Goal: Information Seeking & Learning: Learn about a topic

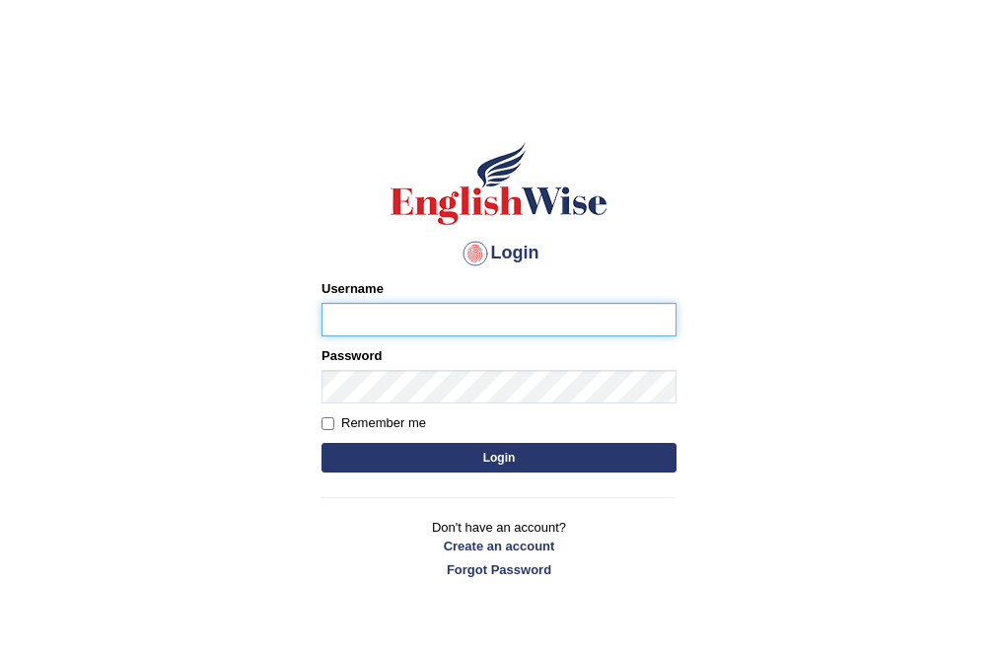
click at [363, 329] on input "Username" at bounding box center [499, 320] width 355 height 34
type input "AntoninoL"
click at [470, 465] on button "Login" at bounding box center [499, 458] width 355 height 30
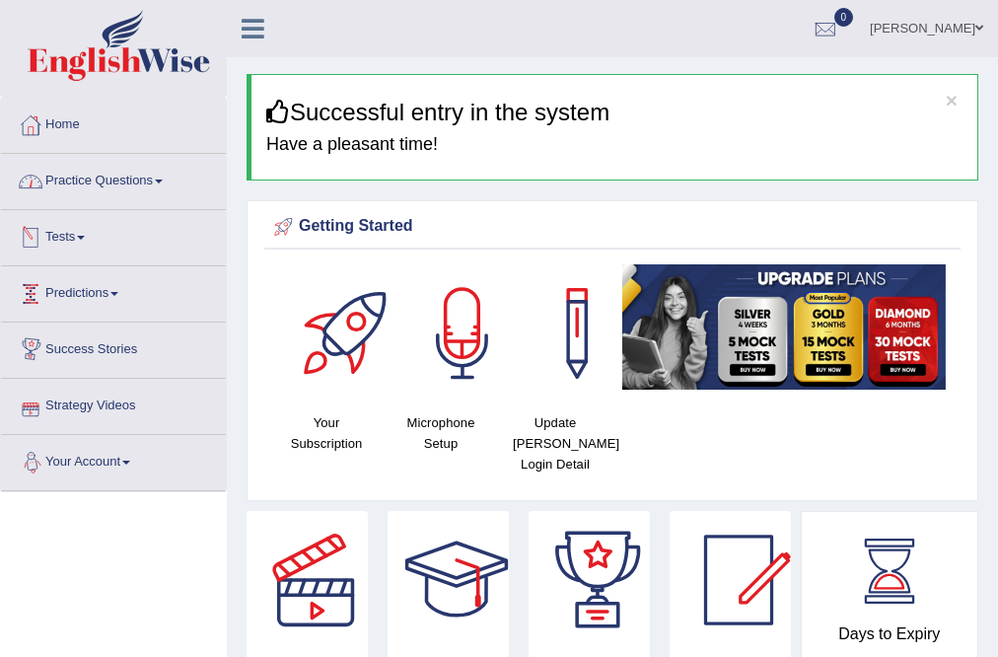
click at [75, 185] on link "Practice Questions" at bounding box center [113, 178] width 225 height 49
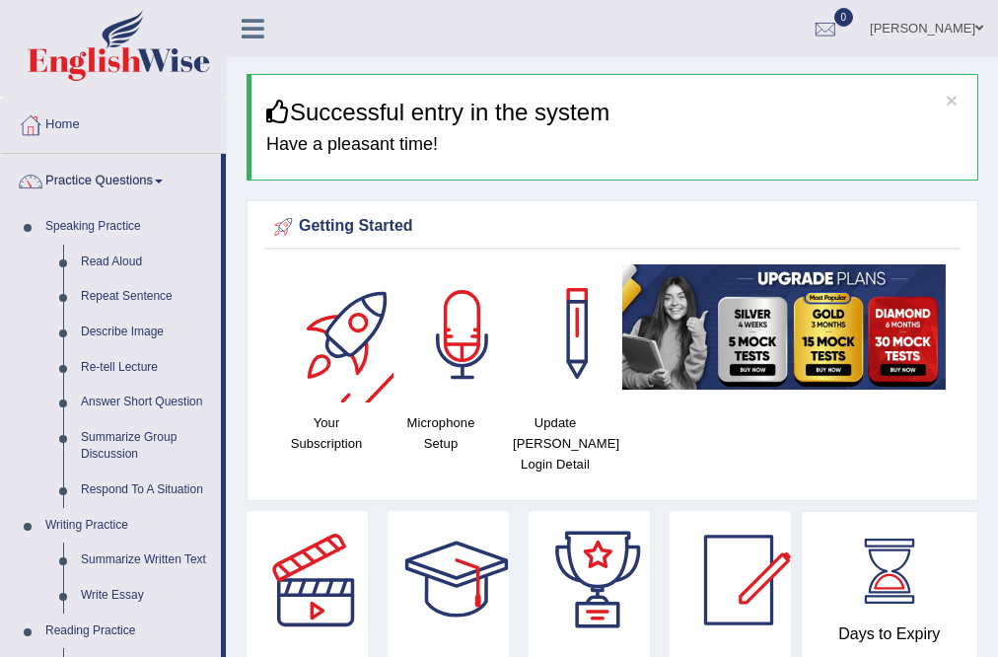
click at [428, 333] on div at bounding box center [463, 333] width 138 height 138
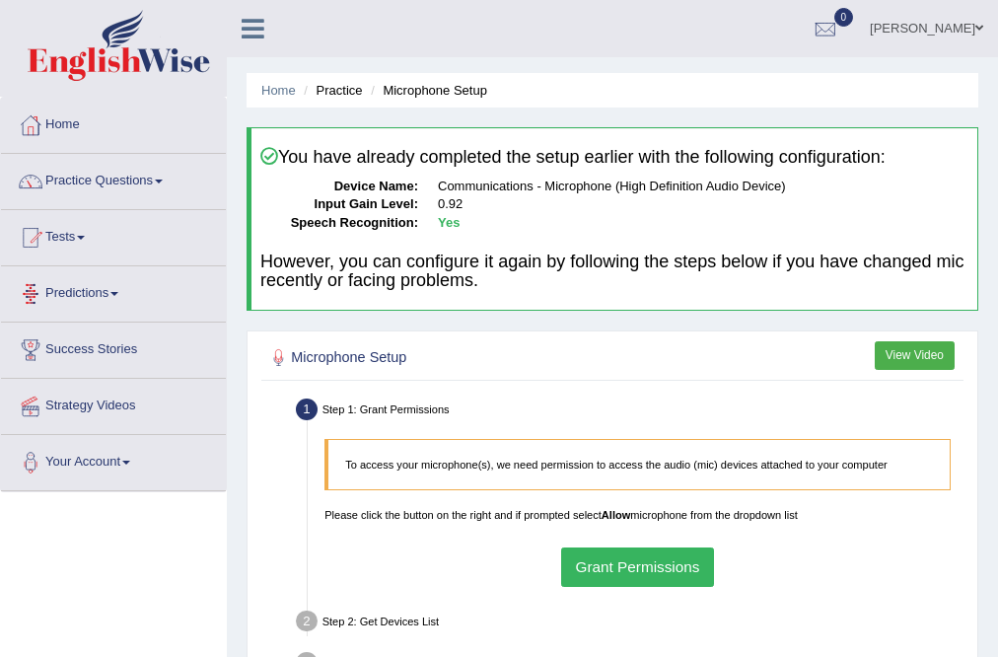
click at [215, 295] on link "Predictions" at bounding box center [113, 290] width 225 height 49
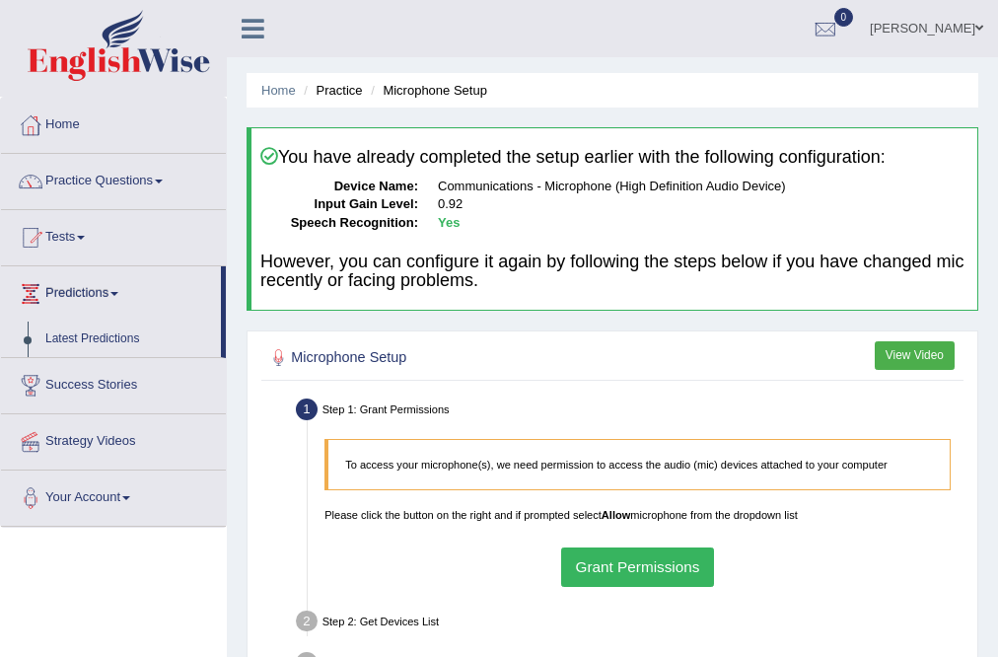
drag, startPoint x: 215, startPoint y: 295, endPoint x: 408, endPoint y: 561, distance: 329.1
click at [408, 561] on div "To access your microphone(s), we need permission to access the audio (mic) devi…" at bounding box center [638, 512] width 643 height 165
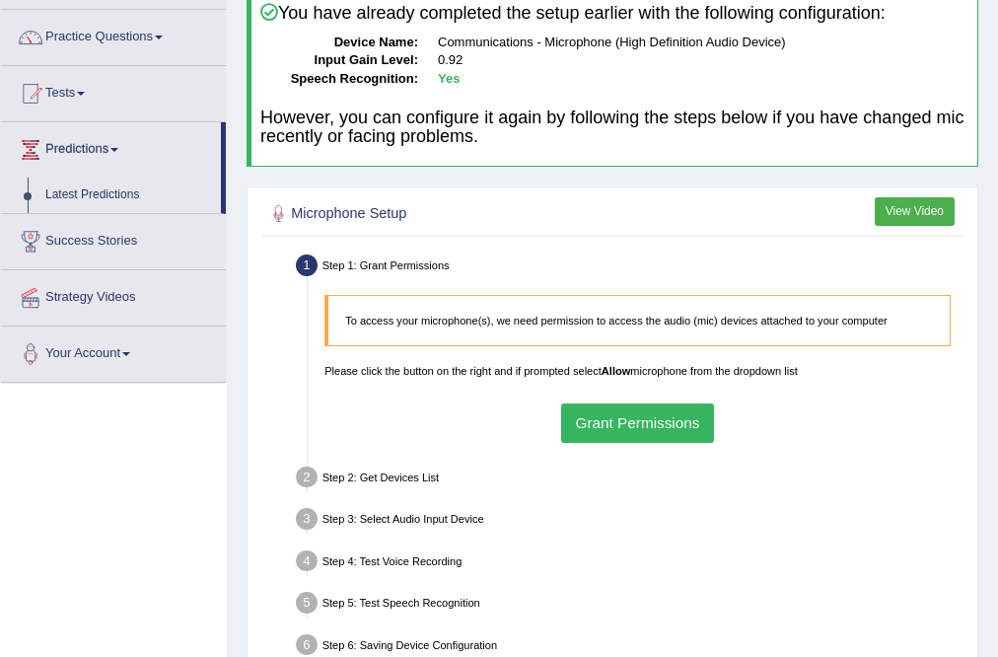
scroll to position [158, 0]
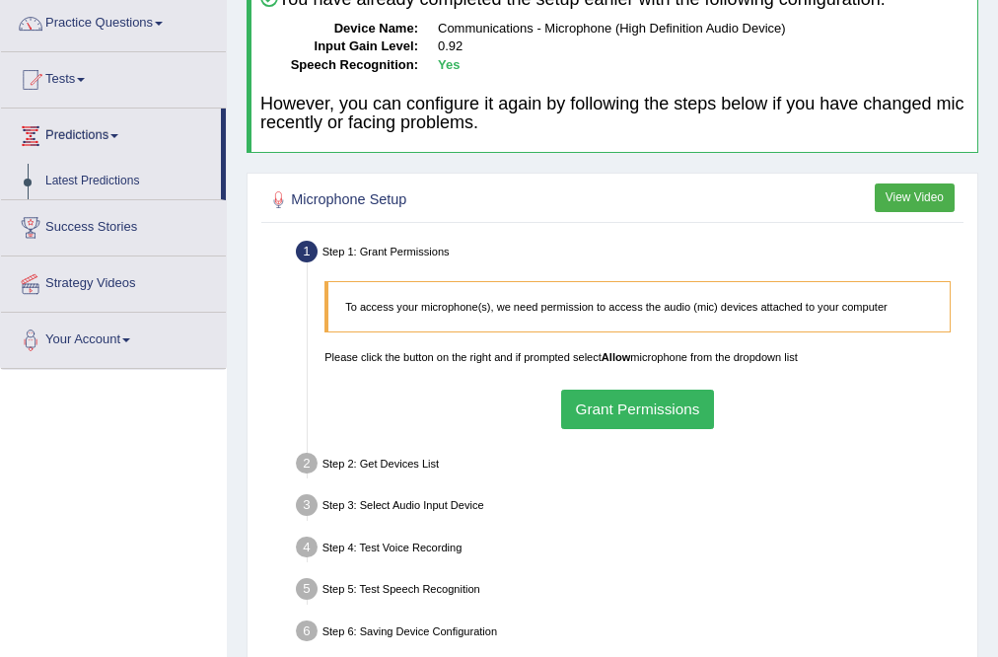
click at [601, 414] on button "Grant Permissions" at bounding box center [637, 409] width 153 height 38
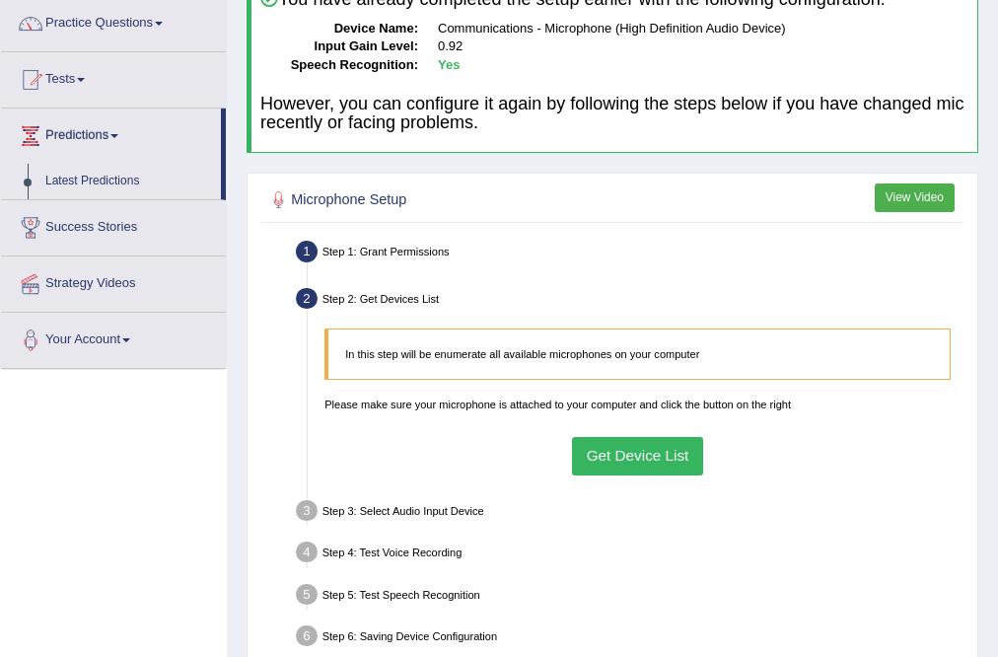
click at [659, 457] on button "Get Device List" at bounding box center [637, 456] width 131 height 38
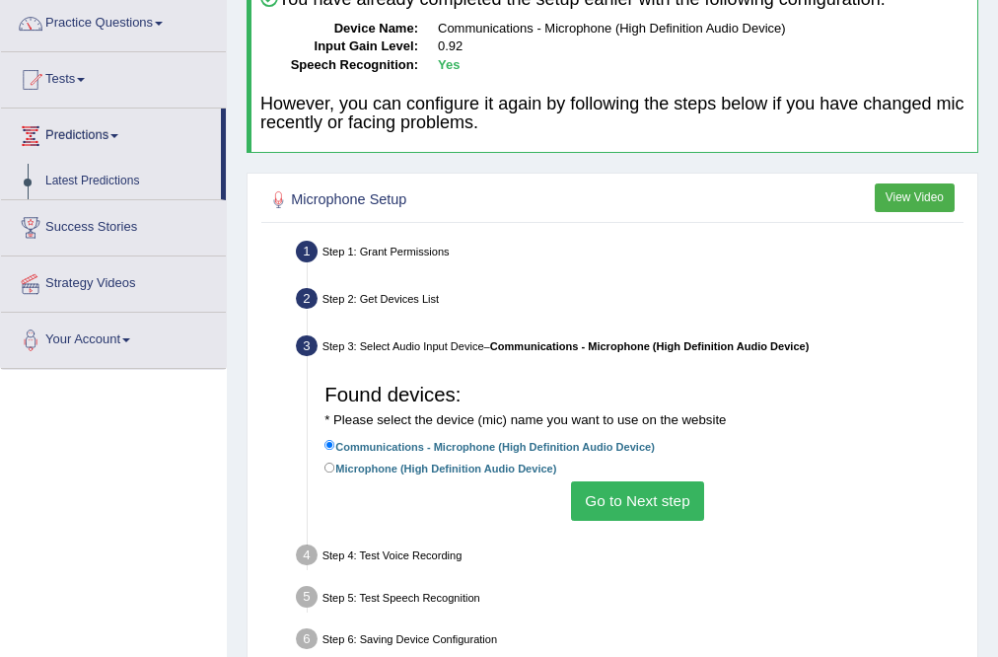
click at [348, 471] on label "Microphone (High Definition Audio Device)" at bounding box center [441, 468] width 232 height 19
click at [335, 471] on input "Microphone (High Definition Audio Device)" at bounding box center [330, 468] width 11 height 11
radio input "true"
click at [596, 501] on button "Go to Next step" at bounding box center [637, 500] width 133 height 38
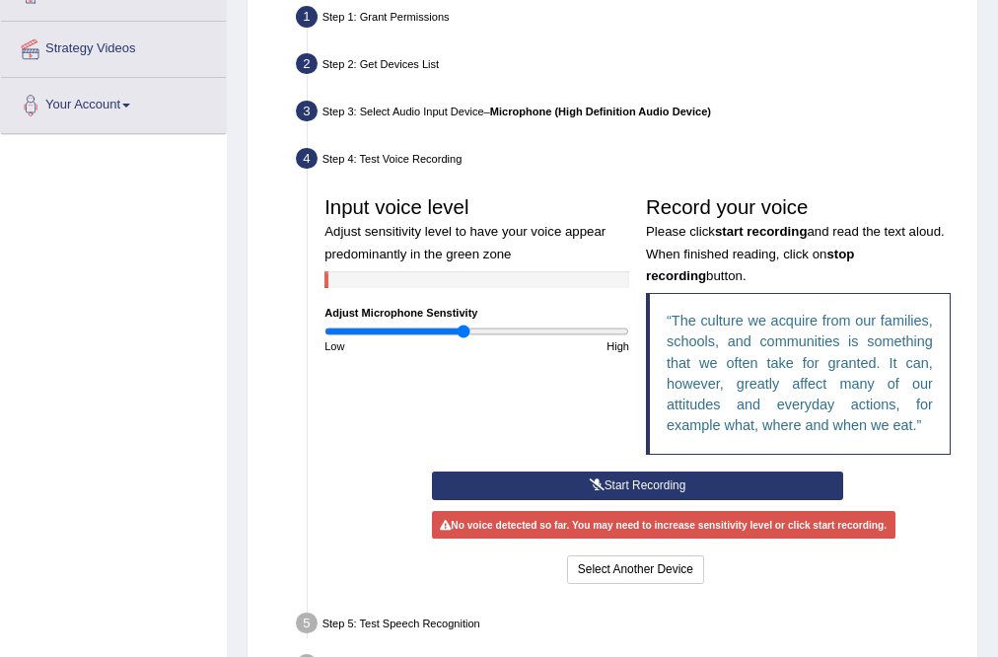
scroll to position [395, 0]
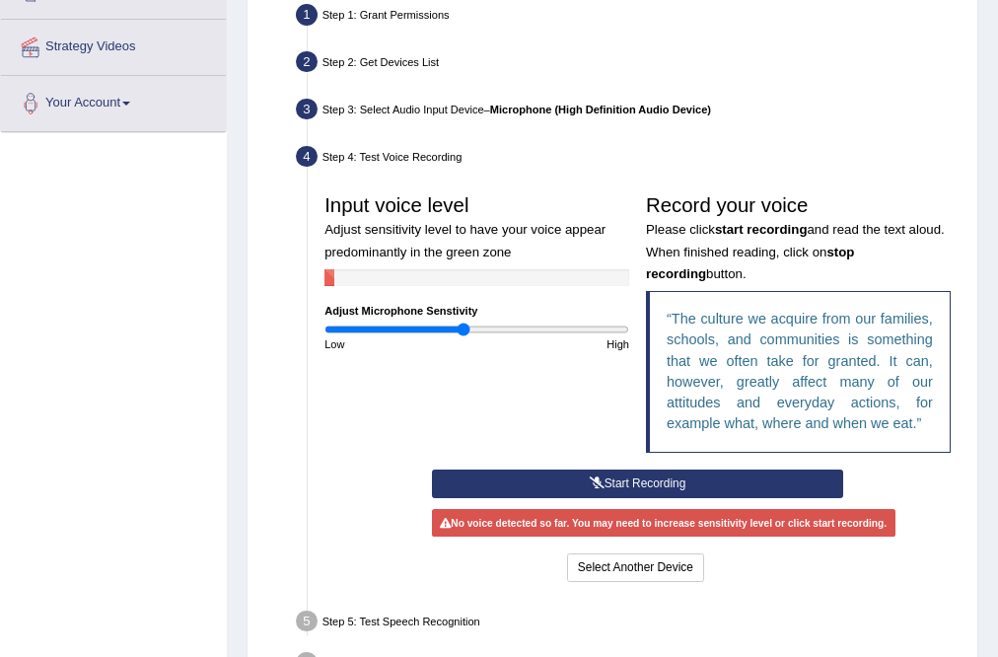
click at [596, 484] on icon at bounding box center [597, 483] width 15 height 12
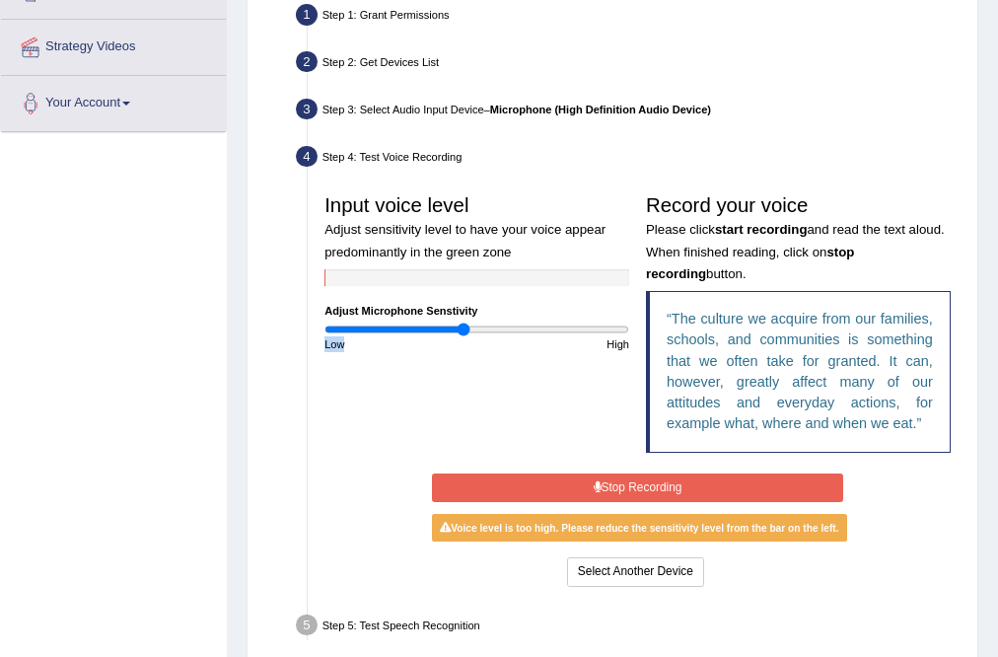
drag, startPoint x: 460, startPoint y: 335, endPoint x: 445, endPoint y: 332, distance: 15.1
click at [445, 332] on div "Input voice level Adjust sensitivity level to have your voice appear predominan…" at bounding box center [478, 268] width 322 height 167
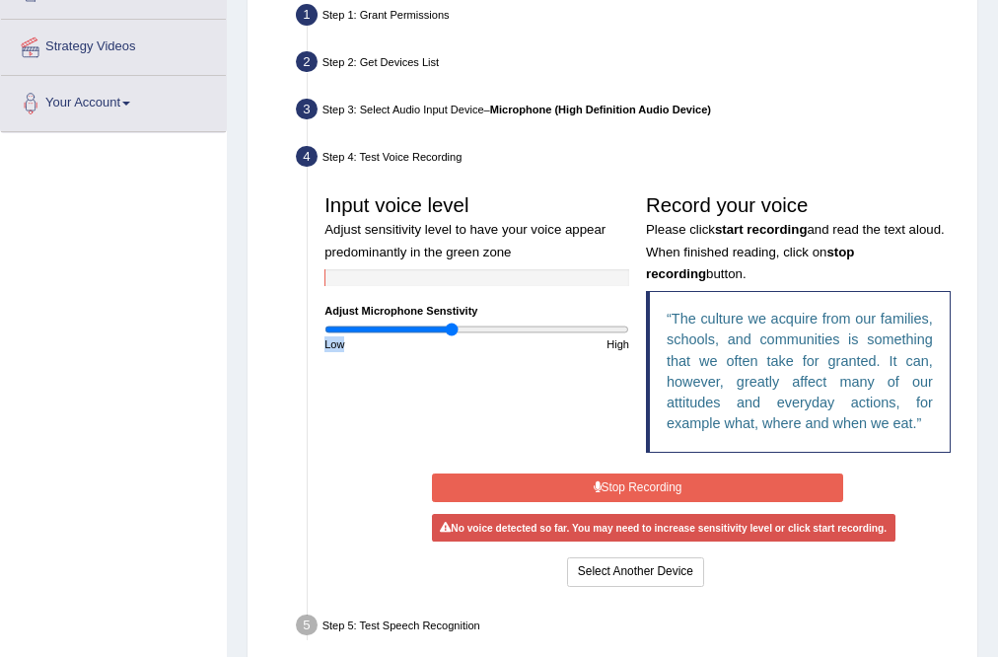
click at [439, 378] on div "Input voice level Adjust sensitivity level to have your voice appear predominan…" at bounding box center [638, 326] width 643 height 283
drag, startPoint x: 450, startPoint y: 326, endPoint x: 435, endPoint y: 326, distance: 14.8
click at [435, 326] on input "range" at bounding box center [477, 330] width 305 height 14
drag, startPoint x: 432, startPoint y: 323, endPoint x: 446, endPoint y: 324, distance: 13.8
click at [446, 324] on input "range" at bounding box center [477, 330] width 305 height 14
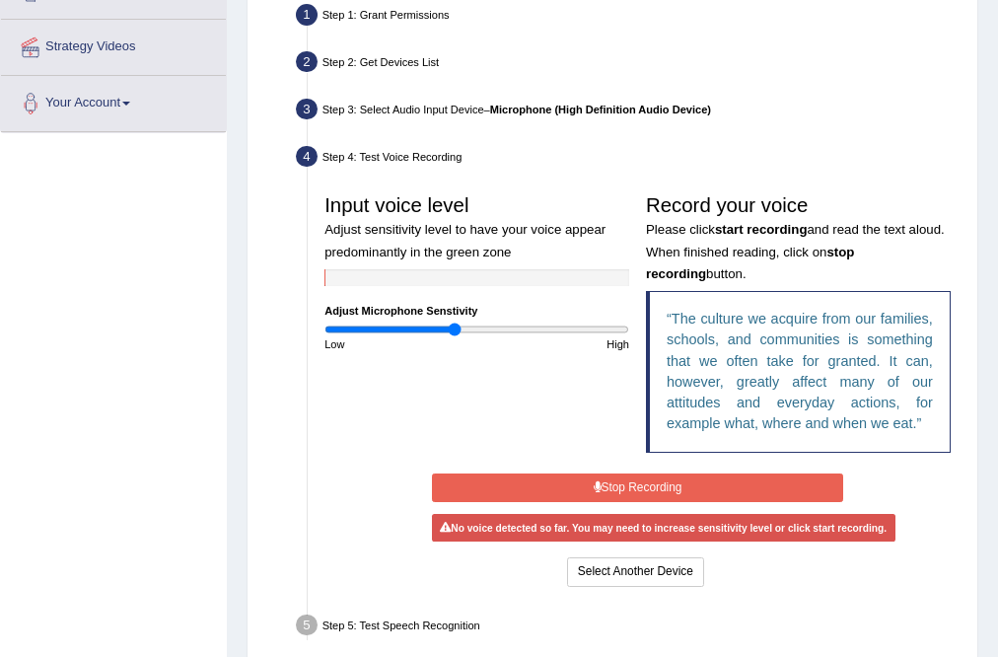
click at [455, 331] on input "range" at bounding box center [477, 330] width 305 height 14
click at [465, 331] on input "range" at bounding box center [477, 330] width 305 height 14
type input "0.96"
click at [470, 327] on input "range" at bounding box center [477, 330] width 305 height 14
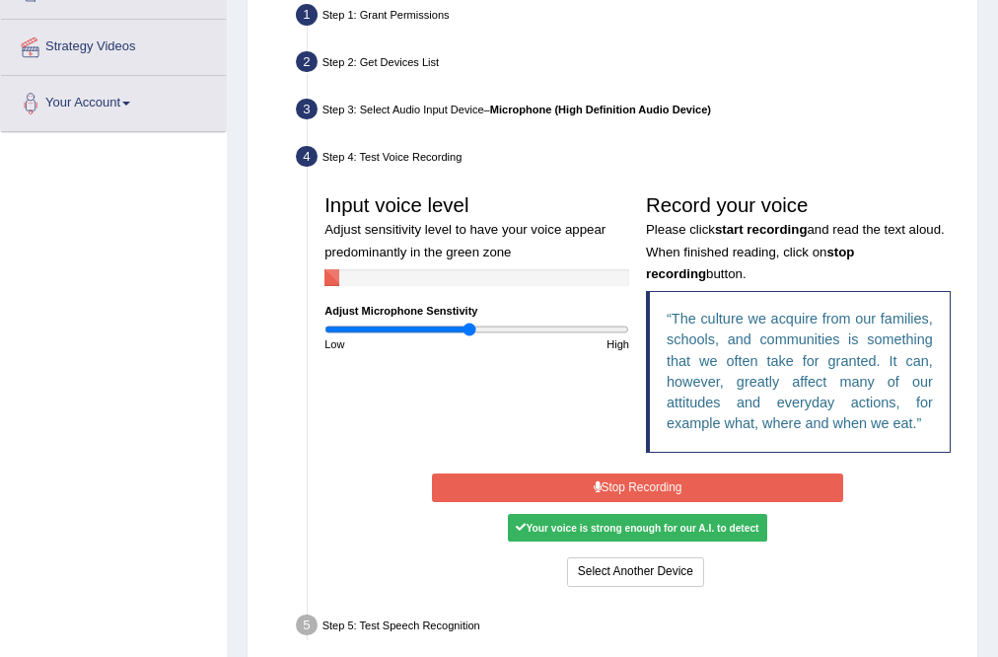
click at [567, 489] on button "Stop Recording" at bounding box center [637, 487] width 411 height 29
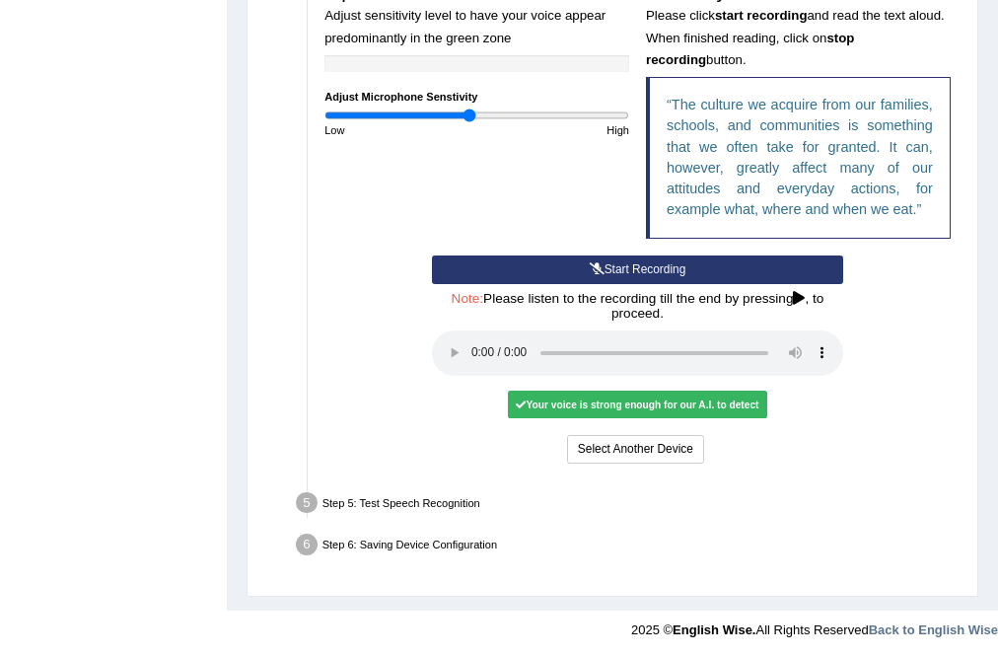
scroll to position [610, 0]
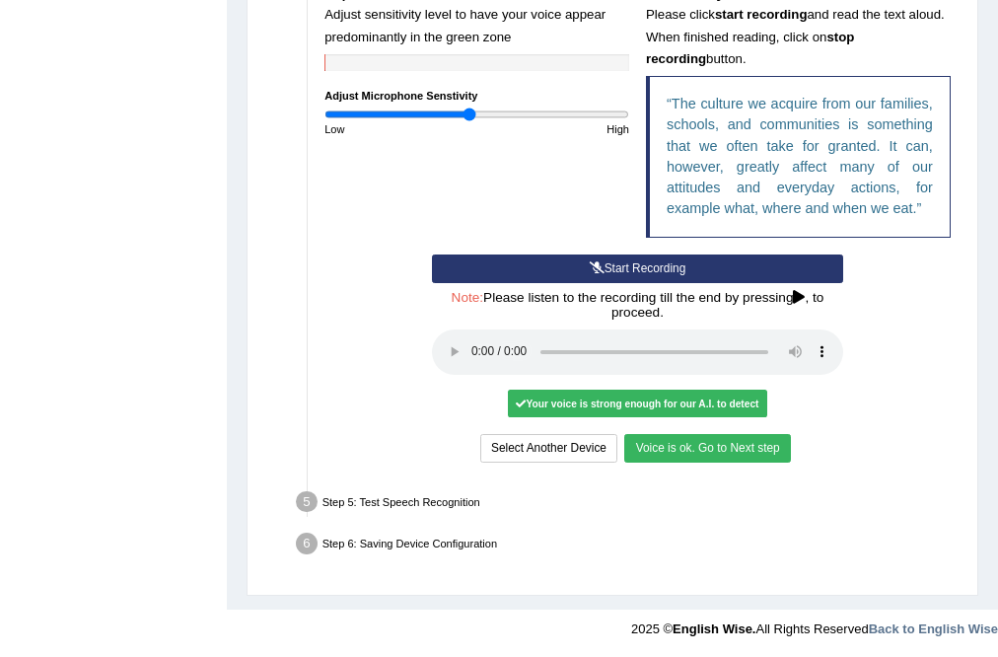
click at [660, 457] on button "Voice is ok. Go to Next step" at bounding box center [707, 448] width 166 height 29
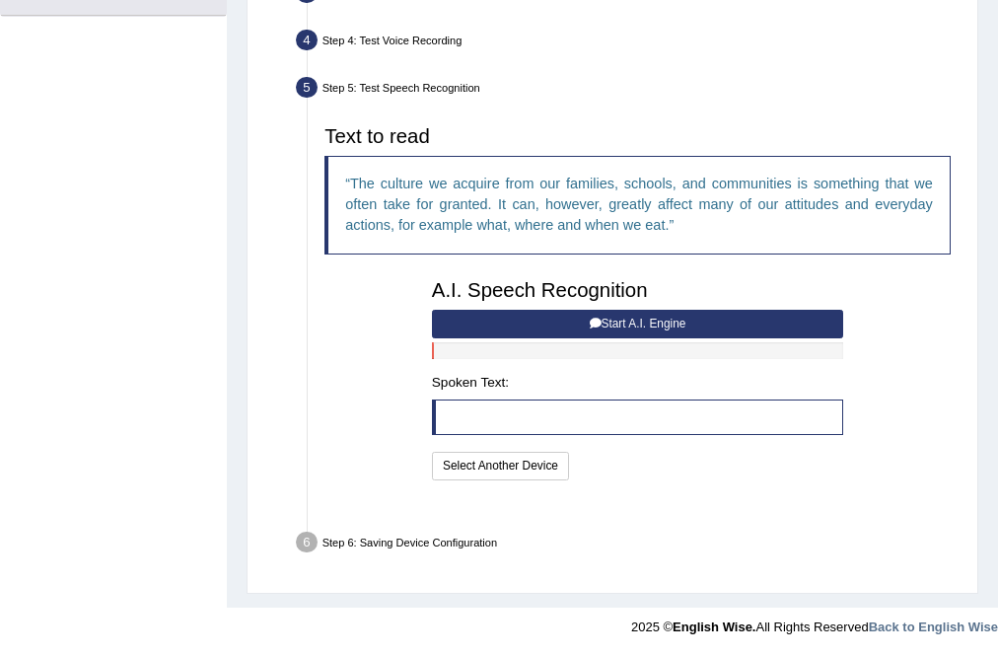
scroll to position [485, 0]
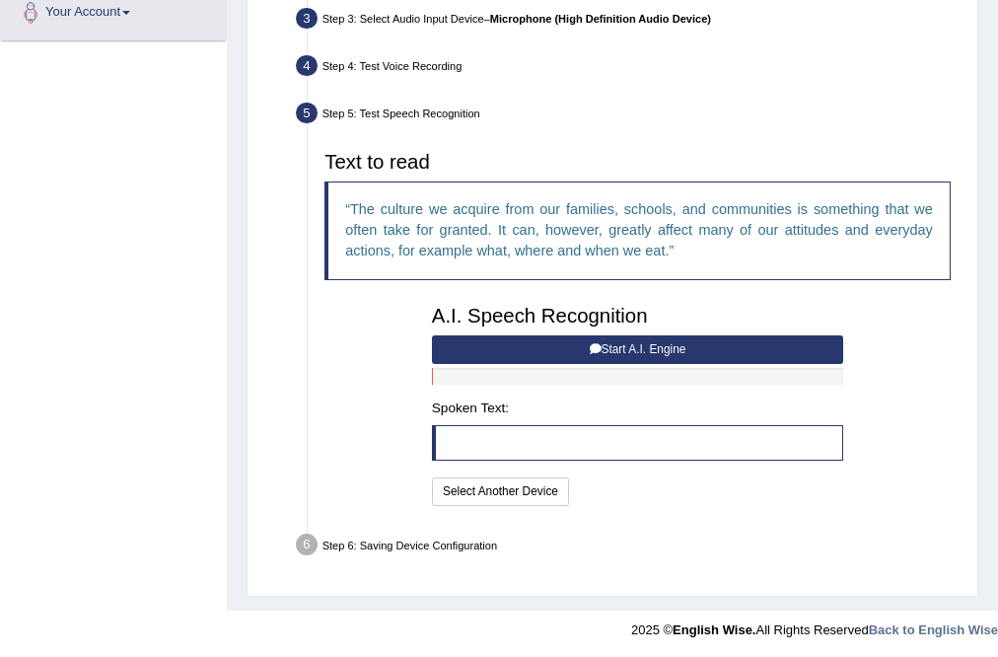
click at [596, 339] on button "Start A.I. Engine" at bounding box center [637, 349] width 411 height 29
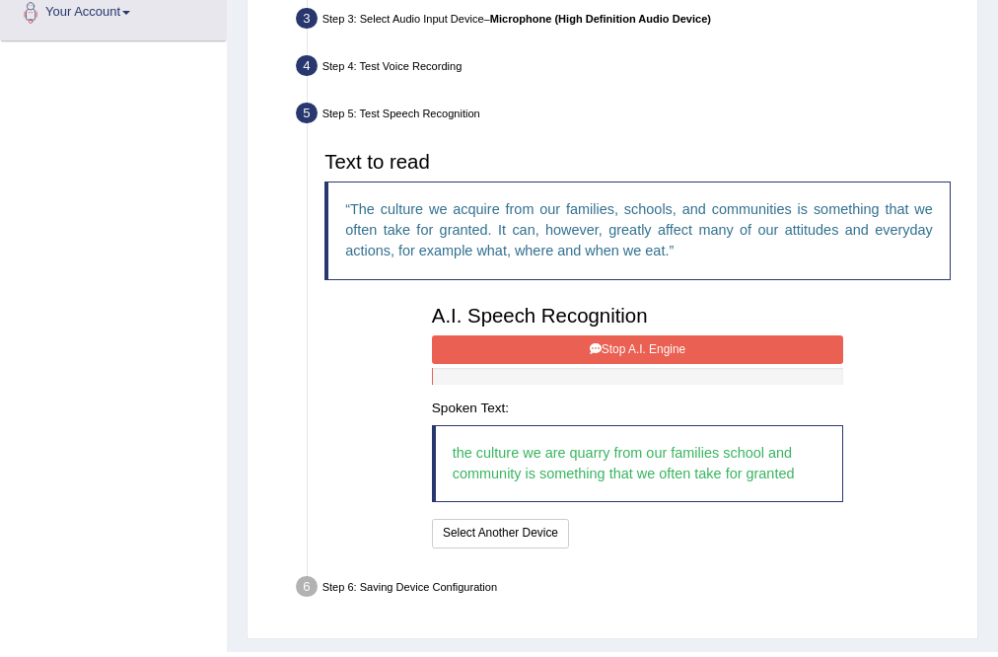
click at [528, 335] on button "Stop A.I. Engine" at bounding box center [637, 349] width 411 height 29
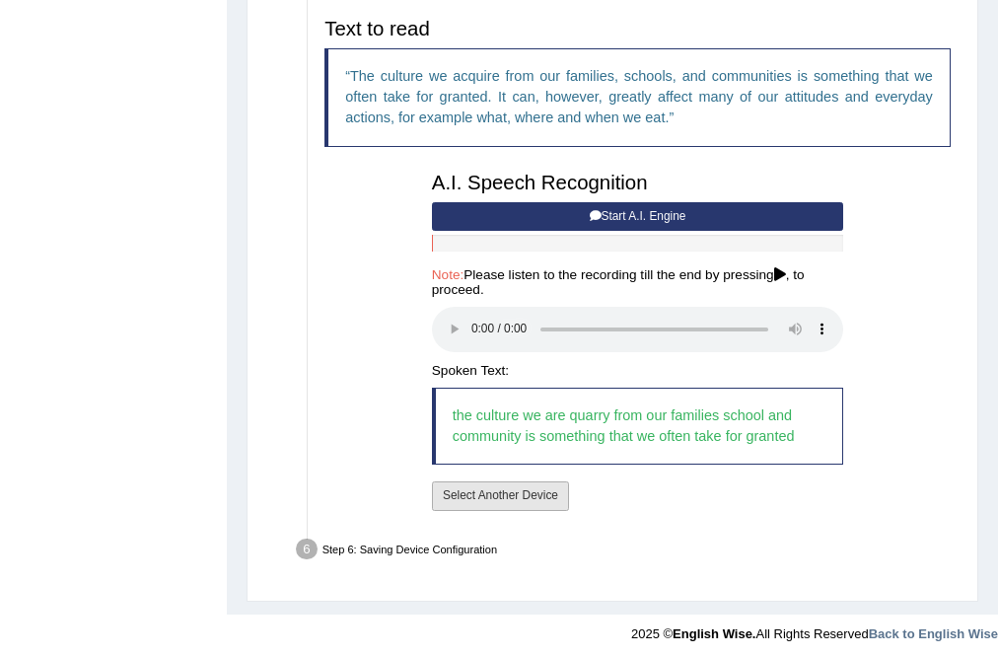
scroll to position [623, 0]
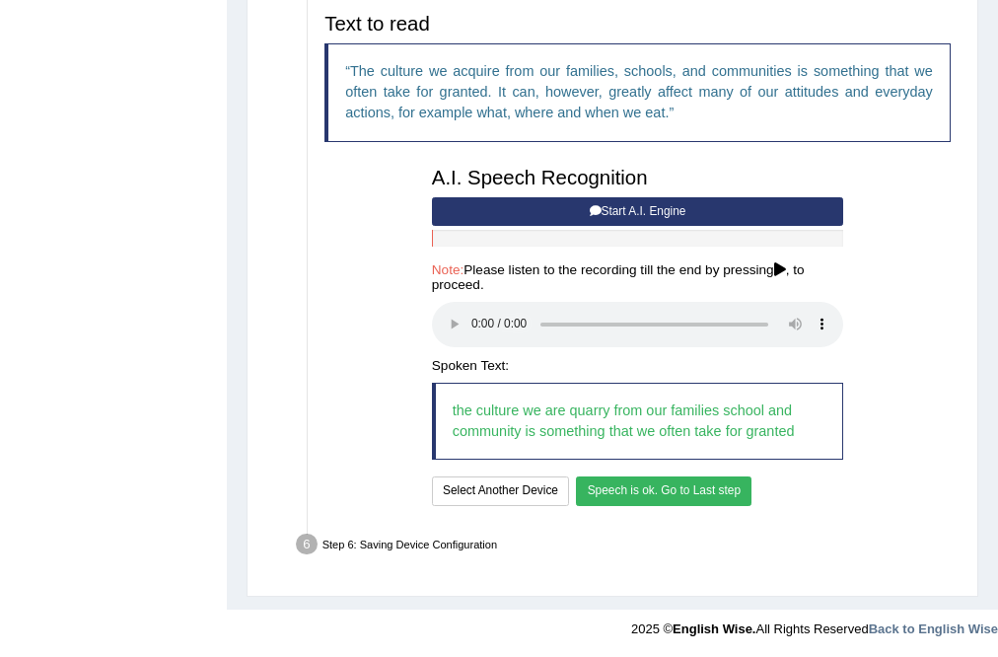
click at [708, 489] on button "Speech is ok. Go to Last step" at bounding box center [664, 490] width 176 height 29
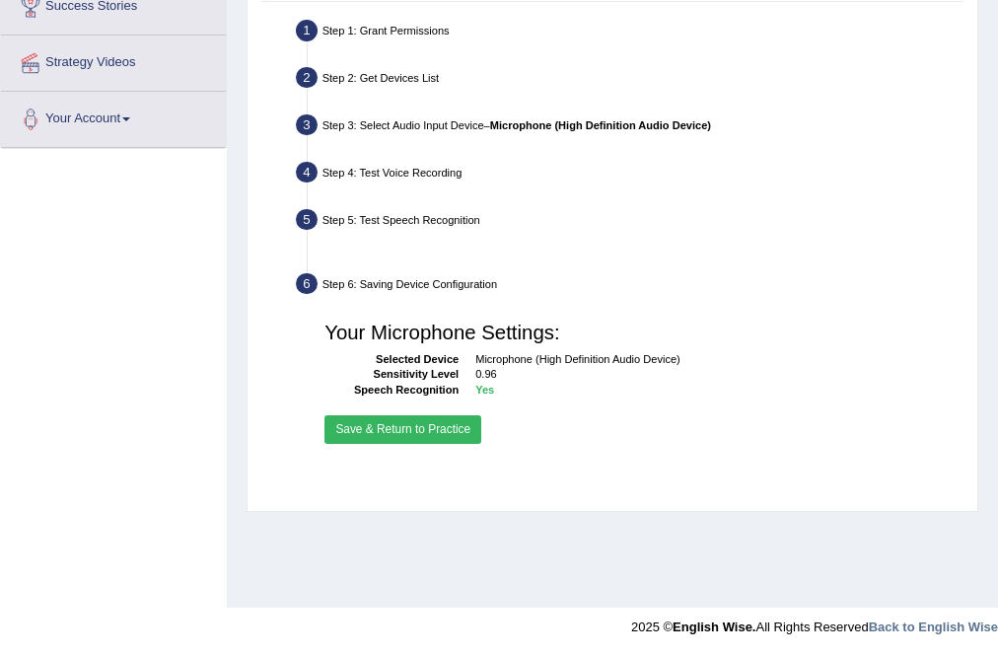
scroll to position [379, 0]
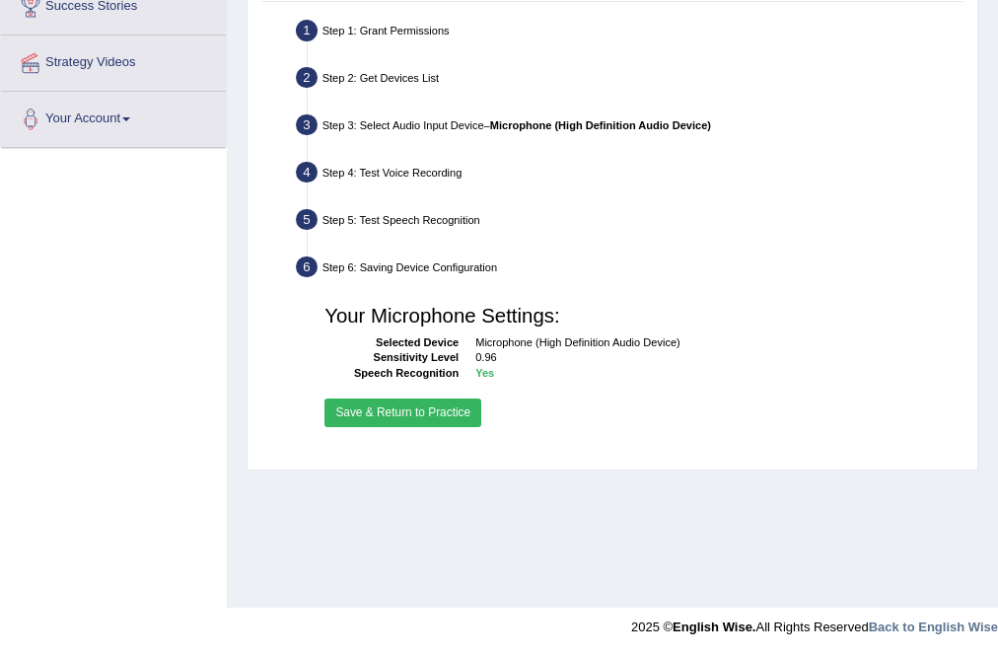
click at [455, 420] on button "Save & Return to Practice" at bounding box center [403, 412] width 157 height 29
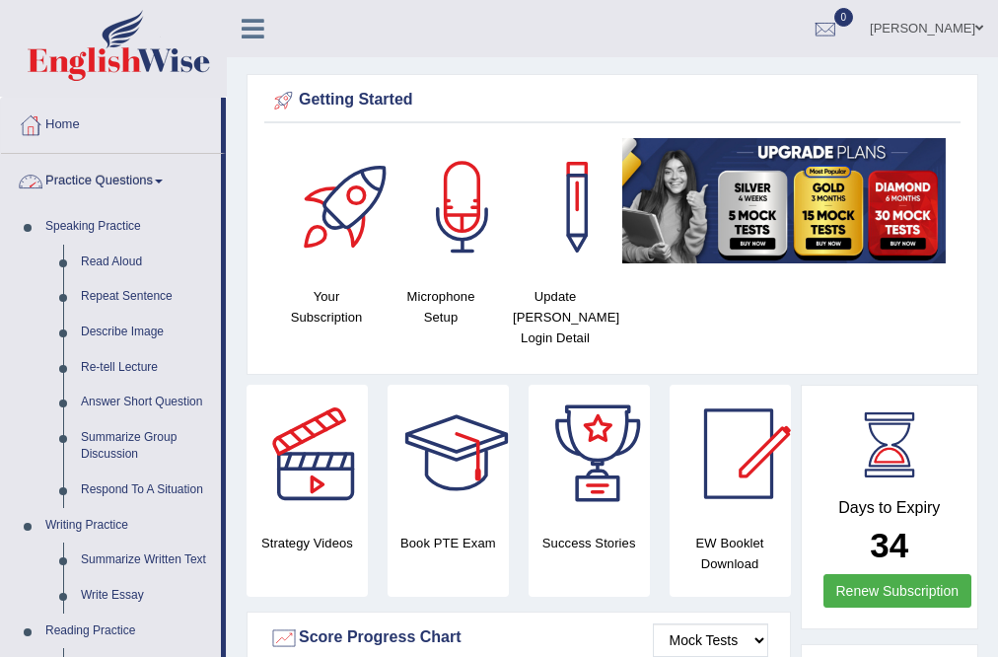
click at [114, 253] on link "Read Aloud" at bounding box center [146, 263] width 149 height 36
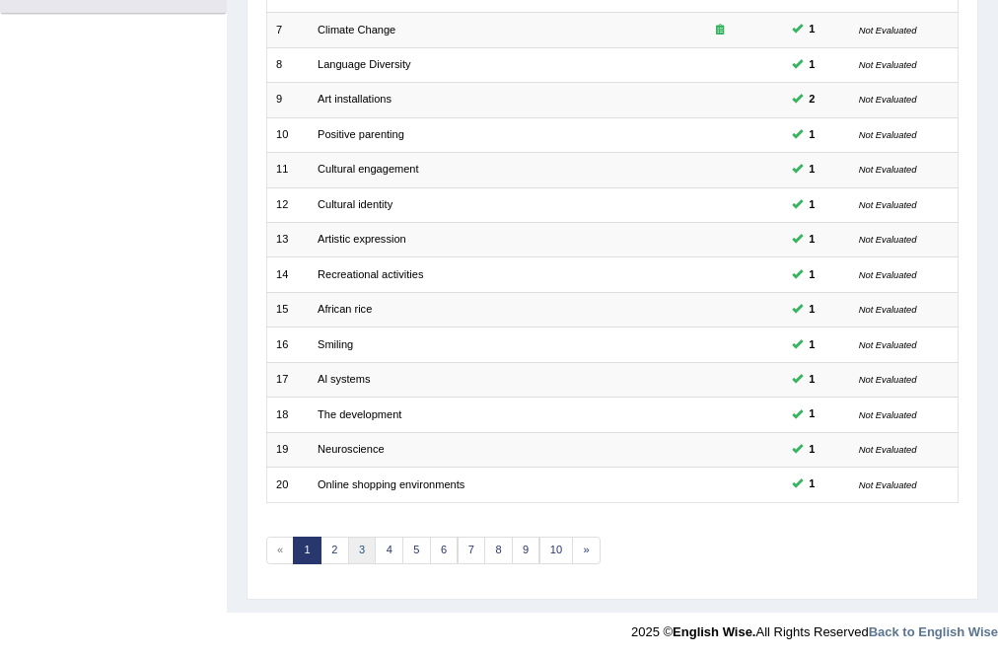
scroll to position [477, 0]
click at [365, 552] on link "3" at bounding box center [362, 551] width 29 height 28
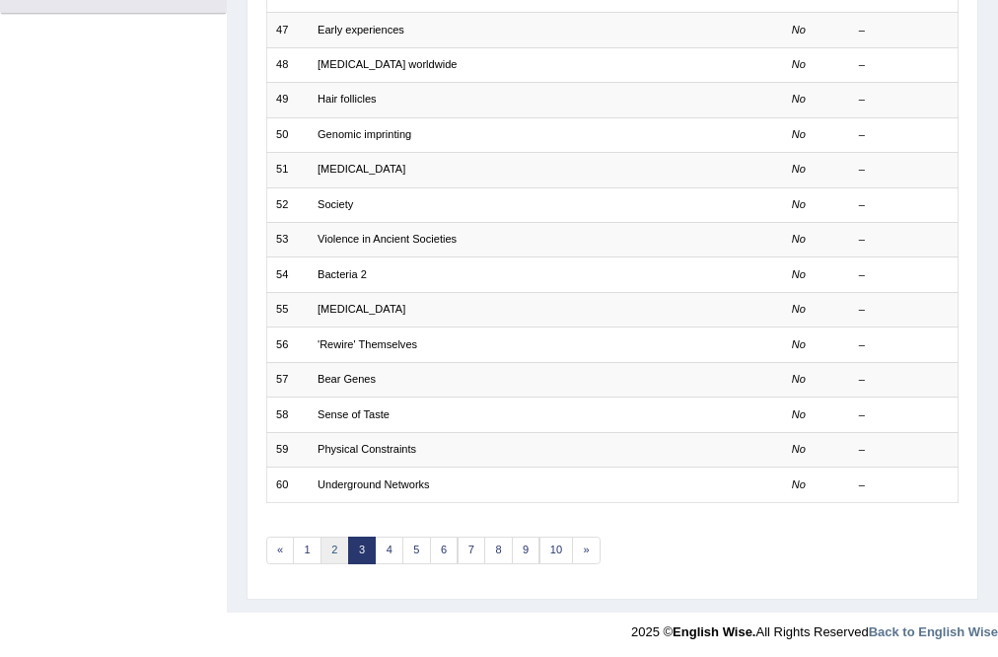
click at [331, 547] on link "2" at bounding box center [335, 551] width 29 height 28
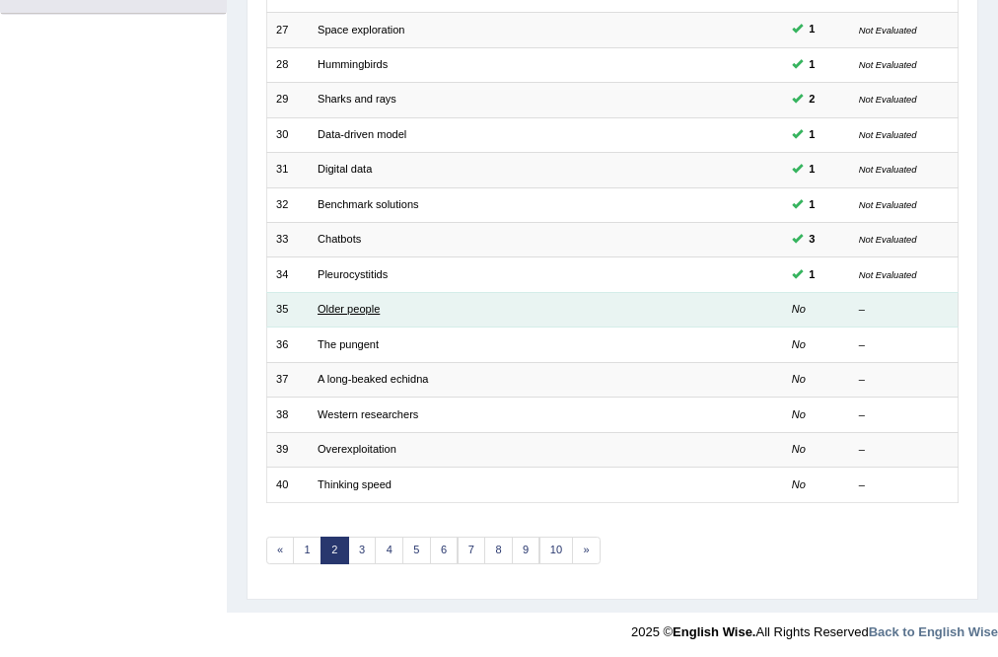
click at [366, 306] on link "Older people" at bounding box center [349, 309] width 62 height 12
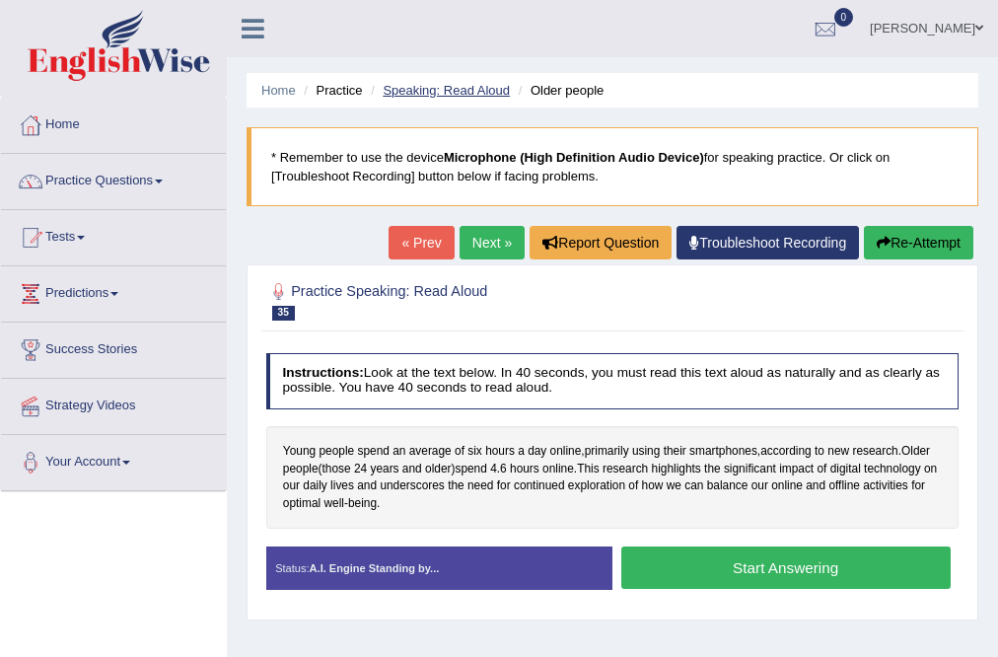
click at [446, 84] on link "Speaking: Read Aloud" at bounding box center [446, 90] width 127 height 15
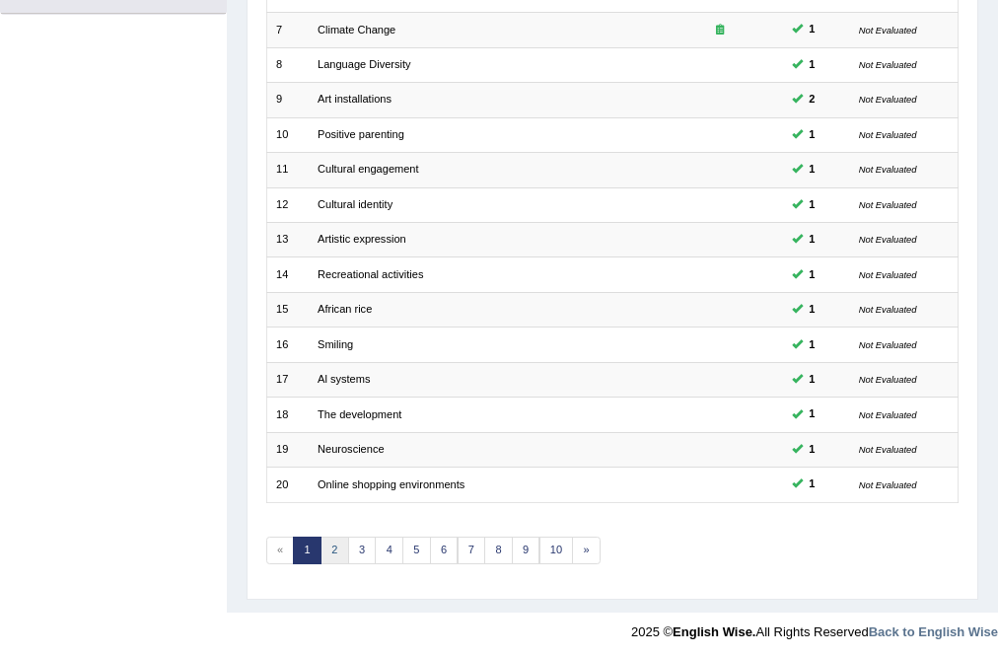
click at [343, 546] on link "2" at bounding box center [335, 551] width 29 height 28
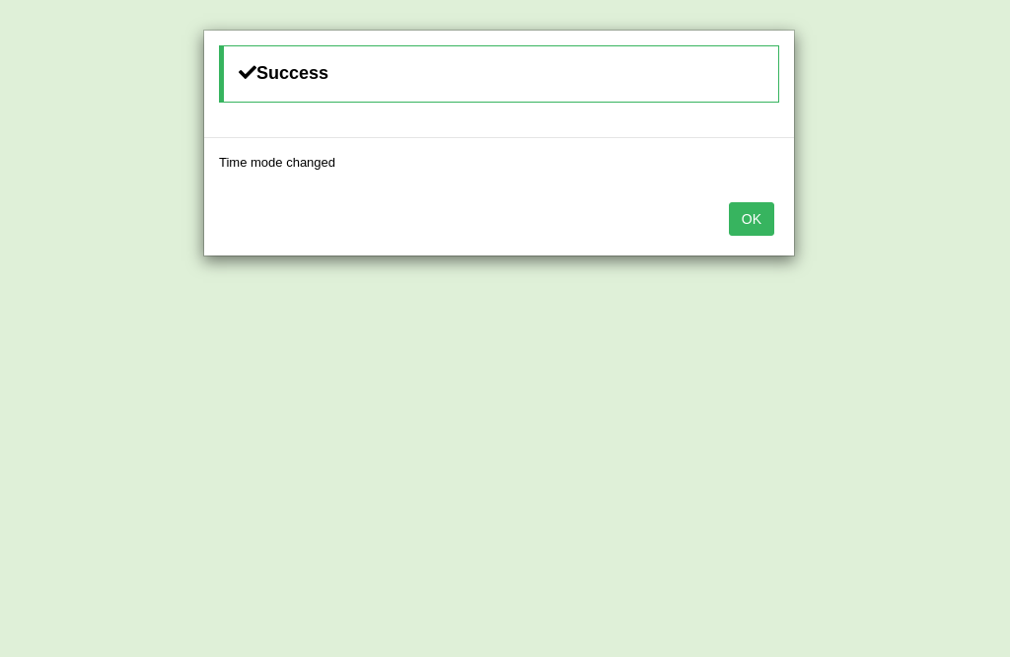
click at [752, 219] on button "OK" at bounding box center [751, 219] width 45 height 34
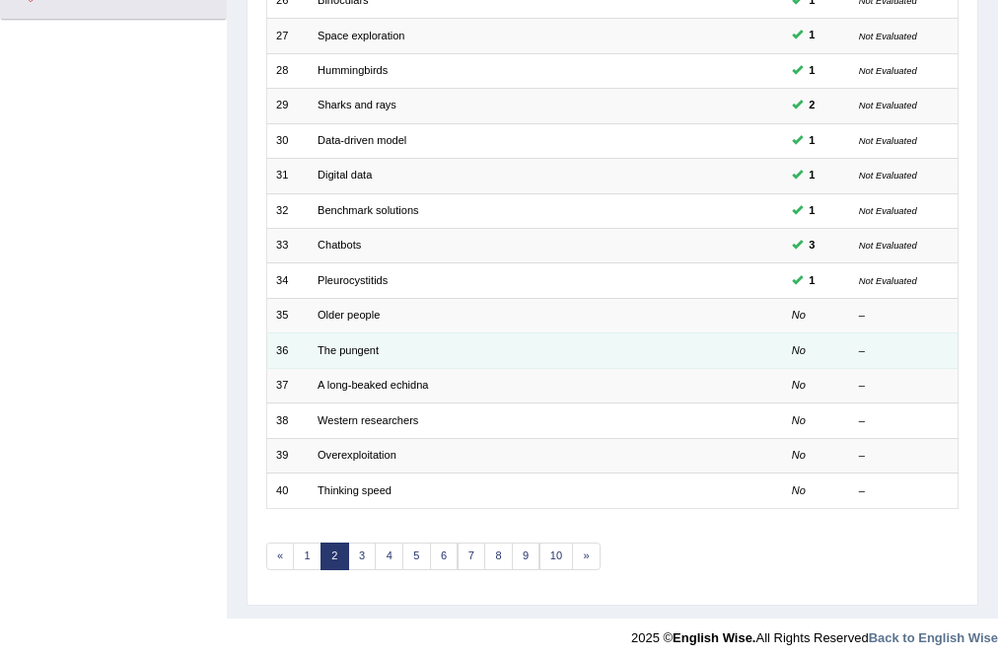
scroll to position [477, 0]
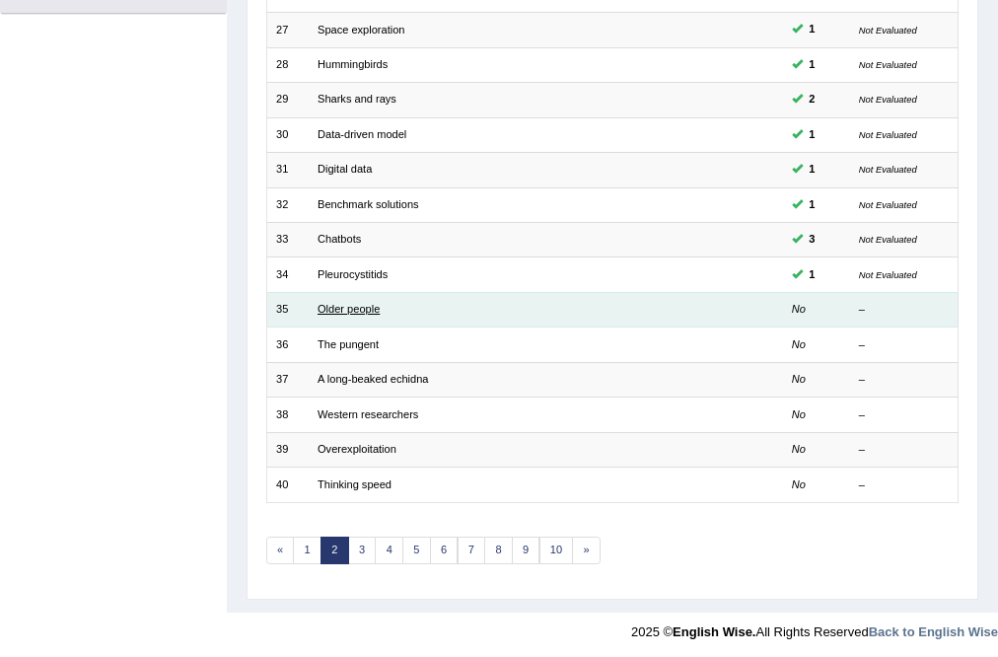
click at [354, 303] on link "Older people" at bounding box center [349, 309] width 62 height 12
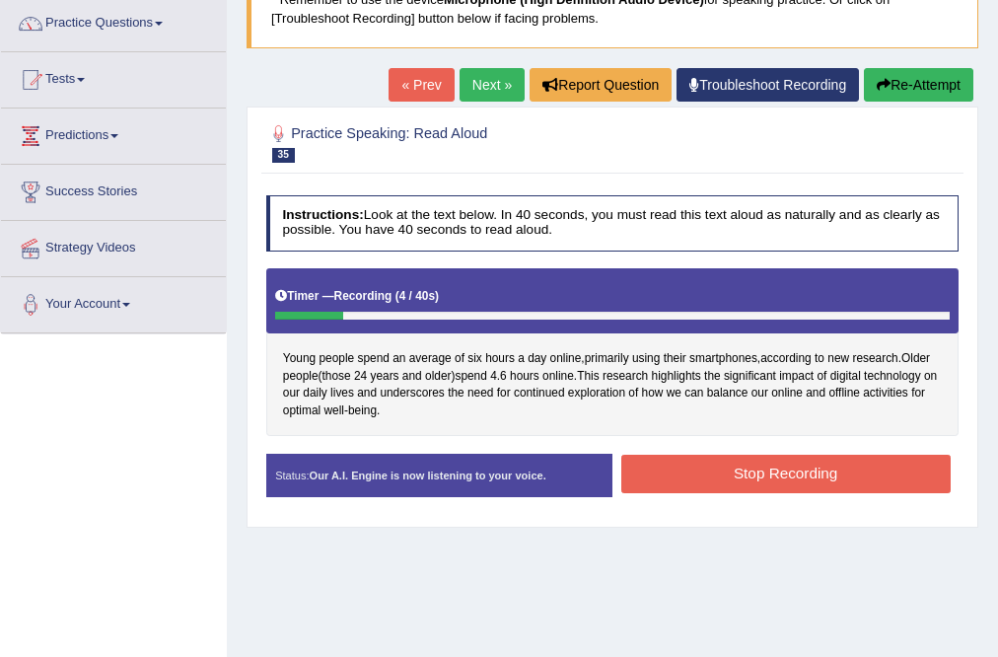
click at [679, 454] on div "Start Answering" at bounding box center [786, 454] width 346 height 1
click at [681, 479] on button "Stop Recording" at bounding box center [785, 474] width 329 height 38
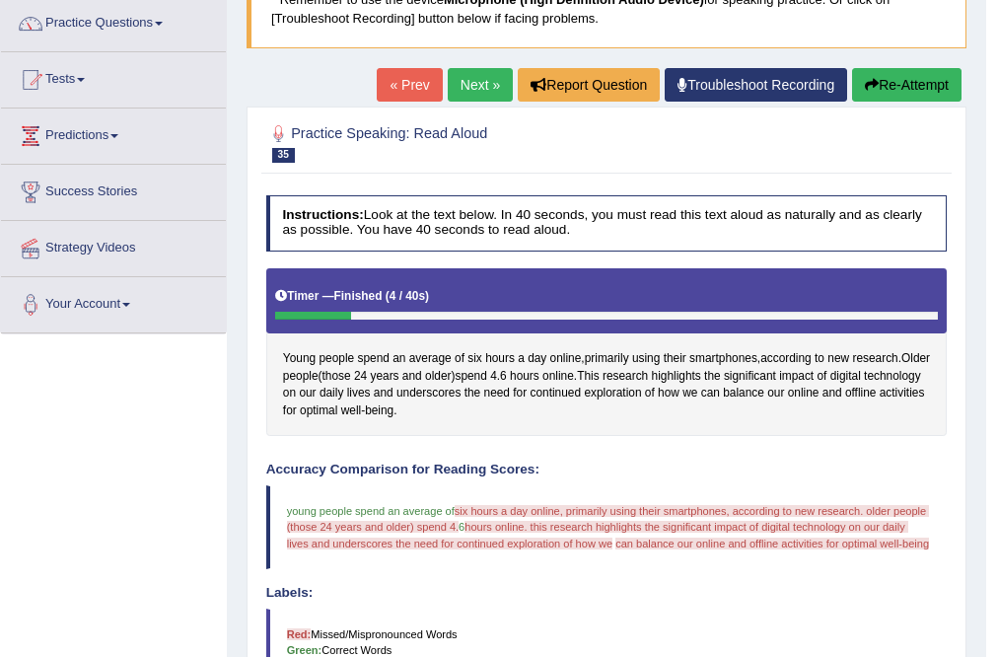
click at [931, 81] on button "Re-Attempt" at bounding box center [906, 85] width 109 height 34
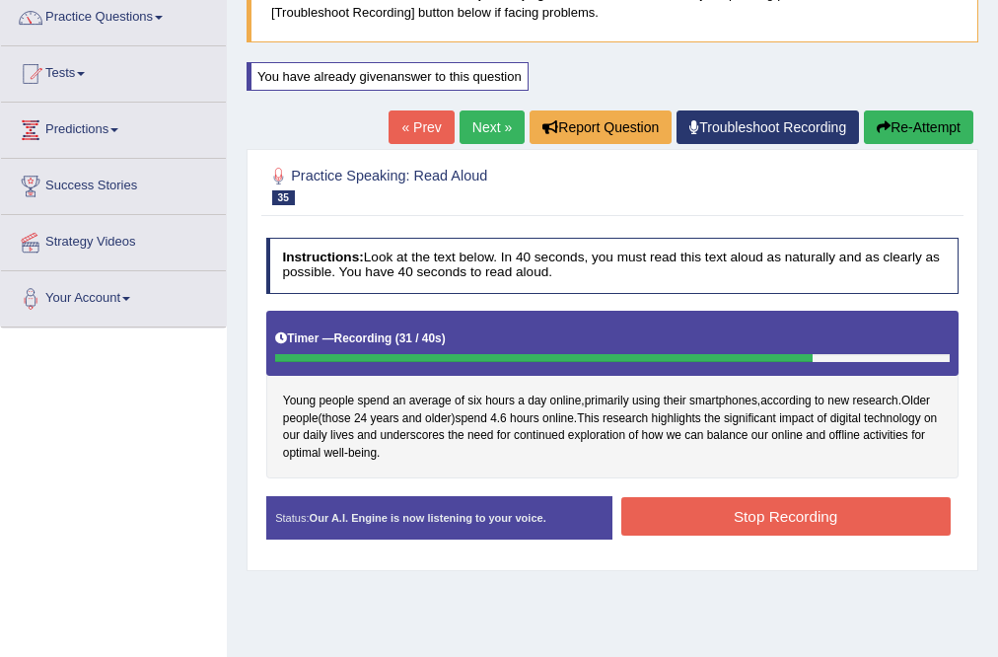
click at [736, 515] on button "Stop Recording" at bounding box center [785, 516] width 329 height 38
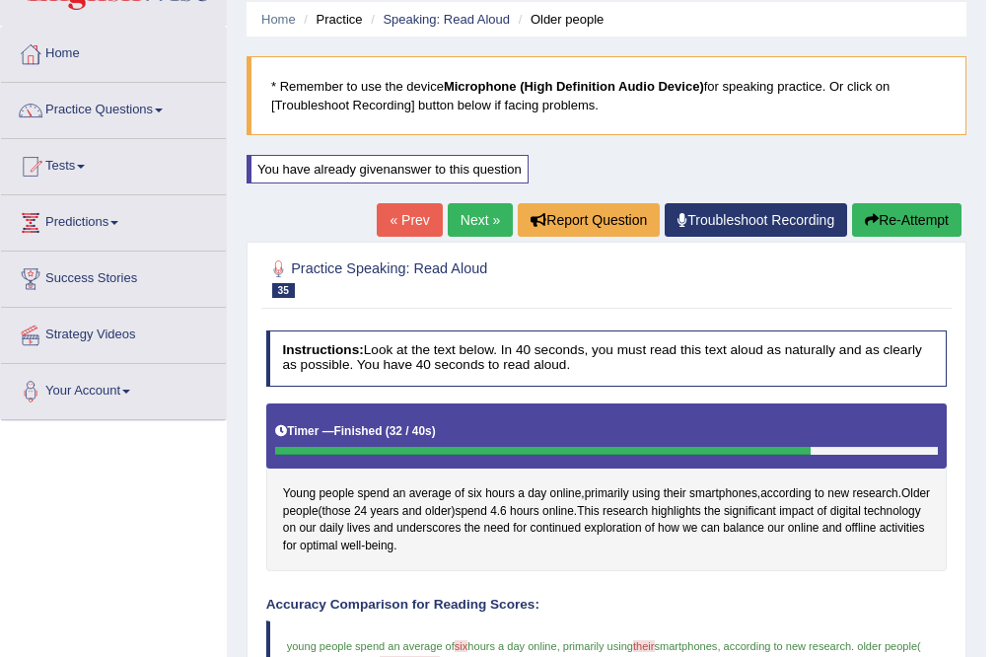
scroll to position [48, 0]
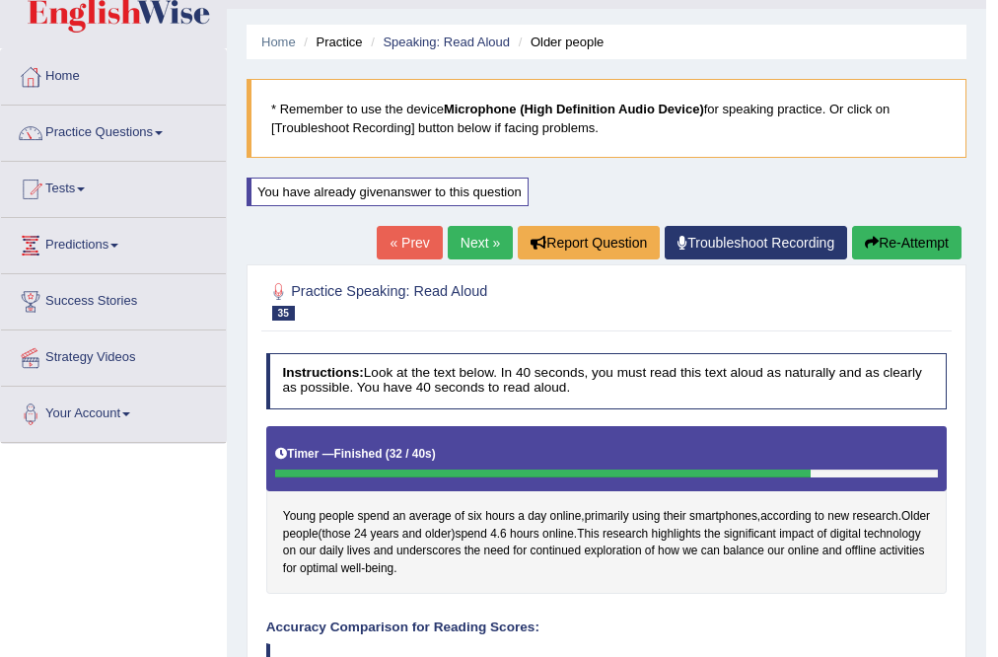
click at [459, 248] on link "Next »" at bounding box center [480, 243] width 65 height 34
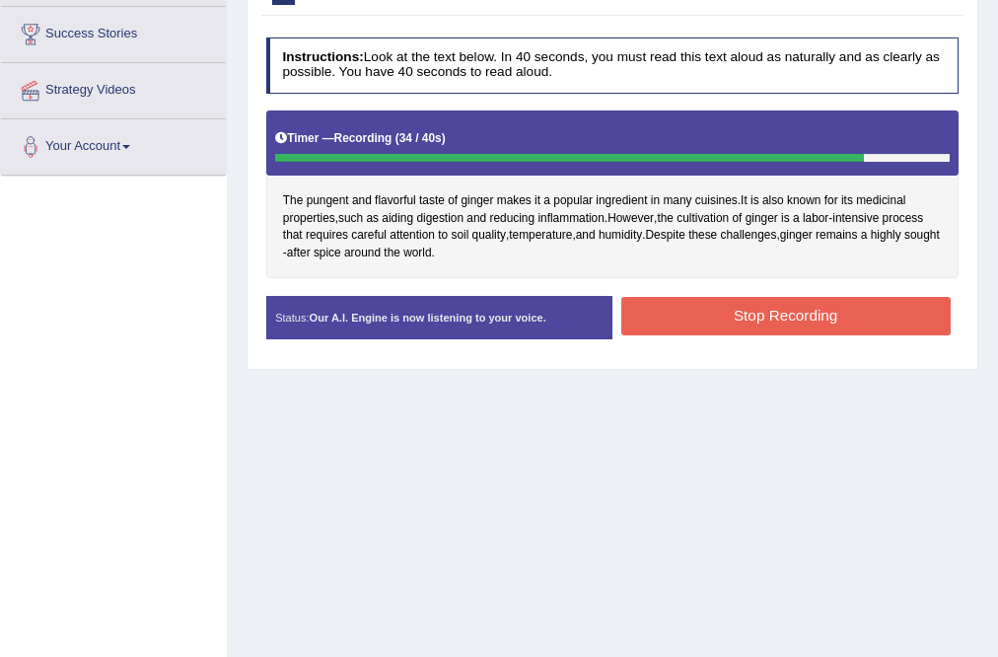
click at [674, 300] on button "Stop Recording" at bounding box center [785, 316] width 329 height 38
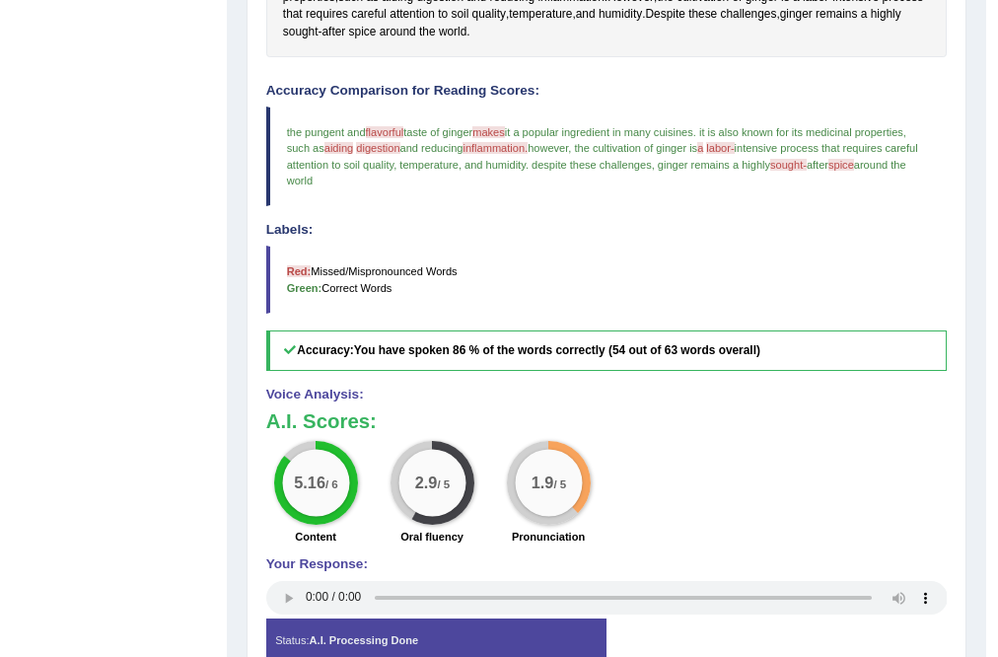
scroll to position [558, 0]
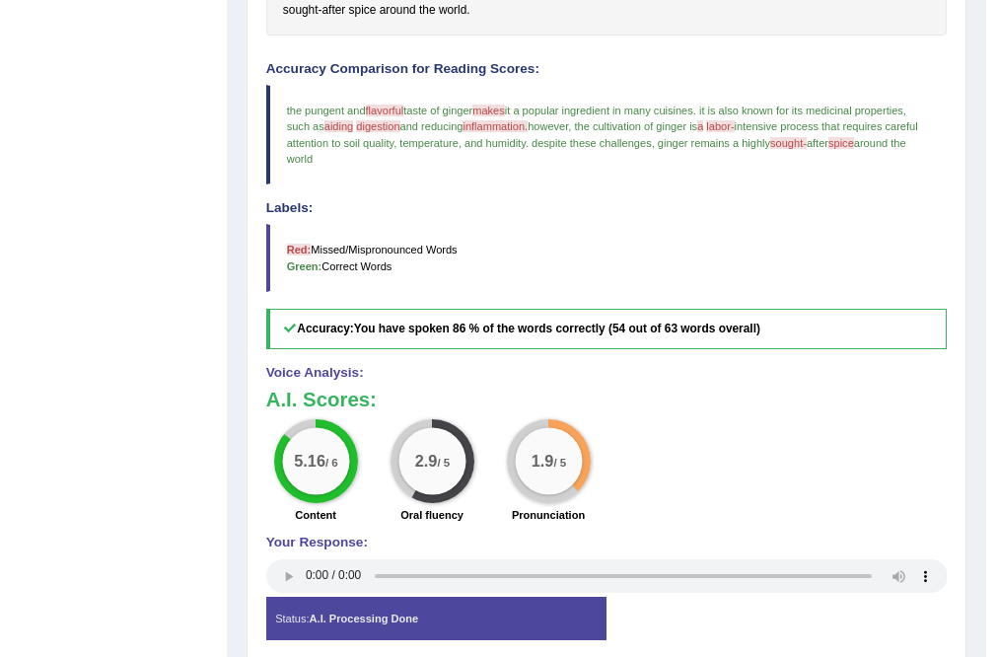
drag, startPoint x: 822, startPoint y: 144, endPoint x: 856, endPoint y: 142, distance: 34.6
click at [856, 142] on blockquote "the pungent and flavorful flower full taste of ginger makes make it a popular i…" at bounding box center [607, 135] width 682 height 100
click at [834, 178] on blockquote "the pungent and flavorful flower full taste of ginger makes make it a popular i…" at bounding box center [607, 135] width 682 height 100
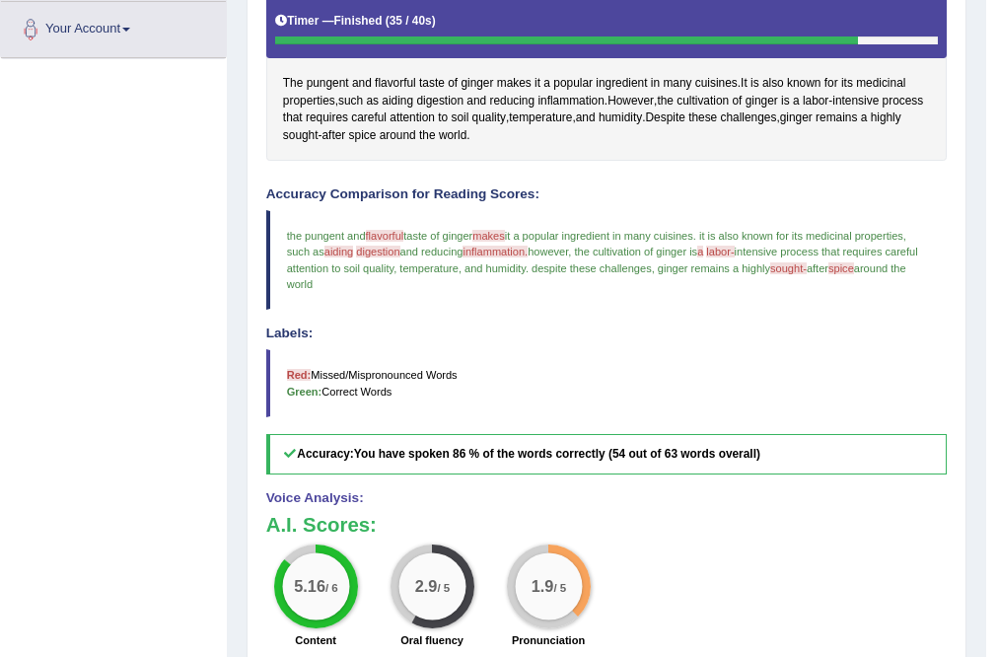
scroll to position [158, 0]
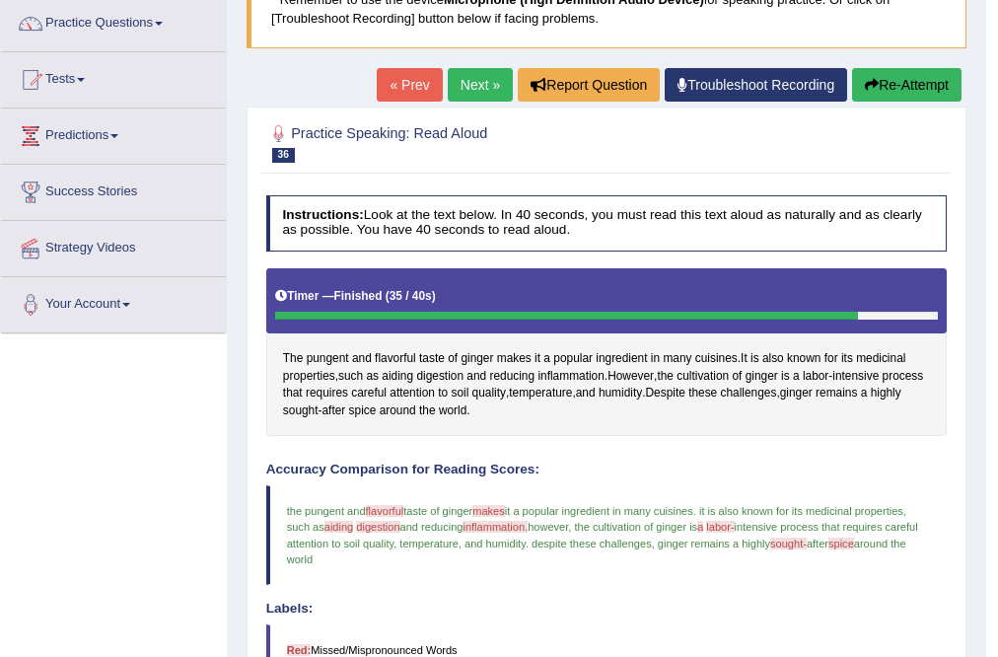
click at [492, 66] on div "Home Practice Speaking: Read Aloud The pungent * Remember to use the device Mic…" at bounding box center [607, 463] width 760 height 1243
click at [481, 104] on div "« Prev Next » Report Question Troubleshoot Recording Re-Attempt" at bounding box center [672, 87] width 590 height 38
click at [467, 87] on link "Next »" at bounding box center [480, 85] width 65 height 34
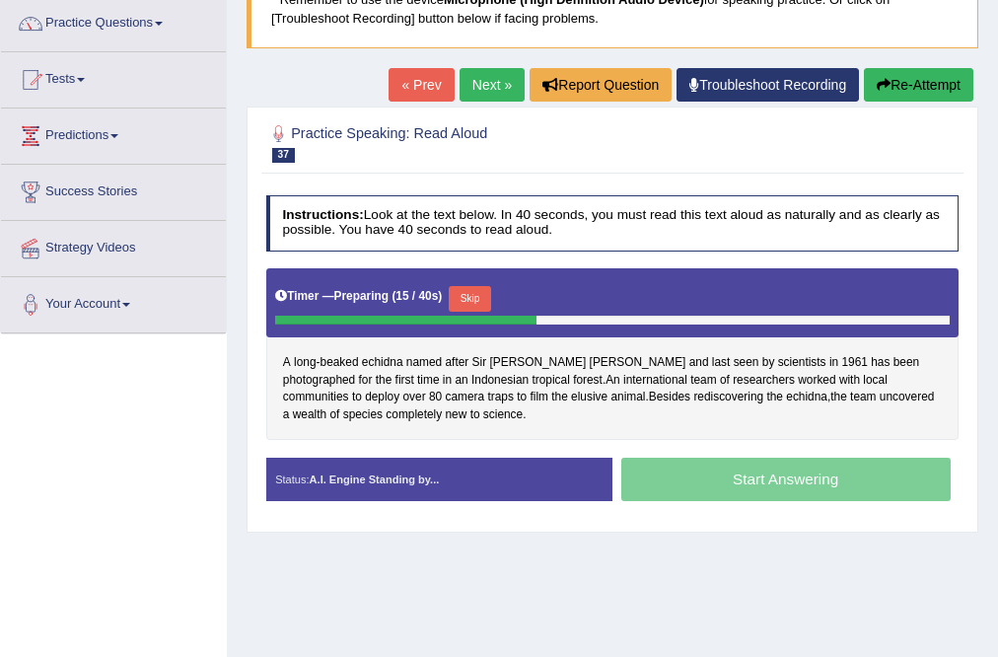
click at [496, 68] on link "Next »" at bounding box center [492, 85] width 65 height 34
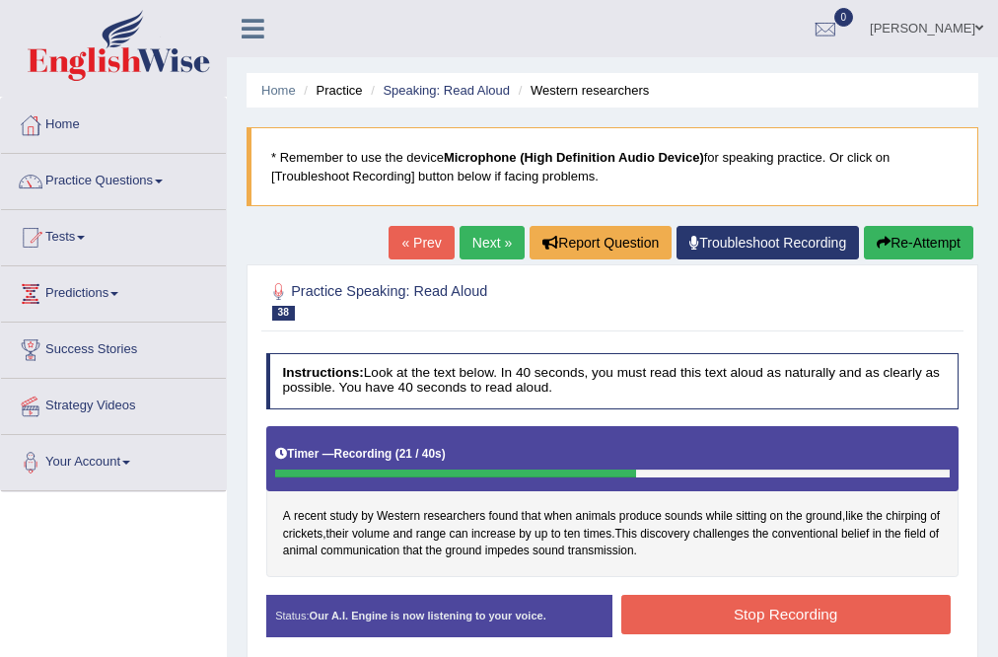
click at [769, 619] on button "Stop Recording" at bounding box center [785, 614] width 329 height 38
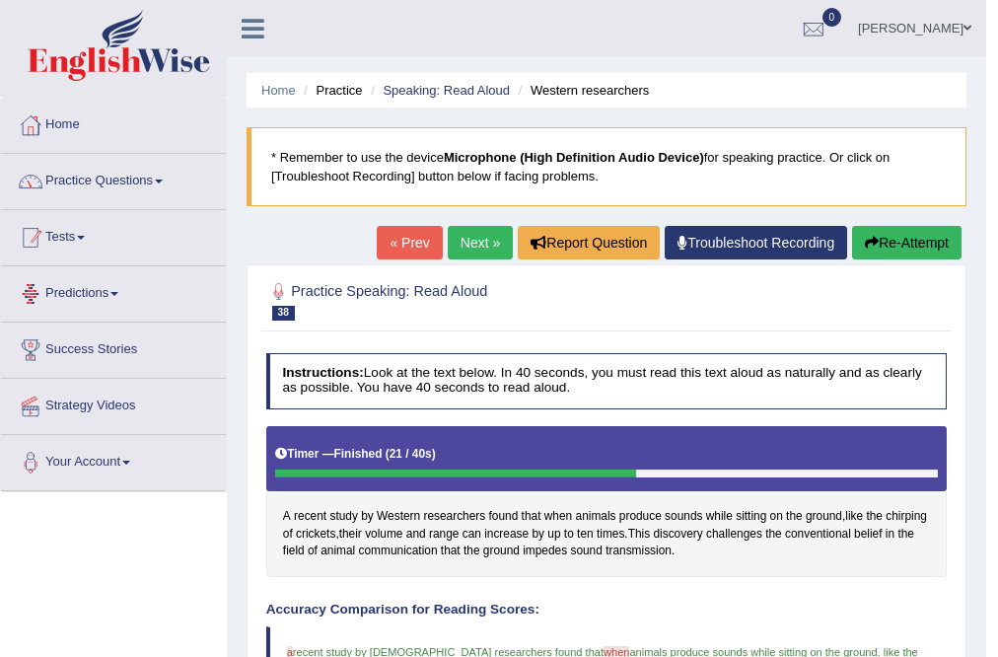
click at [94, 183] on link "Practice Questions" at bounding box center [113, 178] width 225 height 49
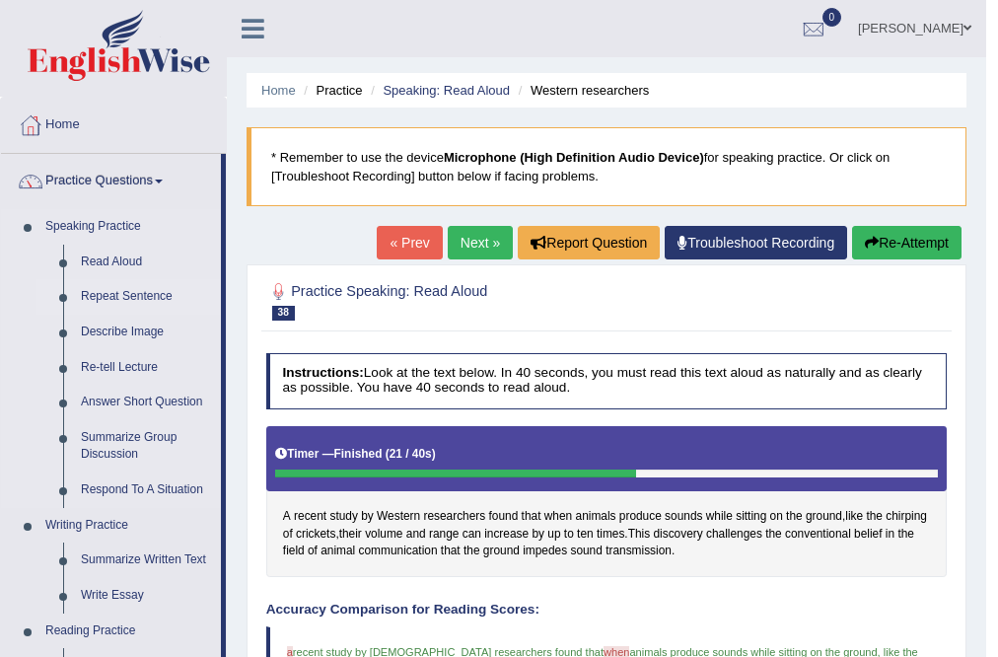
click at [118, 297] on link "Repeat Sentence" at bounding box center [146, 297] width 149 height 36
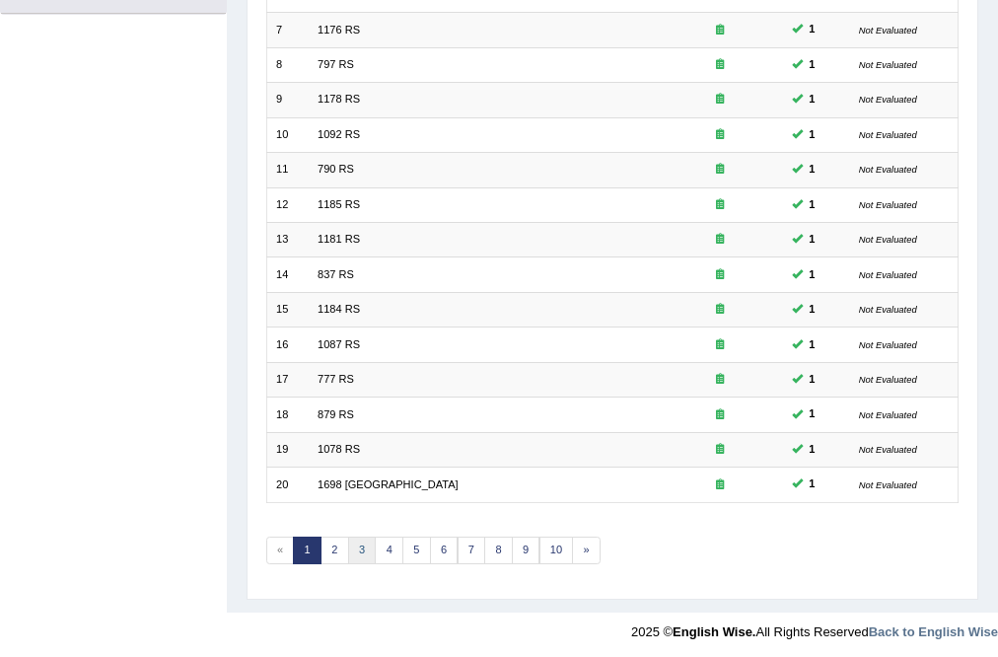
click at [361, 552] on link "3" at bounding box center [362, 551] width 29 height 28
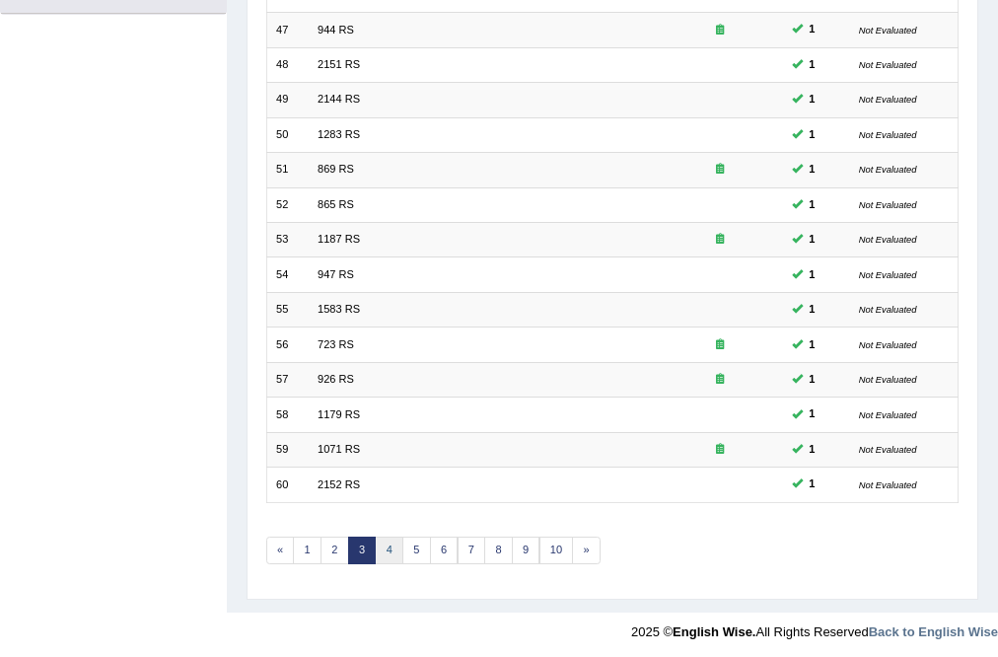
click at [388, 547] on link "4" at bounding box center [389, 551] width 29 height 28
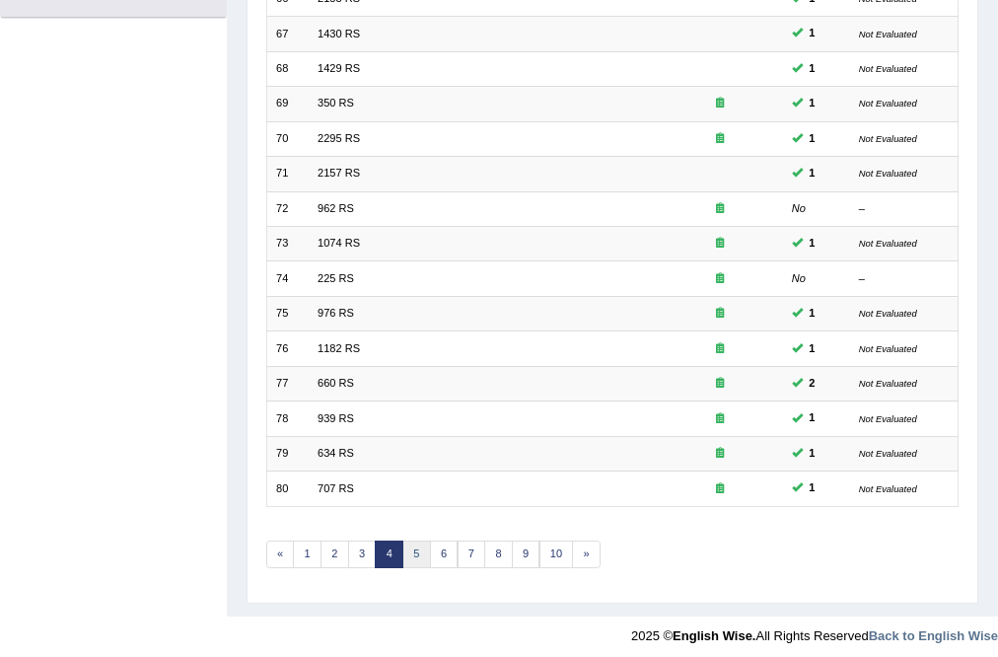
click at [411, 555] on link "5" at bounding box center [416, 555] width 29 height 28
click at [431, 556] on link "6" at bounding box center [444, 555] width 29 height 28
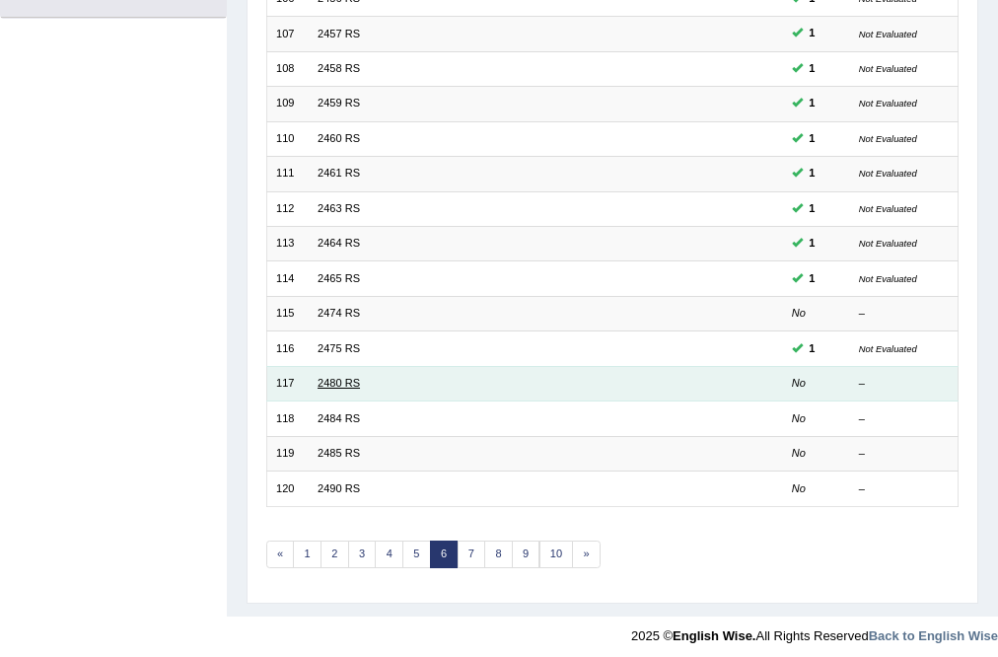
click at [331, 382] on link "2480 RS" at bounding box center [339, 383] width 42 height 12
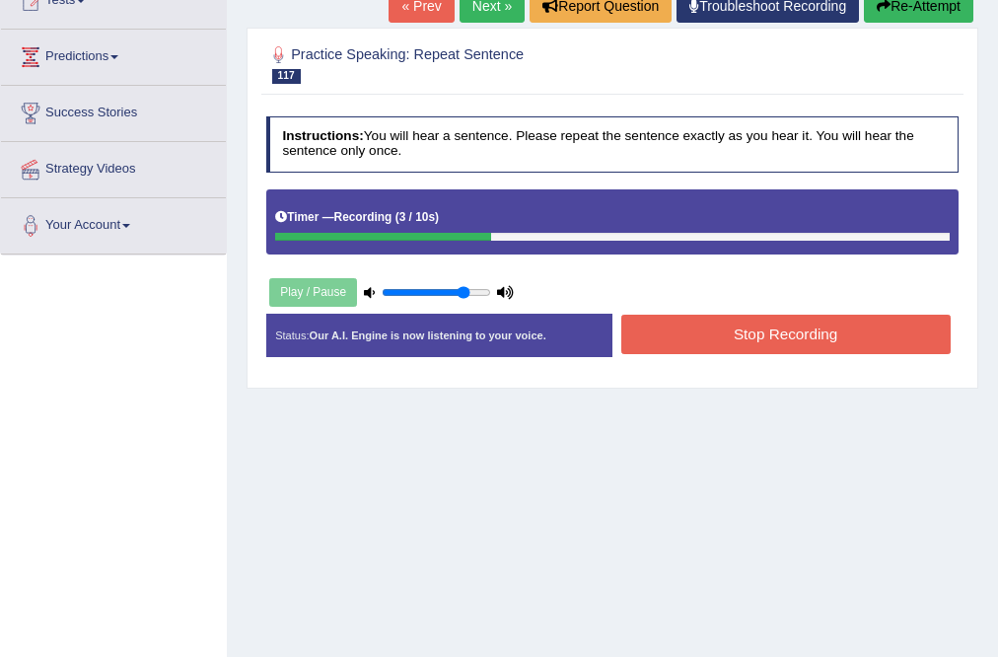
click at [748, 336] on button "Stop Recording" at bounding box center [785, 334] width 329 height 38
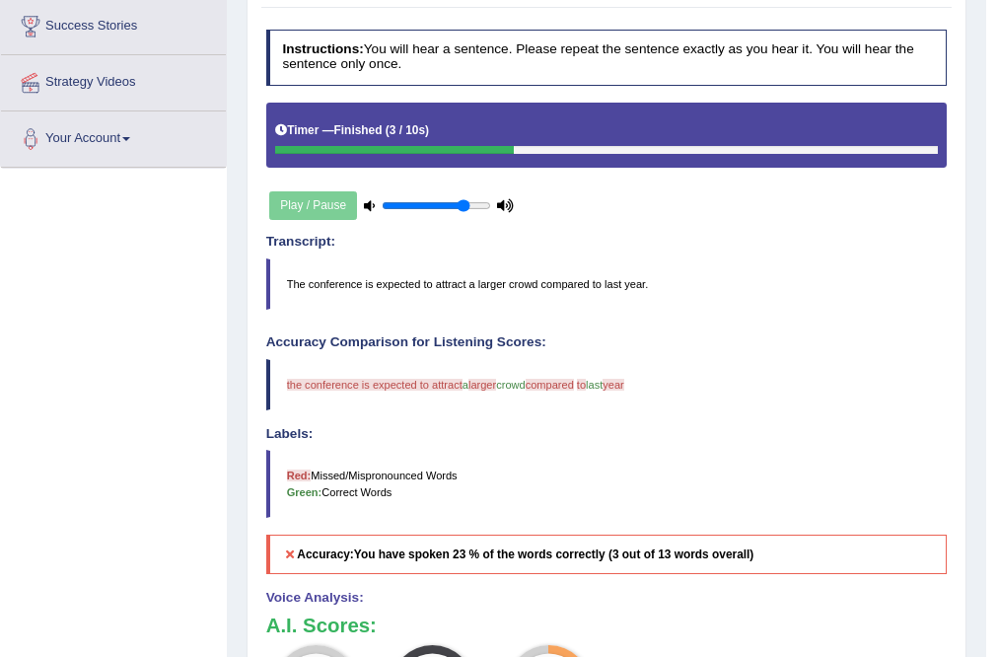
scroll to position [316, 0]
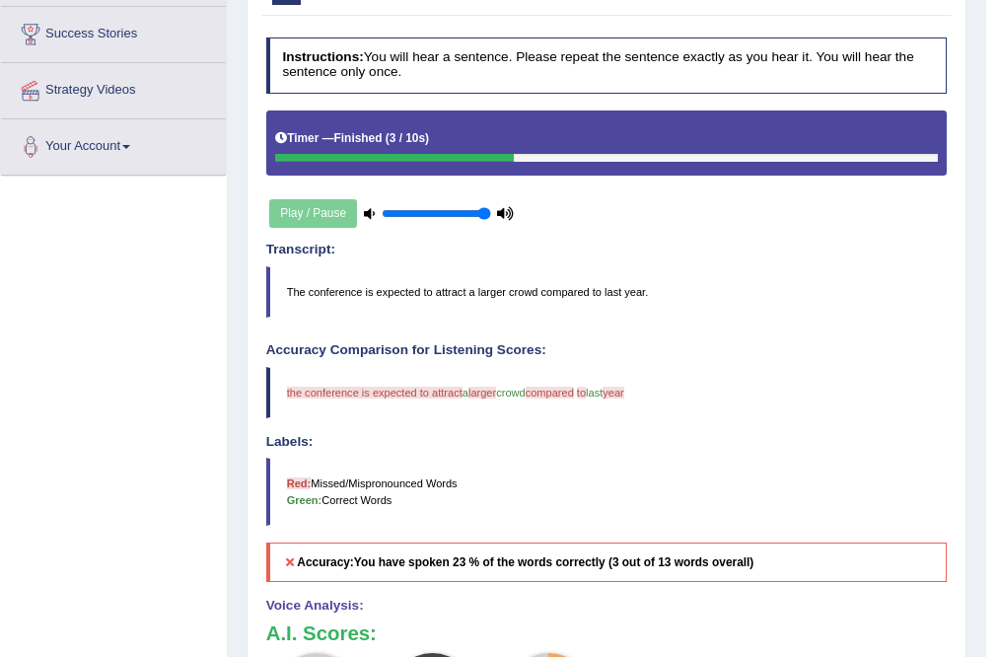
drag, startPoint x: 472, startPoint y: 210, endPoint x: 484, endPoint y: 209, distance: 11.9
type input "1"
click at [484, 209] on input "range" at bounding box center [436, 214] width 109 height 14
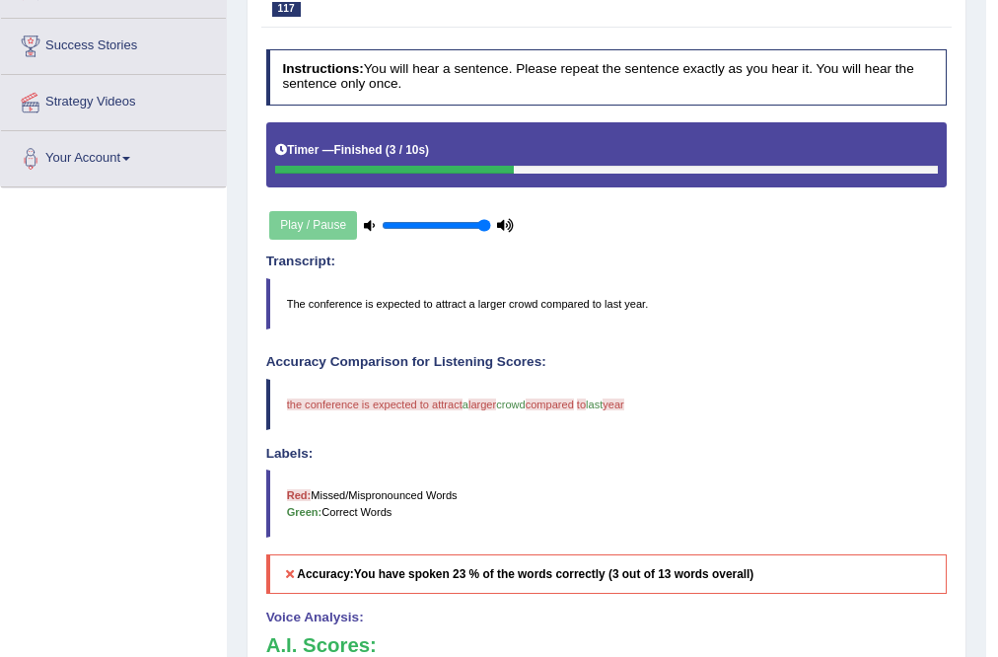
scroll to position [79, 0]
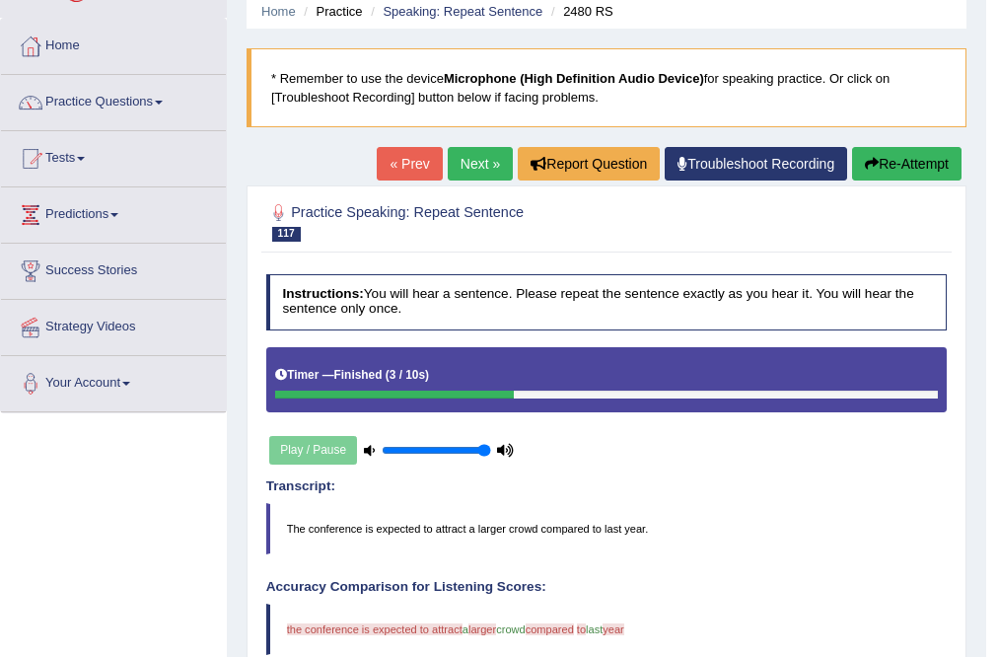
click at [453, 168] on link "Next »" at bounding box center [480, 164] width 65 height 34
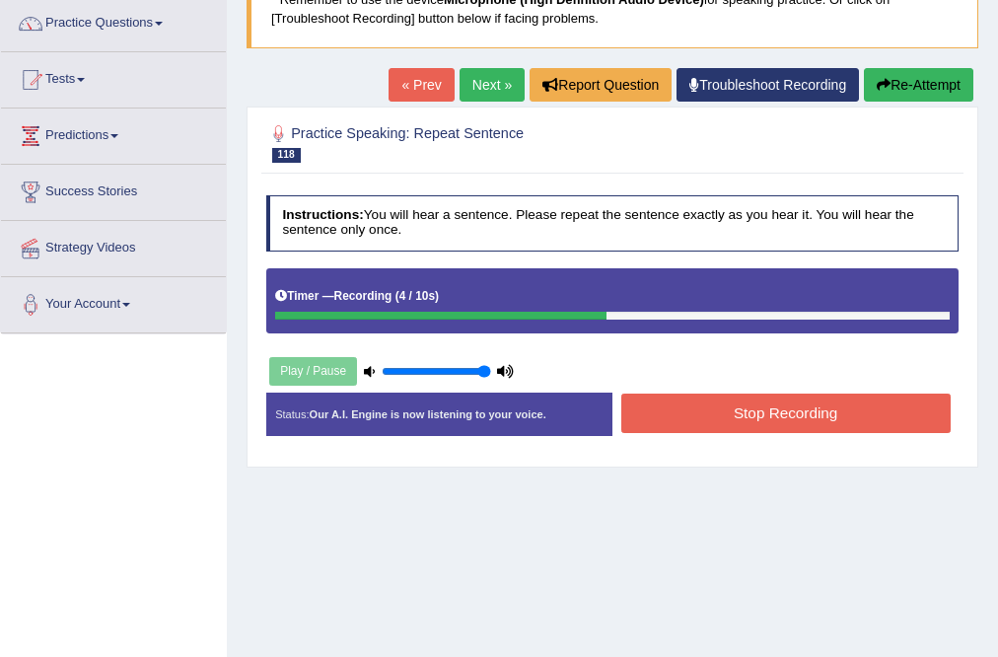
click at [751, 418] on button "Stop Recording" at bounding box center [785, 413] width 329 height 38
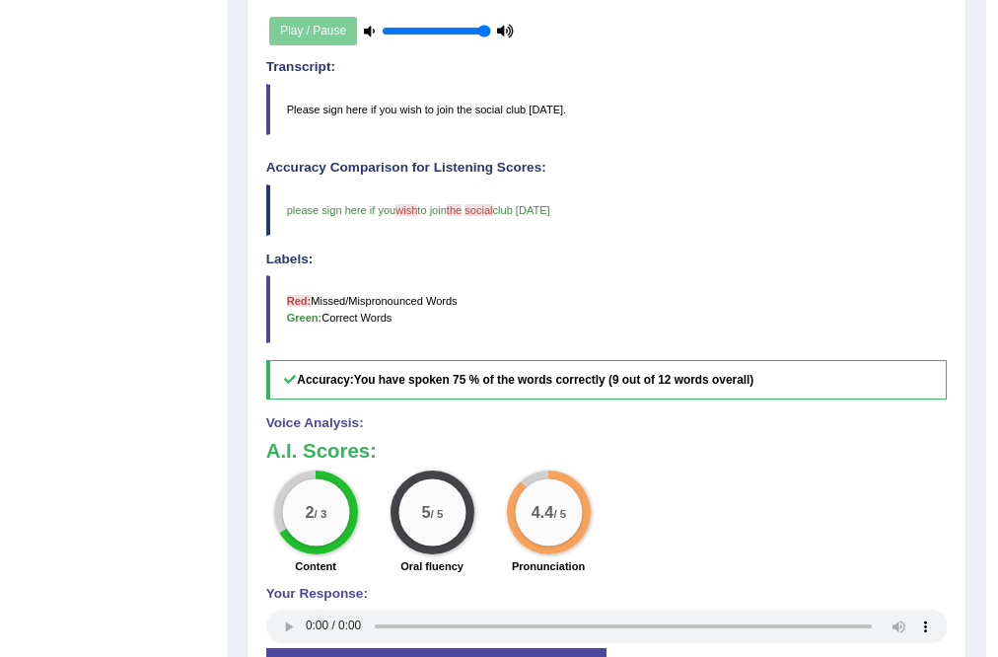
scroll to position [149, 0]
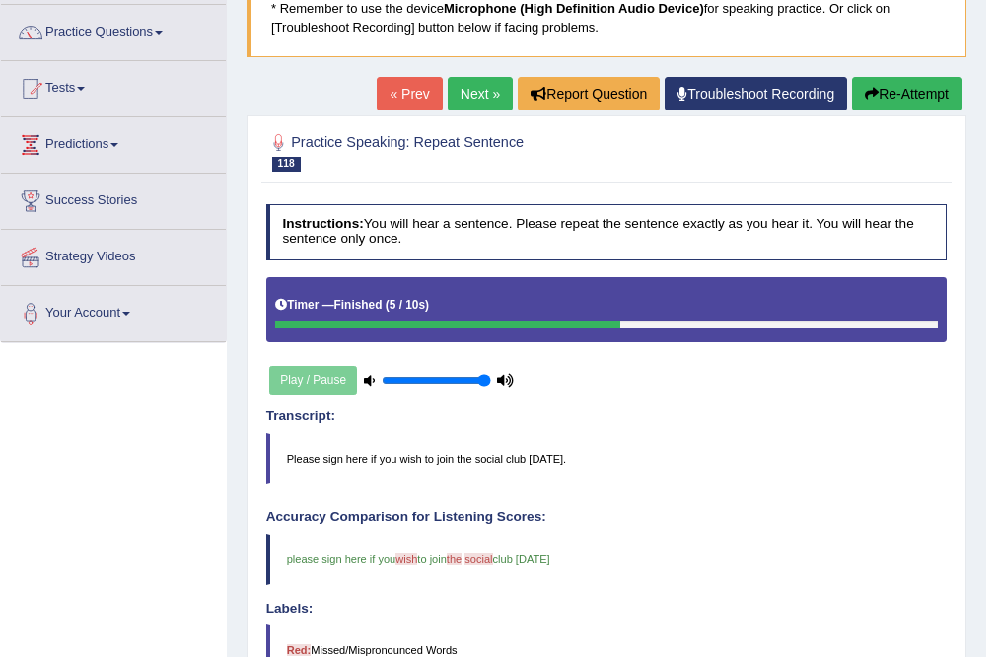
click at [459, 95] on link "Next »" at bounding box center [480, 94] width 65 height 34
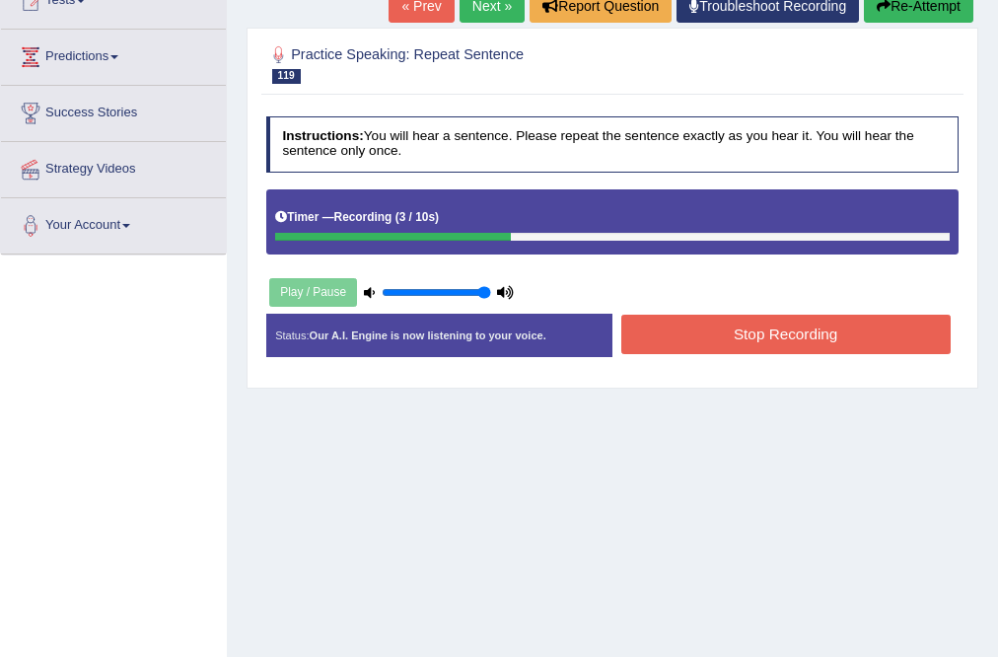
click at [696, 331] on button "Stop Recording" at bounding box center [785, 334] width 329 height 38
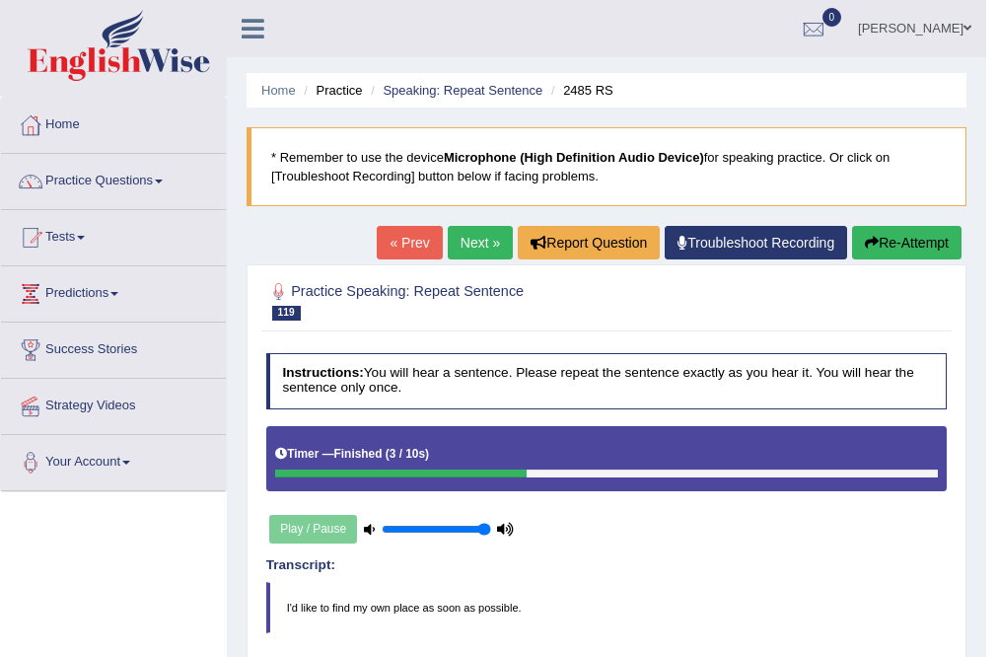
click at [469, 240] on link "Next »" at bounding box center [480, 243] width 65 height 34
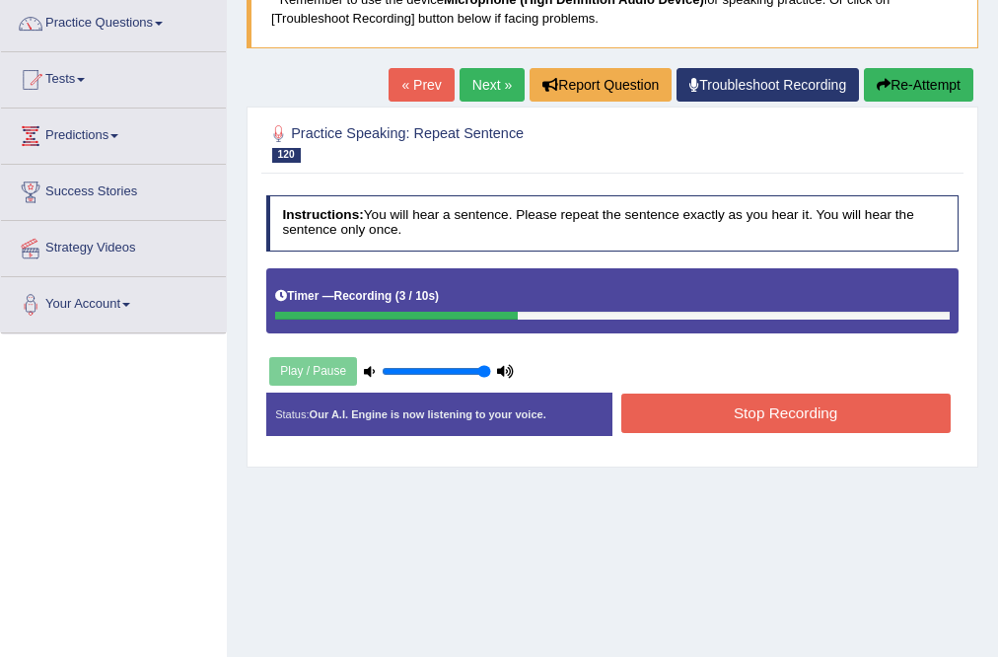
click at [782, 396] on button "Stop Recording" at bounding box center [785, 413] width 329 height 38
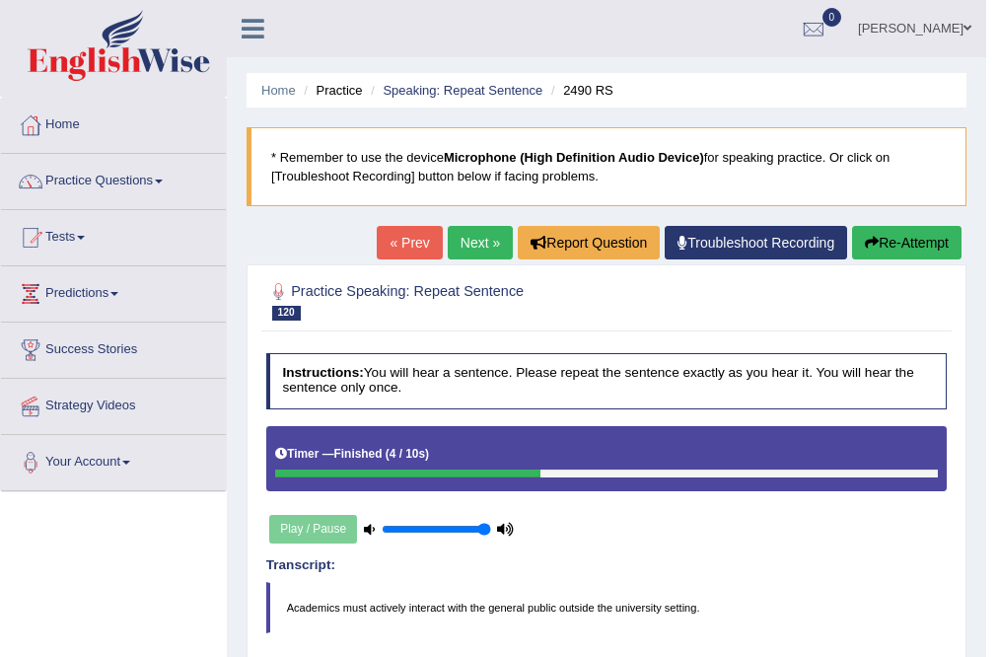
click at [471, 251] on link "Next »" at bounding box center [480, 243] width 65 height 34
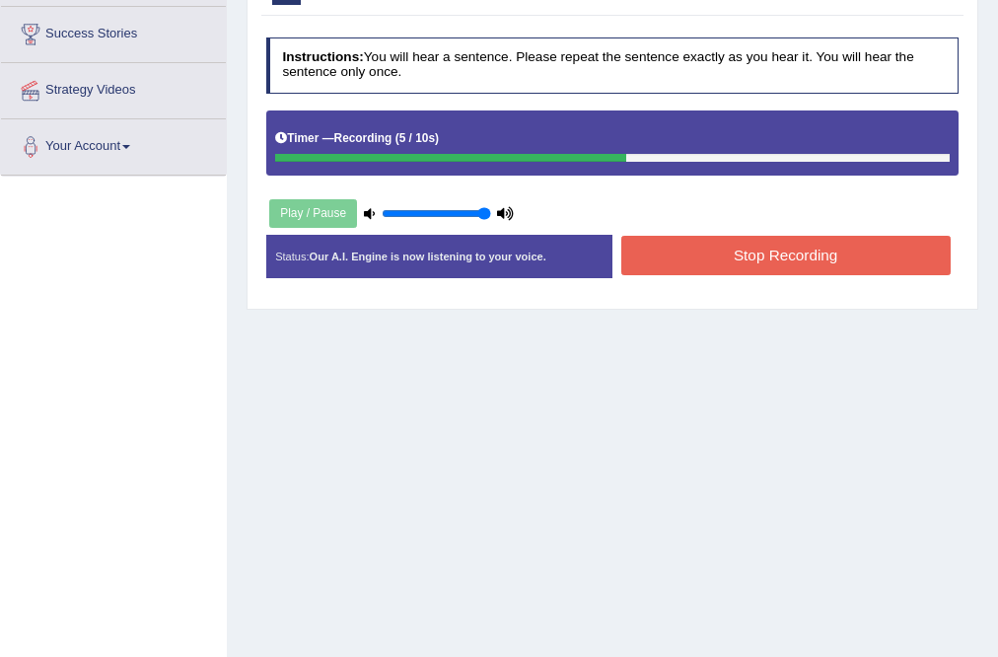
click at [818, 256] on button "Stop Recording" at bounding box center [785, 255] width 329 height 38
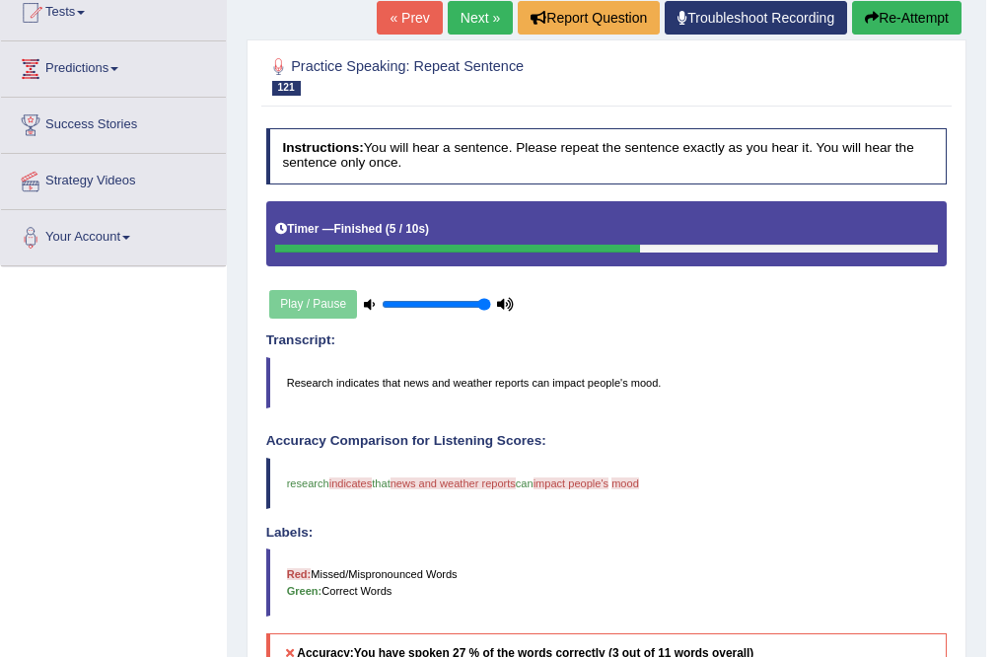
scroll to position [158, 0]
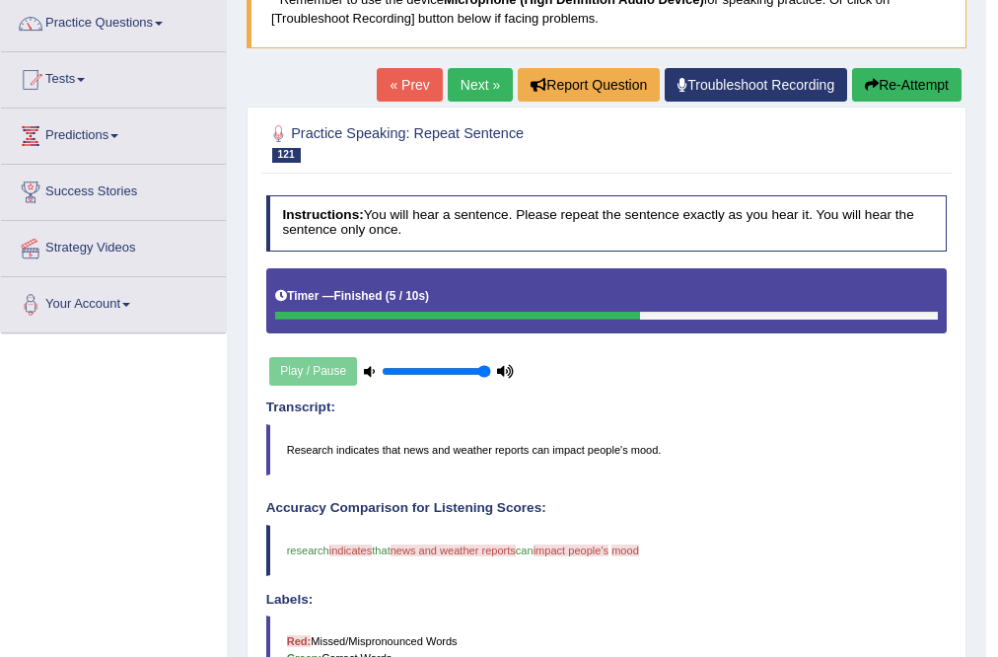
click at [472, 95] on link "Next »" at bounding box center [480, 85] width 65 height 34
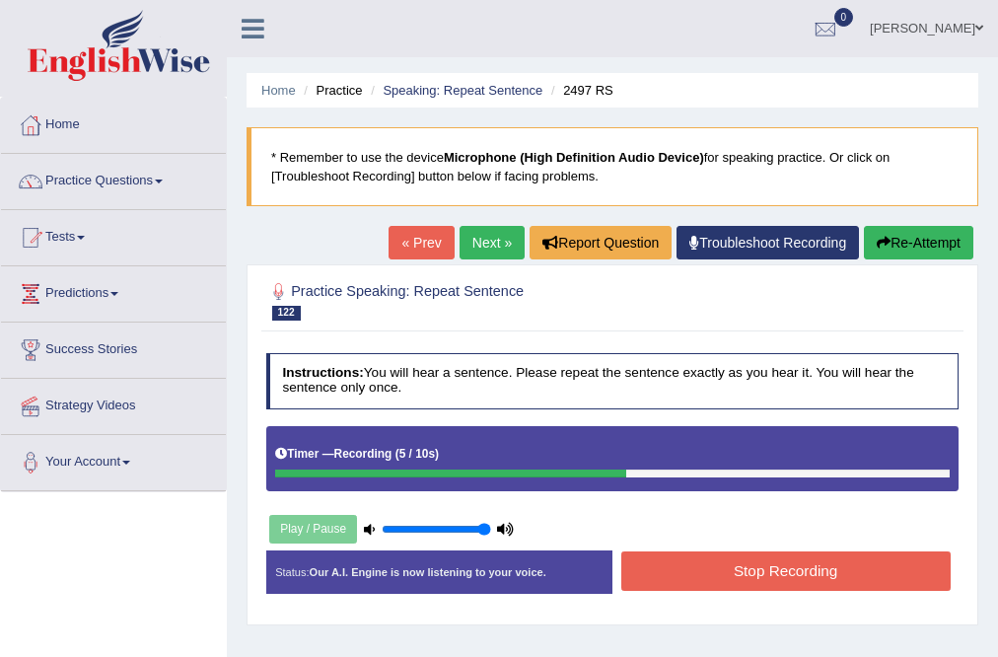
click at [810, 571] on button "Stop Recording" at bounding box center [785, 570] width 329 height 38
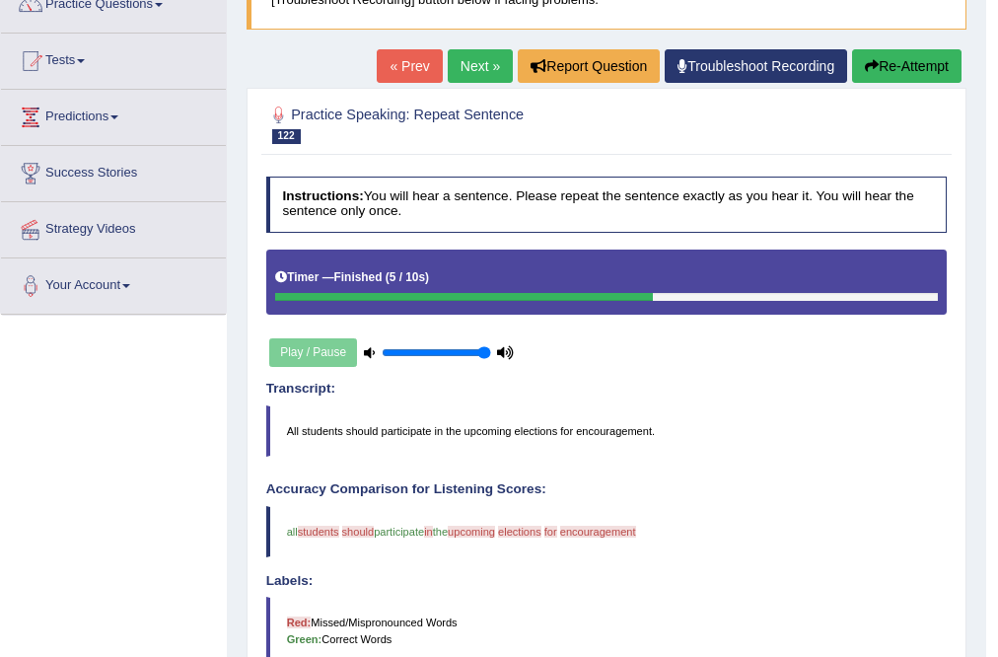
scroll to position [149, 0]
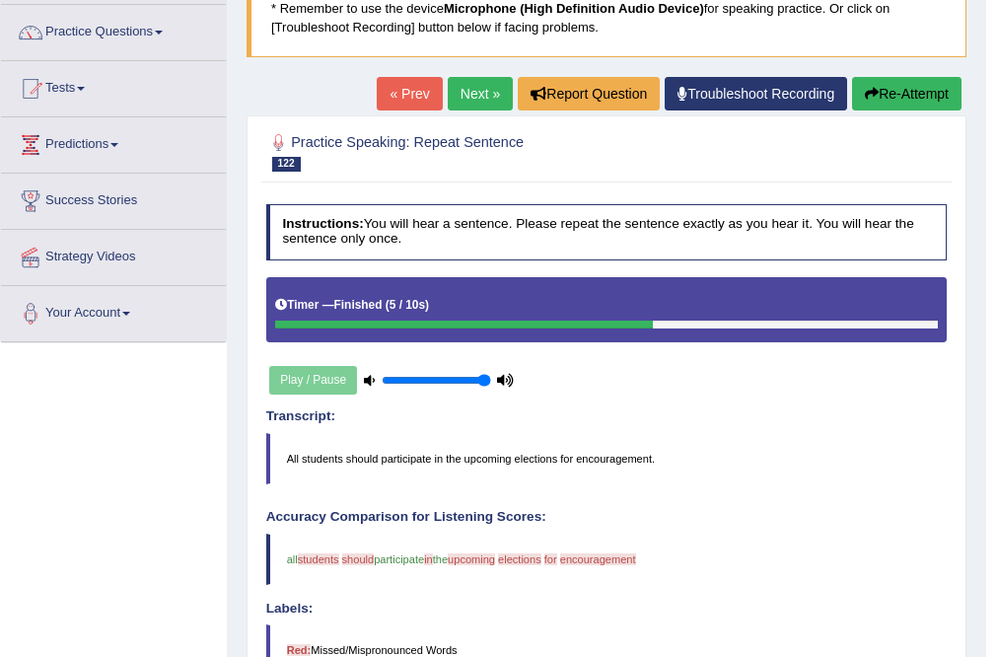
click at [465, 85] on link "Next »" at bounding box center [480, 94] width 65 height 34
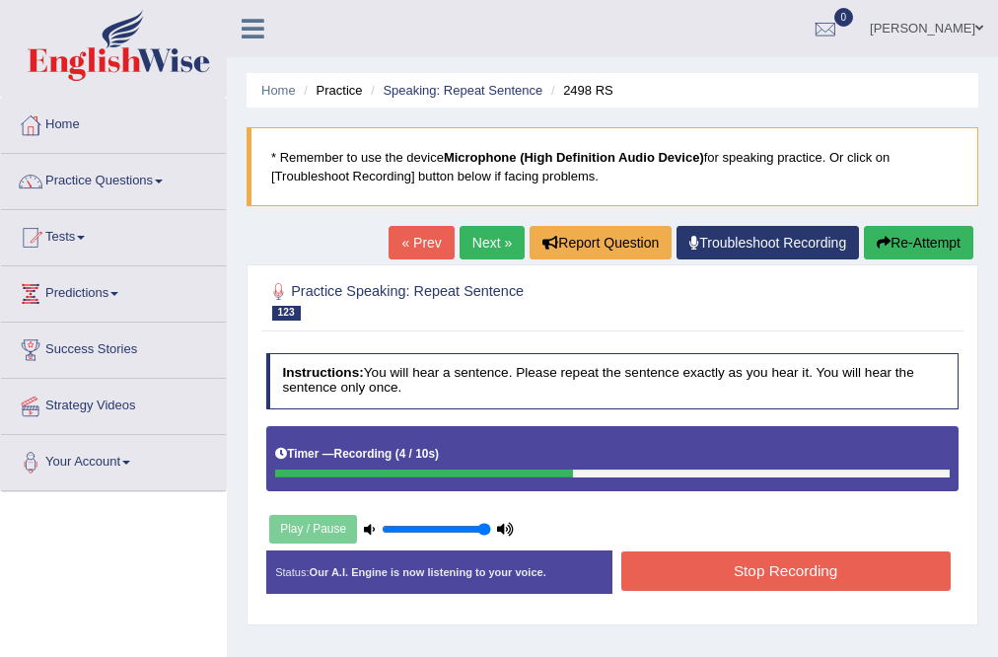
click at [718, 591] on div "Stop Recording" at bounding box center [786, 572] width 346 height 43
click at [683, 568] on button "Stop Recording" at bounding box center [785, 570] width 329 height 38
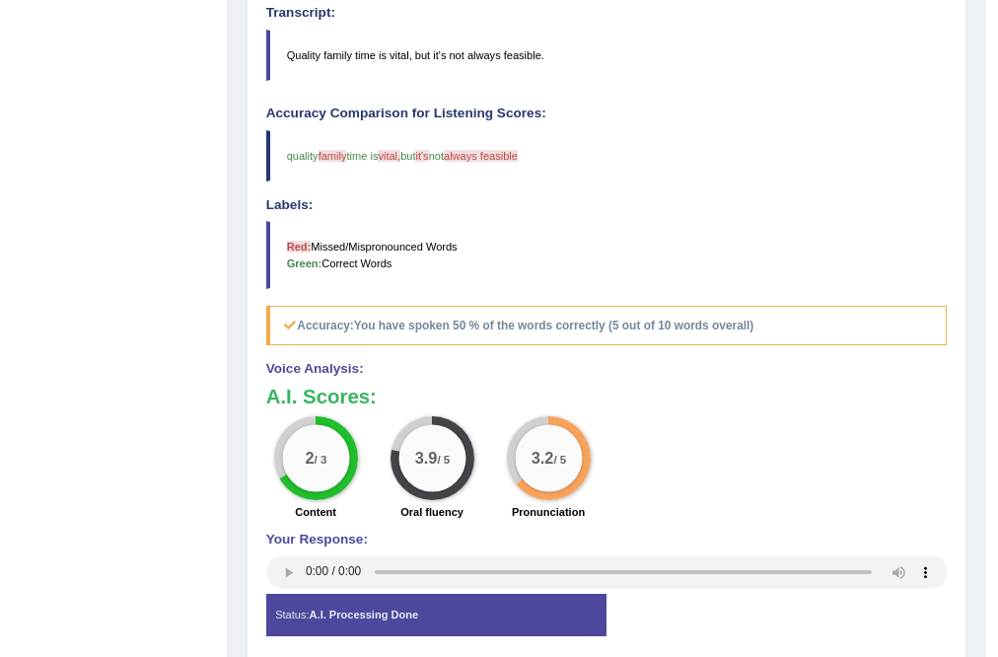
scroll to position [237, 0]
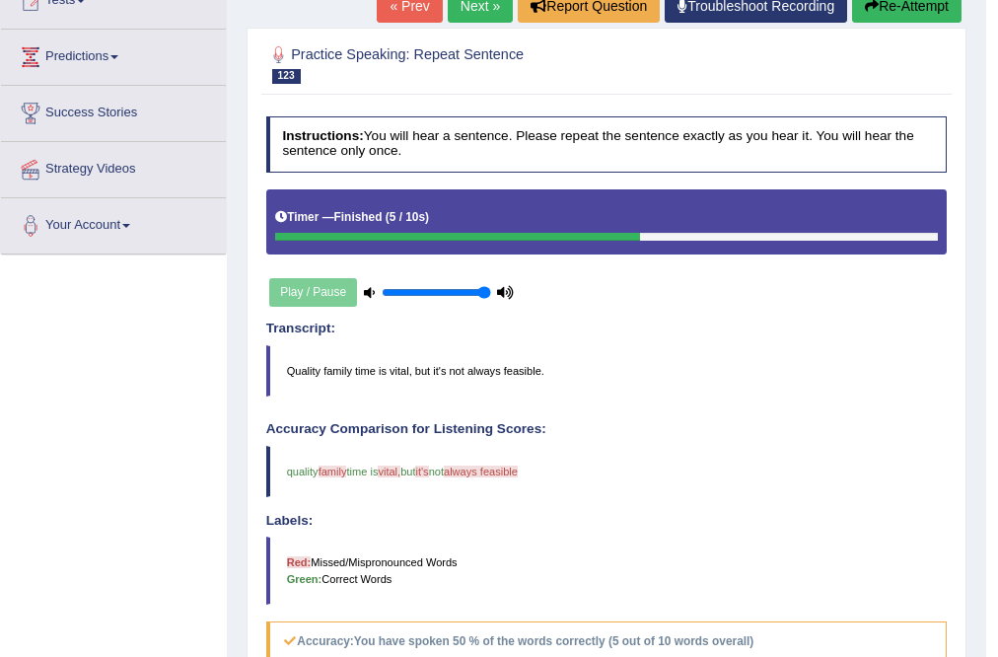
click at [460, 16] on link "Next »" at bounding box center [480, 6] width 65 height 34
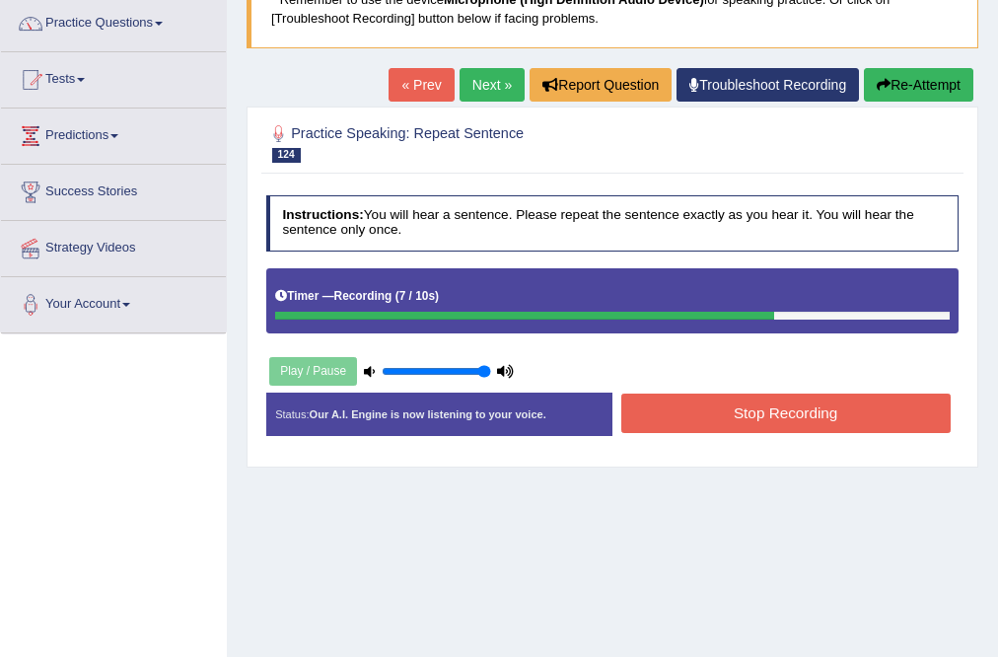
click at [773, 406] on button "Stop Recording" at bounding box center [785, 413] width 329 height 38
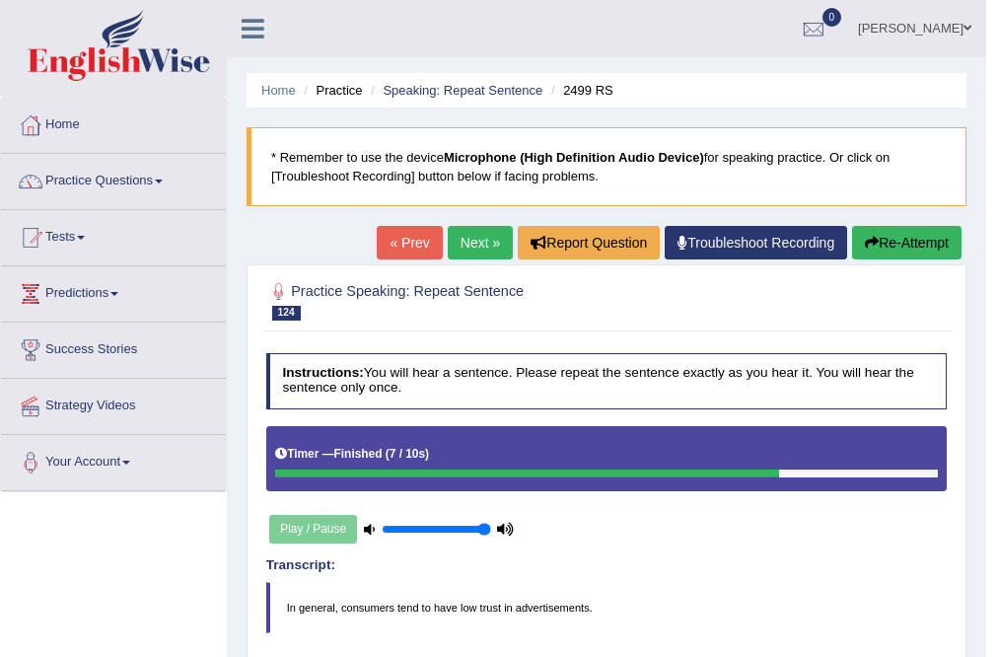
click at [486, 246] on link "Next »" at bounding box center [480, 243] width 65 height 34
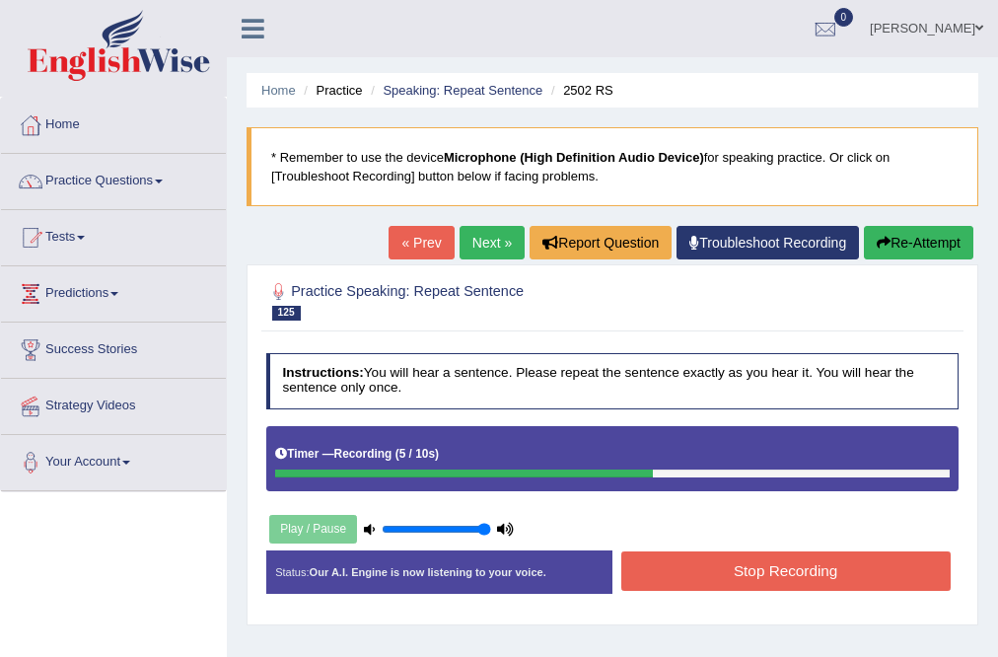
click at [717, 565] on button "Stop Recording" at bounding box center [785, 570] width 329 height 38
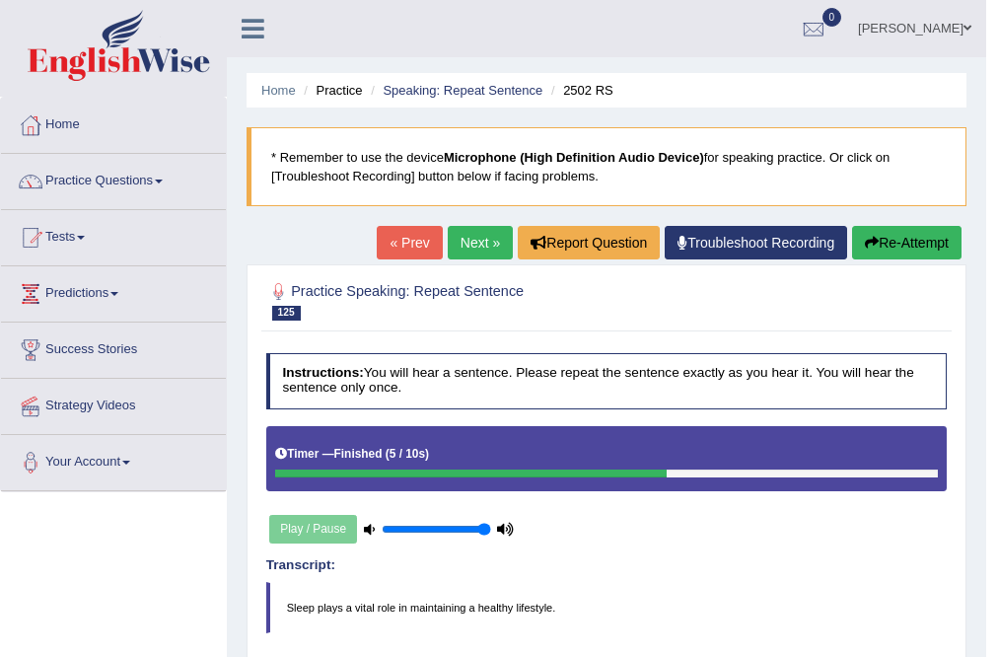
click at [481, 240] on link "Next »" at bounding box center [480, 243] width 65 height 34
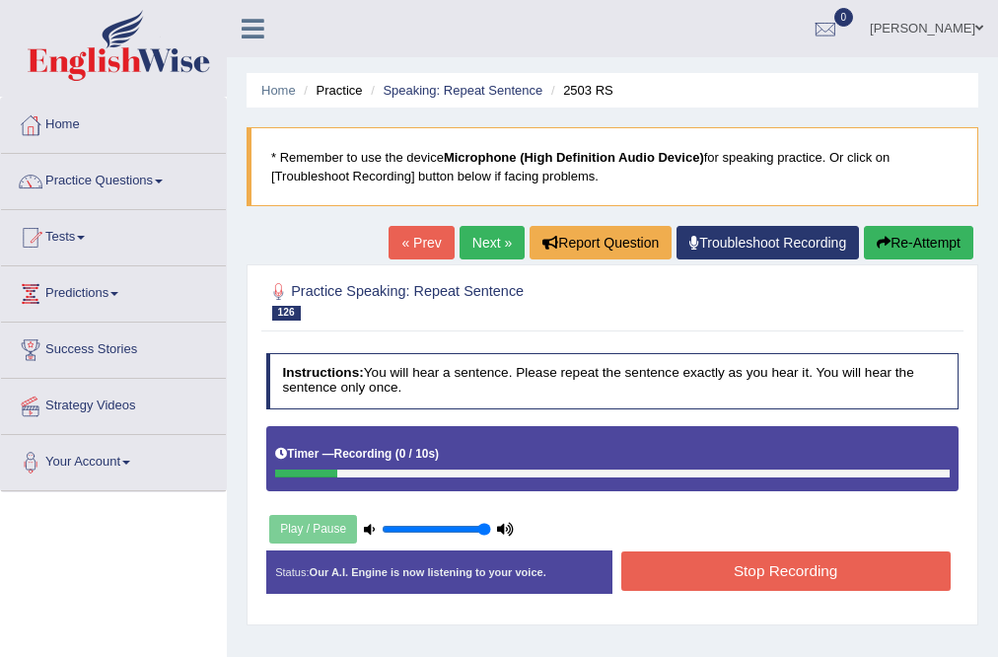
click at [924, 233] on button "Re-Attempt" at bounding box center [918, 243] width 109 height 34
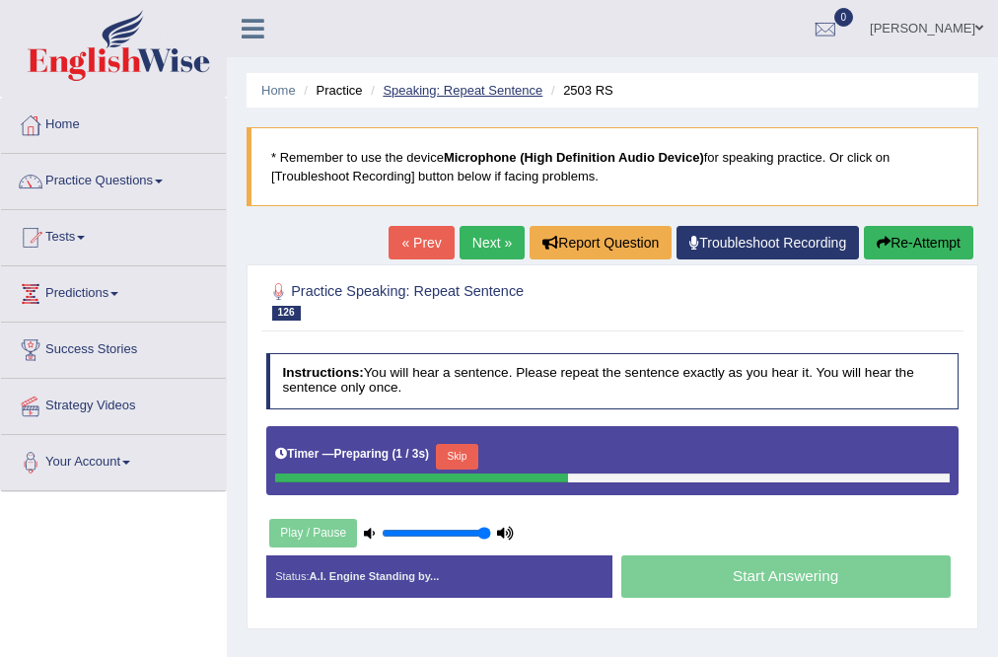
click at [410, 91] on link "Speaking: Repeat Sentence" at bounding box center [463, 90] width 160 height 15
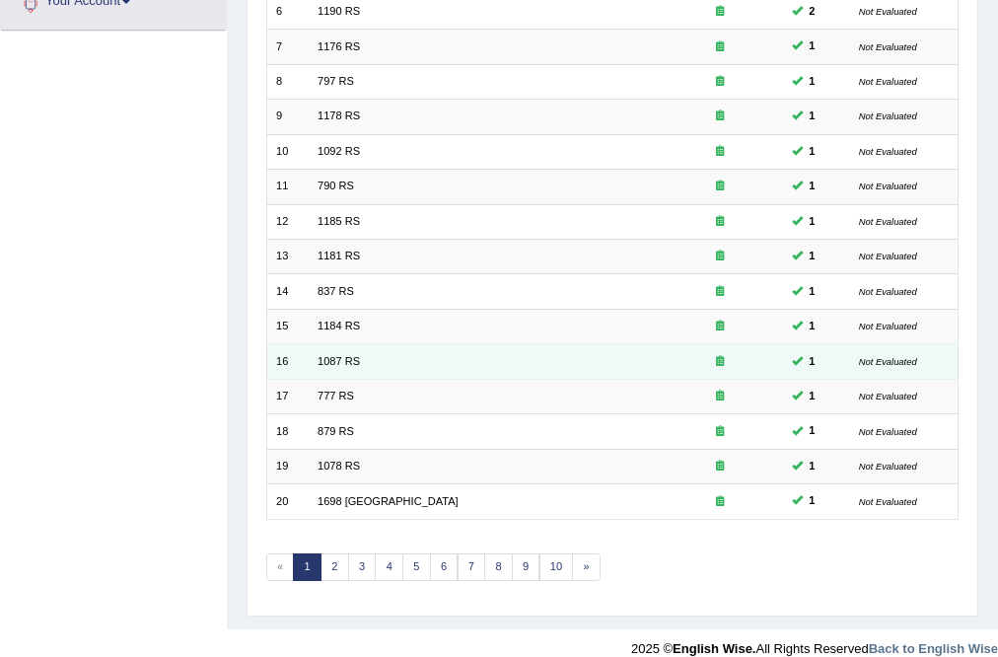
scroll to position [473, 0]
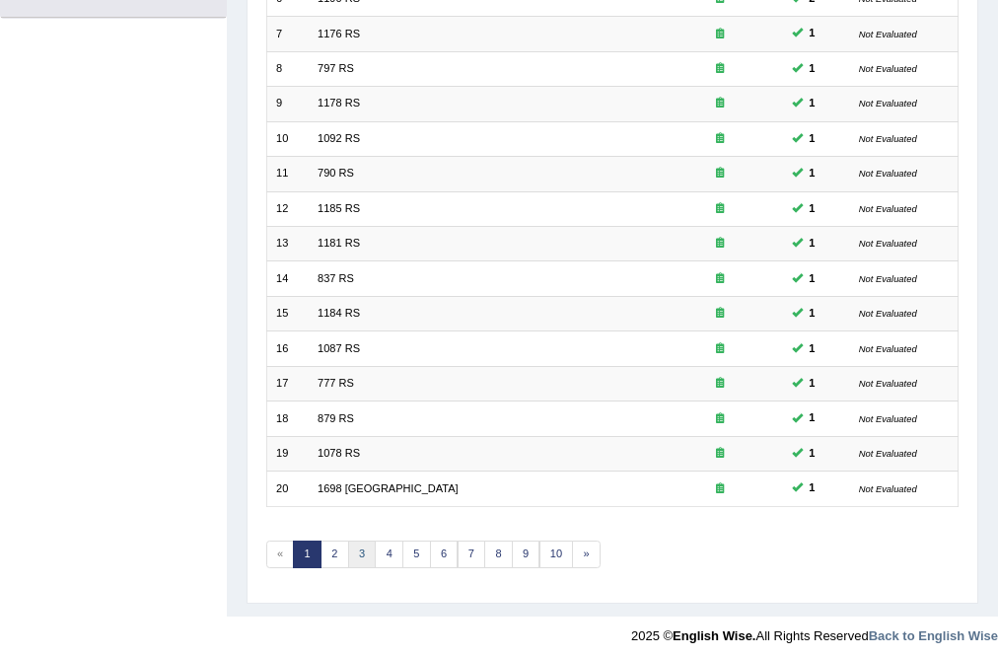
click at [351, 548] on link "3" at bounding box center [362, 555] width 29 height 28
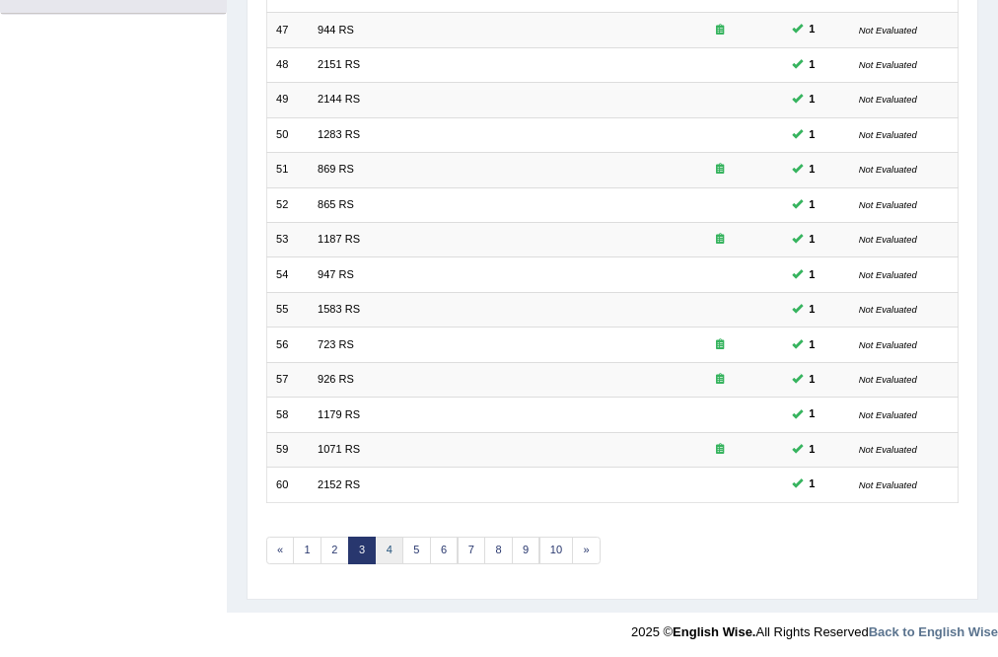
click at [390, 552] on link "4" at bounding box center [389, 551] width 29 height 28
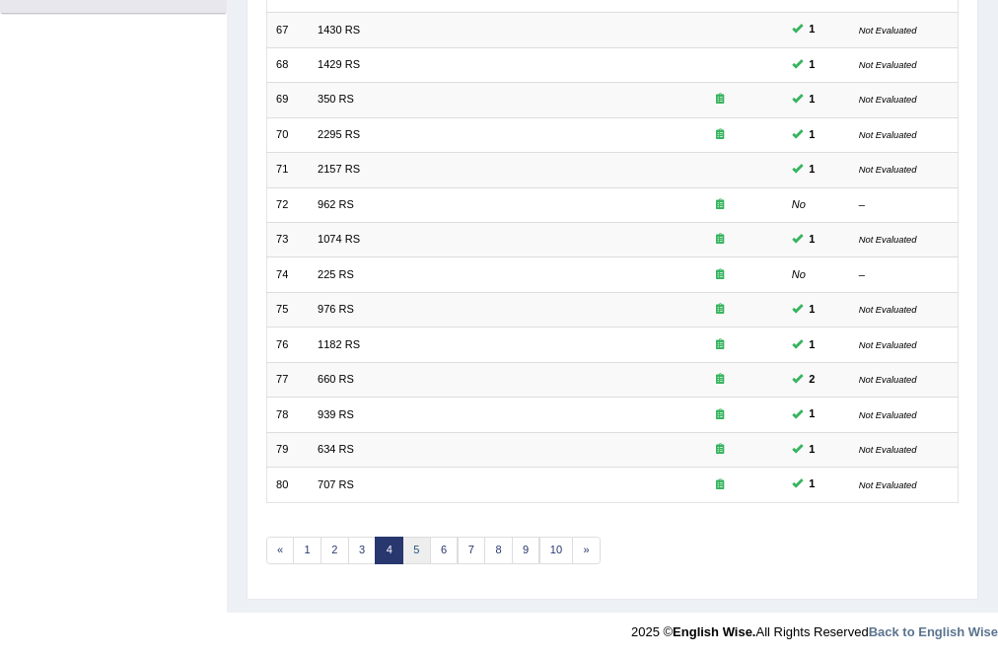
click at [410, 550] on link "5" at bounding box center [416, 551] width 29 height 28
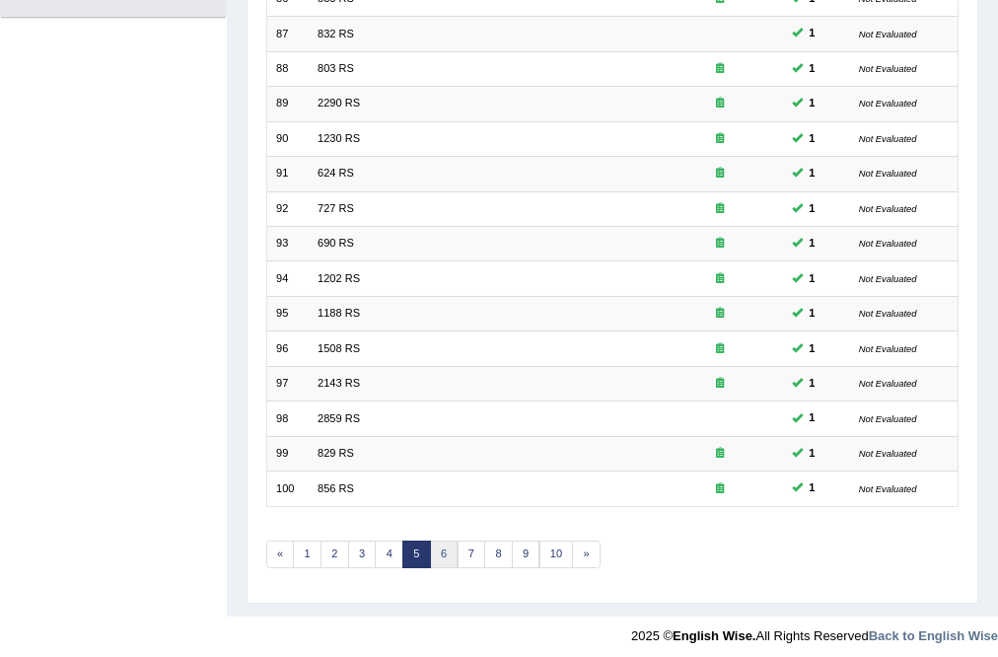
click at [442, 553] on link "6" at bounding box center [444, 555] width 29 height 28
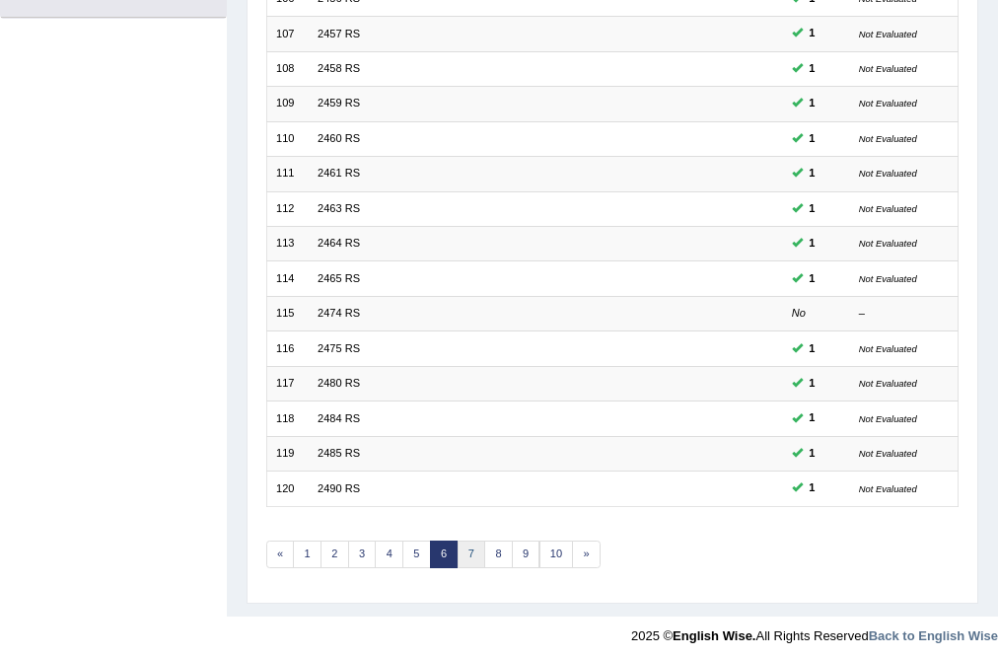
click at [468, 548] on link "7" at bounding box center [472, 555] width 29 height 28
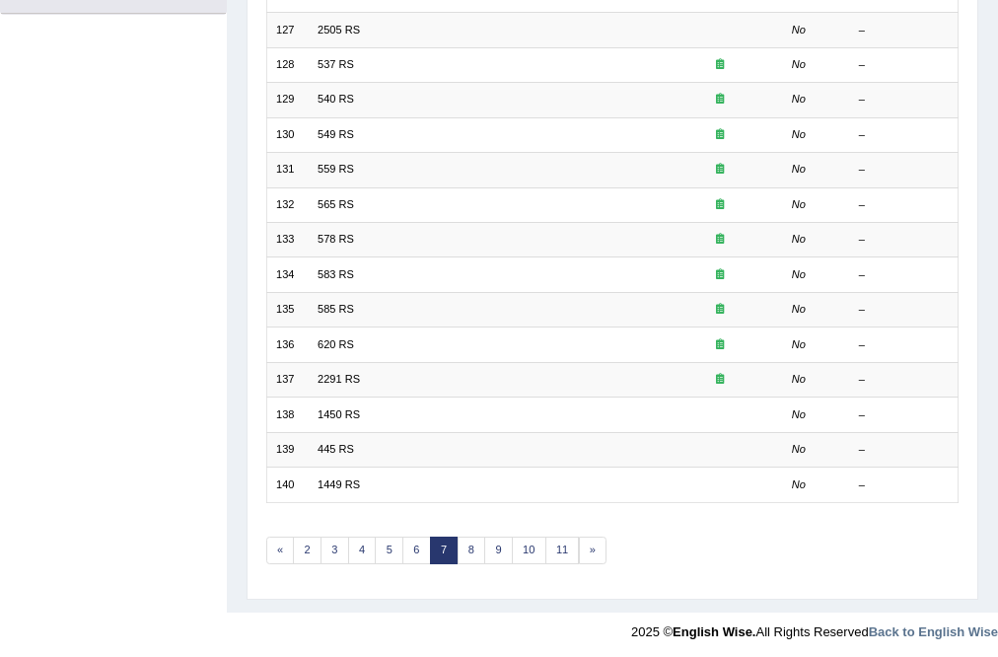
scroll to position [477, 0]
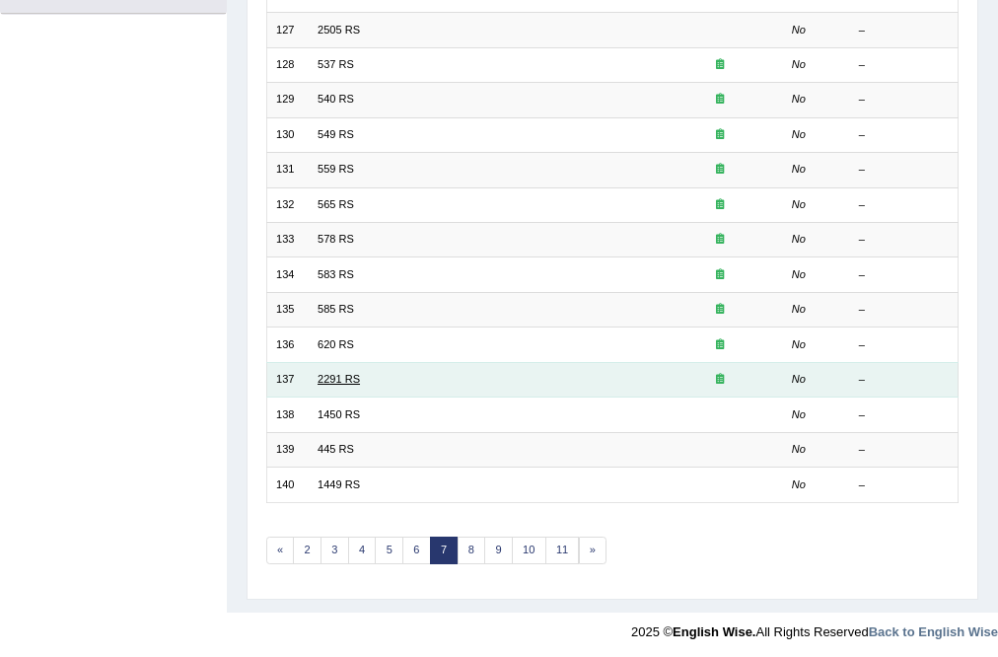
click at [326, 373] on link "2291 RS" at bounding box center [339, 379] width 42 height 12
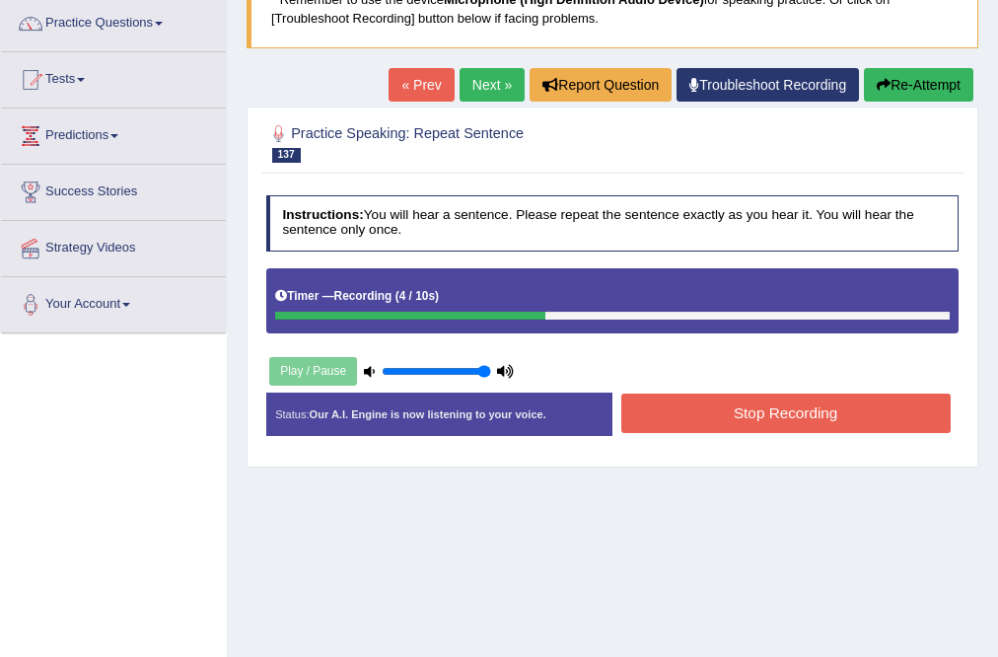
click at [779, 398] on button "Stop Recording" at bounding box center [785, 413] width 329 height 38
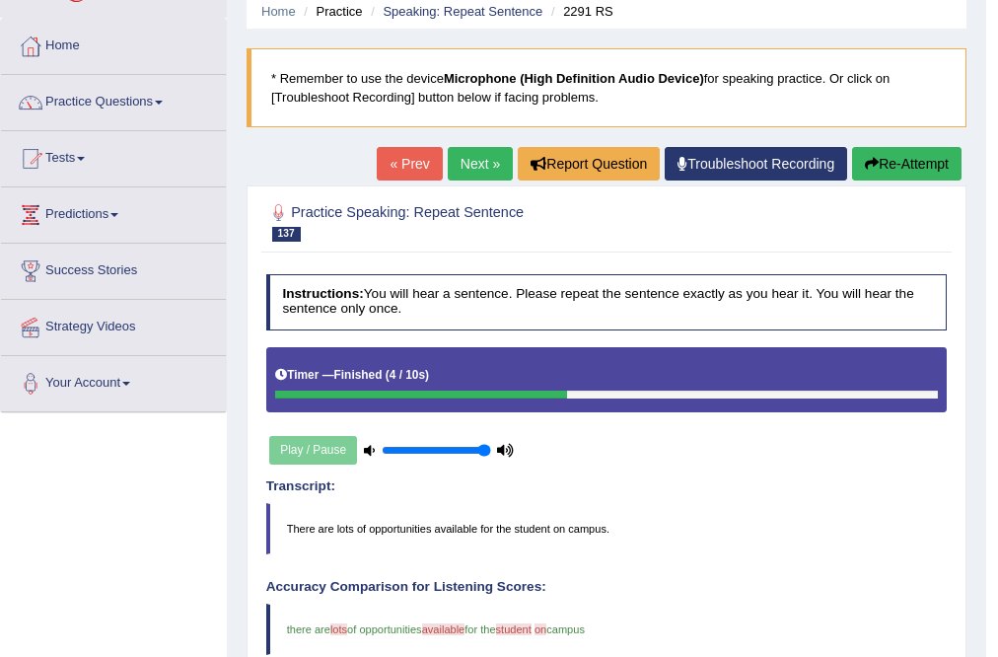
scroll to position [70, 0]
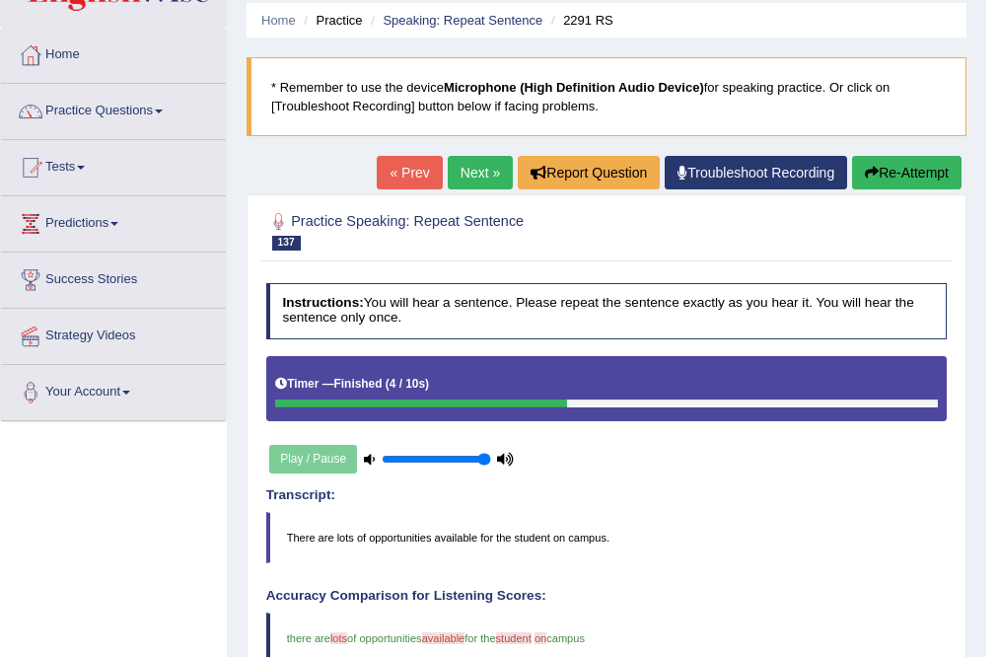
click at [472, 181] on link "Next »" at bounding box center [480, 173] width 65 height 34
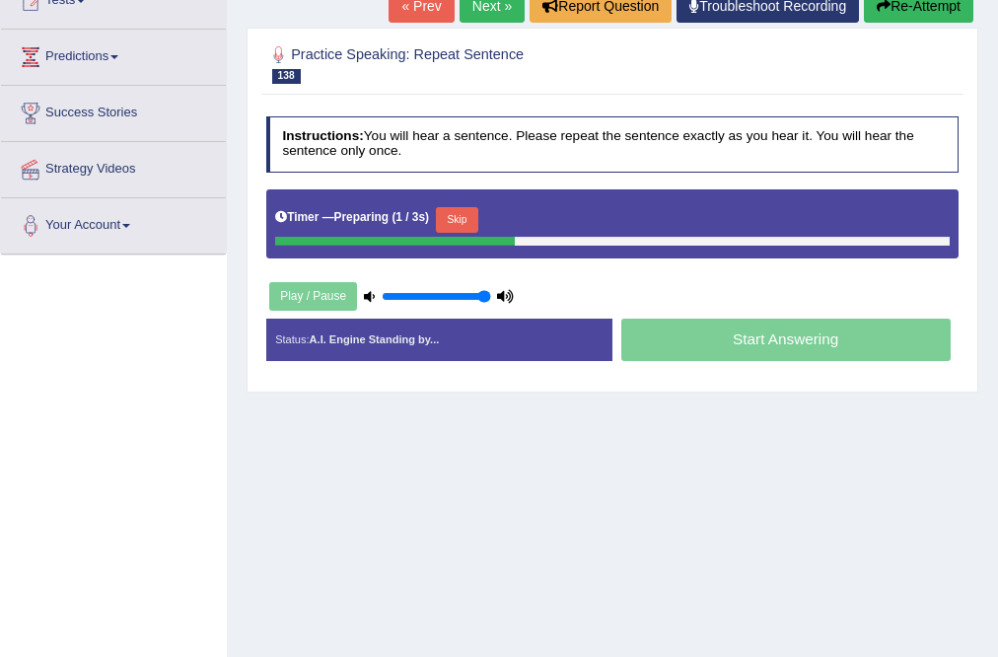
scroll to position [237, 0]
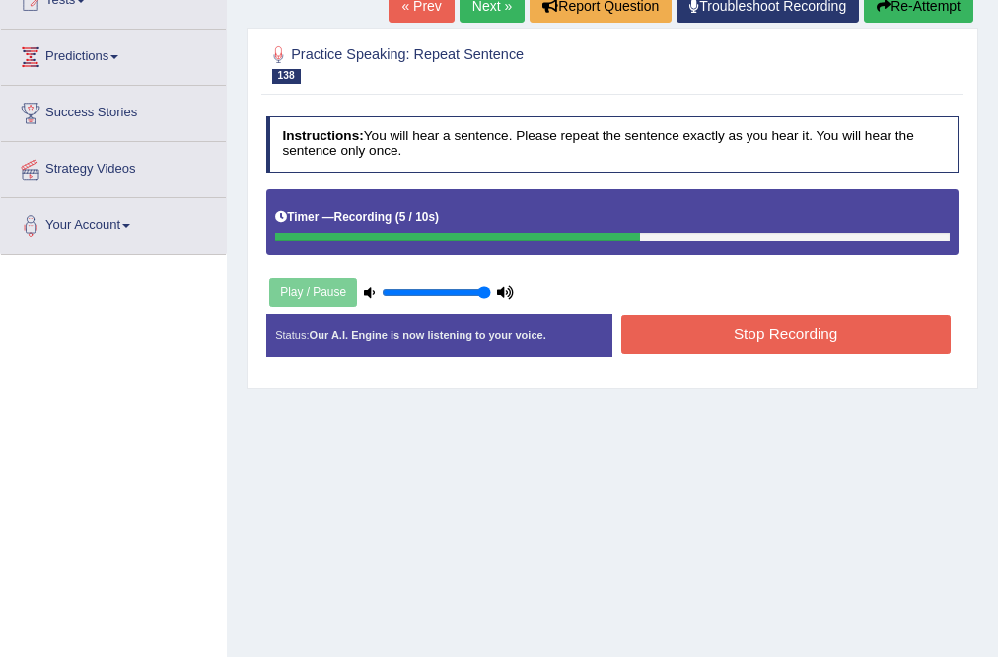
click at [708, 335] on button "Stop Recording" at bounding box center [785, 334] width 329 height 38
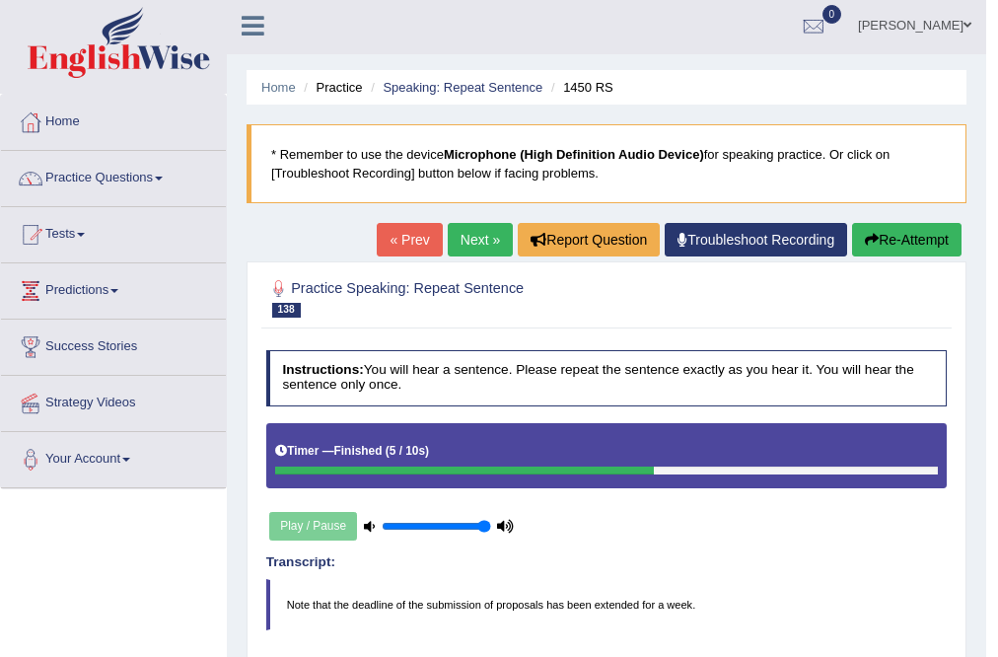
scroll to position [0, 0]
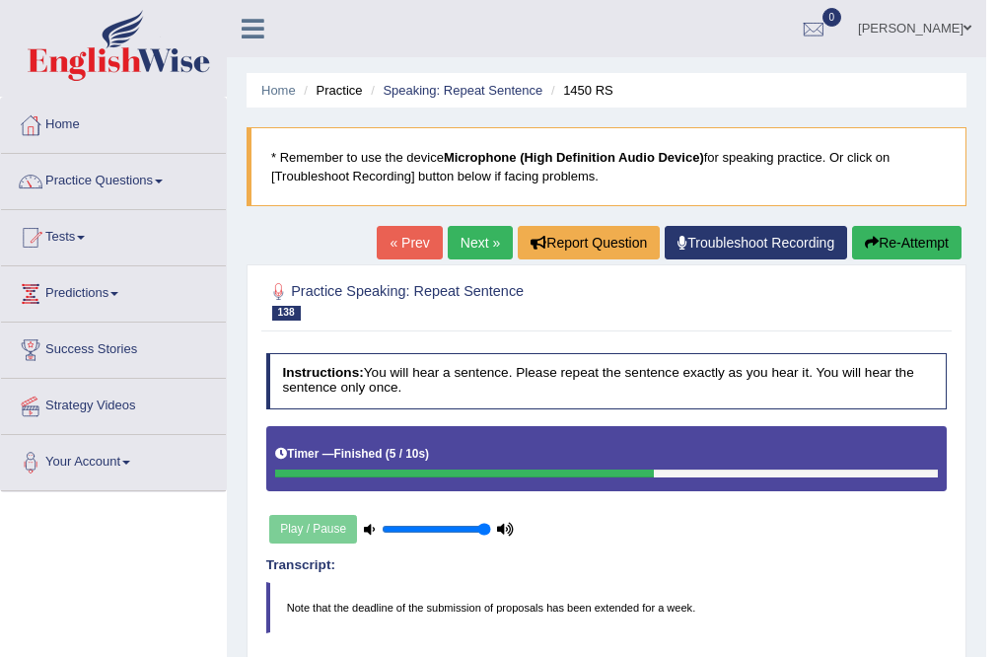
click at [478, 239] on link "Next »" at bounding box center [480, 243] width 65 height 34
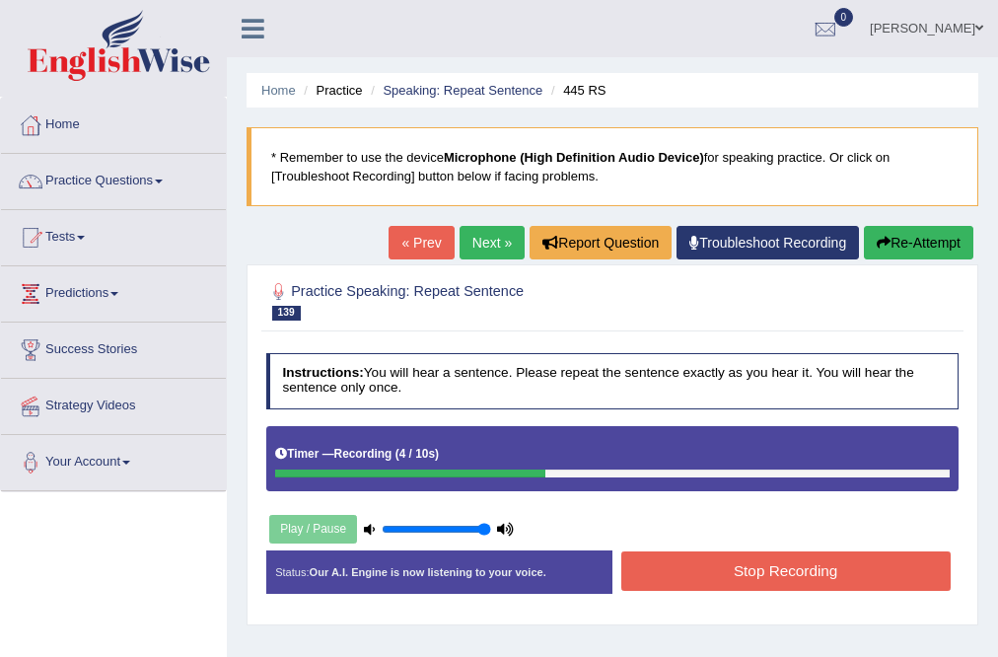
click at [775, 565] on button "Stop Recording" at bounding box center [785, 570] width 329 height 38
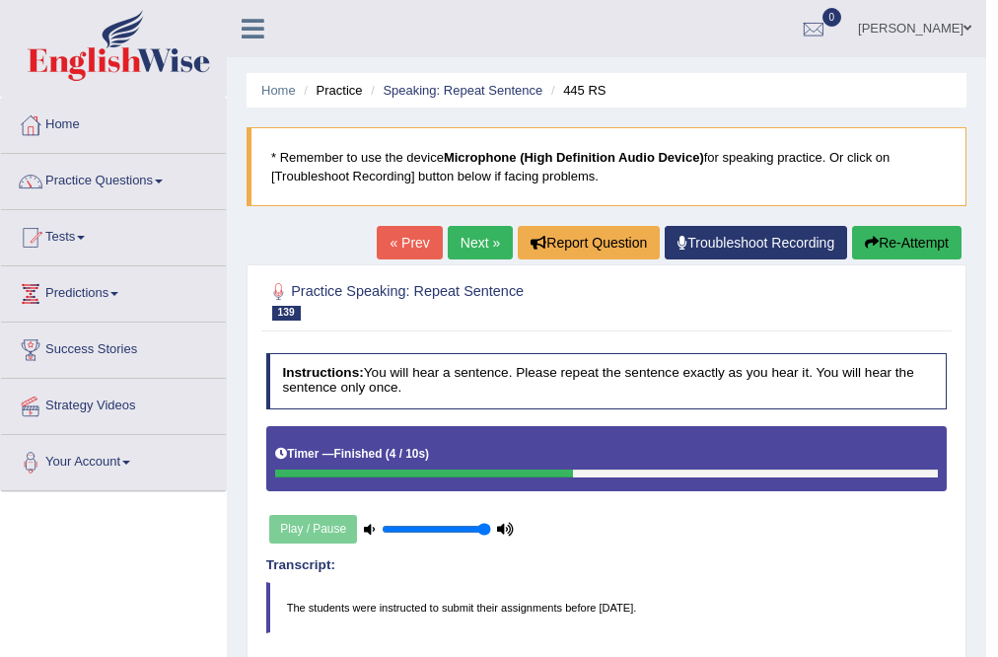
click at [463, 253] on link "Next »" at bounding box center [480, 243] width 65 height 34
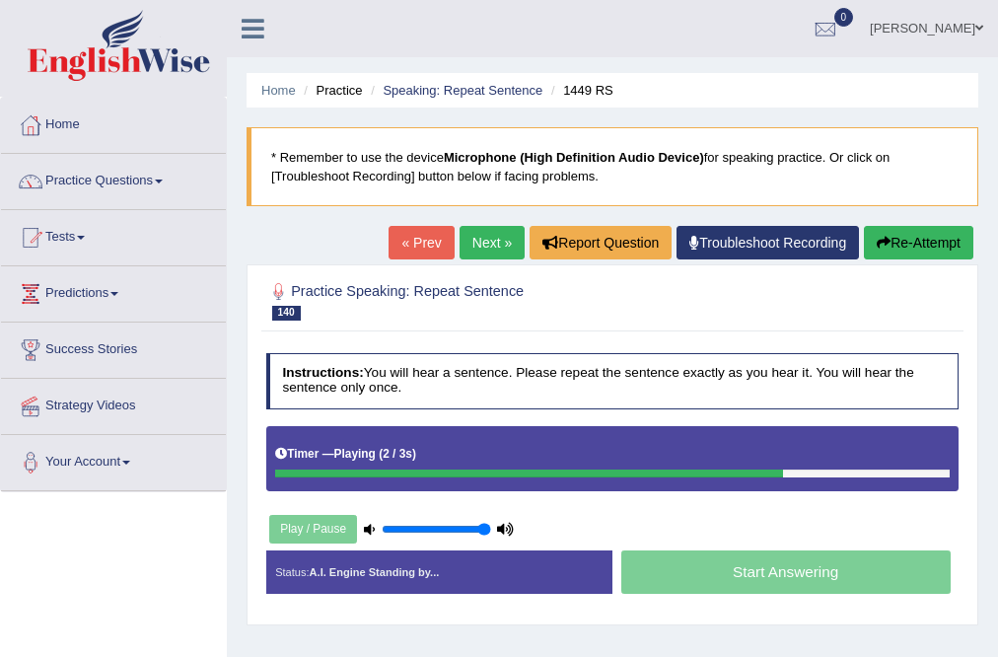
click at [906, 233] on button "Re-Attempt" at bounding box center [918, 243] width 109 height 34
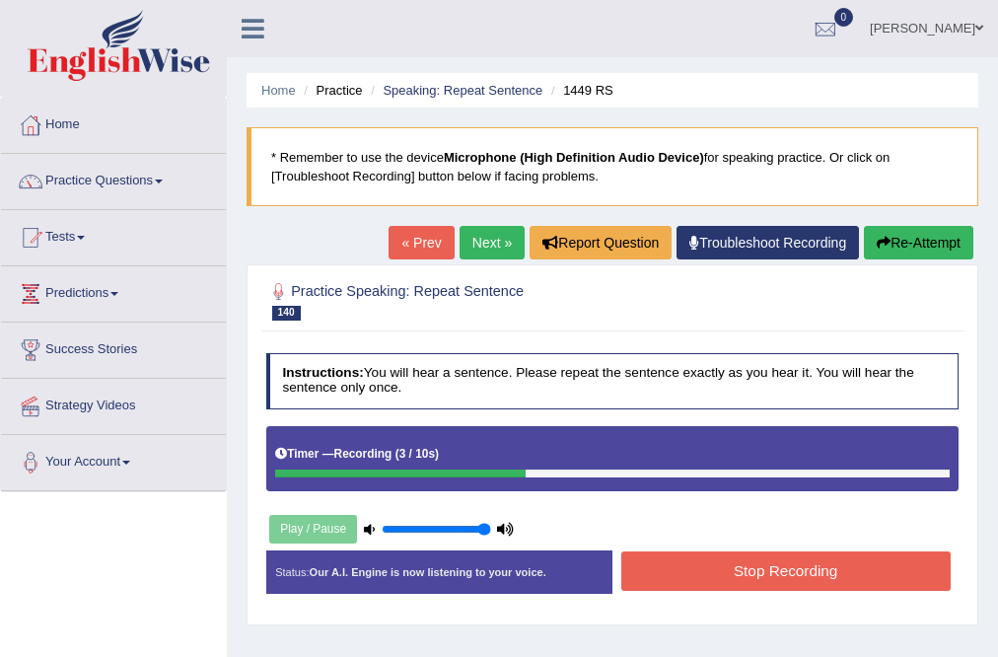
click at [738, 563] on button "Stop Recording" at bounding box center [785, 570] width 329 height 38
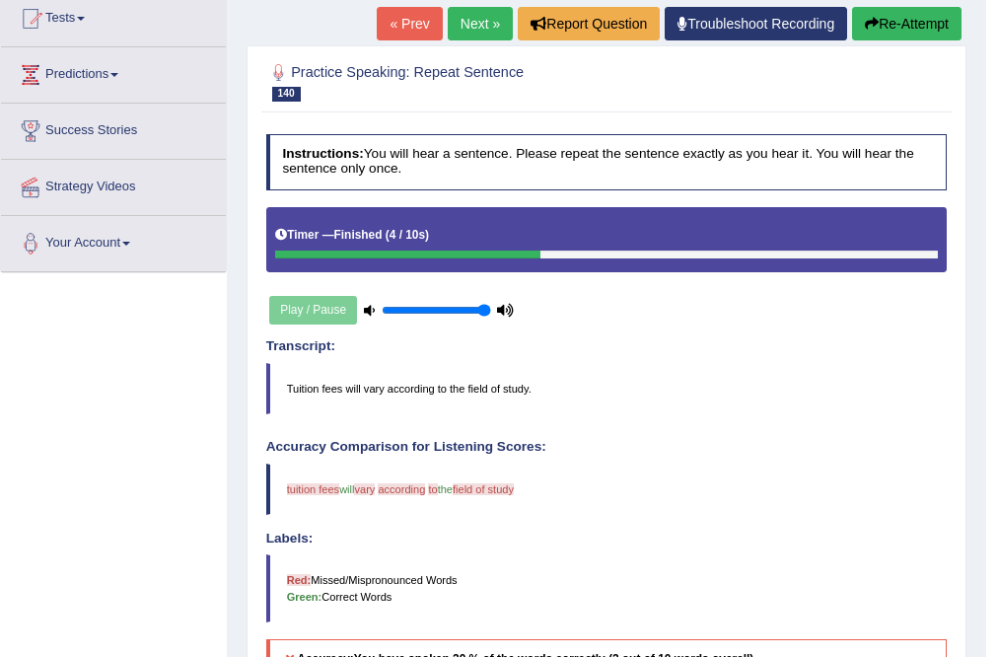
scroll to position [79, 0]
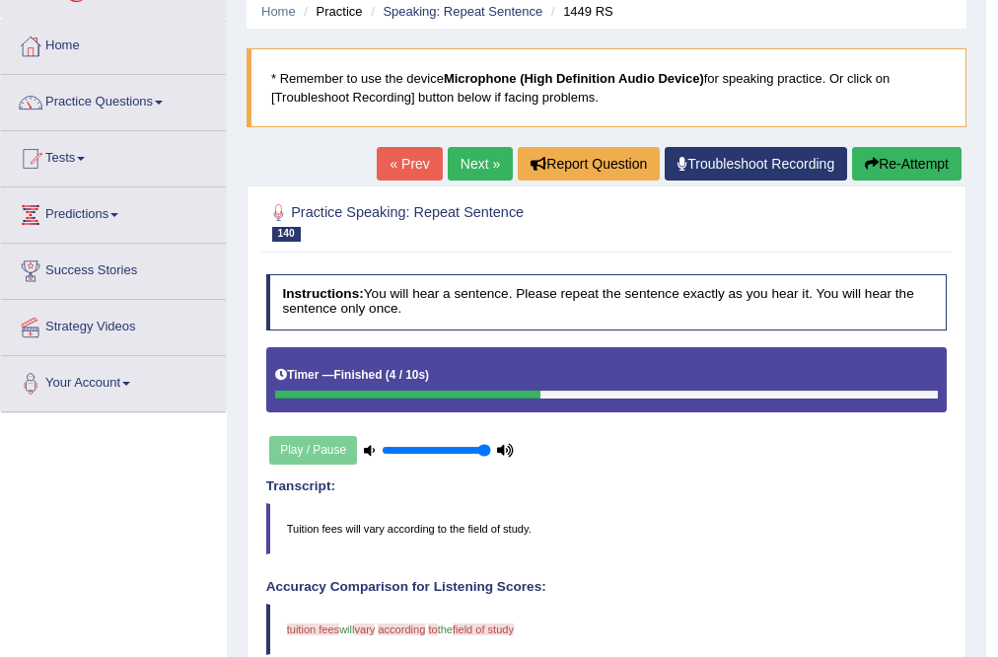
click at [487, 150] on link "Next »" at bounding box center [480, 164] width 65 height 34
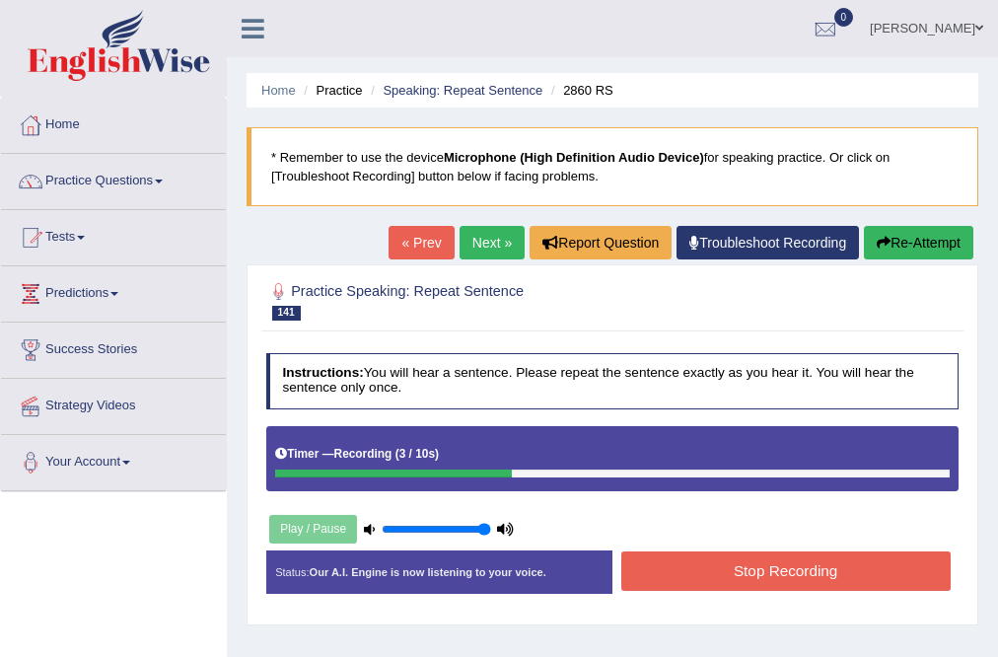
click at [757, 564] on button "Stop Recording" at bounding box center [785, 570] width 329 height 38
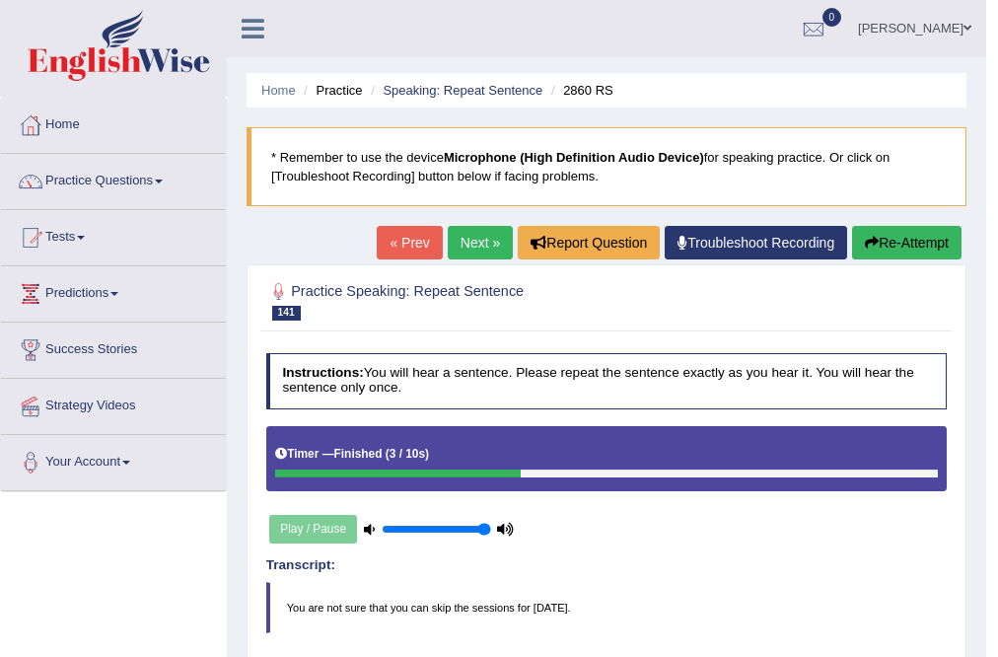
click at [460, 236] on link "Next »" at bounding box center [480, 243] width 65 height 34
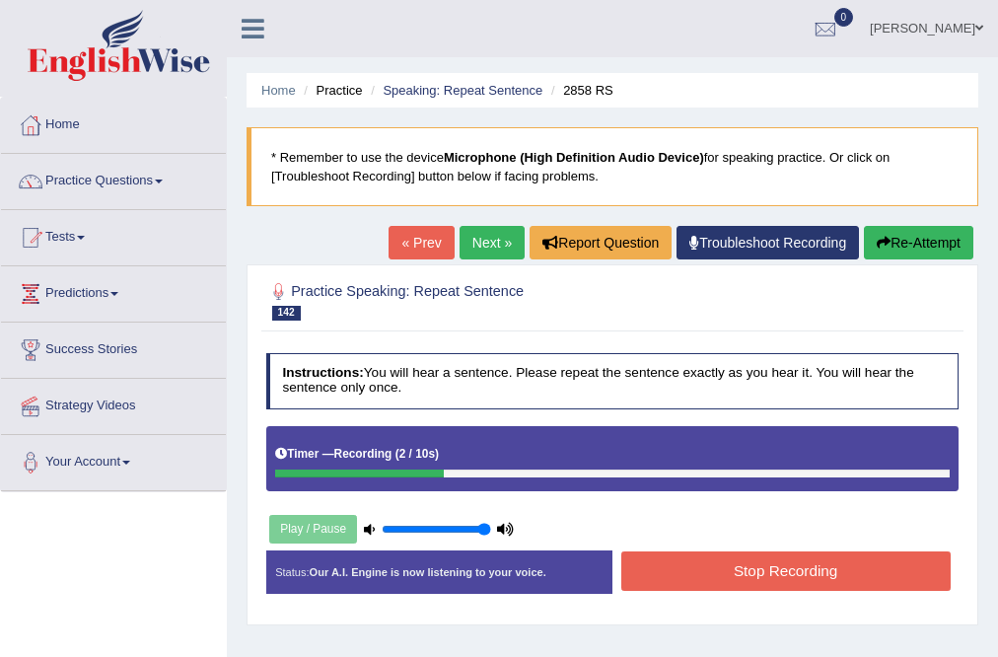
click at [825, 564] on button "Stop Recording" at bounding box center [785, 570] width 329 height 38
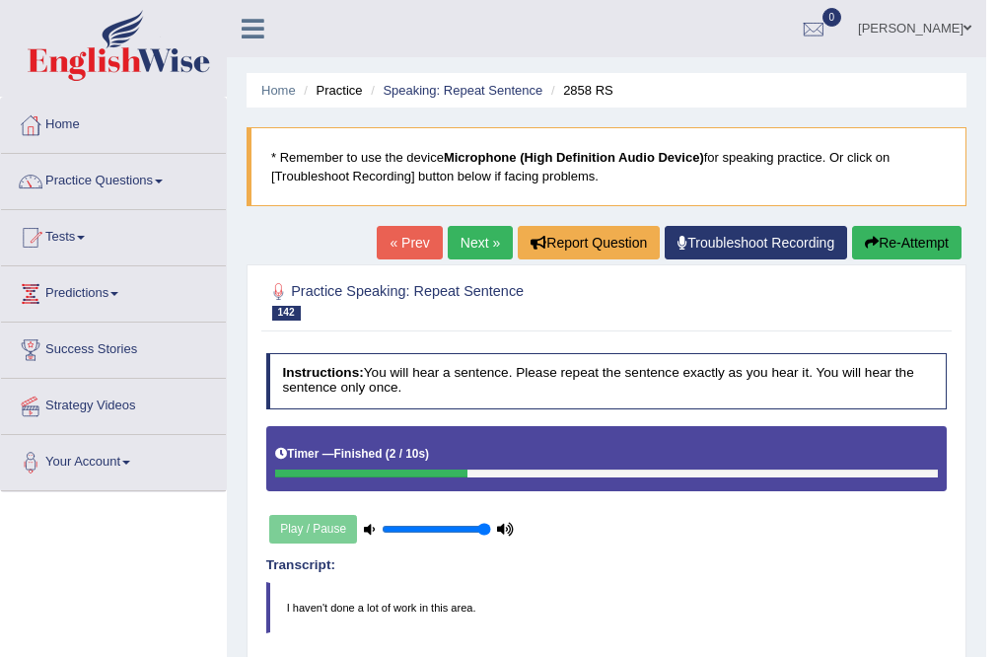
click at [477, 234] on link "Next »" at bounding box center [480, 243] width 65 height 34
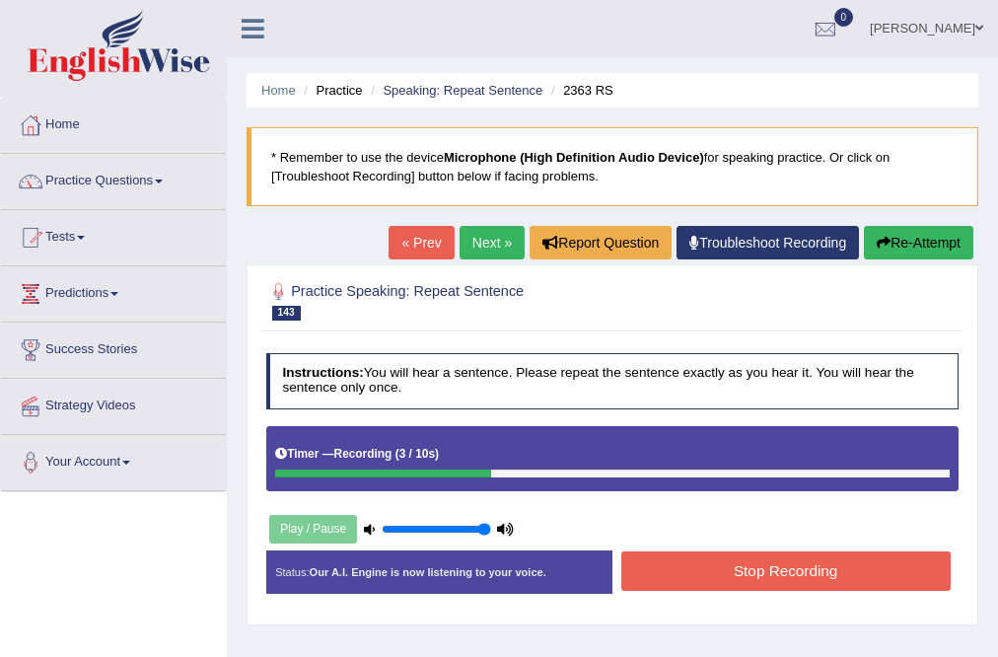
click at [750, 564] on button "Stop Recording" at bounding box center [785, 570] width 329 height 38
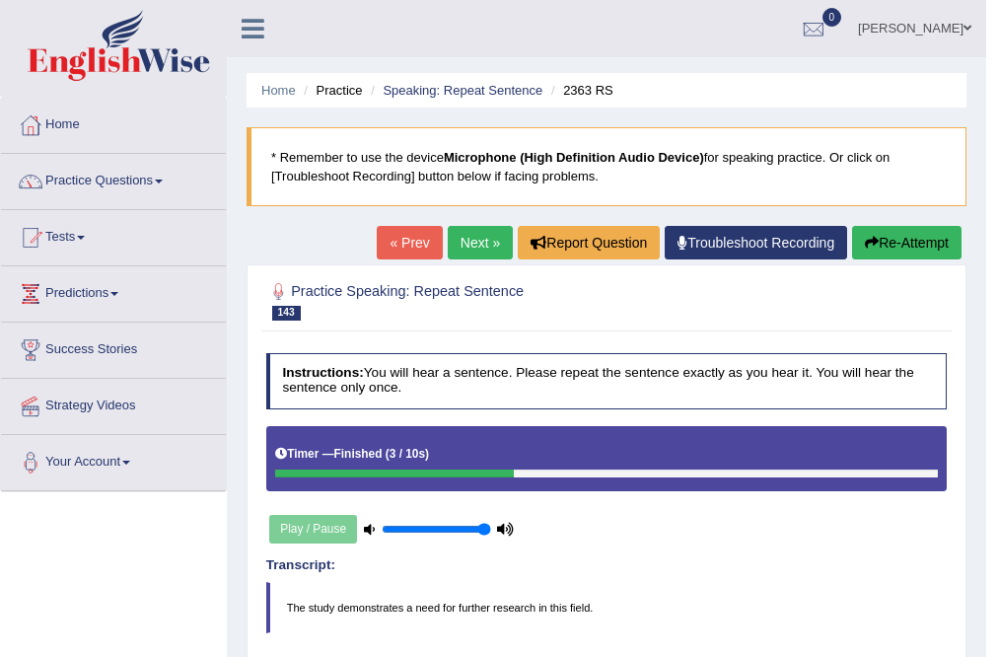
click at [458, 232] on link "Next »" at bounding box center [480, 243] width 65 height 34
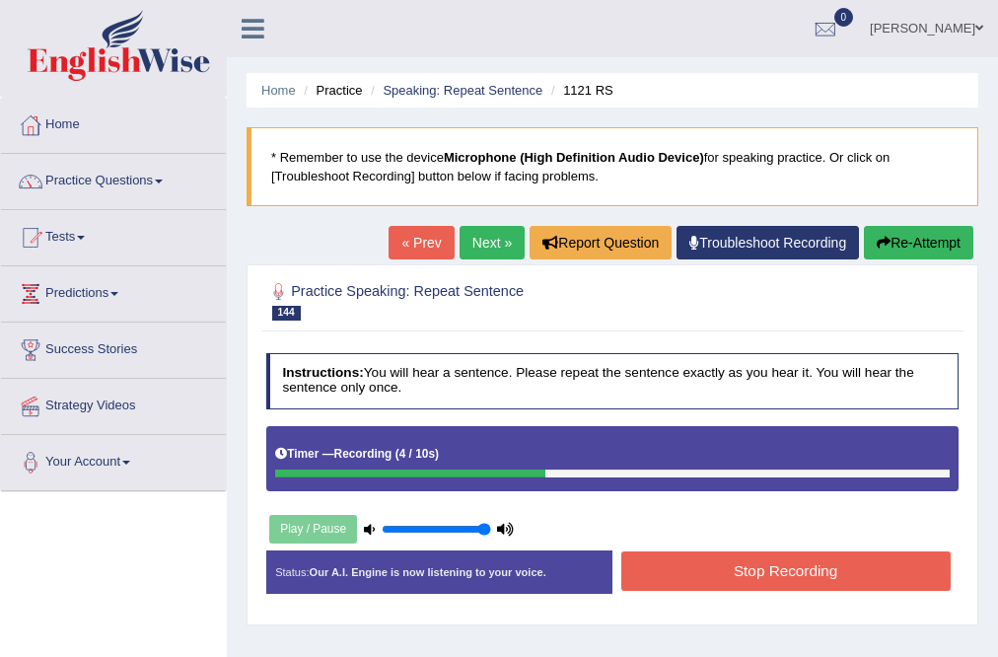
click at [806, 570] on button "Stop Recording" at bounding box center [785, 570] width 329 height 38
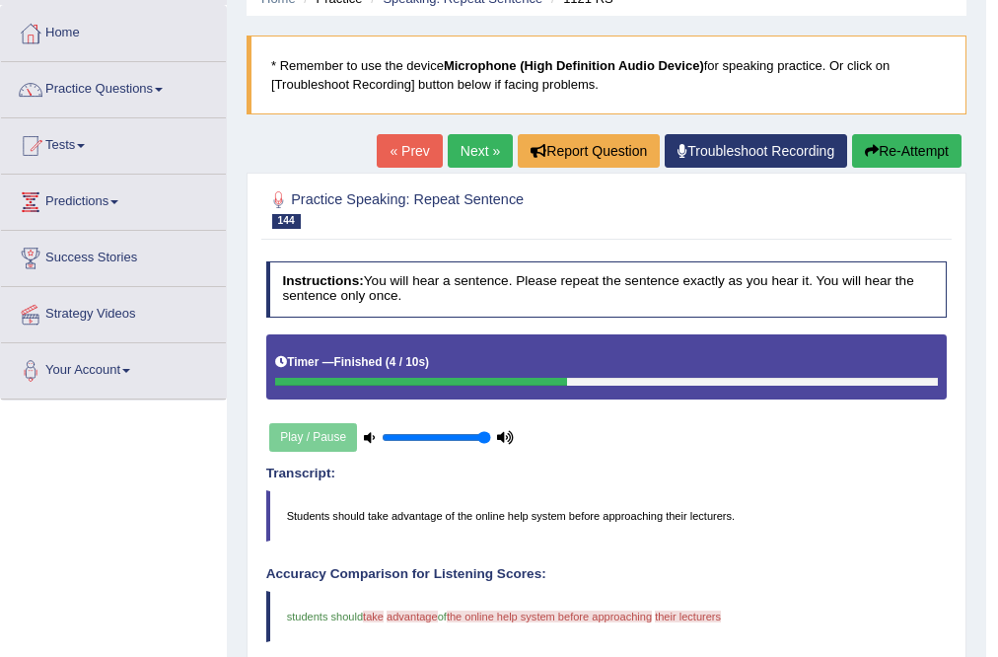
scroll to position [79, 0]
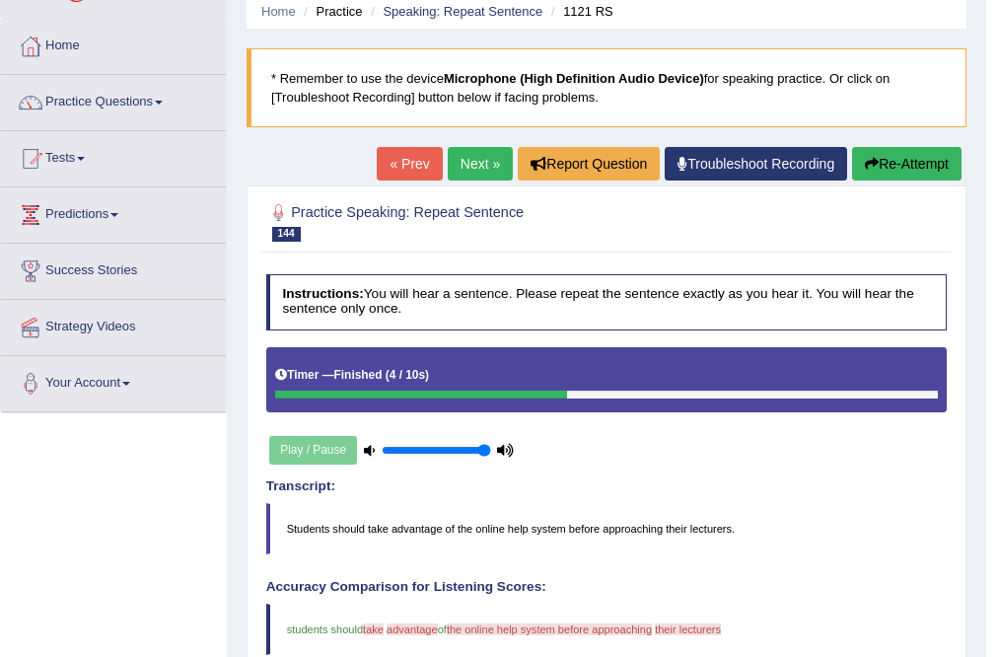
click at [469, 153] on link "Next »" at bounding box center [480, 164] width 65 height 34
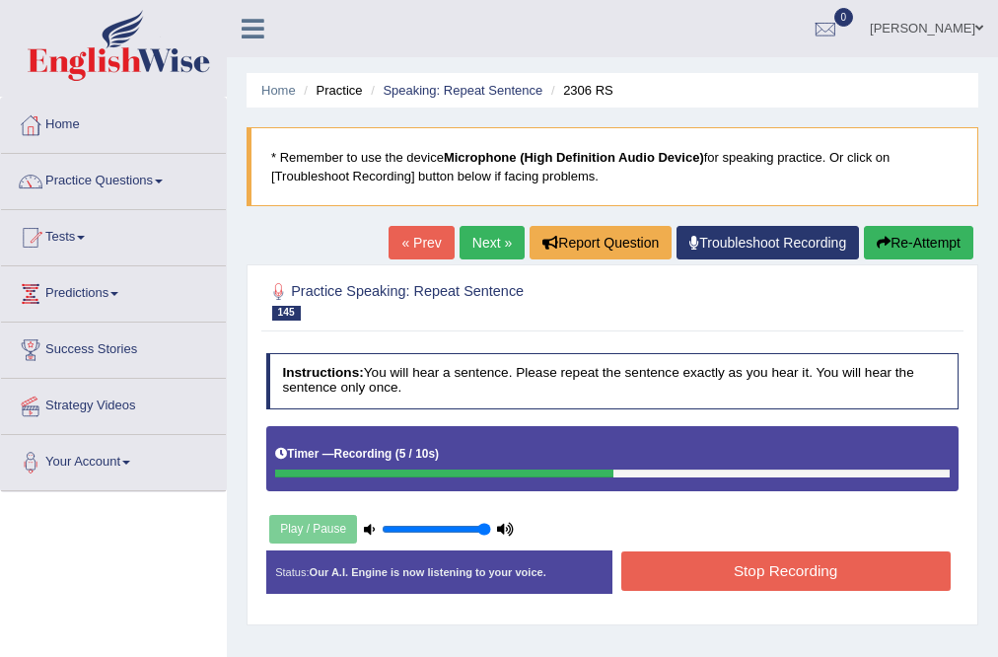
click at [793, 571] on button "Stop Recording" at bounding box center [785, 570] width 329 height 38
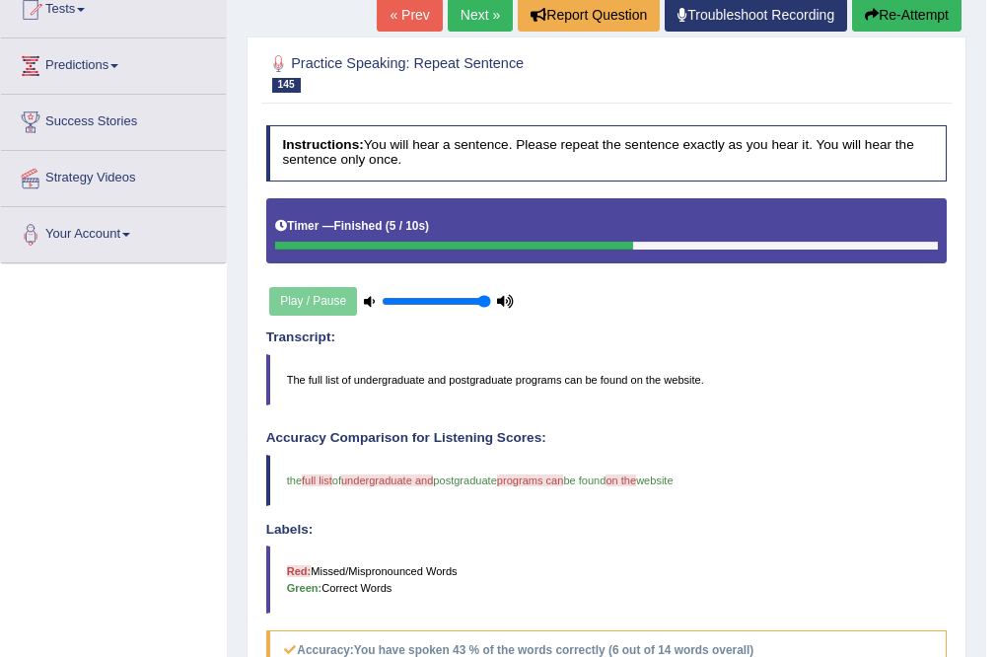
scroll to position [70, 0]
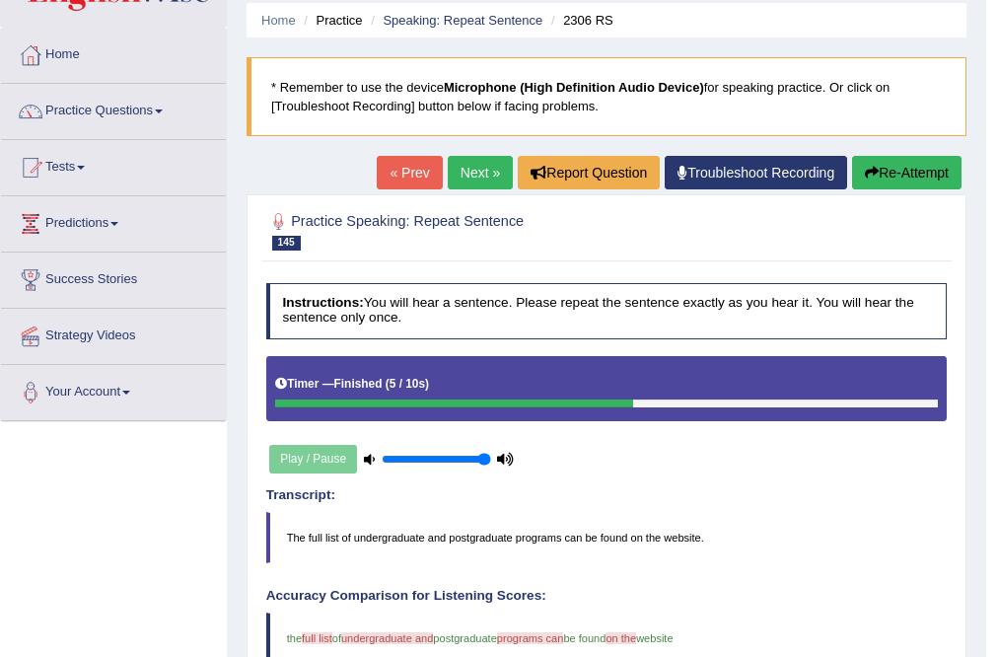
click at [487, 175] on link "Next »" at bounding box center [480, 173] width 65 height 34
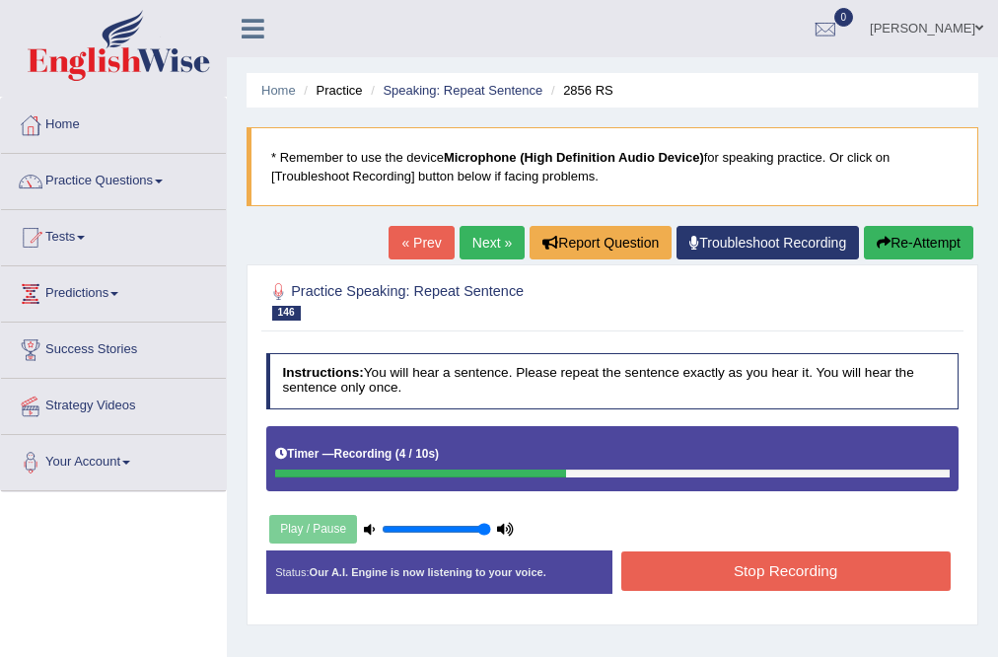
click at [865, 578] on button "Stop Recording" at bounding box center [785, 570] width 329 height 38
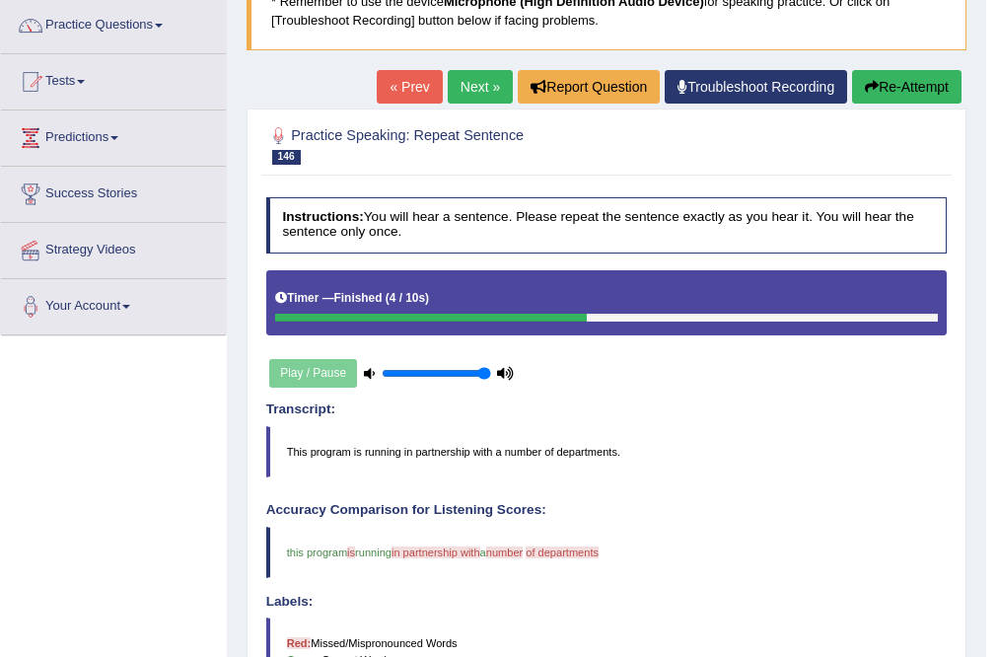
scroll to position [79, 0]
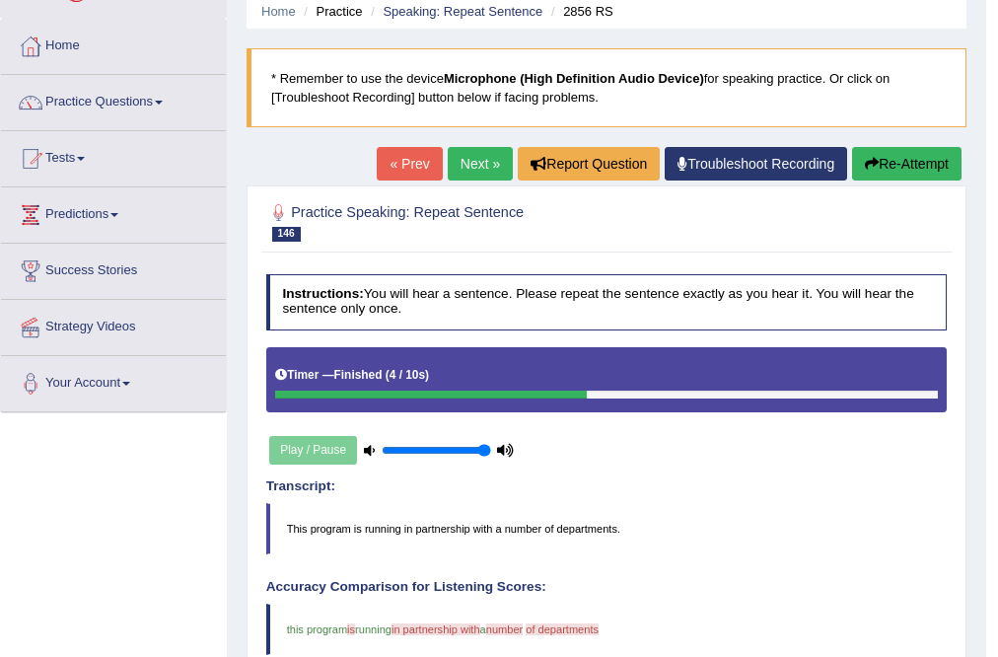
click at [471, 162] on link "Next »" at bounding box center [480, 164] width 65 height 34
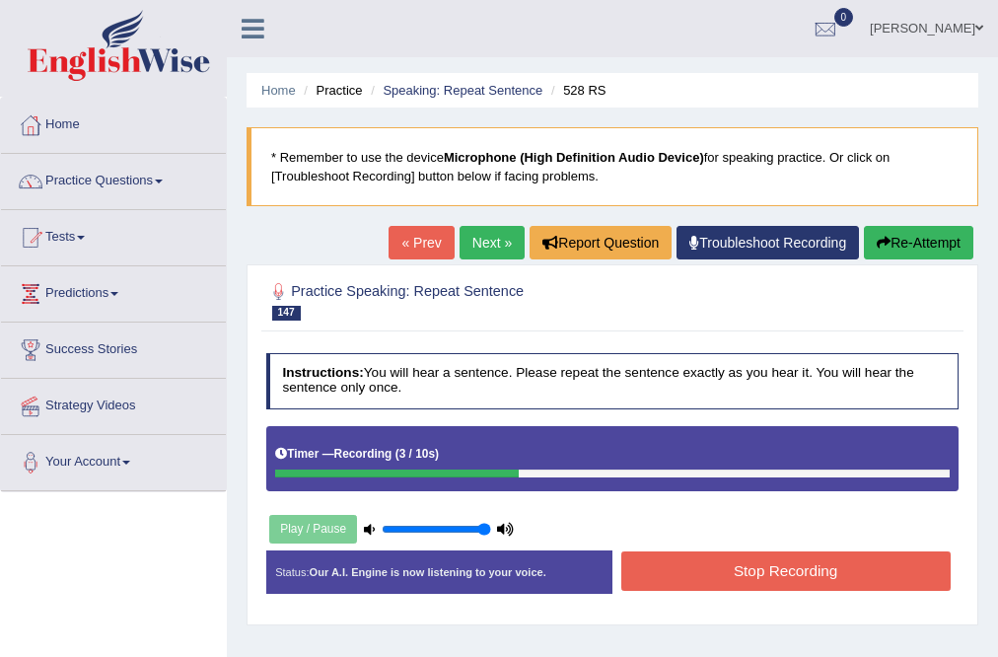
click at [842, 557] on button "Stop Recording" at bounding box center [785, 570] width 329 height 38
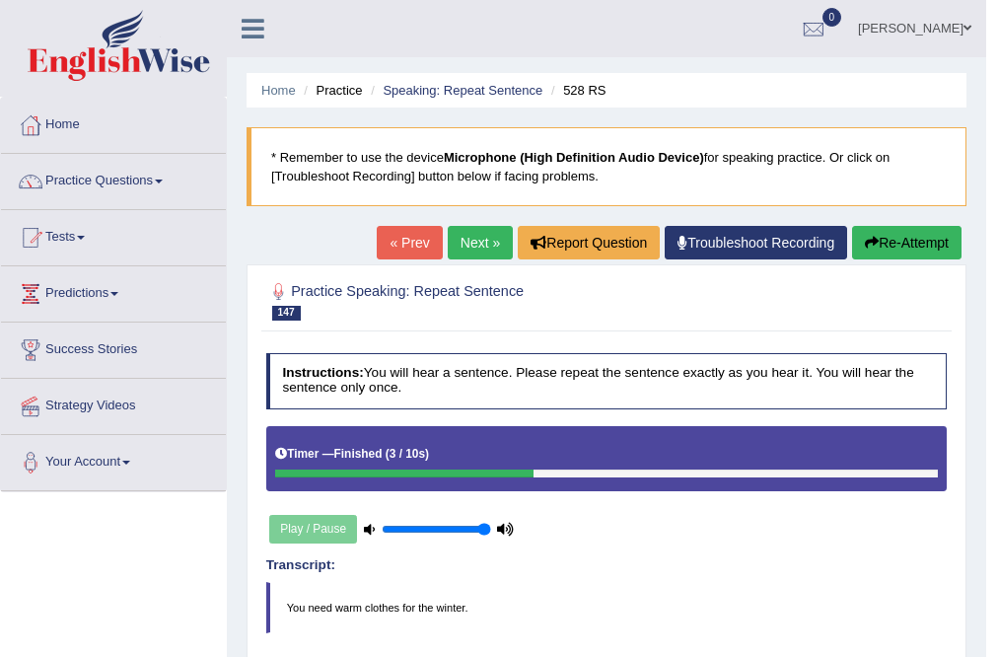
click at [456, 235] on link "Next »" at bounding box center [480, 243] width 65 height 34
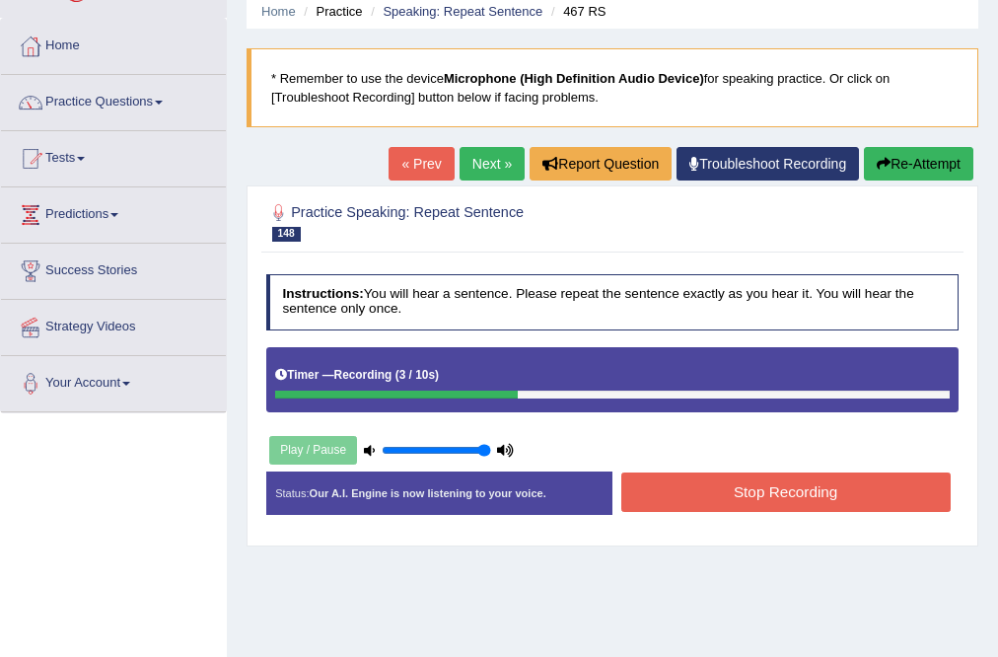
click at [817, 465] on div "Instructions: You will hear a sentence. Please repeat the sentence exactly as y…" at bounding box center [611, 400] width 701 height 271
click at [807, 498] on button "Stop Recording" at bounding box center [785, 491] width 329 height 38
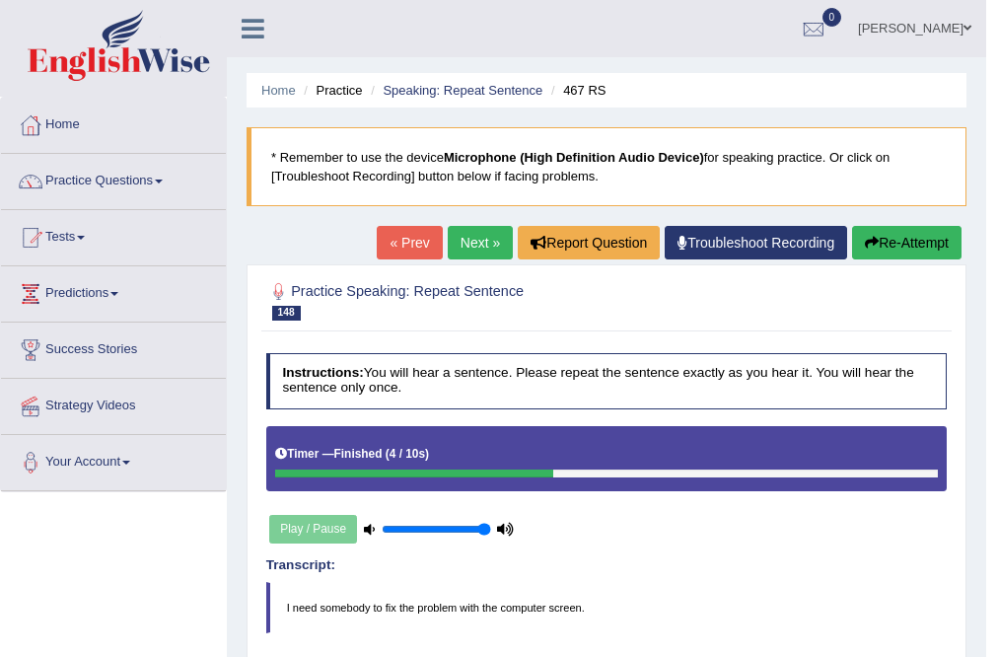
click at [488, 241] on link "Next »" at bounding box center [480, 243] width 65 height 34
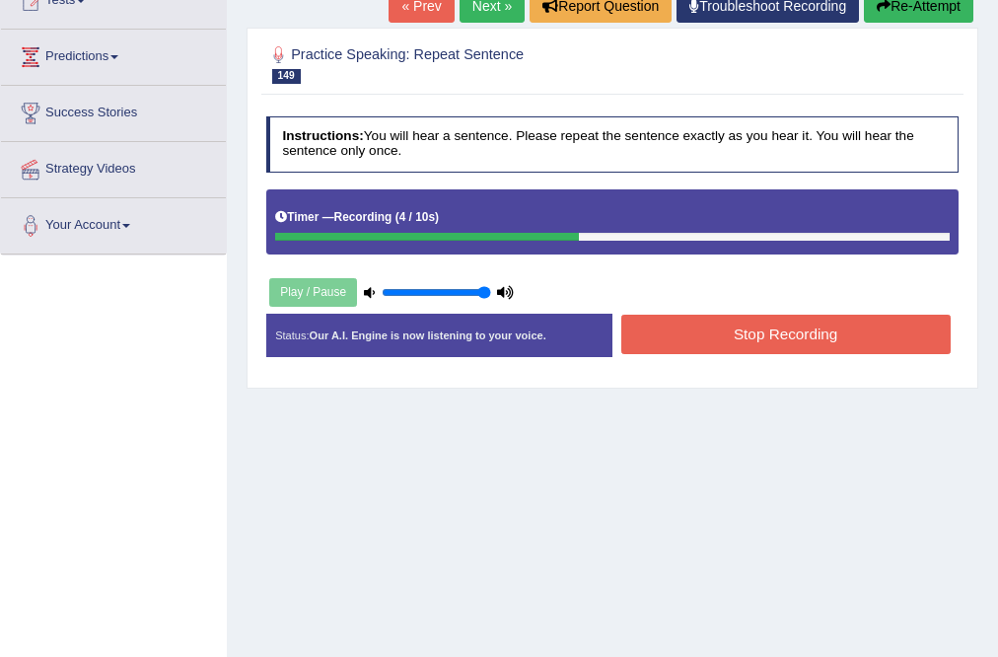
click at [772, 334] on button "Stop Recording" at bounding box center [785, 334] width 329 height 38
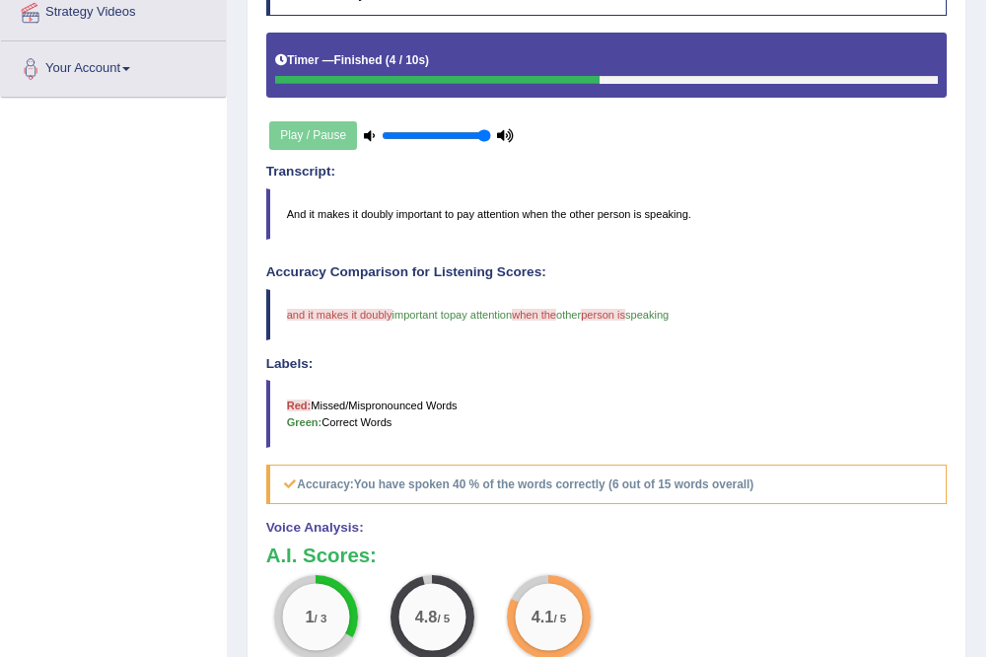
scroll to position [233, 0]
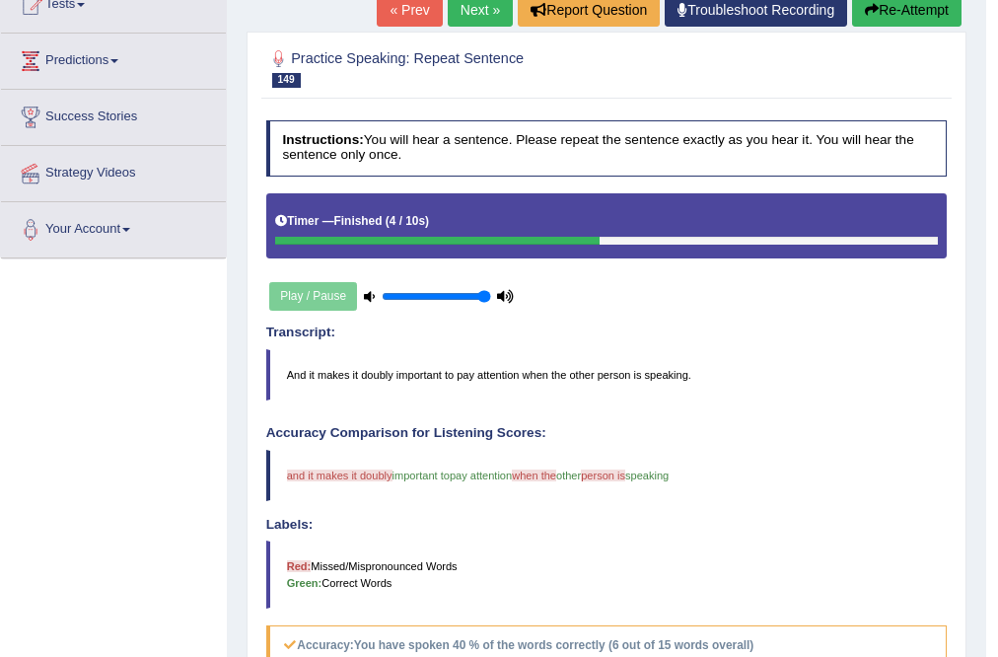
click at [452, 11] on link "Next »" at bounding box center [480, 10] width 65 height 34
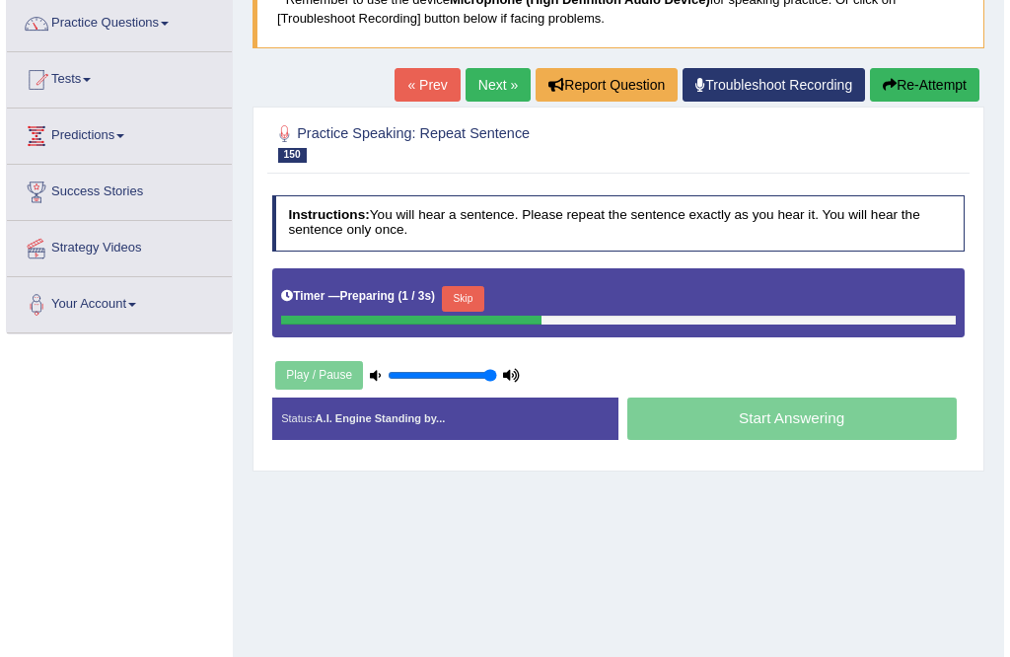
scroll to position [158, 0]
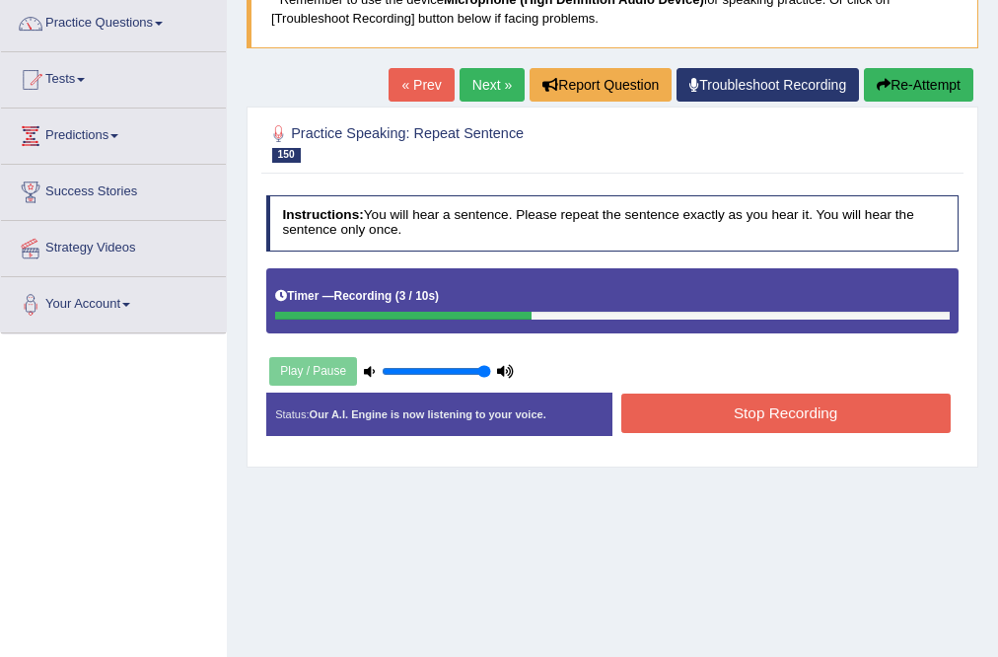
click at [725, 408] on button "Stop Recording" at bounding box center [785, 413] width 329 height 38
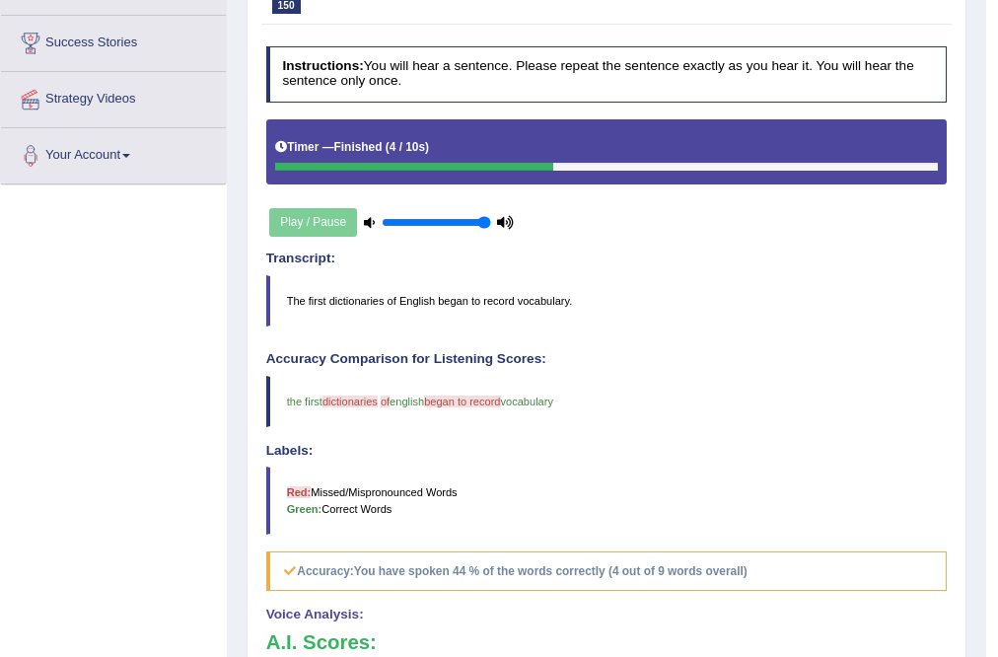
scroll to position [0, 0]
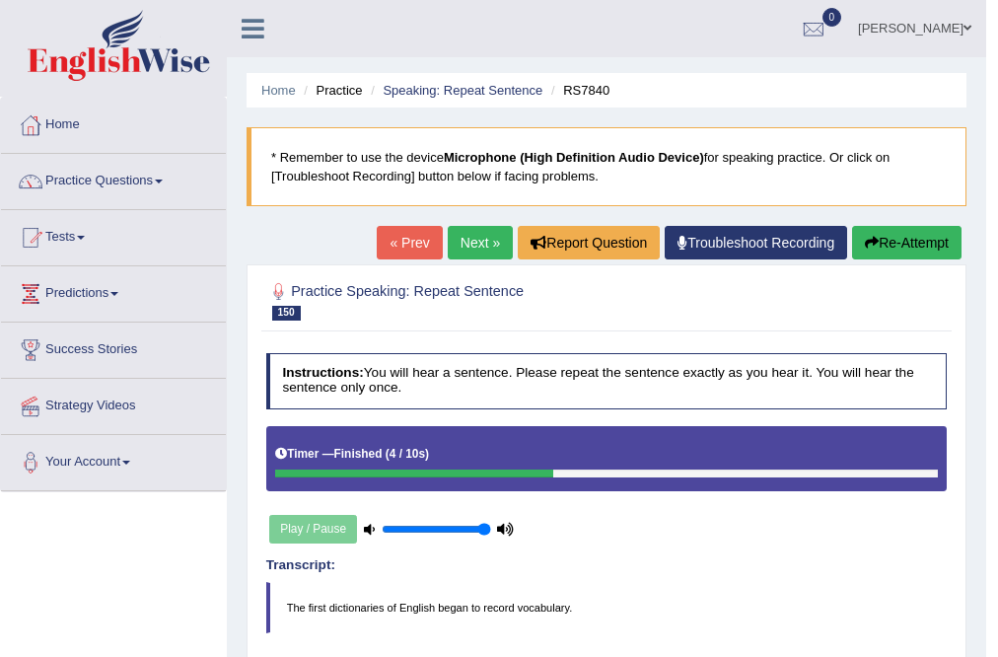
click at [477, 254] on link "Next »" at bounding box center [480, 243] width 65 height 34
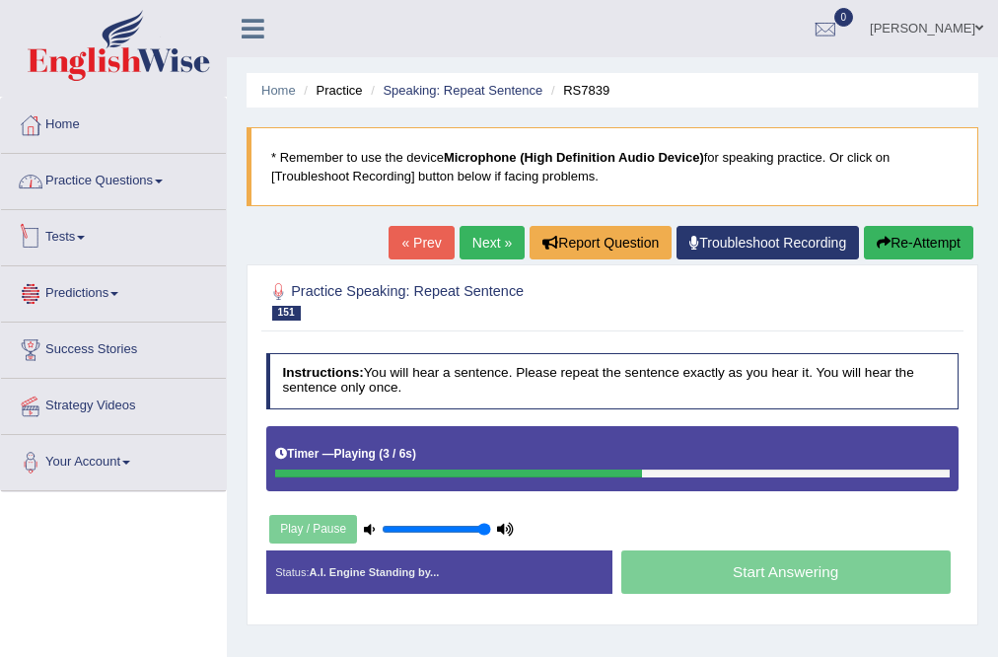
click at [162, 163] on link "Practice Questions" at bounding box center [113, 178] width 225 height 49
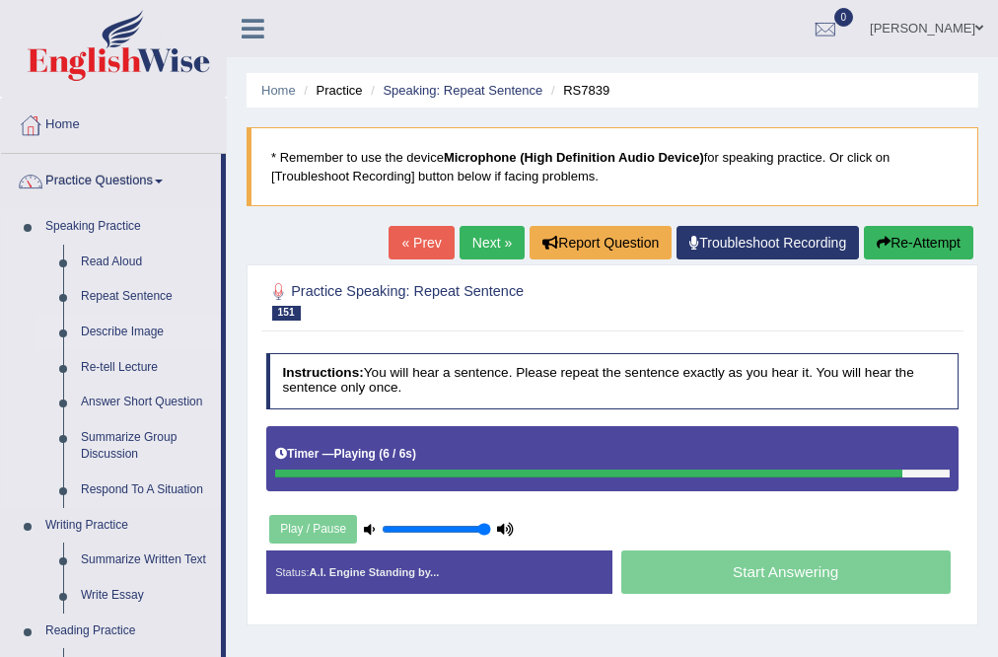
click at [120, 323] on link "Describe Image" at bounding box center [146, 333] width 149 height 36
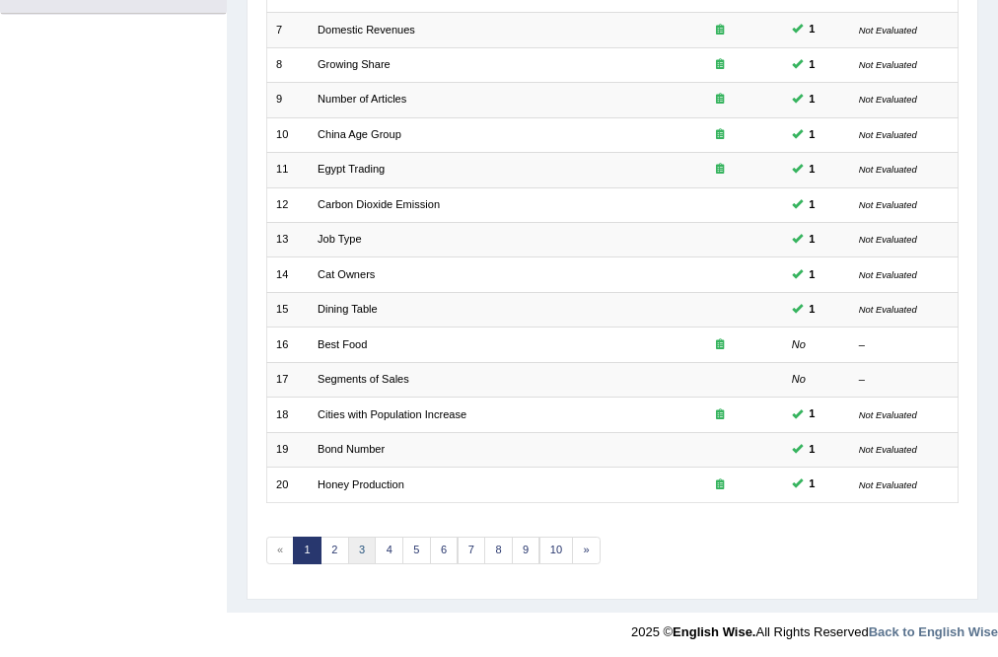
click at [362, 550] on link "3" at bounding box center [362, 551] width 29 height 28
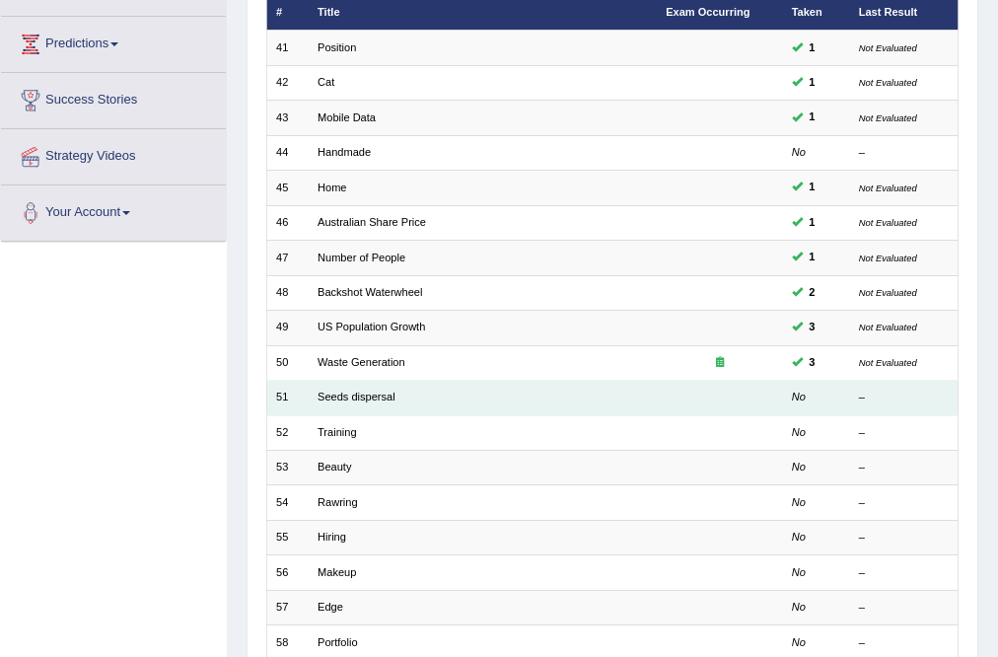
scroll to position [79, 0]
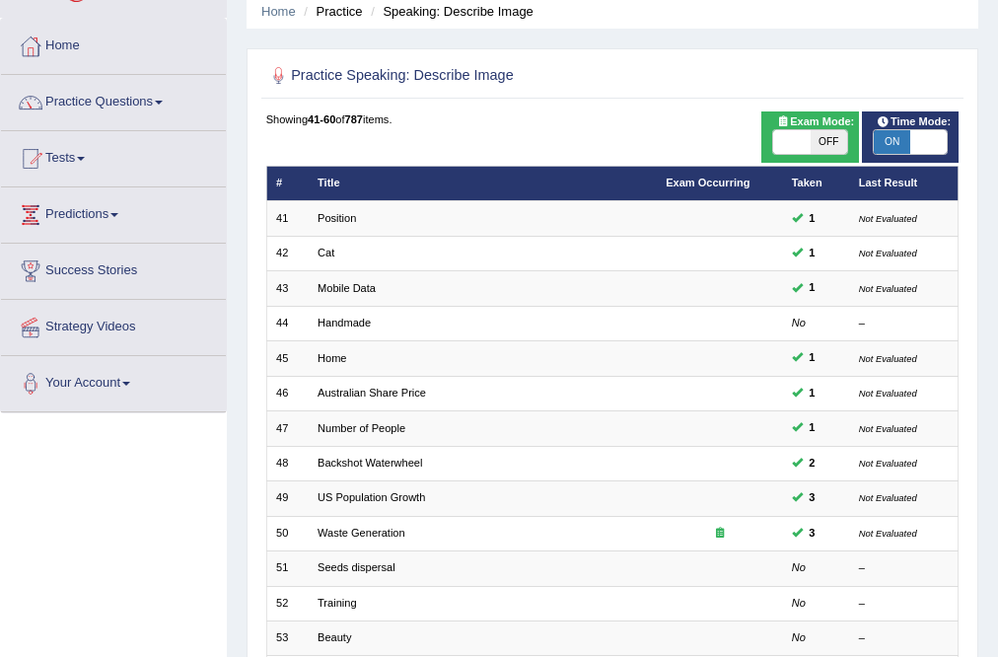
click at [917, 145] on span at bounding box center [928, 142] width 36 height 24
checkbox input "false"
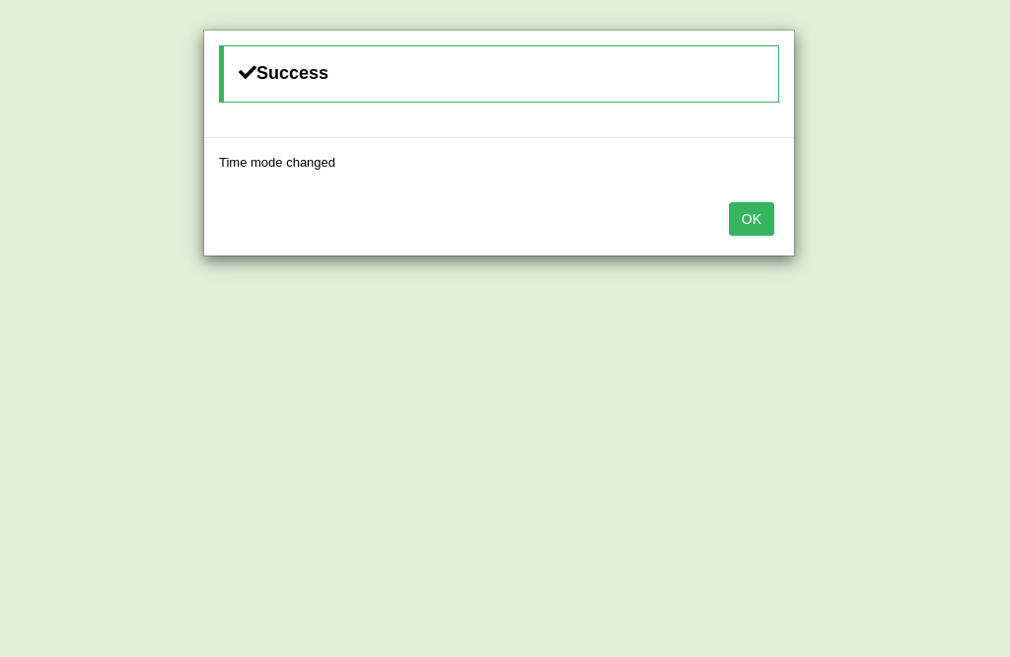
click at [752, 221] on button "OK" at bounding box center [751, 219] width 45 height 34
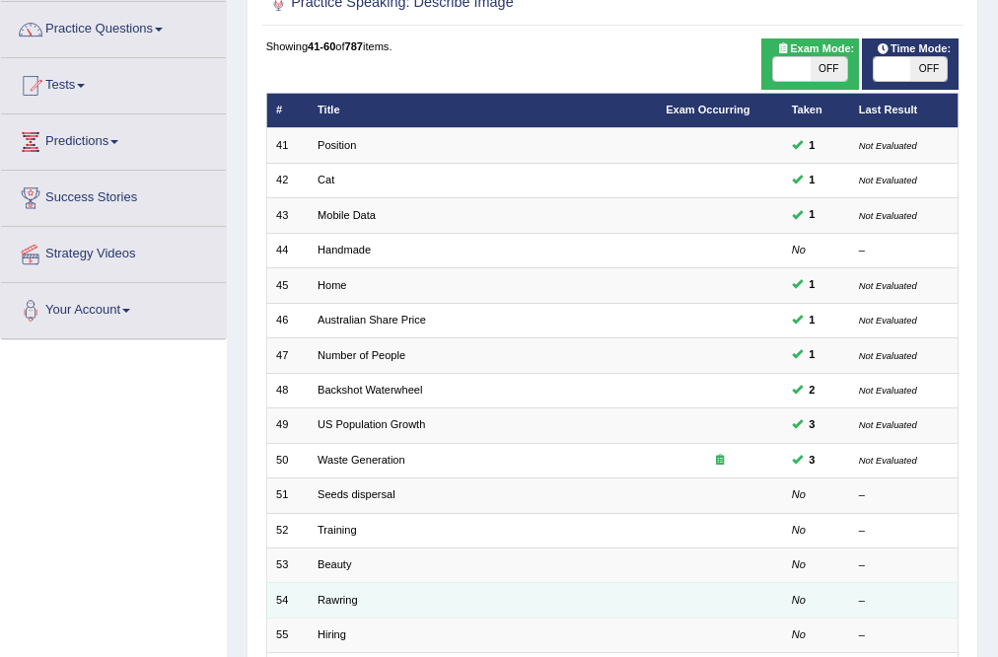
scroll to position [237, 0]
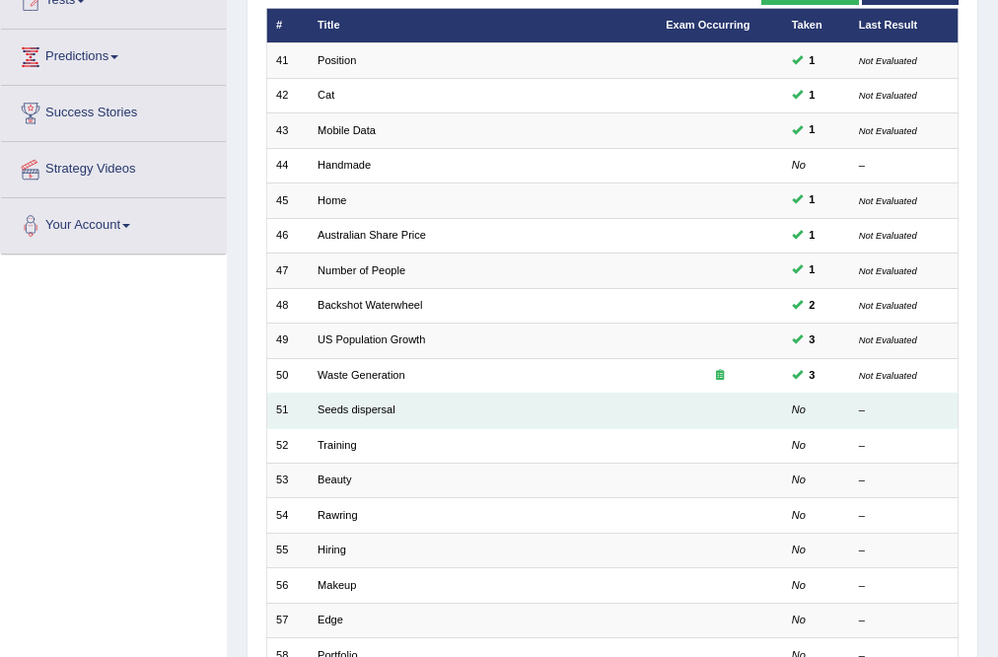
click at [383, 417] on td "Seeds dispersal" at bounding box center [483, 411] width 348 height 35
click at [377, 411] on link "Seeds dispersal" at bounding box center [357, 409] width 78 height 12
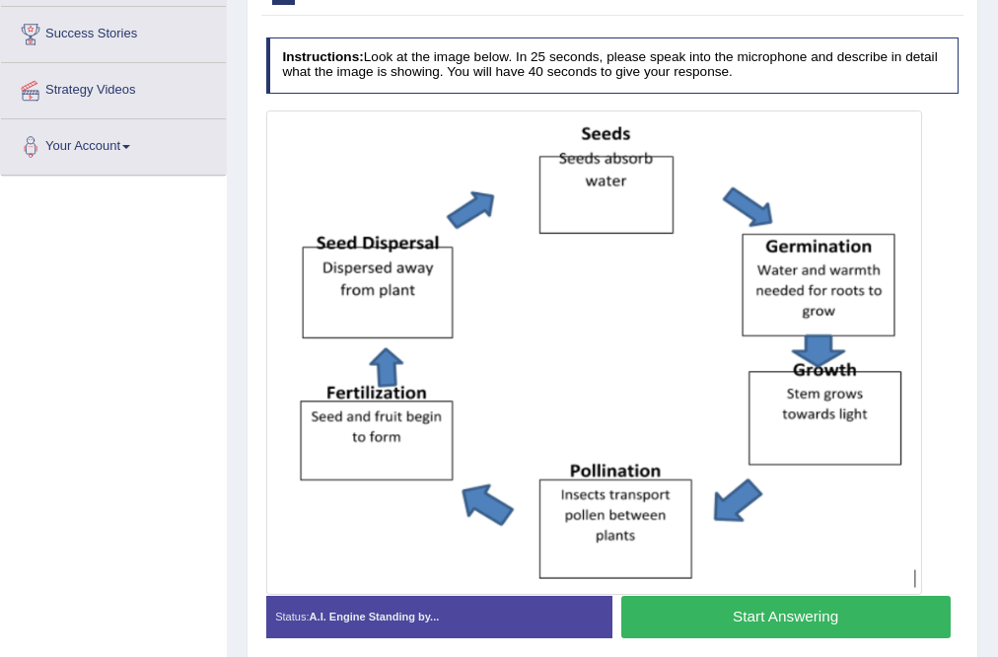
click at [739, 605] on button "Start Answering" at bounding box center [785, 617] width 329 height 42
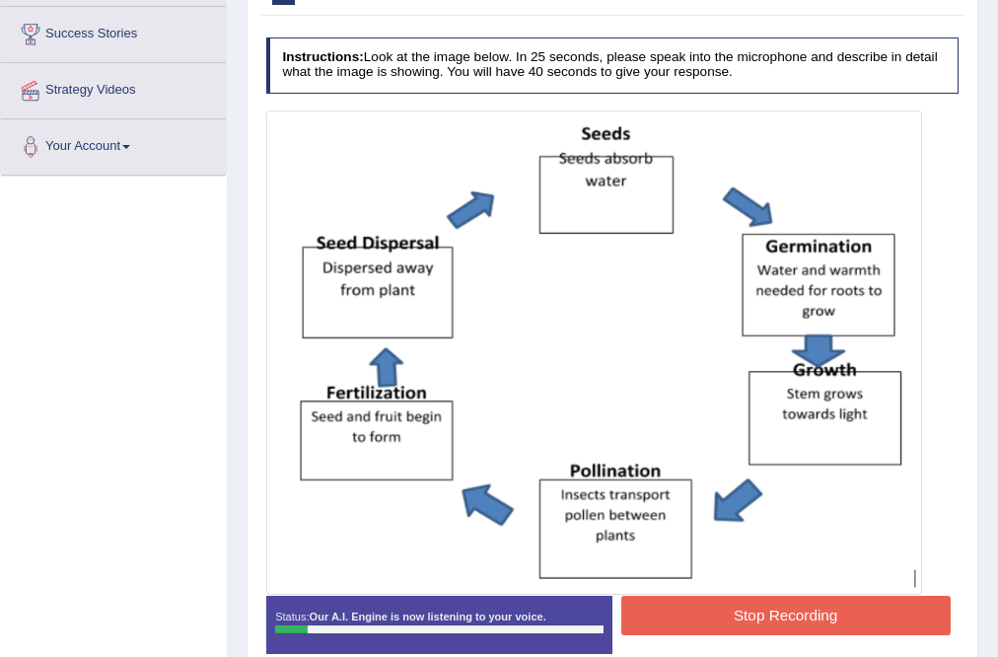
click at [668, 617] on button "Stop Recording" at bounding box center [785, 615] width 329 height 38
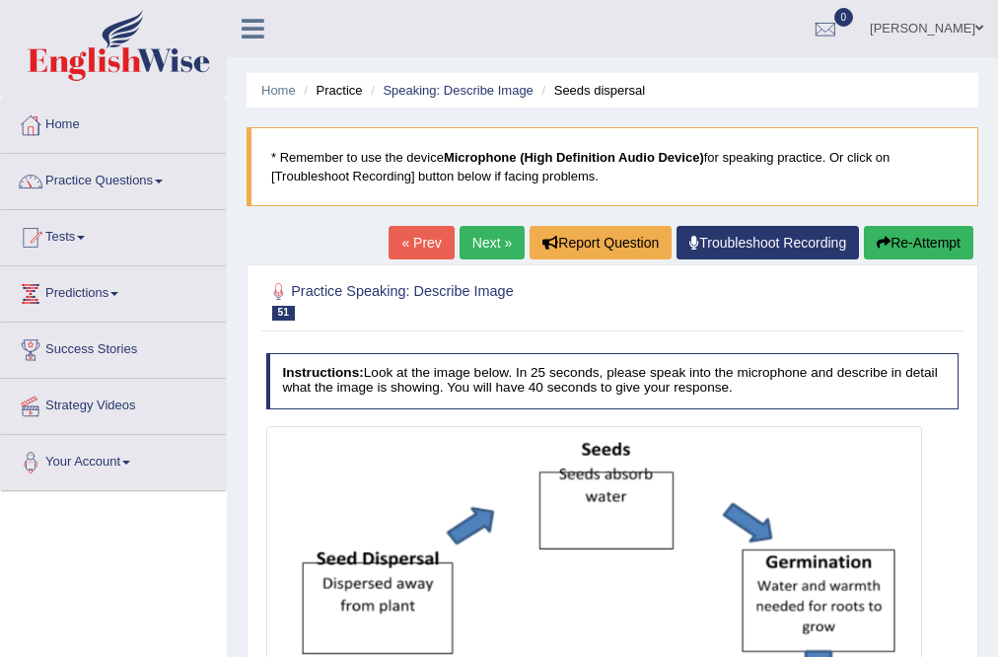
click at [928, 242] on button "Re-Attempt" at bounding box center [918, 243] width 109 height 34
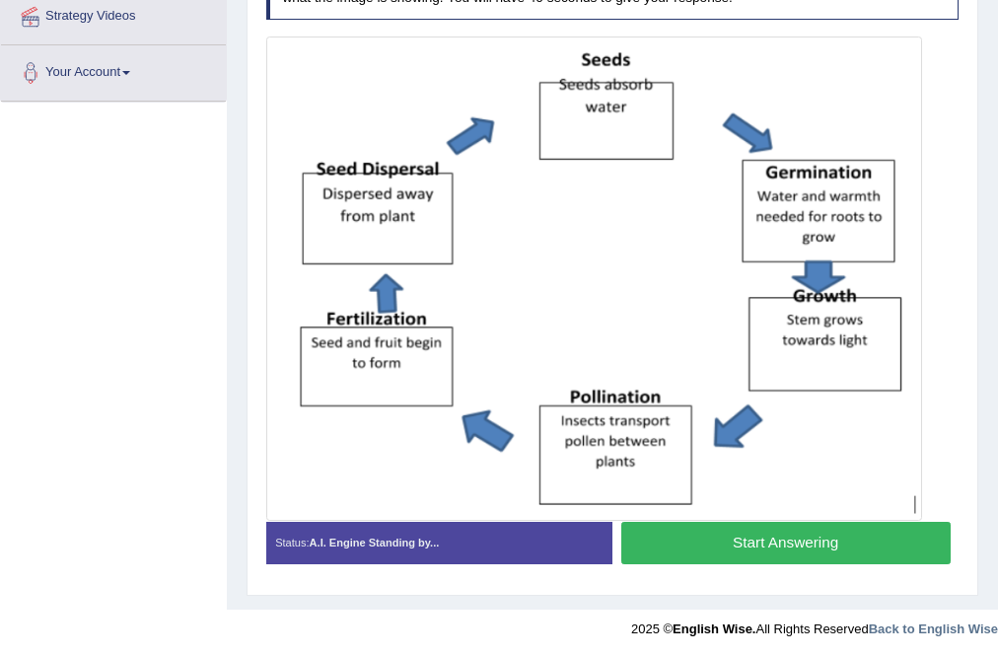
click at [754, 539] on button "Start Answering" at bounding box center [785, 543] width 329 height 42
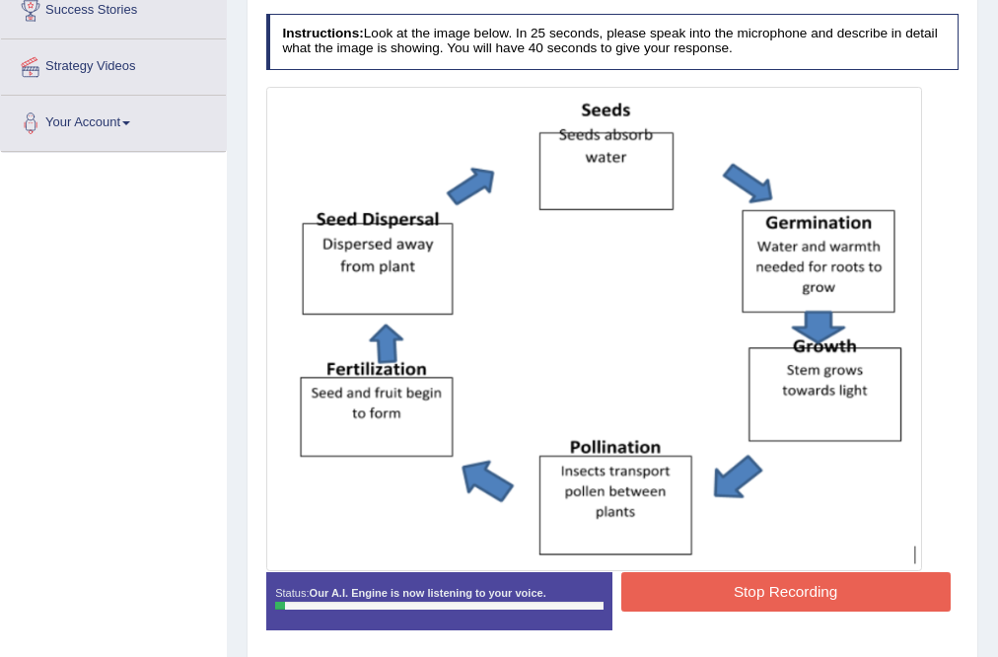
scroll to position [311, 0]
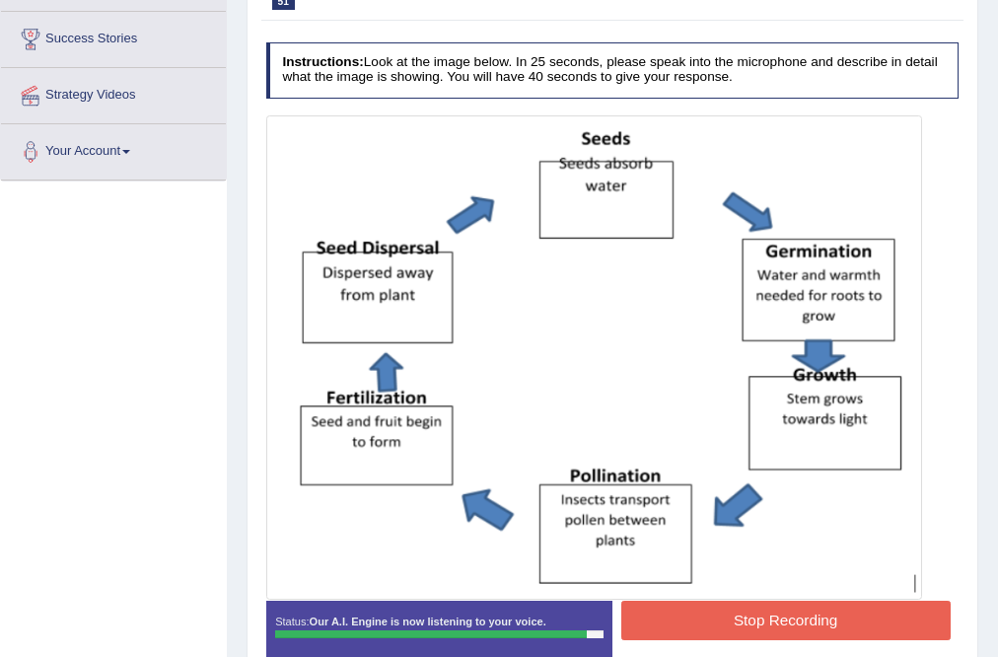
click at [769, 629] on button "Stop Recording" at bounding box center [785, 620] width 329 height 38
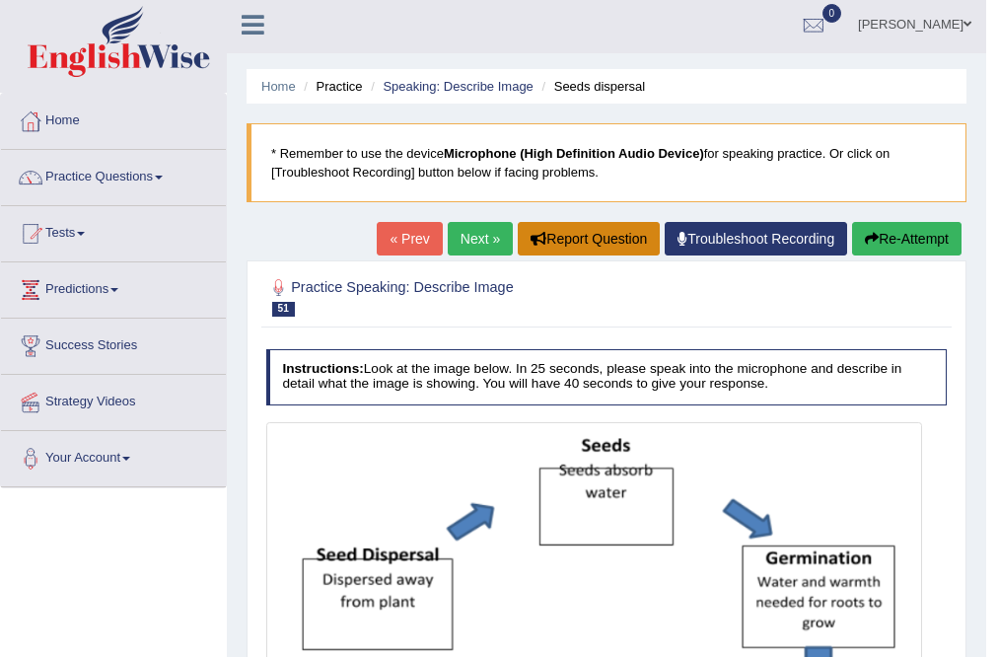
scroll to position [0, 0]
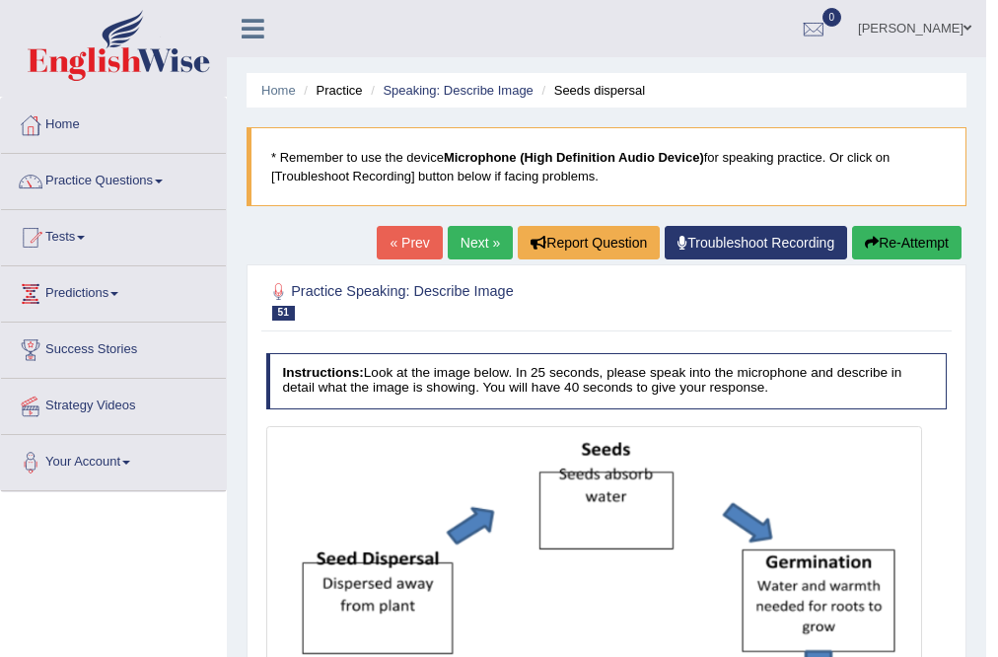
click at [470, 230] on link "Next »" at bounding box center [480, 243] width 65 height 34
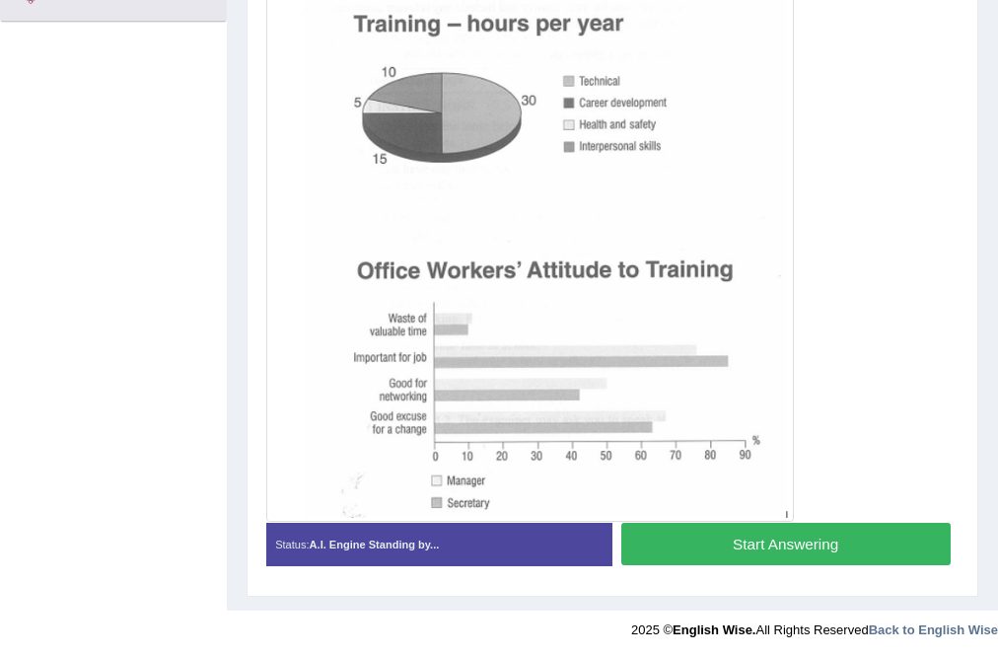
scroll to position [471, 0]
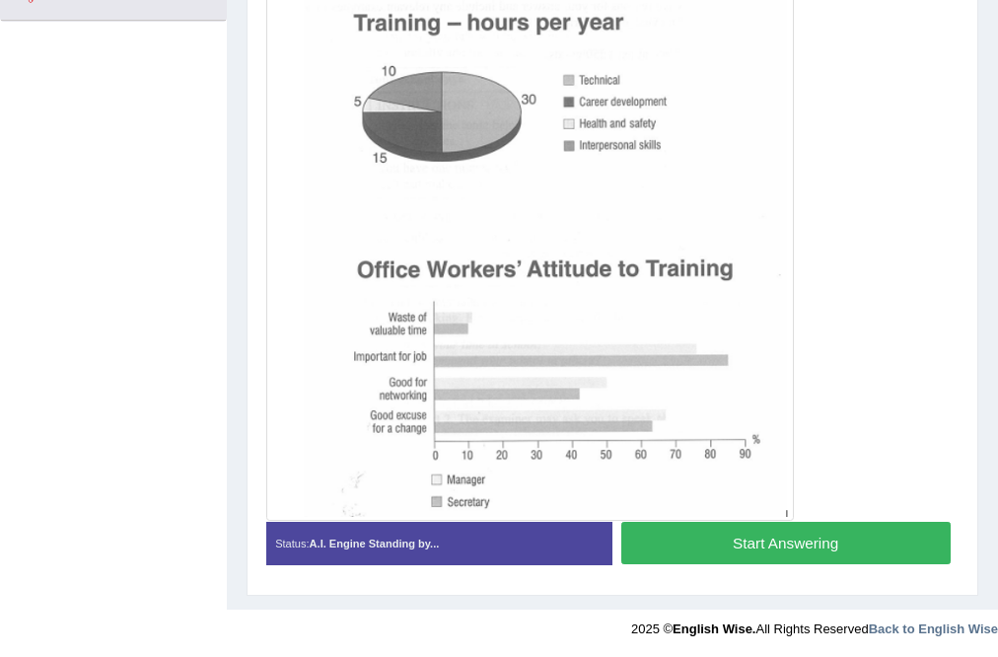
click at [774, 541] on button "Start Answering" at bounding box center [785, 543] width 329 height 42
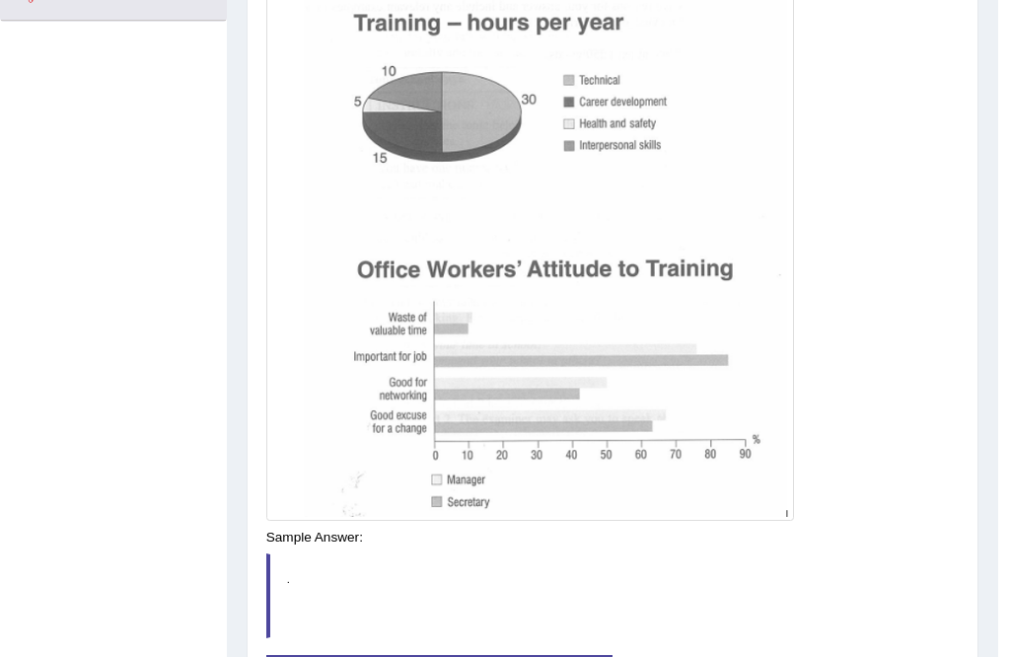
click at [774, 553] on blockquote "." at bounding box center [612, 595] width 693 height 85
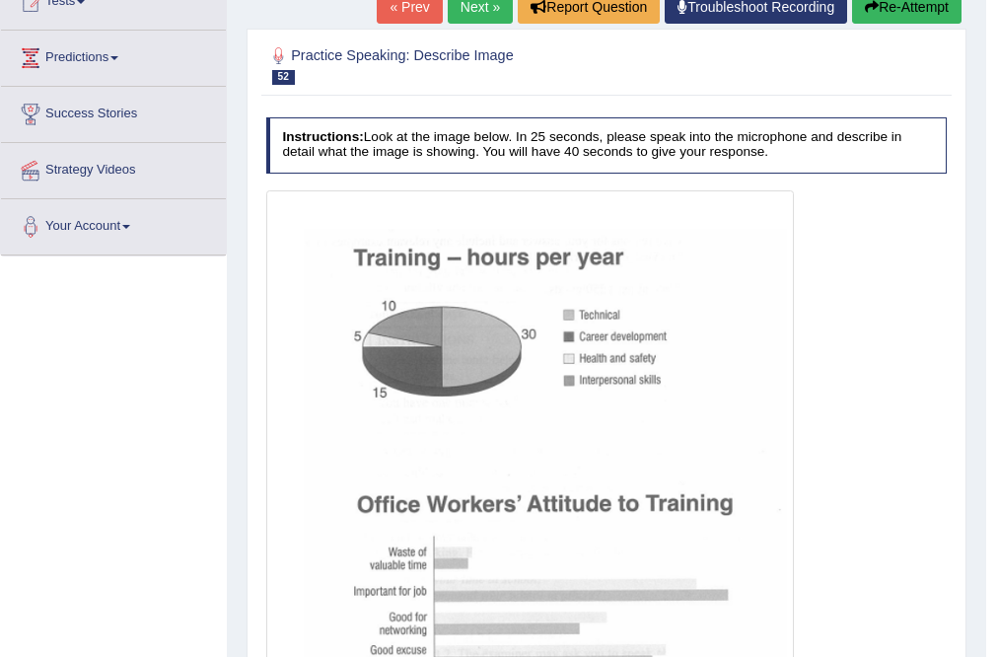
scroll to position [112, 0]
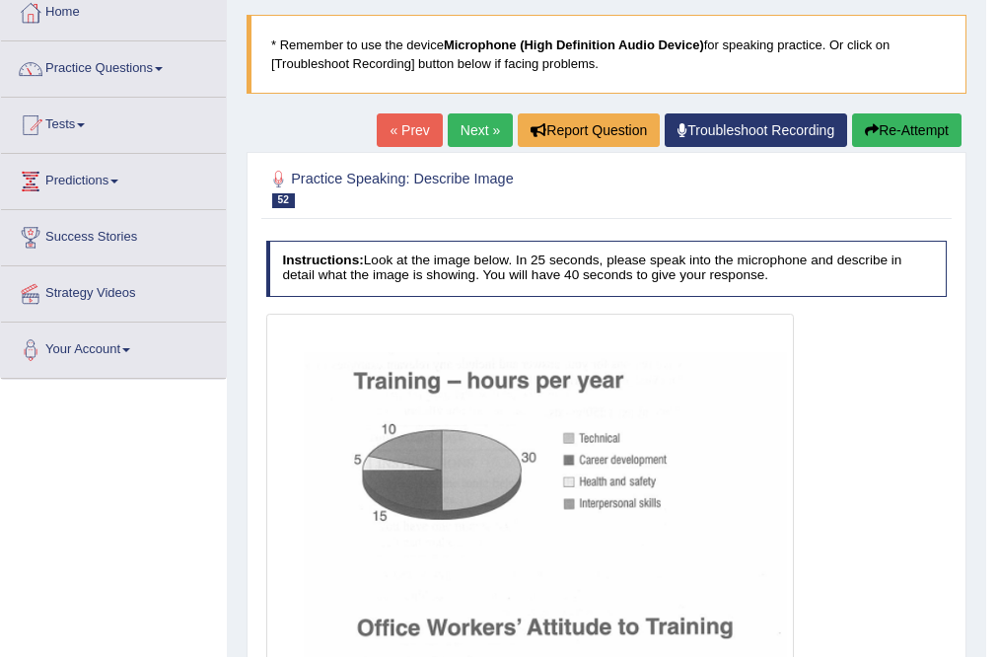
click at [480, 131] on link "Next »" at bounding box center [480, 130] width 65 height 34
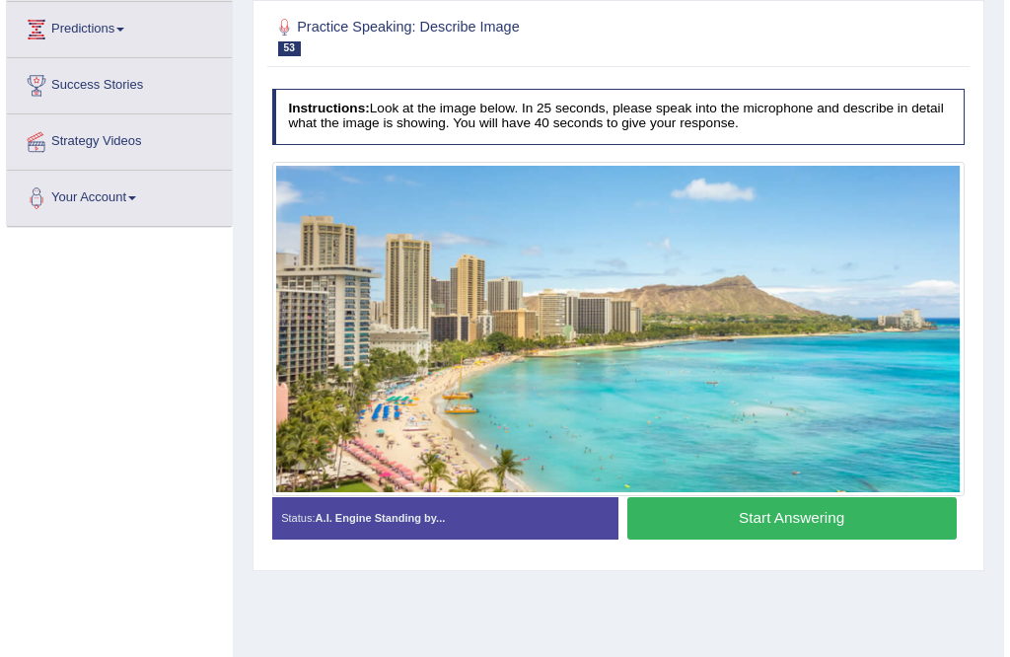
scroll to position [237, 0]
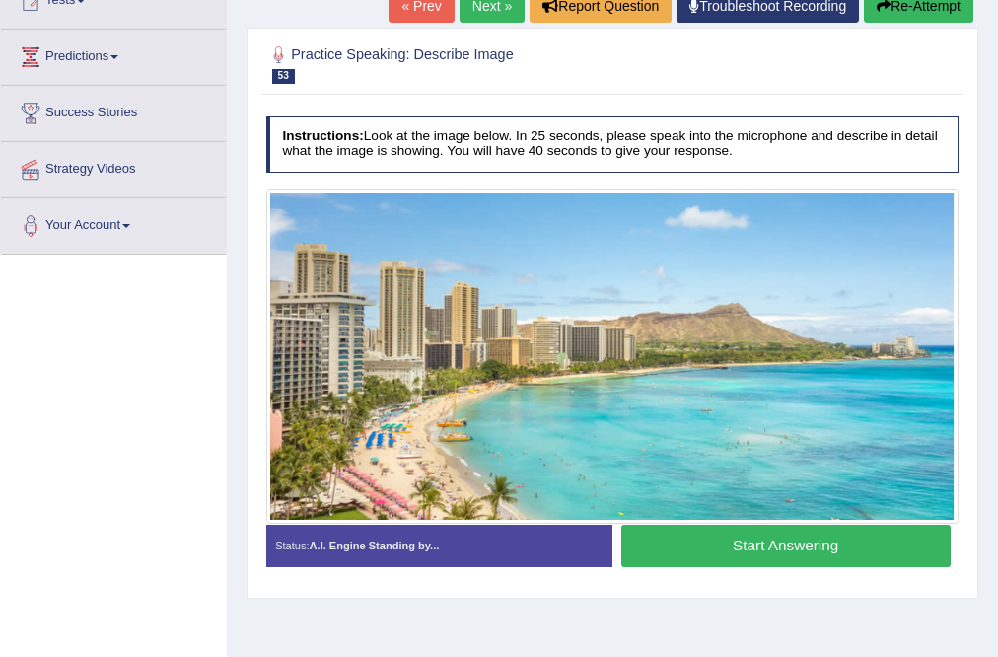
click at [776, 547] on button "Start Answering" at bounding box center [785, 546] width 329 height 42
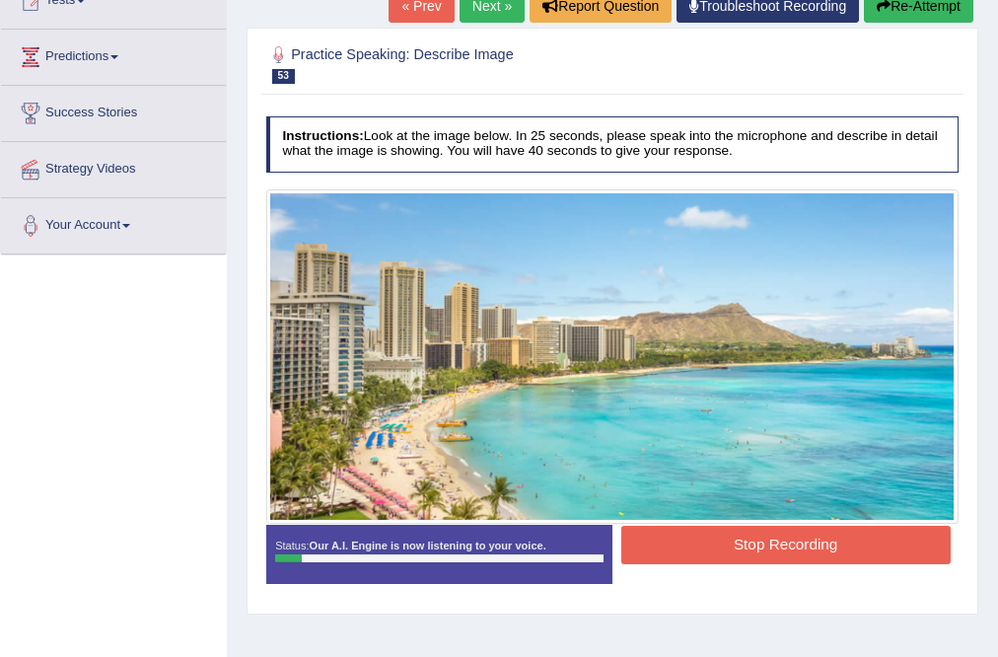
click at [675, 541] on button "Stop Recording" at bounding box center [785, 545] width 329 height 38
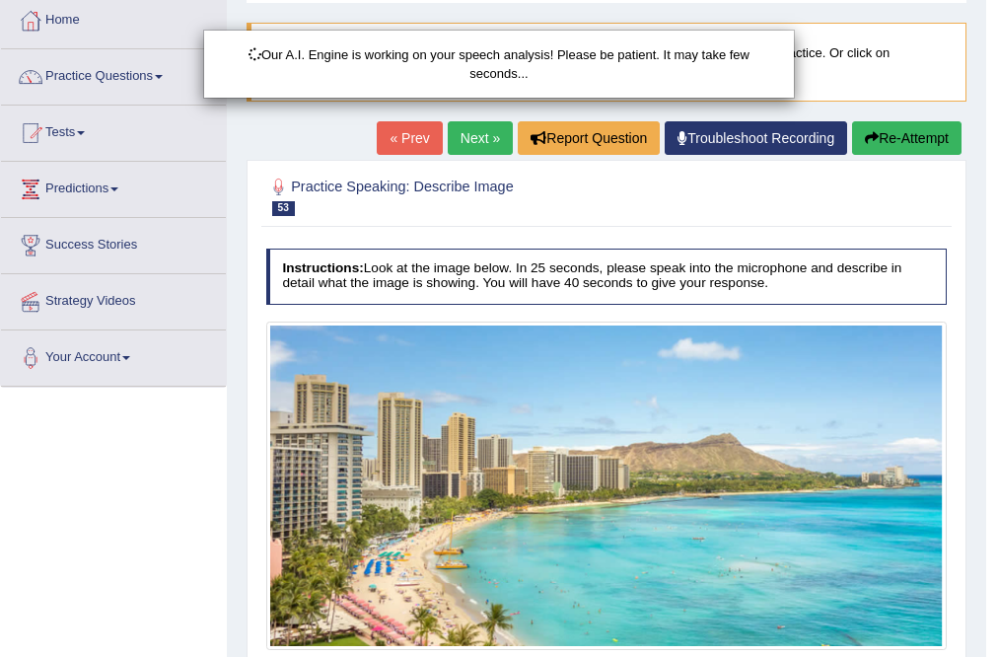
scroll to position [79, 0]
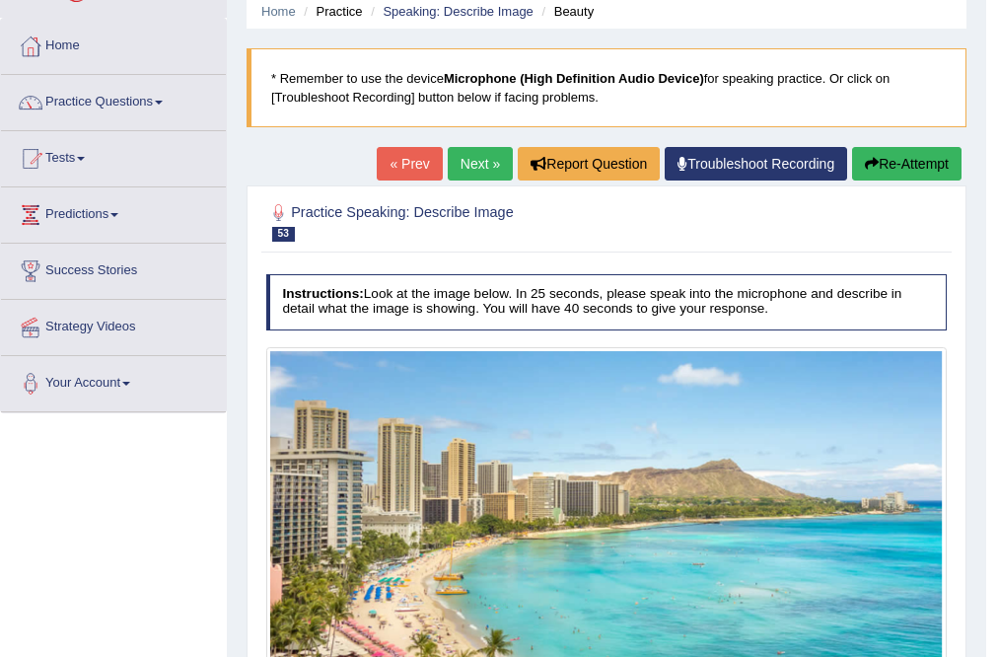
click at [907, 165] on body "Toggle navigation Home Practice Questions Speaking Practice Read Aloud Repeat S…" at bounding box center [499, 249] width 998 height 657
click at [890, 164] on button "Re-Attempt" at bounding box center [906, 164] width 109 height 34
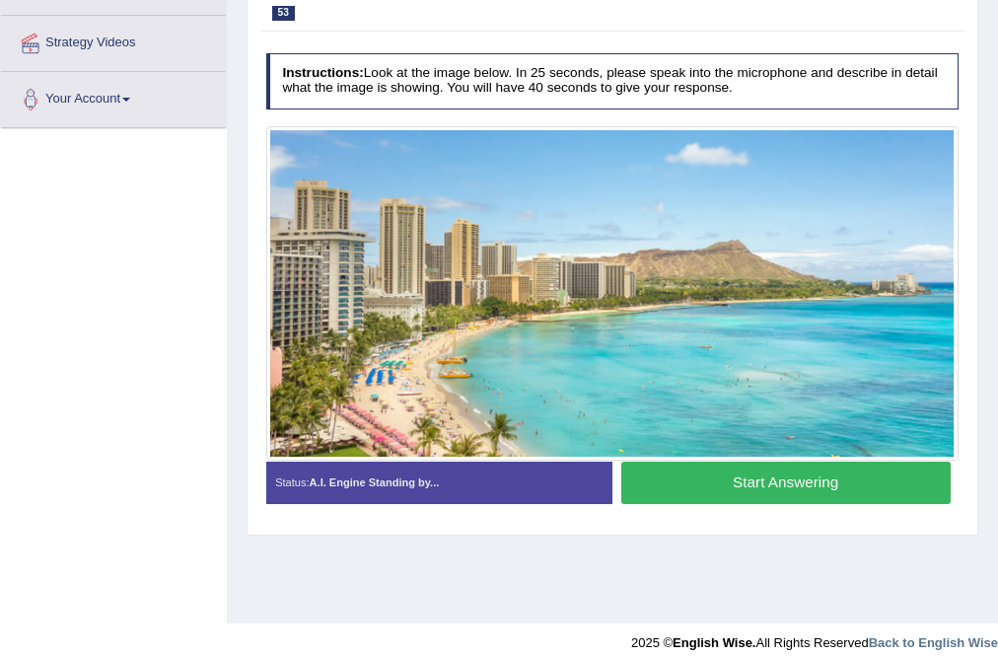
click at [727, 474] on button "Start Answering" at bounding box center [785, 483] width 329 height 42
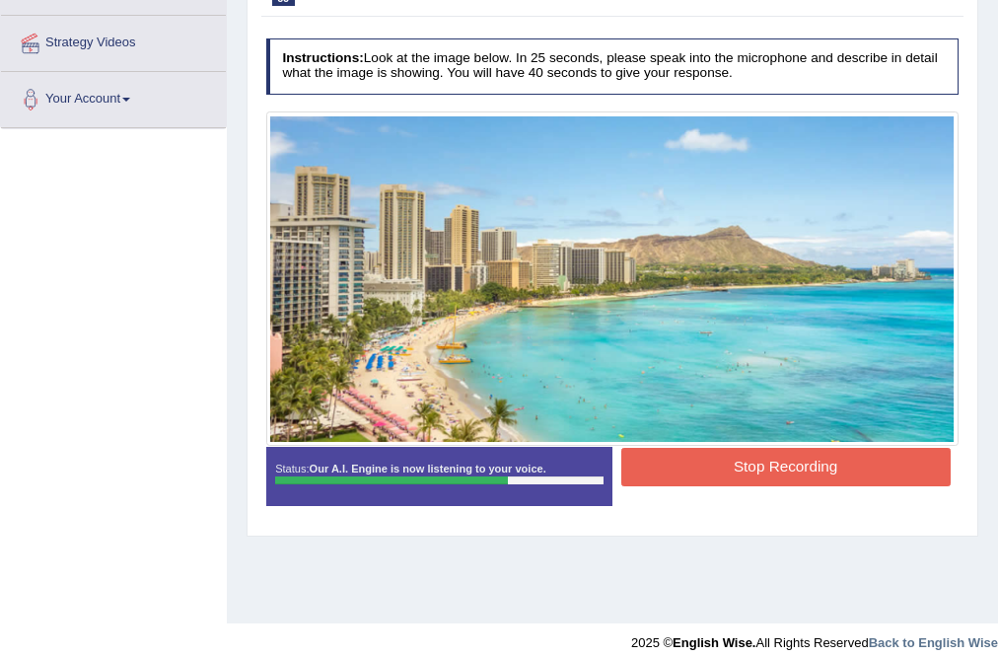
click at [747, 465] on button "Stop Recording" at bounding box center [785, 467] width 329 height 38
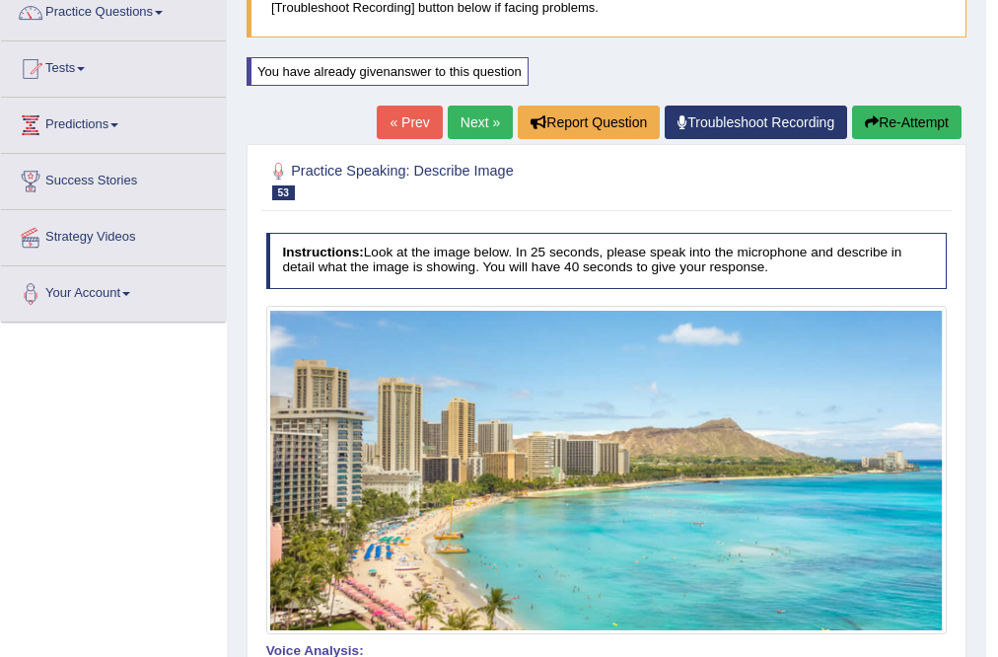
scroll to position [161, 0]
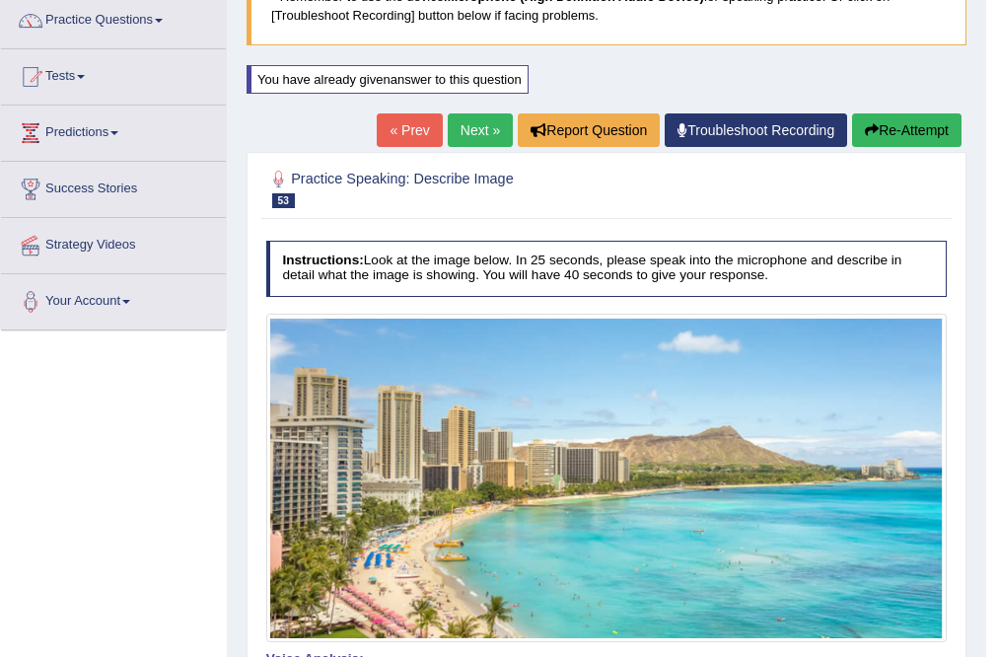
click at [452, 122] on link "Next »" at bounding box center [480, 130] width 65 height 34
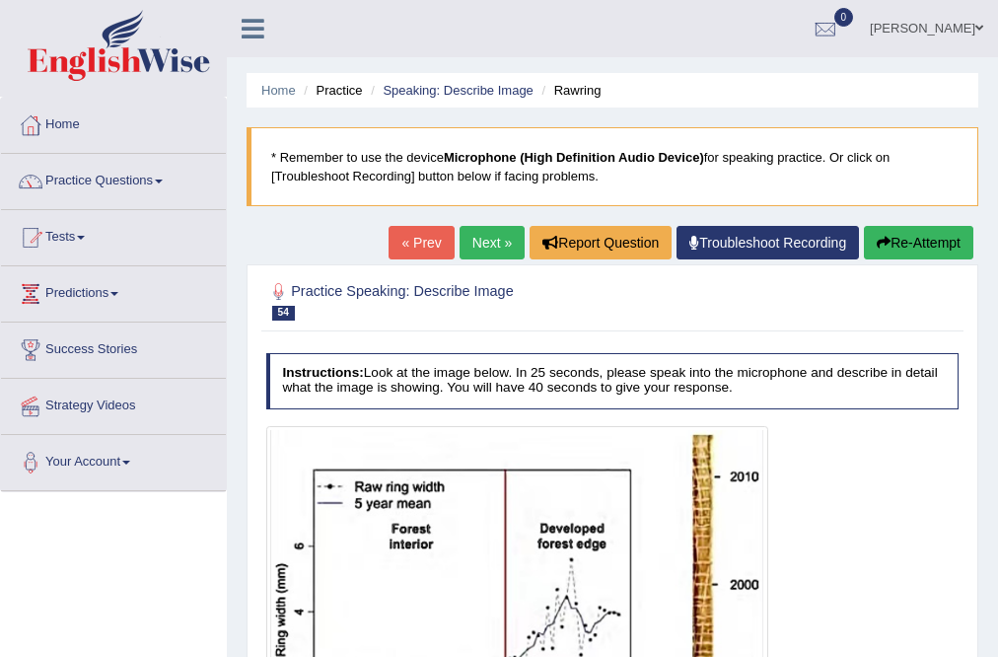
click at [469, 254] on link "Next »" at bounding box center [492, 243] width 65 height 34
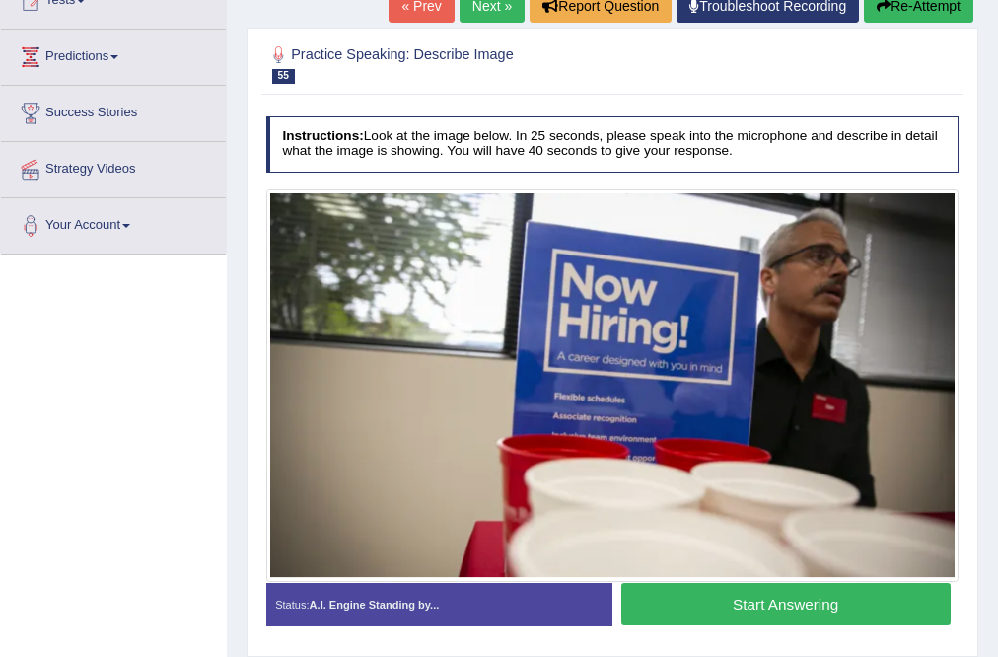
scroll to position [237, 0]
click at [652, 600] on button "Start Answering" at bounding box center [785, 604] width 329 height 42
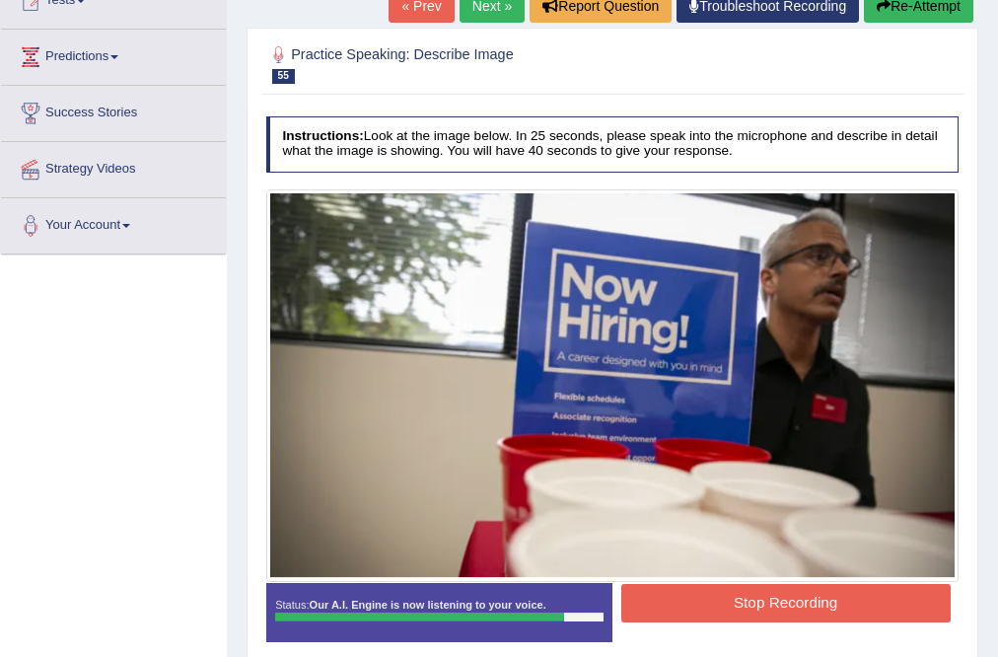
click at [751, 606] on button "Stop Recording" at bounding box center [785, 603] width 329 height 38
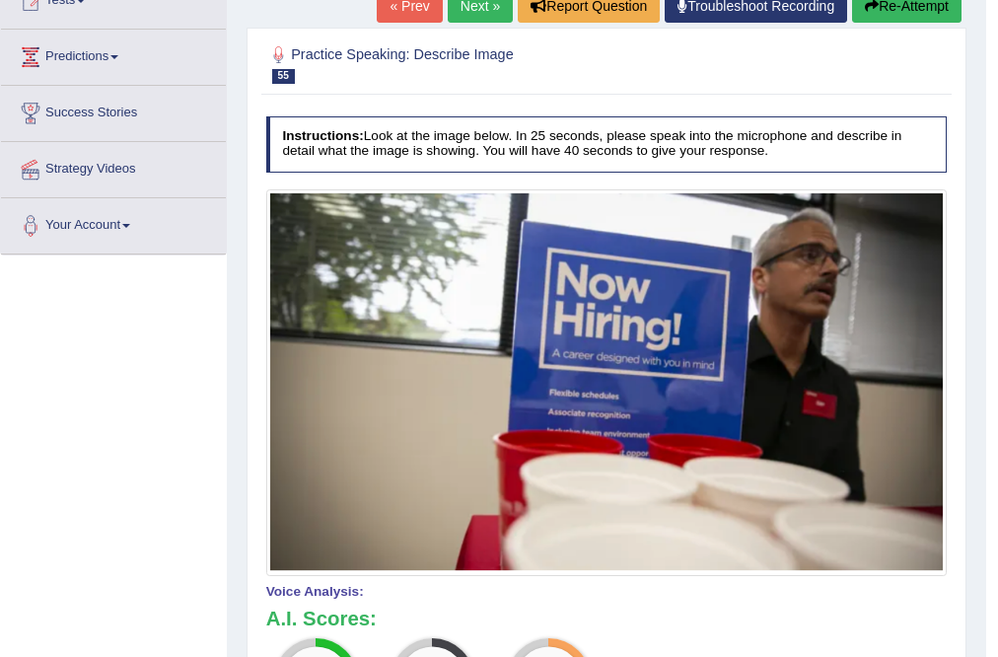
click at [455, 12] on link "Next »" at bounding box center [480, 6] width 65 height 34
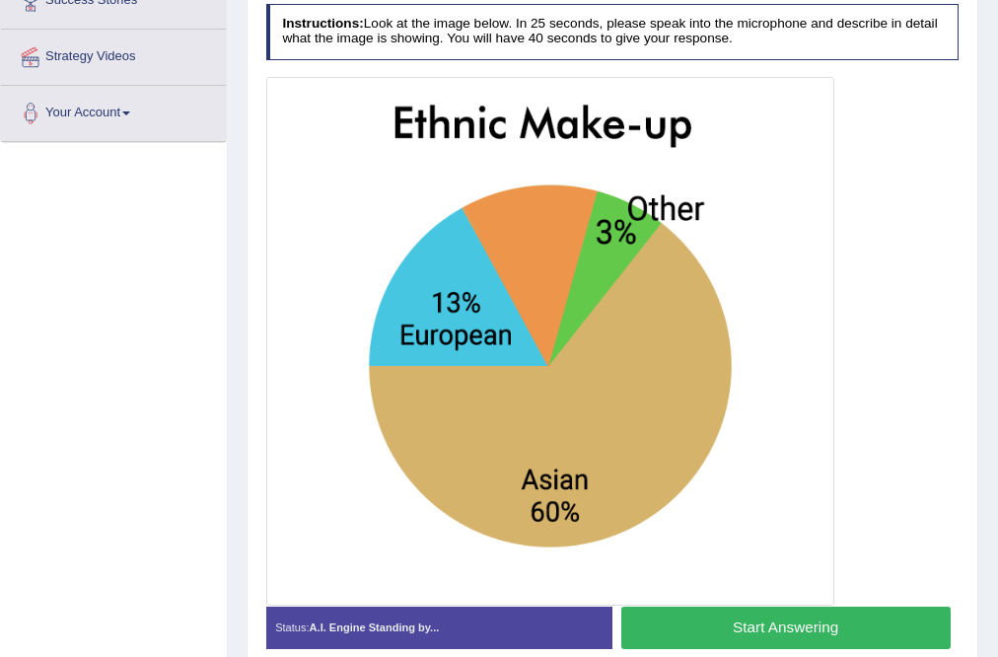
scroll to position [434, 0]
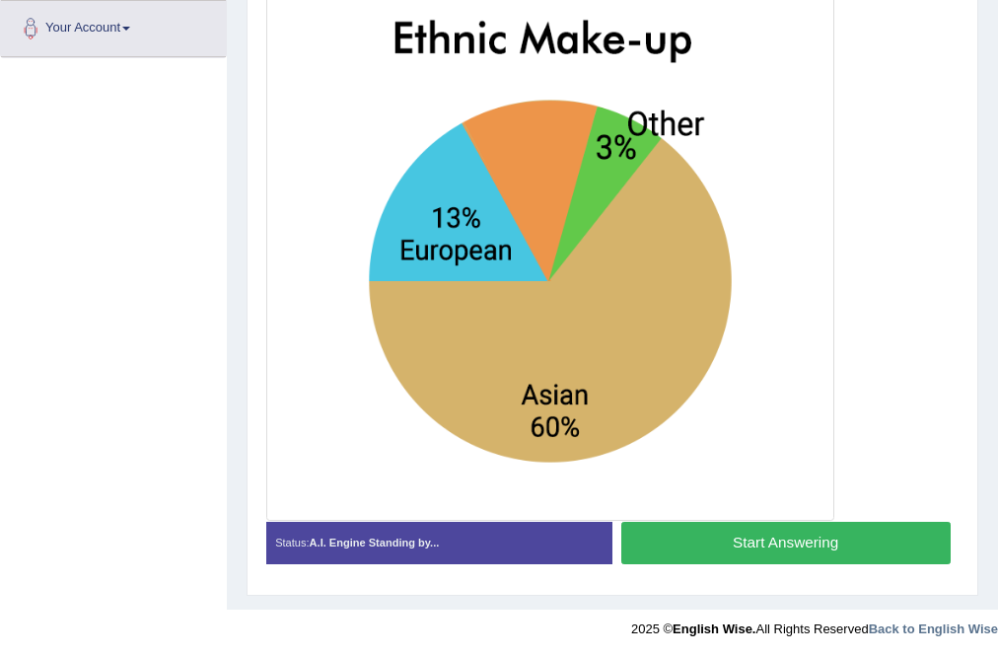
click at [751, 541] on button "Start Answering" at bounding box center [785, 543] width 329 height 42
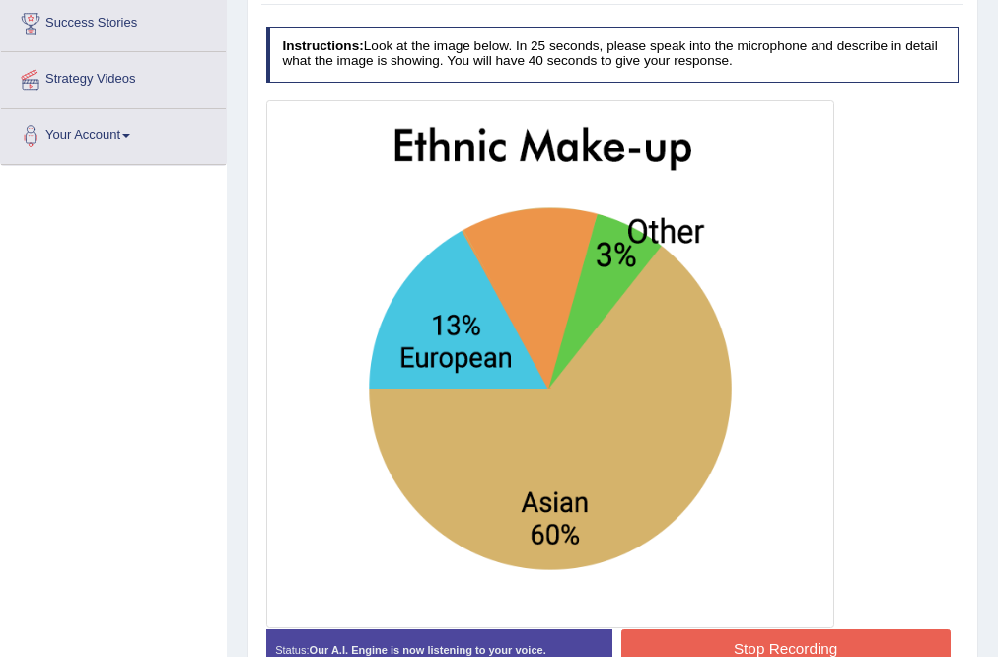
scroll to position [355, 0]
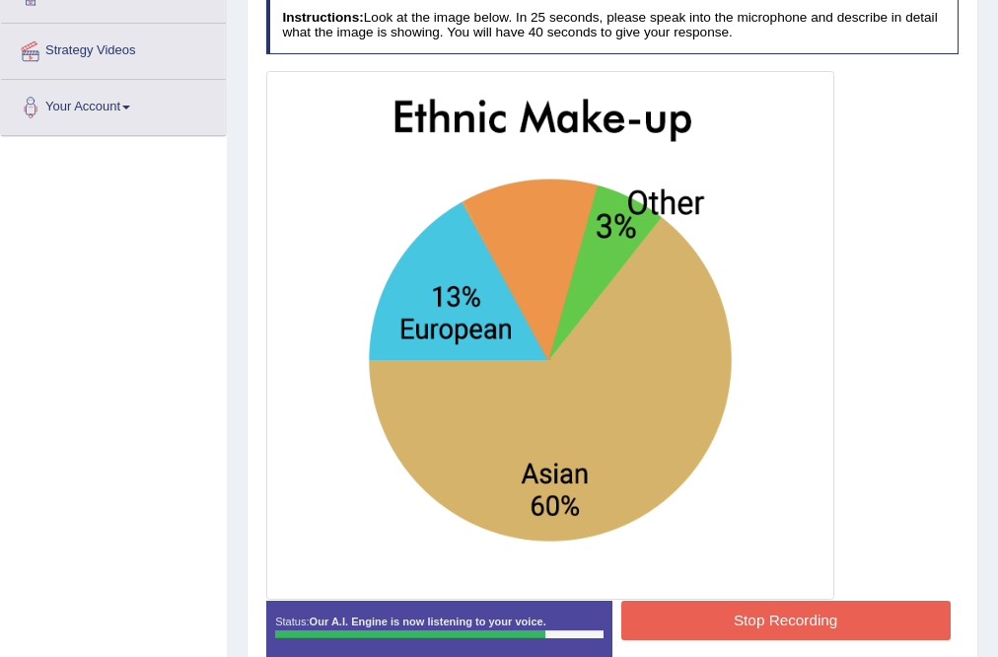
click at [771, 624] on button "Stop Recording" at bounding box center [785, 620] width 329 height 38
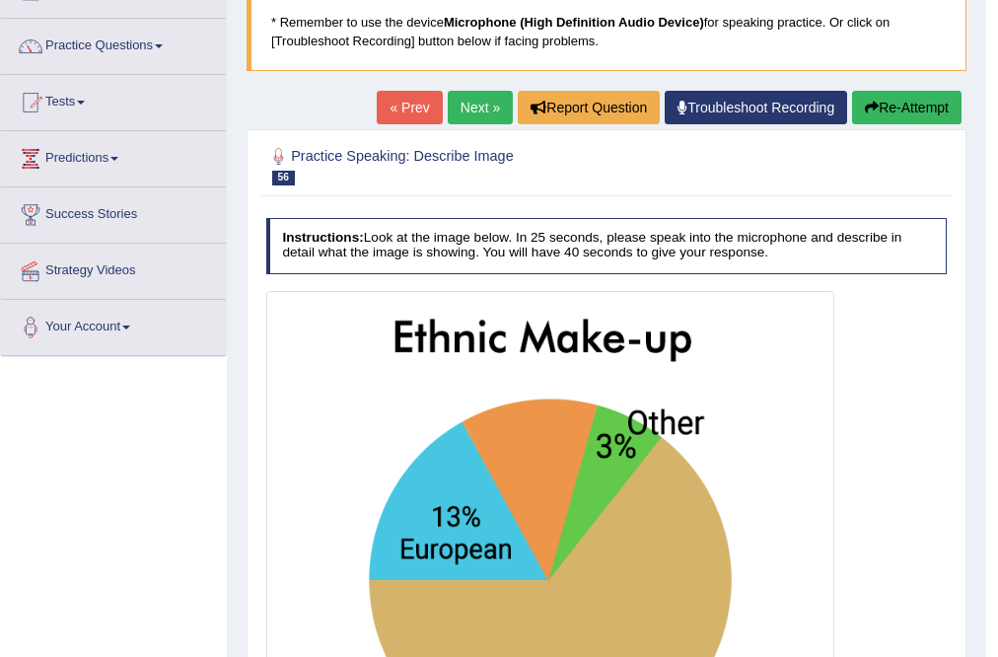
scroll to position [118, 0]
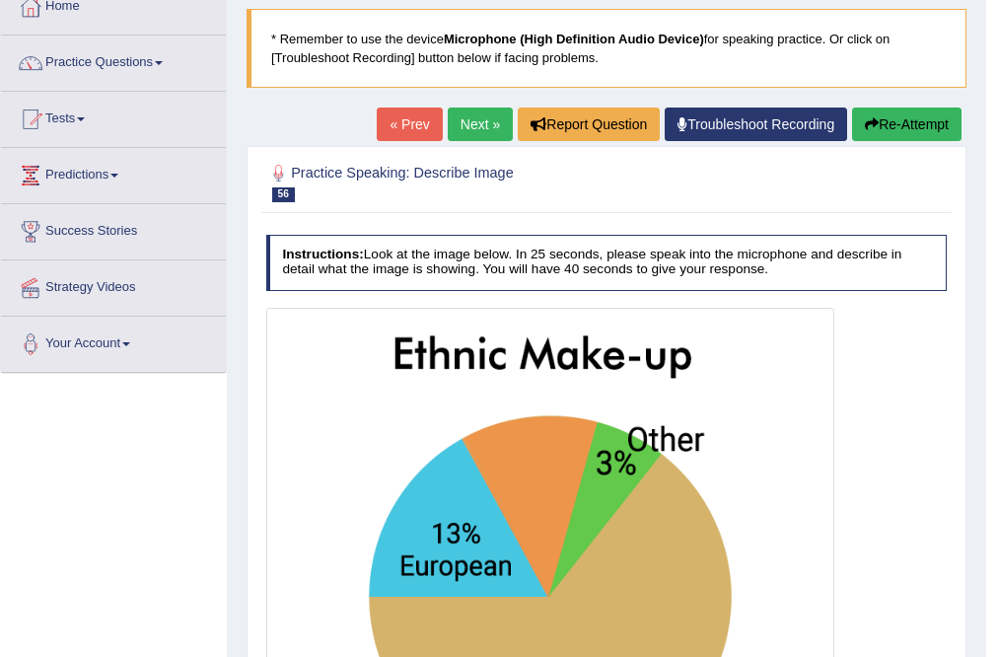
click at [479, 121] on link "Next »" at bounding box center [480, 125] width 65 height 34
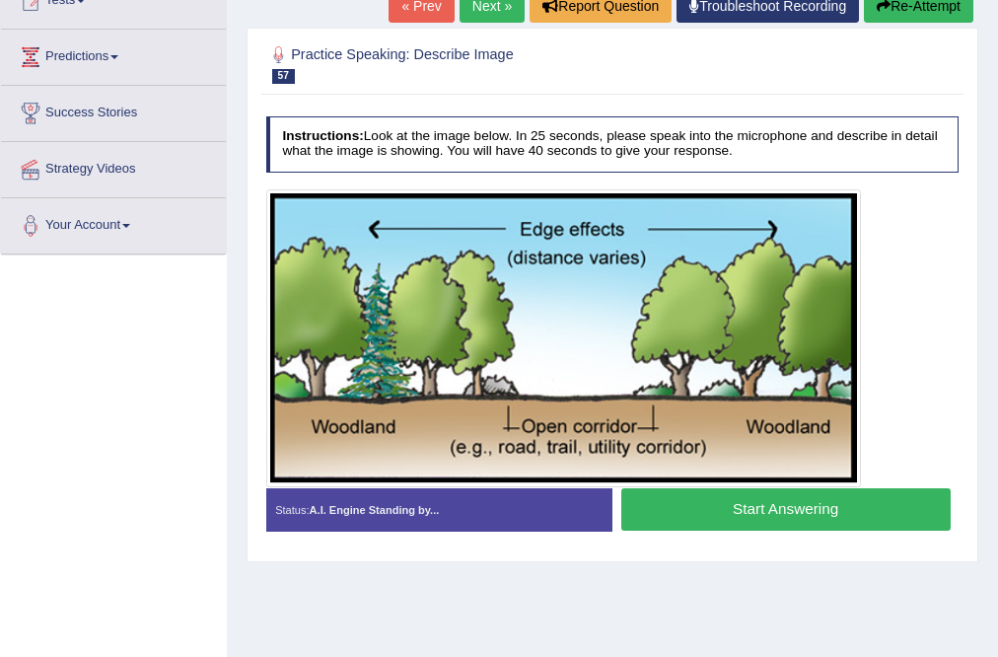
click at [757, 511] on button "Start Answering" at bounding box center [785, 509] width 329 height 42
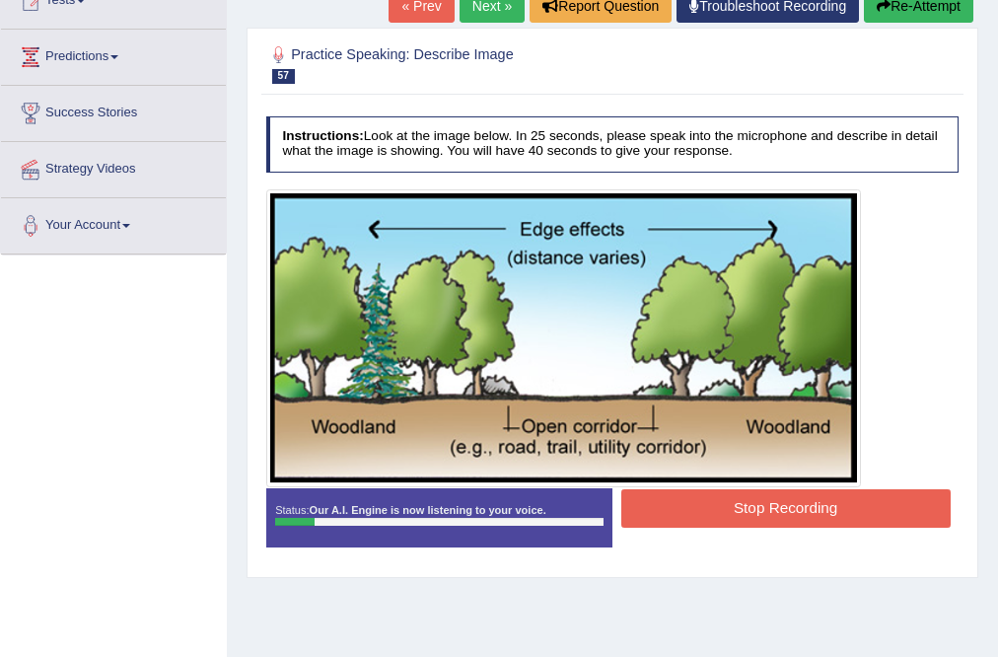
click at [844, 517] on button "Stop Recording" at bounding box center [785, 508] width 329 height 38
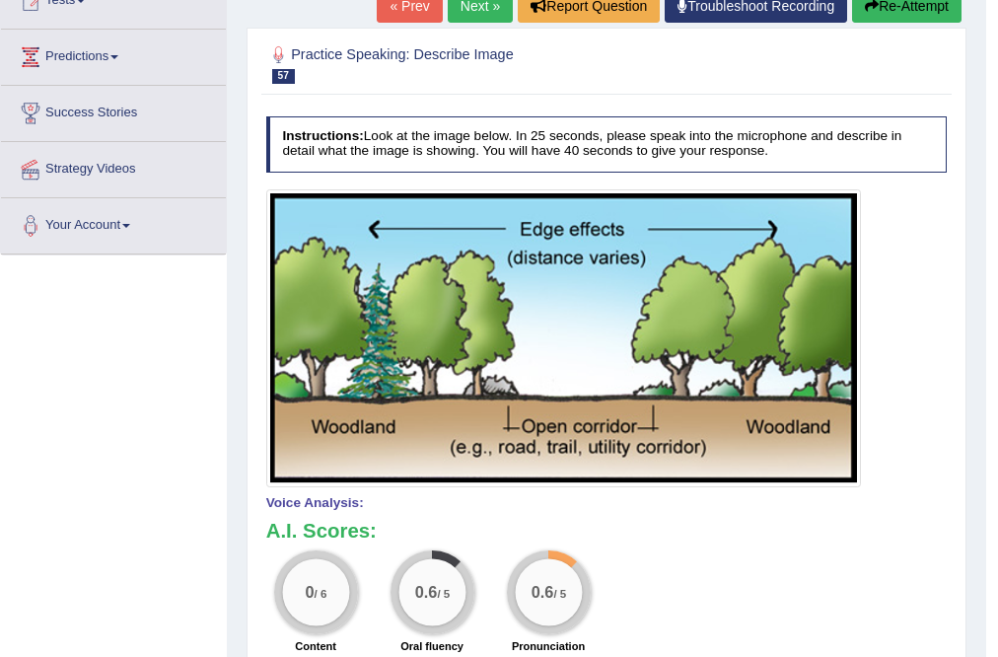
scroll to position [79, 0]
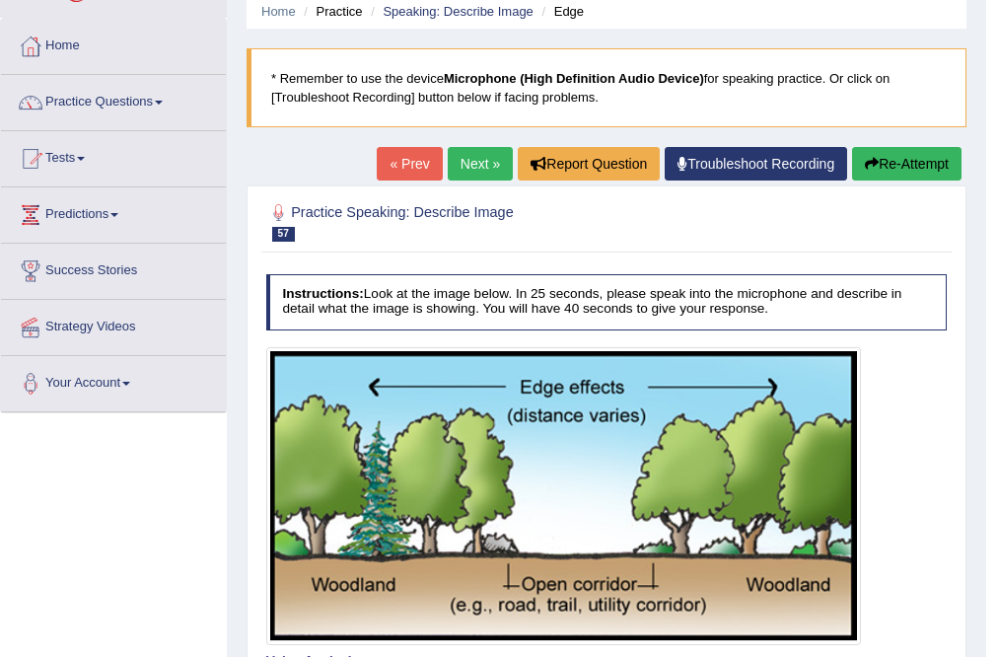
click at [905, 154] on button "Re-Attempt" at bounding box center [906, 164] width 109 height 34
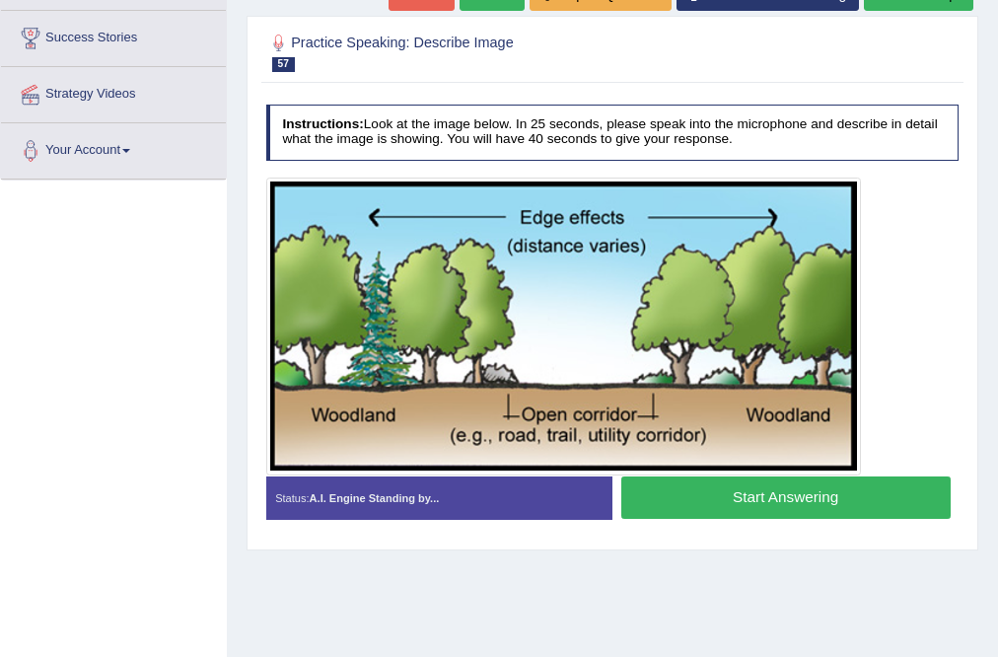
scroll to position [221, 0]
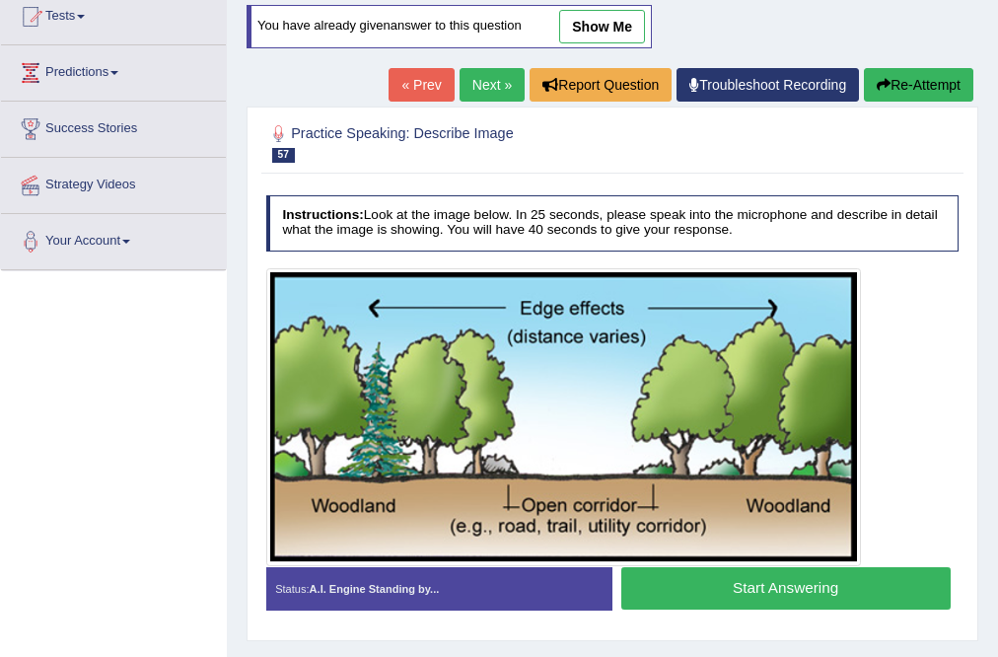
click at [733, 580] on button "Start Answering" at bounding box center [785, 588] width 329 height 42
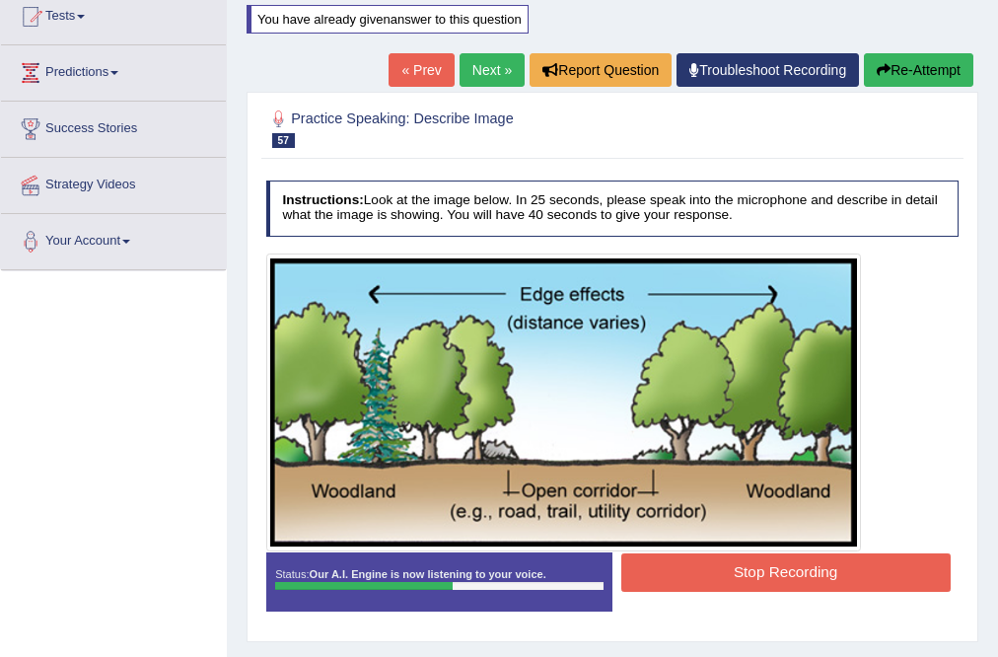
click at [698, 577] on button "Stop Recording" at bounding box center [785, 572] width 329 height 38
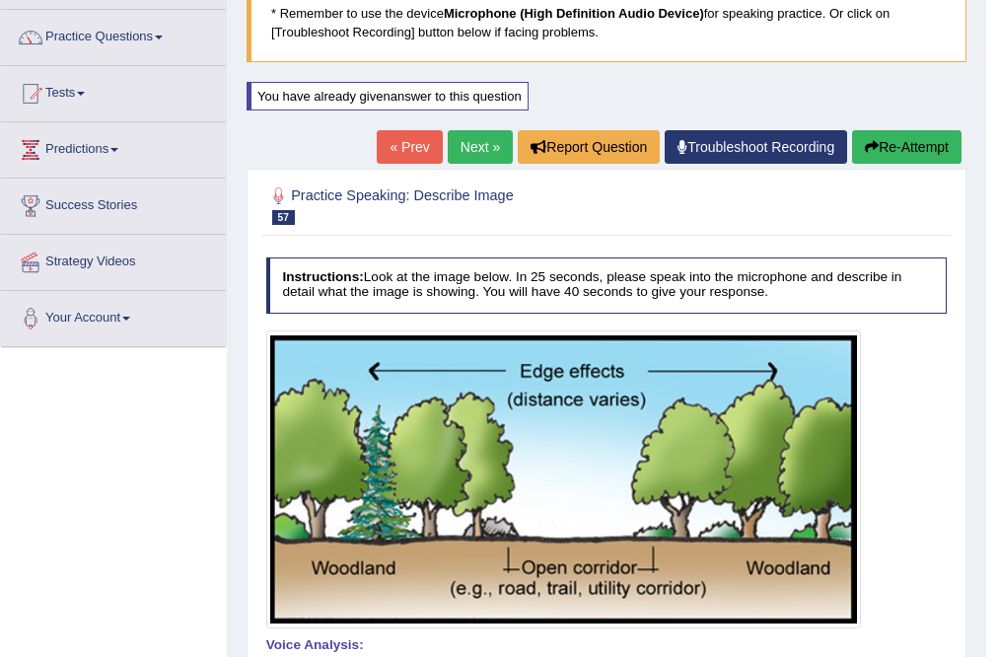
scroll to position [142, 0]
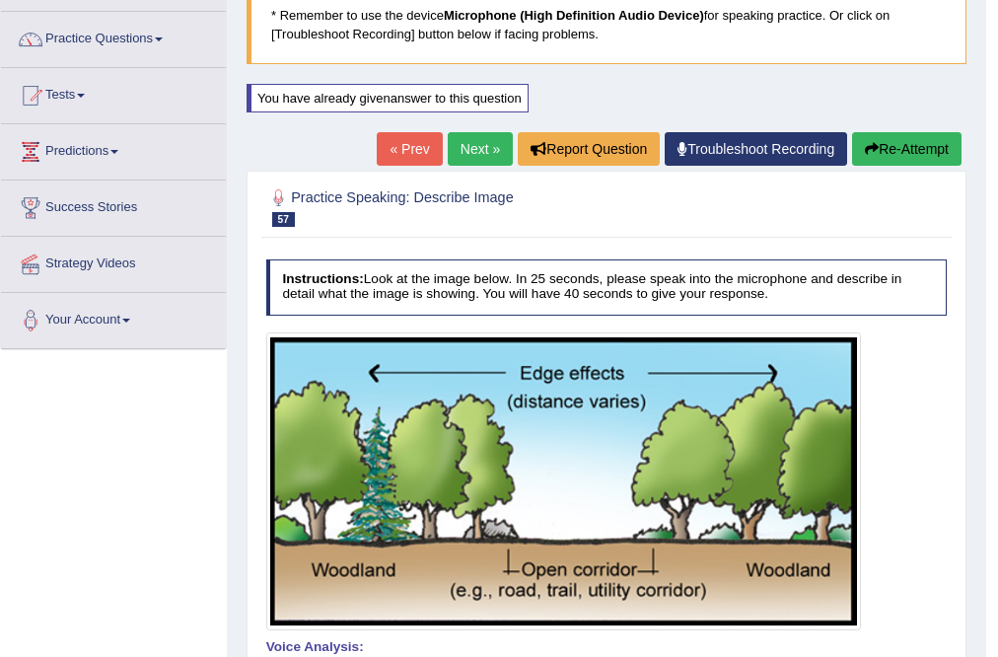
click at [875, 143] on button "Re-Attempt" at bounding box center [906, 149] width 109 height 34
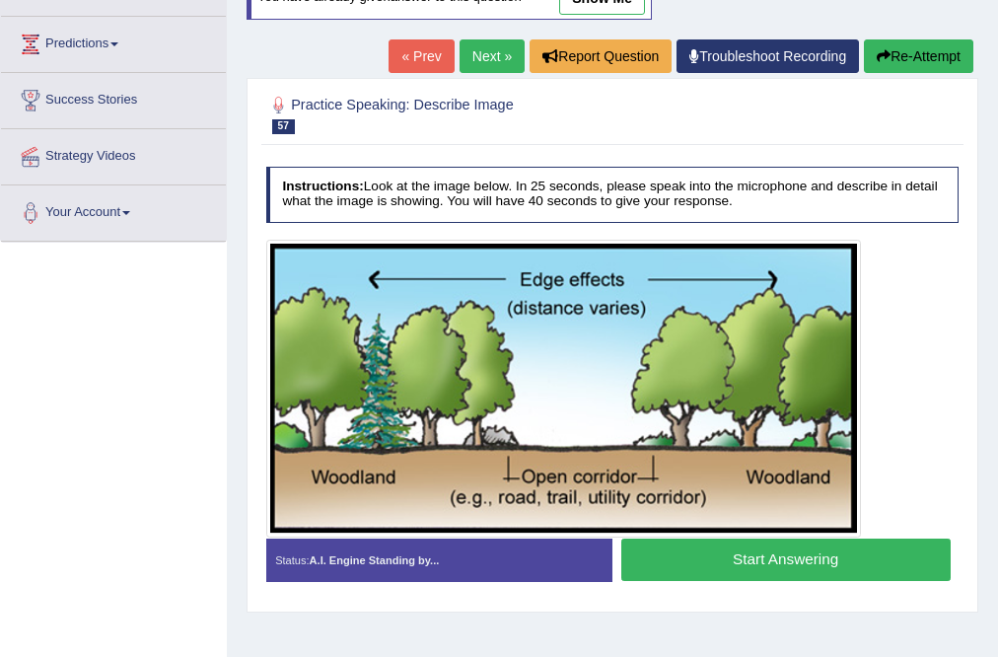
scroll to position [221, 0]
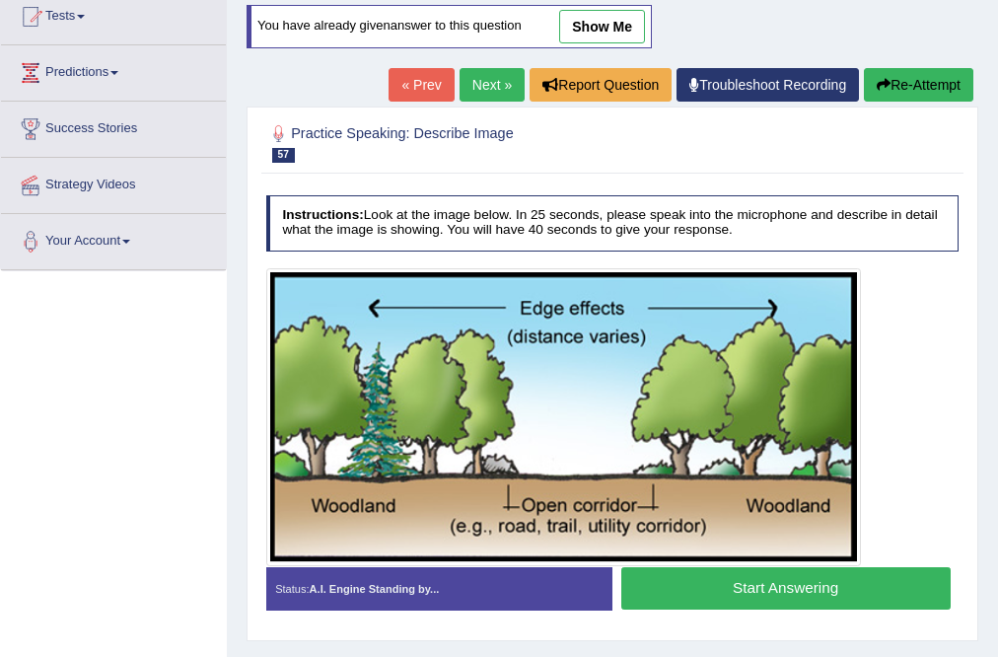
click at [669, 577] on button "Start Answering" at bounding box center [785, 588] width 329 height 42
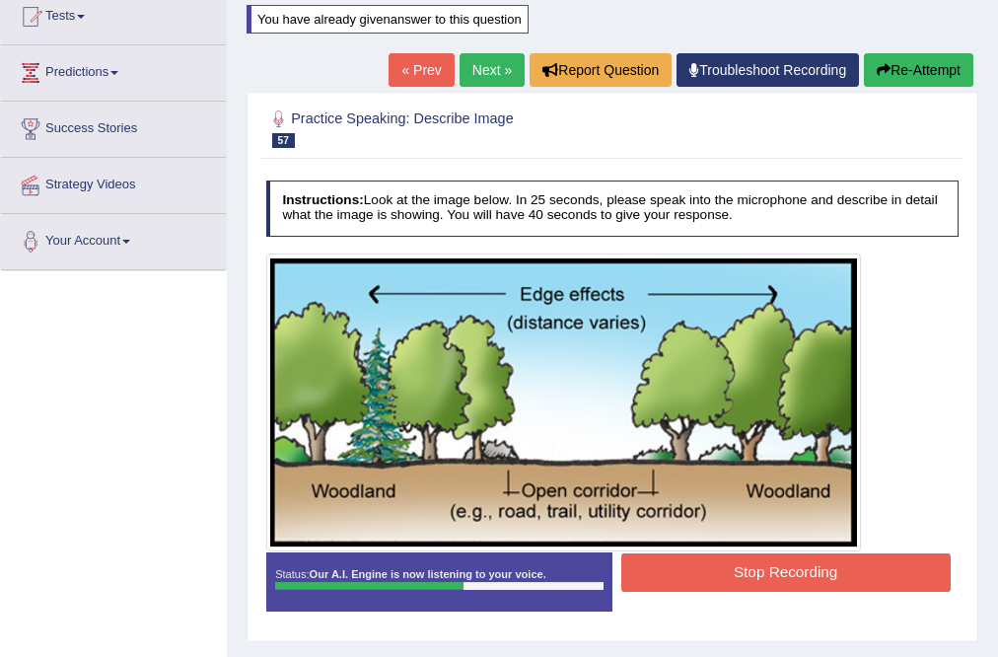
click at [747, 565] on button "Stop Recording" at bounding box center [785, 572] width 329 height 38
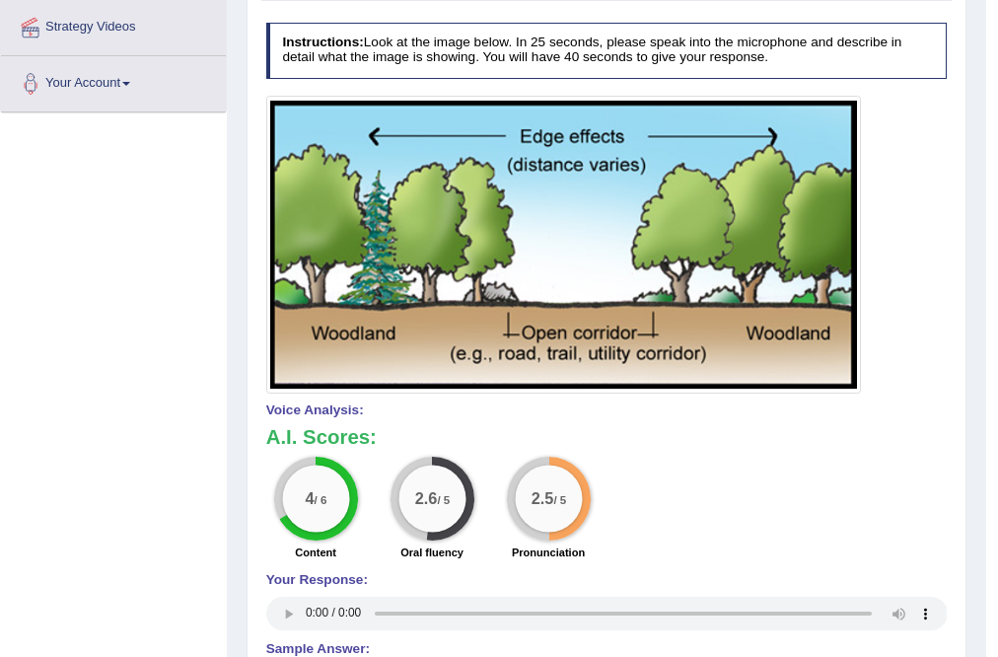
scroll to position [63, 0]
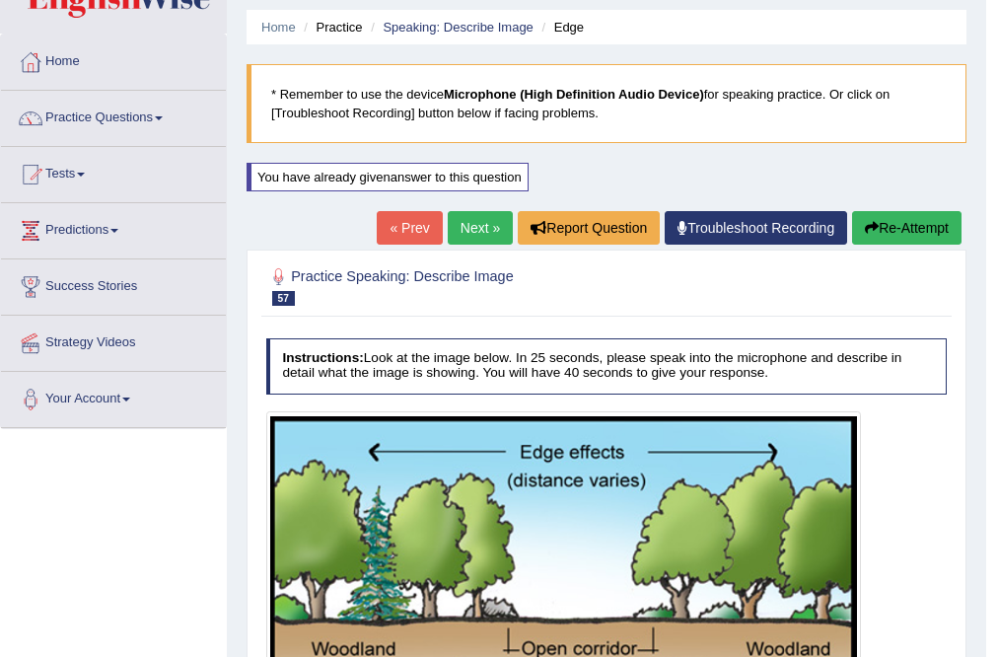
click at [468, 238] on link "Next »" at bounding box center [480, 228] width 65 height 34
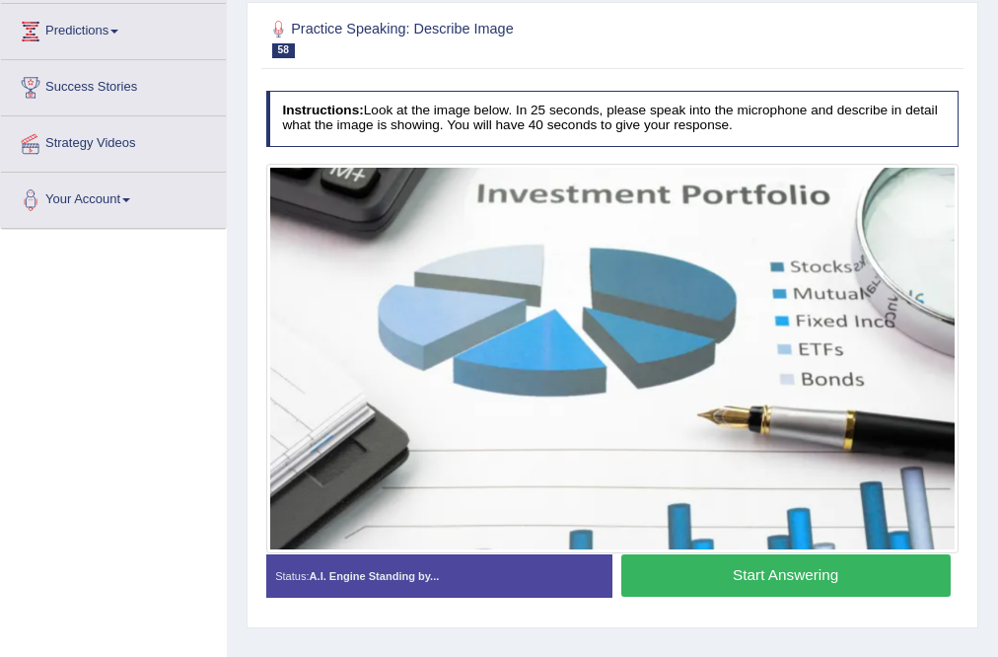
scroll to position [300, 0]
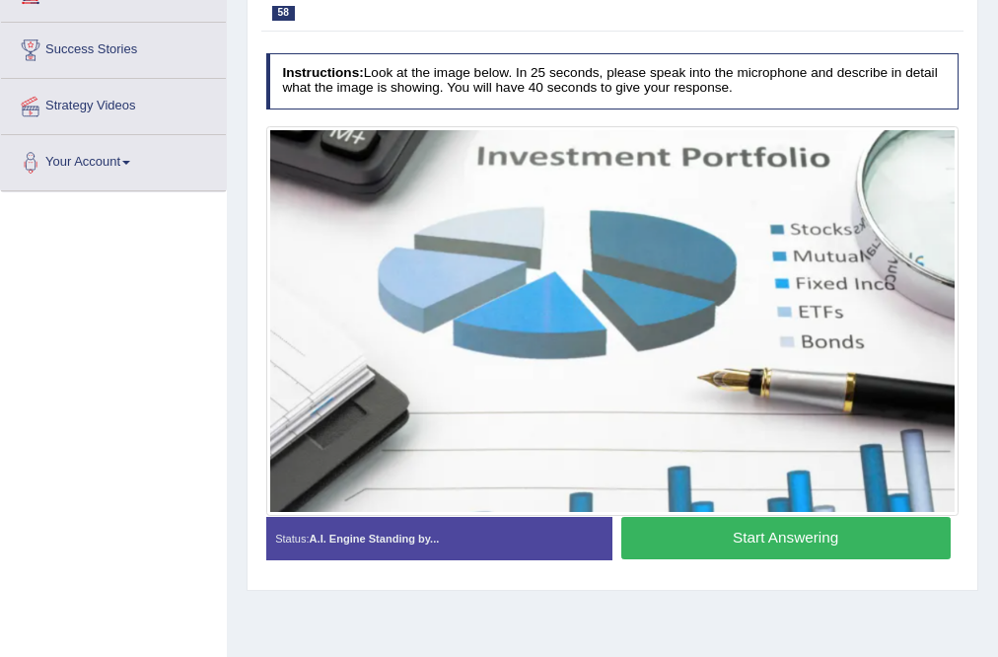
click at [773, 539] on button "Start Answering" at bounding box center [785, 538] width 329 height 42
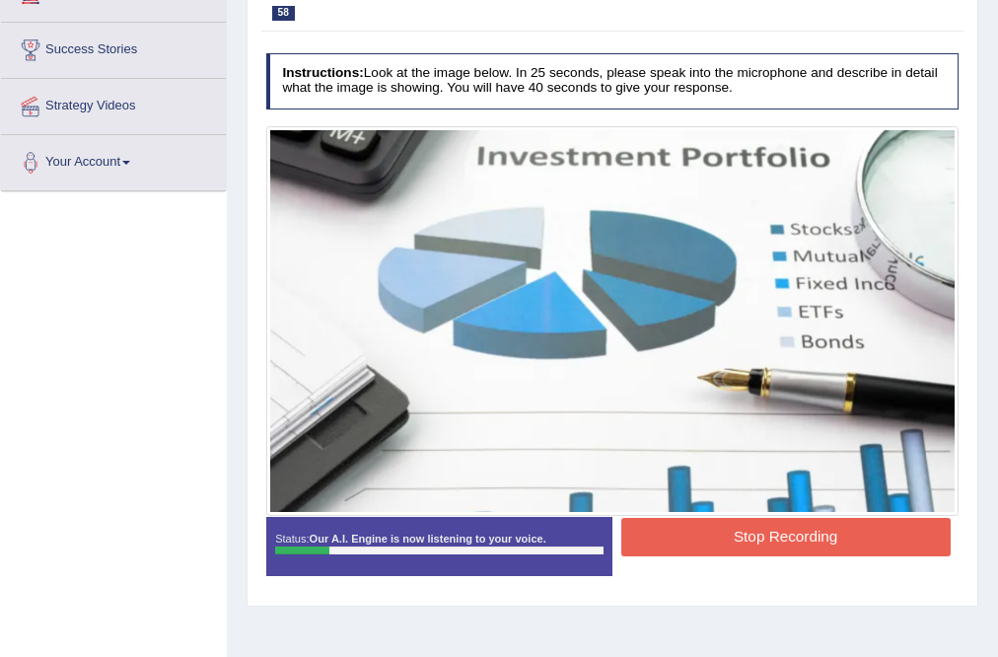
click at [687, 513] on div at bounding box center [612, 321] width 693 height 390
click at [690, 538] on button "Stop Recording" at bounding box center [785, 537] width 329 height 38
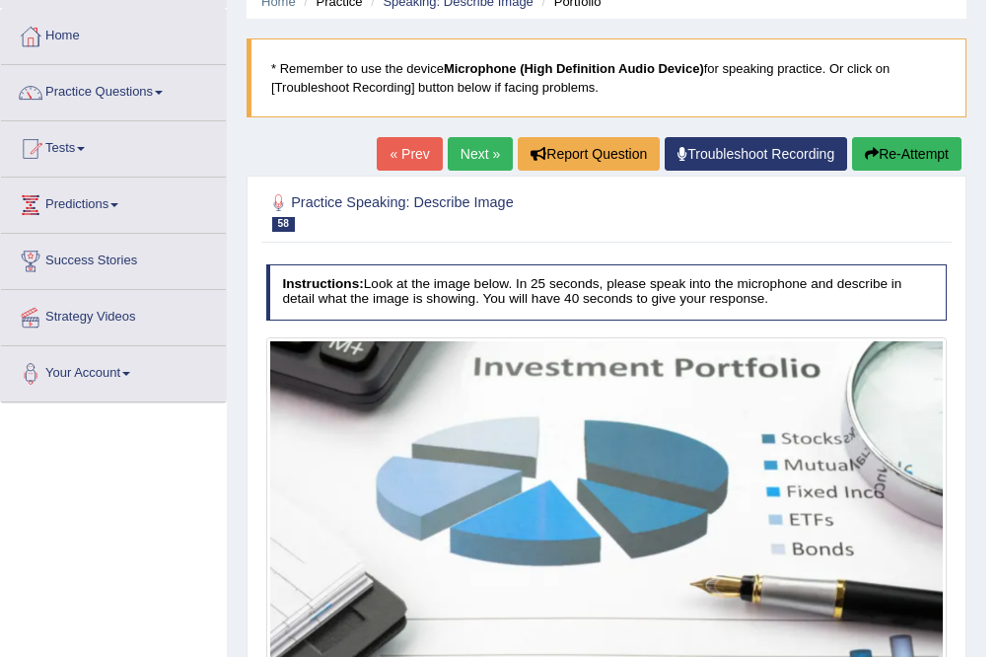
scroll to position [63, 0]
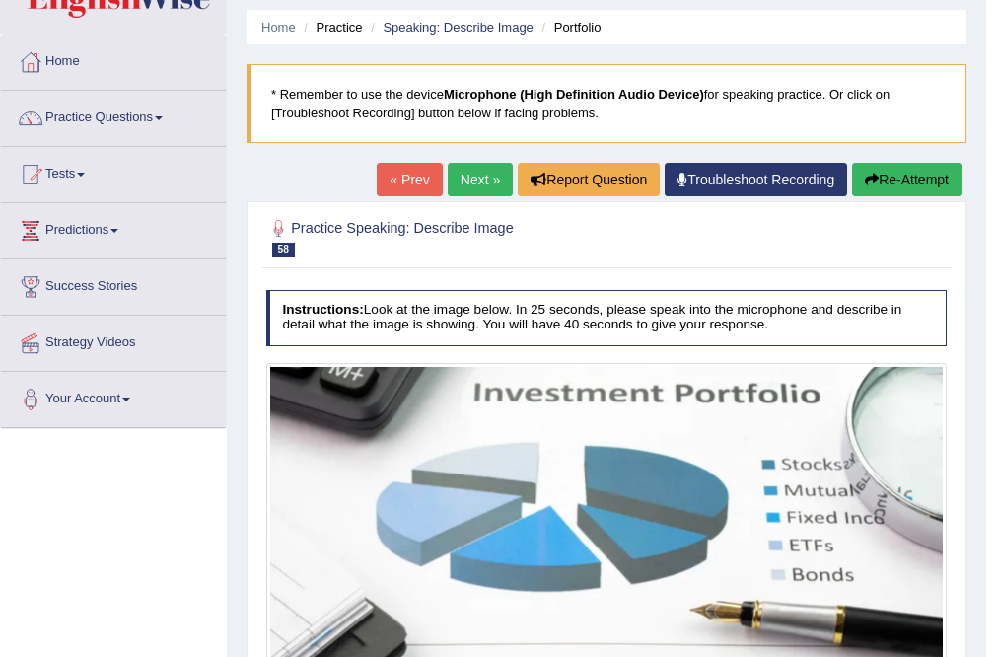
click at [875, 179] on button "Re-Attempt" at bounding box center [906, 180] width 109 height 34
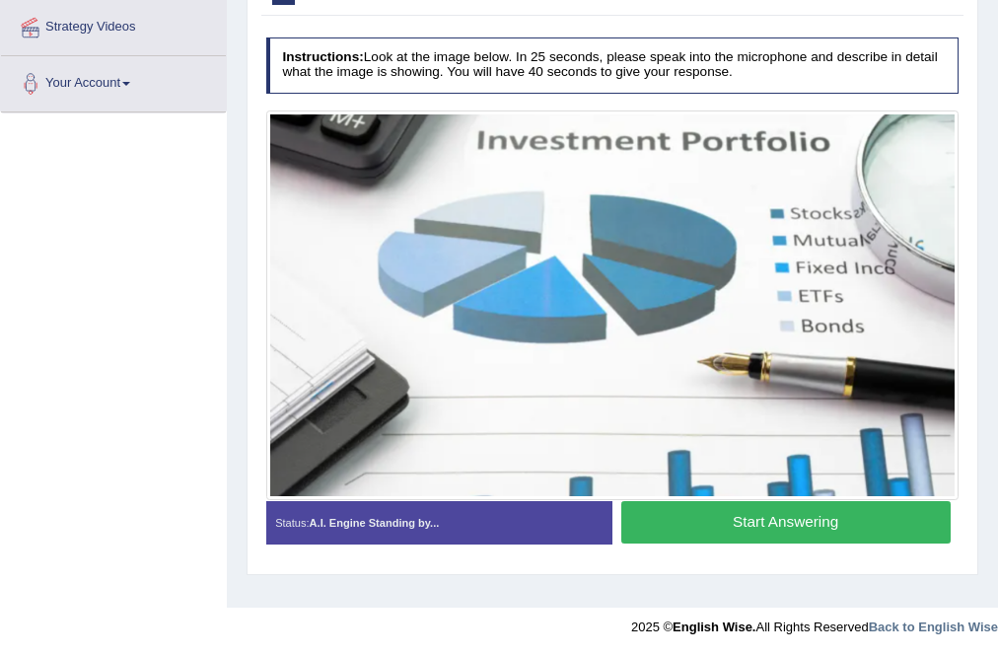
click at [767, 522] on button "Start Answering" at bounding box center [785, 522] width 329 height 42
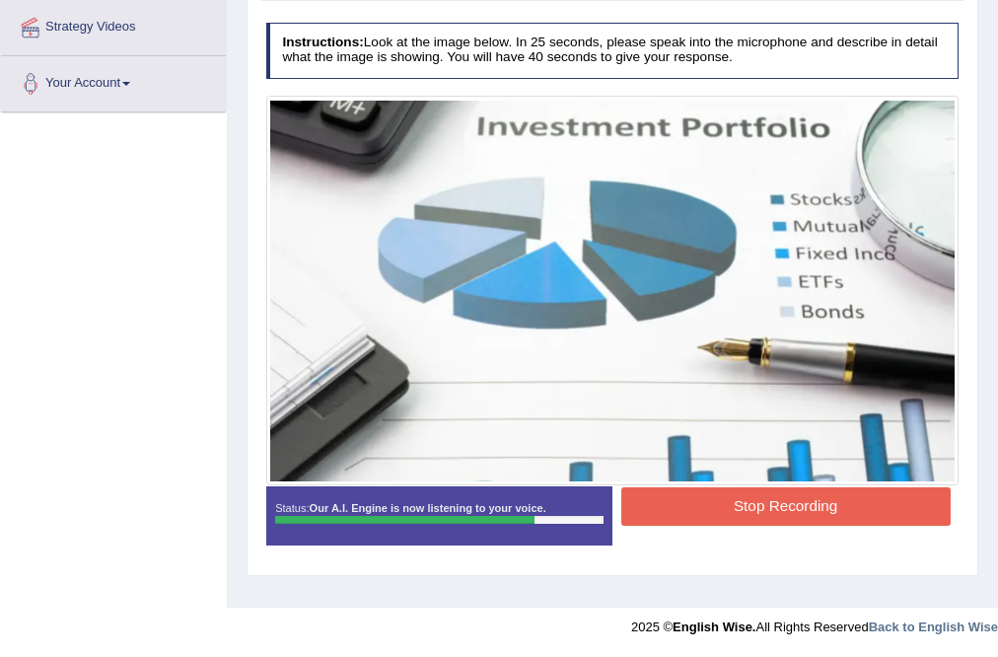
click at [742, 497] on button "Stop Recording" at bounding box center [785, 506] width 329 height 38
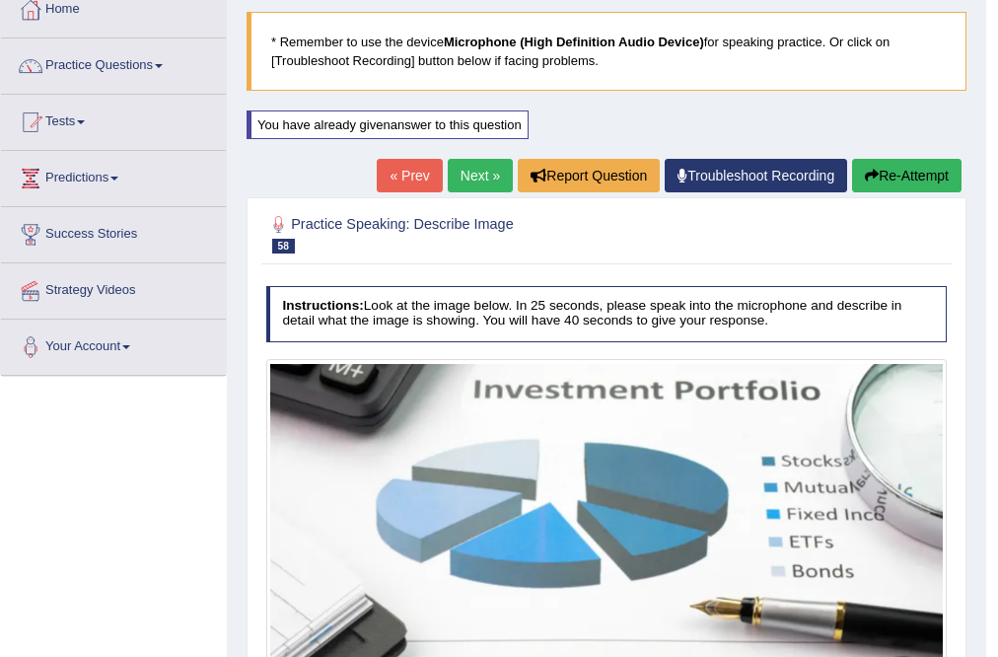
scroll to position [79, 0]
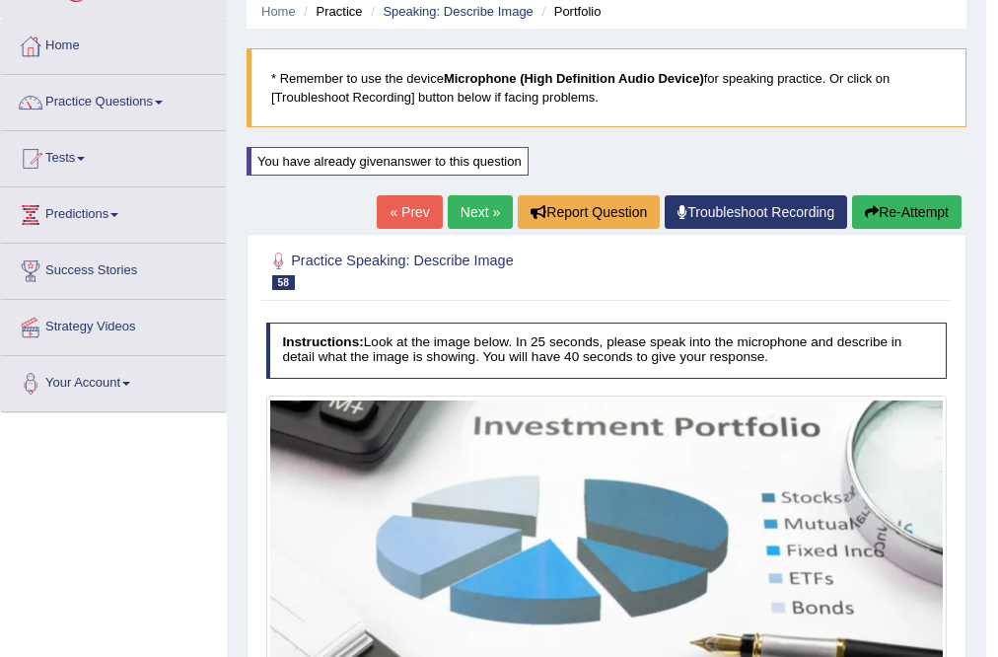
click at [469, 205] on link "Next »" at bounding box center [480, 212] width 65 height 34
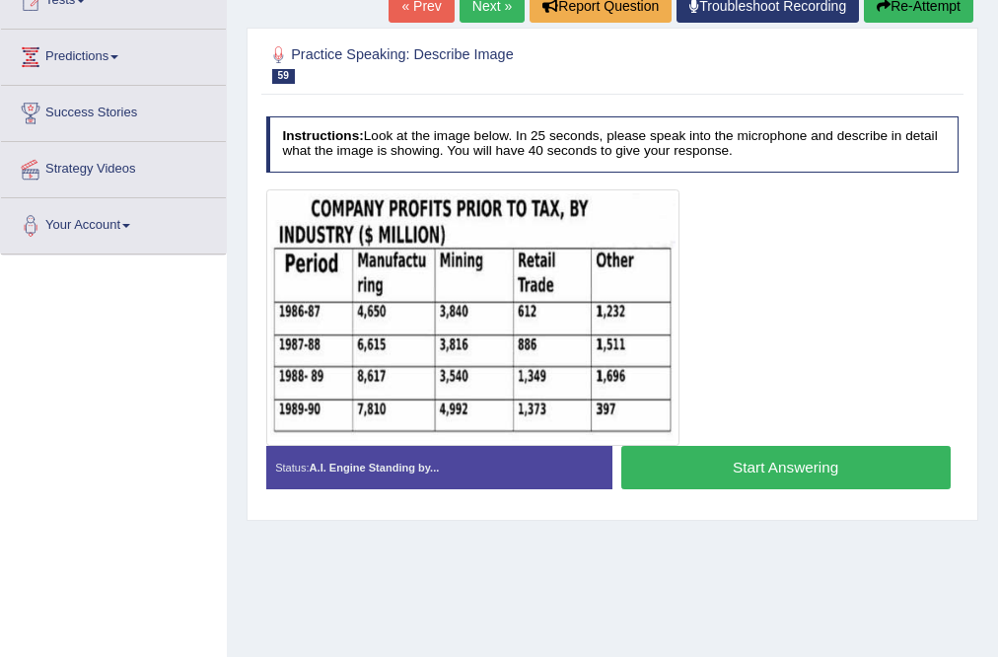
click at [726, 473] on button "Start Answering" at bounding box center [785, 467] width 329 height 42
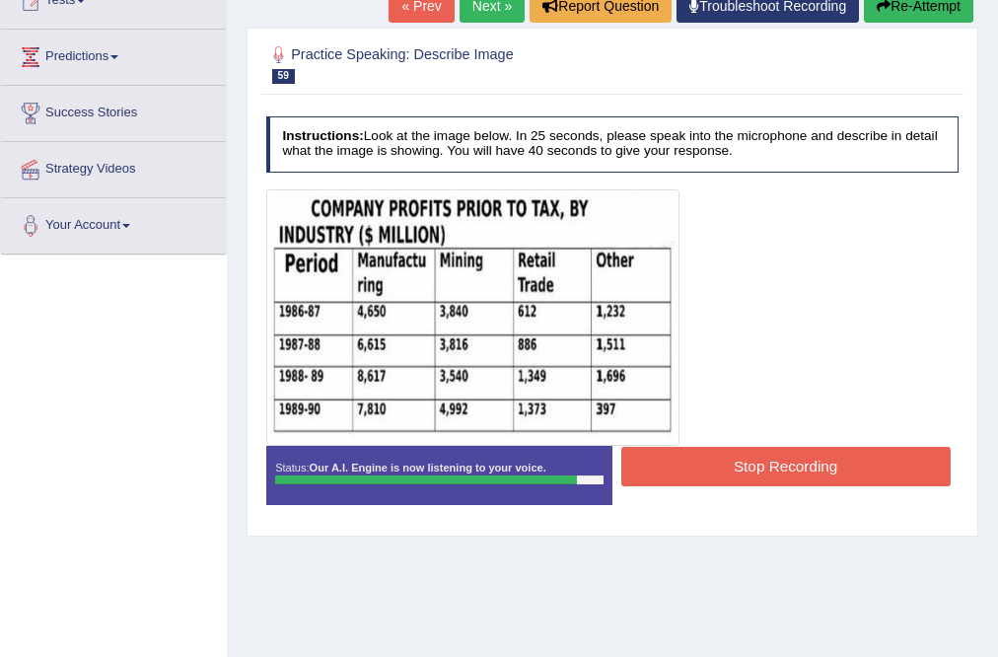
click at [678, 460] on button "Stop Recording" at bounding box center [785, 466] width 329 height 38
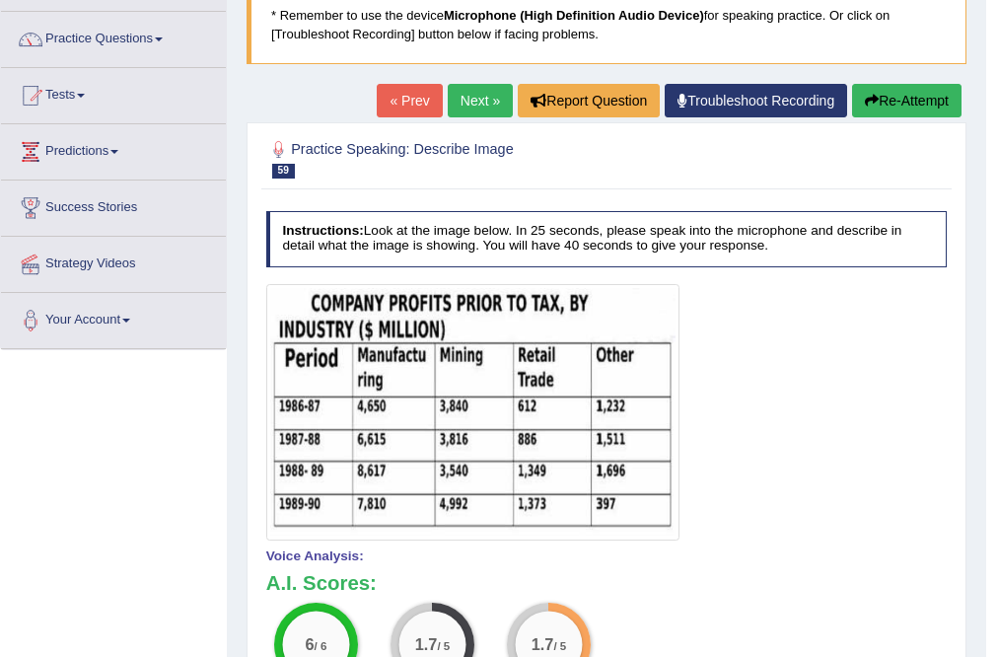
scroll to position [142, 0]
click at [896, 96] on button "Re-Attempt" at bounding box center [906, 101] width 109 height 34
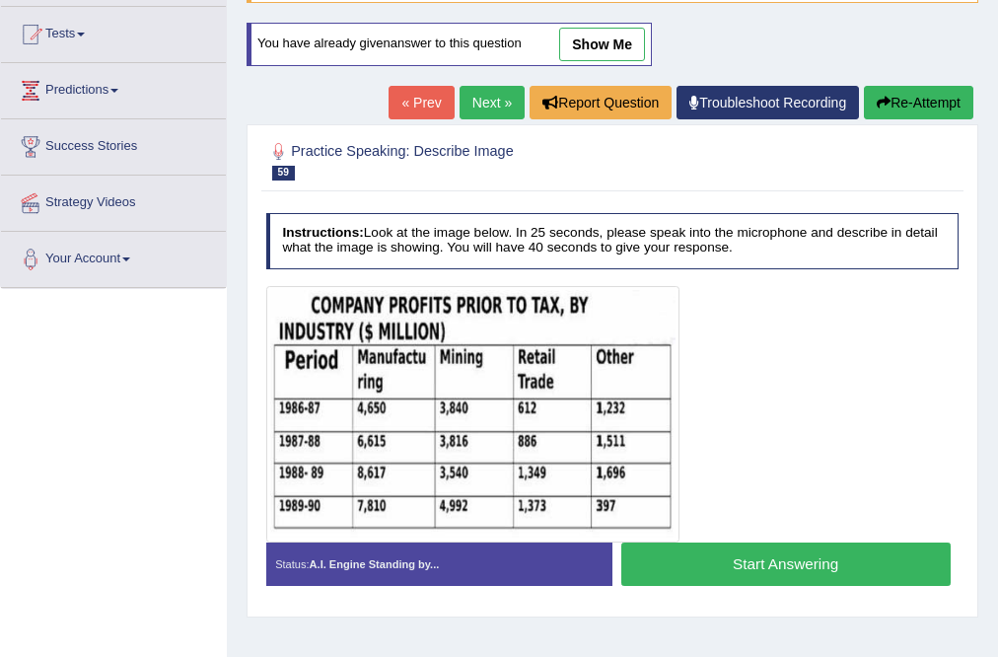
scroll to position [379, 0]
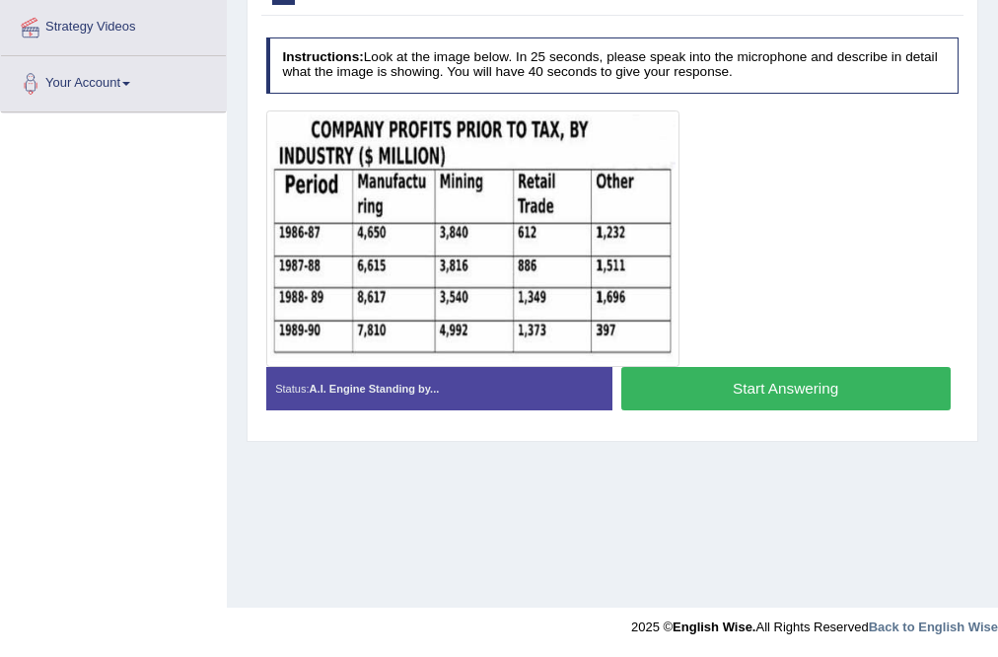
click at [665, 379] on button "Start Answering" at bounding box center [785, 388] width 329 height 42
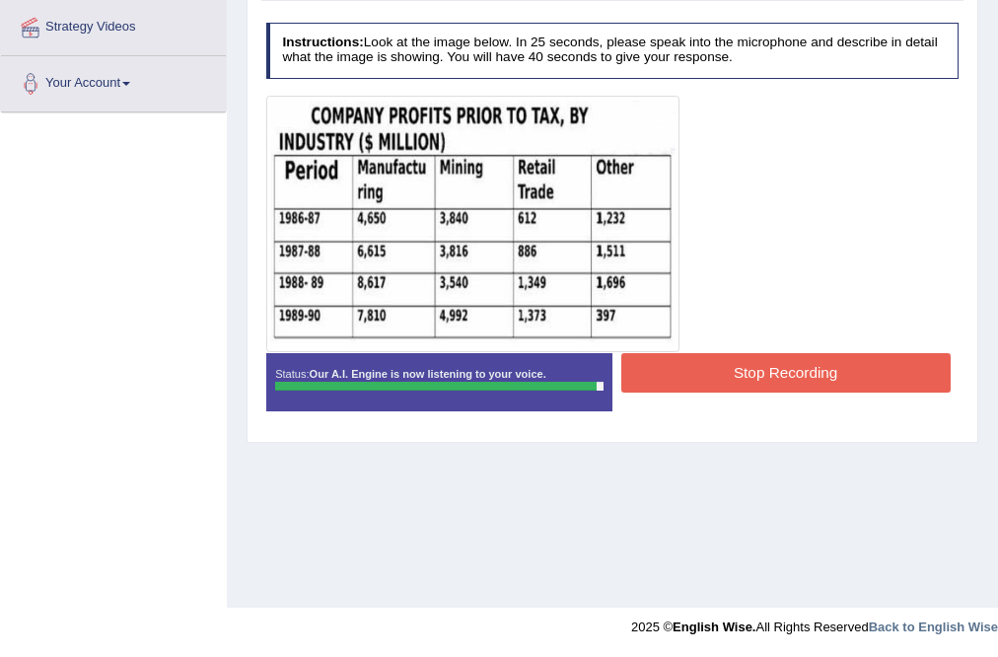
click at [708, 370] on button "Stop Recording" at bounding box center [785, 372] width 329 height 38
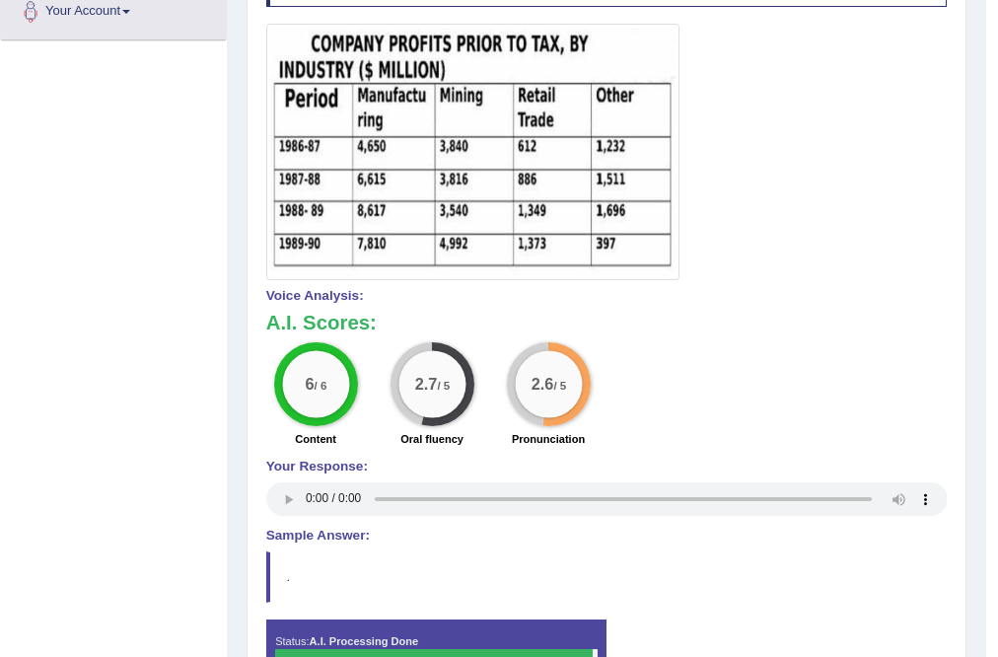
scroll to position [63, 0]
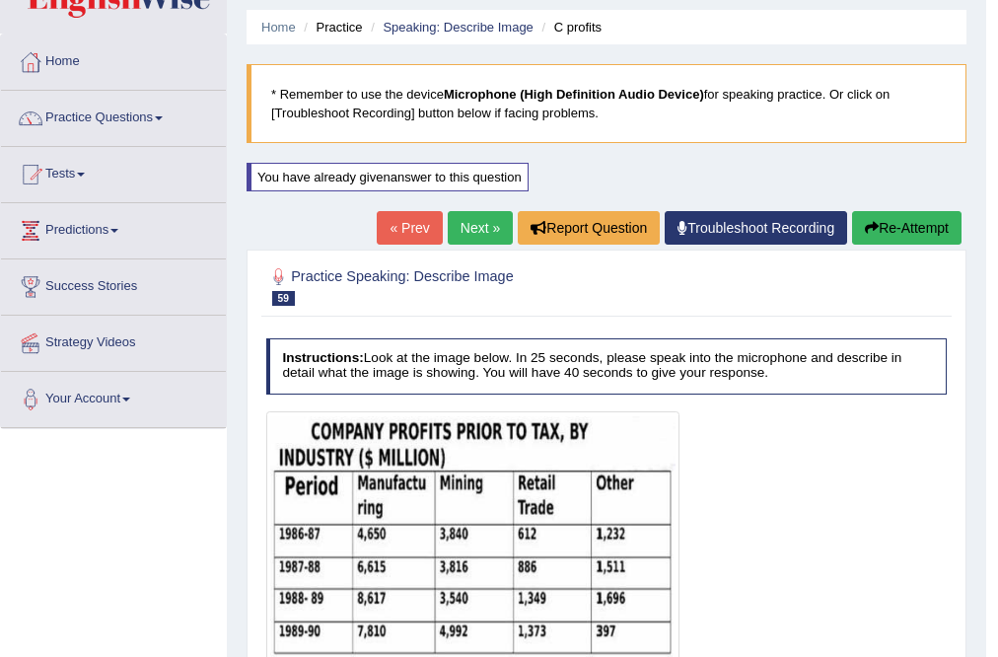
click at [482, 215] on link "Next »" at bounding box center [480, 228] width 65 height 34
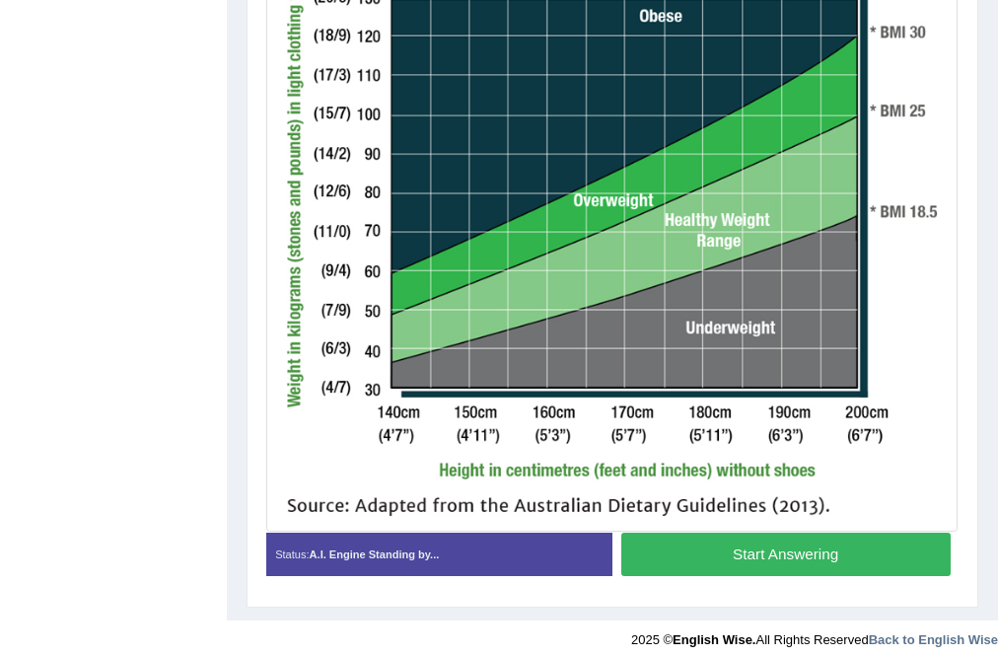
scroll to position [615, 0]
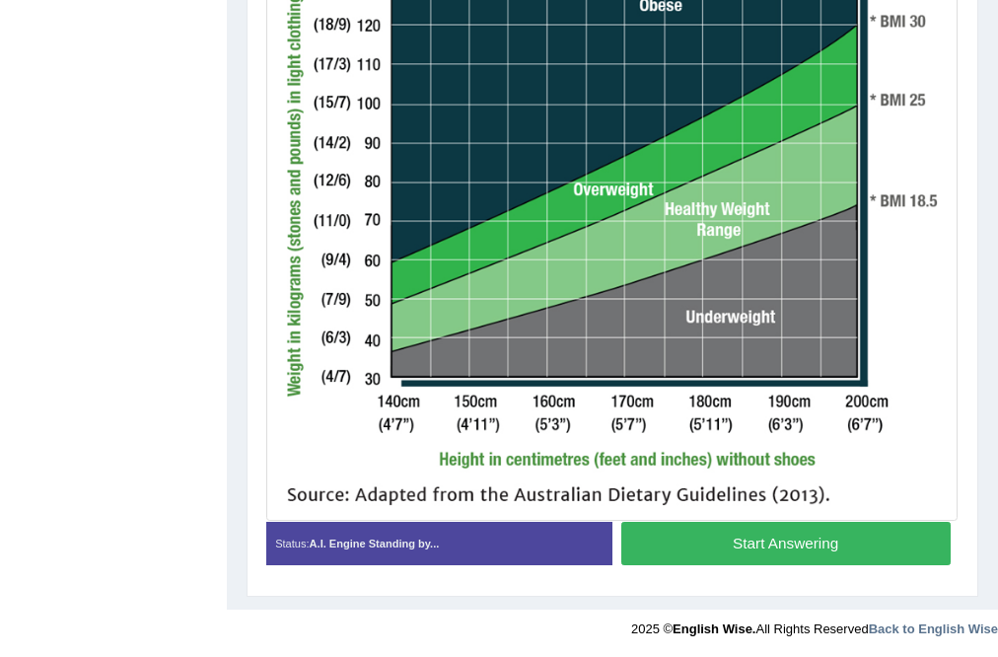
click at [763, 549] on button "Start Answering" at bounding box center [785, 543] width 329 height 42
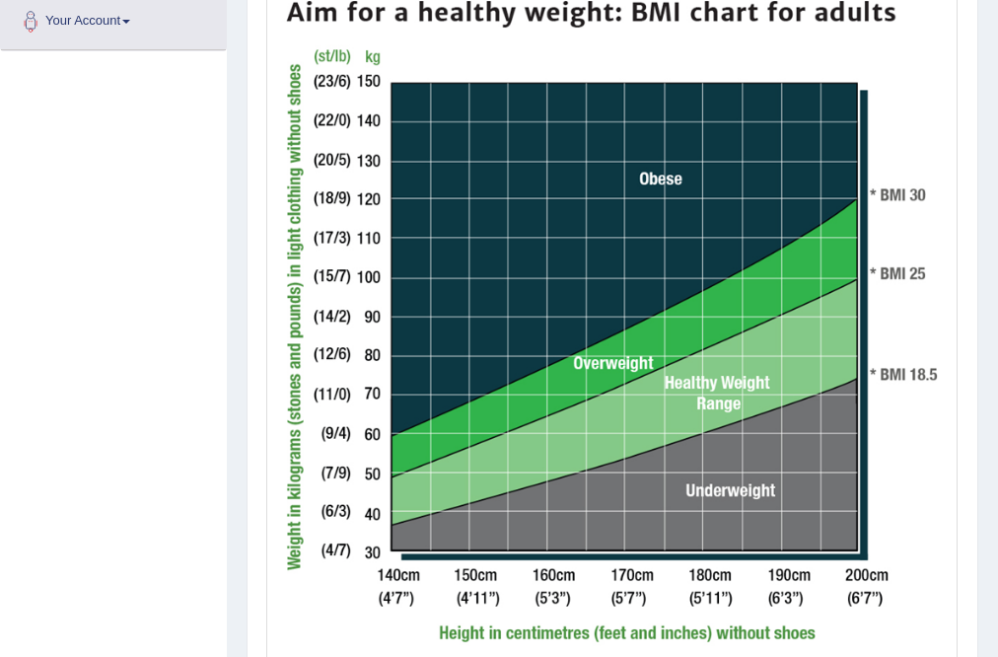
scroll to position [536, 0]
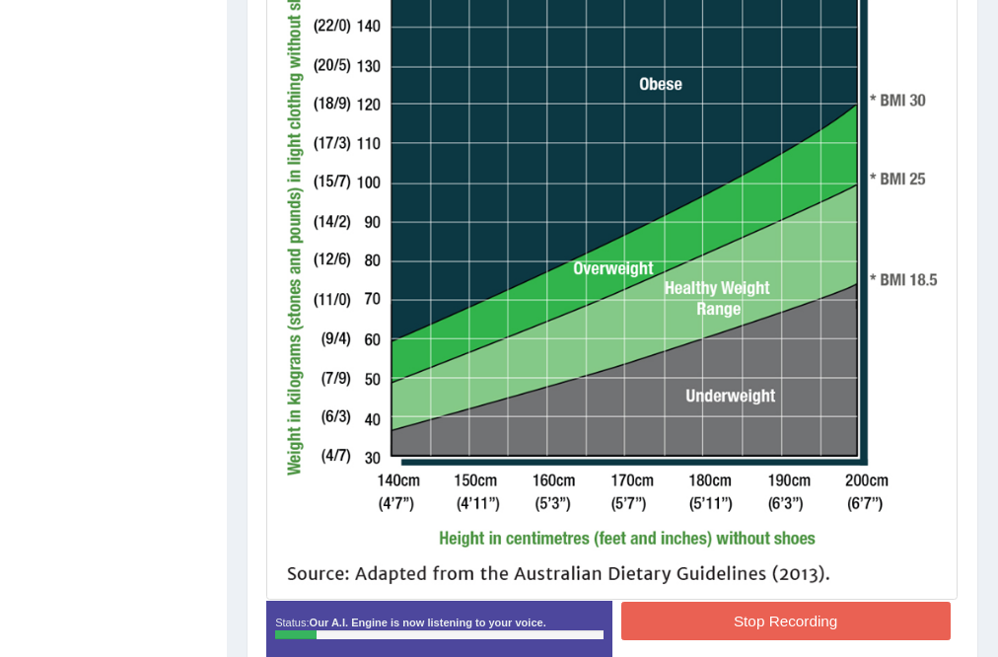
click at [766, 624] on button "Stop Recording" at bounding box center [785, 621] width 329 height 38
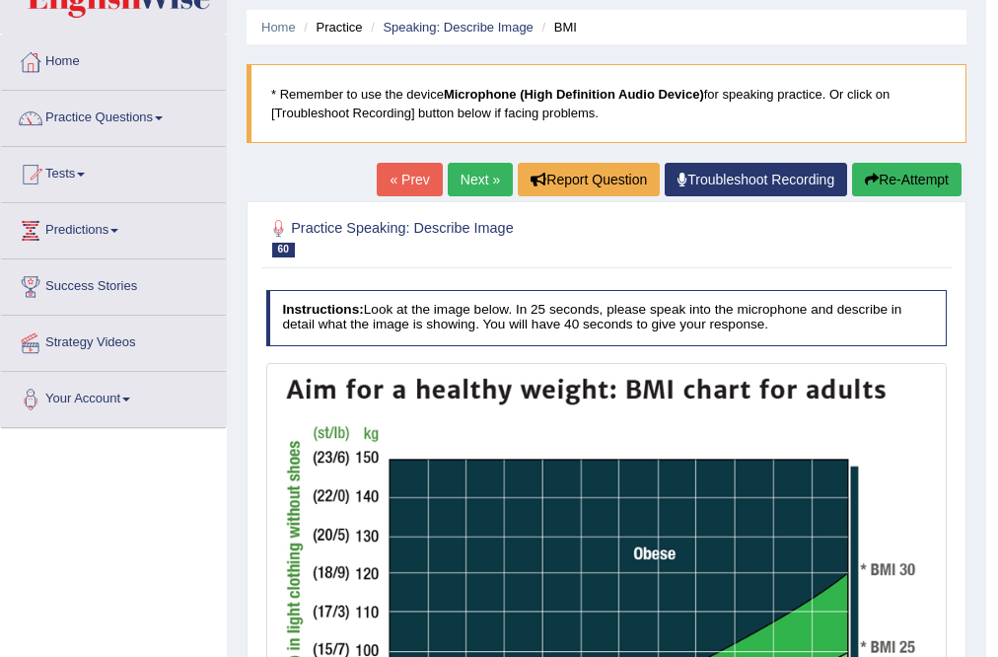
scroll to position [62, 0]
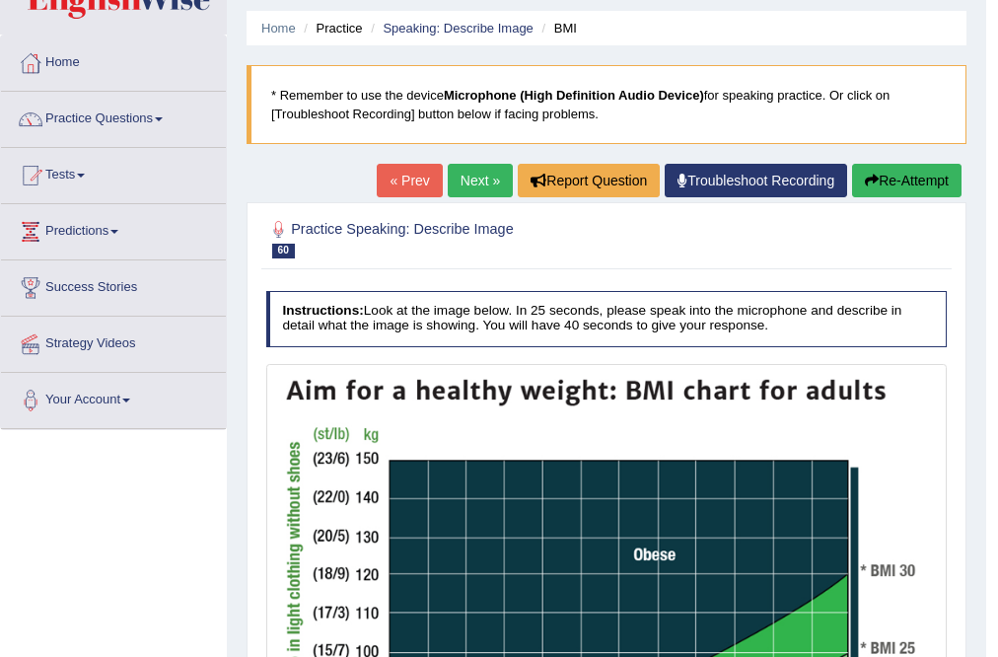
click at [948, 180] on button "Re-Attempt" at bounding box center [906, 181] width 109 height 34
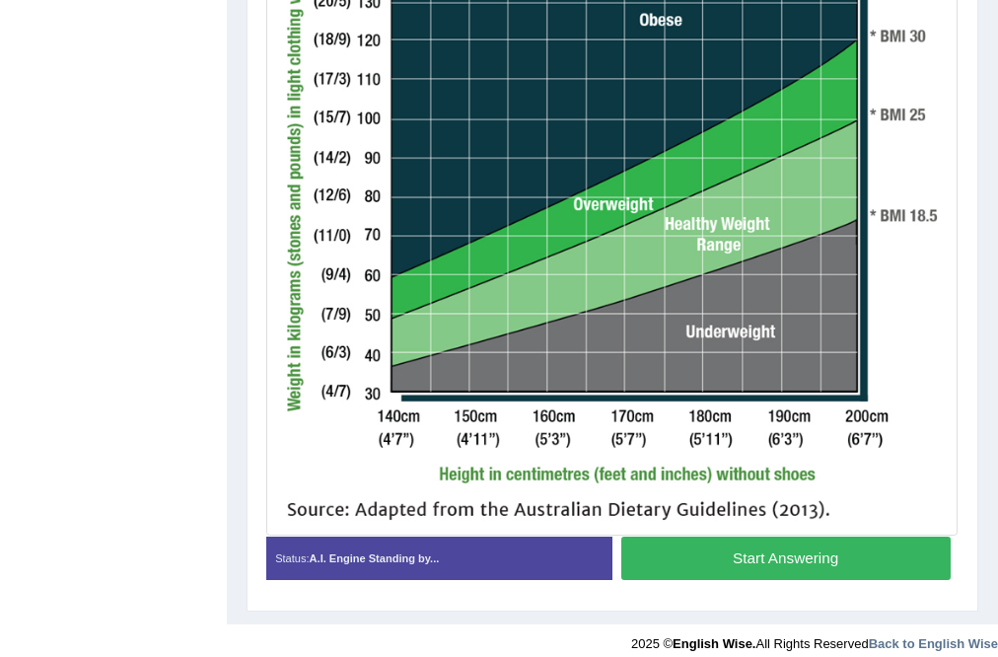
click at [801, 570] on button "Start Answering" at bounding box center [785, 558] width 329 height 42
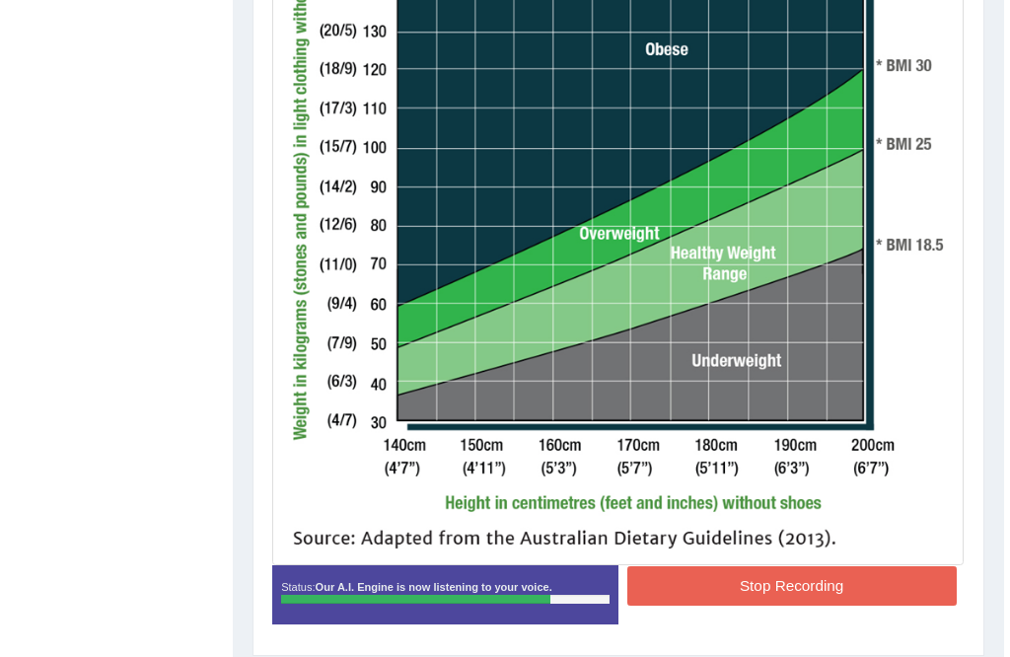
scroll to position [648, 0]
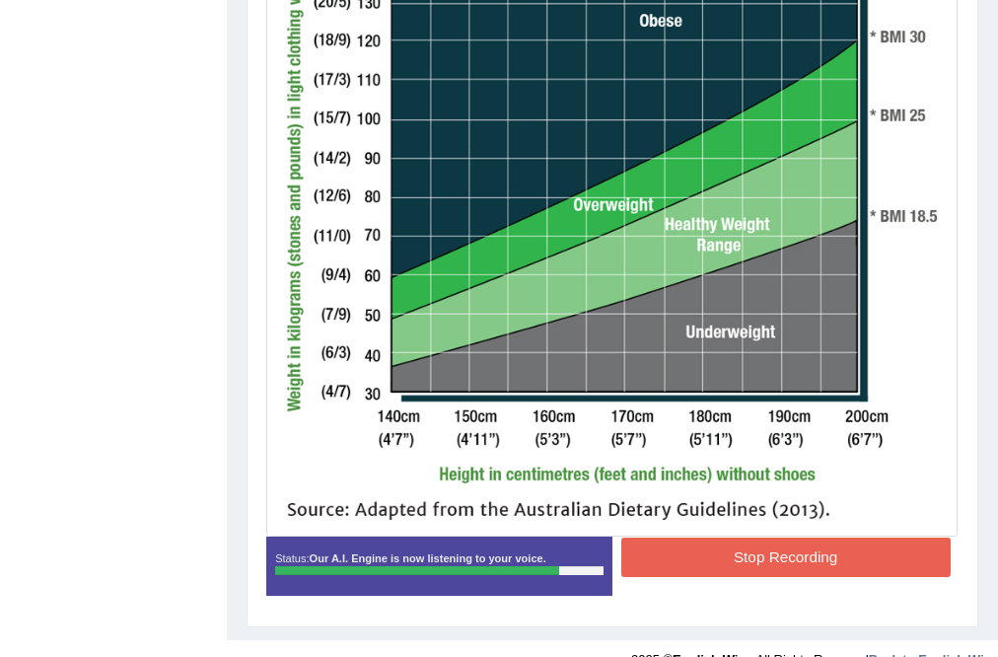
click at [789, 557] on button "Stop Recording" at bounding box center [785, 557] width 329 height 38
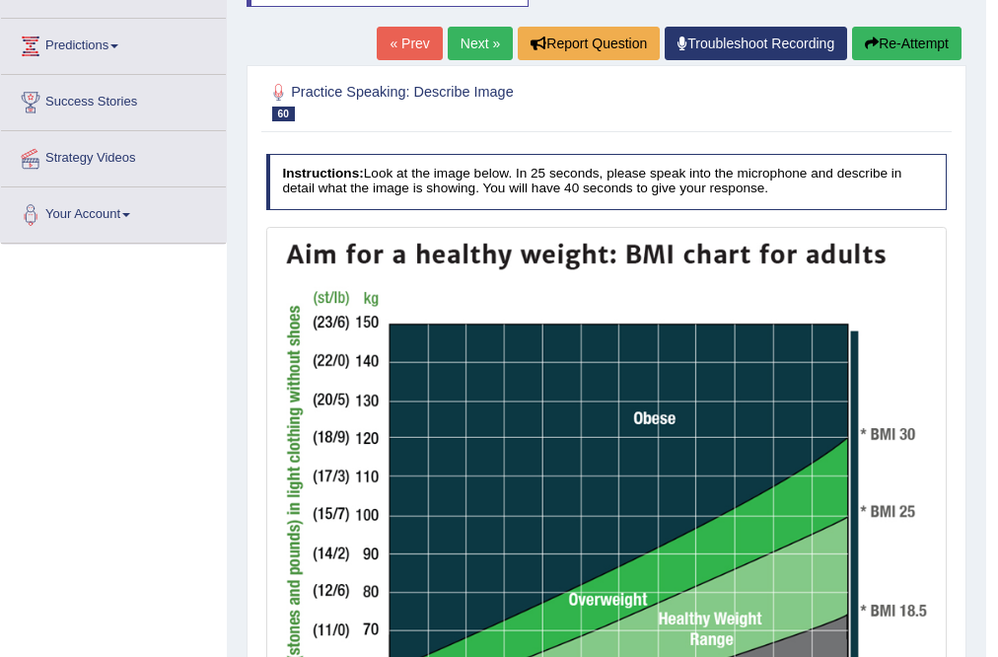
scroll to position [136, 0]
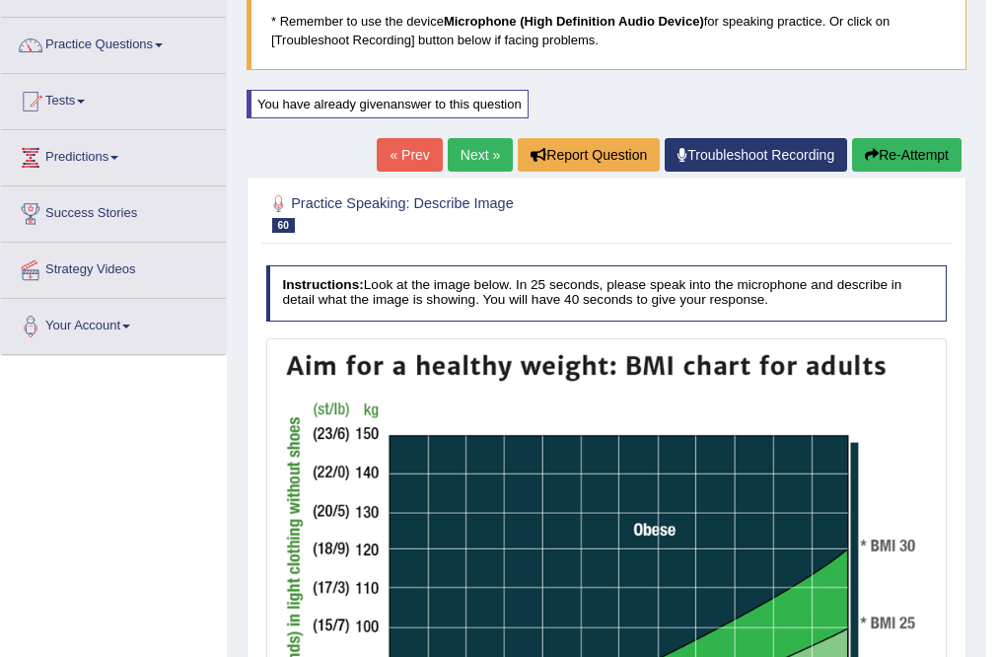
click at [460, 150] on link "Next »" at bounding box center [480, 155] width 65 height 34
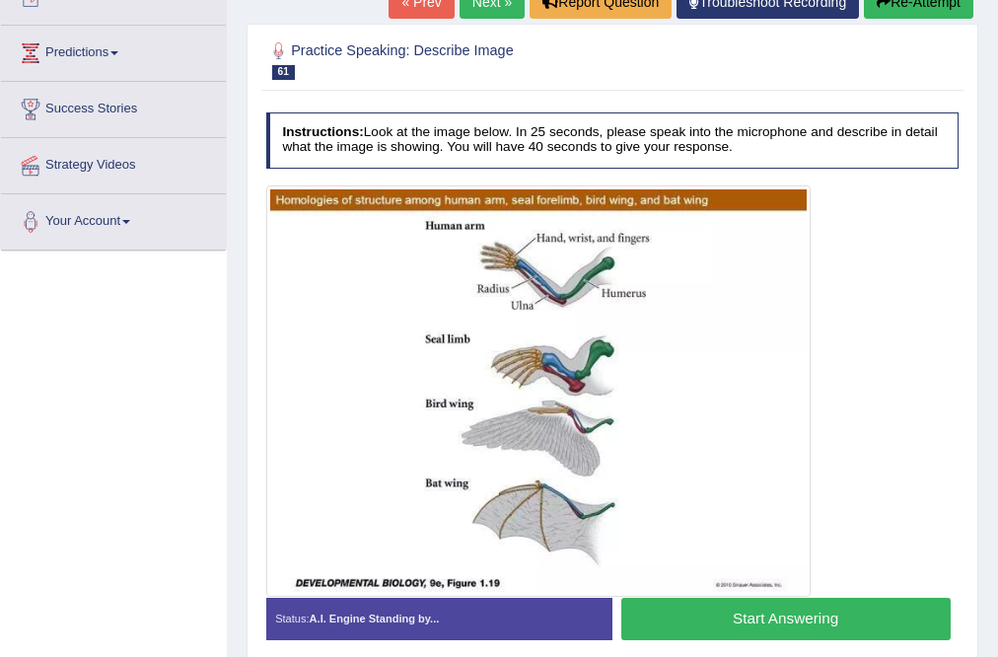
scroll to position [237, 0]
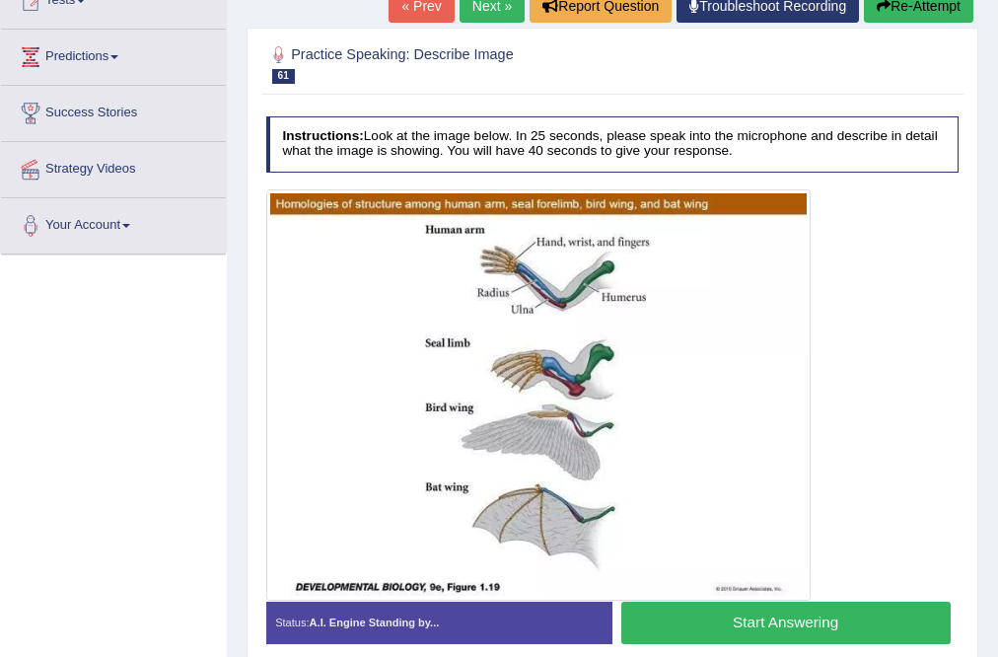
click at [748, 616] on button "Start Answering" at bounding box center [785, 623] width 329 height 42
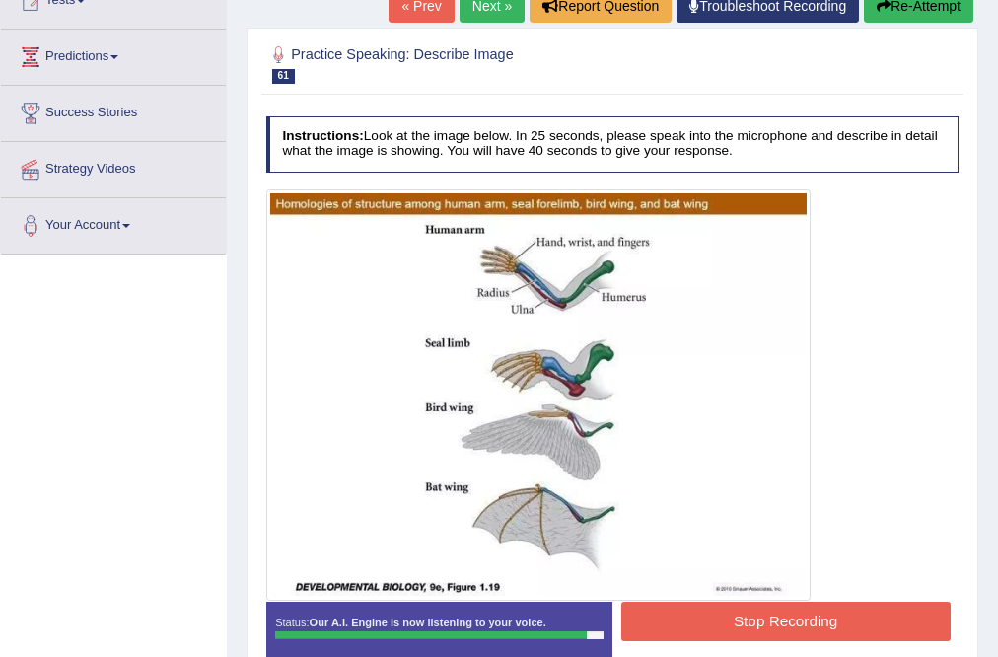
click at [787, 608] on button "Stop Recording" at bounding box center [785, 621] width 329 height 38
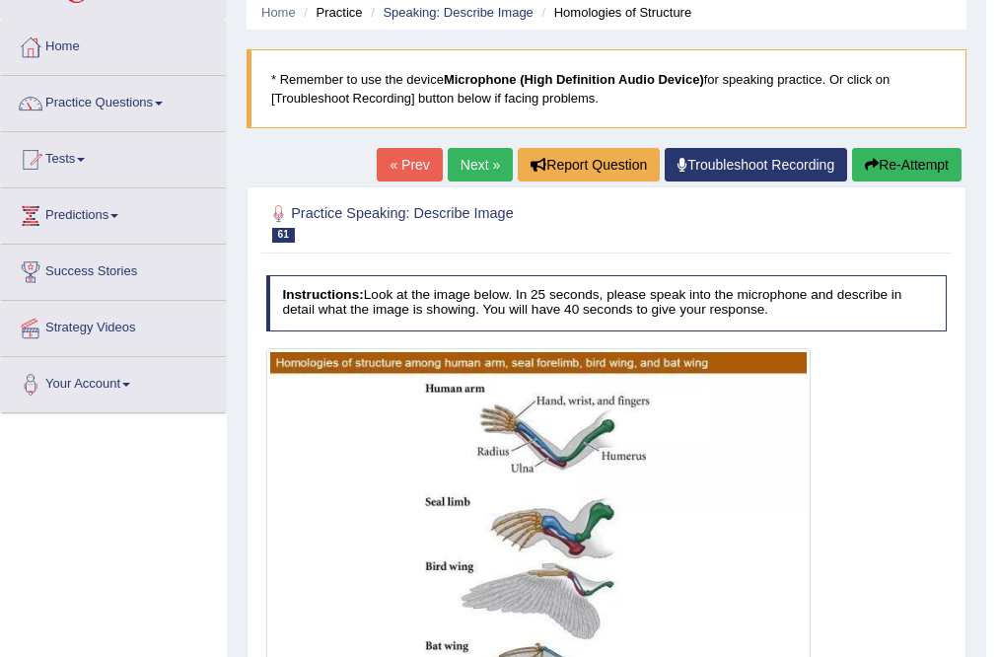
scroll to position [0, 0]
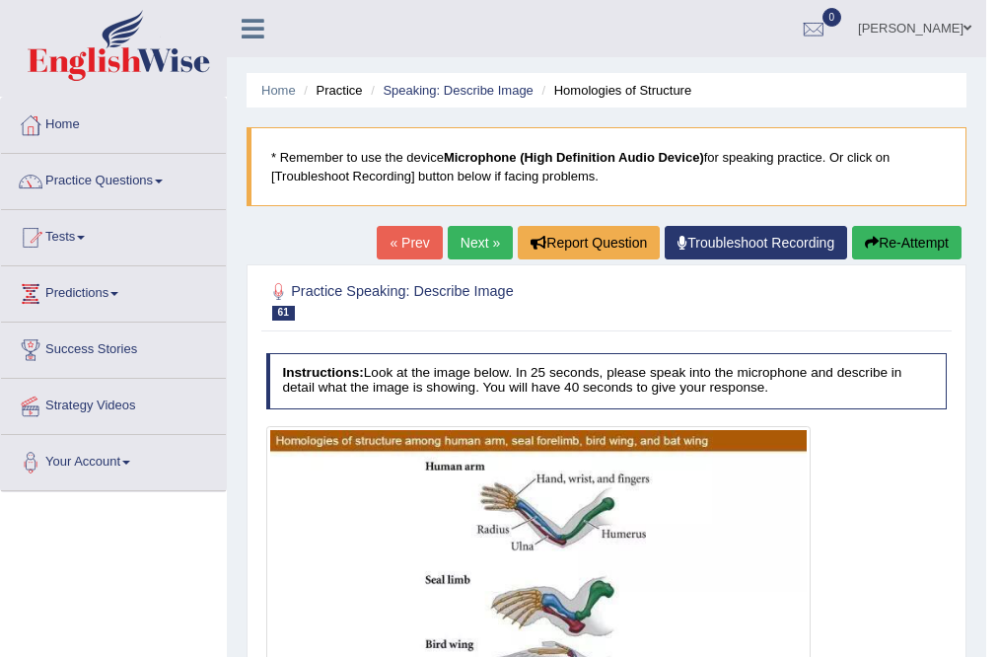
click at [477, 237] on link "Next »" at bounding box center [480, 243] width 65 height 34
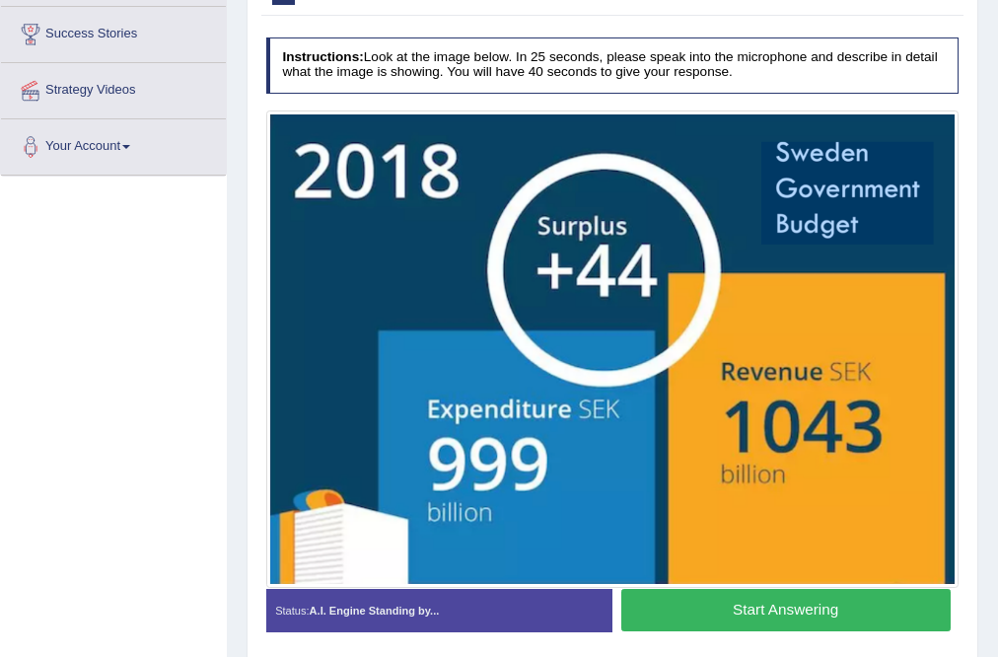
click at [692, 619] on button "Start Answering" at bounding box center [785, 610] width 329 height 42
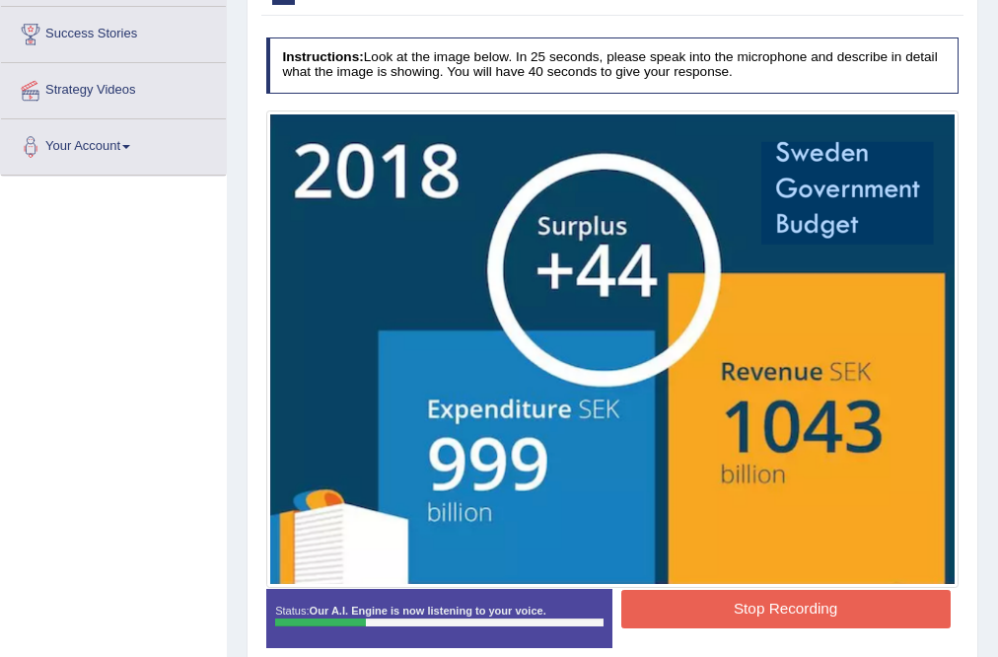
click at [712, 618] on button "Stop Recording" at bounding box center [785, 609] width 329 height 38
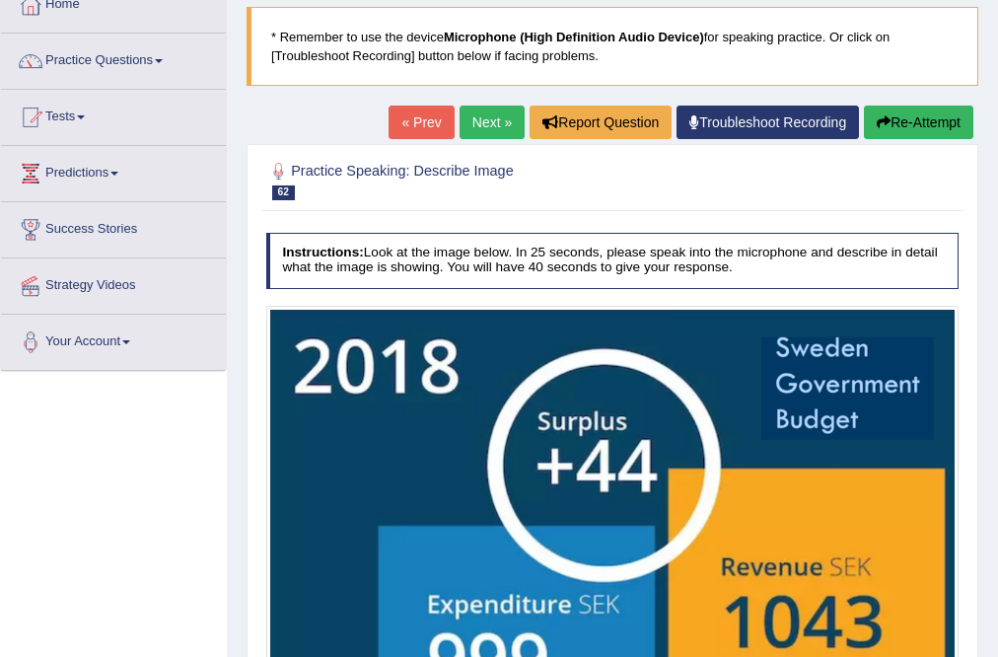
scroll to position [25, 0]
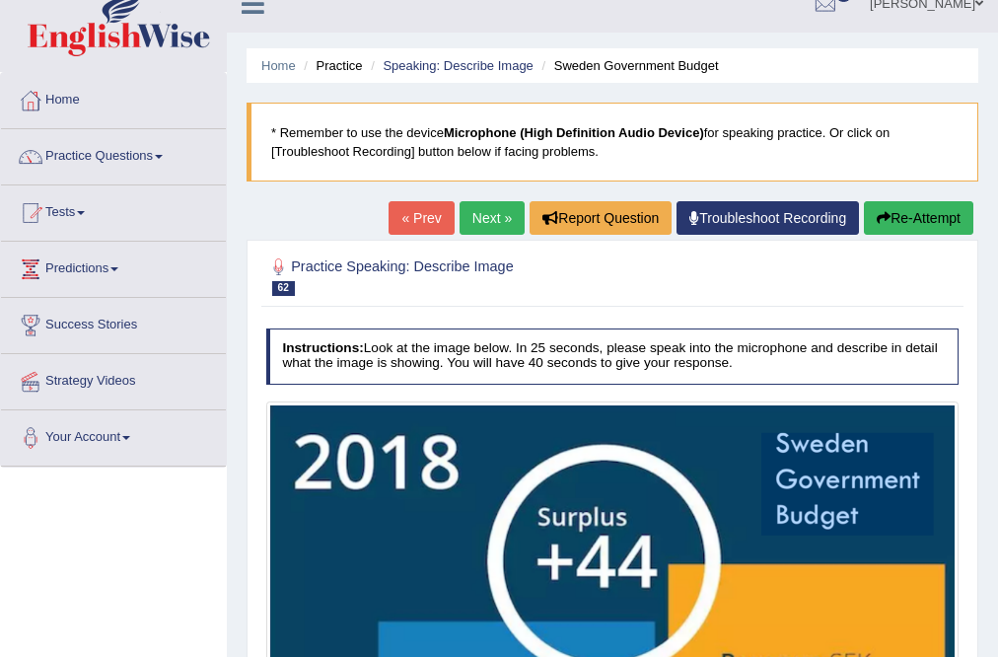
click at [883, 222] on icon "button" at bounding box center [884, 218] width 14 height 14
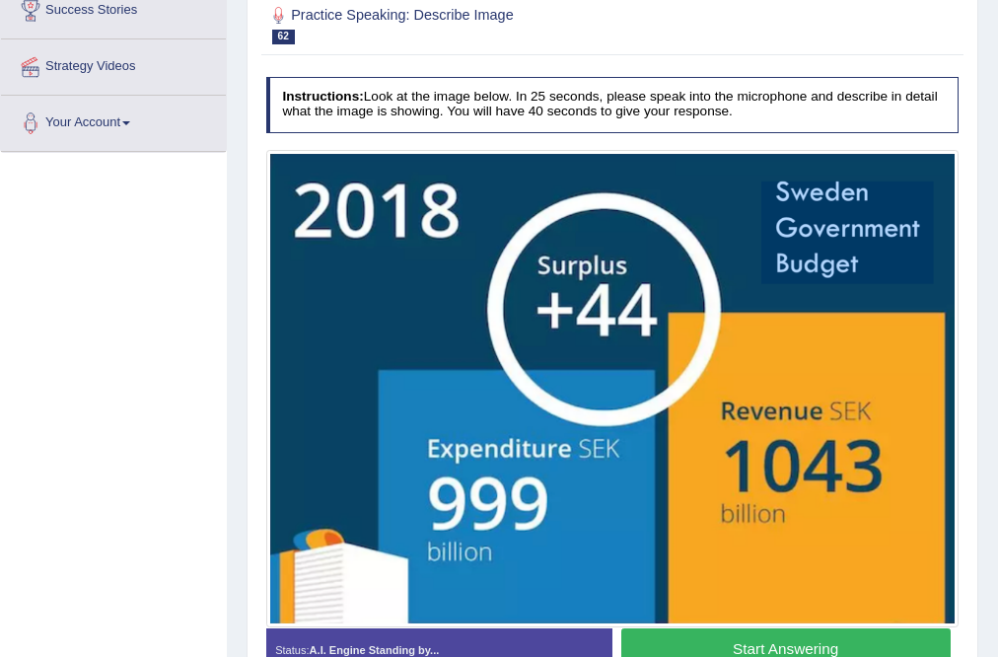
scroll to position [446, 0]
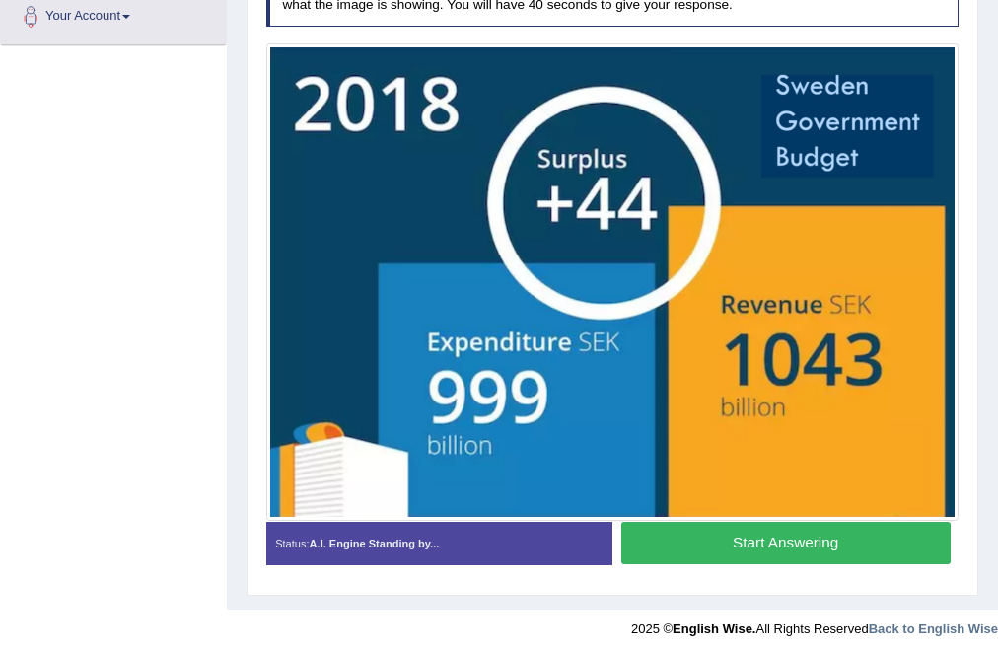
click at [773, 533] on button "Start Answering" at bounding box center [785, 543] width 329 height 42
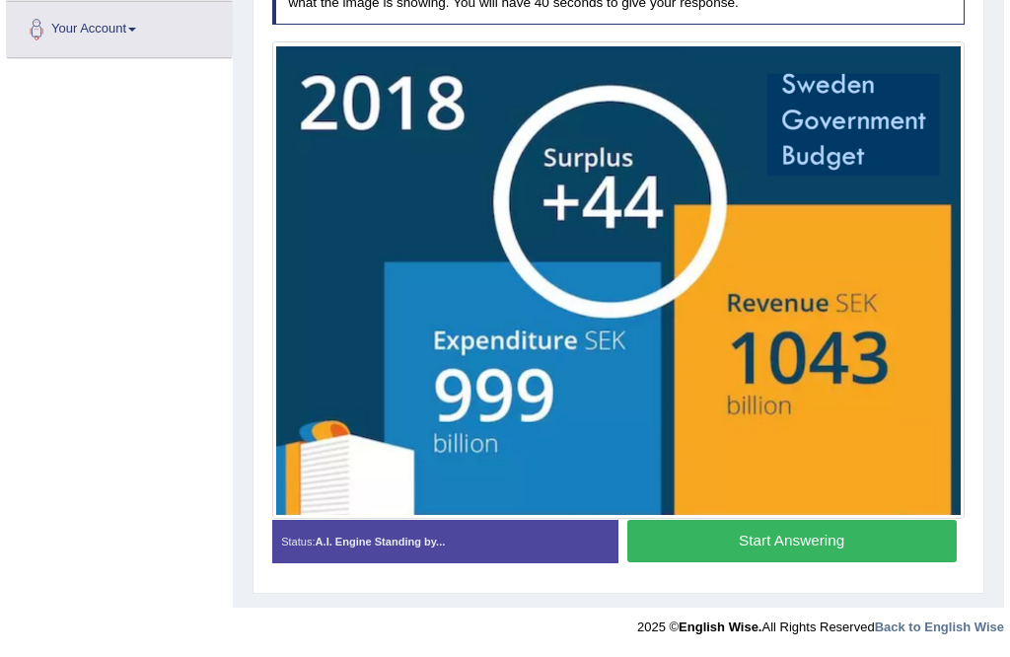
scroll to position [431, 0]
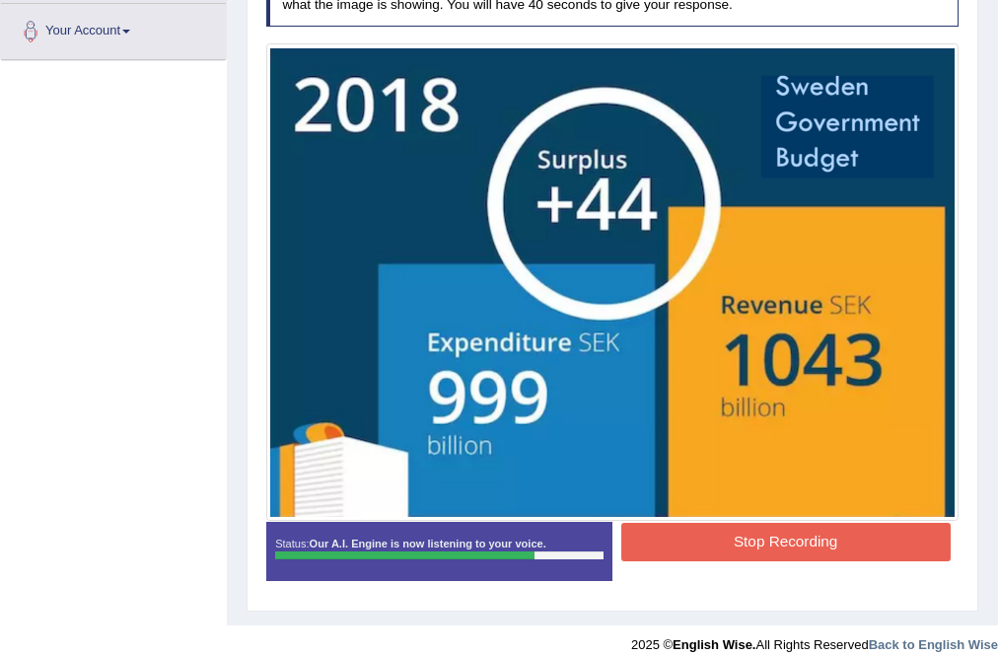
click at [753, 544] on button "Stop Recording" at bounding box center [785, 542] width 329 height 38
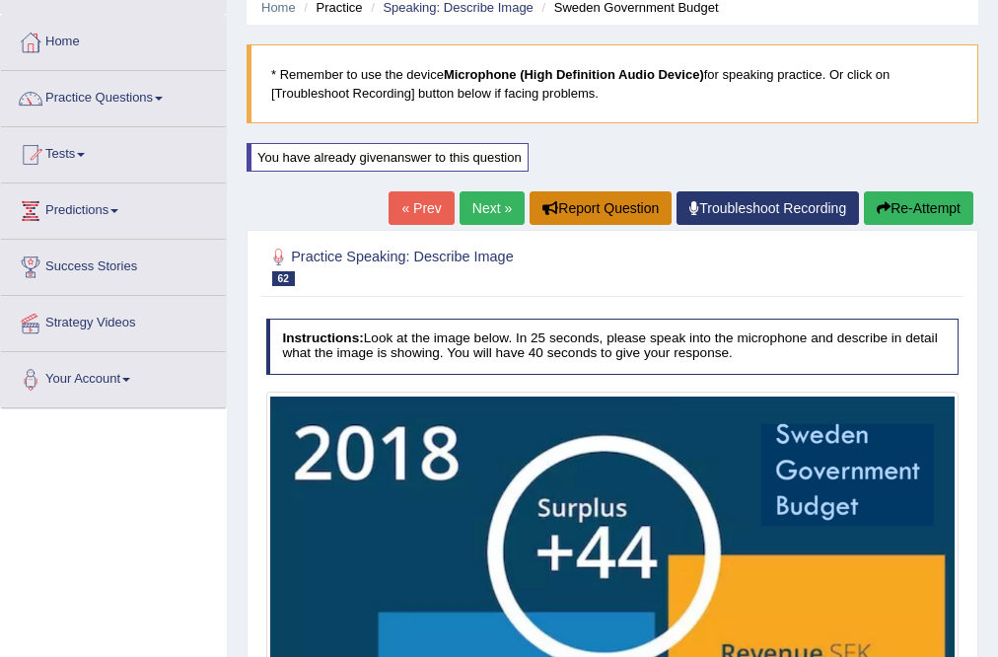
scroll to position [0, 0]
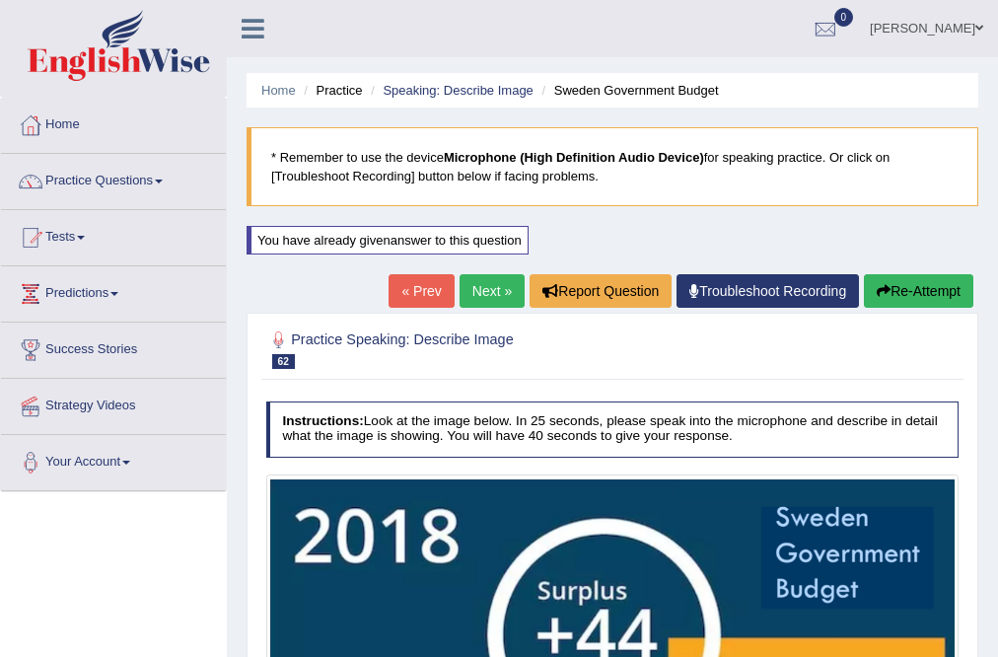
click at [495, 290] on link "Next »" at bounding box center [492, 291] width 65 height 34
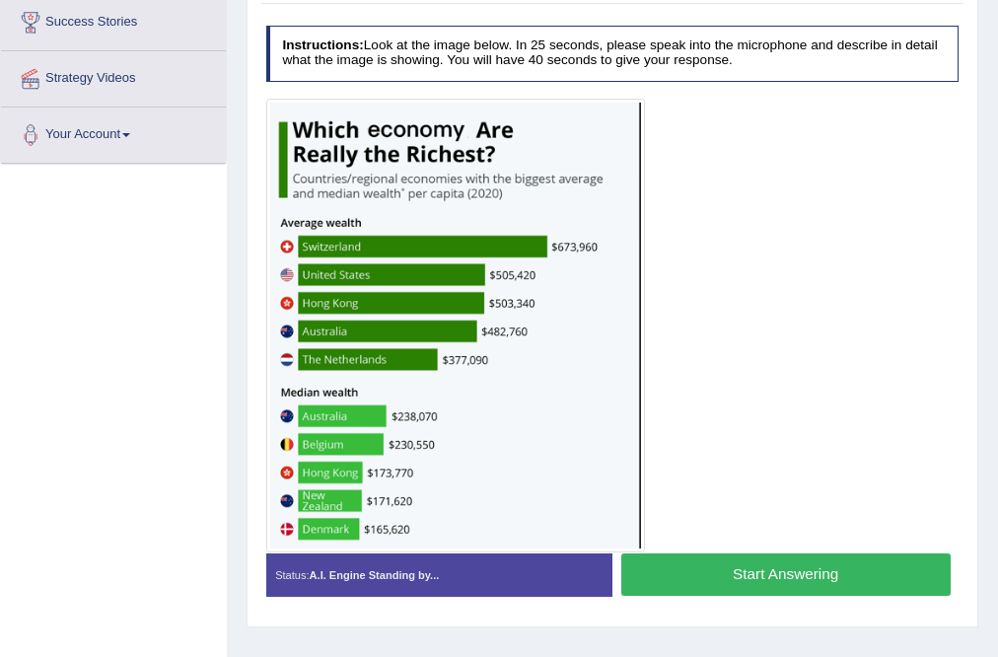
scroll to position [300, 0]
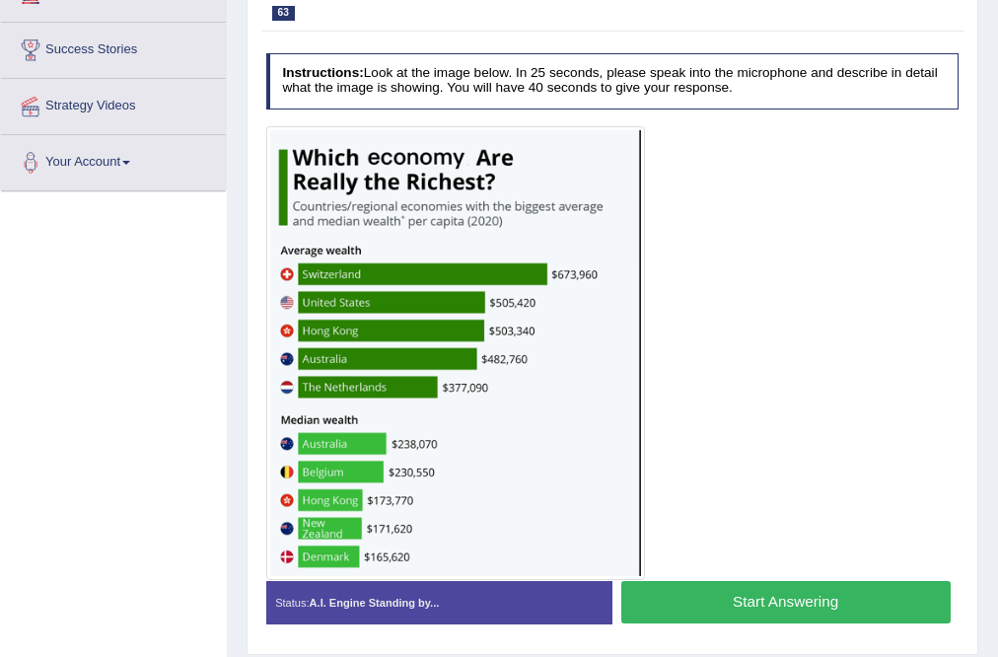
click at [695, 608] on button "Start Answering" at bounding box center [785, 602] width 329 height 42
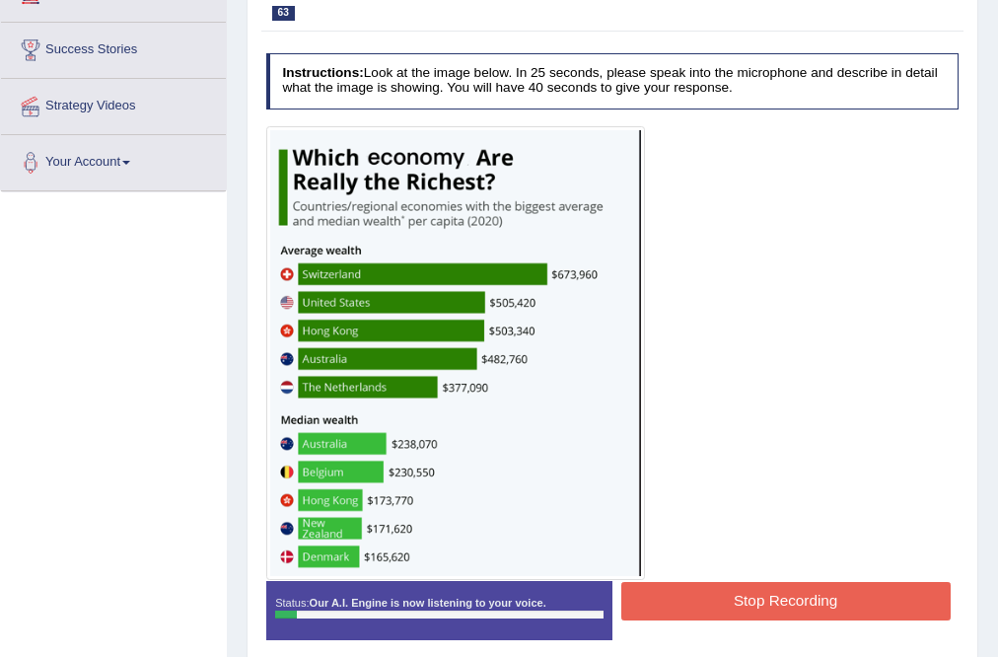
click at [788, 617] on button "Stop Recording" at bounding box center [785, 601] width 329 height 38
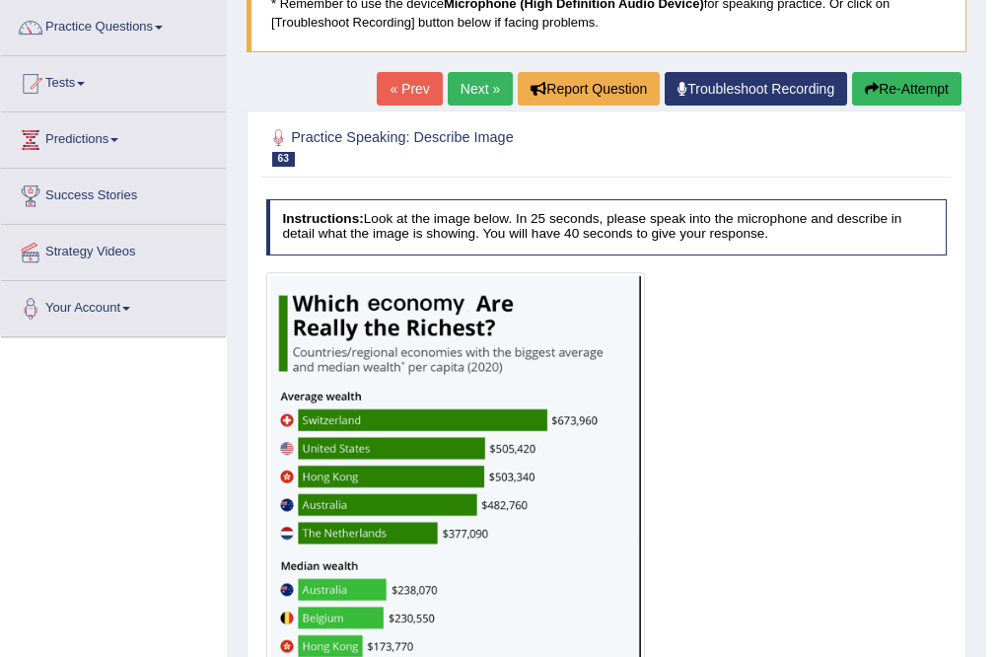
scroll to position [4, 0]
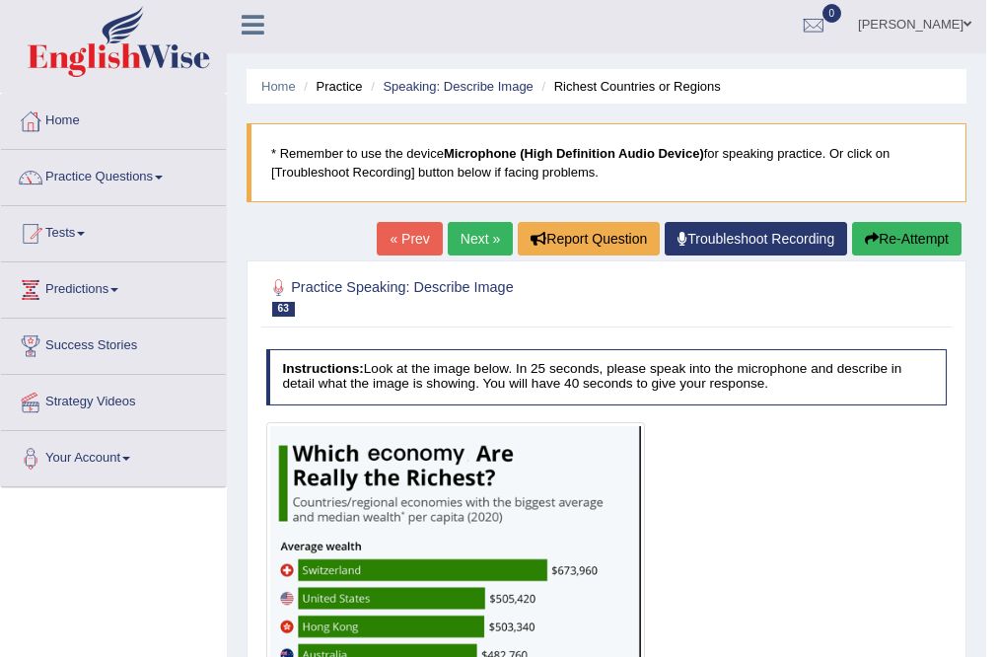
click at [876, 229] on button "Re-Attempt" at bounding box center [906, 239] width 109 height 34
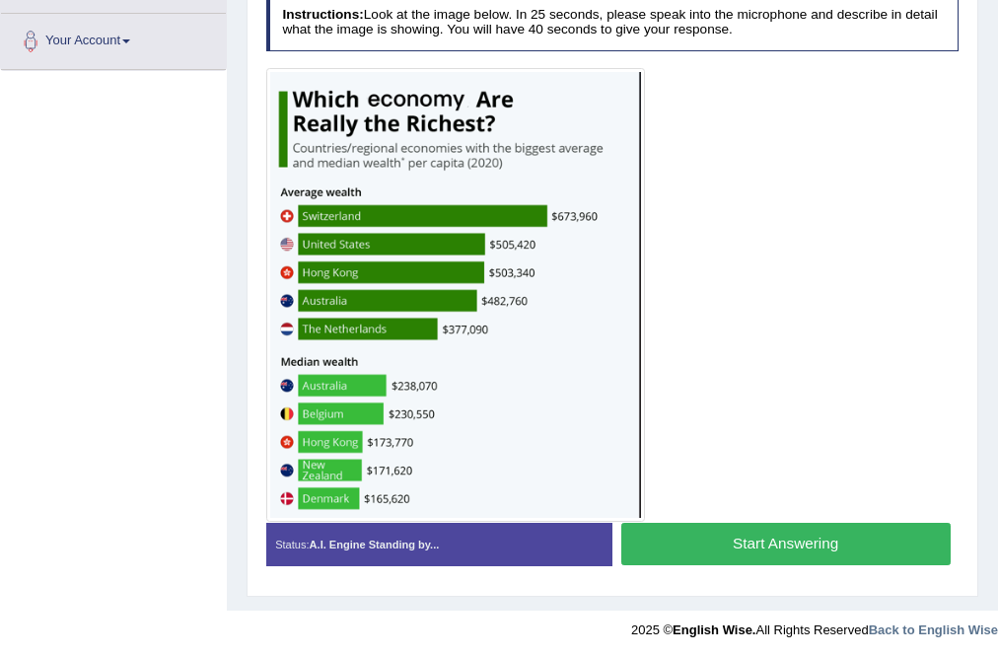
click at [749, 549] on button "Start Answering" at bounding box center [785, 544] width 329 height 42
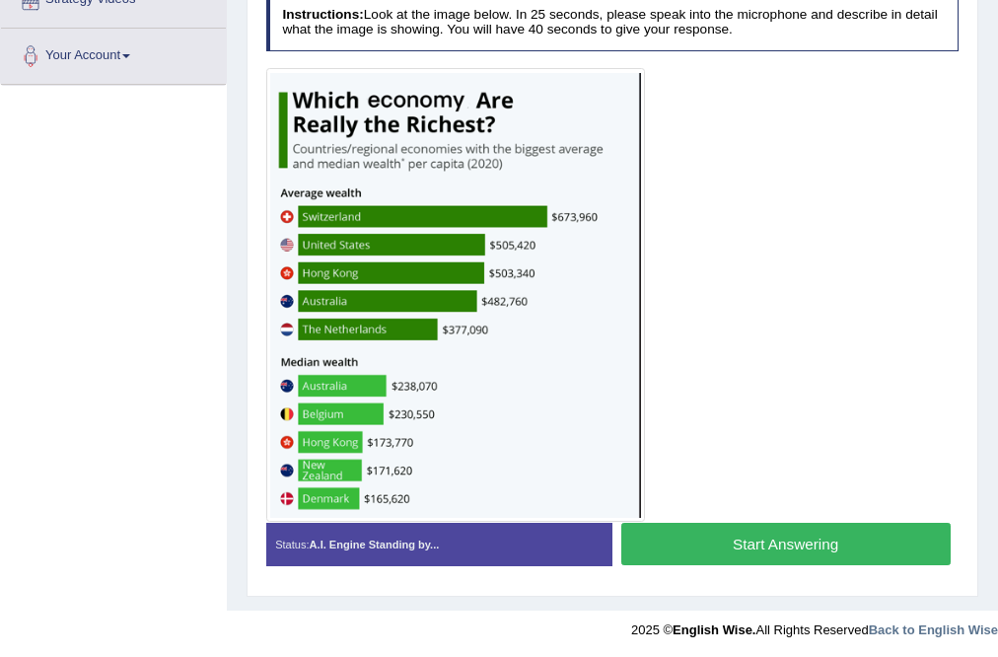
scroll to position [421, 0]
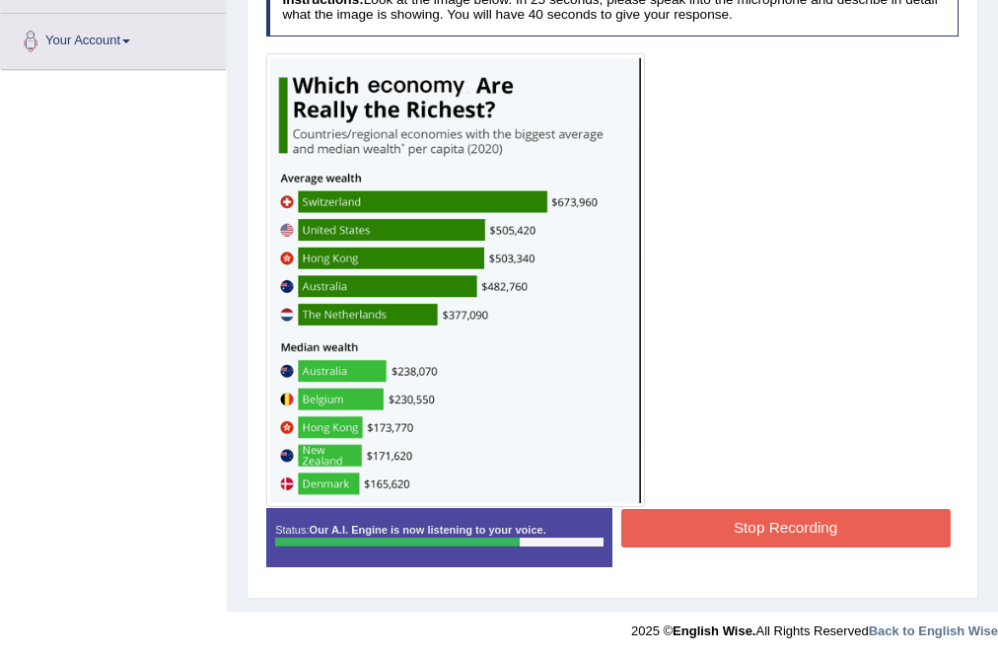
click at [738, 539] on button "Stop Recording" at bounding box center [785, 528] width 329 height 38
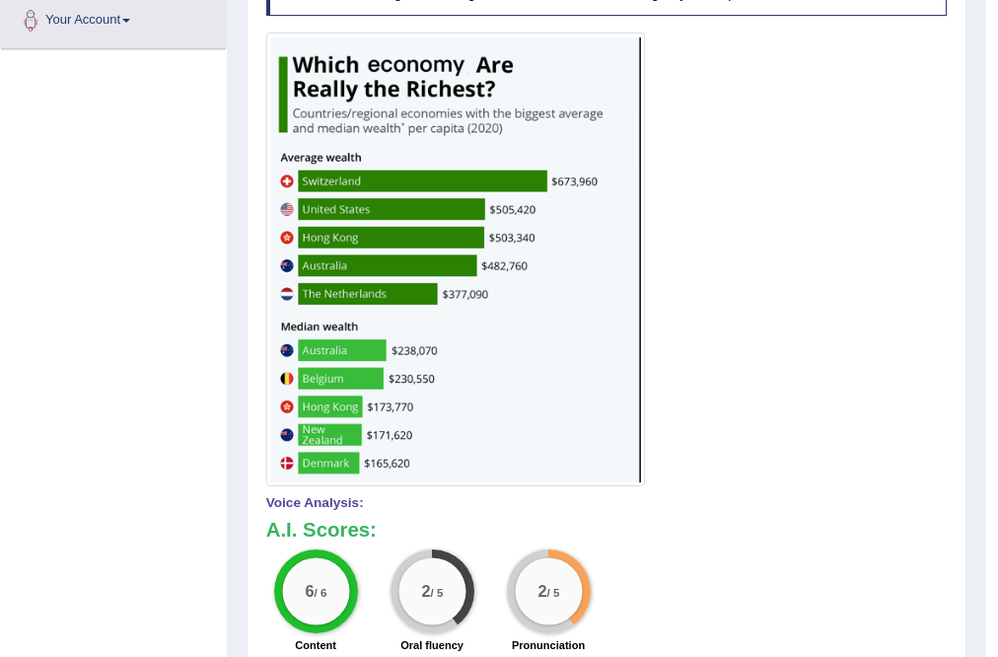
scroll to position [263, 0]
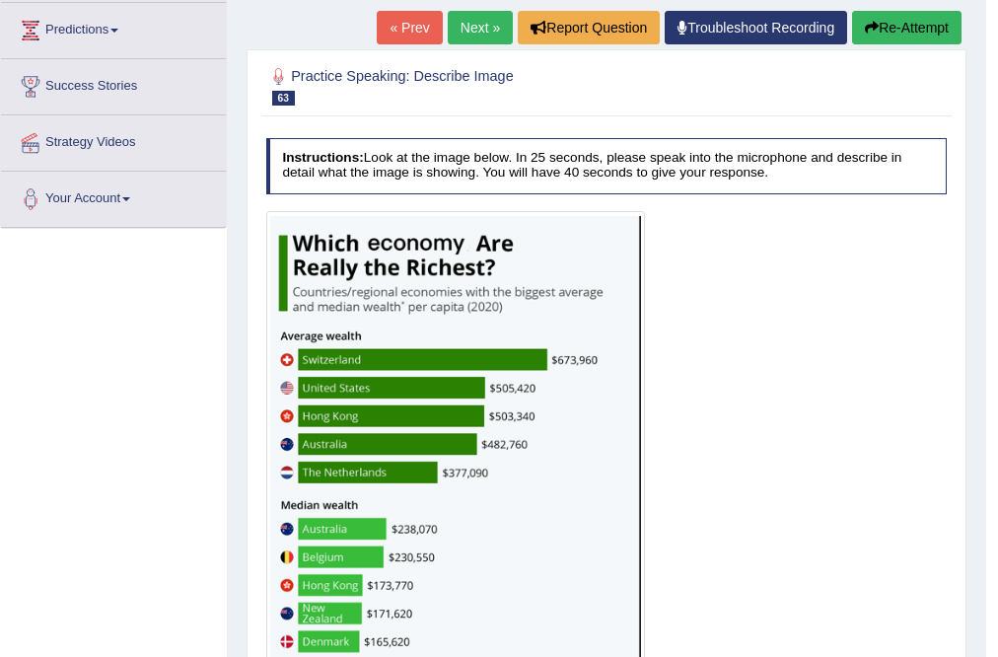
click at [898, 40] on button "Re-Attempt" at bounding box center [906, 28] width 109 height 34
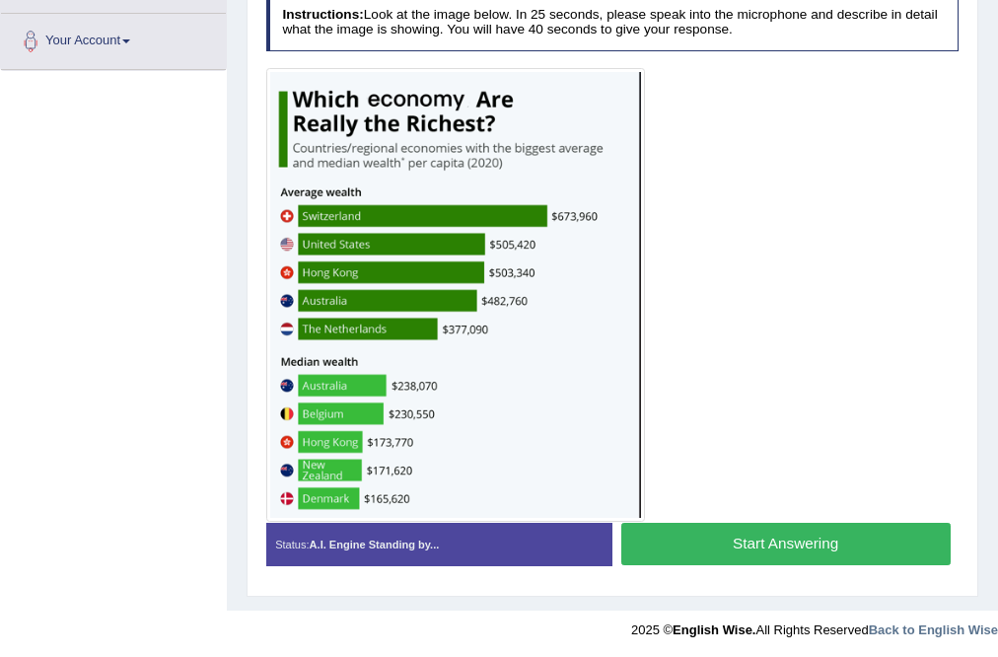
click at [831, 554] on button "Start Answering" at bounding box center [785, 544] width 329 height 42
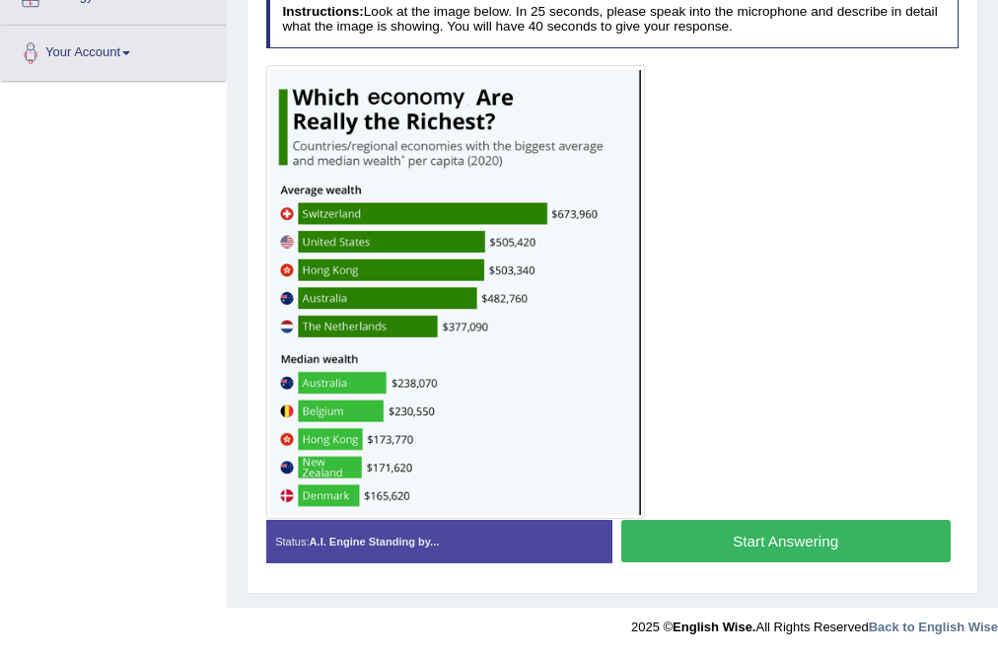
scroll to position [406, 0]
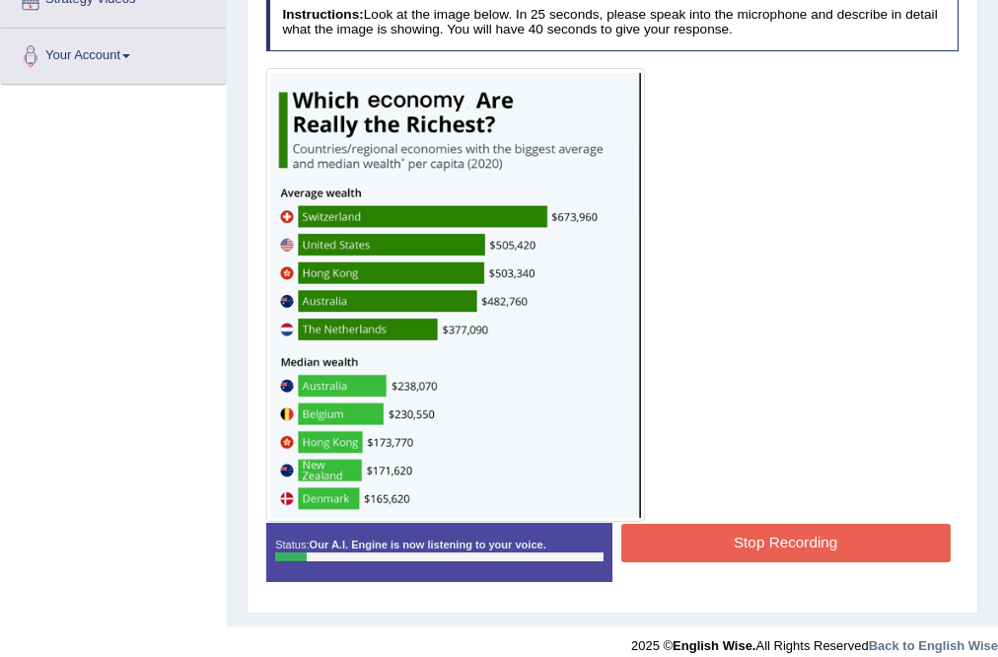
click at [774, 540] on button "Stop Recording" at bounding box center [785, 543] width 329 height 38
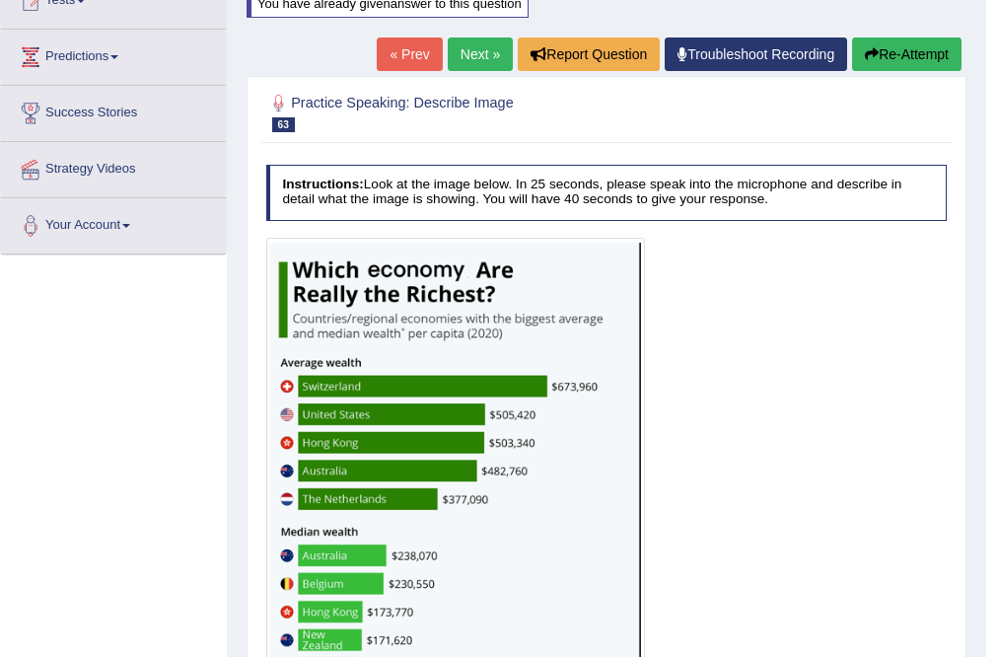
scroll to position [91, 0]
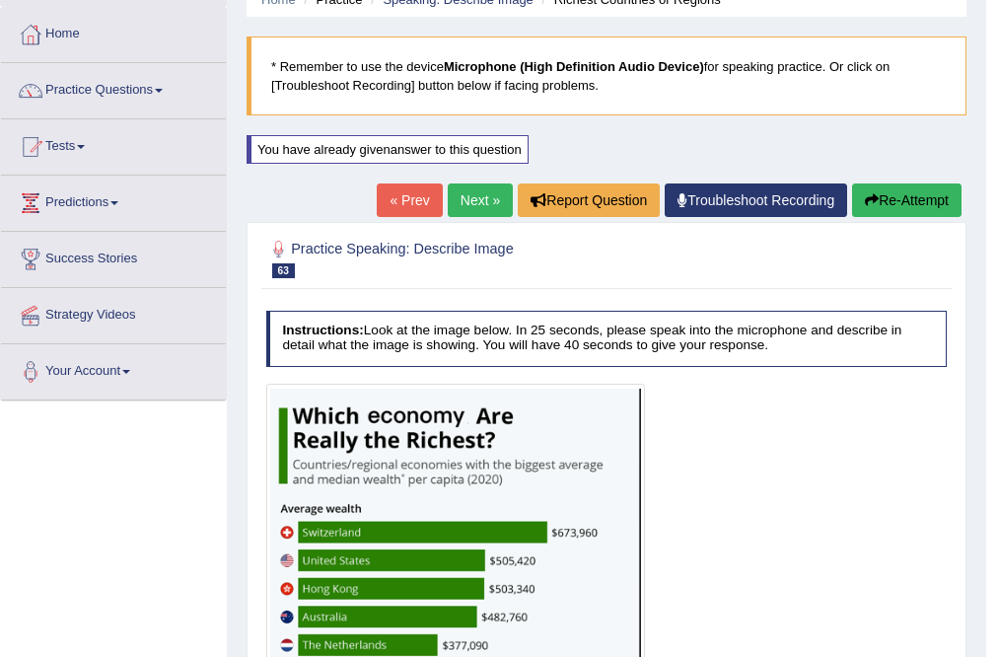
click at [887, 205] on button "Re-Attempt" at bounding box center [906, 200] width 109 height 34
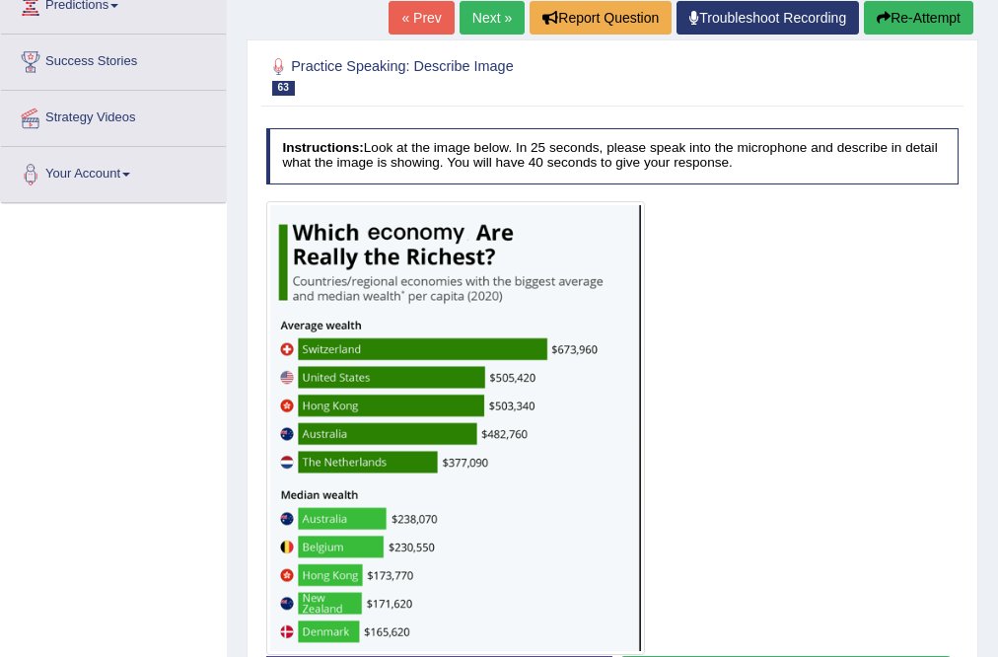
scroll to position [327, 0]
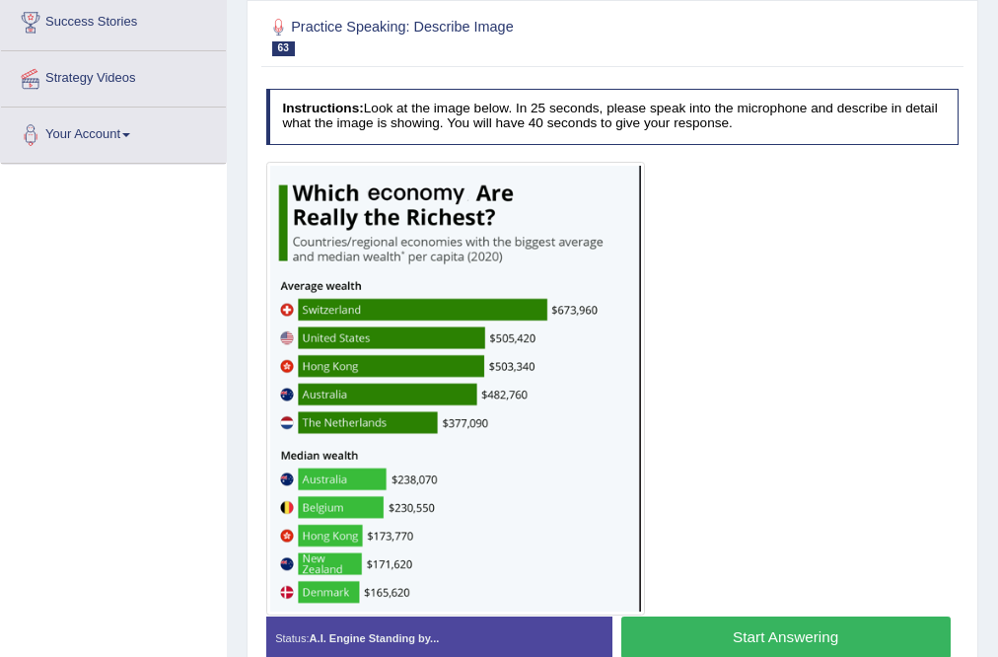
click at [718, 638] on button "Start Answering" at bounding box center [785, 637] width 329 height 42
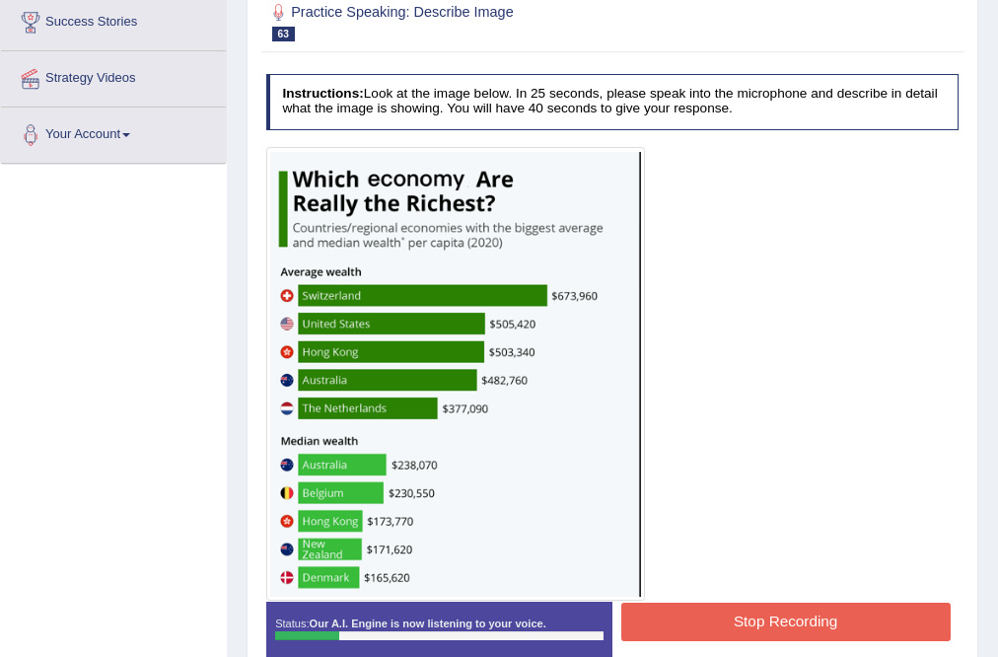
click at [760, 621] on button "Stop Recording" at bounding box center [785, 622] width 329 height 38
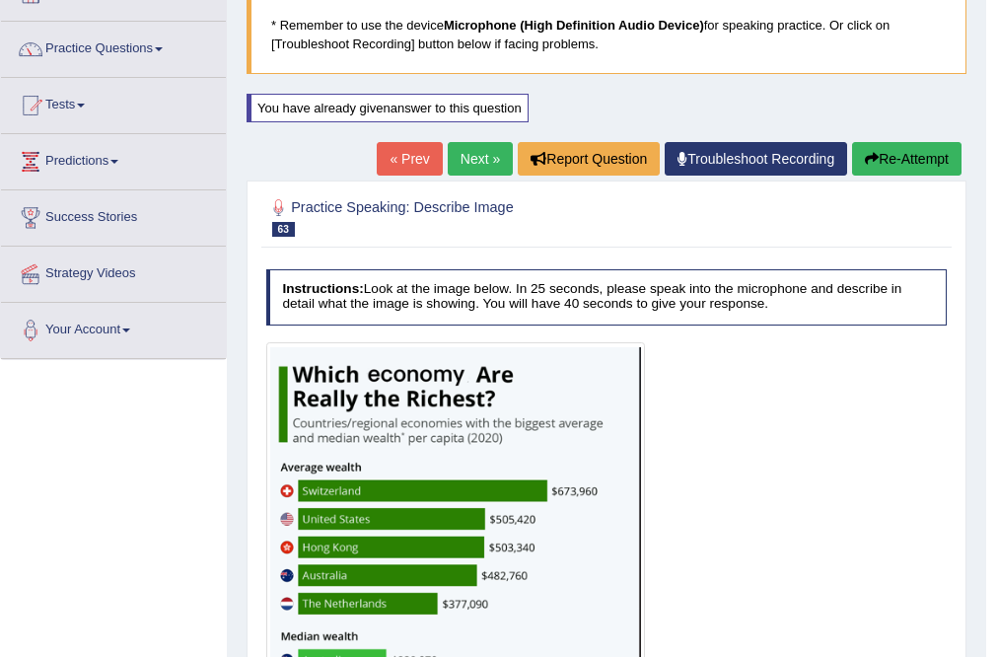
scroll to position [130, 0]
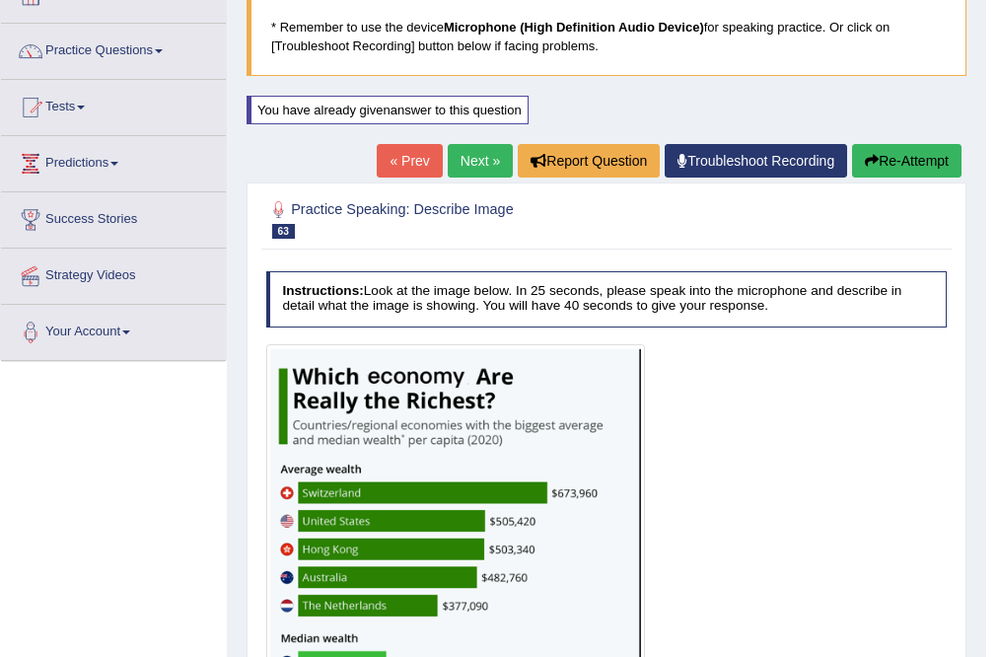
click at [893, 170] on button "Re-Attempt" at bounding box center [906, 161] width 109 height 34
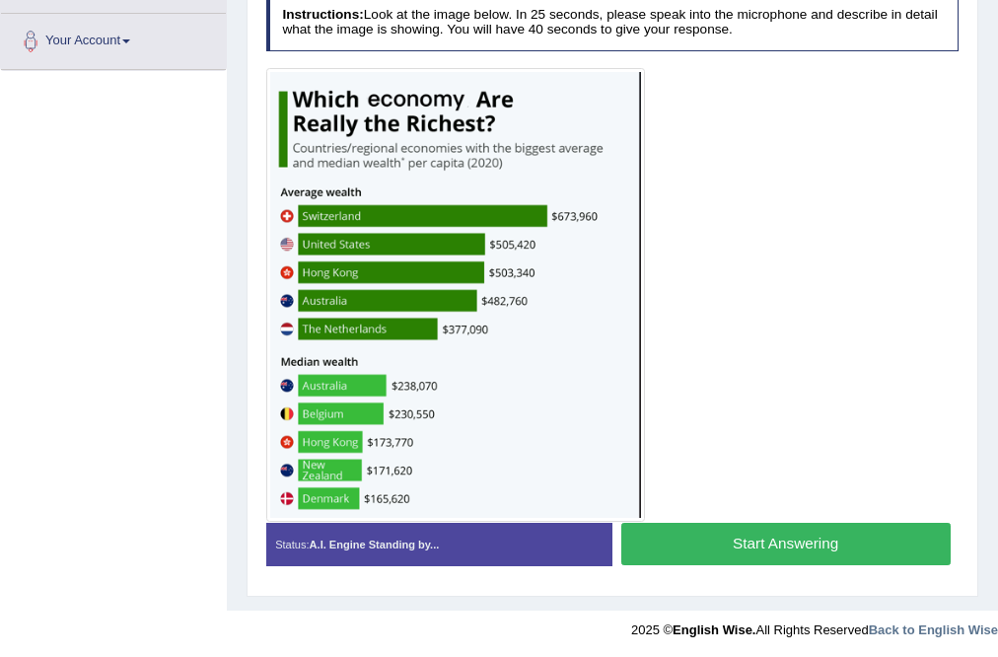
click at [737, 544] on button "Start Answering" at bounding box center [785, 544] width 329 height 42
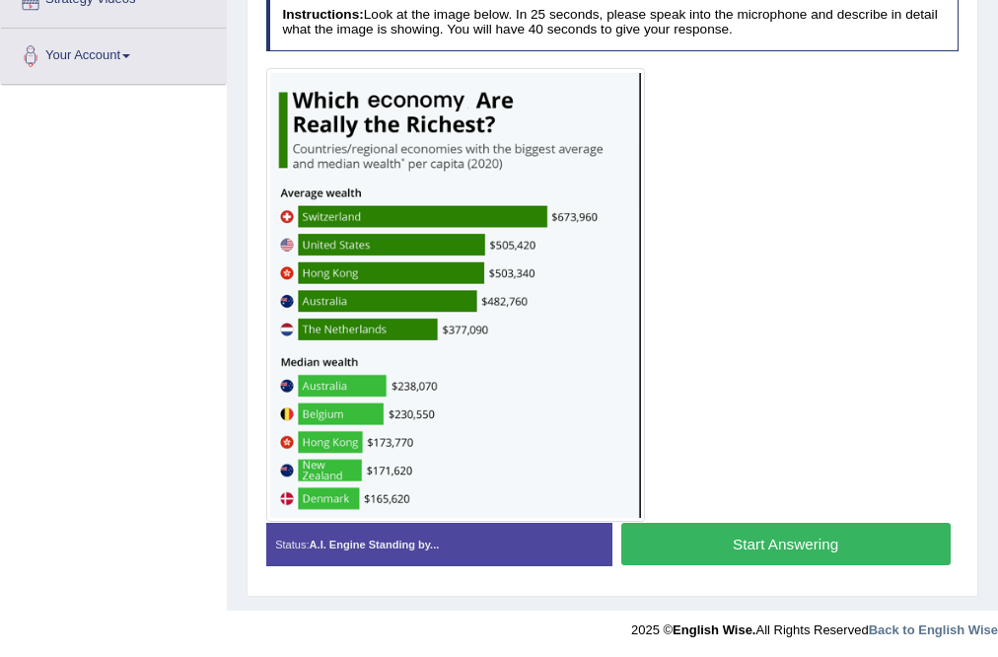
scroll to position [421, 0]
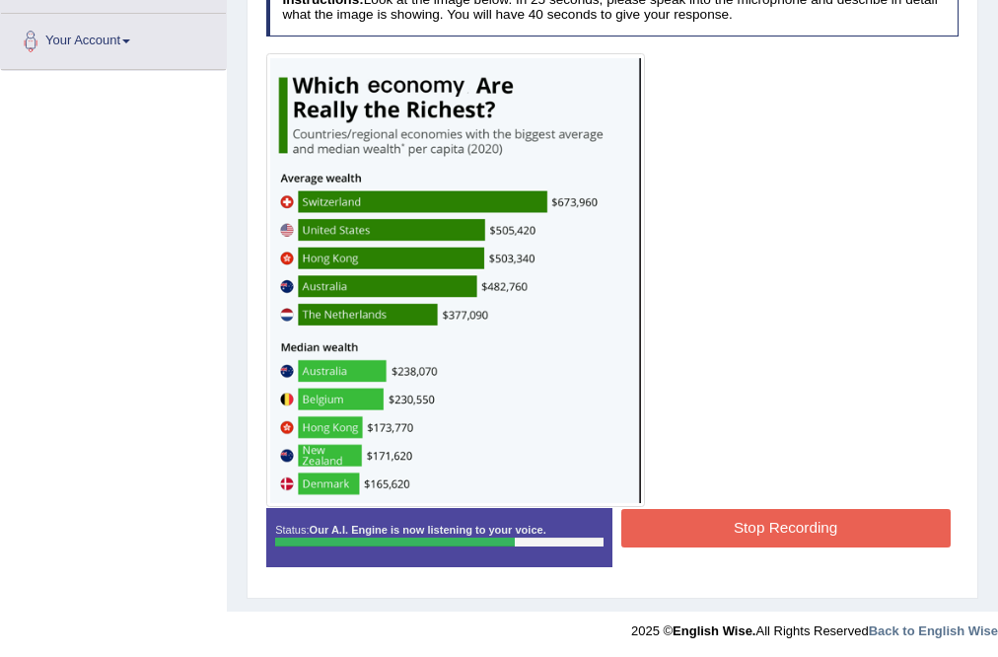
click at [742, 527] on button "Stop Recording" at bounding box center [785, 528] width 329 height 38
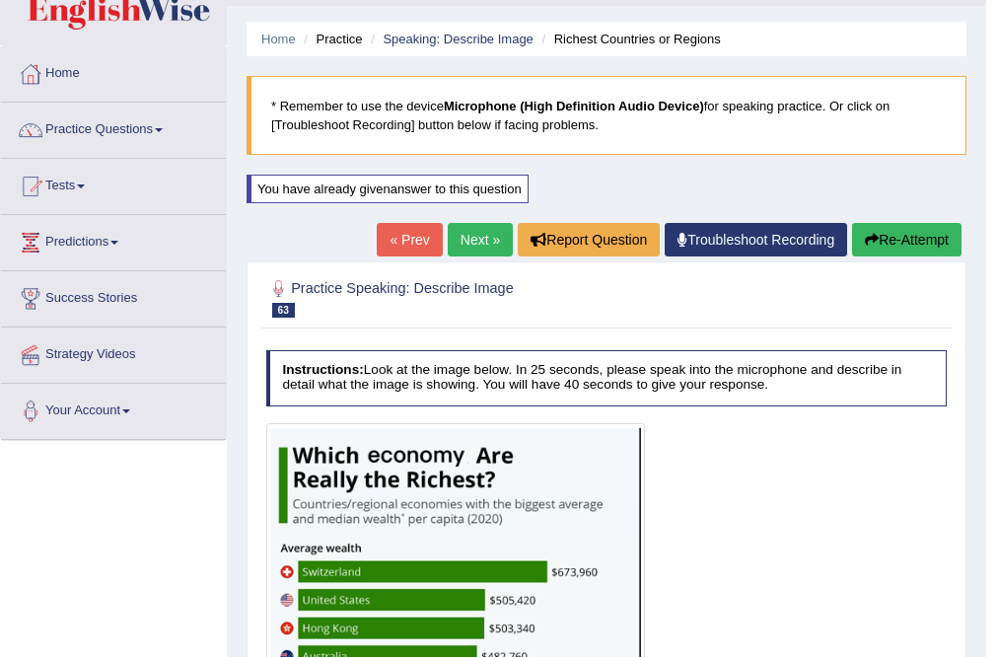
scroll to position [48, 0]
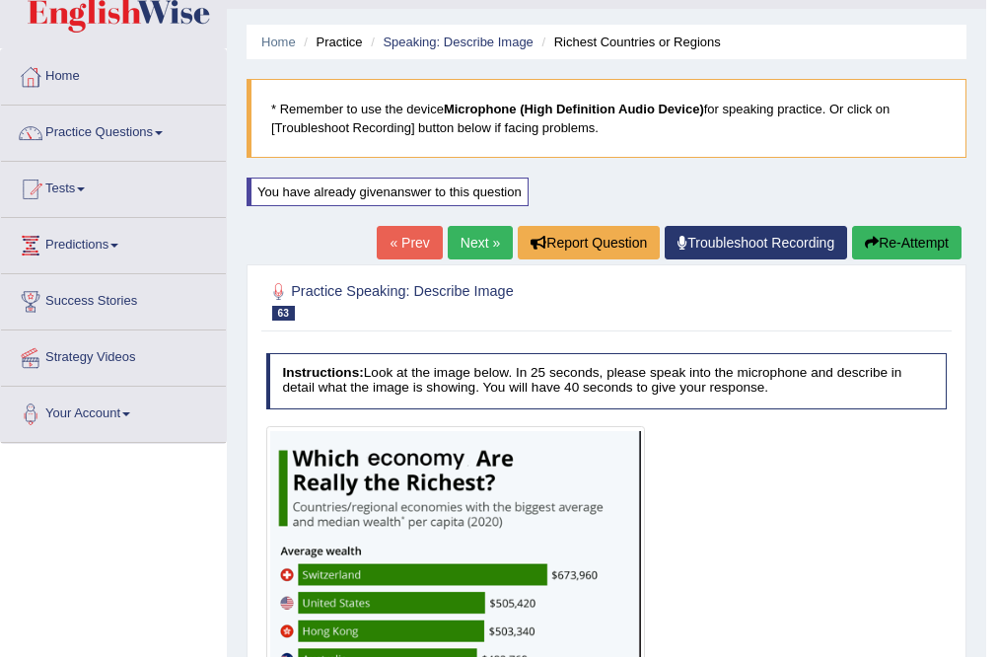
click at [470, 230] on link "Next »" at bounding box center [480, 243] width 65 height 34
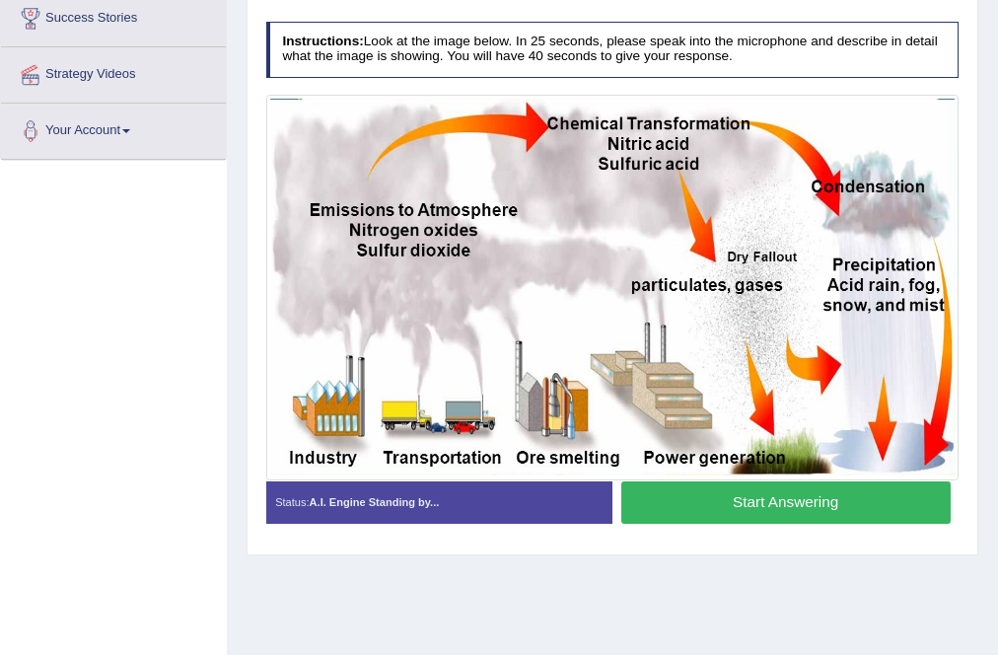
scroll to position [379, 0]
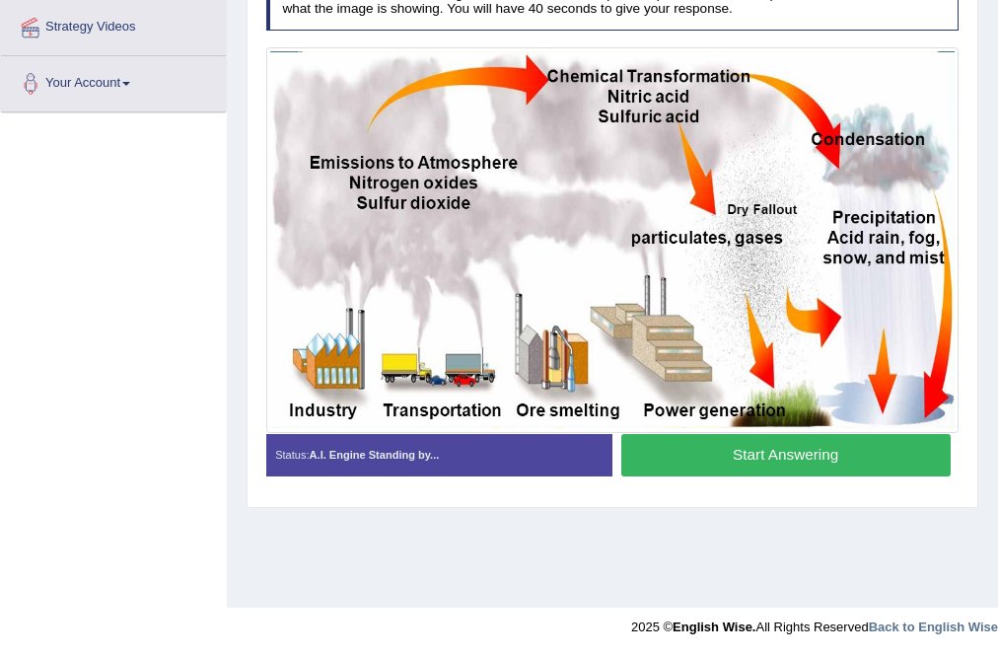
click at [731, 454] on button "Start Answering" at bounding box center [785, 455] width 329 height 42
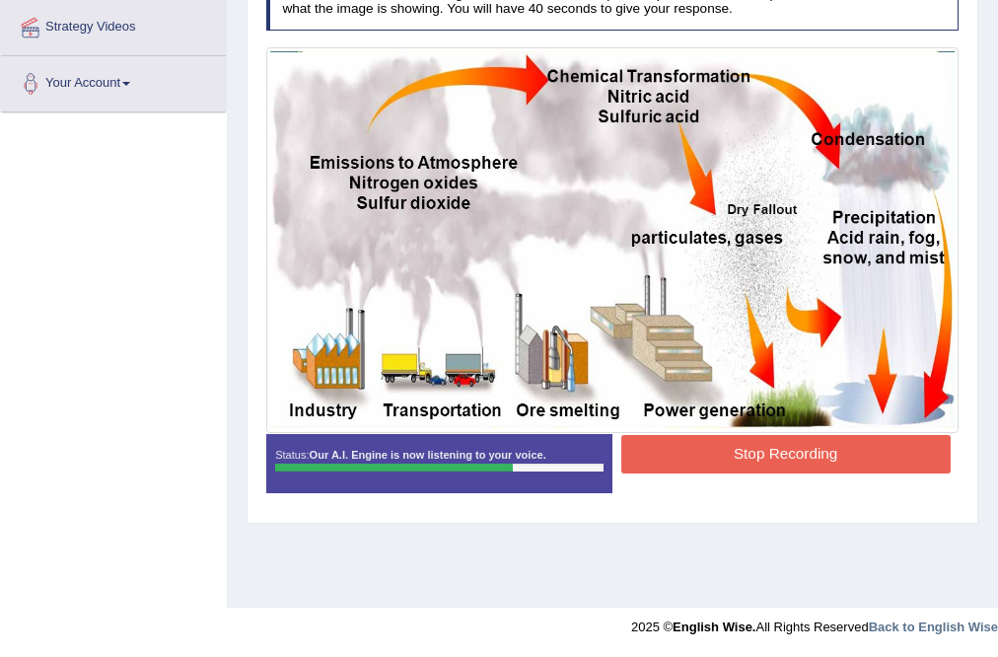
click at [769, 435] on button "Stop Recording" at bounding box center [785, 454] width 329 height 38
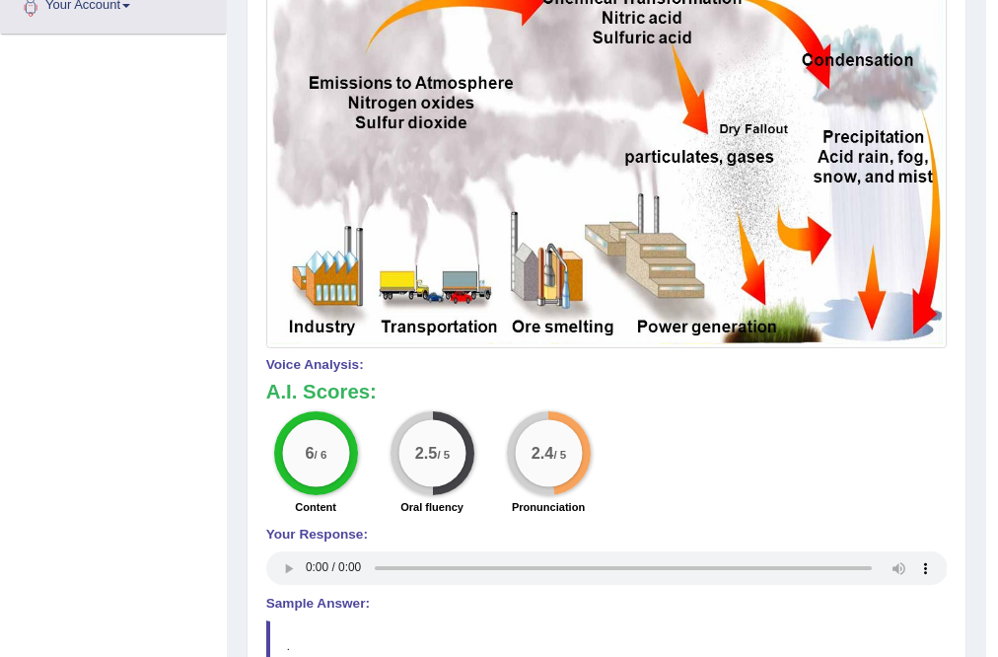
scroll to position [63, 0]
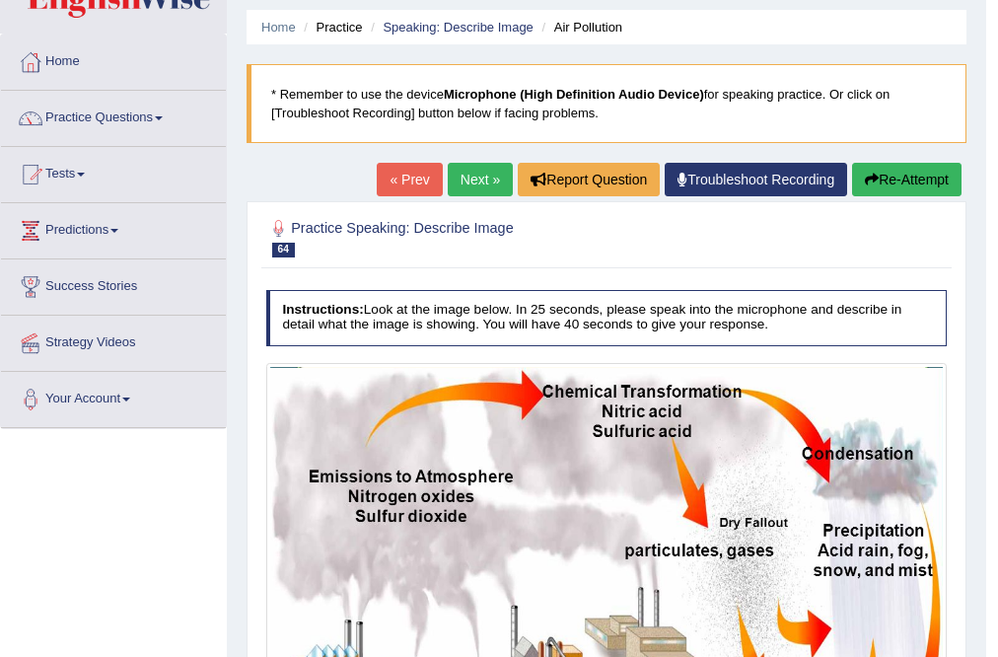
click at [904, 185] on button "Re-Attempt" at bounding box center [906, 180] width 109 height 34
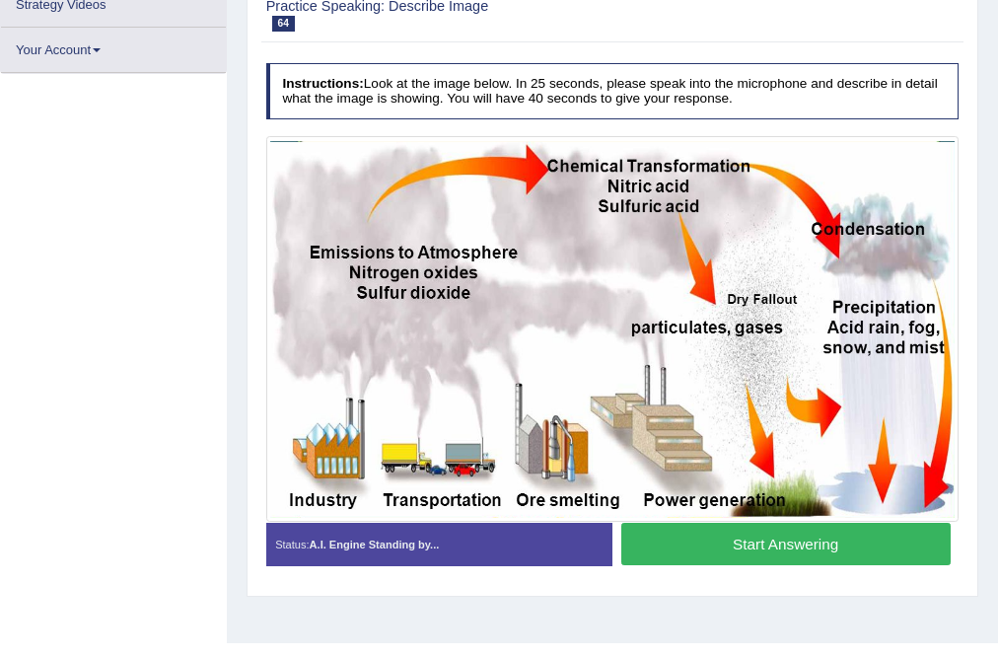
scroll to position [379, 0]
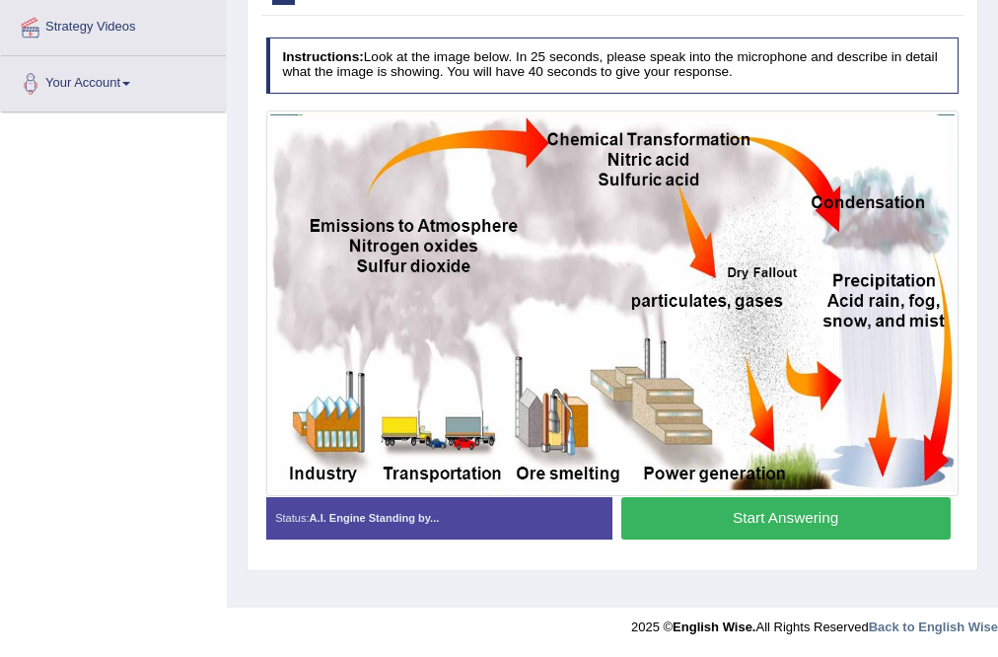
click at [720, 528] on button "Start Answering" at bounding box center [785, 518] width 329 height 42
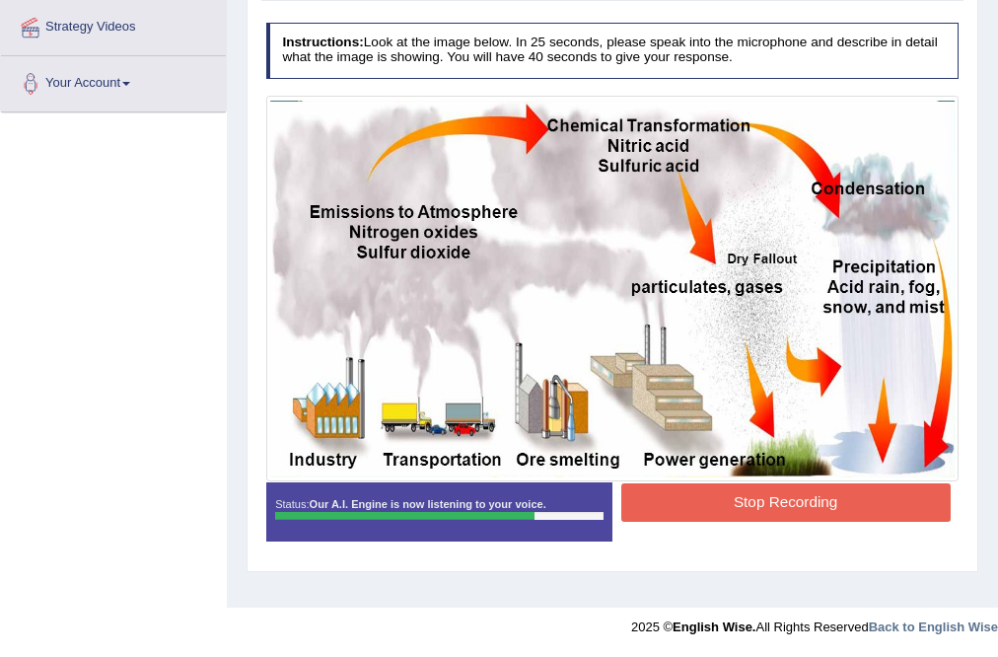
click at [786, 513] on button "Stop Recording" at bounding box center [785, 502] width 329 height 38
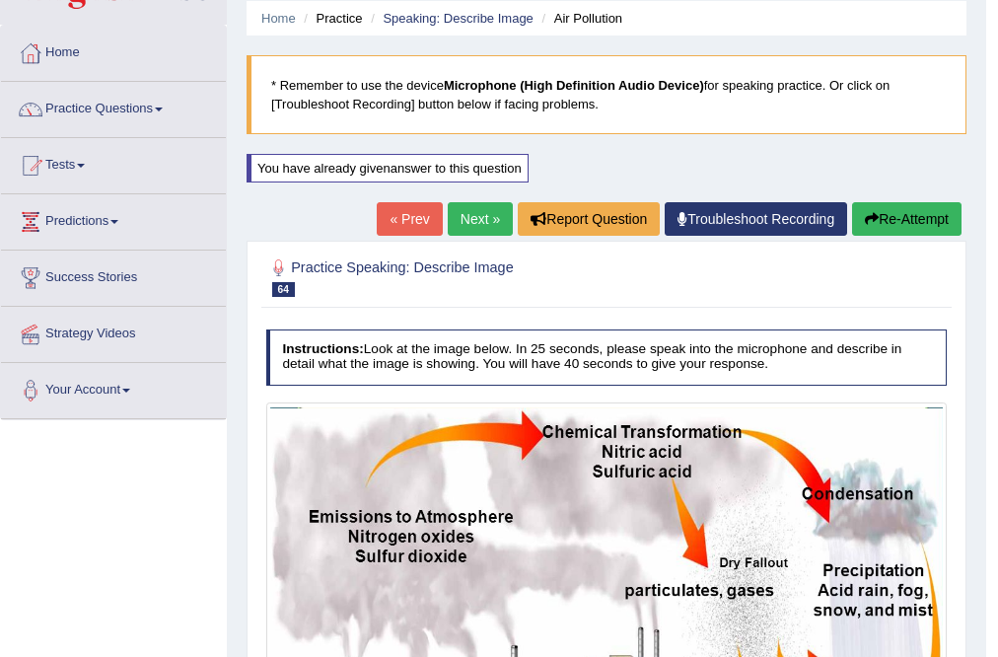
scroll to position [63, 0]
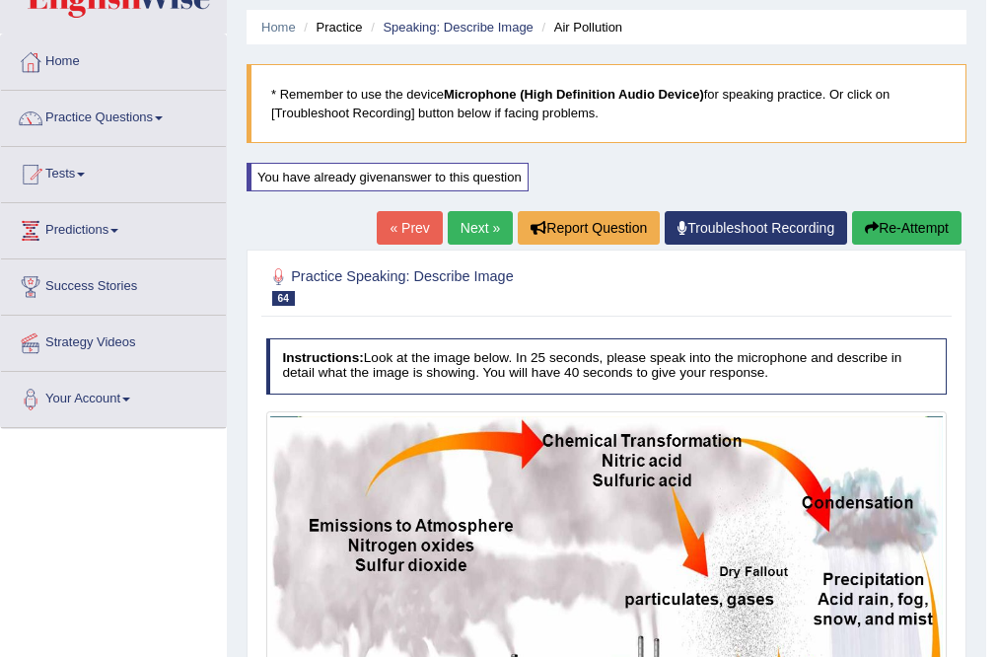
click at [453, 237] on link "Next »" at bounding box center [480, 228] width 65 height 34
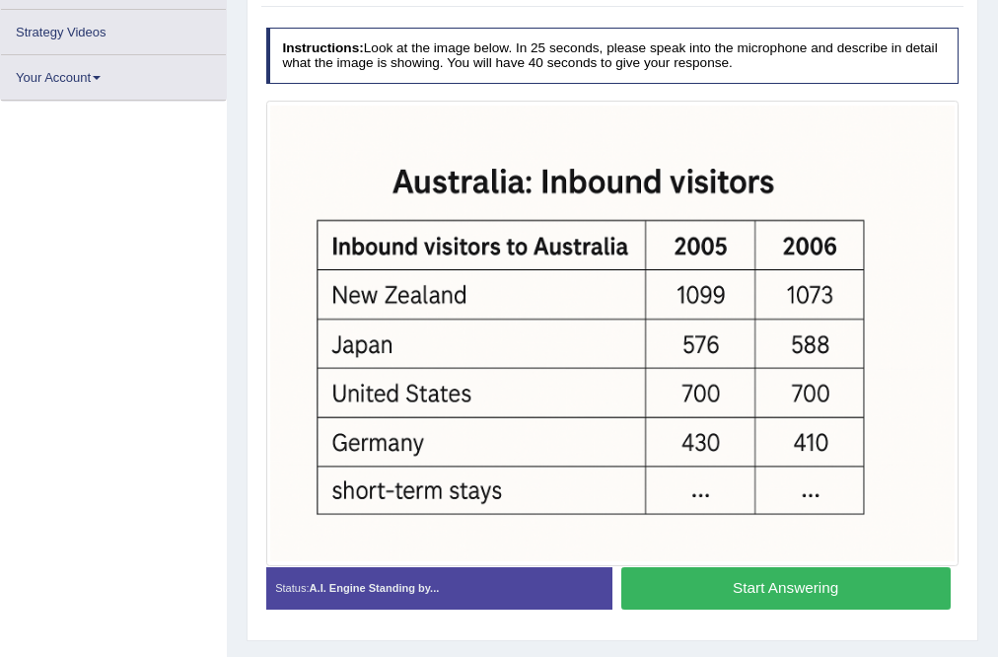
scroll to position [359, 0]
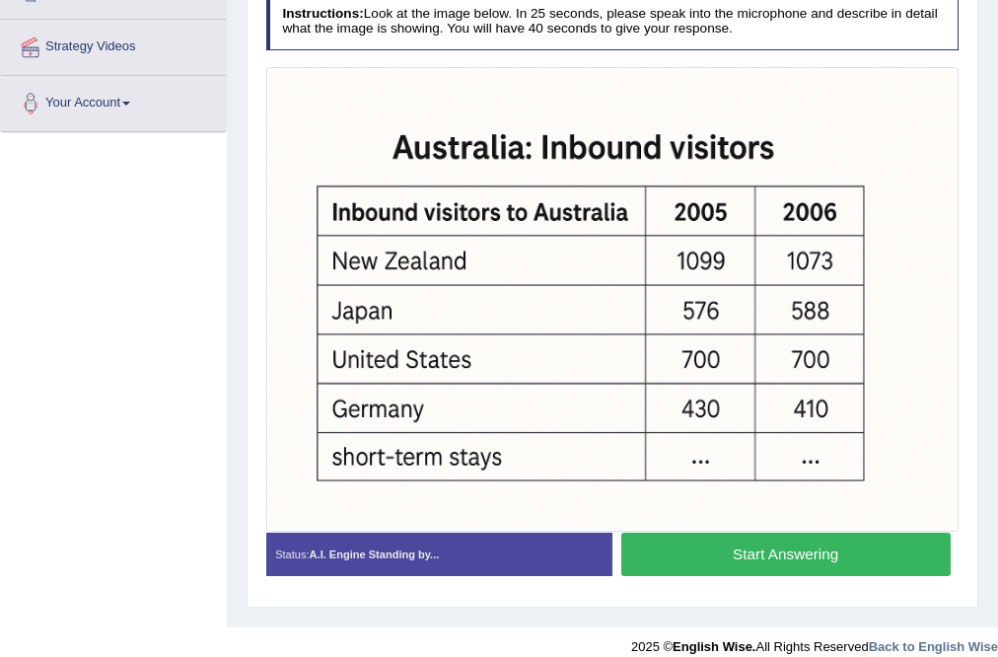
click at [782, 557] on button "Start Answering" at bounding box center [785, 554] width 329 height 42
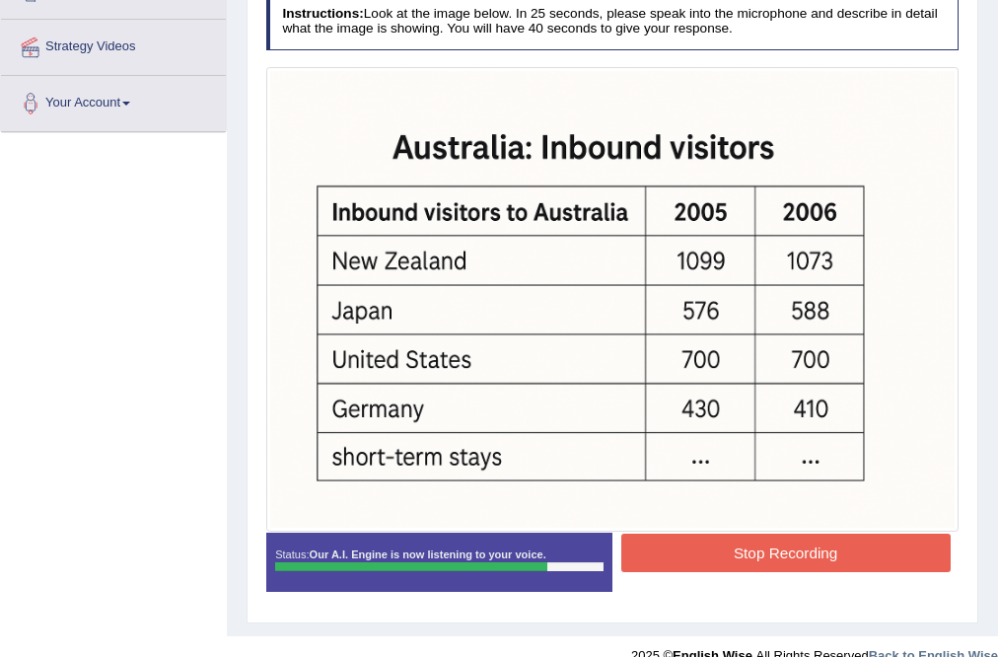
click at [712, 549] on button "Stop Recording" at bounding box center [785, 553] width 329 height 38
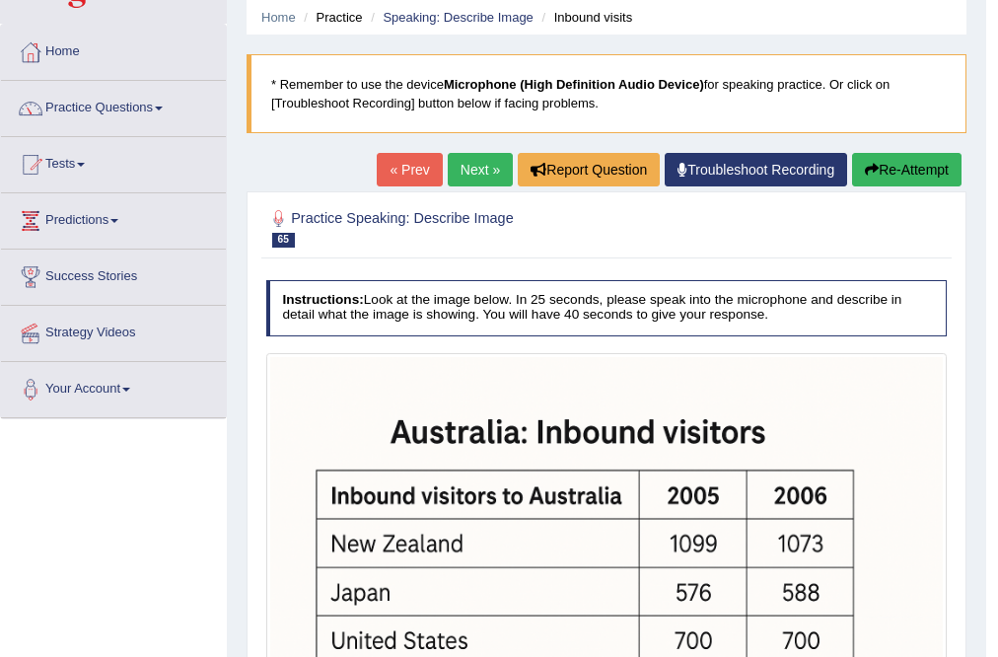
scroll to position [43, 0]
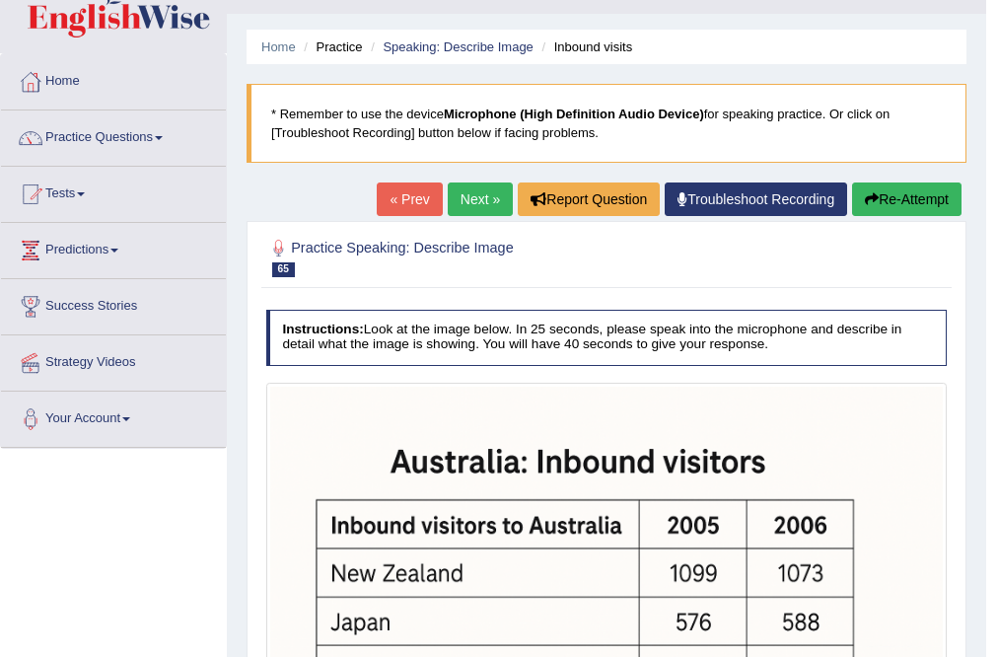
click at [490, 193] on link "Next »" at bounding box center [480, 199] width 65 height 34
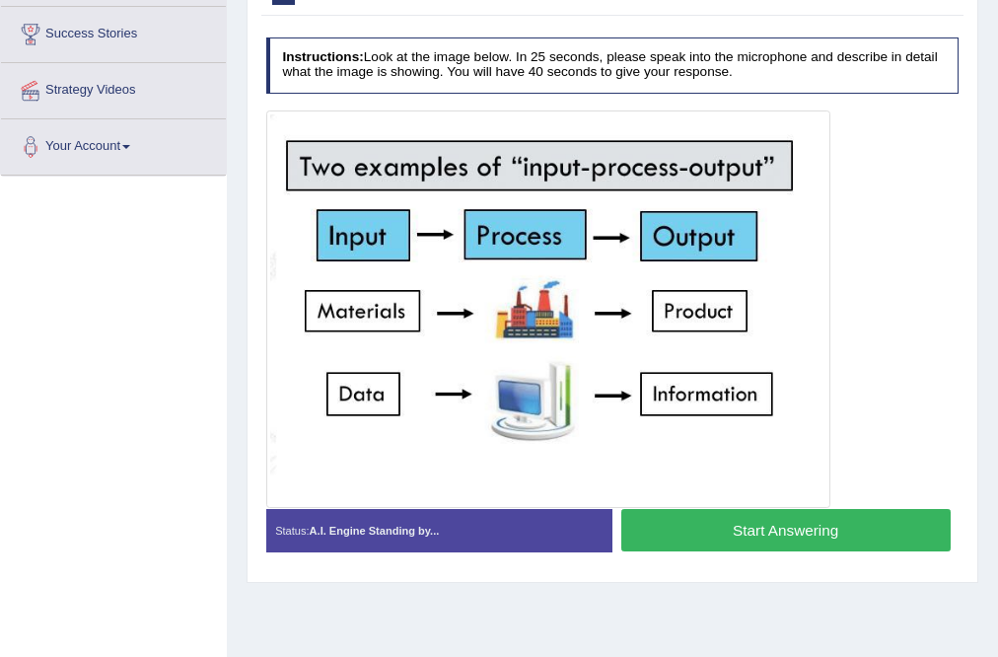
click at [722, 518] on button "Start Answering" at bounding box center [785, 530] width 329 height 42
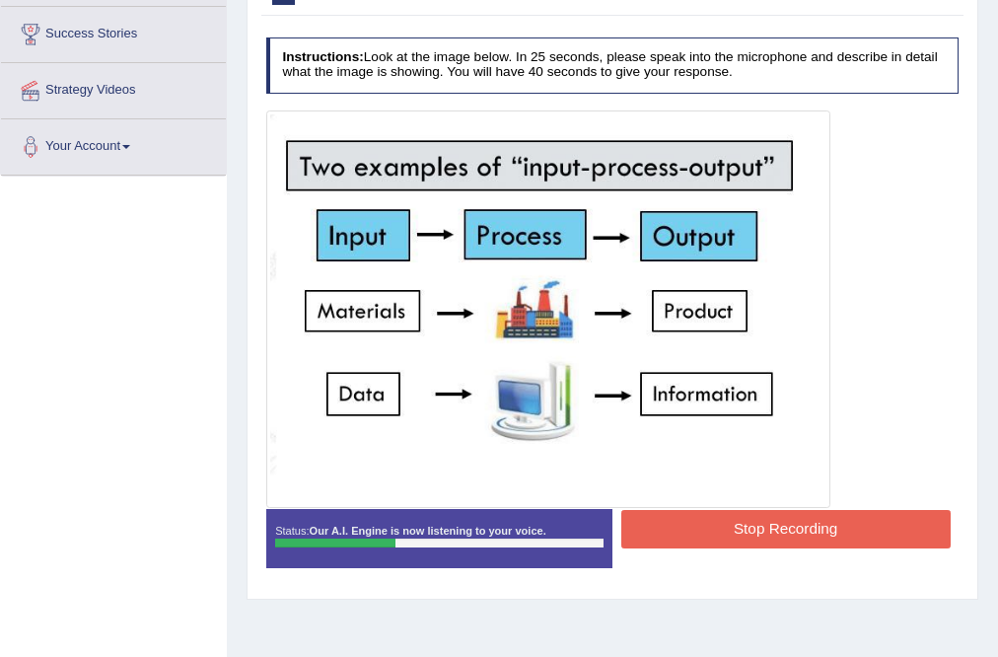
click at [896, 529] on button "Stop Recording" at bounding box center [785, 529] width 329 height 38
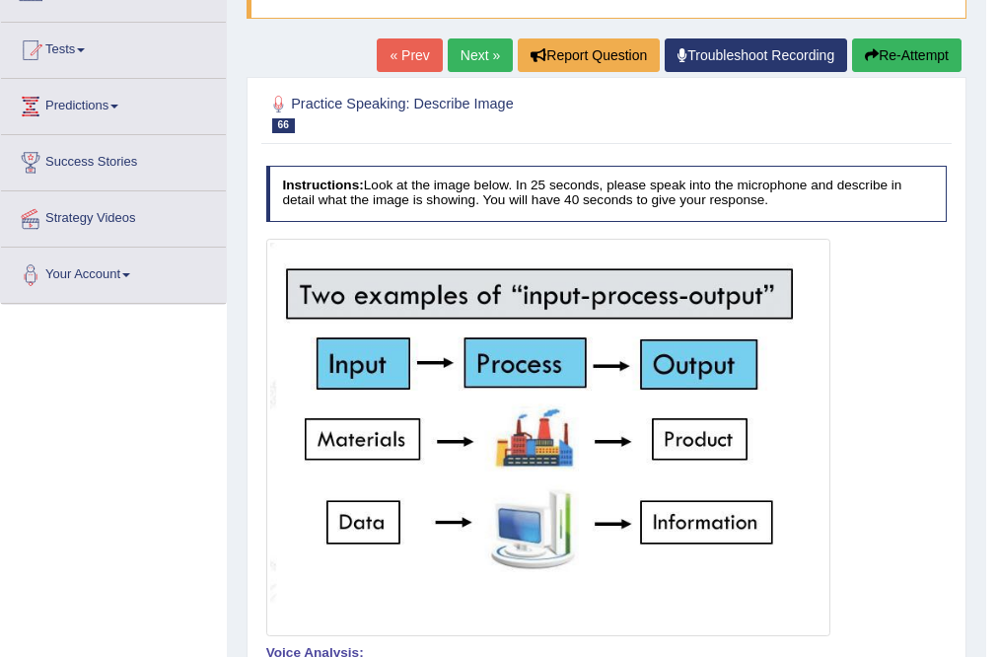
scroll to position [181, 0]
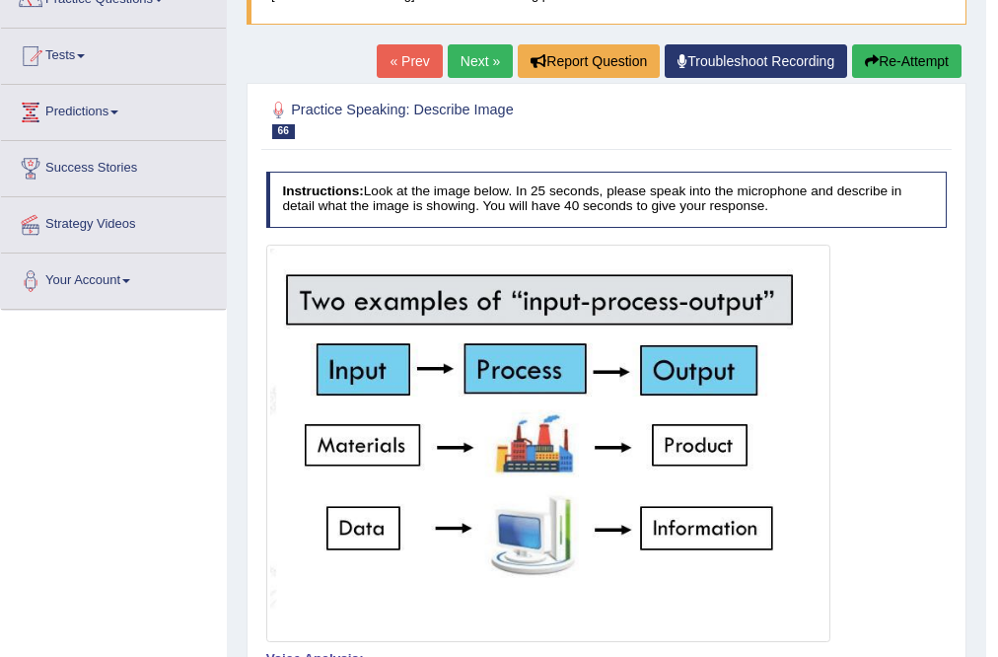
click at [883, 65] on button "Re-Attempt" at bounding box center [906, 61] width 109 height 34
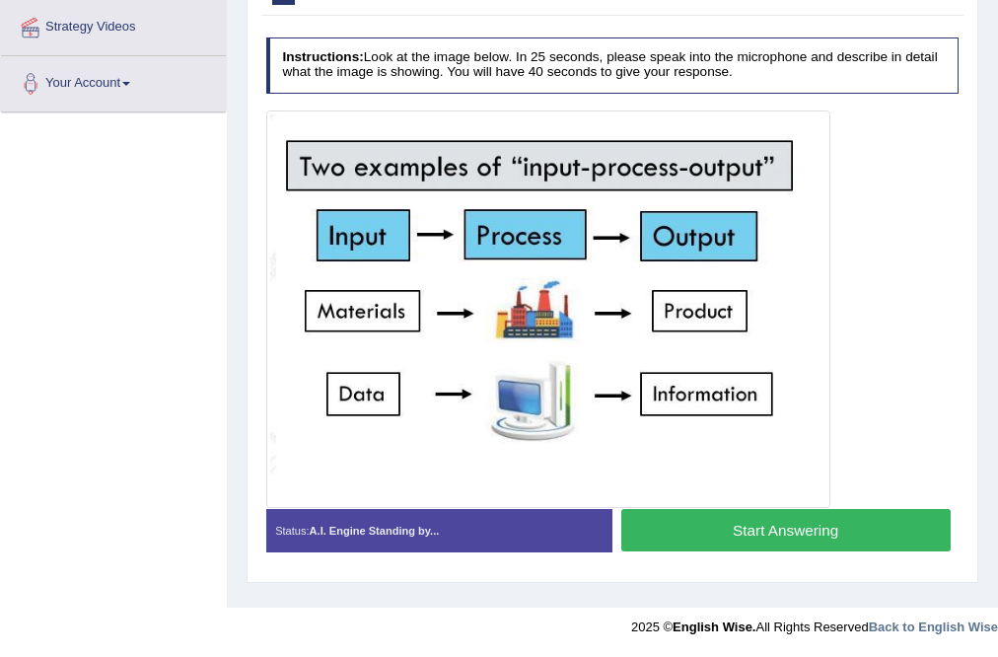
click at [732, 535] on button "Start Answering" at bounding box center [785, 530] width 329 height 42
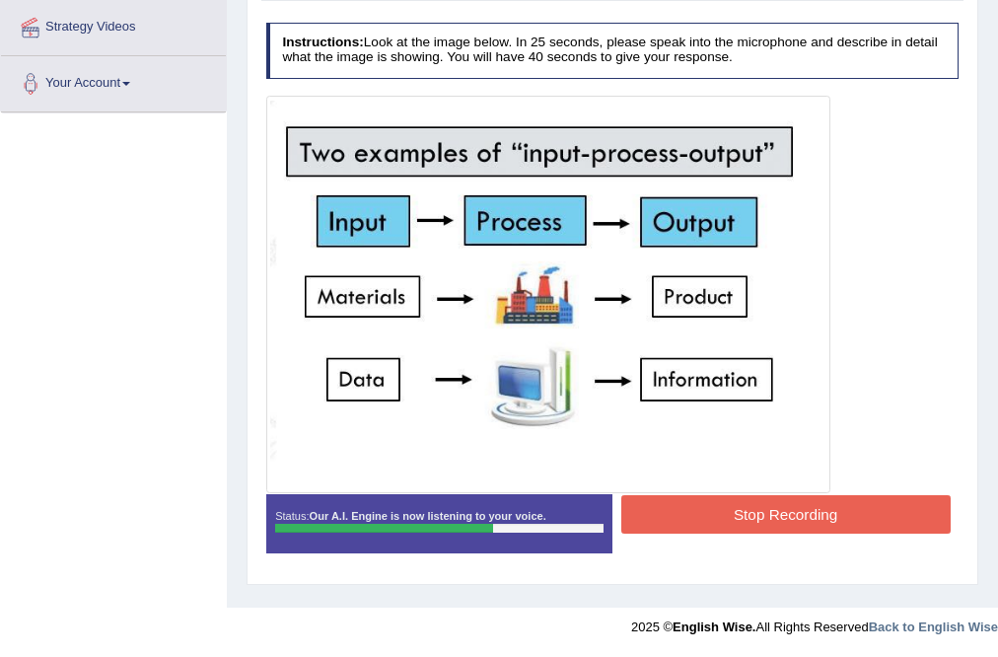
click at [752, 517] on button "Stop Recording" at bounding box center [785, 514] width 329 height 38
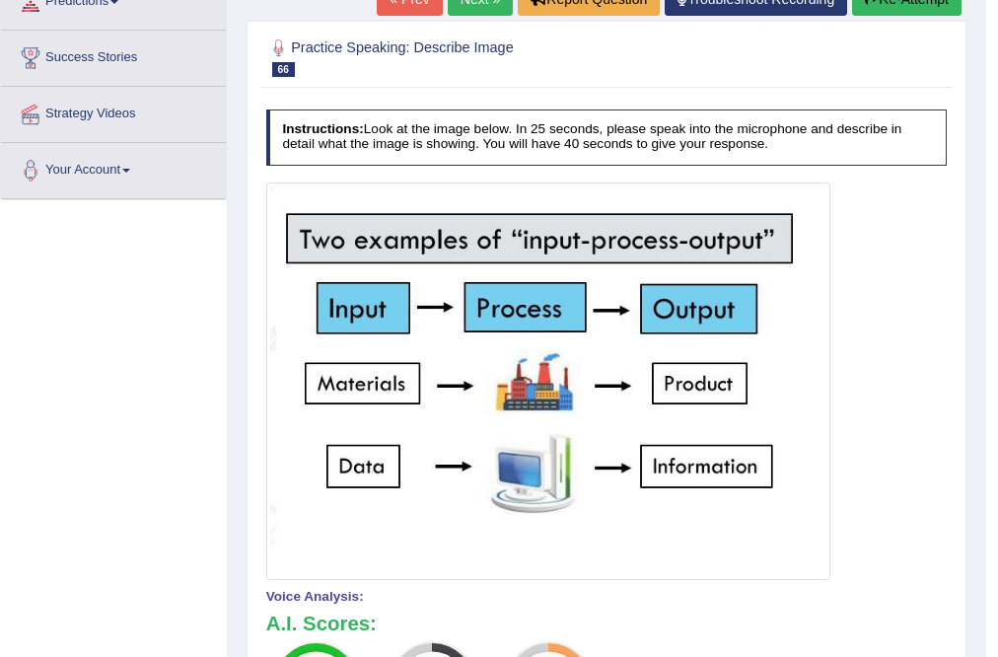
scroll to position [71, 0]
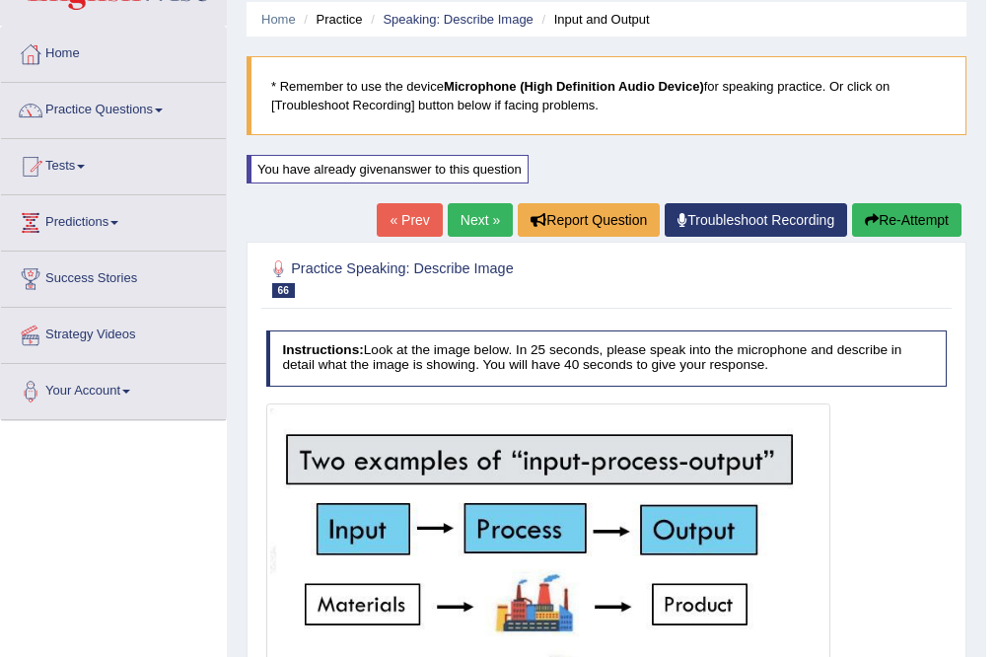
click at [451, 221] on link "Next »" at bounding box center [480, 220] width 65 height 34
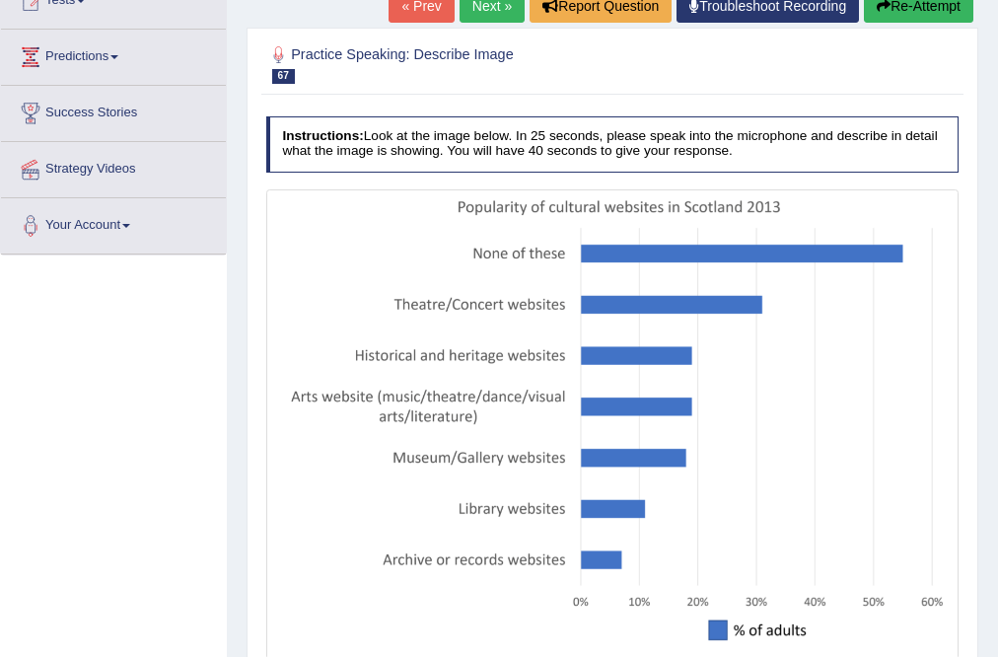
scroll to position [316, 0]
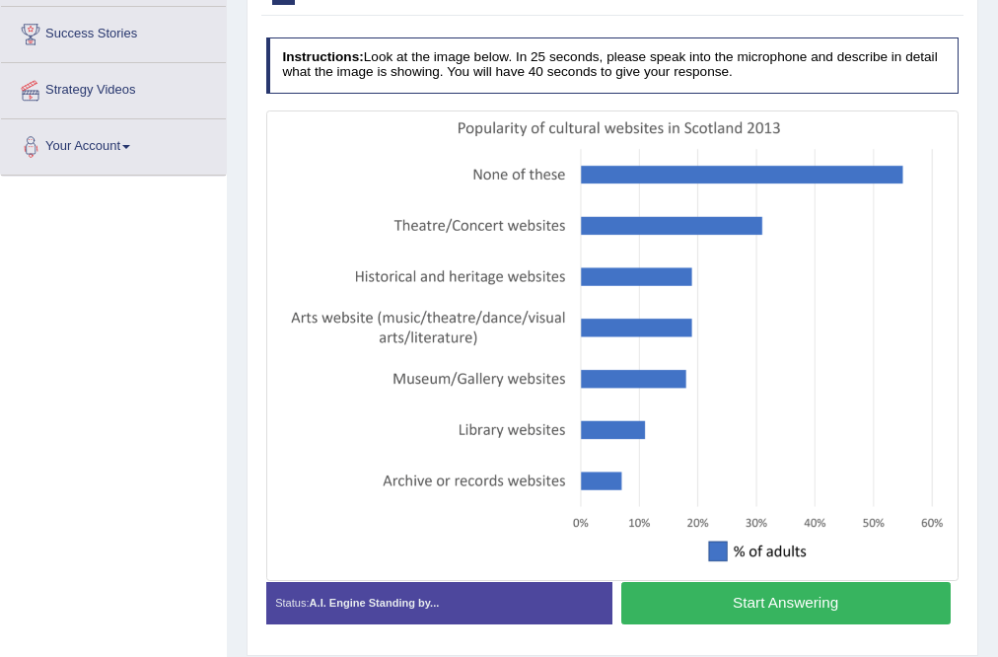
click at [730, 610] on button "Start Answering" at bounding box center [785, 603] width 329 height 42
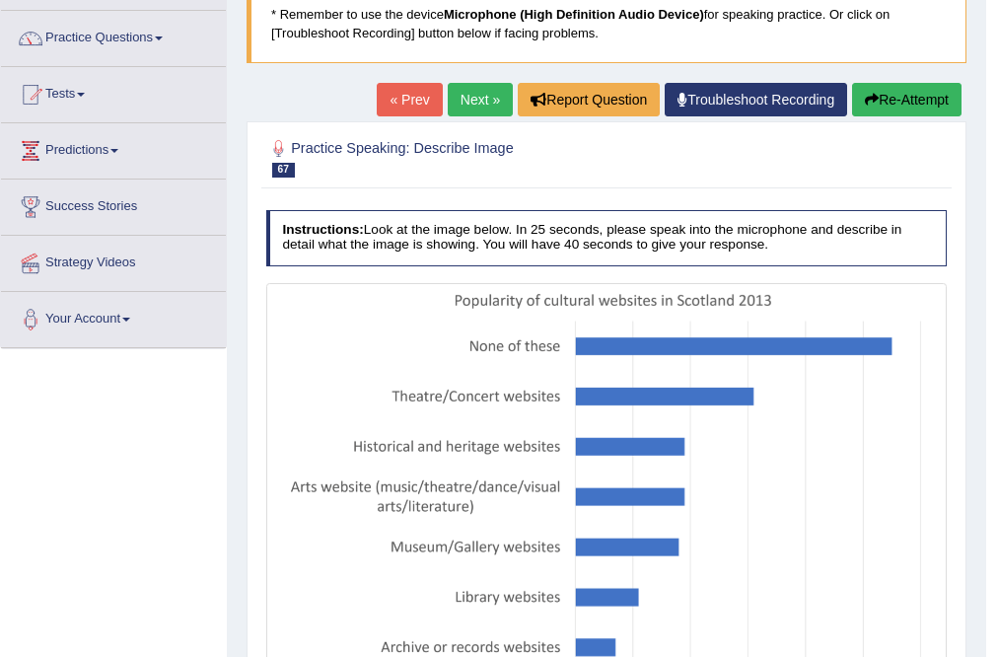
scroll to position [79, 0]
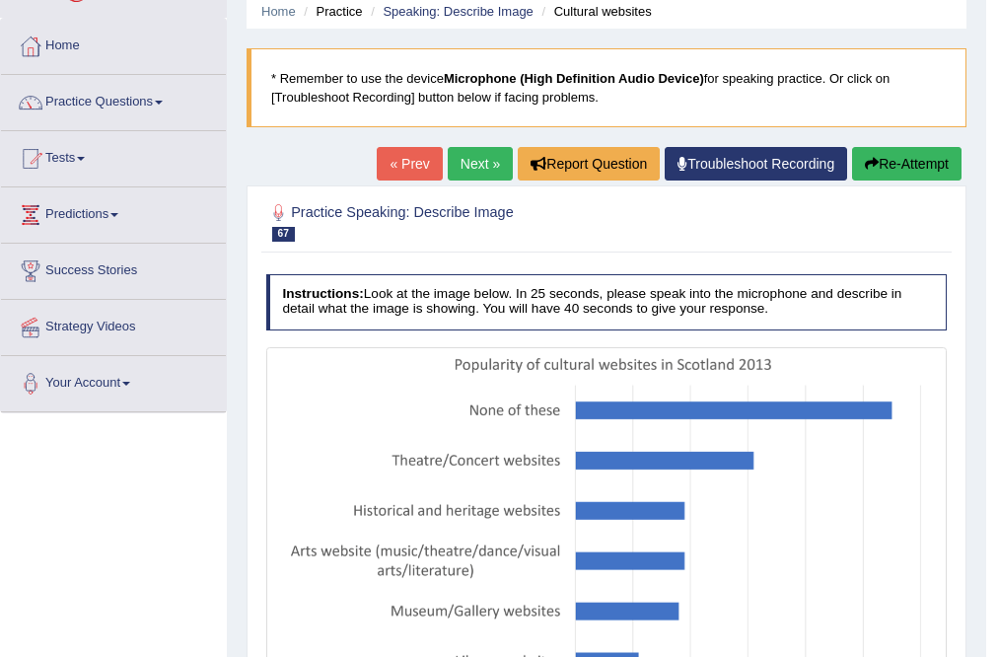
click at [471, 150] on link "Next »" at bounding box center [480, 164] width 65 height 34
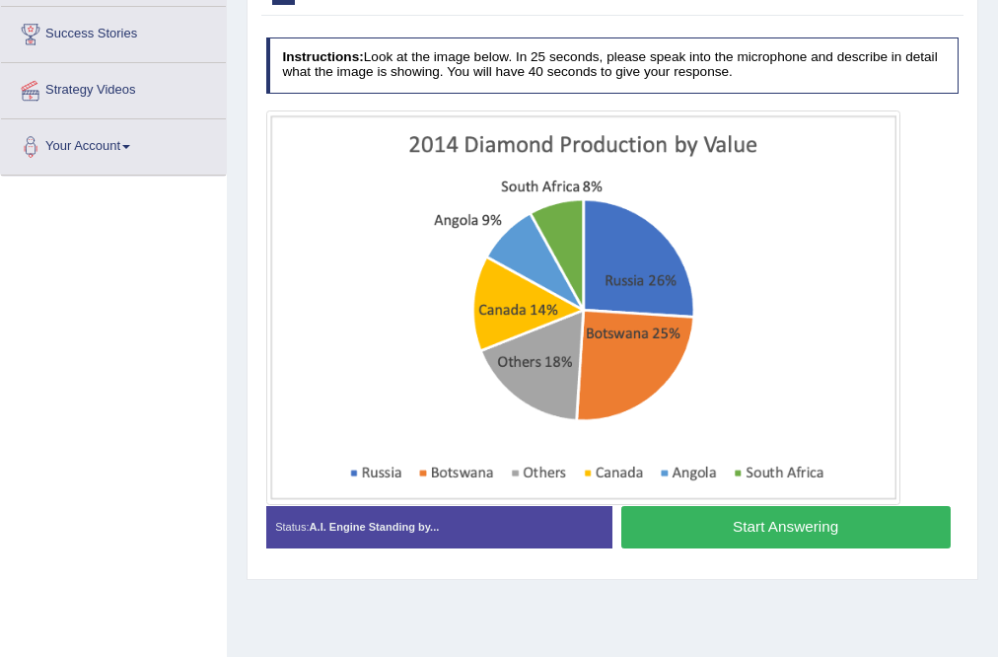
click at [768, 515] on button "Start Answering" at bounding box center [785, 527] width 329 height 42
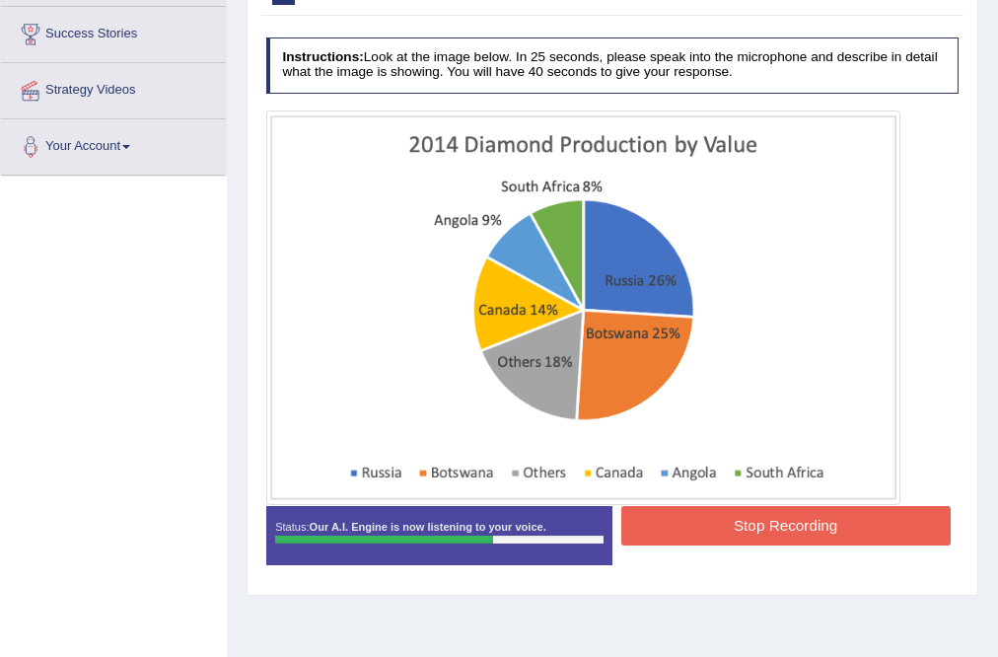
click at [733, 514] on button "Stop Recording" at bounding box center [785, 525] width 329 height 38
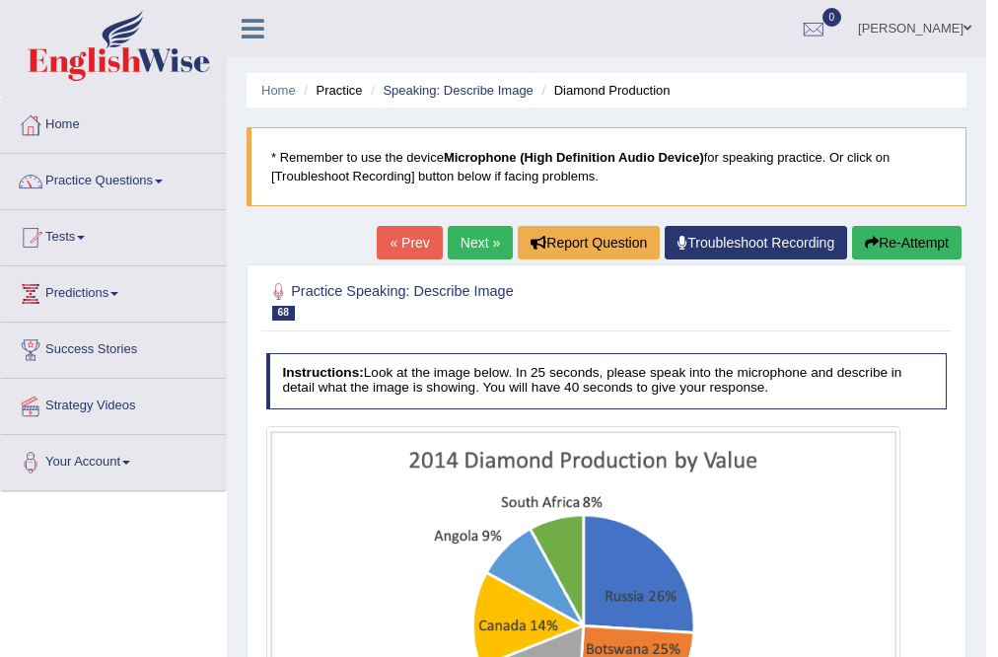
click at [896, 242] on button "Re-Attempt" at bounding box center [906, 243] width 109 height 34
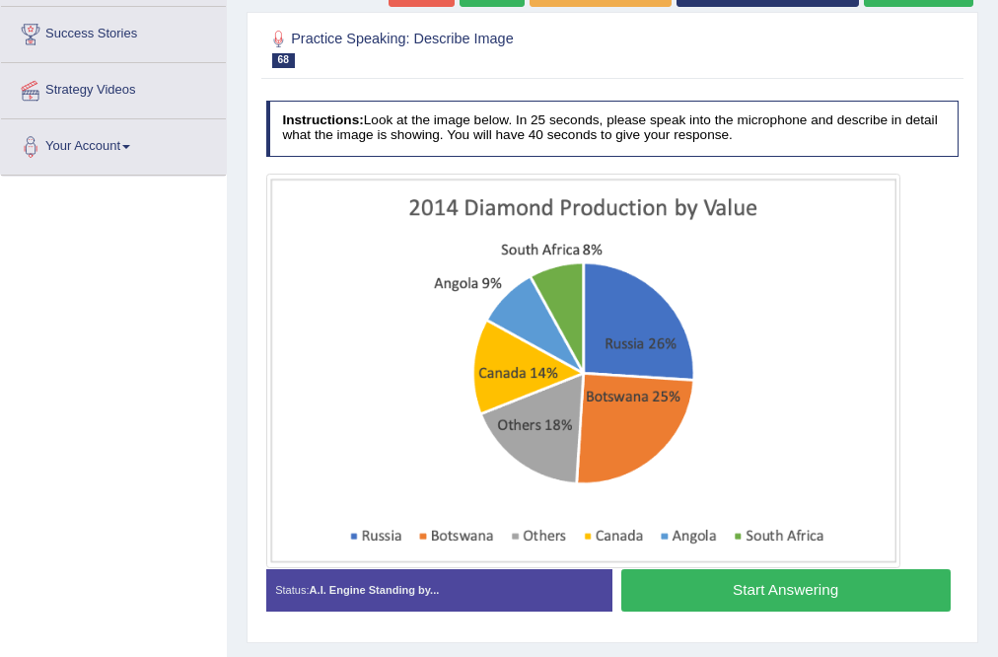
click at [758, 600] on button "Start Answering" at bounding box center [785, 590] width 329 height 42
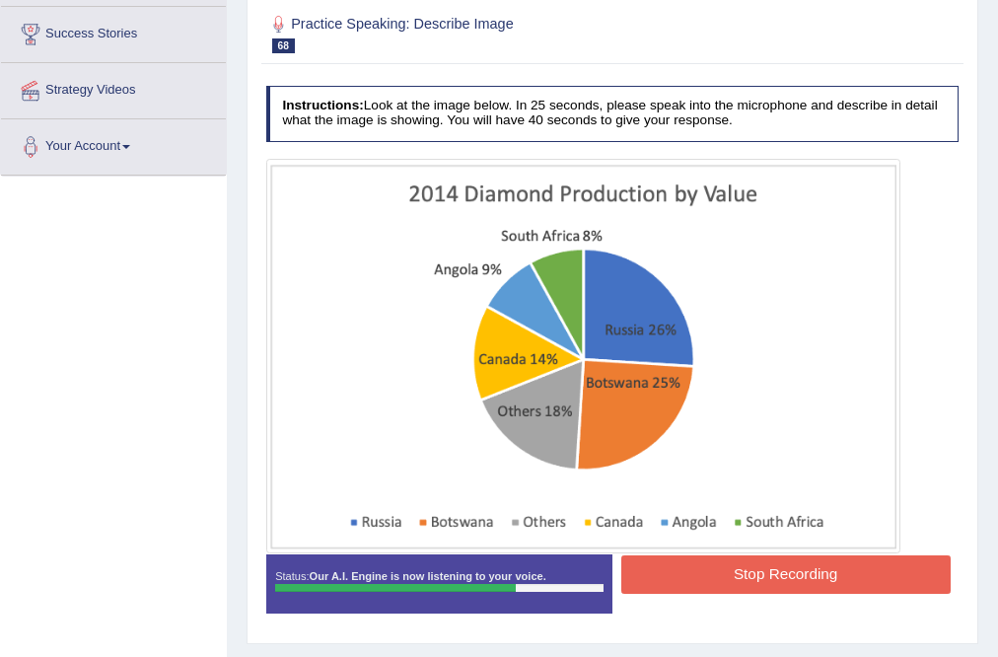
click at [779, 576] on button "Stop Recording" at bounding box center [785, 574] width 329 height 38
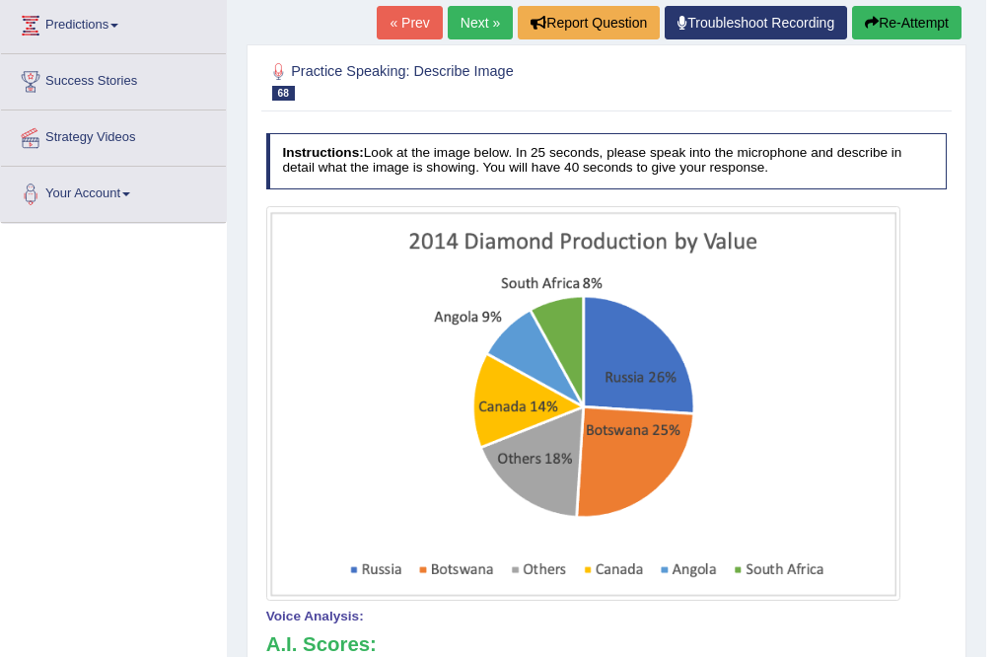
scroll to position [79, 0]
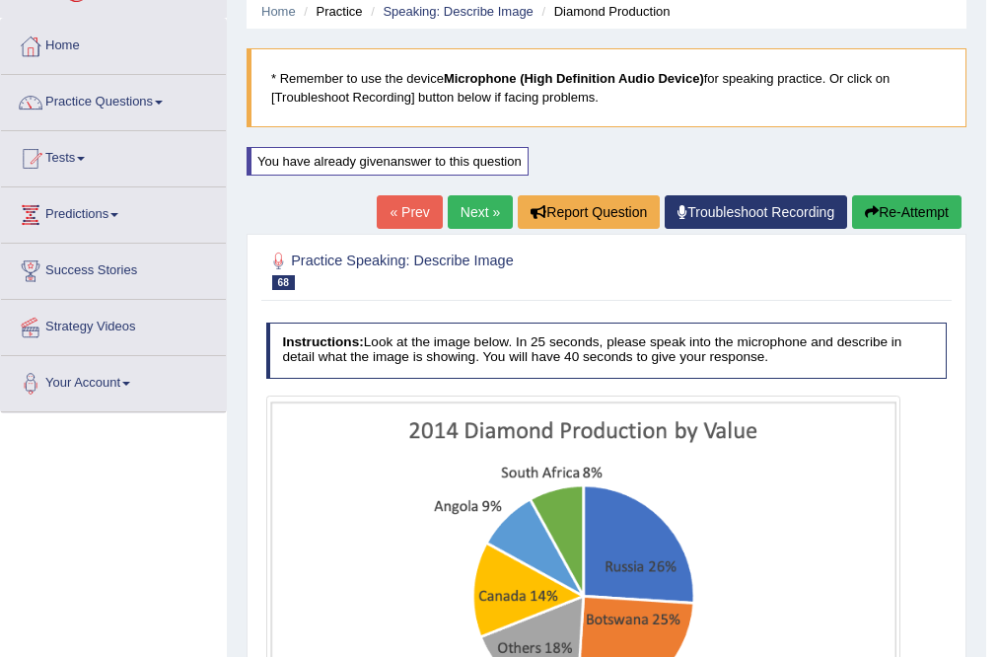
click at [884, 208] on button "Re-Attempt" at bounding box center [906, 212] width 109 height 34
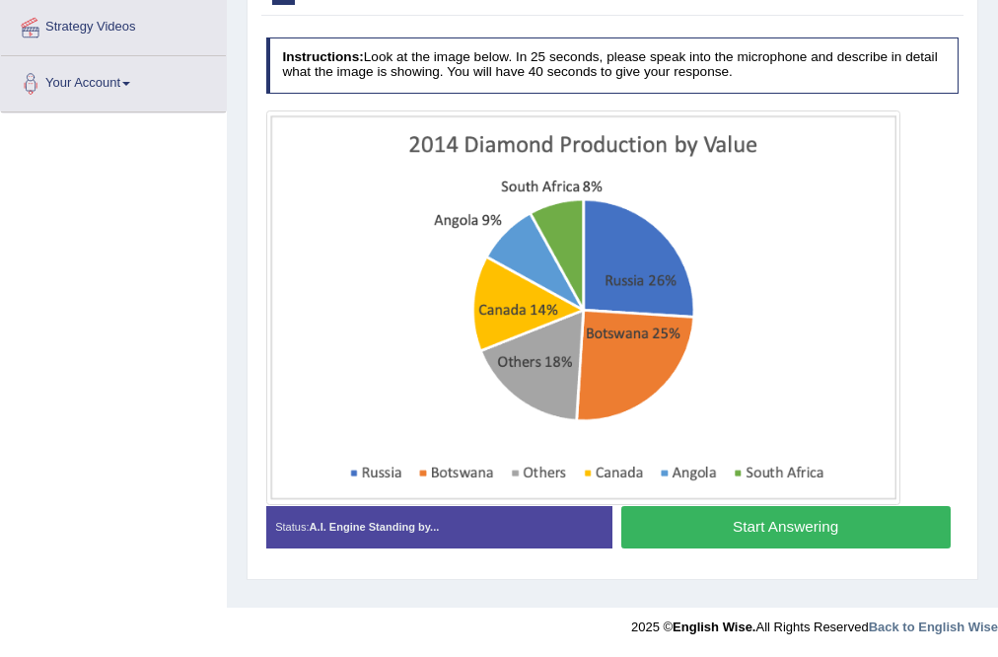
click at [744, 533] on button "Start Answering" at bounding box center [785, 527] width 329 height 42
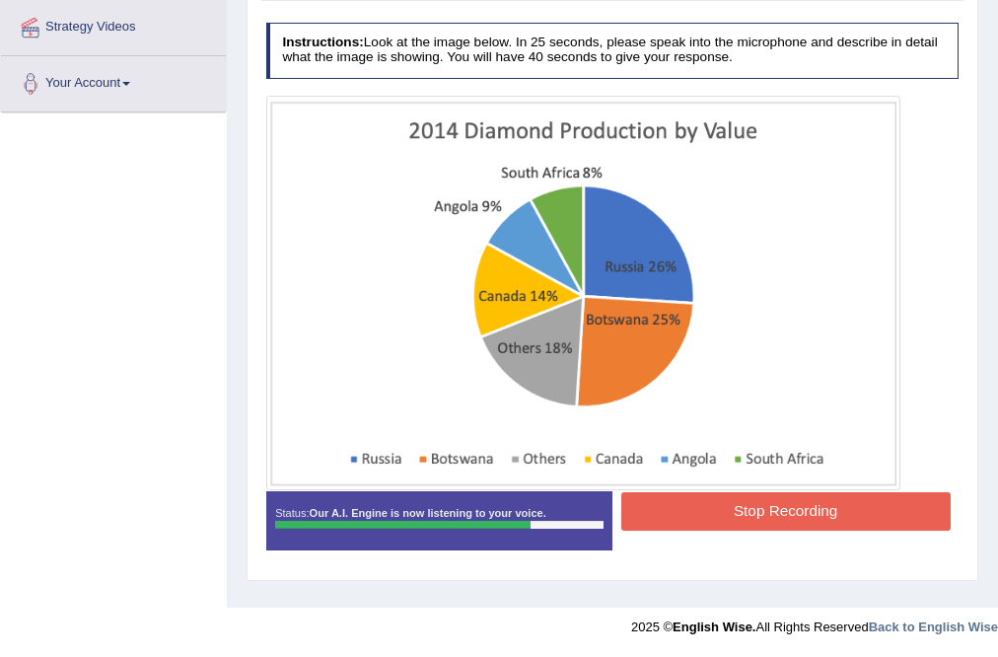
click at [773, 507] on button "Stop Recording" at bounding box center [785, 511] width 329 height 38
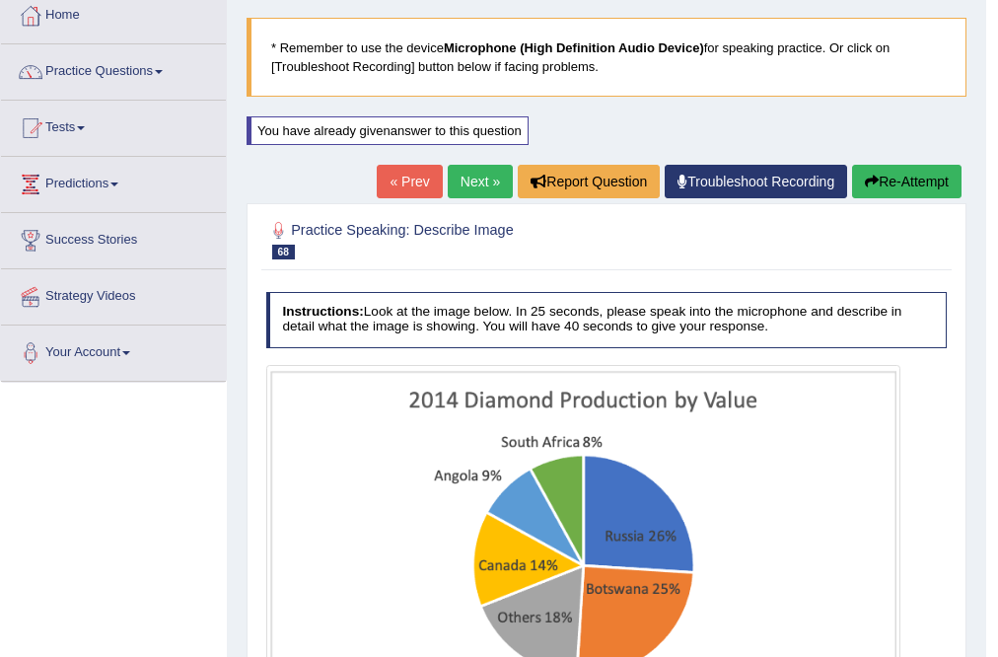
scroll to position [63, 0]
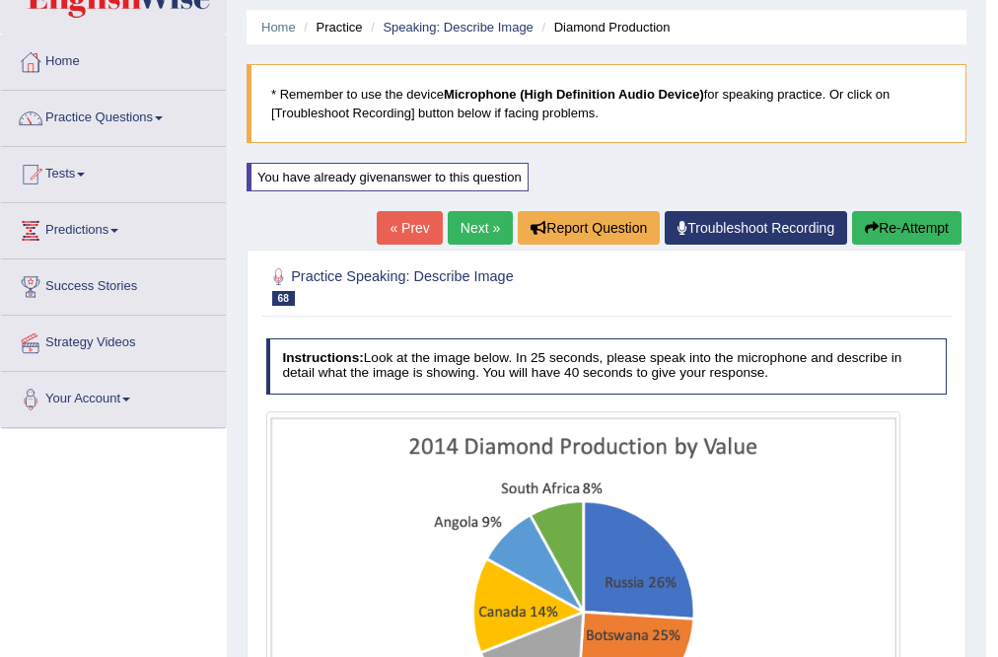
click at [460, 222] on link "Next »" at bounding box center [480, 228] width 65 height 34
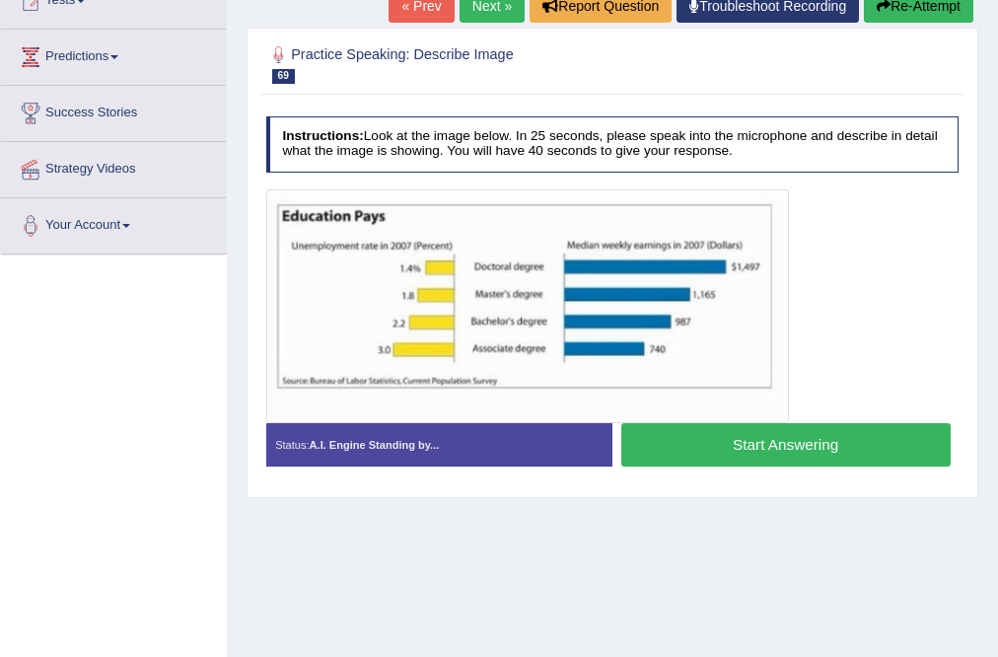
click at [817, 452] on button "Start Answering" at bounding box center [785, 444] width 329 height 42
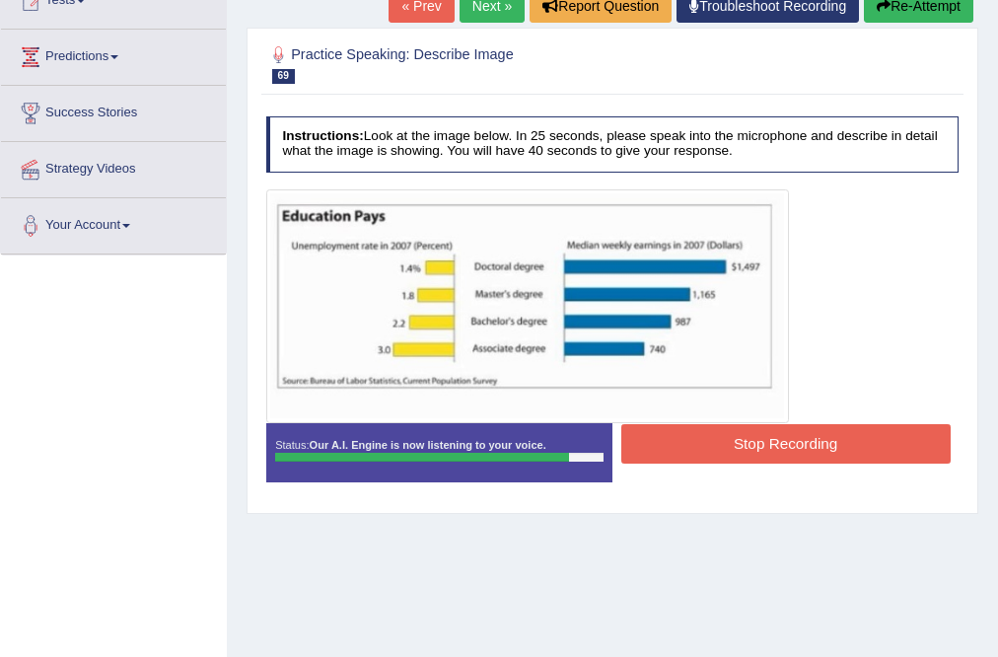
click at [717, 439] on button "Stop Recording" at bounding box center [785, 443] width 329 height 38
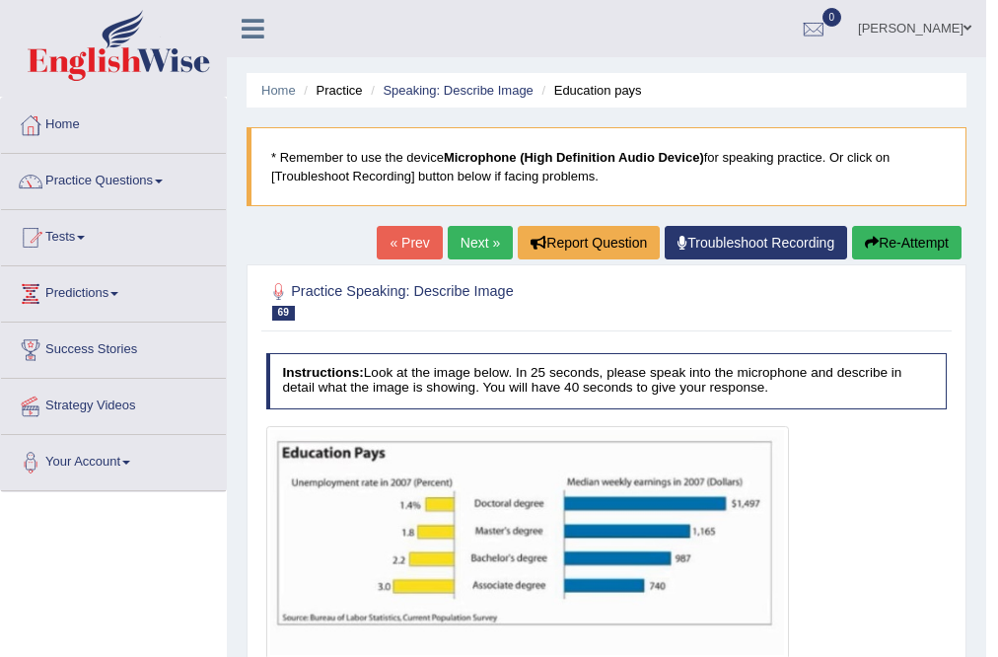
click at [465, 236] on link "Next »" at bounding box center [480, 243] width 65 height 34
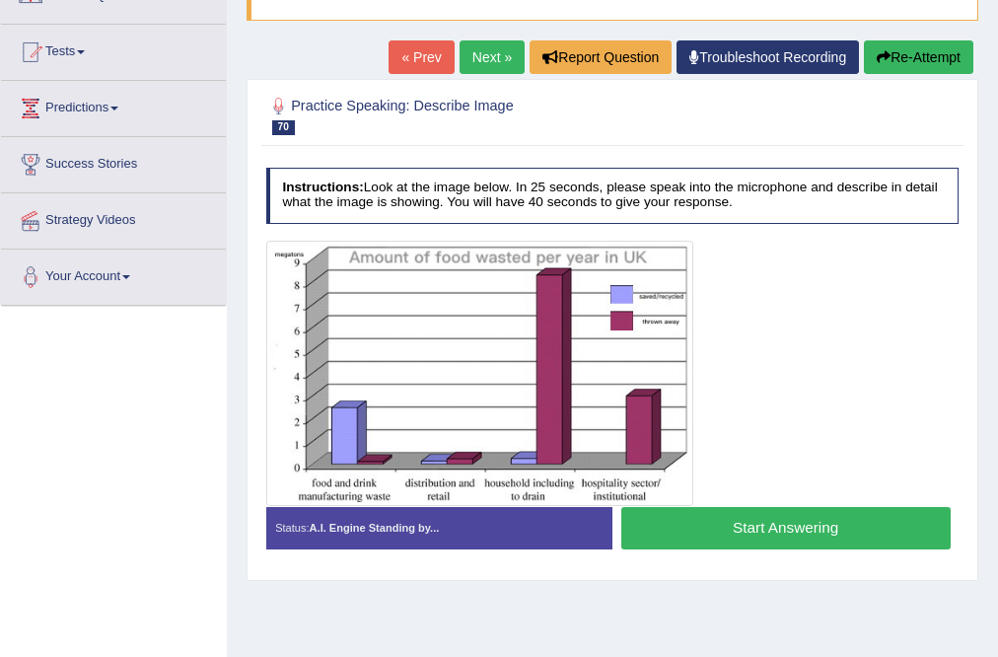
scroll to position [221, 0]
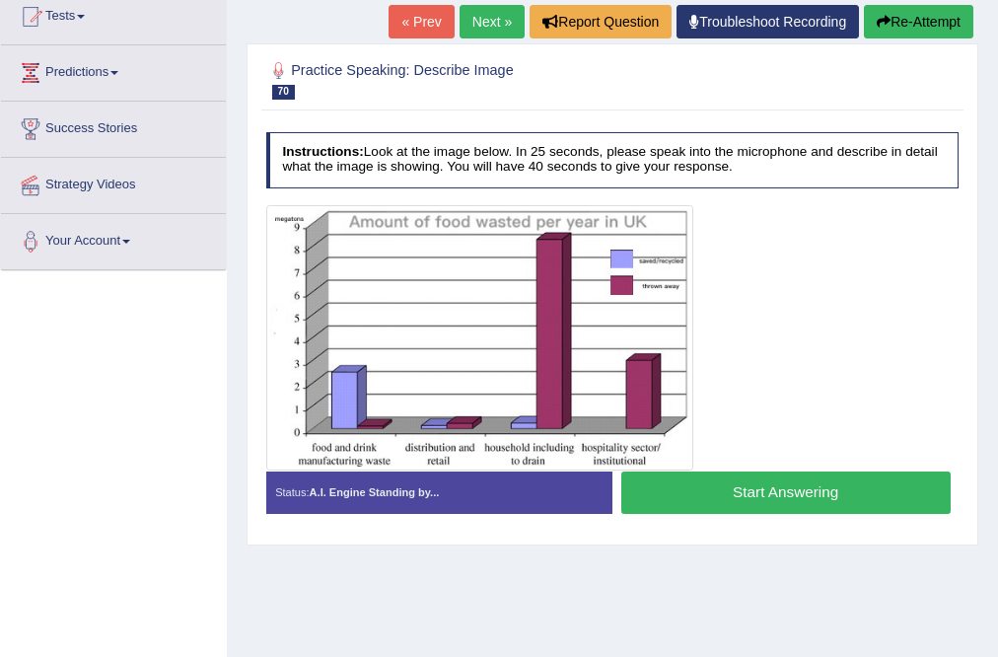
click at [462, 34] on link "Next »" at bounding box center [492, 22] width 65 height 34
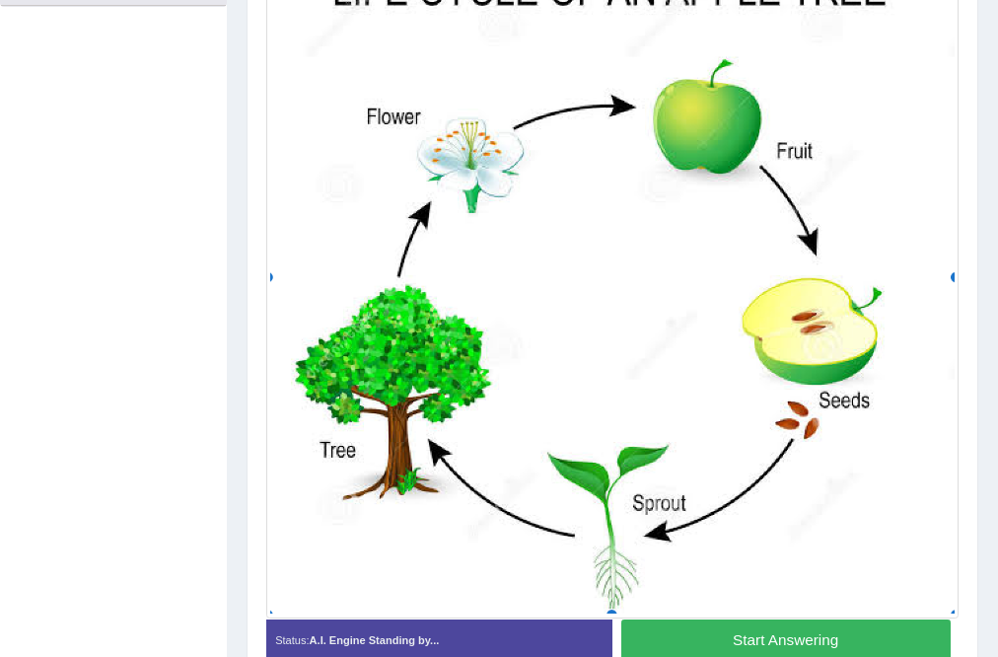
scroll to position [505, 0]
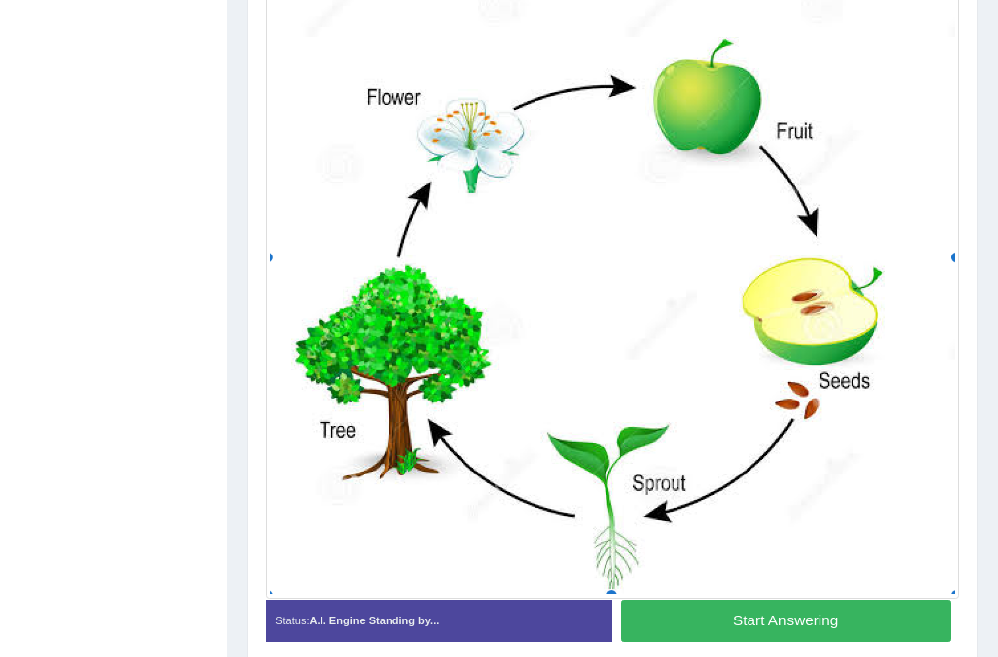
click at [789, 633] on button "Start Answering" at bounding box center [785, 621] width 329 height 42
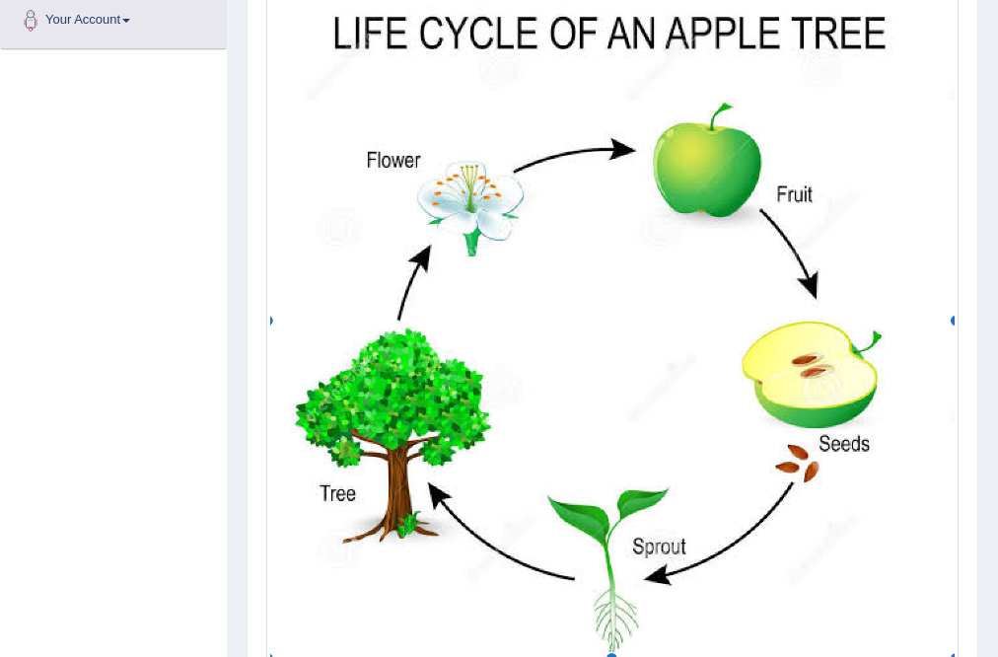
scroll to position [521, 0]
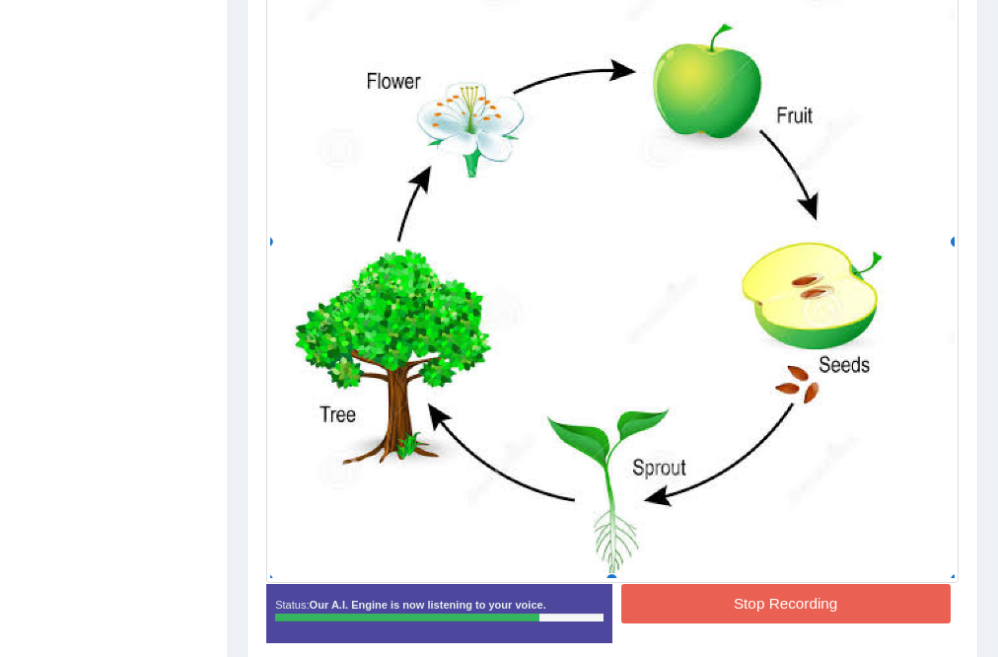
click at [865, 596] on button "Stop Recording" at bounding box center [785, 603] width 329 height 38
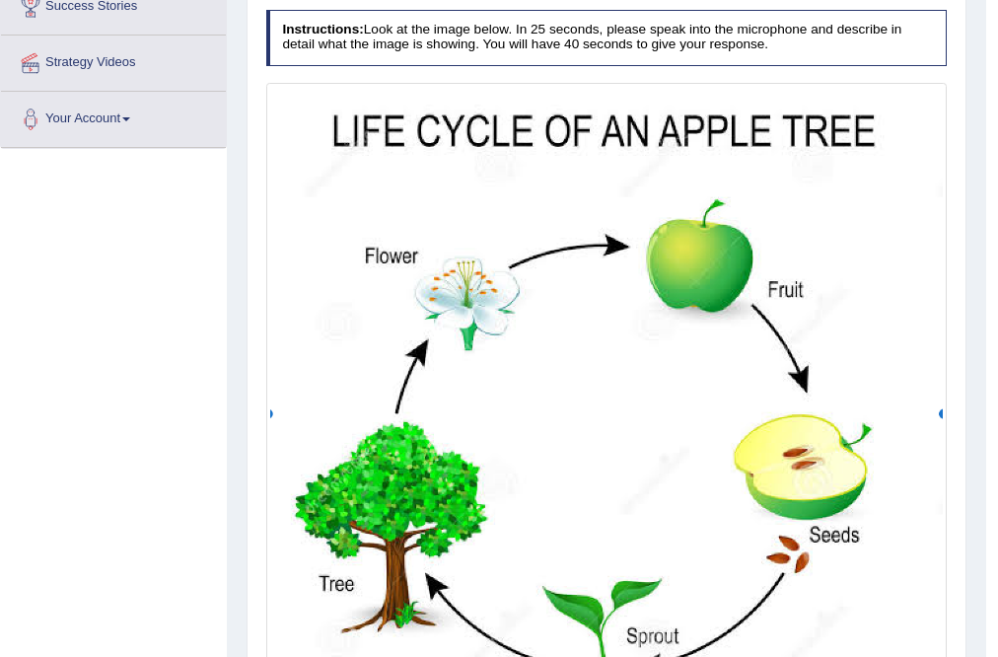
scroll to position [213, 0]
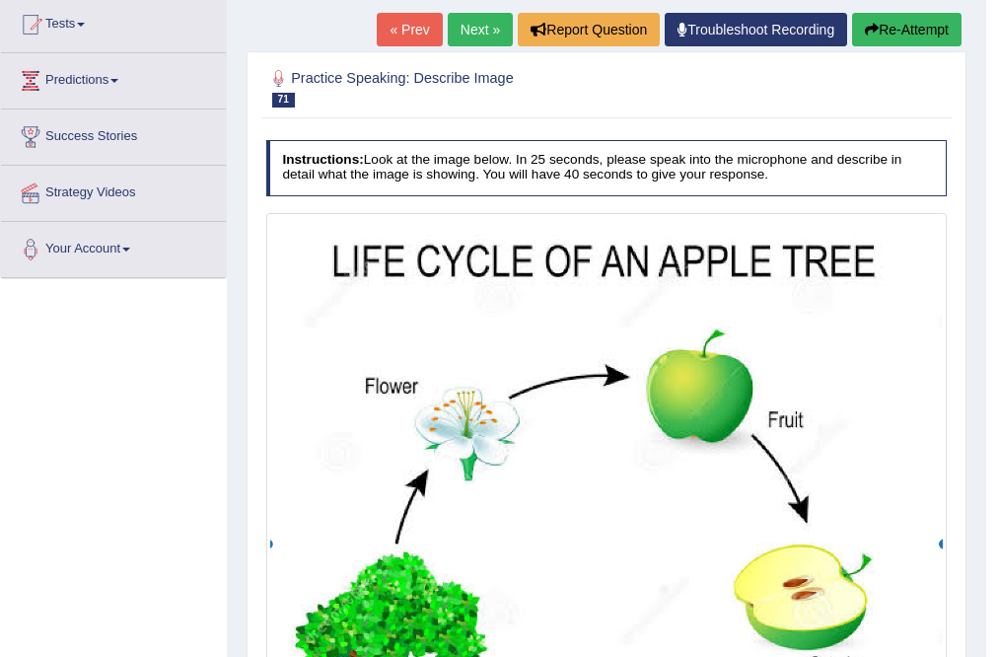
click at [891, 27] on button "Re-Attempt" at bounding box center [906, 30] width 109 height 34
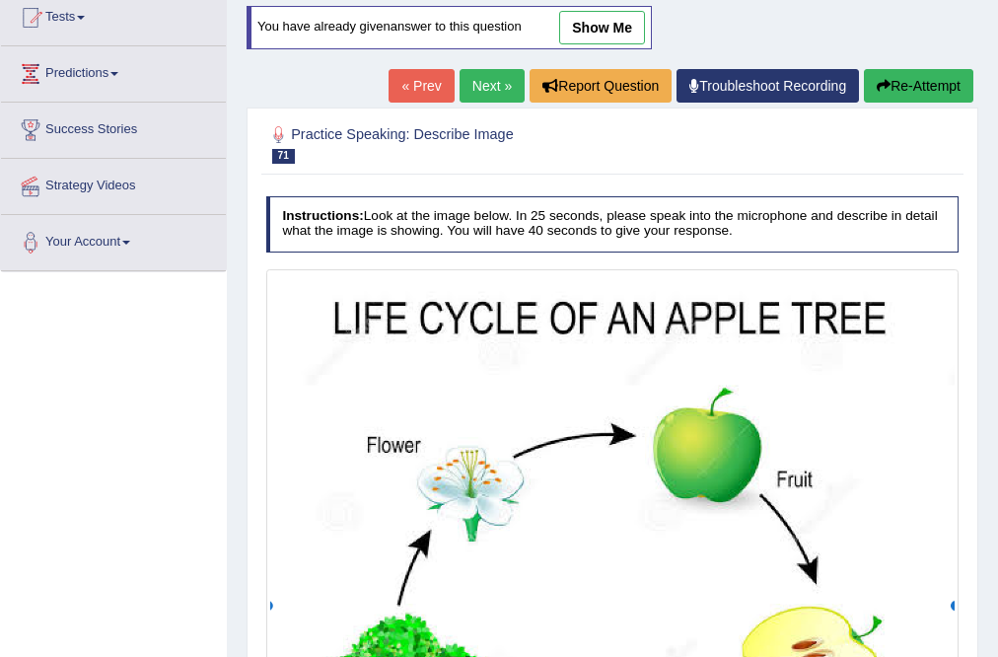
scroll to position [220, 0]
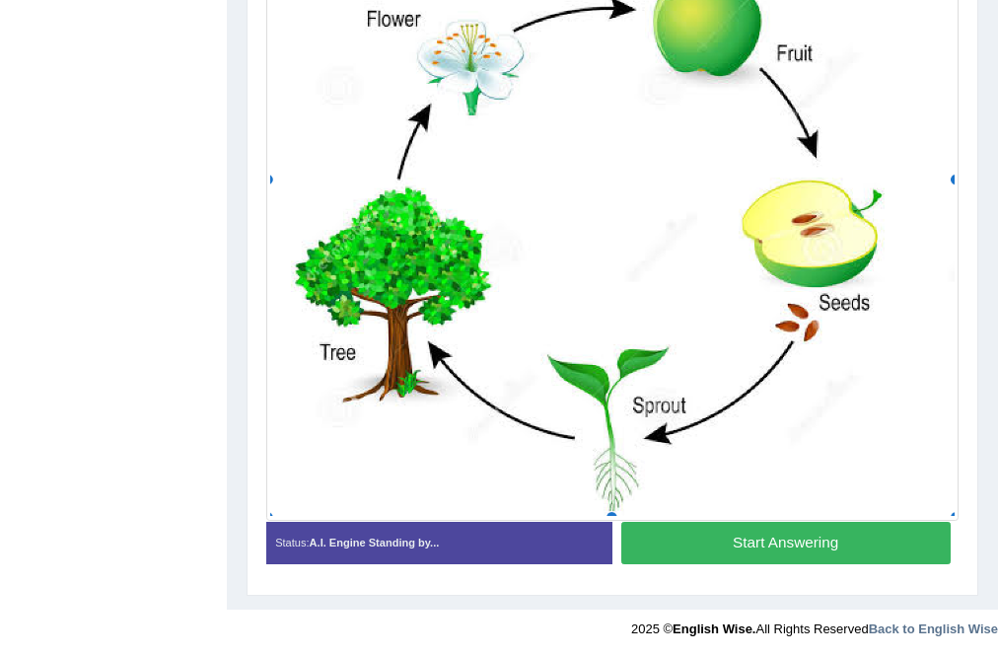
click at [746, 546] on button "Start Answering" at bounding box center [785, 543] width 329 height 42
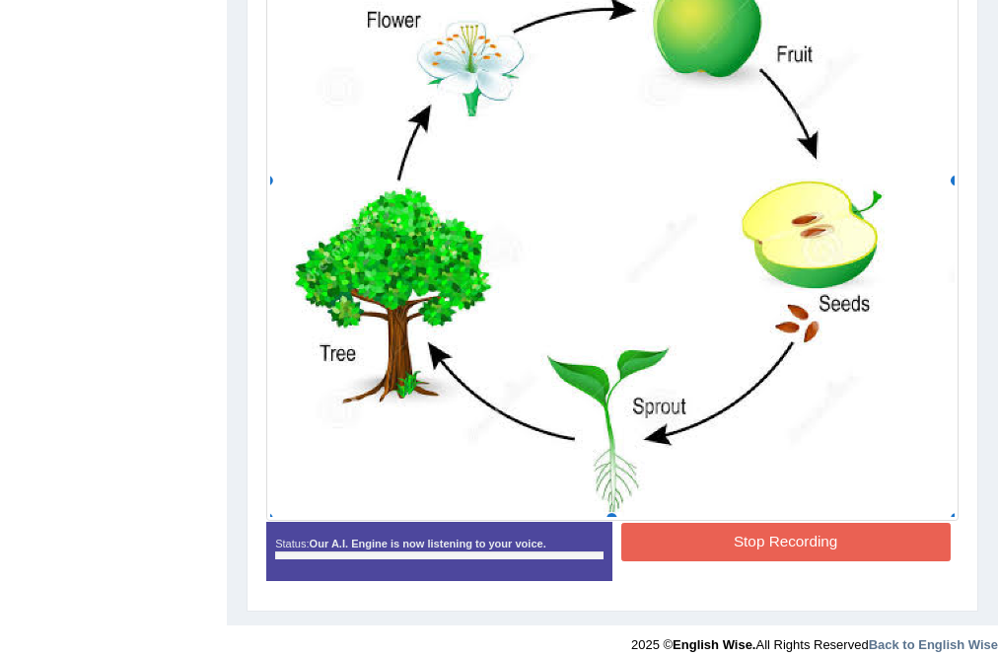
scroll to position [631, 0]
click at [766, 543] on button "Stop Recording" at bounding box center [785, 542] width 329 height 38
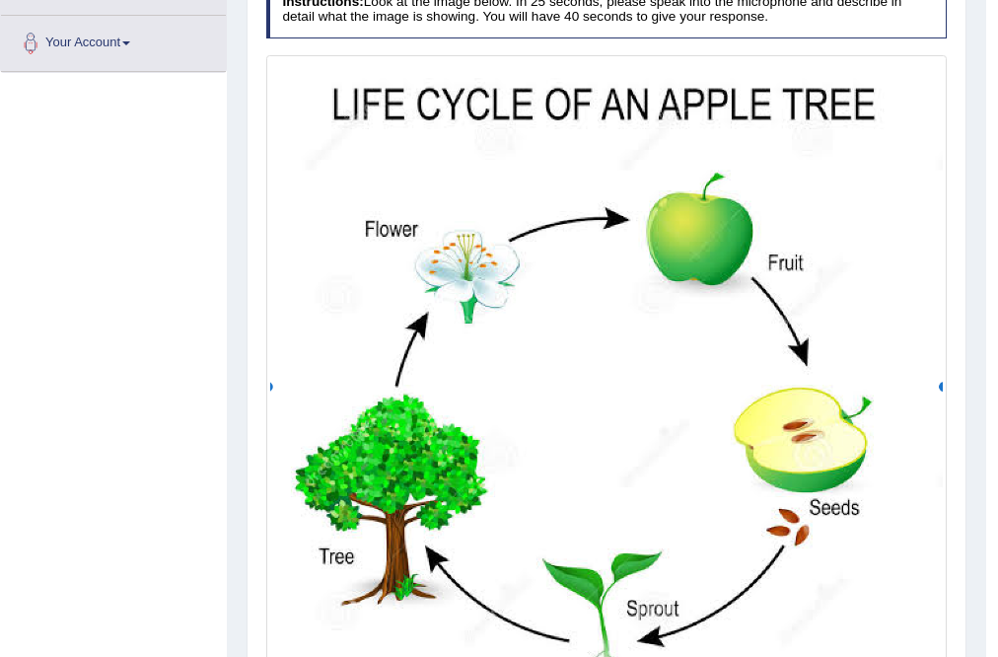
scroll to position [182, 0]
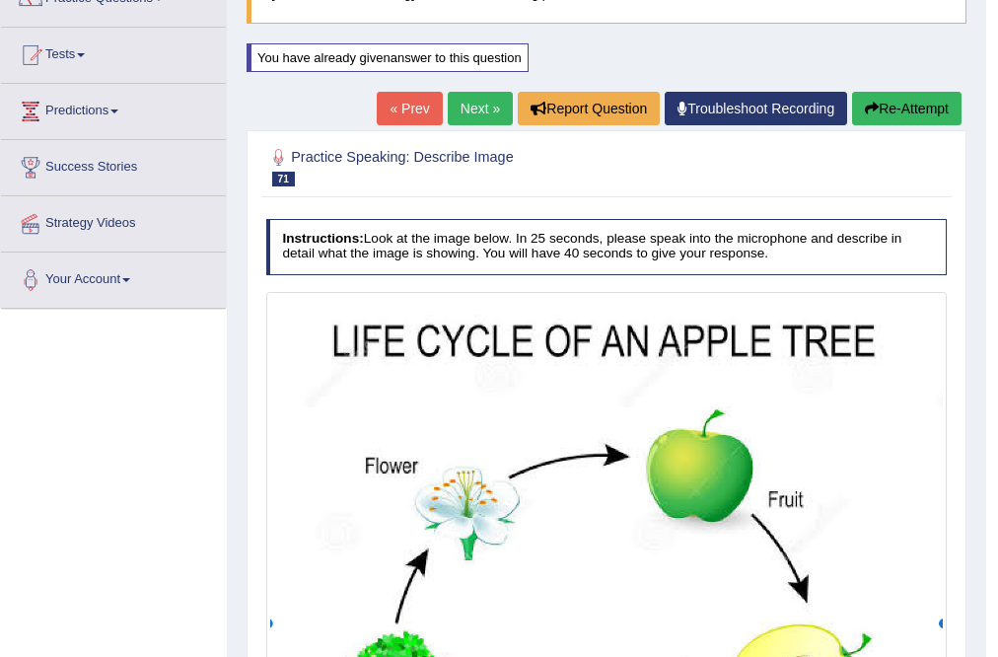
click at [466, 107] on link "Next »" at bounding box center [480, 109] width 65 height 34
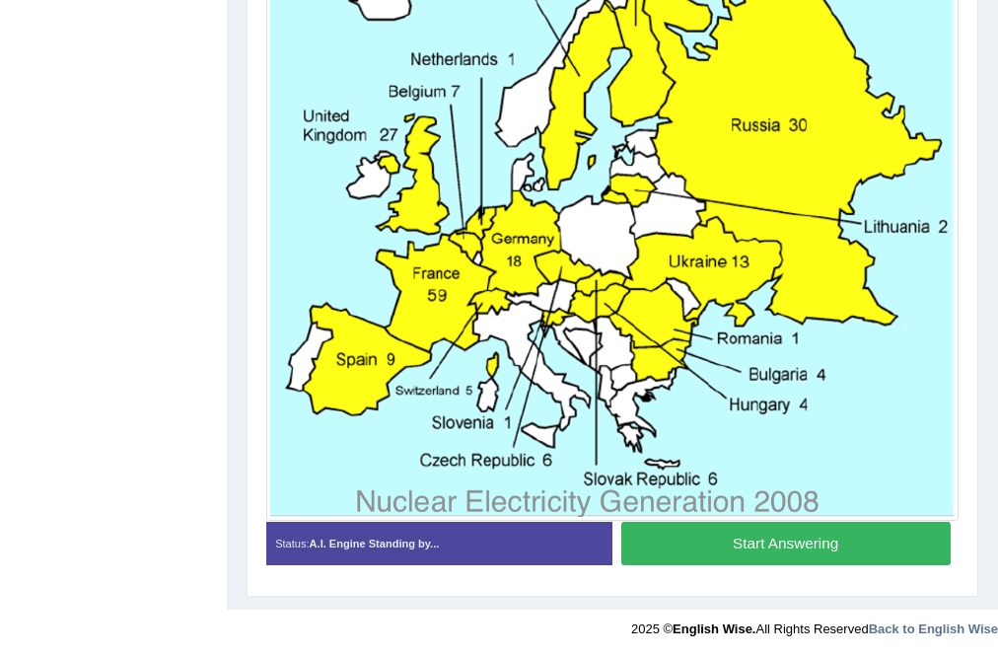
scroll to position [539, 0]
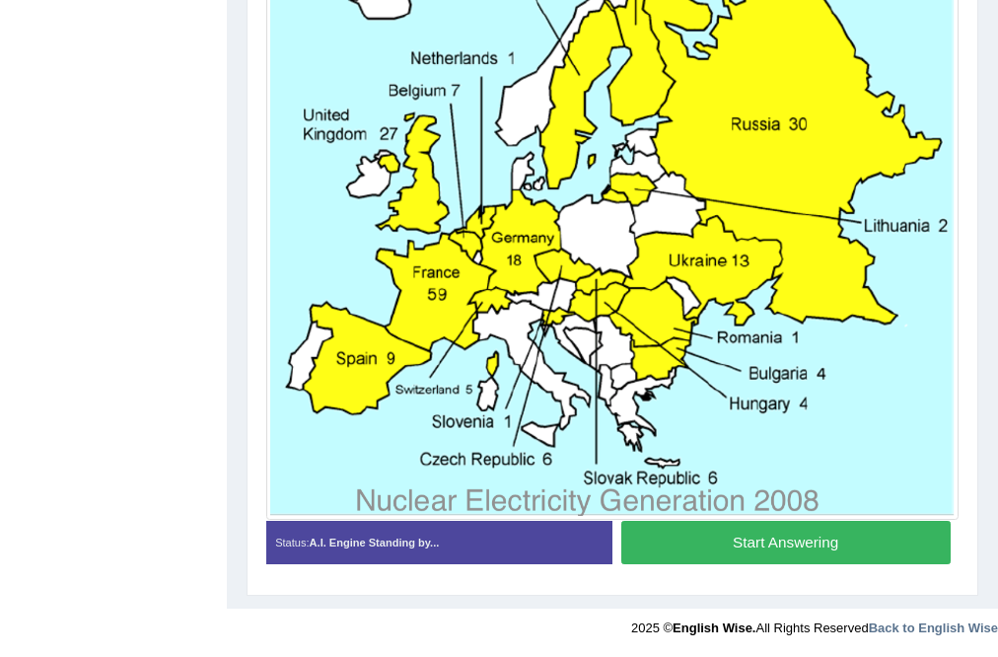
click at [702, 528] on button "Start Answering" at bounding box center [785, 542] width 329 height 42
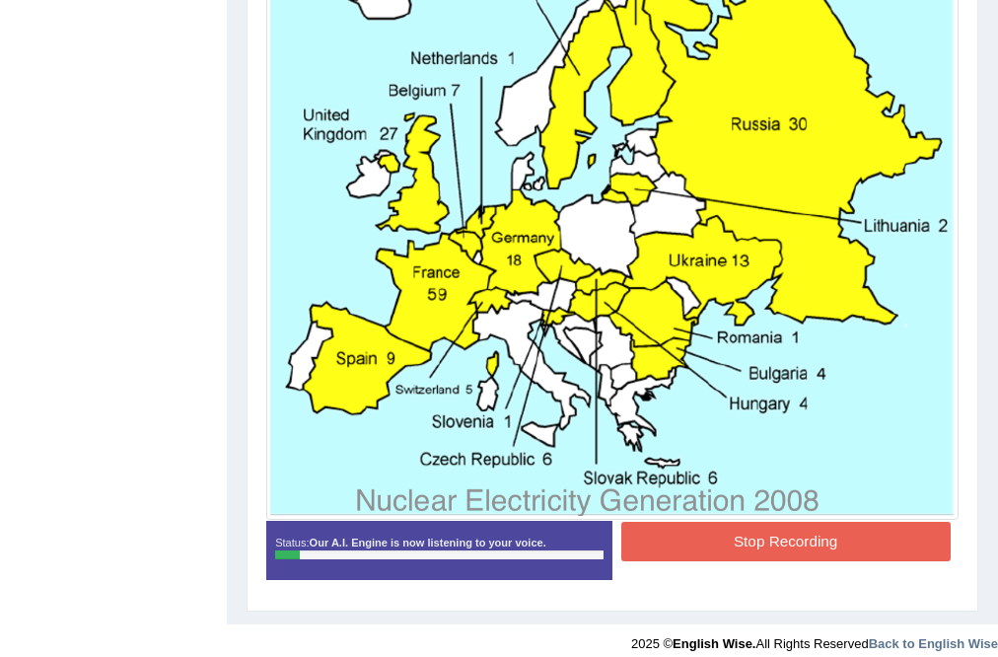
click at [761, 543] on button "Stop Recording" at bounding box center [785, 541] width 329 height 38
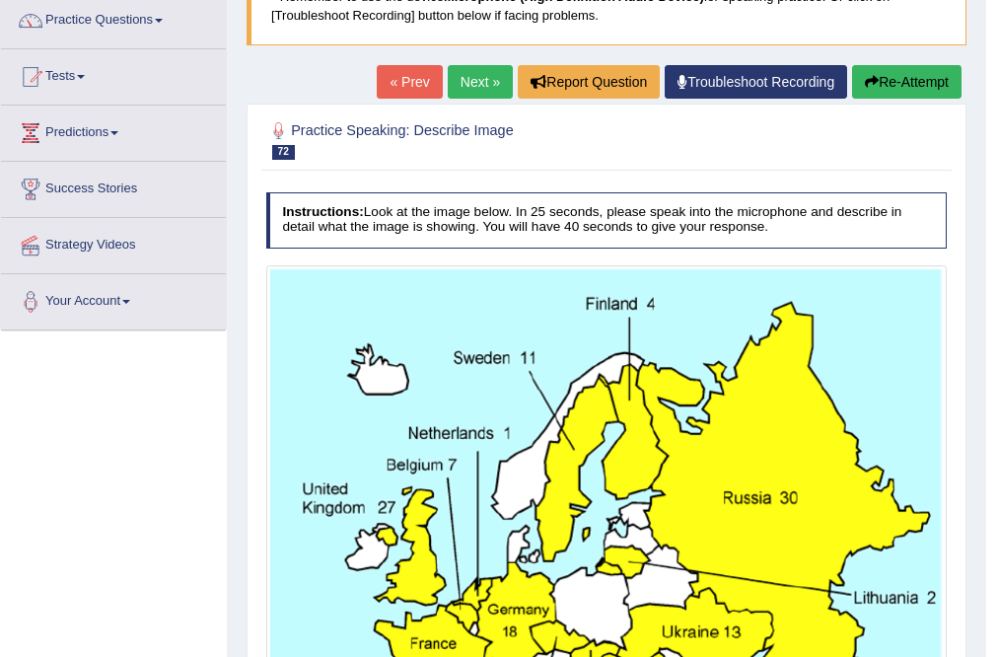
scroll to position [144, 0]
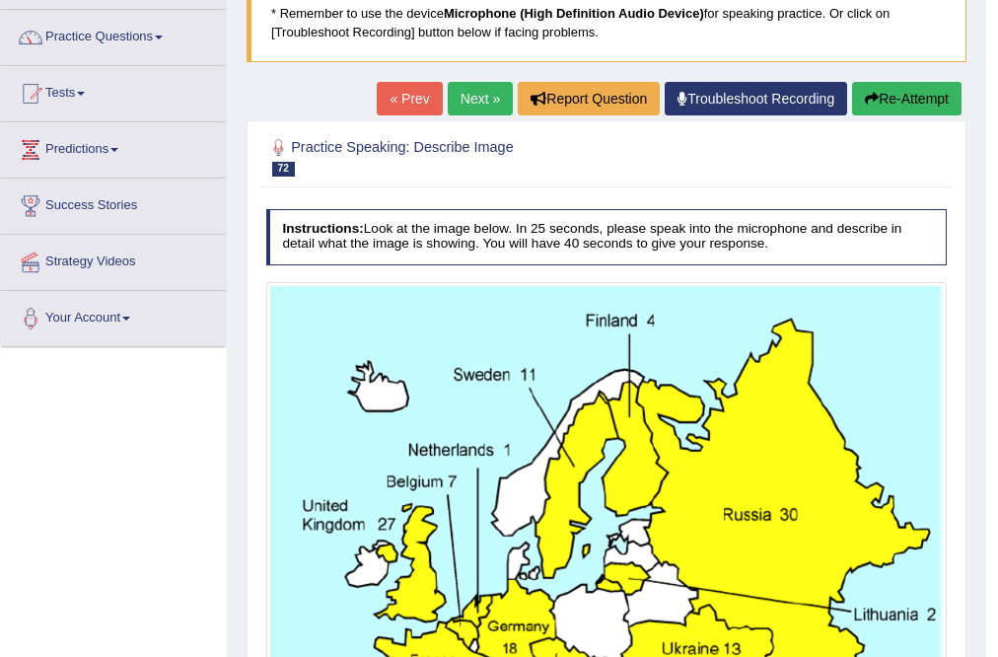
click at [880, 99] on button "Re-Attempt" at bounding box center [906, 99] width 109 height 34
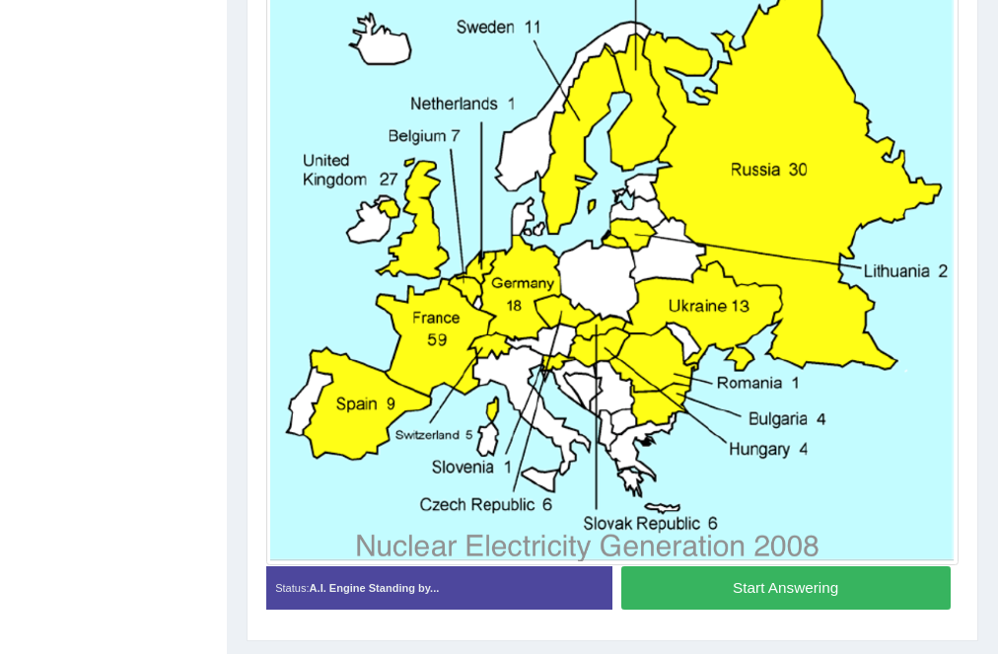
scroll to position [601, 0]
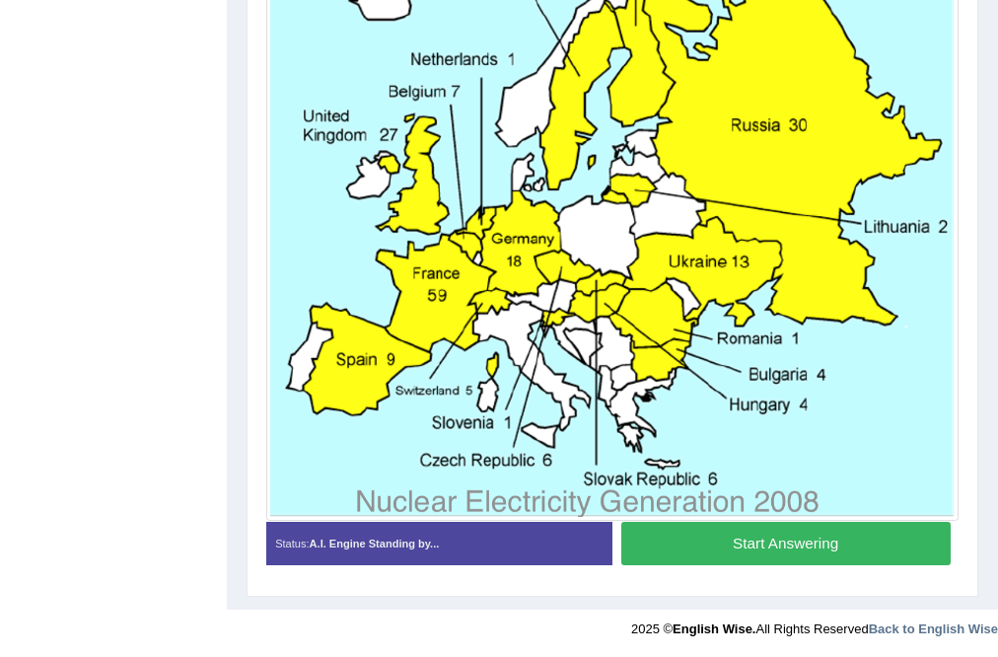
click at [809, 559] on button "Start Answering" at bounding box center [785, 543] width 329 height 42
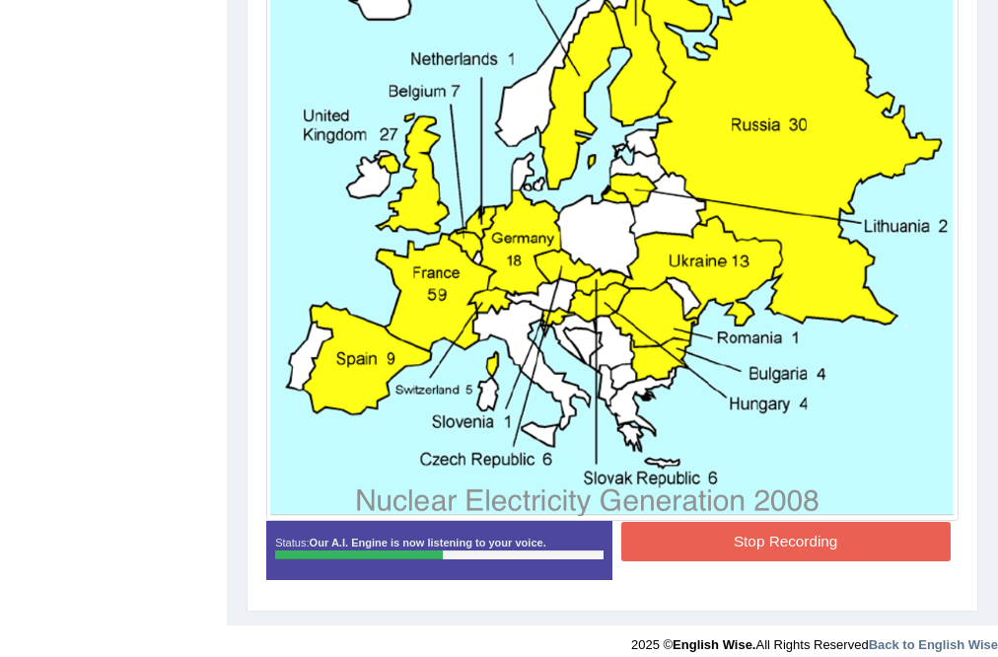
click at [751, 536] on button "Stop Recording" at bounding box center [785, 541] width 329 height 38
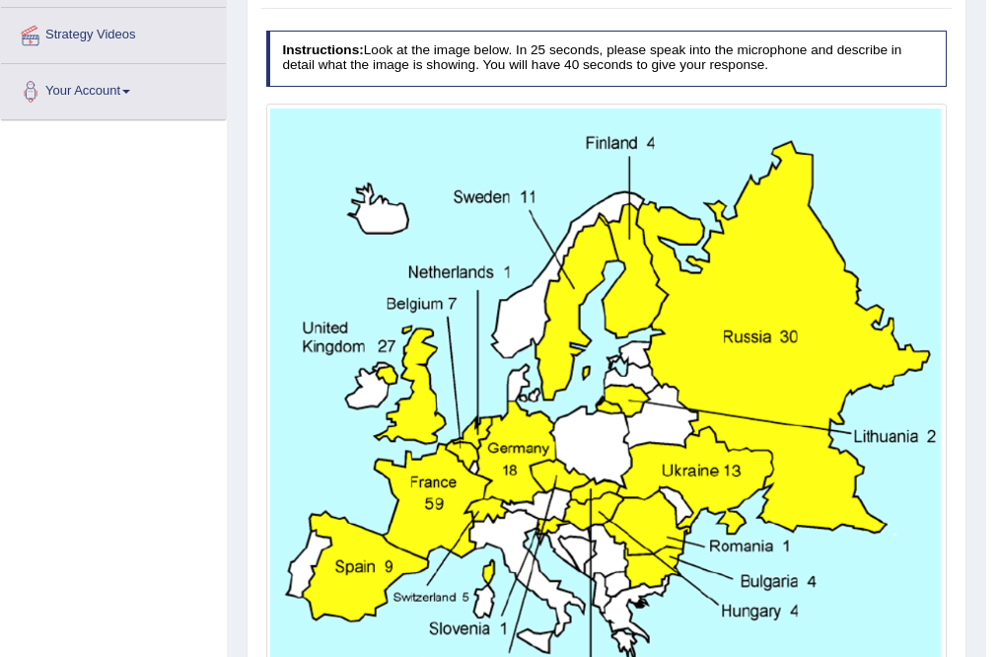
scroll to position [271, 0]
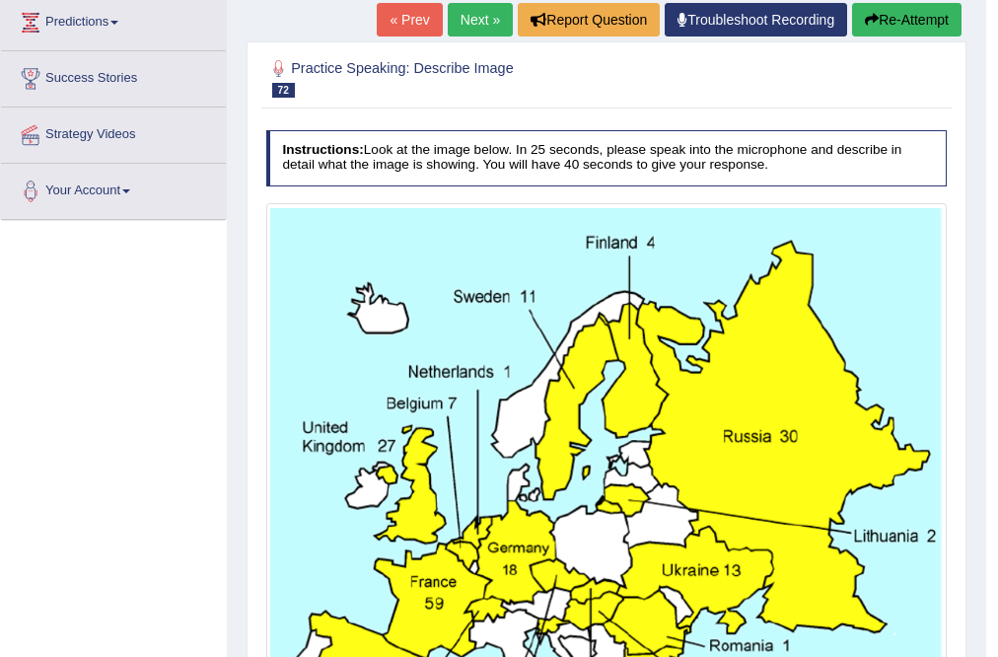
click at [876, 30] on button "Re-Attempt" at bounding box center [906, 20] width 109 height 34
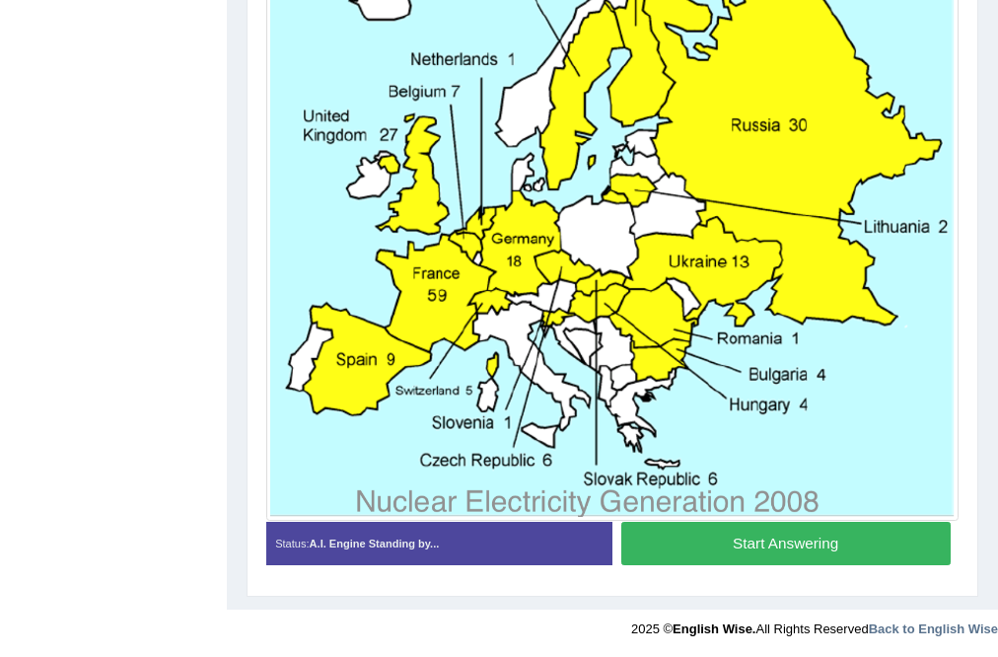
click at [758, 538] on button "Start Answering" at bounding box center [785, 543] width 329 height 42
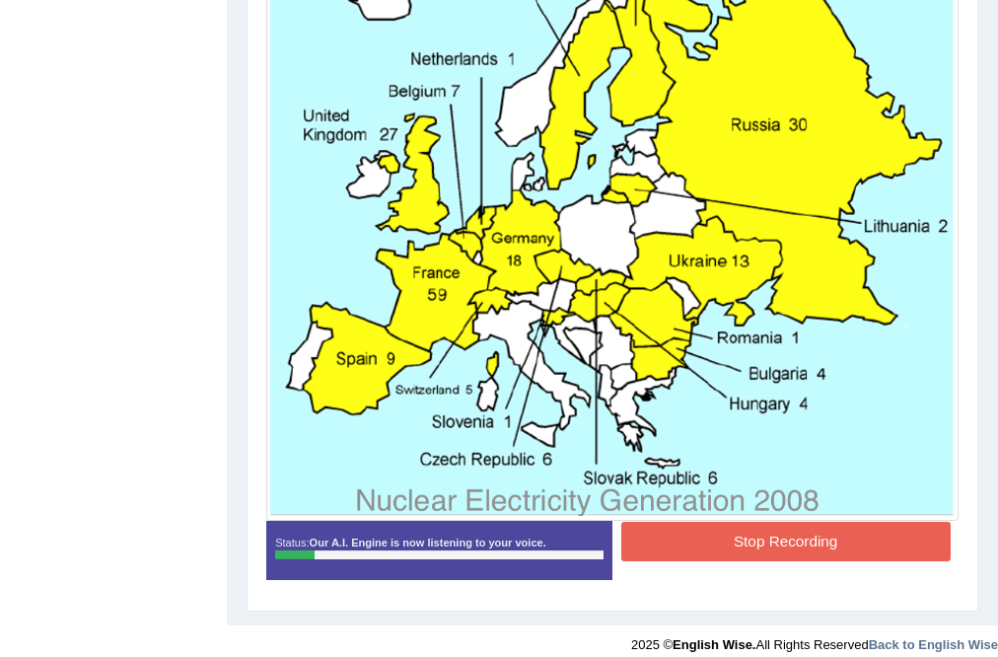
click at [707, 532] on button "Stop Recording" at bounding box center [785, 541] width 329 height 38
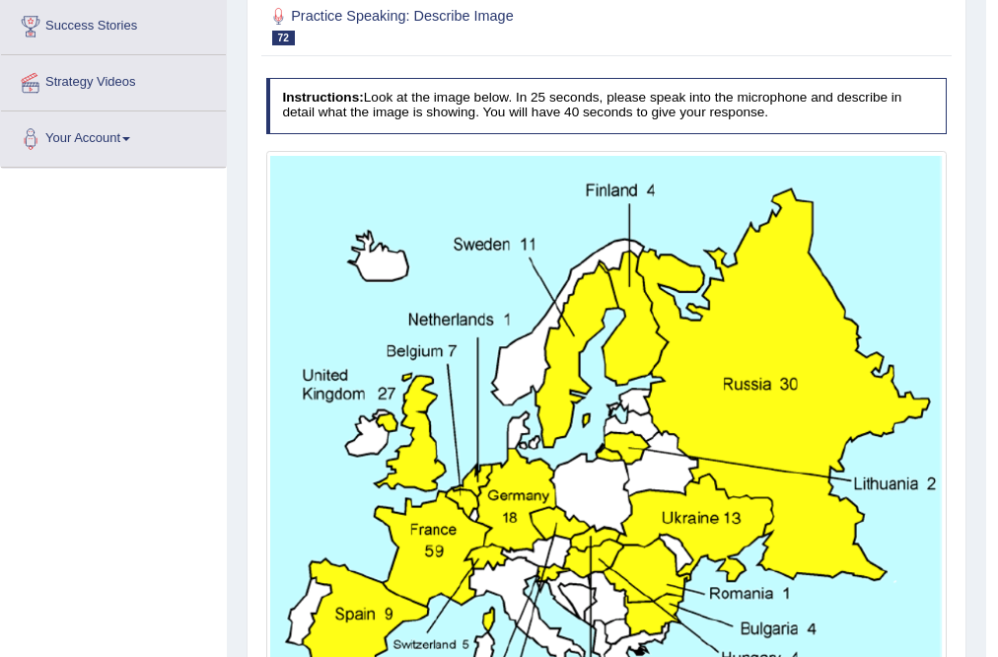
scroll to position [113, 0]
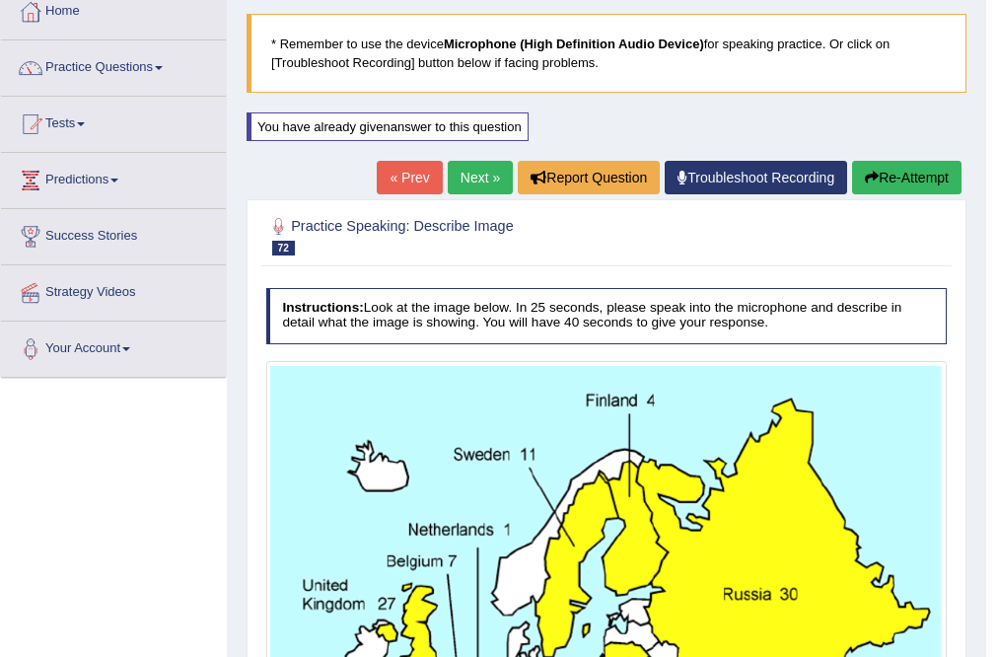
click at [872, 188] on button "Re-Attempt" at bounding box center [906, 178] width 109 height 34
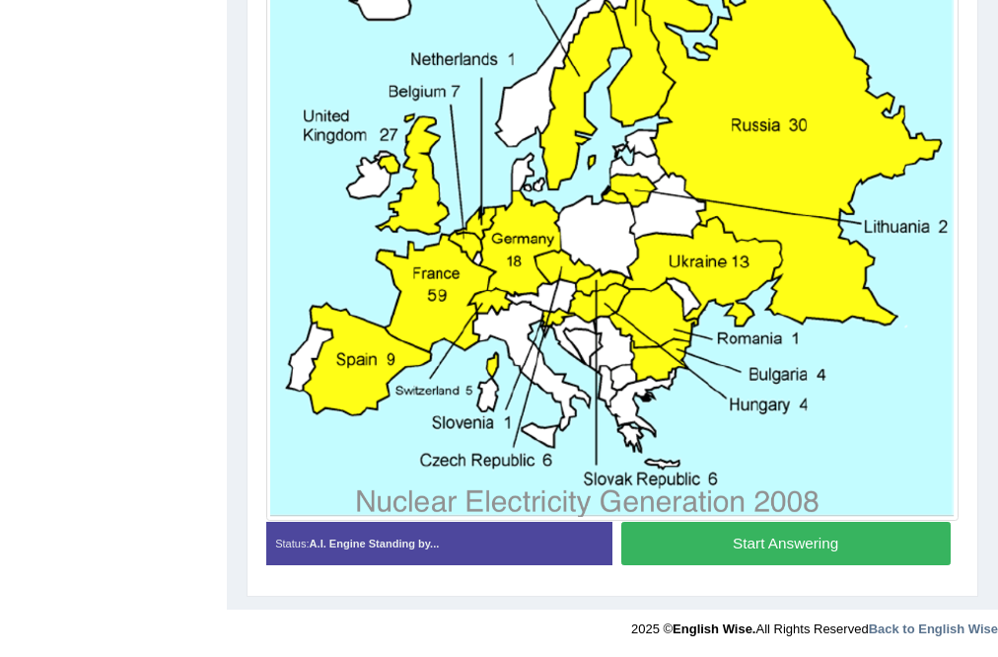
click at [854, 537] on button "Start Answering" at bounding box center [785, 543] width 329 height 42
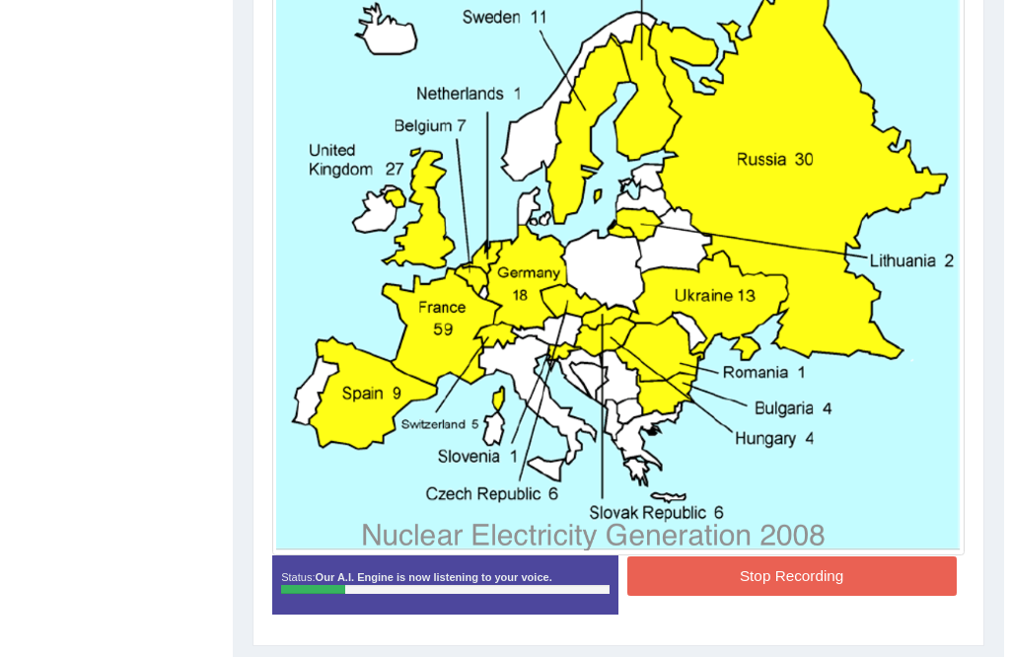
scroll to position [524, 0]
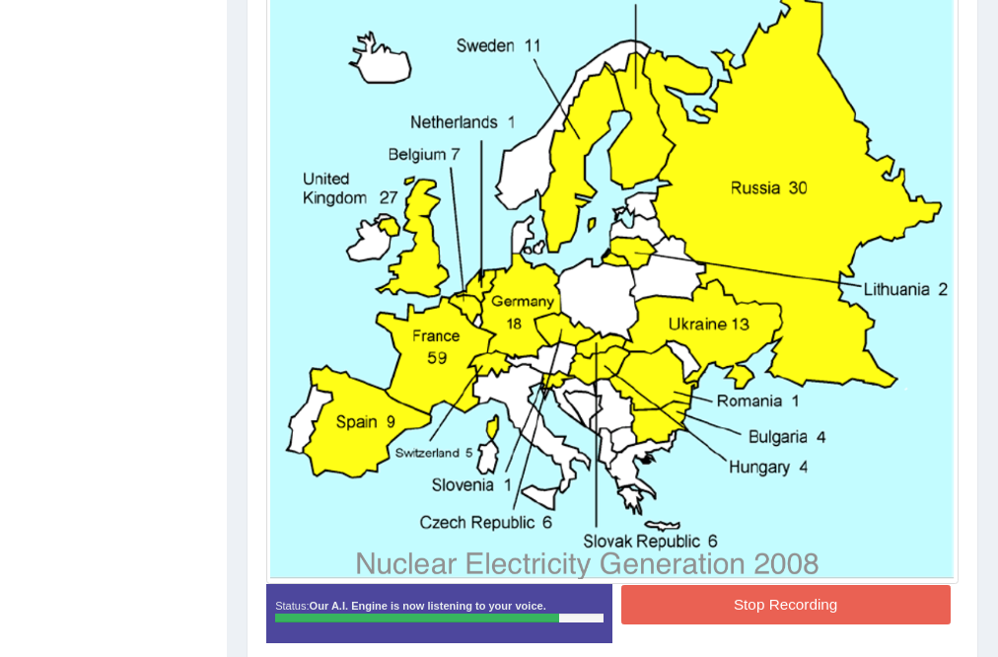
click at [761, 590] on button "Stop Recording" at bounding box center [785, 604] width 329 height 38
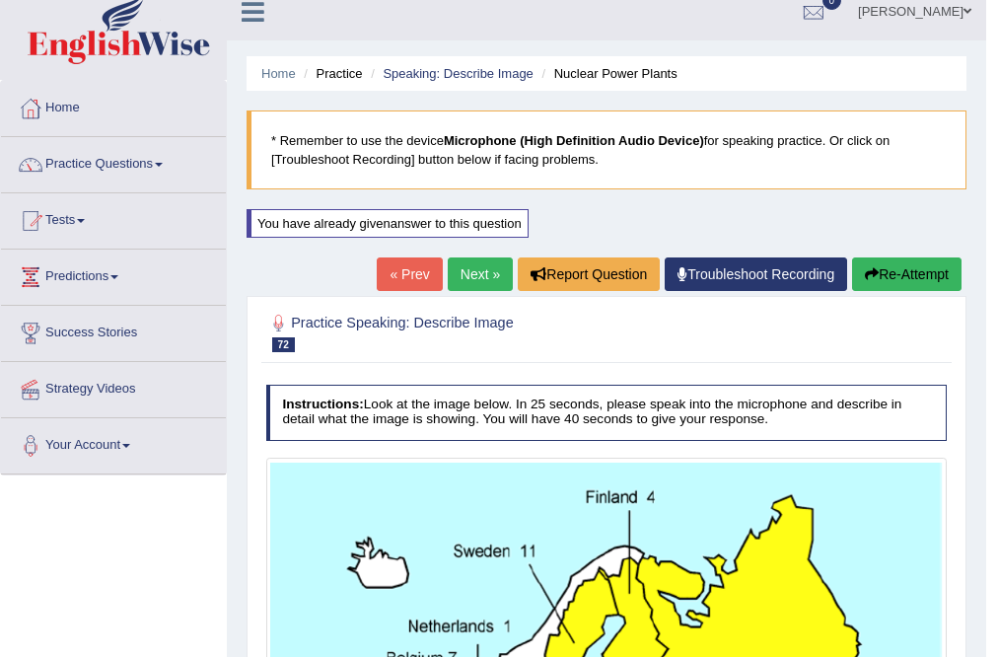
scroll to position [0, 0]
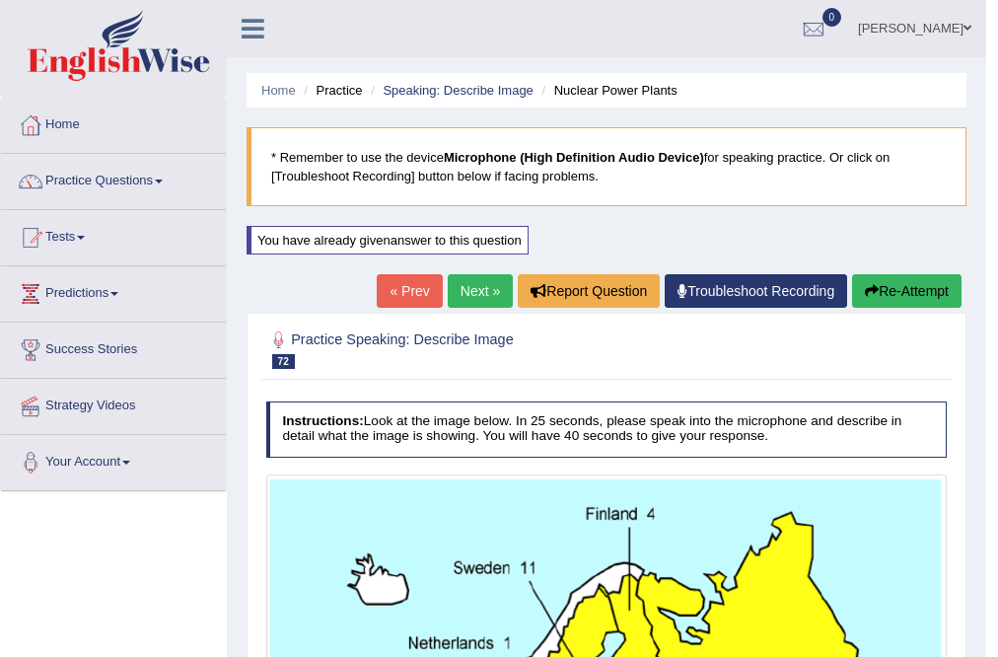
click at [485, 276] on link "Next »" at bounding box center [480, 291] width 65 height 34
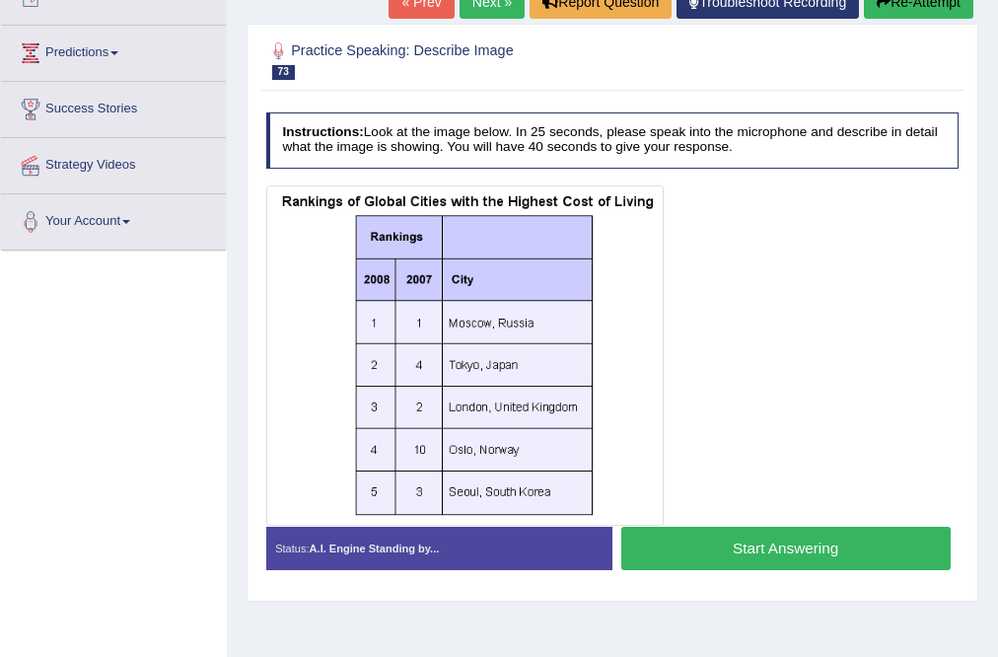
scroll to position [158, 0]
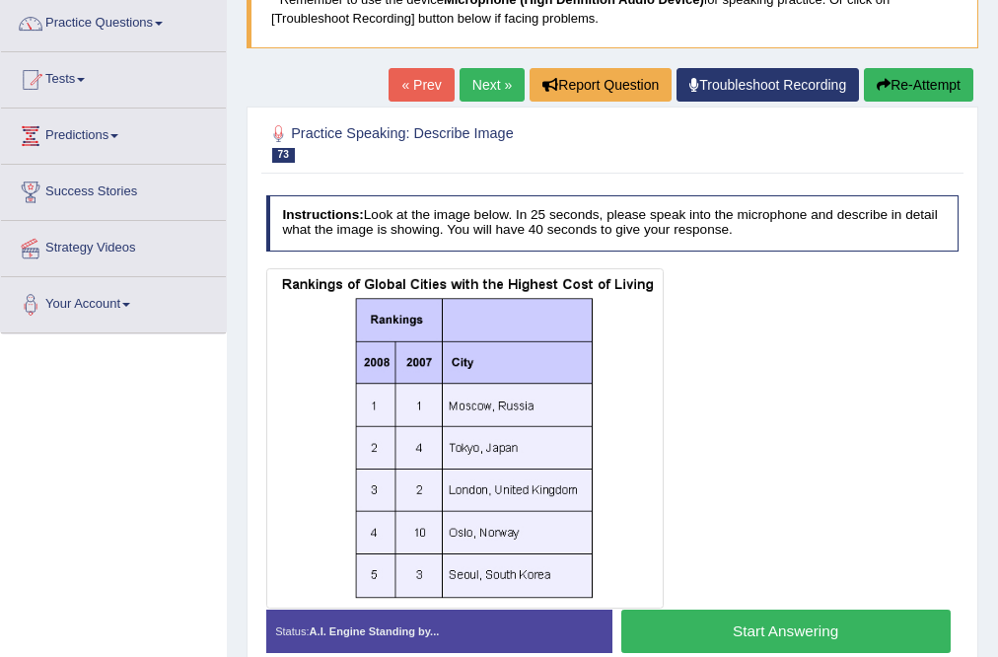
click at [792, 624] on button "Start Answering" at bounding box center [785, 631] width 329 height 42
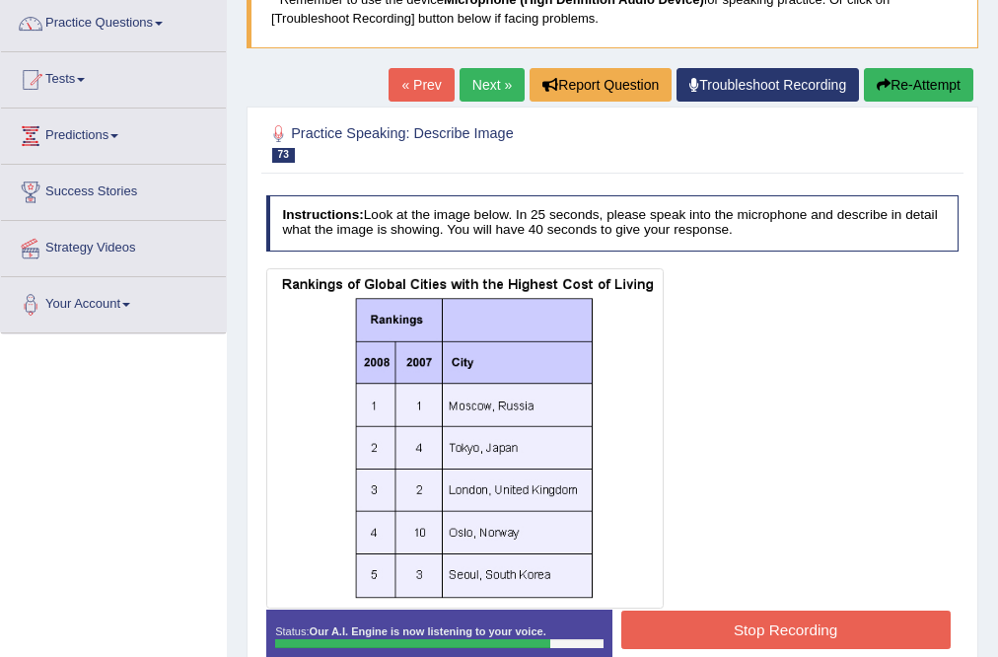
click at [690, 614] on button "Stop Recording" at bounding box center [785, 630] width 329 height 38
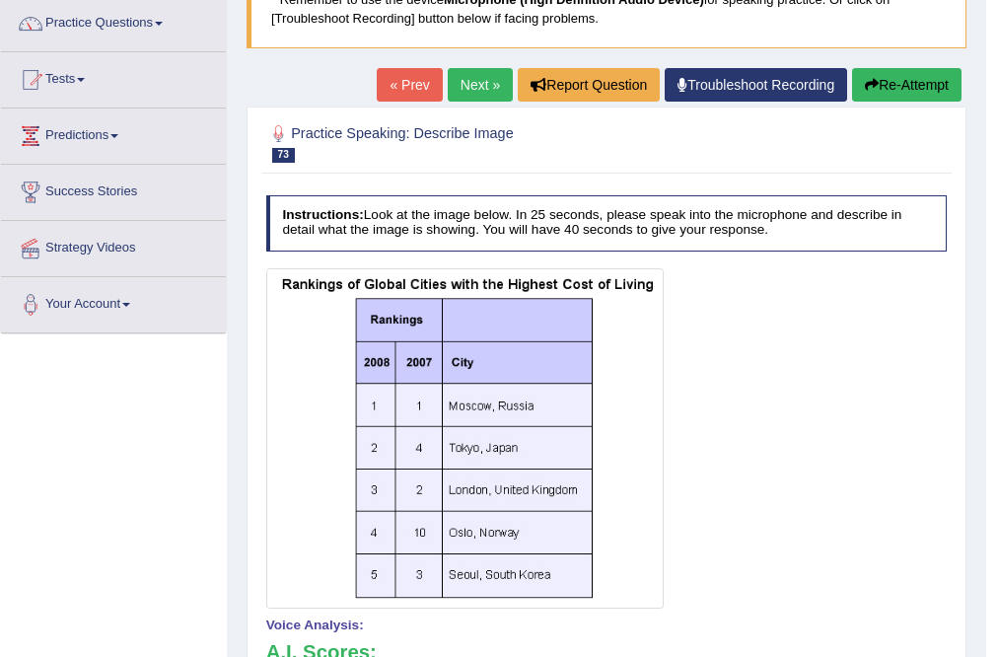
scroll to position [0, 0]
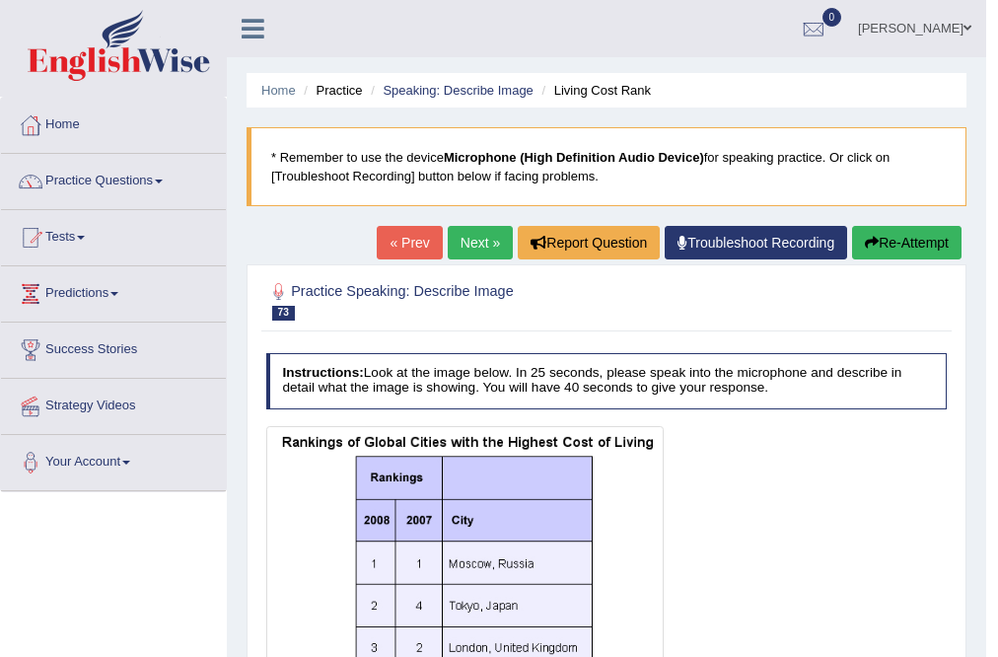
click at [930, 234] on button "Re-Attempt" at bounding box center [906, 243] width 109 height 34
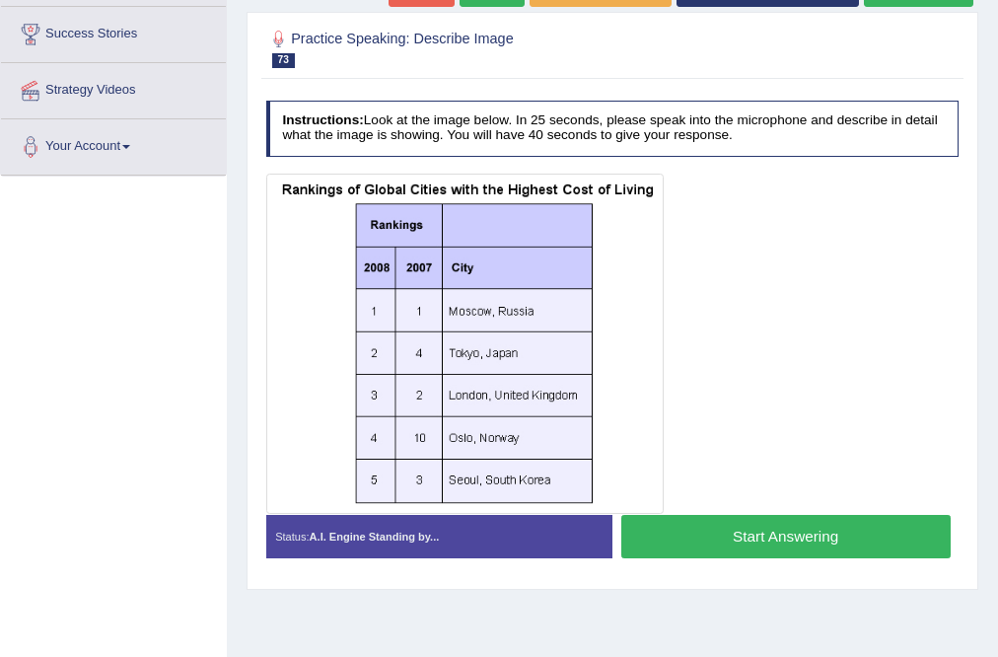
click at [763, 521] on button "Start Answering" at bounding box center [785, 536] width 329 height 42
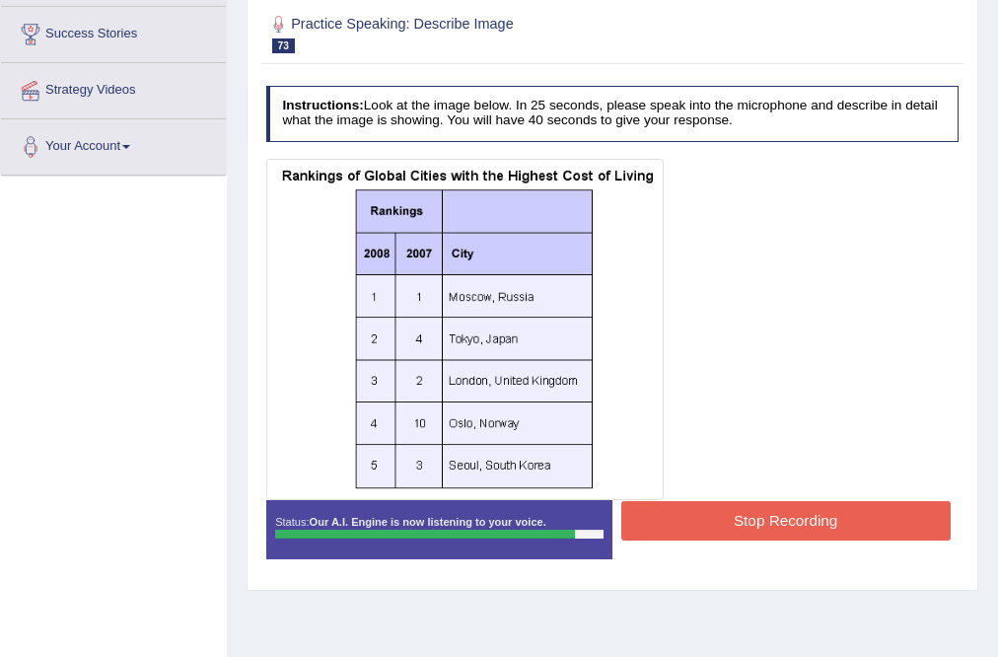
click at [768, 522] on button "Stop Recording" at bounding box center [785, 520] width 329 height 38
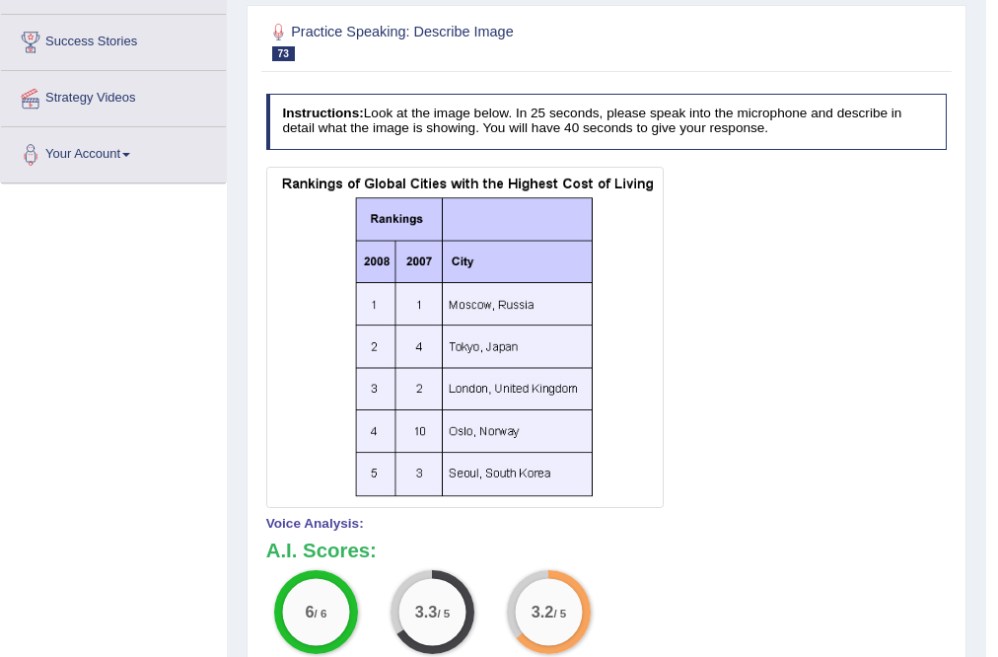
scroll to position [94, 0]
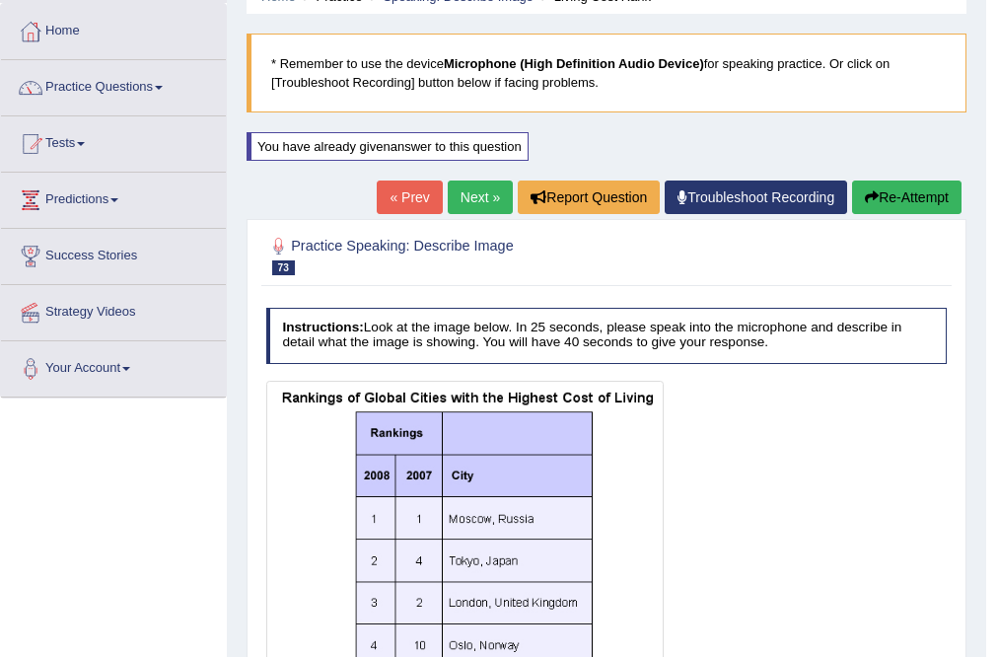
click at [472, 196] on link "Next »" at bounding box center [480, 198] width 65 height 34
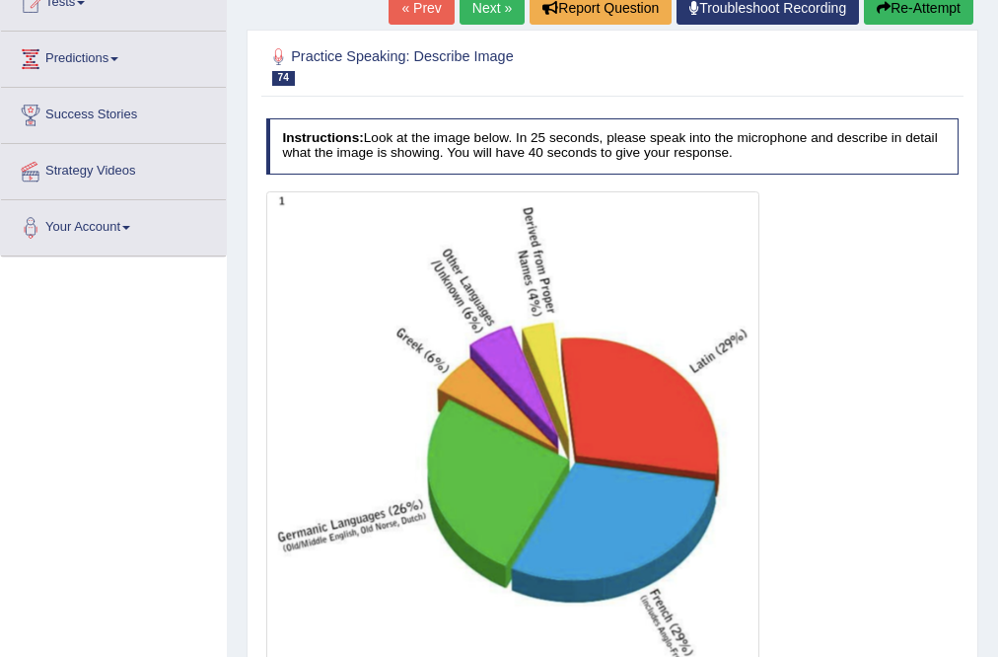
scroll to position [314, 0]
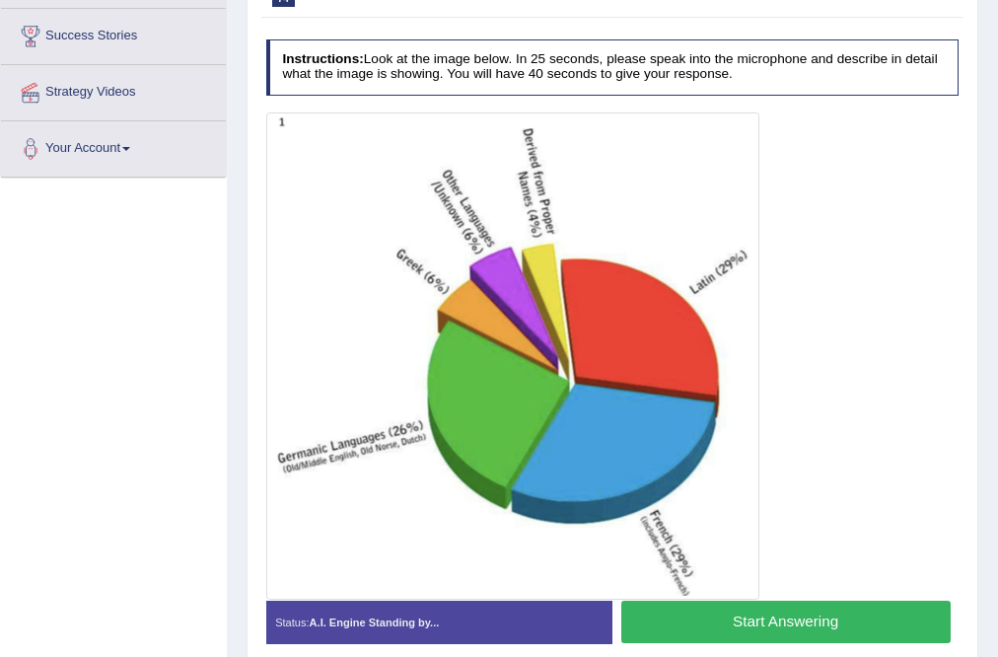
click at [757, 624] on button "Start Answering" at bounding box center [785, 622] width 329 height 42
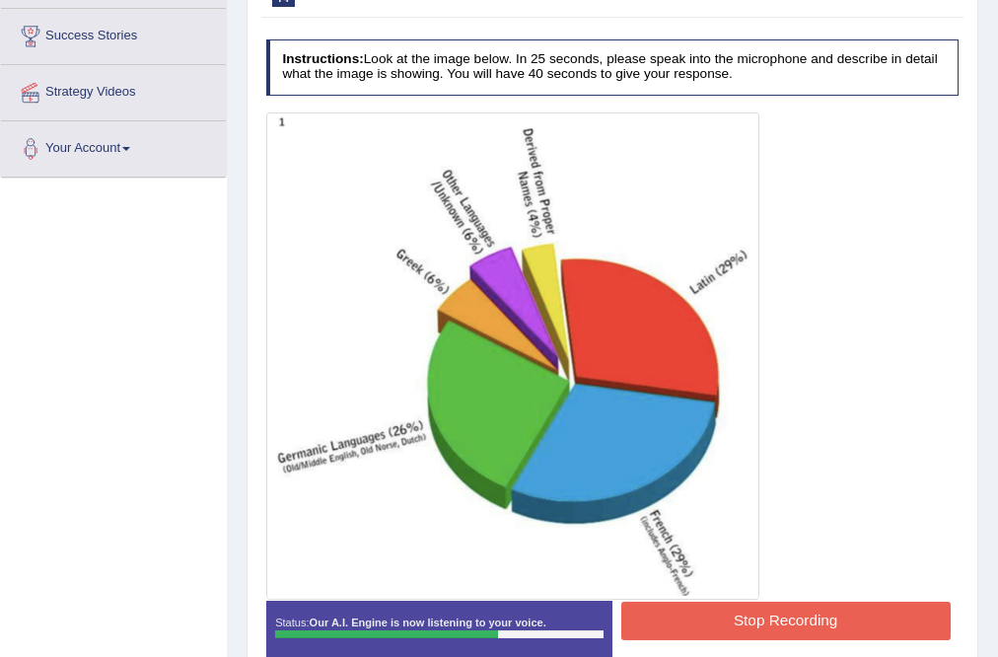
click at [771, 604] on button "Stop Recording" at bounding box center [785, 621] width 329 height 38
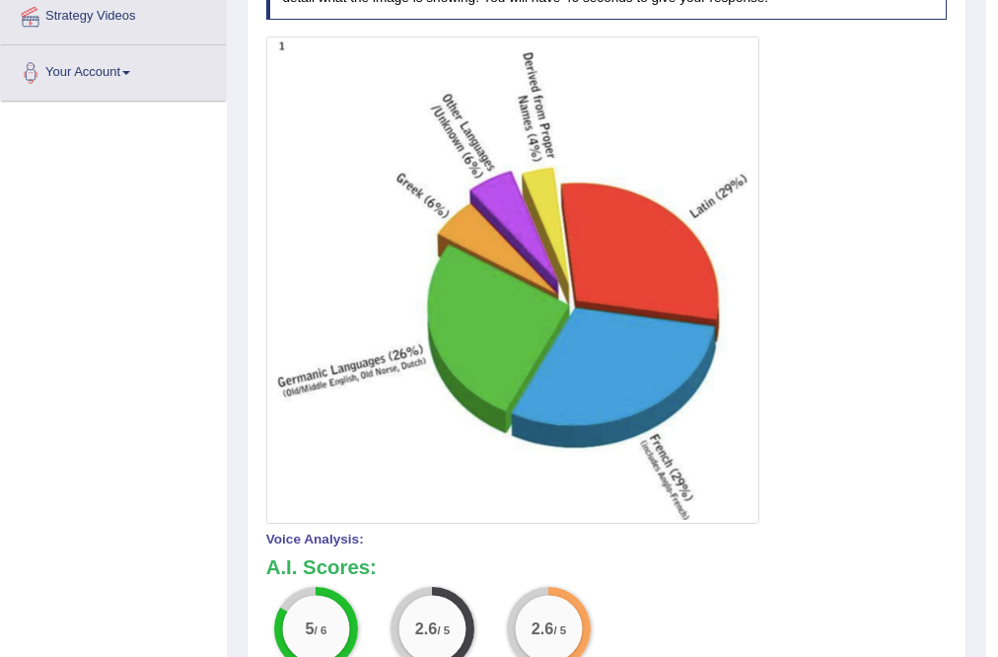
scroll to position [113, 0]
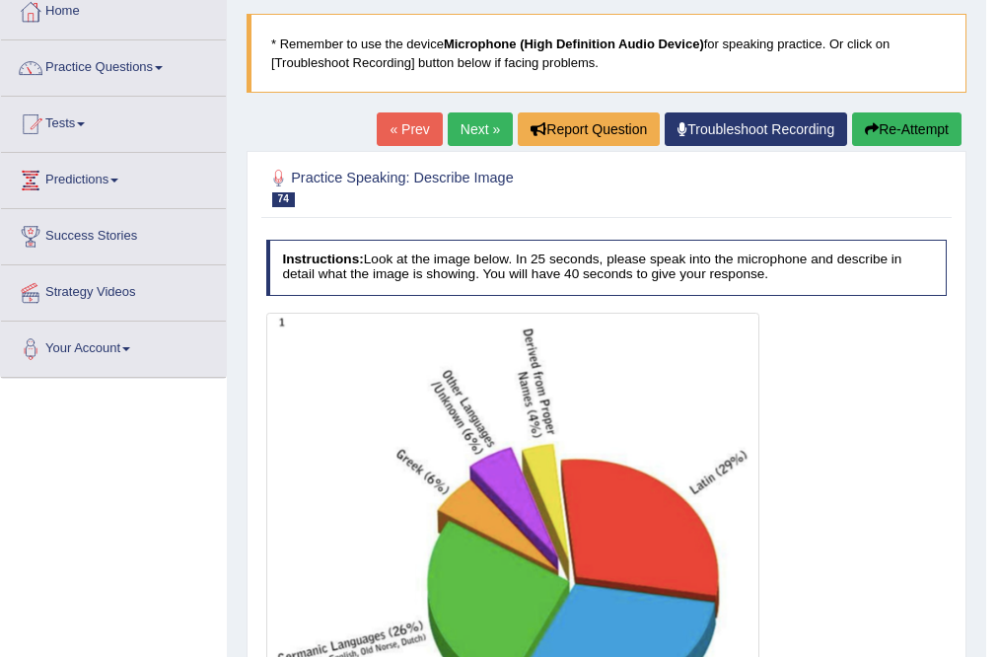
click at [914, 125] on button "Re-Attempt" at bounding box center [906, 129] width 109 height 34
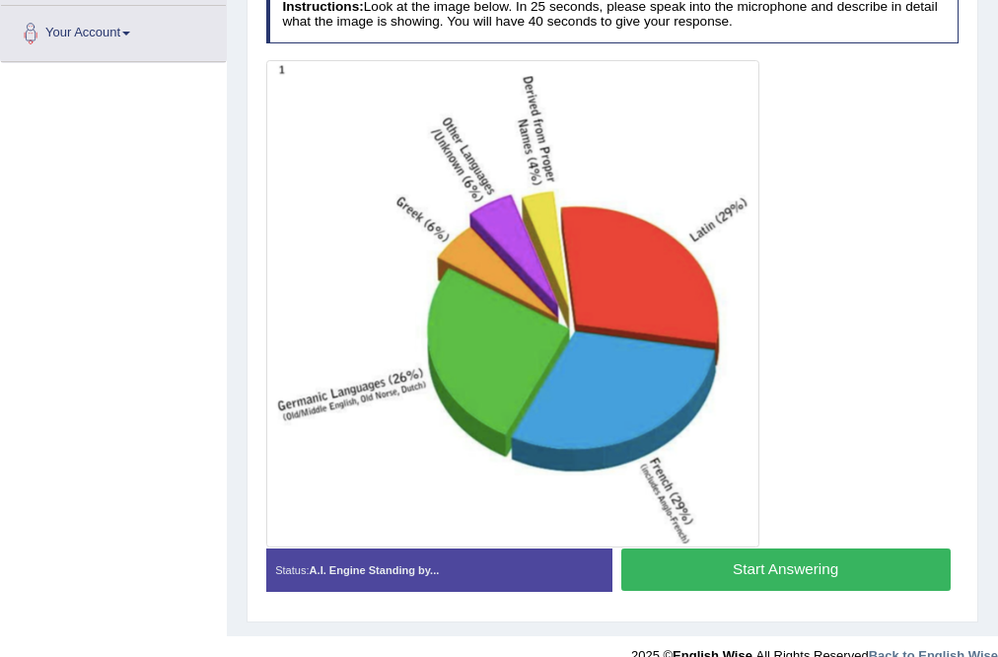
click at [785, 588] on button "Start Answering" at bounding box center [785, 569] width 329 height 42
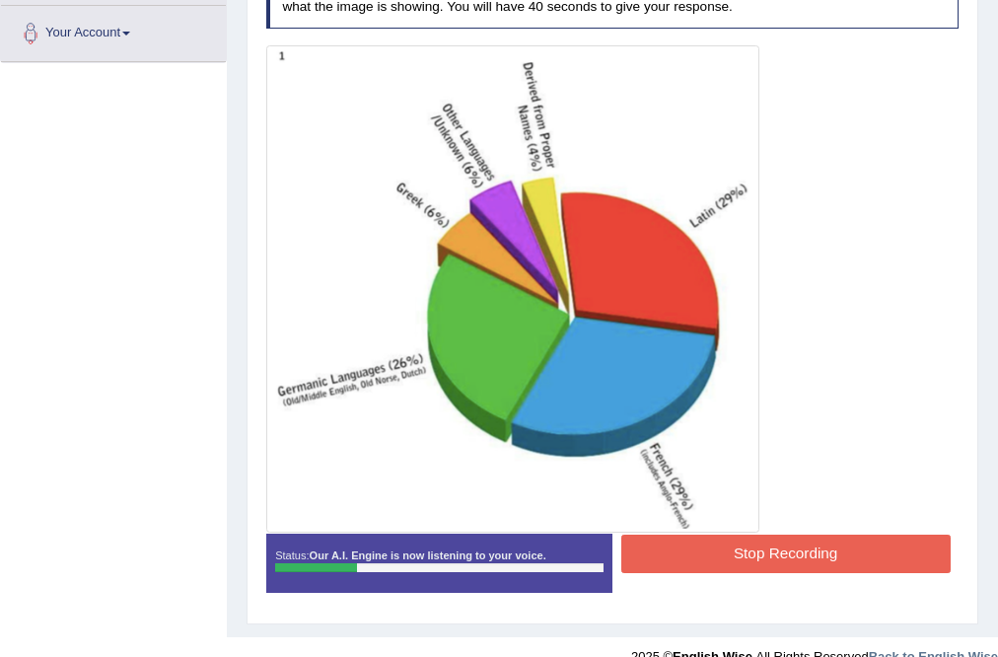
click at [736, 556] on button "Stop Recording" at bounding box center [785, 554] width 329 height 38
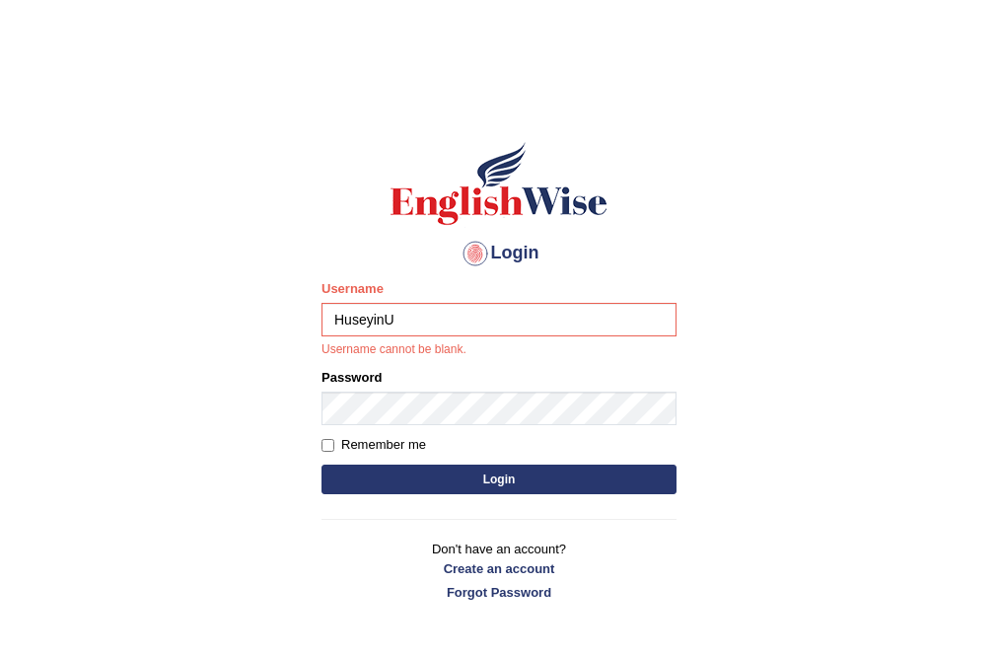
type input "HuseyinU"
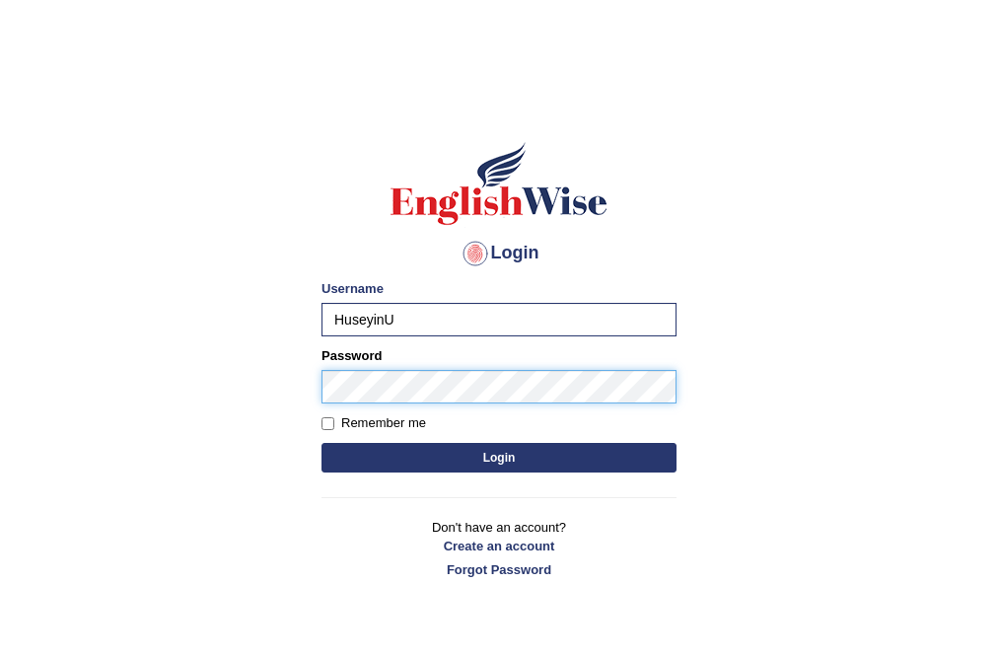
click at [322, 443] on button "Login" at bounding box center [499, 458] width 355 height 30
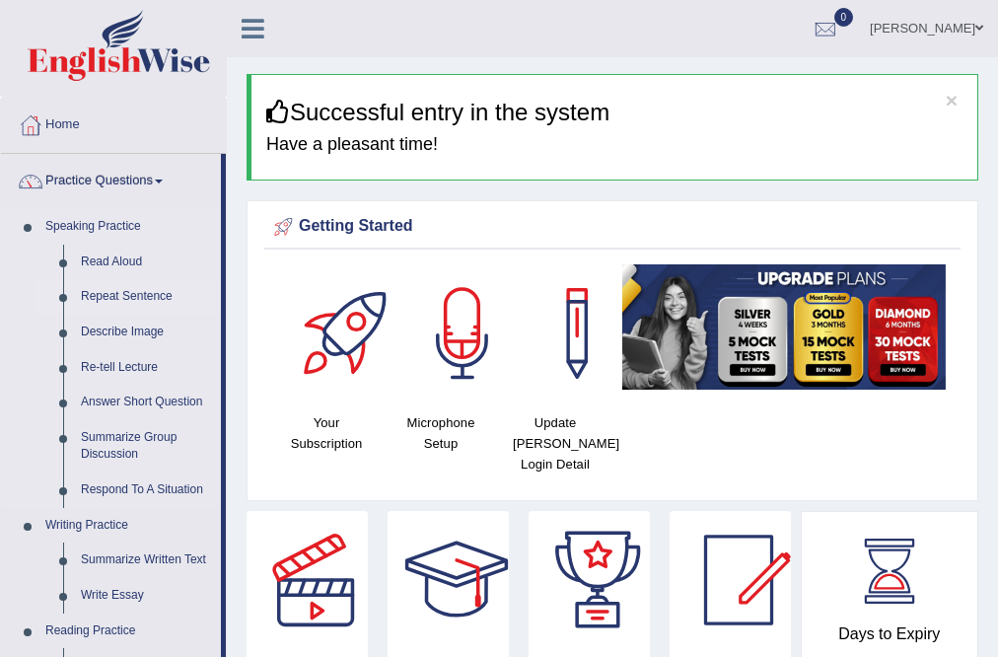
click at [122, 293] on link "Repeat Sentence" at bounding box center [146, 297] width 149 height 36
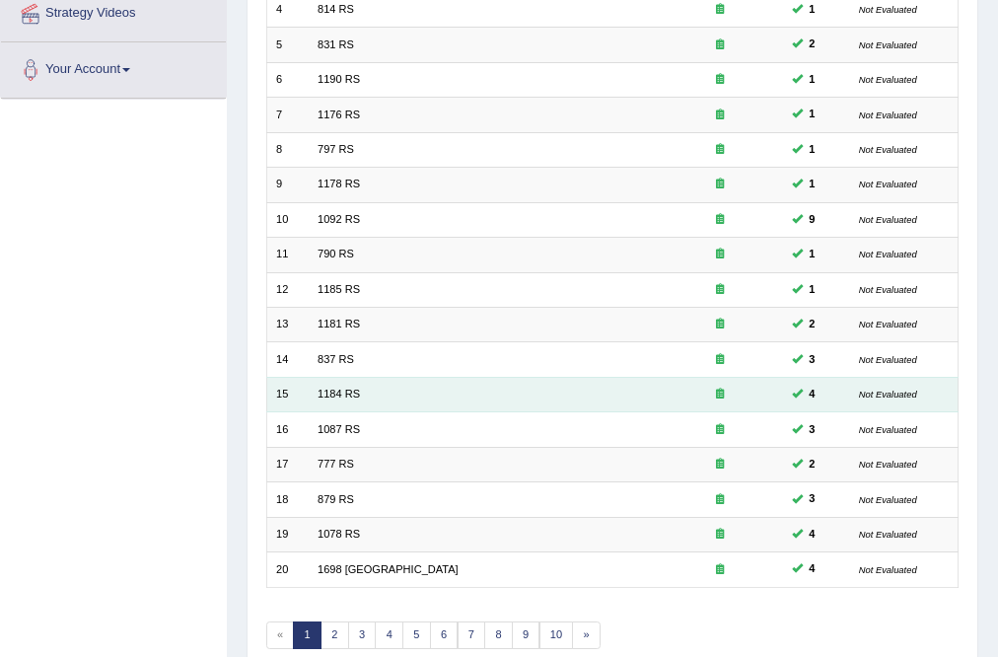
scroll to position [477, 0]
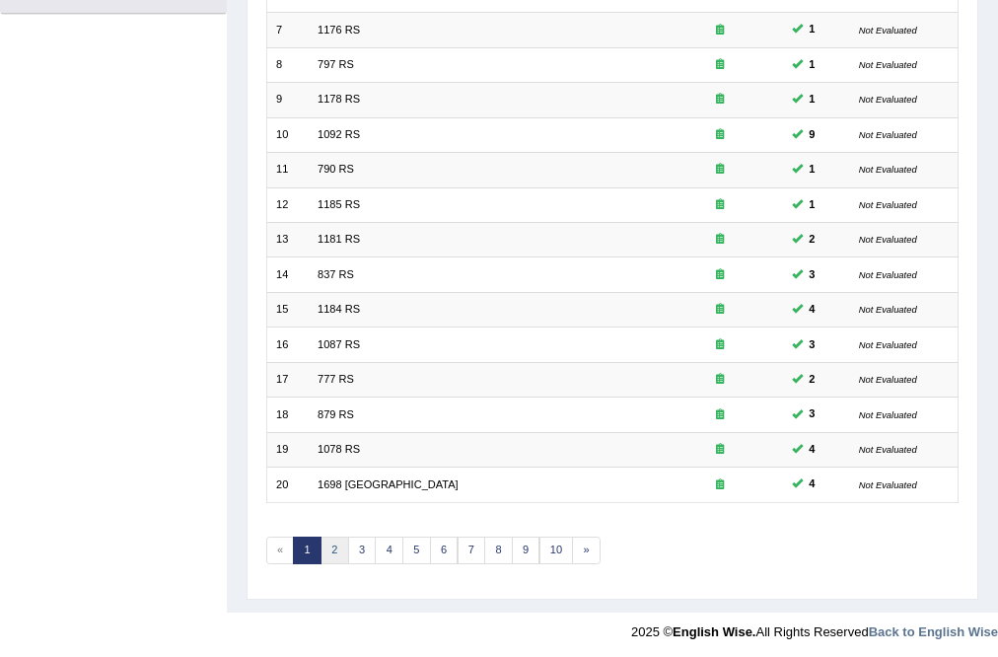
click at [325, 545] on link "2" at bounding box center [335, 551] width 29 height 28
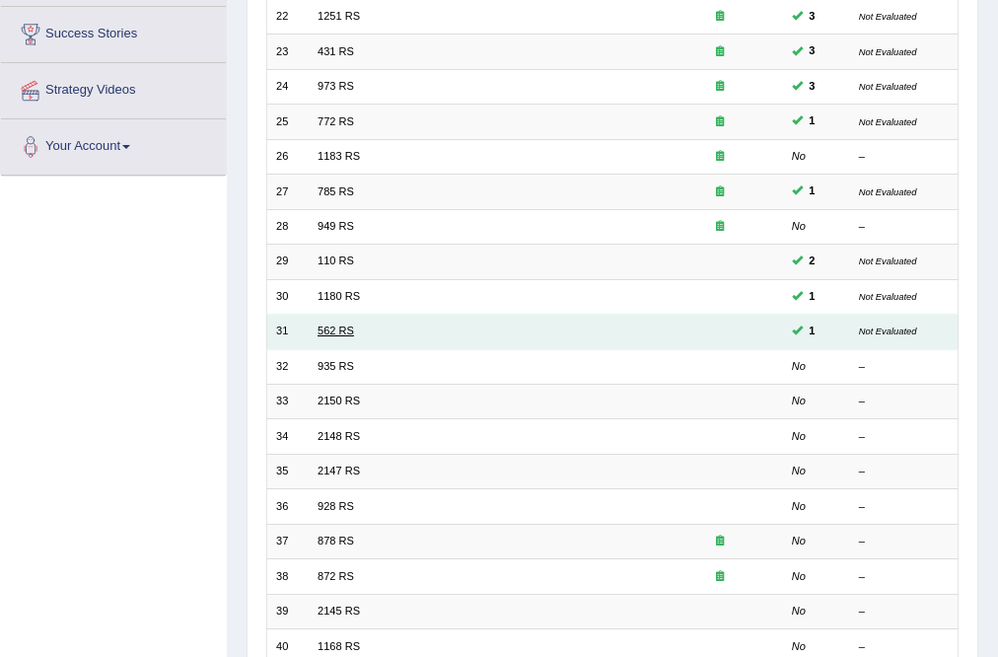
click at [327, 335] on link "562 RS" at bounding box center [336, 331] width 36 height 12
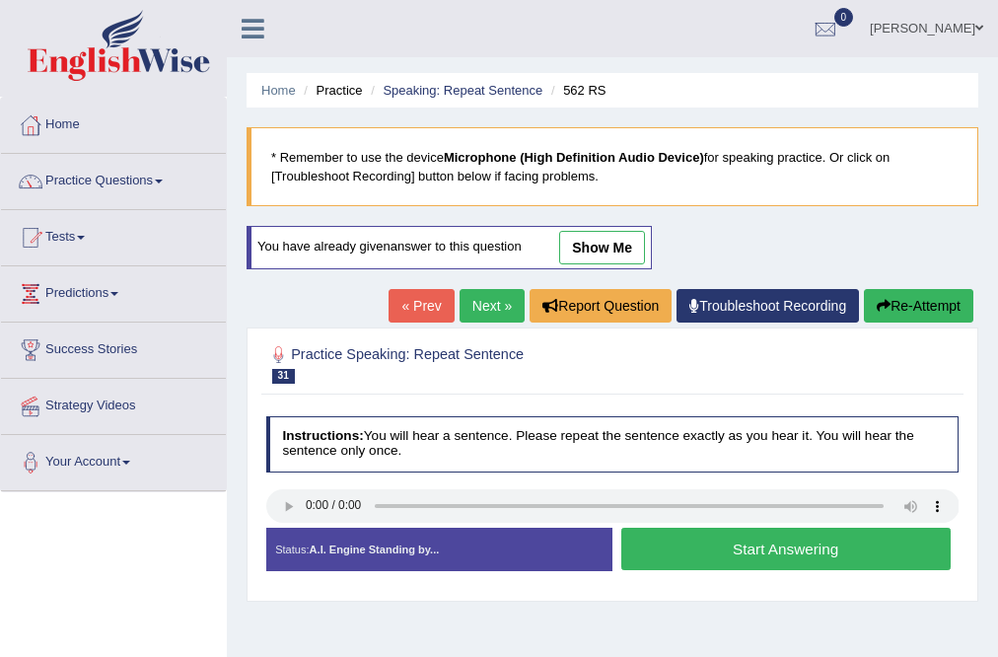
click at [769, 553] on button "Start Answering" at bounding box center [785, 549] width 329 height 42
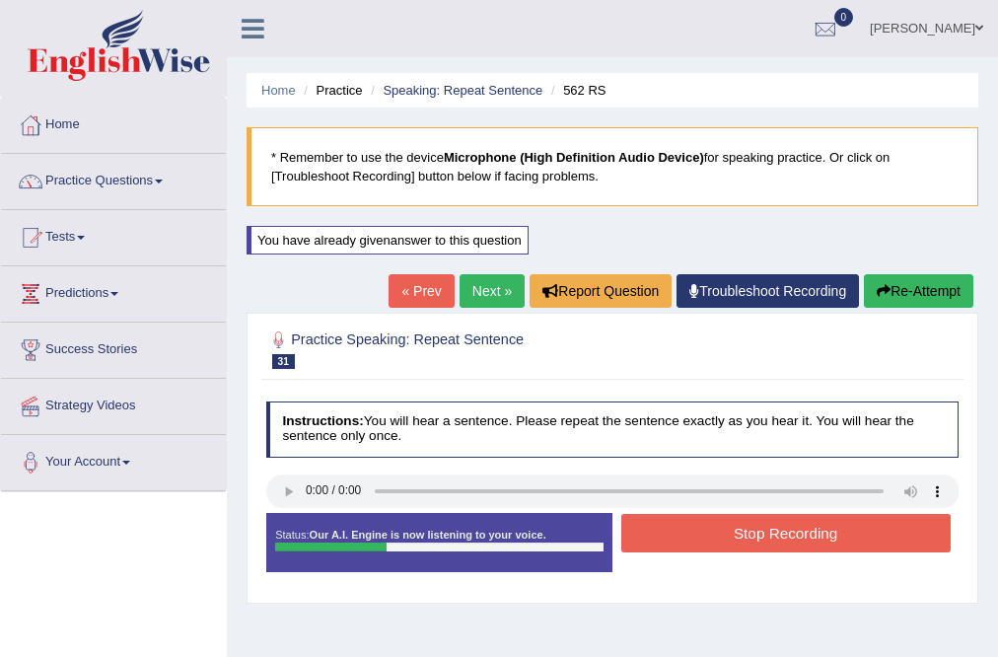
click at [773, 529] on button "Stop Recording" at bounding box center [785, 533] width 329 height 38
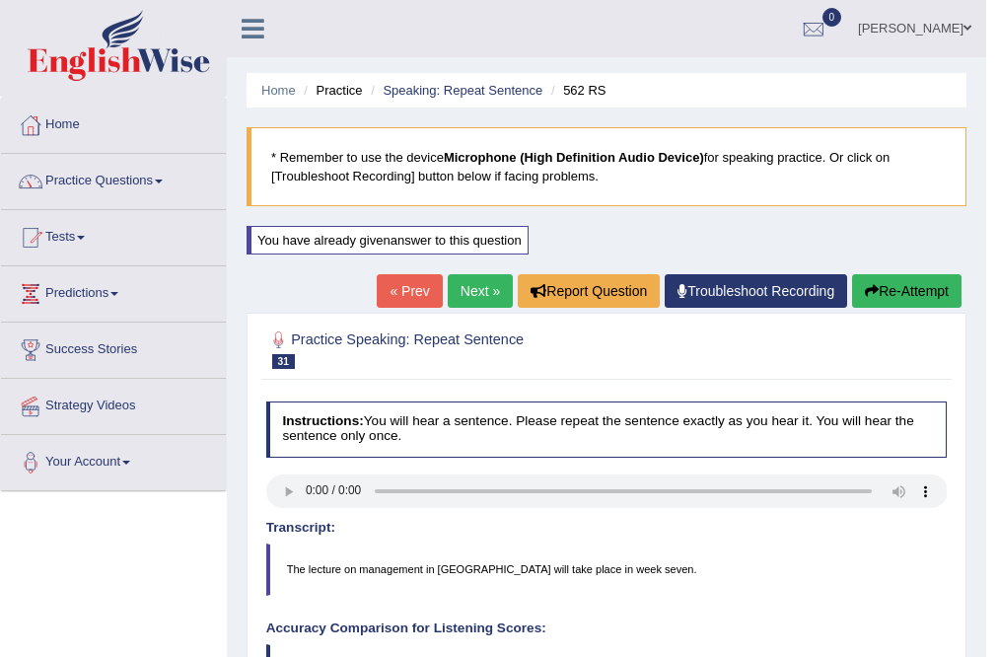
click at [480, 280] on link "Next »" at bounding box center [480, 291] width 65 height 34
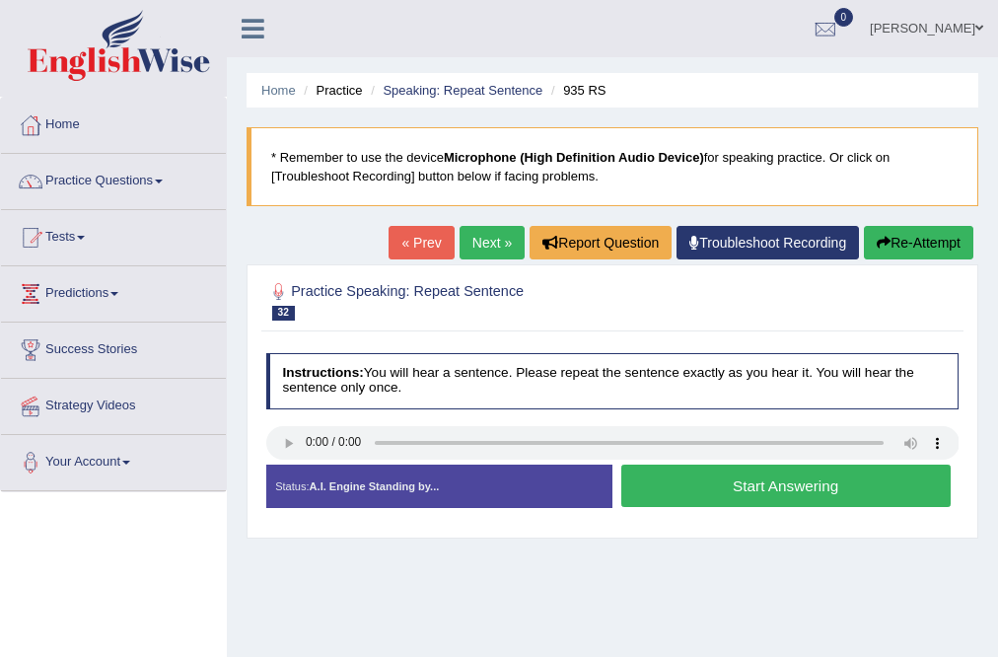
click at [763, 477] on button "Start Answering" at bounding box center [785, 486] width 329 height 42
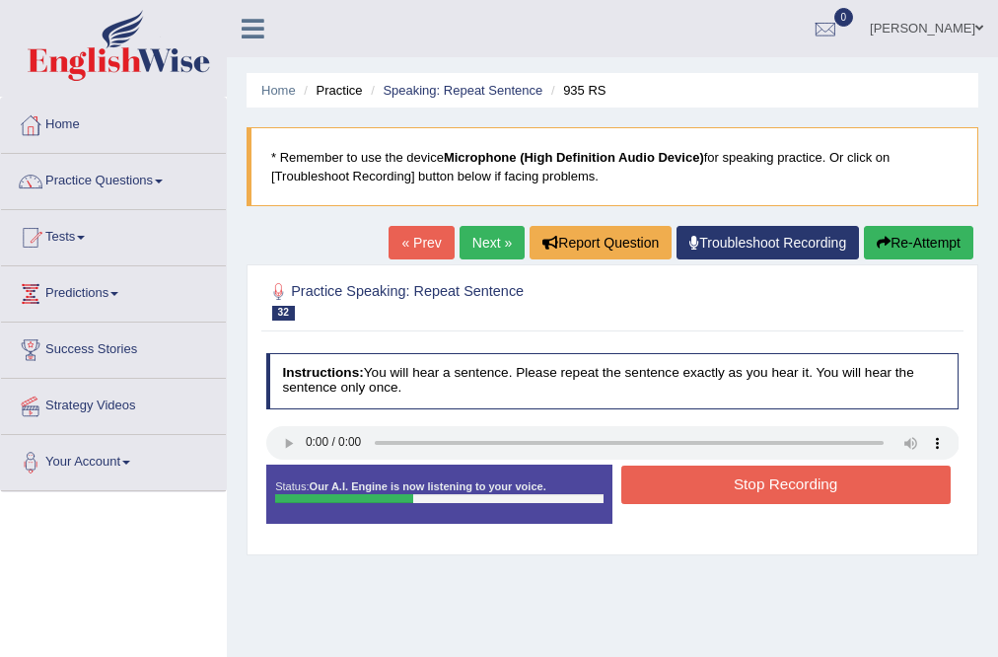
click at [964, 493] on div "Practice Speaking: Repeat Sentence 32 935 RS Instructions: You will hear a sent…" at bounding box center [613, 409] width 732 height 290
click at [817, 485] on button "Stop Recording" at bounding box center [785, 485] width 329 height 38
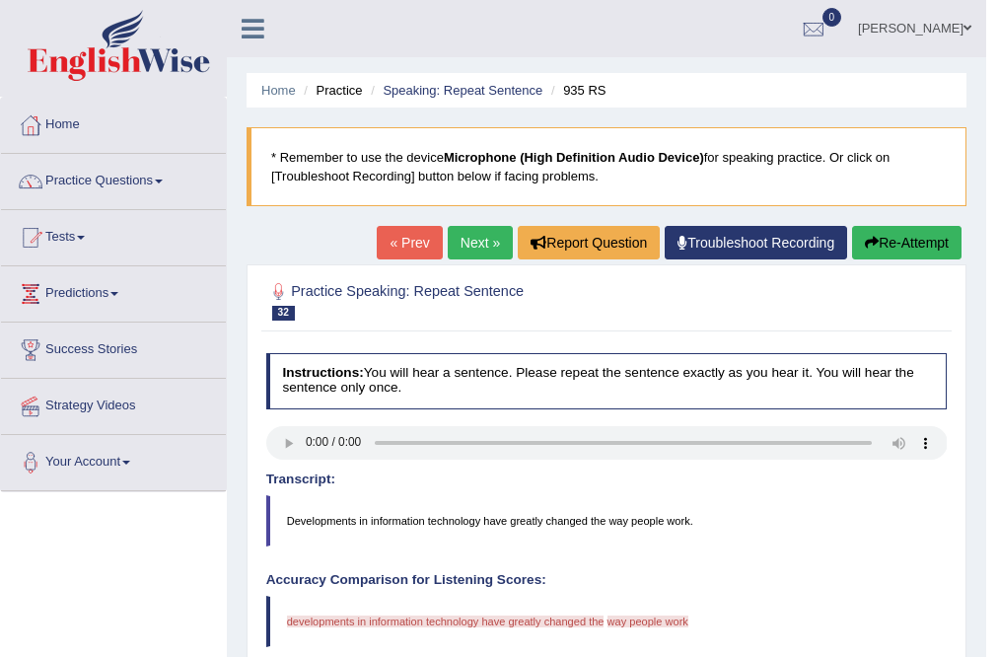
click at [888, 236] on button "Re-Attempt" at bounding box center [906, 243] width 109 height 34
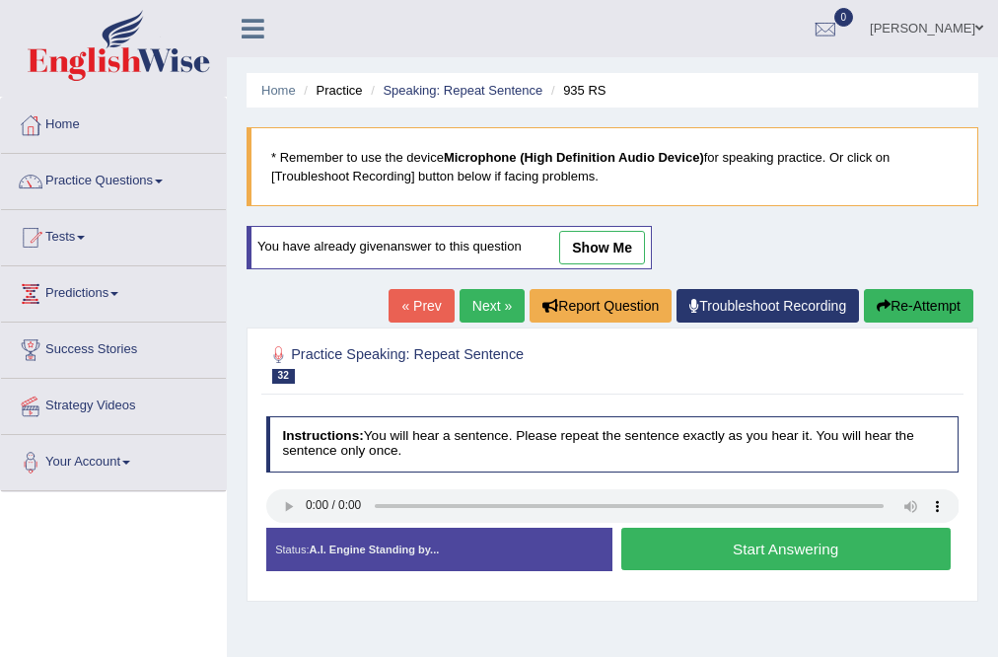
click at [740, 546] on button "Start Answering" at bounding box center [785, 549] width 329 height 42
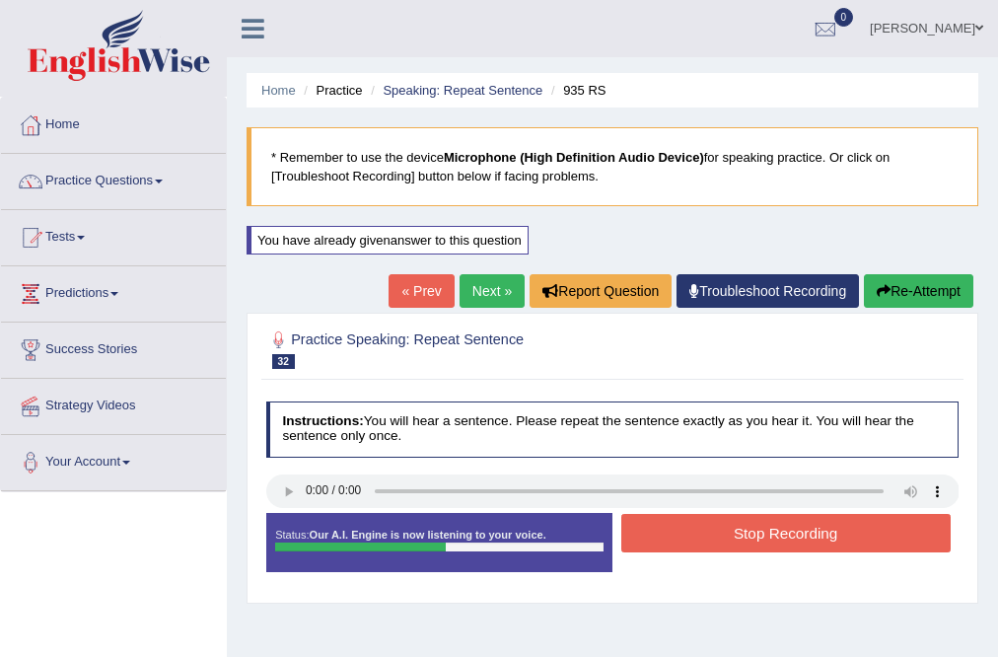
click at [740, 546] on button "Stop Recording" at bounding box center [785, 533] width 329 height 38
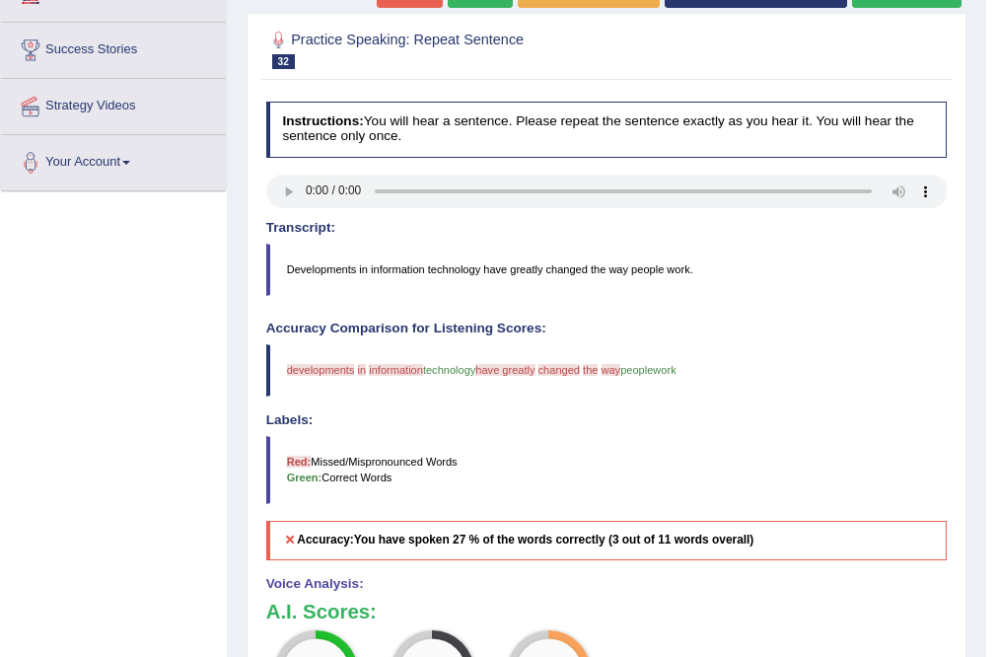
scroll to position [237, 0]
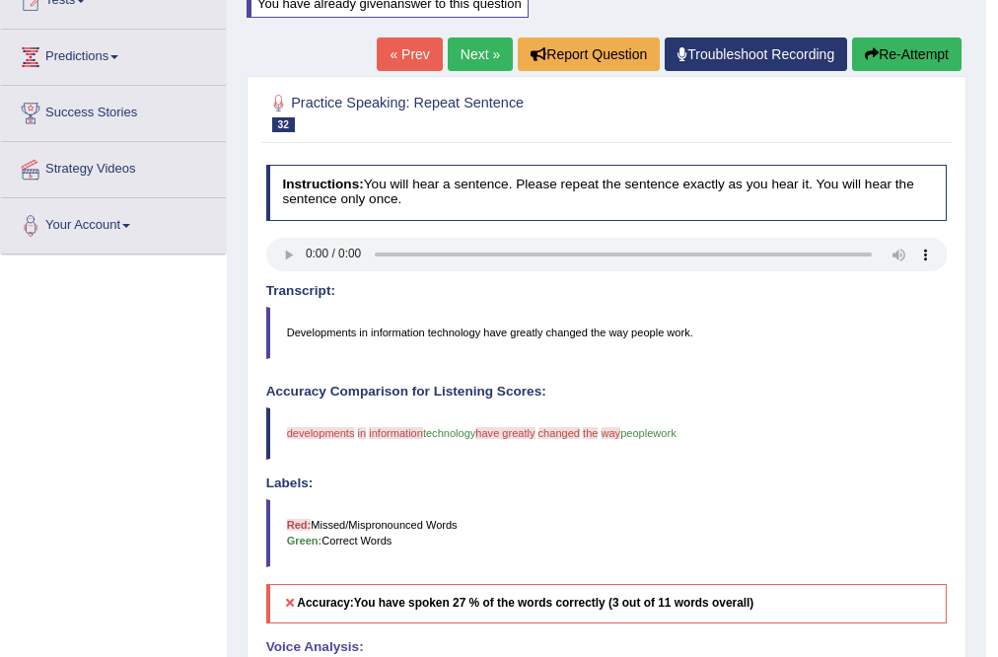
click at [931, 64] on button "Re-Attempt" at bounding box center [906, 54] width 109 height 34
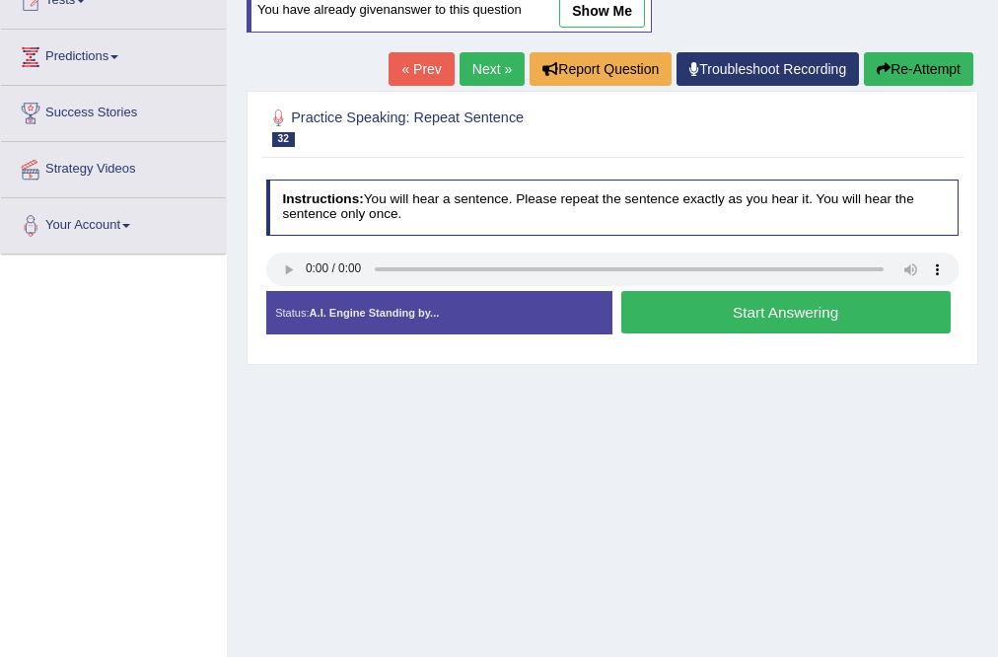
click at [897, 319] on button "Start Answering" at bounding box center [785, 312] width 329 height 42
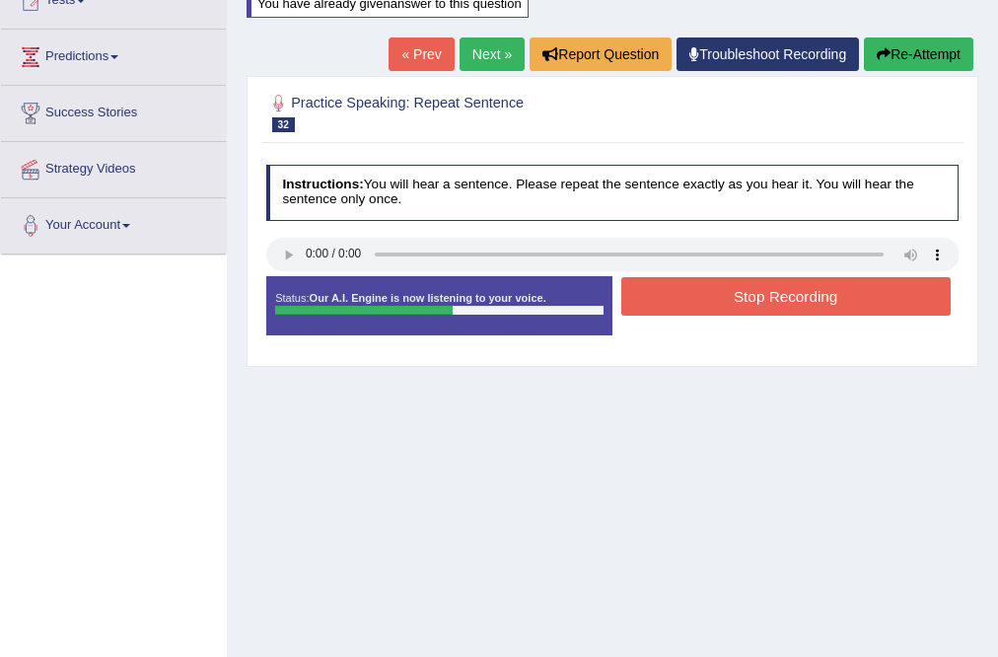
click at [852, 280] on button "Stop Recording" at bounding box center [785, 296] width 329 height 38
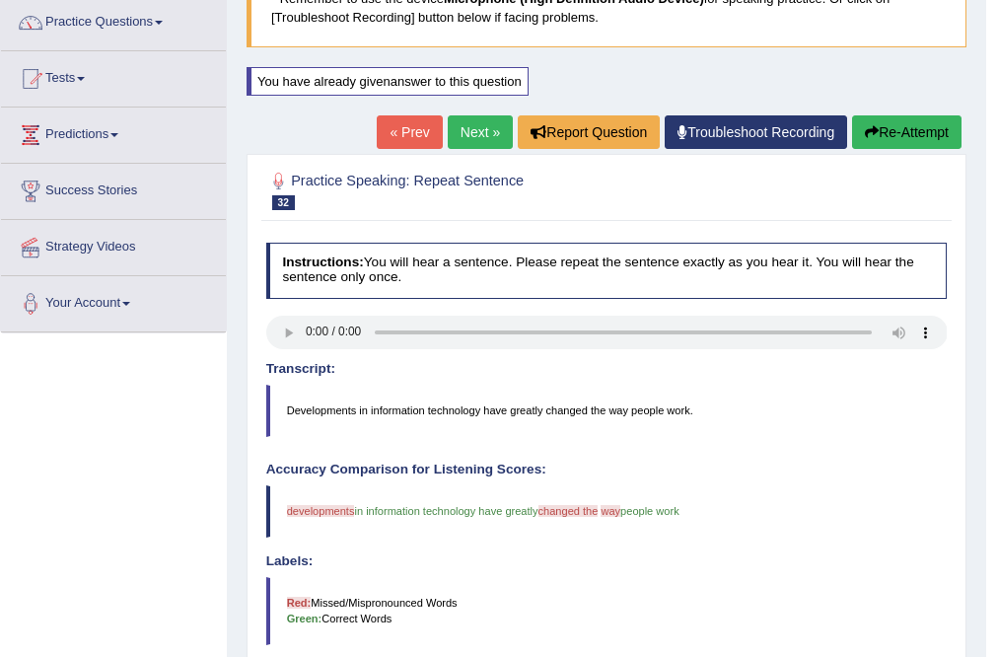
scroll to position [158, 0]
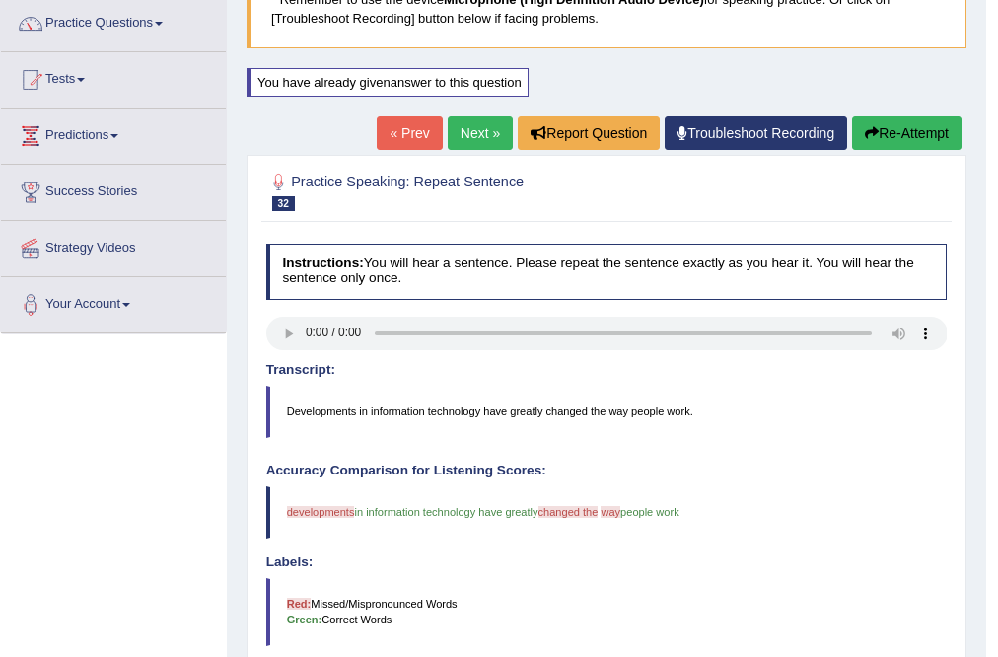
click at [471, 127] on link "Next »" at bounding box center [480, 133] width 65 height 34
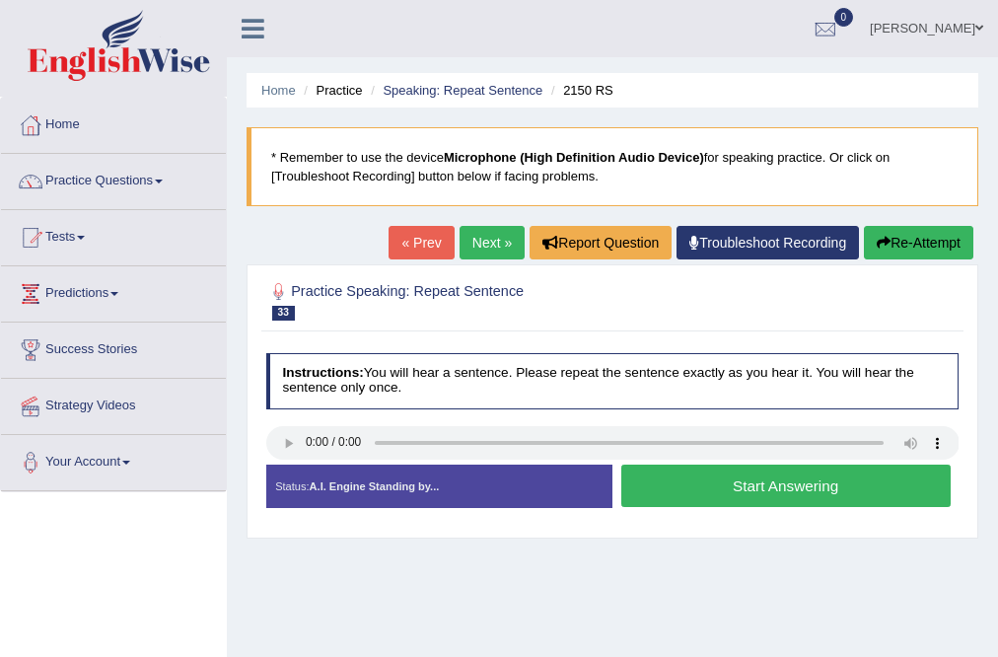
click at [760, 485] on button "Start Answering" at bounding box center [785, 486] width 329 height 42
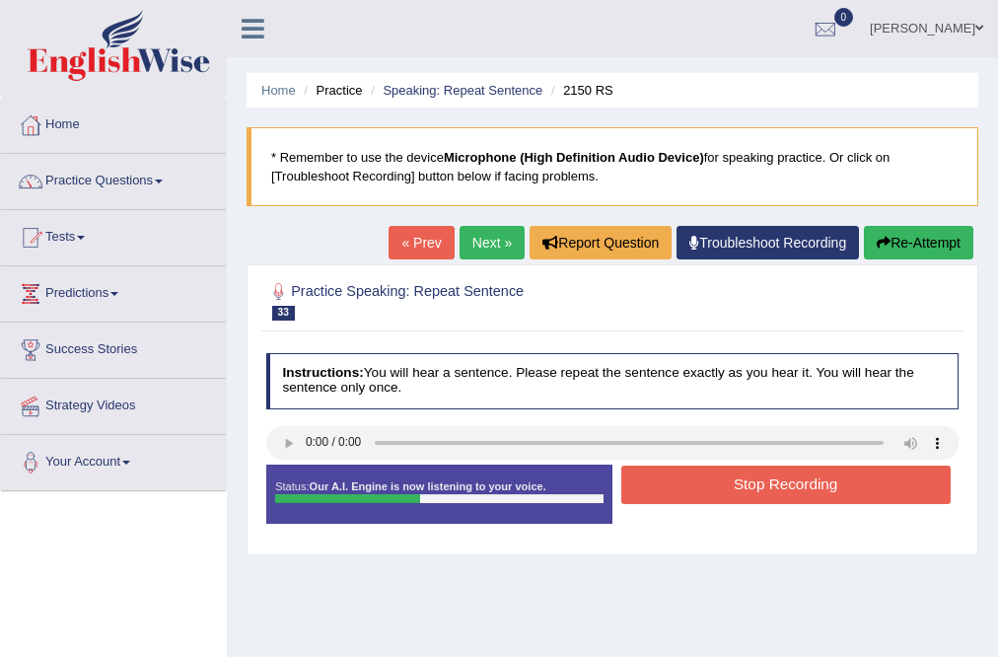
click at [758, 480] on button "Stop Recording" at bounding box center [785, 485] width 329 height 38
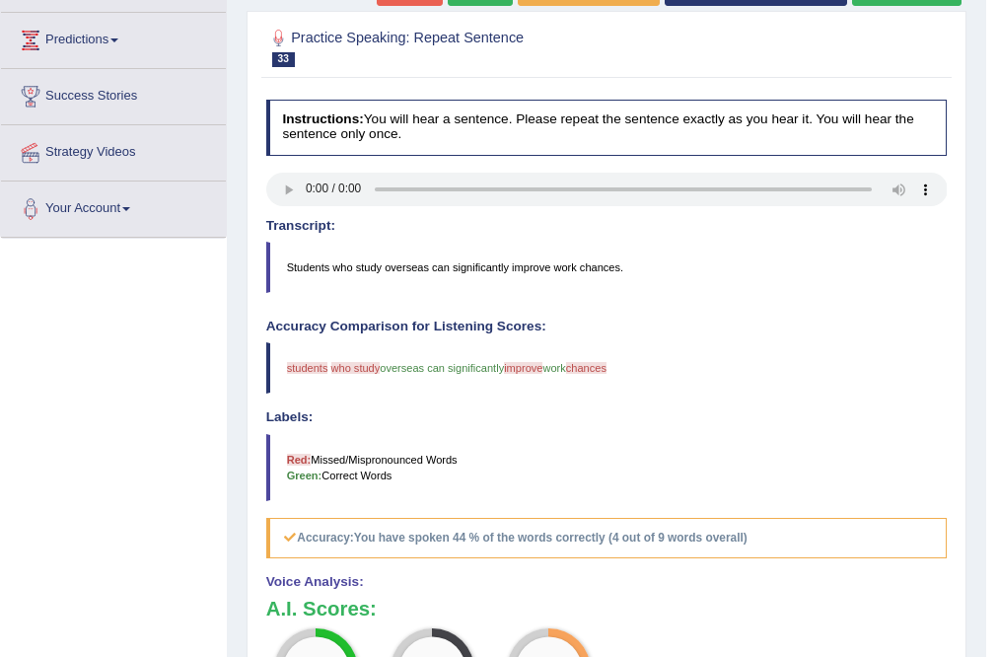
scroll to position [158, 0]
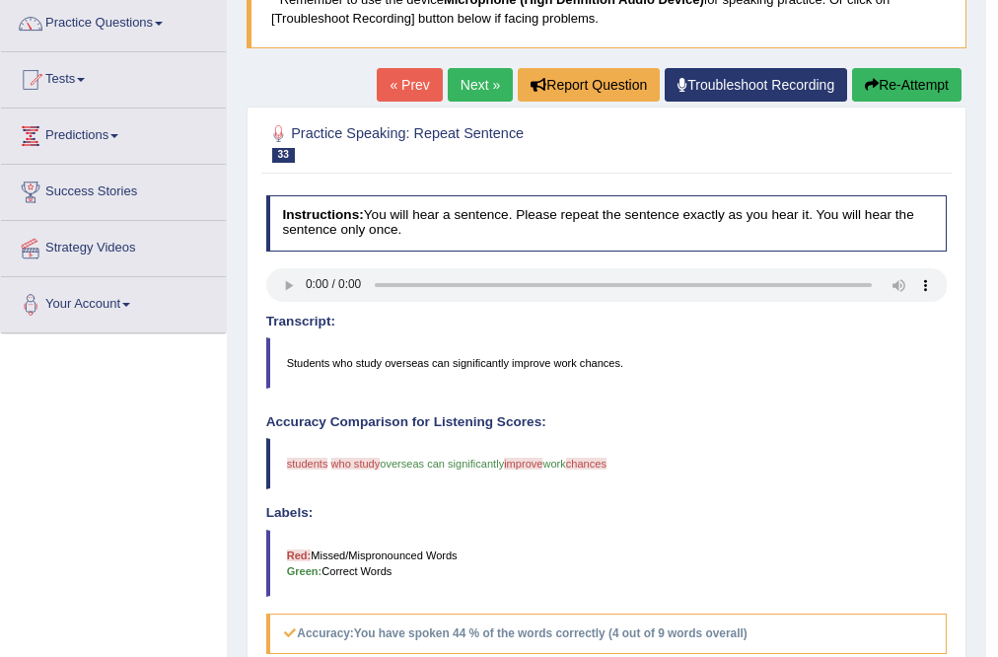
click at [917, 95] on button "Re-Attempt" at bounding box center [906, 85] width 109 height 34
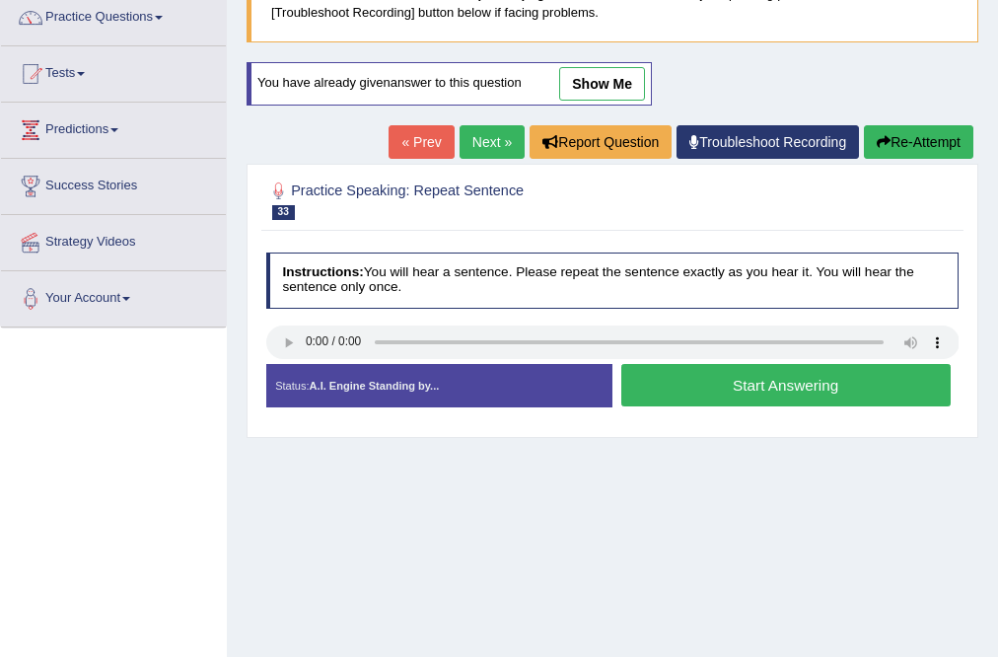
click at [808, 391] on button "Start Answering" at bounding box center [785, 385] width 329 height 42
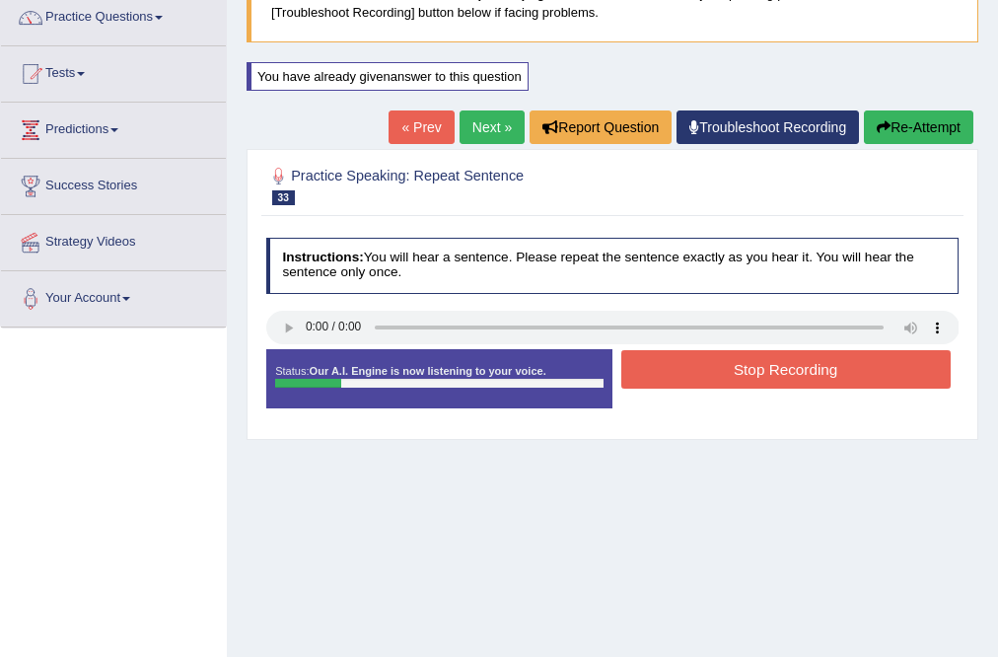
click at [808, 391] on div "Stop Recording" at bounding box center [786, 371] width 346 height 43
click at [805, 350] on button "Stop Recording" at bounding box center [785, 369] width 329 height 38
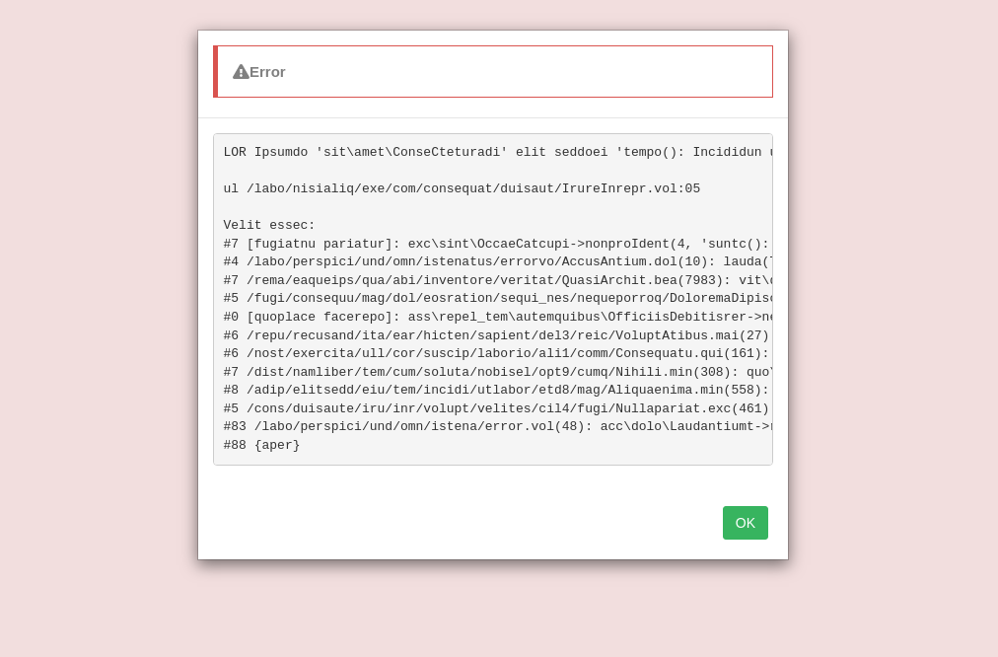
click at [747, 533] on button "OK" at bounding box center [745, 523] width 45 height 34
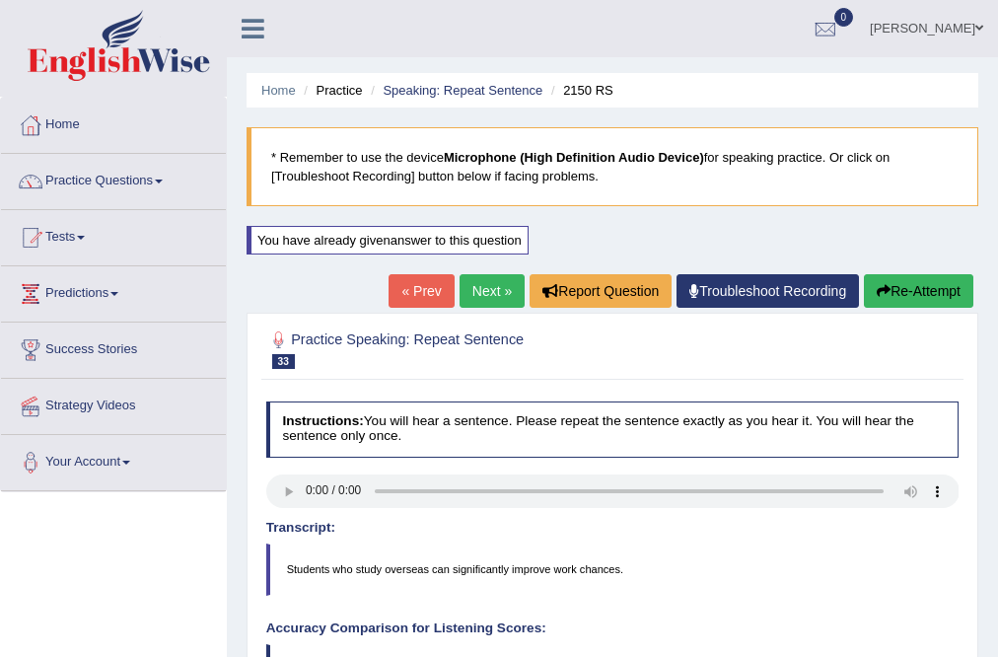
click at [927, 288] on button "Re-Attempt" at bounding box center [918, 291] width 109 height 34
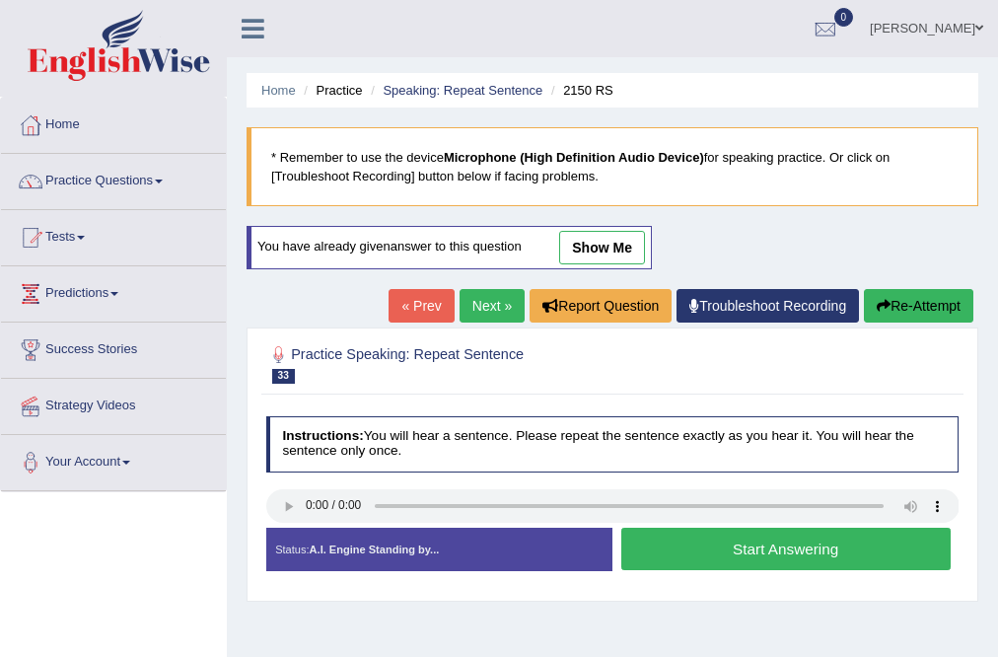
click at [774, 548] on button "Start Answering" at bounding box center [785, 549] width 329 height 42
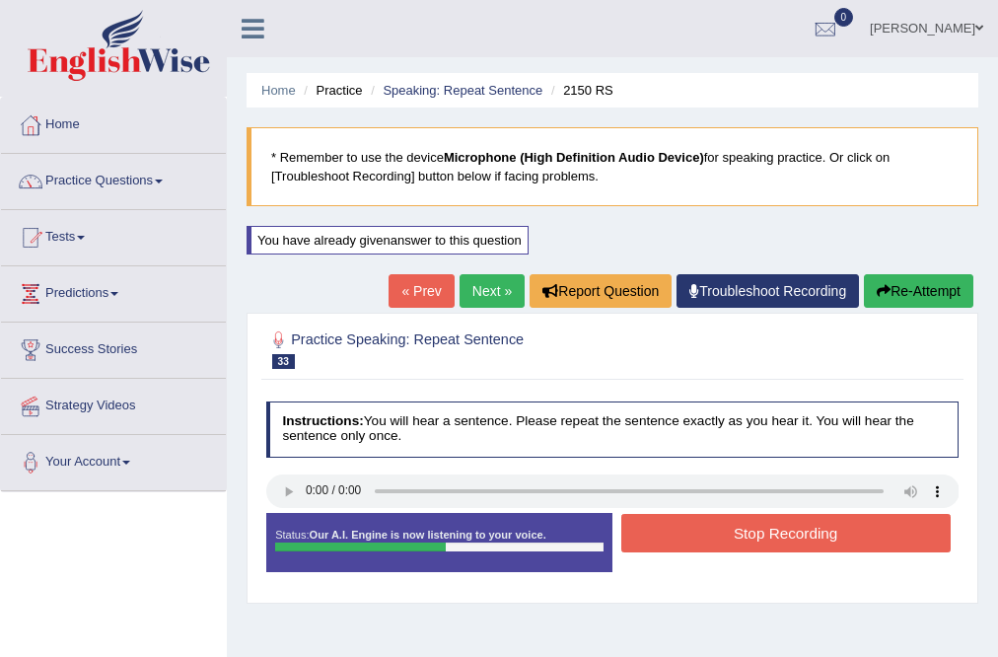
click at [769, 526] on button "Stop Recording" at bounding box center [785, 533] width 329 height 38
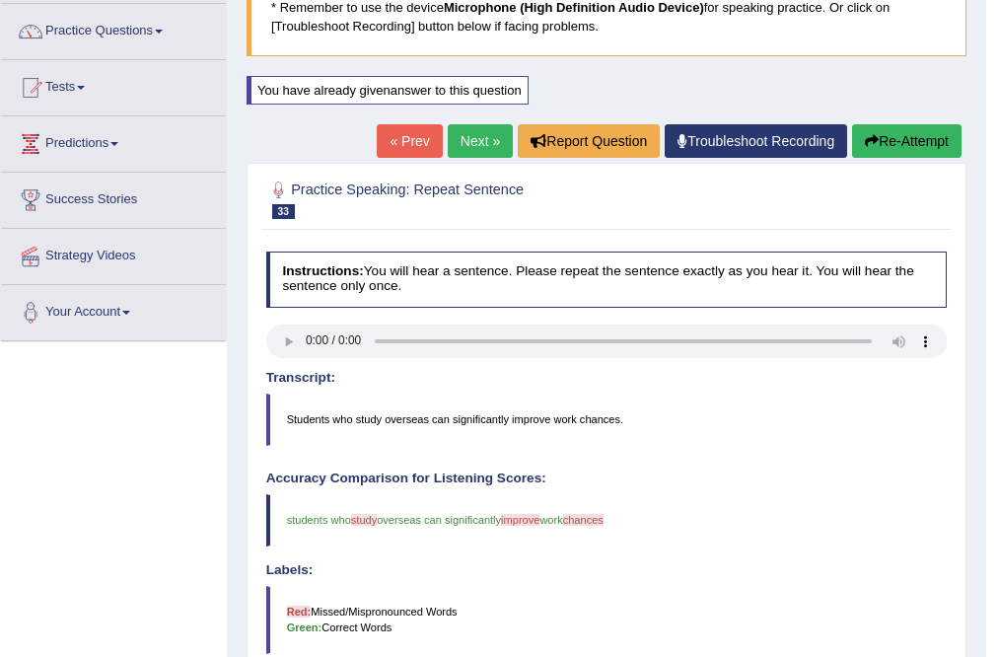
scroll to position [79, 0]
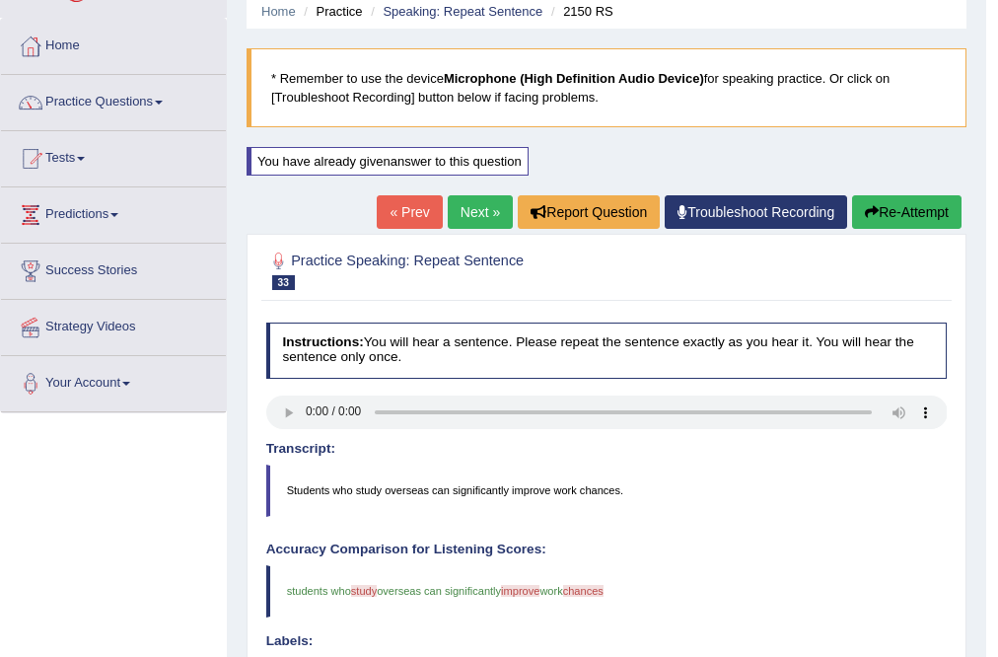
click at [881, 227] on button "Re-Attempt" at bounding box center [906, 212] width 109 height 34
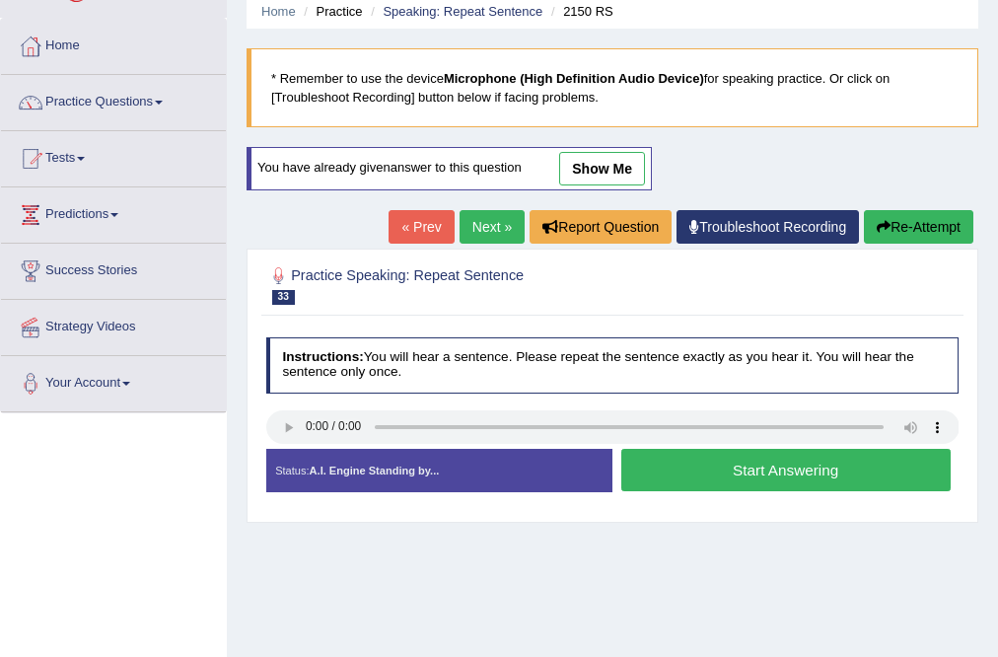
scroll to position [79, 0]
click at [752, 481] on button "Start Answering" at bounding box center [785, 470] width 329 height 42
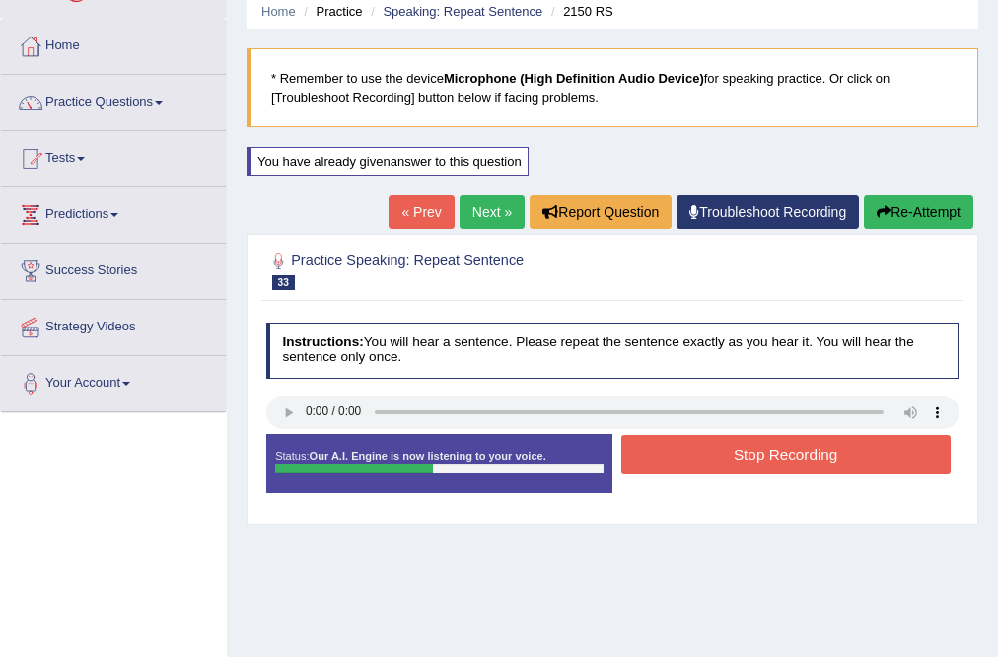
click at [773, 446] on button "Stop Recording" at bounding box center [785, 454] width 329 height 38
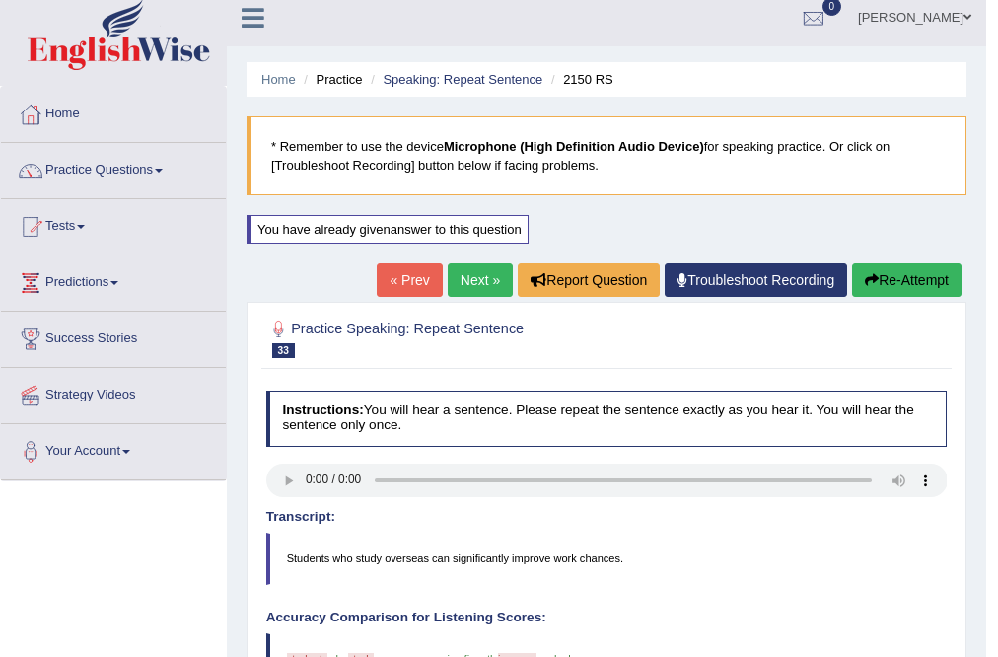
scroll to position [0, 0]
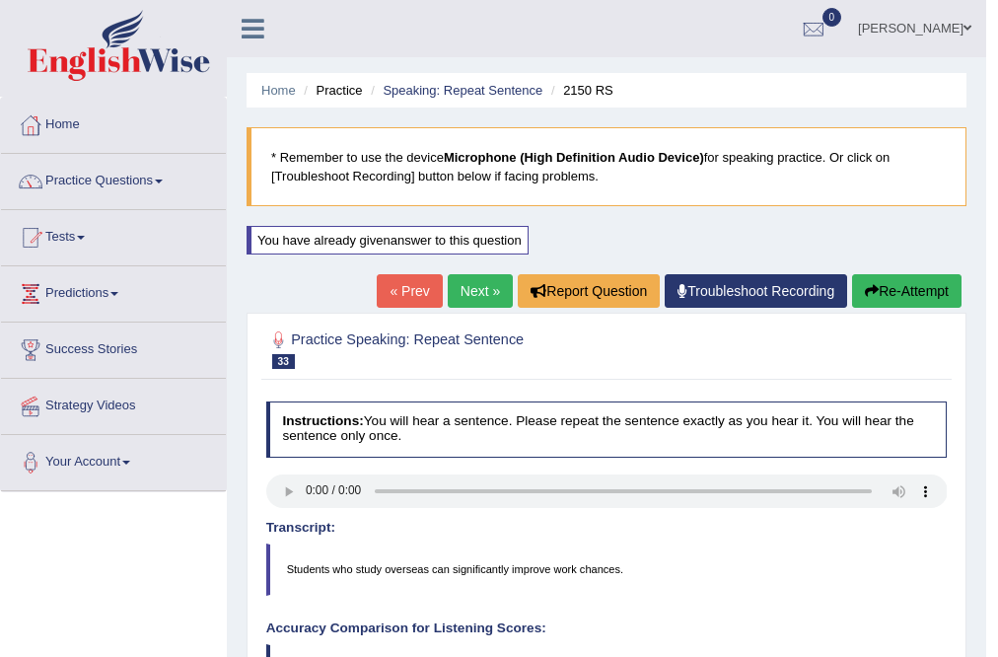
click at [462, 284] on link "Next »" at bounding box center [480, 291] width 65 height 34
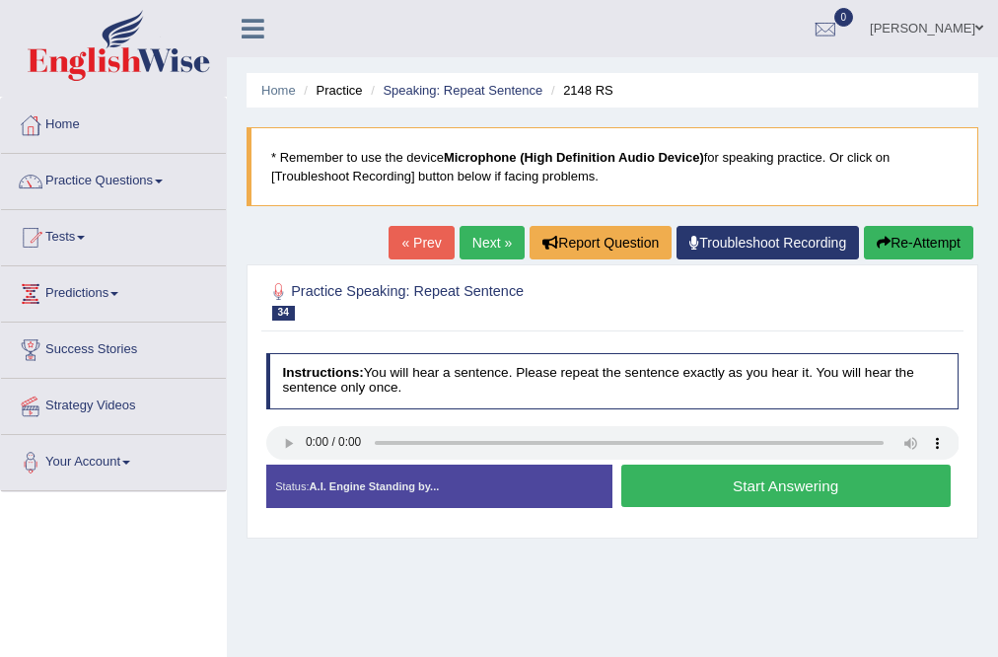
click at [875, 498] on button "Start Answering" at bounding box center [785, 486] width 329 height 42
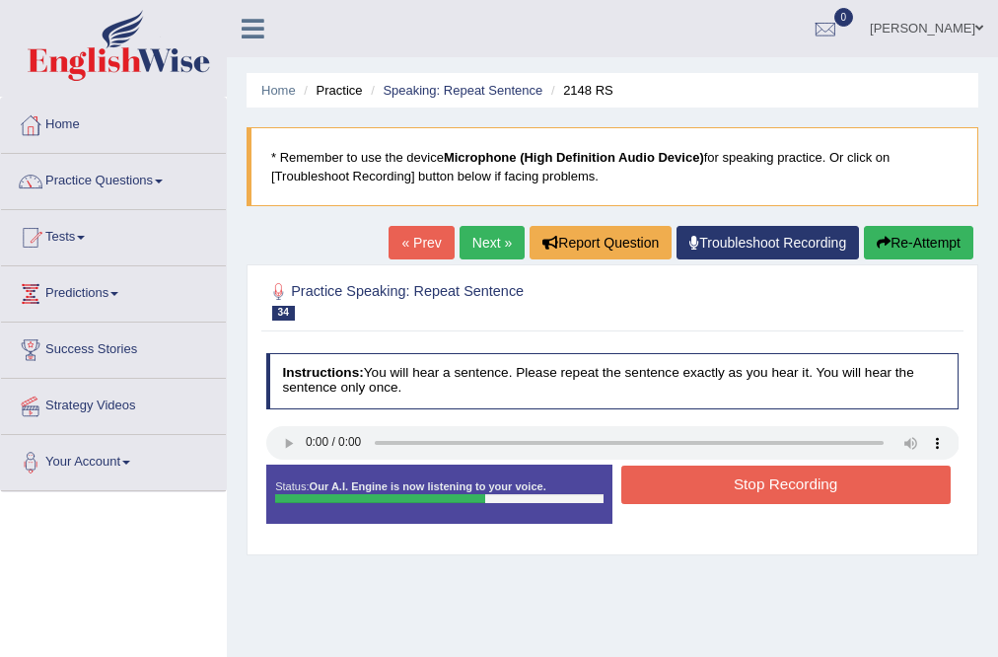
click at [880, 490] on button "Stop Recording" at bounding box center [785, 485] width 329 height 38
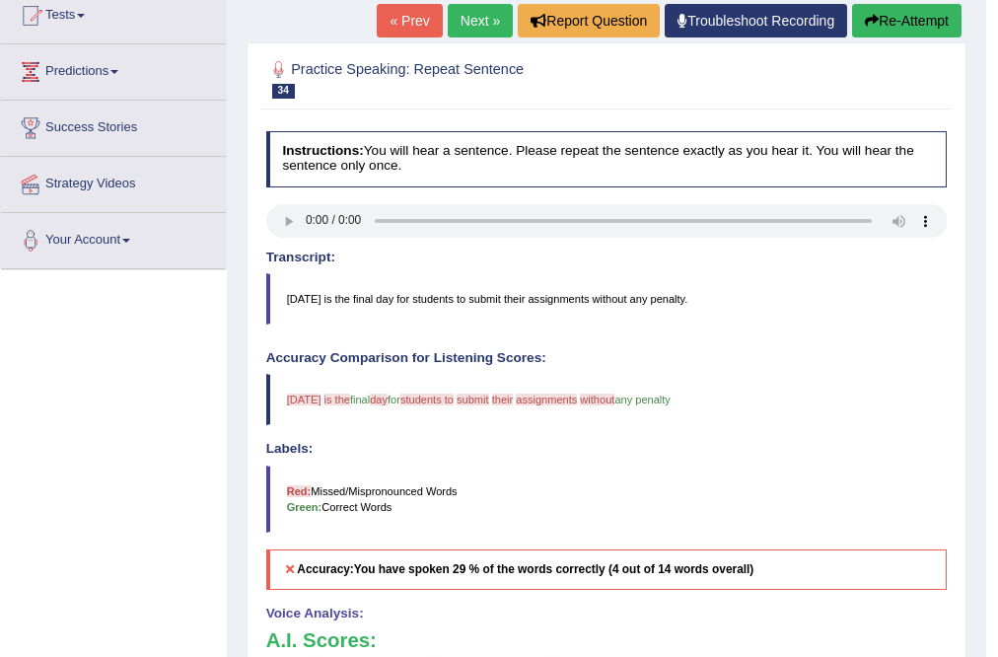
scroll to position [158, 0]
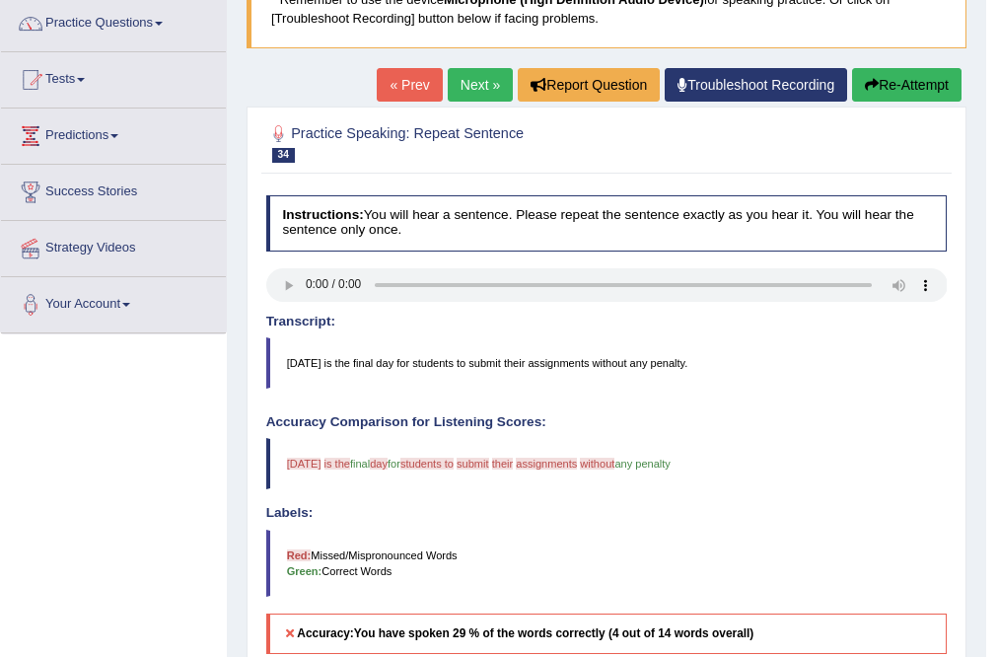
click at [905, 86] on button "Re-Attempt" at bounding box center [906, 85] width 109 height 34
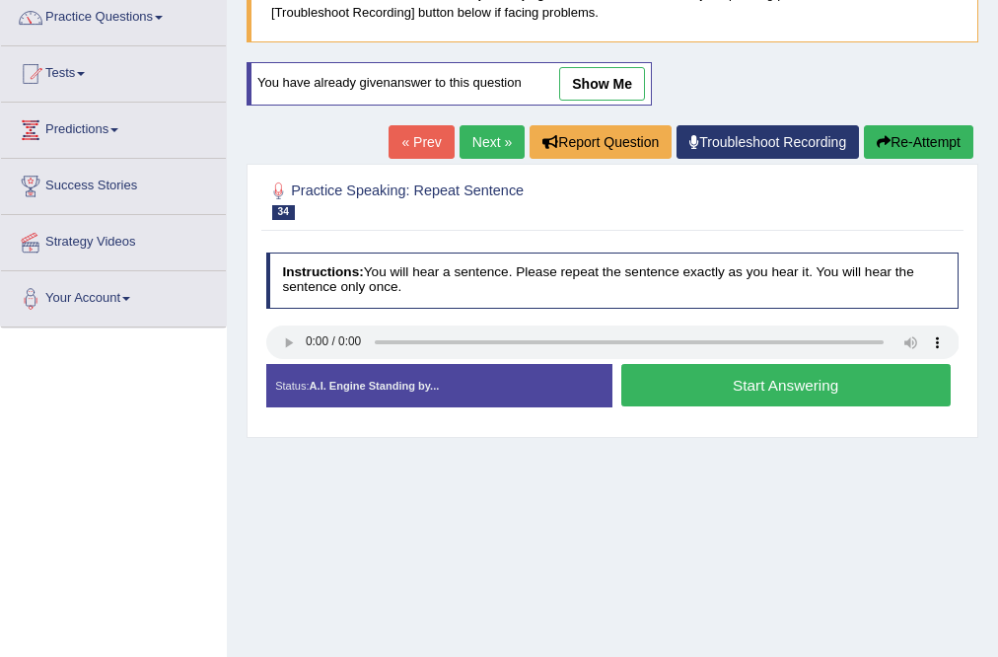
scroll to position [164, 0]
click at [937, 383] on button "Start Answering" at bounding box center [785, 385] width 329 height 42
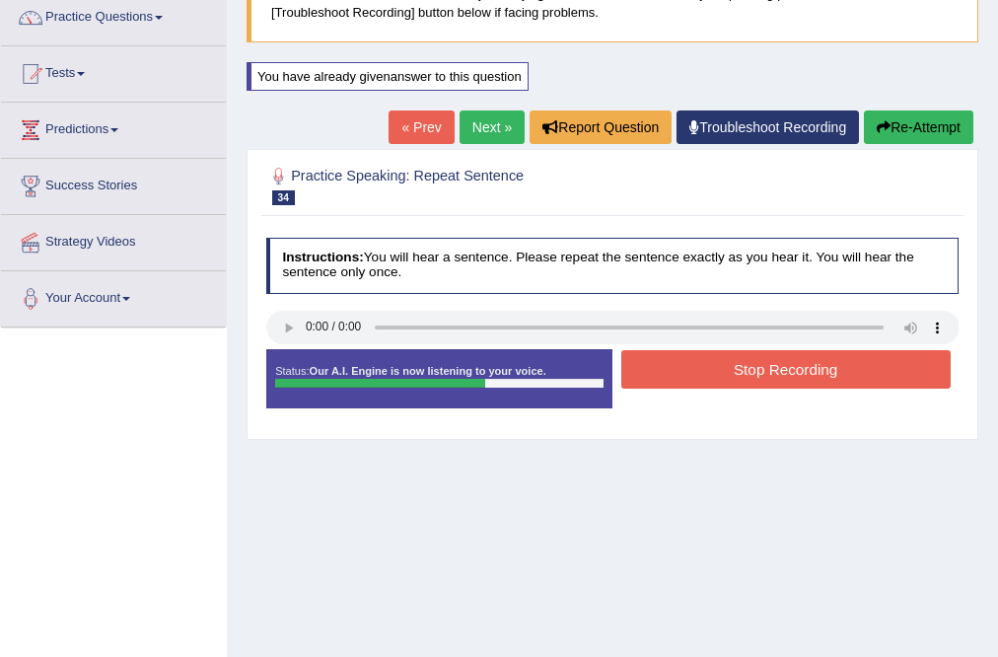
click at [905, 375] on button "Stop Recording" at bounding box center [785, 369] width 329 height 38
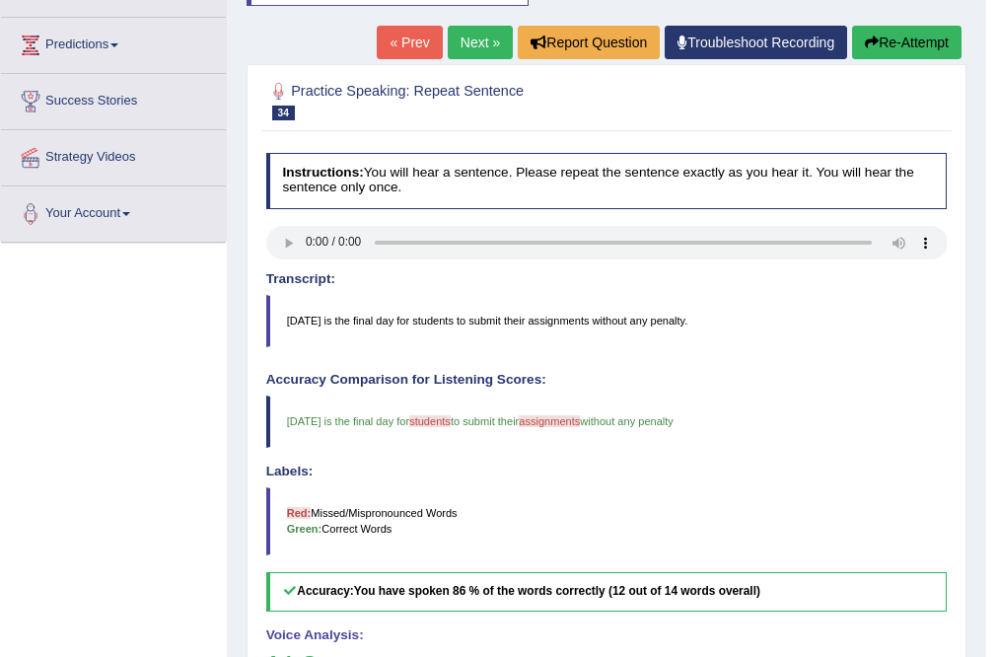
scroll to position [243, 0]
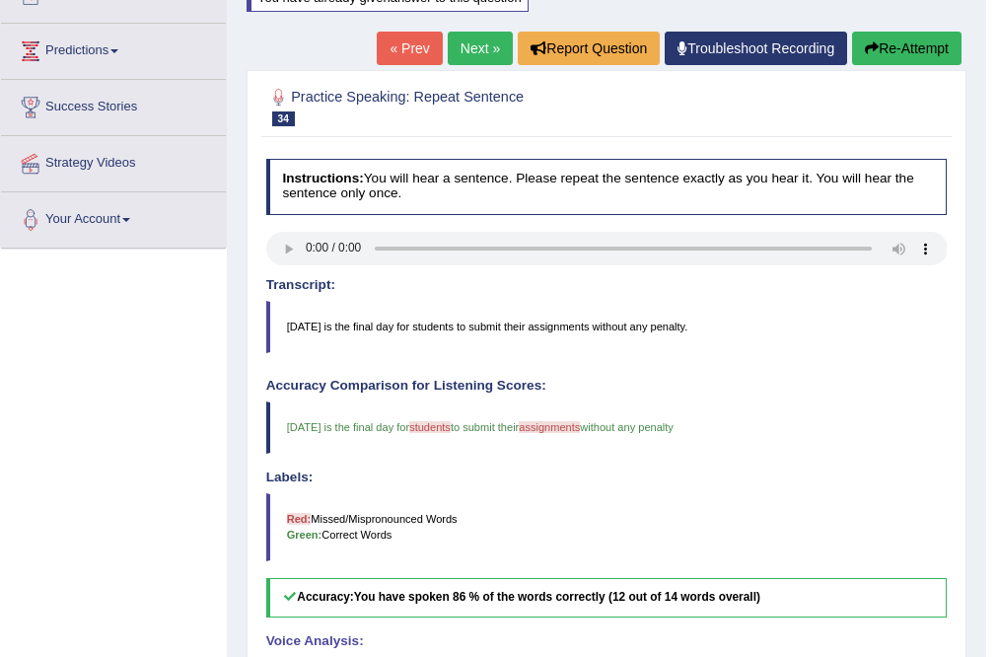
click at [454, 42] on link "Next »" at bounding box center [480, 49] width 65 height 34
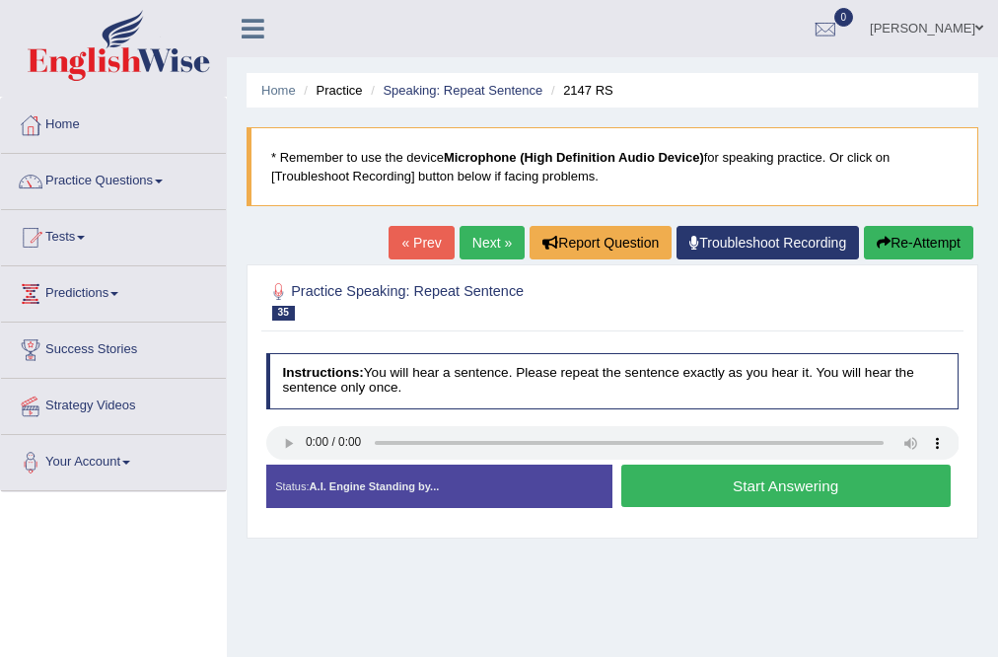
click at [882, 475] on button "Start Answering" at bounding box center [785, 486] width 329 height 42
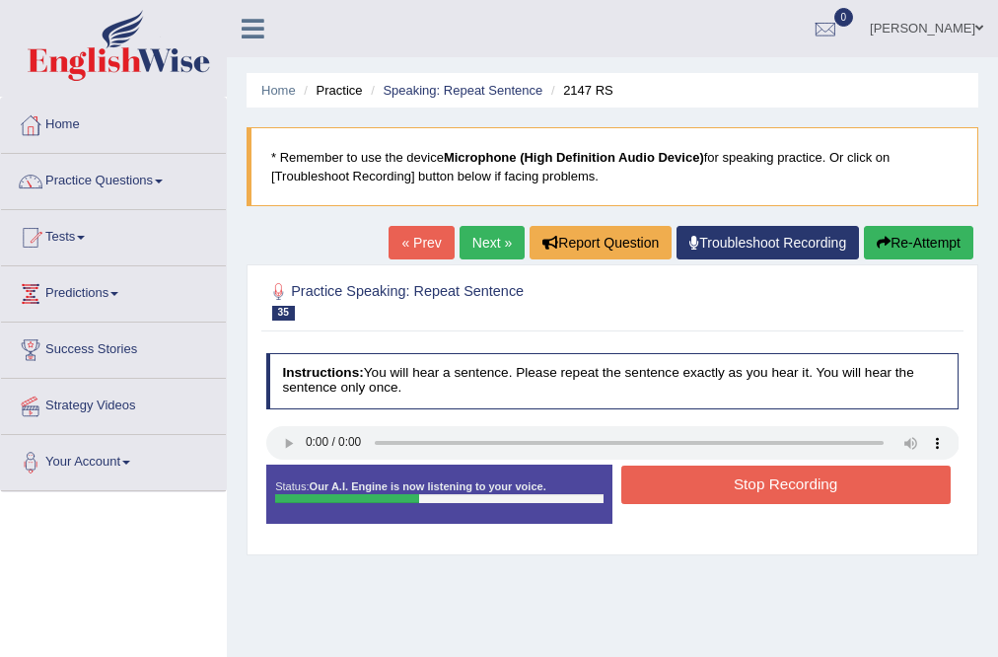
click at [882, 475] on button "Stop Recording" at bounding box center [785, 485] width 329 height 38
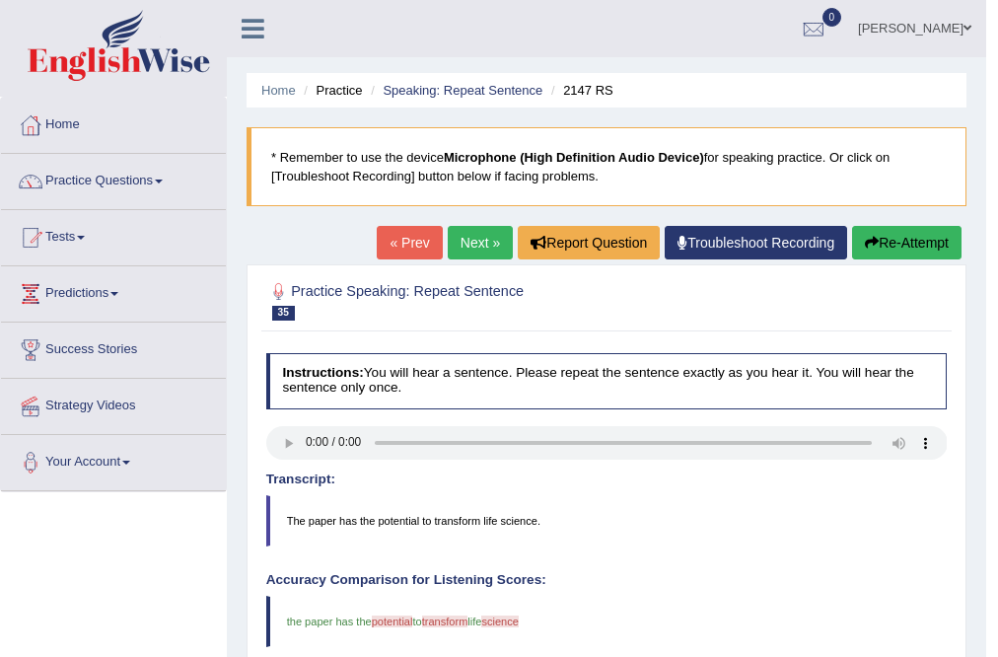
click at [918, 240] on button "Re-Attempt" at bounding box center [906, 243] width 109 height 34
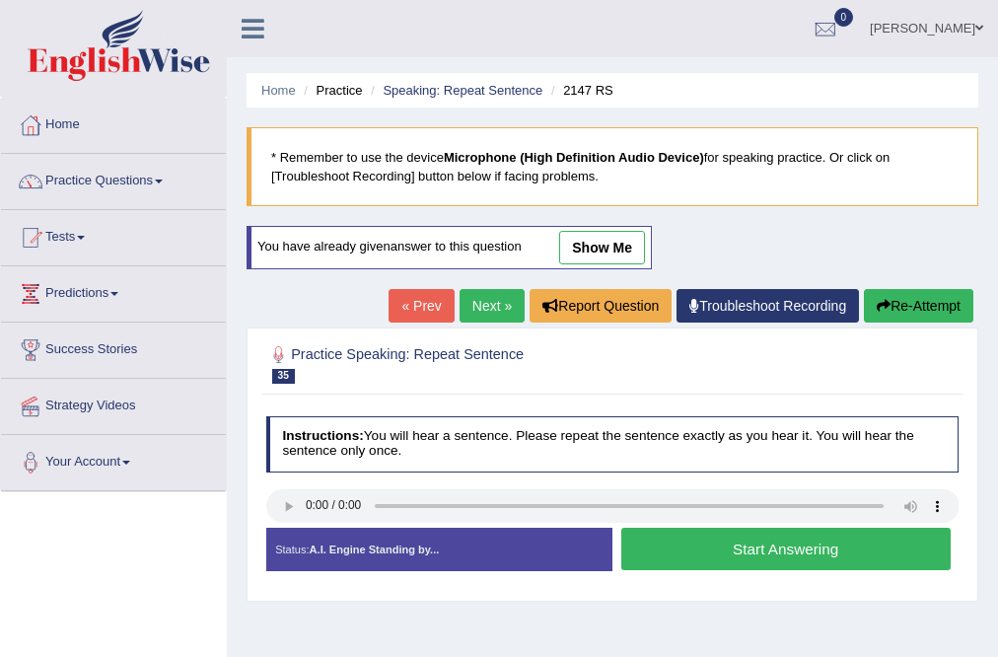
click at [844, 542] on button "Start Answering" at bounding box center [785, 549] width 329 height 42
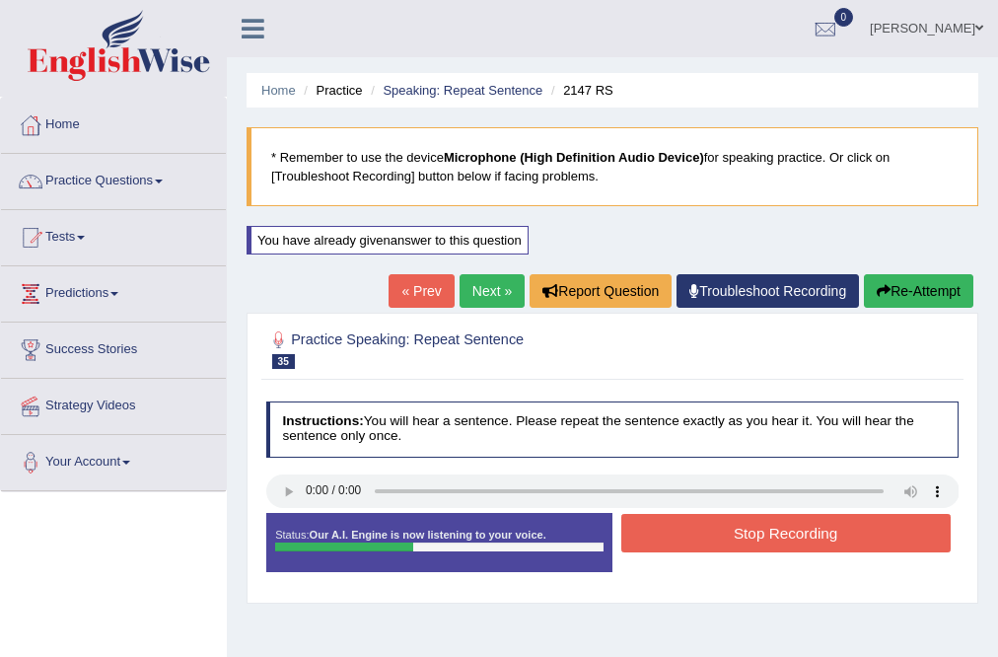
click at [836, 541] on button "Stop Recording" at bounding box center [785, 533] width 329 height 38
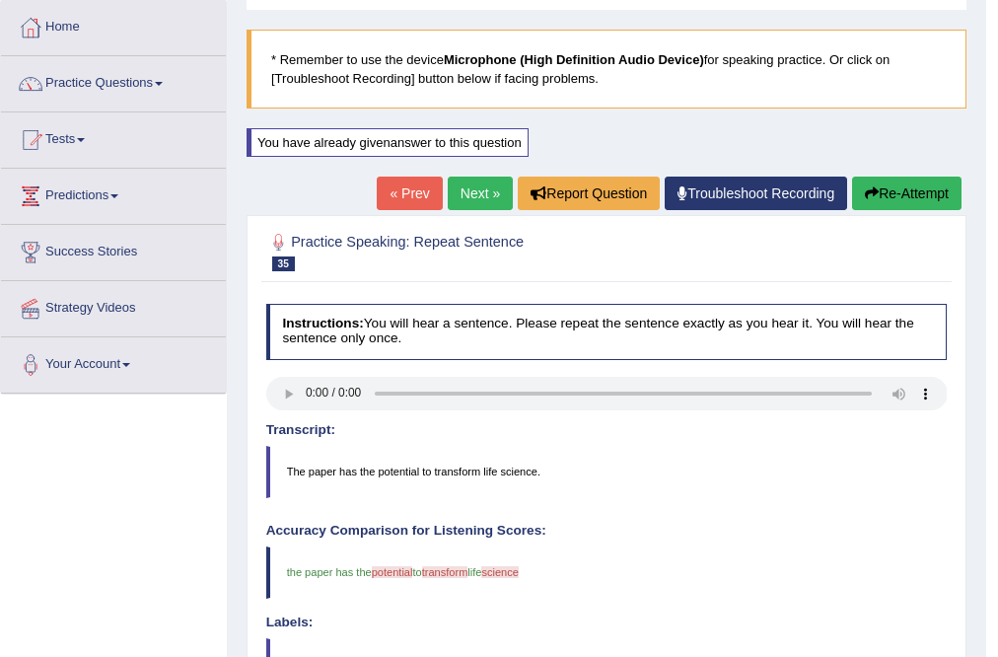
scroll to position [79, 0]
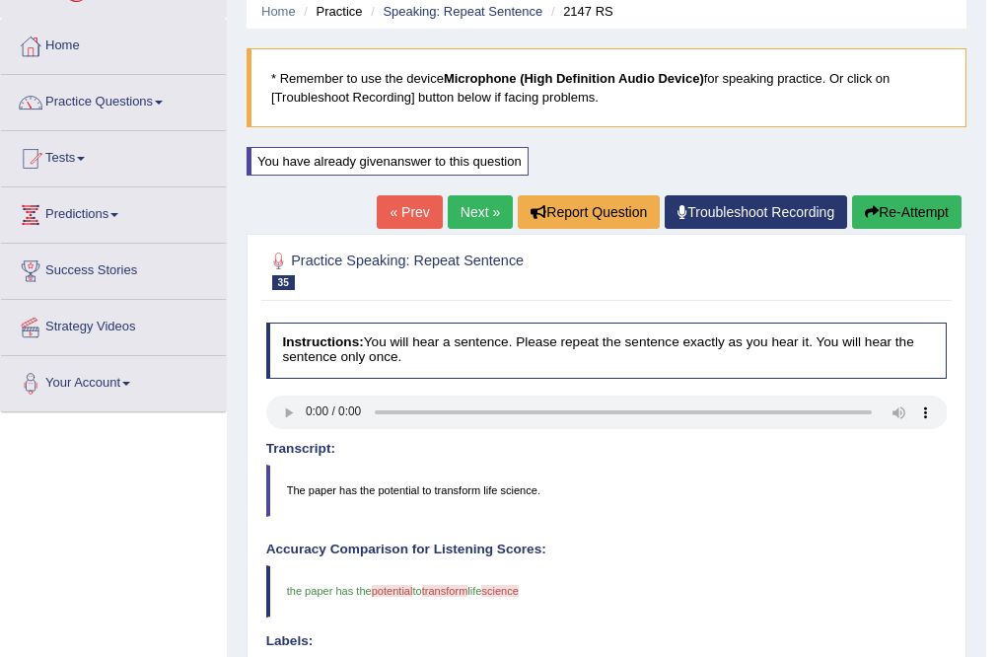
click at [471, 197] on link "Next »" at bounding box center [480, 212] width 65 height 34
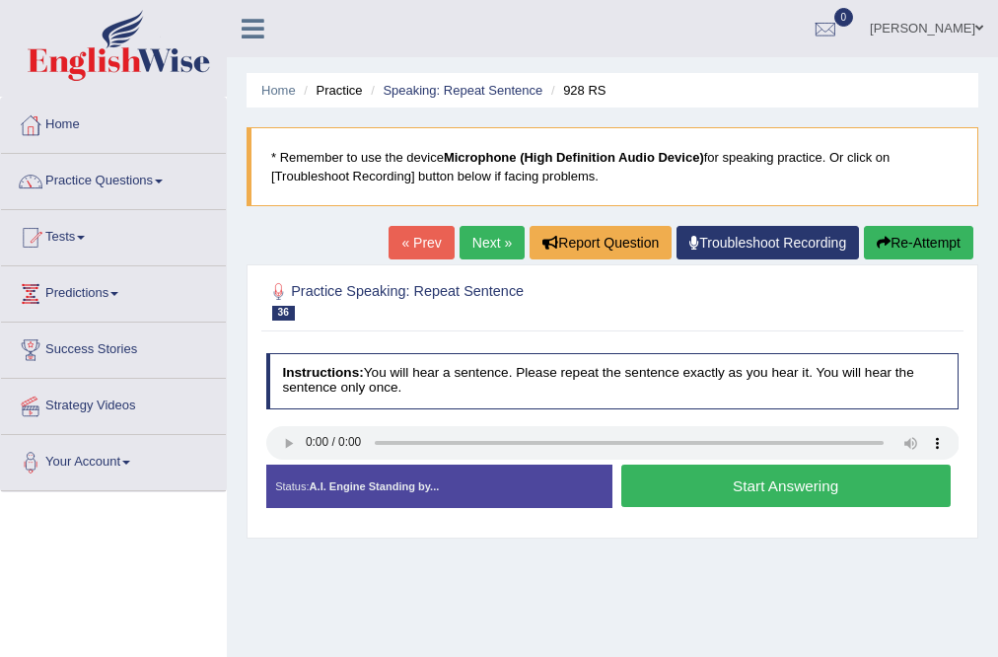
click at [760, 500] on button "Start Answering" at bounding box center [785, 486] width 329 height 42
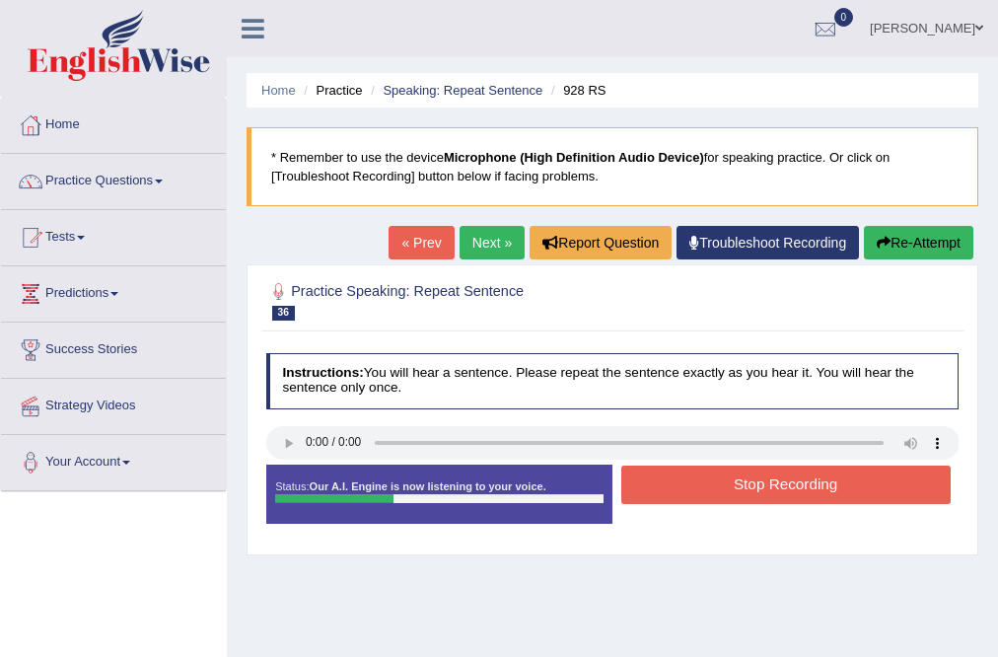
click at [789, 475] on button "Stop Recording" at bounding box center [785, 485] width 329 height 38
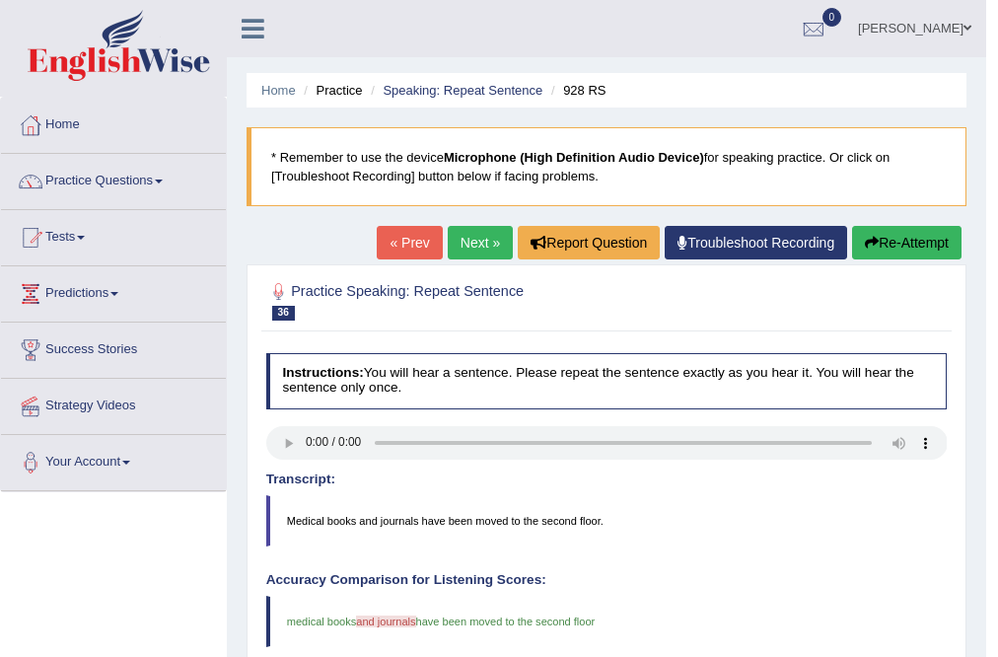
click at [463, 236] on link "Next »" at bounding box center [480, 243] width 65 height 34
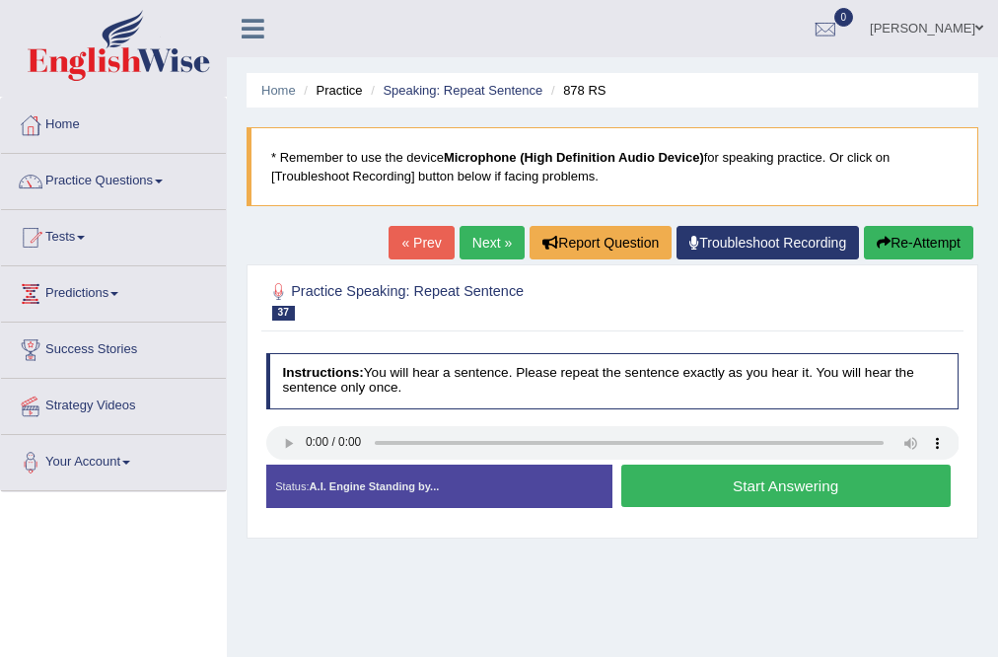
click at [888, 489] on button "Start Answering" at bounding box center [785, 486] width 329 height 42
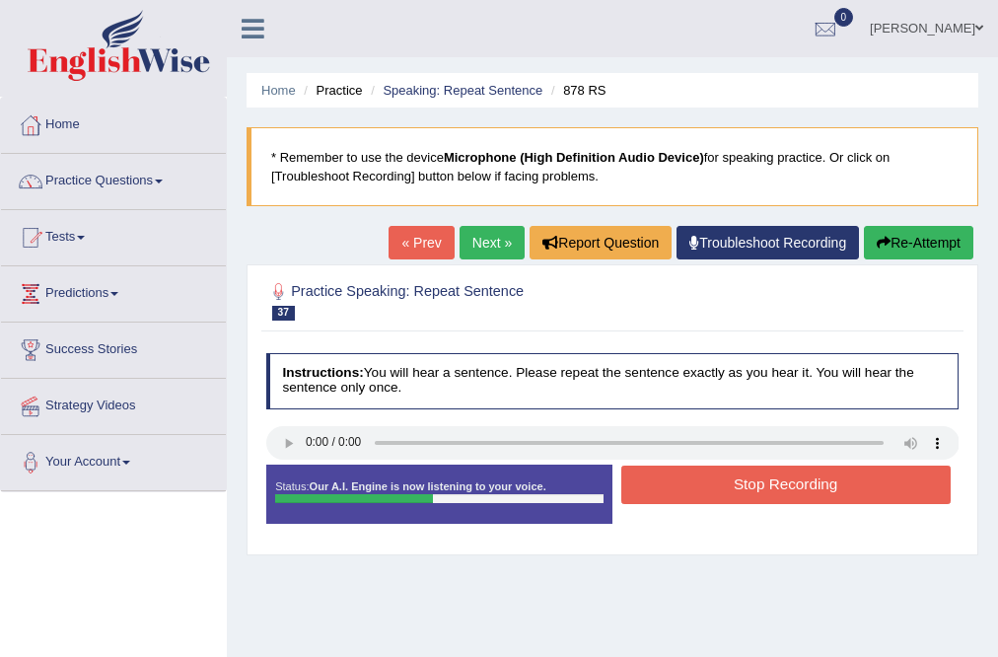
click at [888, 489] on button "Stop Recording" at bounding box center [785, 485] width 329 height 38
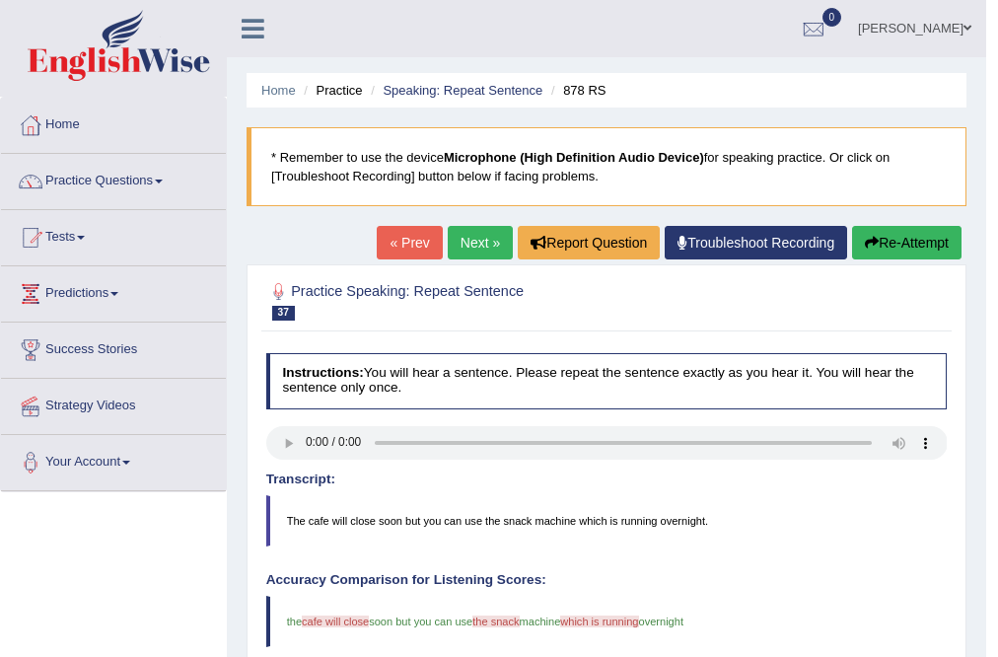
click at [461, 251] on link "Next »" at bounding box center [480, 243] width 65 height 34
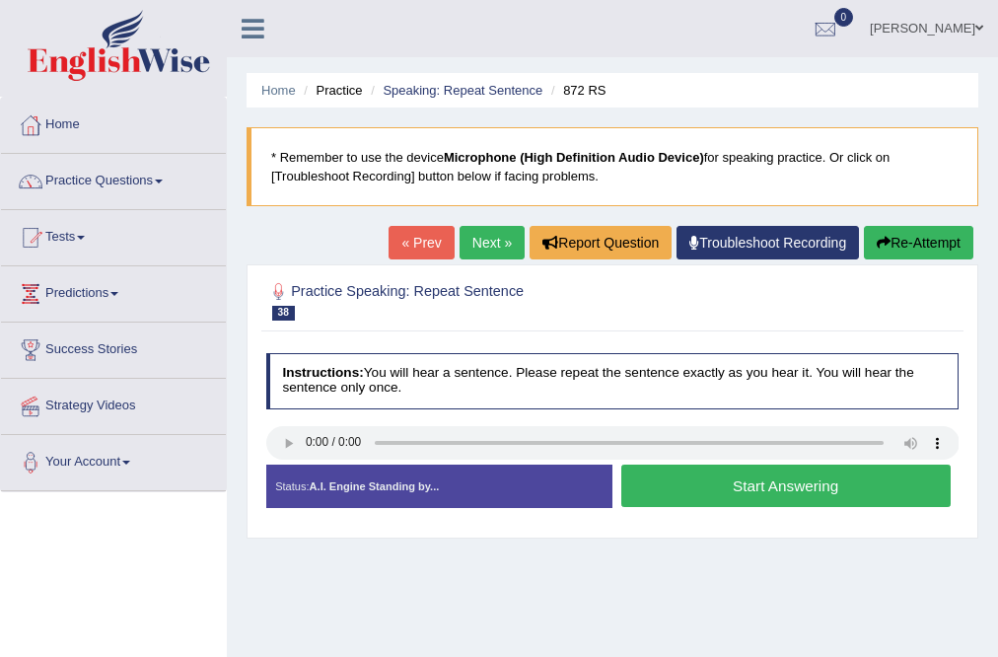
click at [714, 474] on button "Start Answering" at bounding box center [785, 486] width 329 height 42
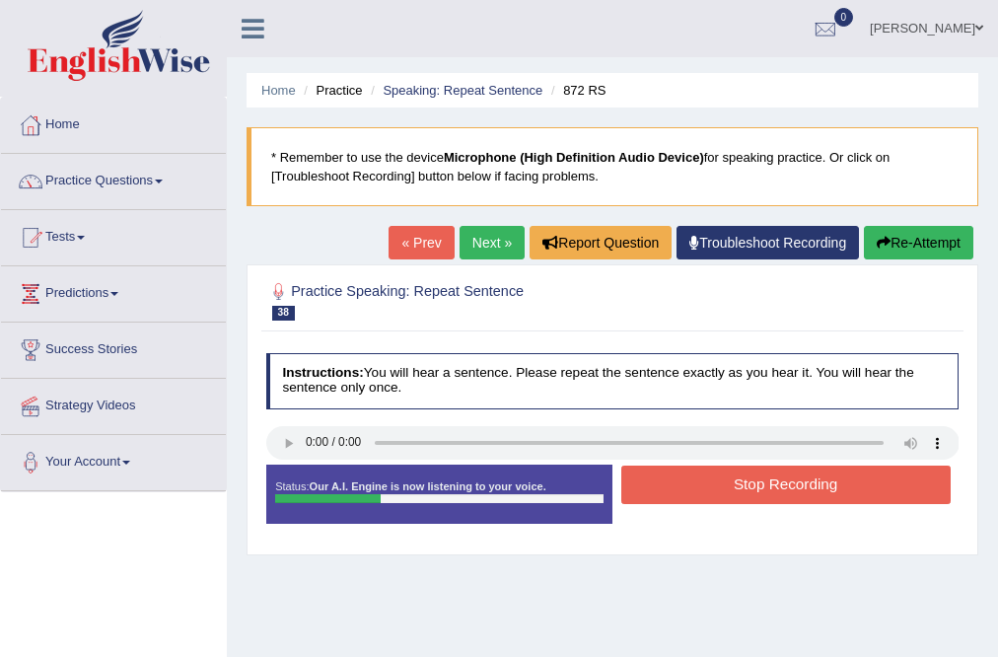
click at [714, 474] on button "Stop Recording" at bounding box center [785, 485] width 329 height 38
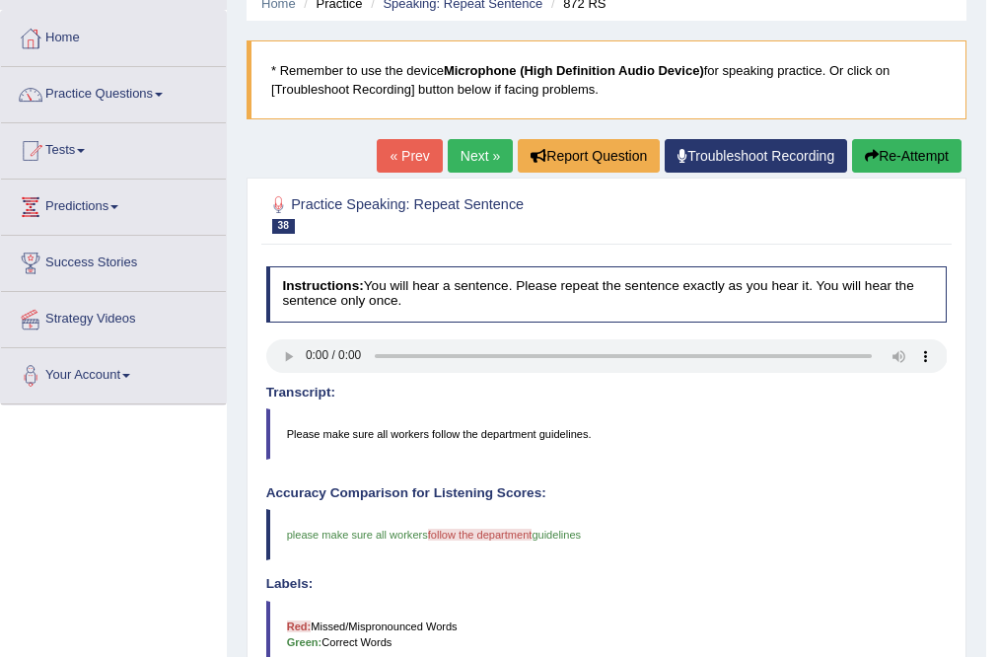
scroll to position [79, 0]
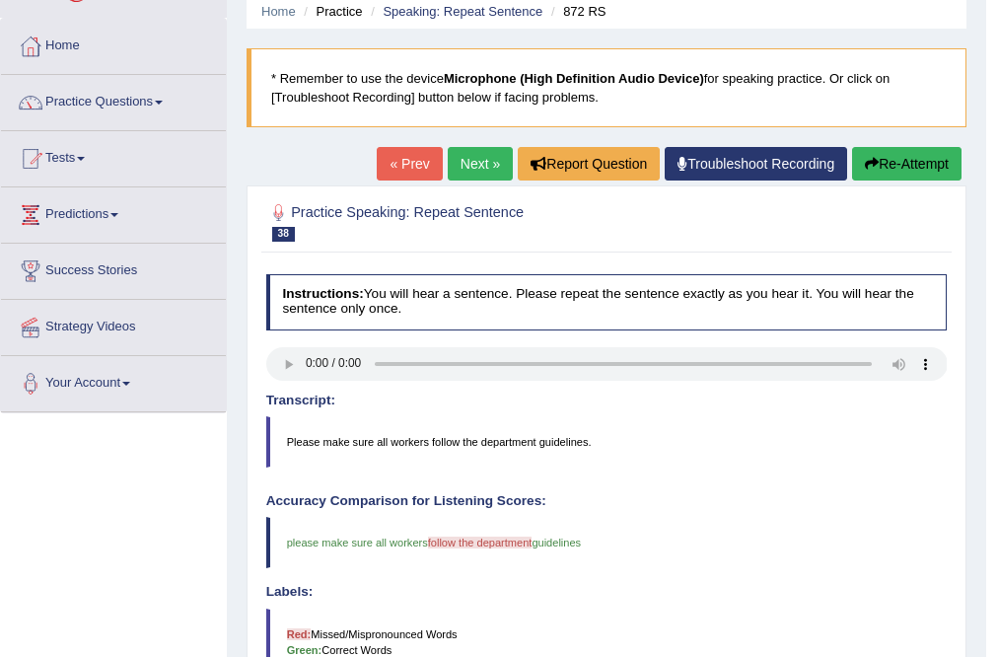
click at [458, 153] on link "Next »" at bounding box center [480, 164] width 65 height 34
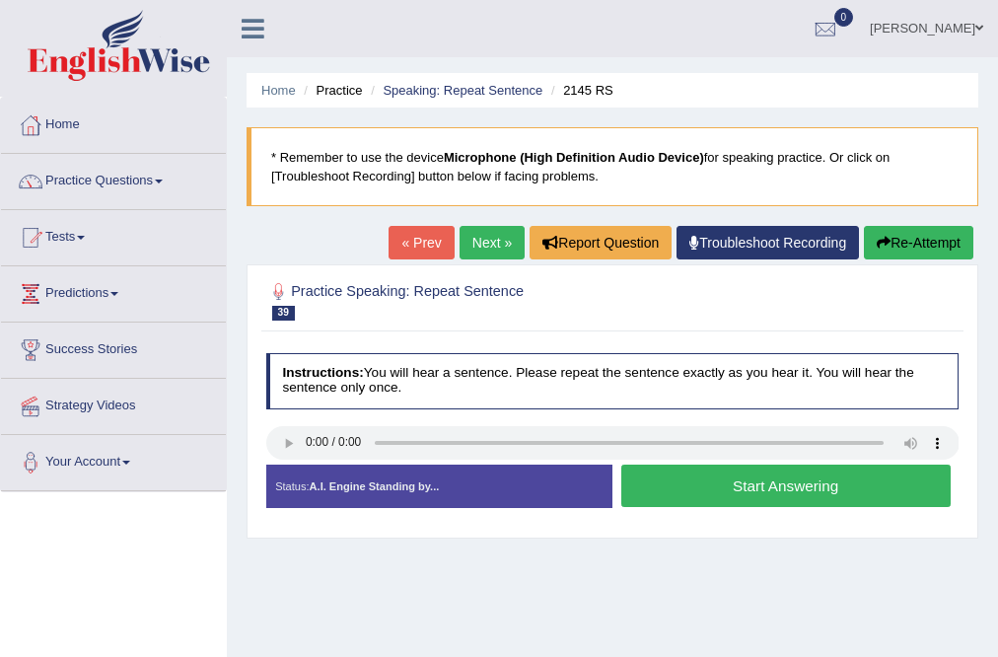
click at [761, 502] on button "Start Answering" at bounding box center [785, 486] width 329 height 42
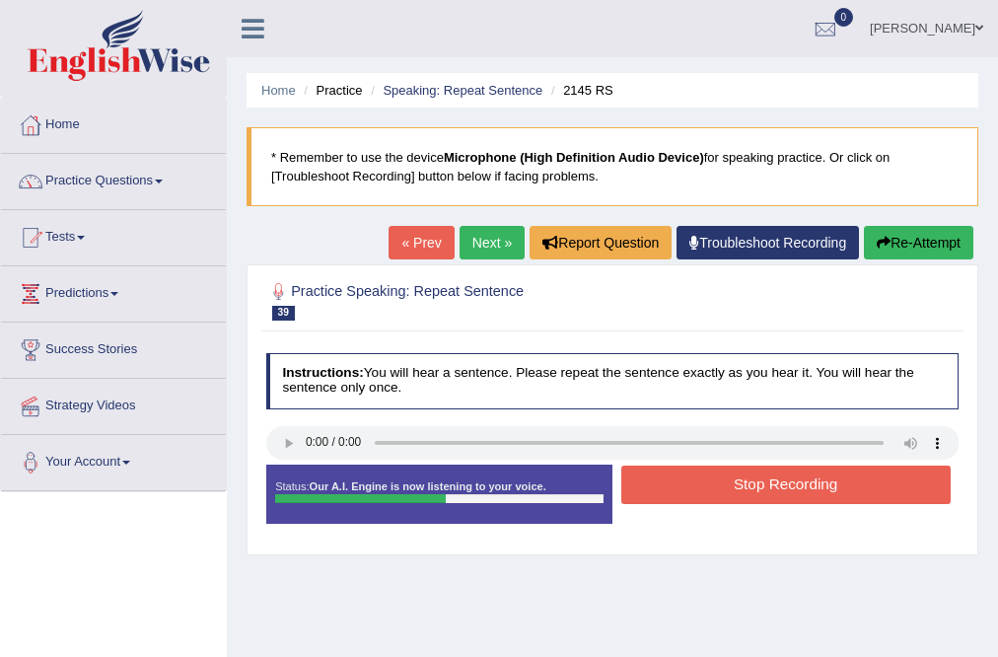
click at [768, 483] on button "Stop Recording" at bounding box center [785, 485] width 329 height 38
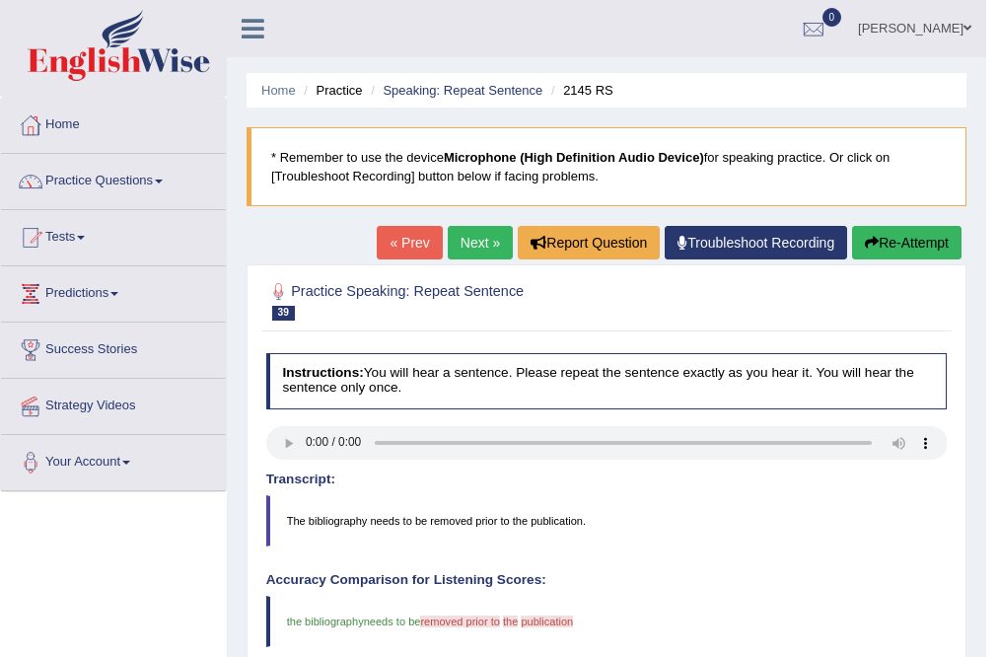
click at [944, 250] on button "Re-Attempt" at bounding box center [906, 243] width 109 height 34
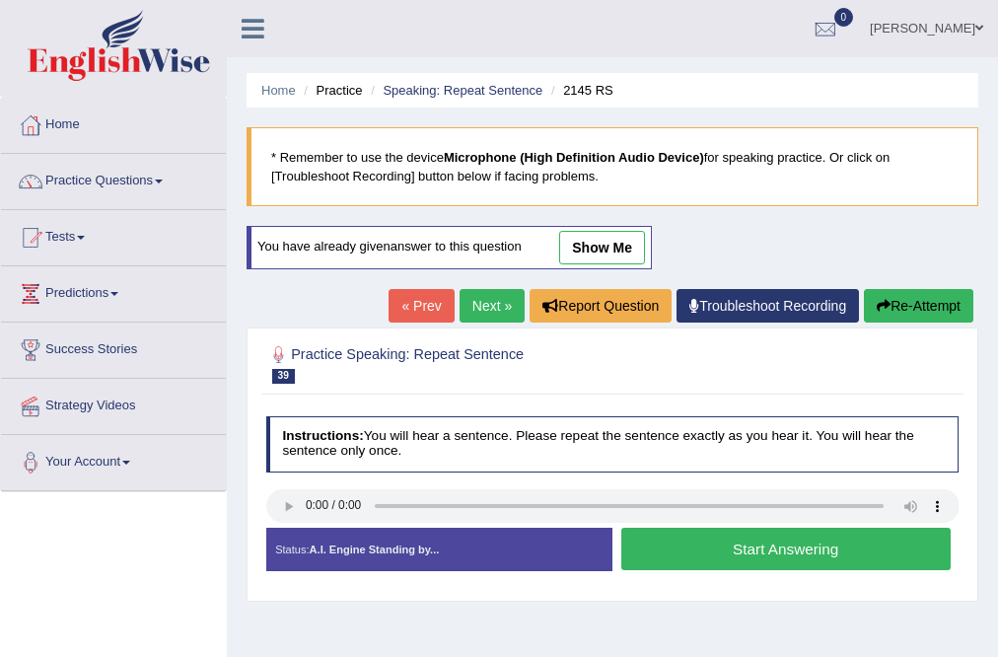
click at [781, 551] on button "Start Answering" at bounding box center [785, 549] width 329 height 42
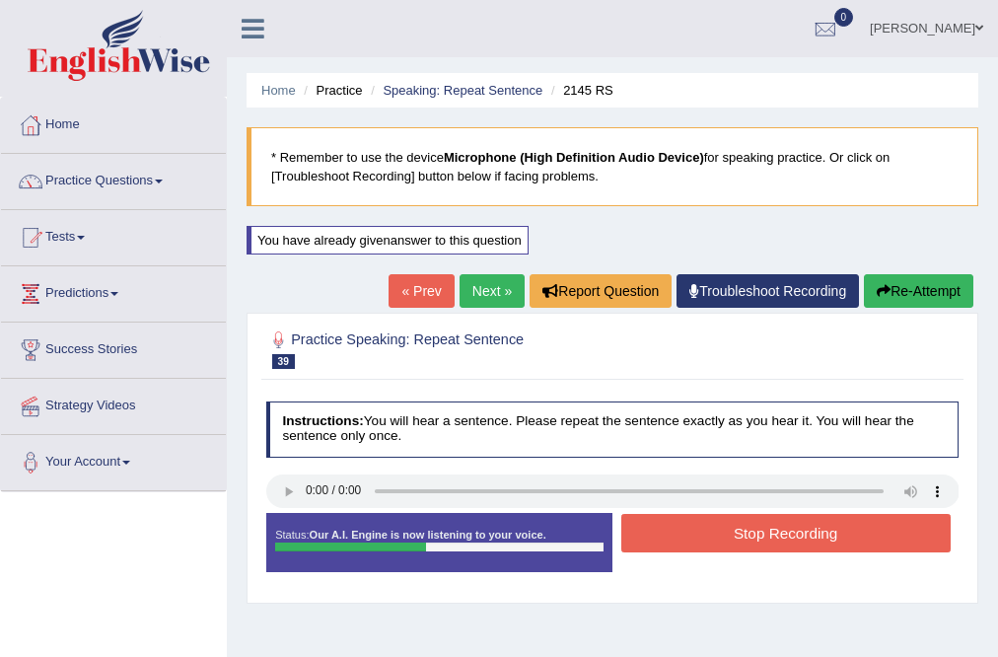
click at [795, 514] on button "Stop Recording" at bounding box center [785, 533] width 329 height 38
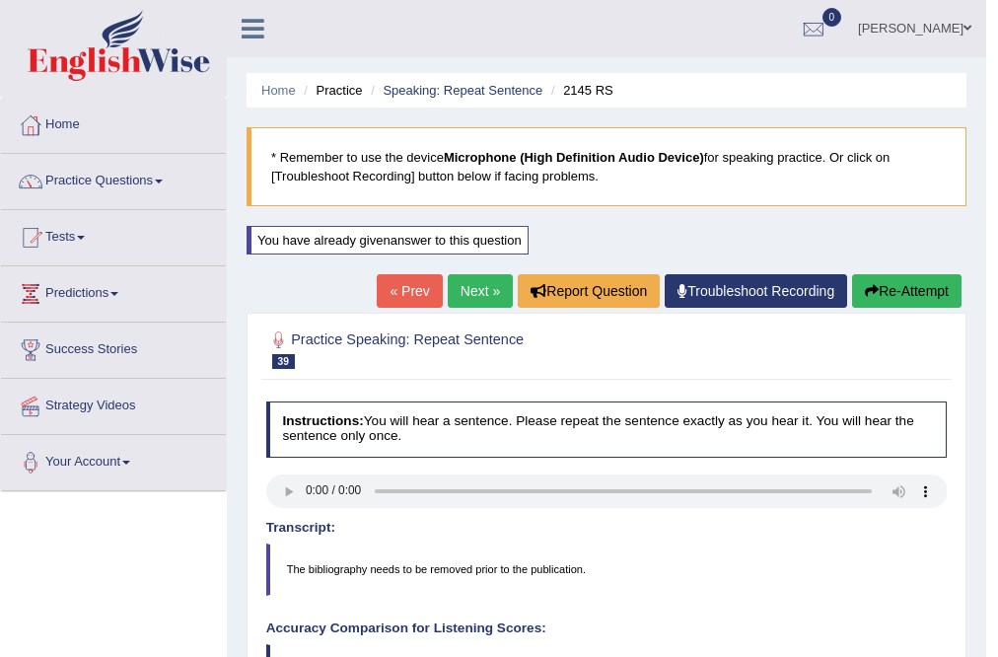
click at [475, 286] on link "Next »" at bounding box center [480, 291] width 65 height 34
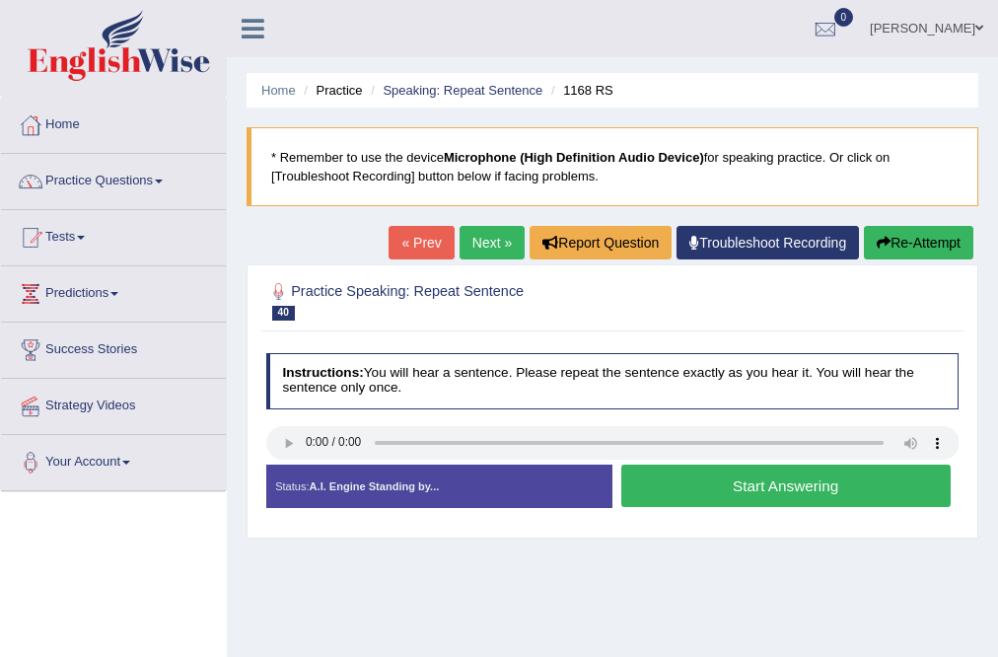
click at [848, 479] on button "Start Answering" at bounding box center [785, 486] width 329 height 42
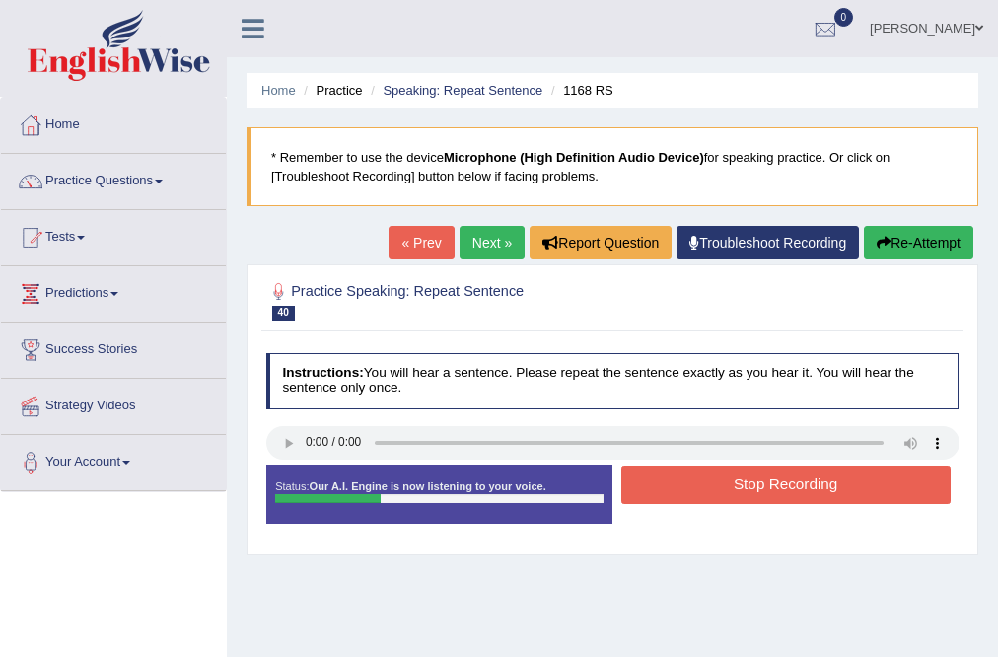
click at [848, 479] on button "Stop Recording" at bounding box center [785, 485] width 329 height 38
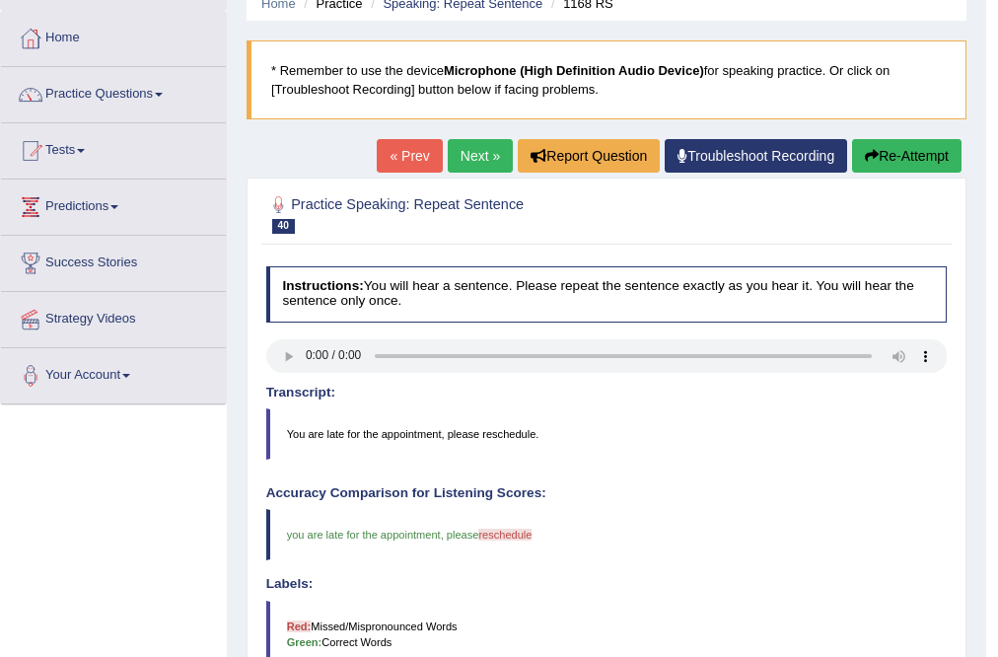
scroll to position [79, 0]
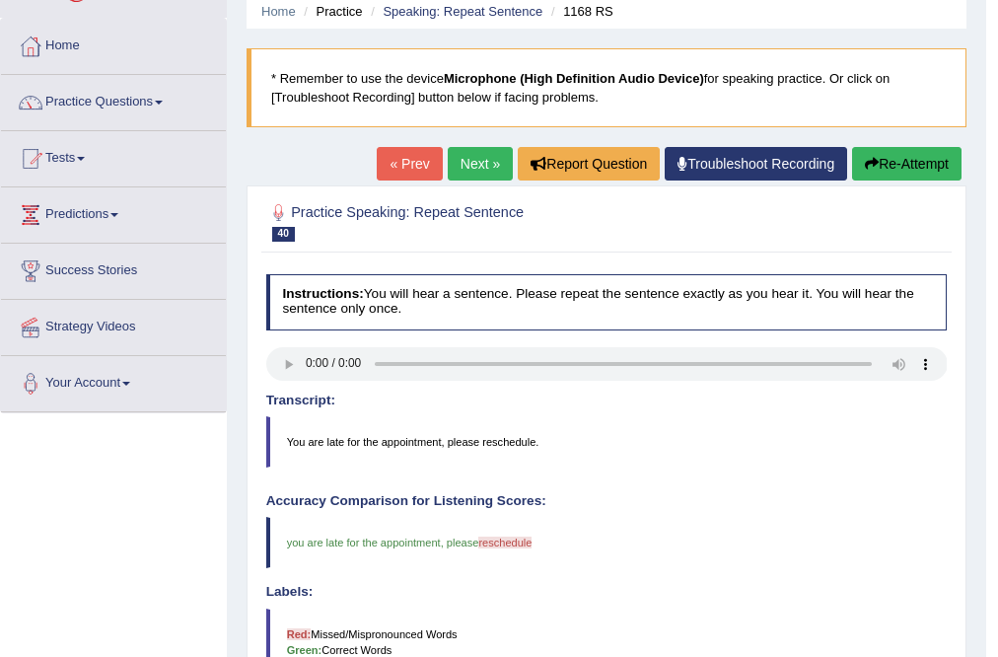
click at [872, 160] on icon "button" at bounding box center [872, 164] width 14 height 14
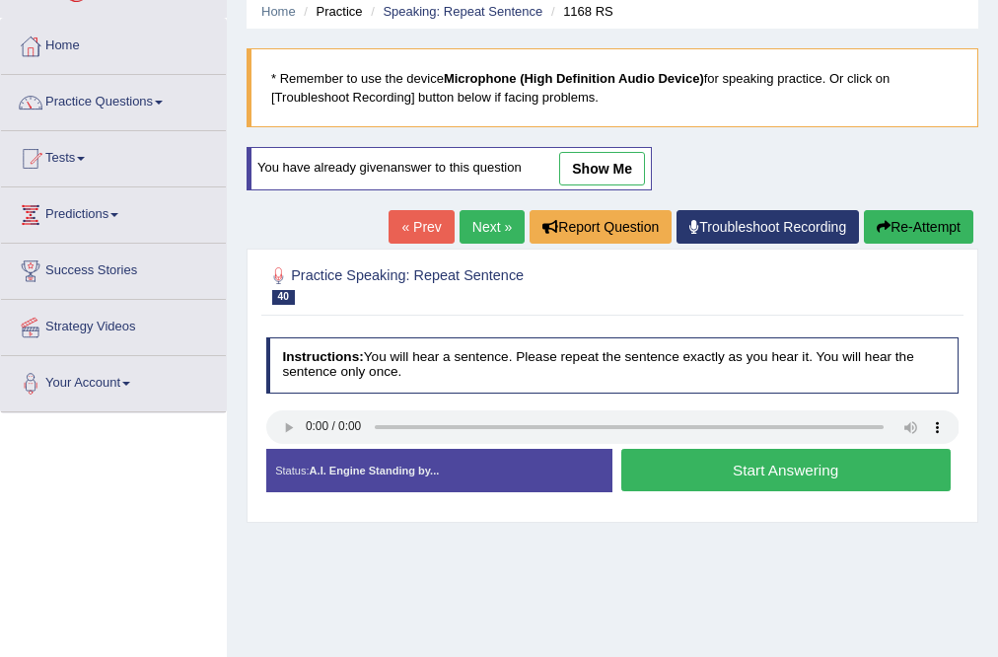
click at [777, 474] on button "Start Answering" at bounding box center [785, 470] width 329 height 42
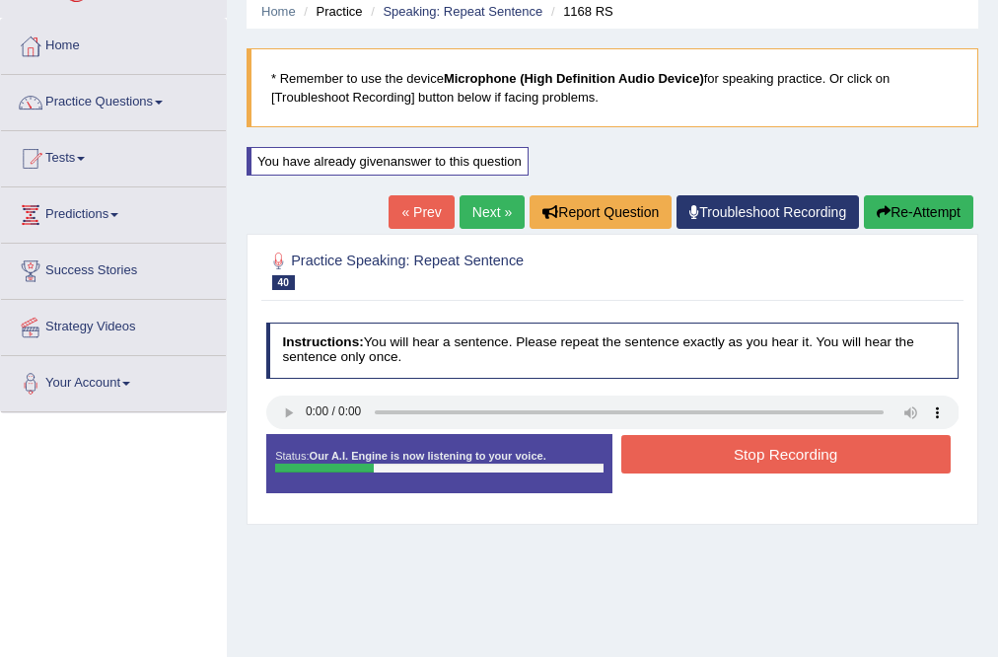
click at [788, 454] on button "Stop Recording" at bounding box center [785, 454] width 329 height 38
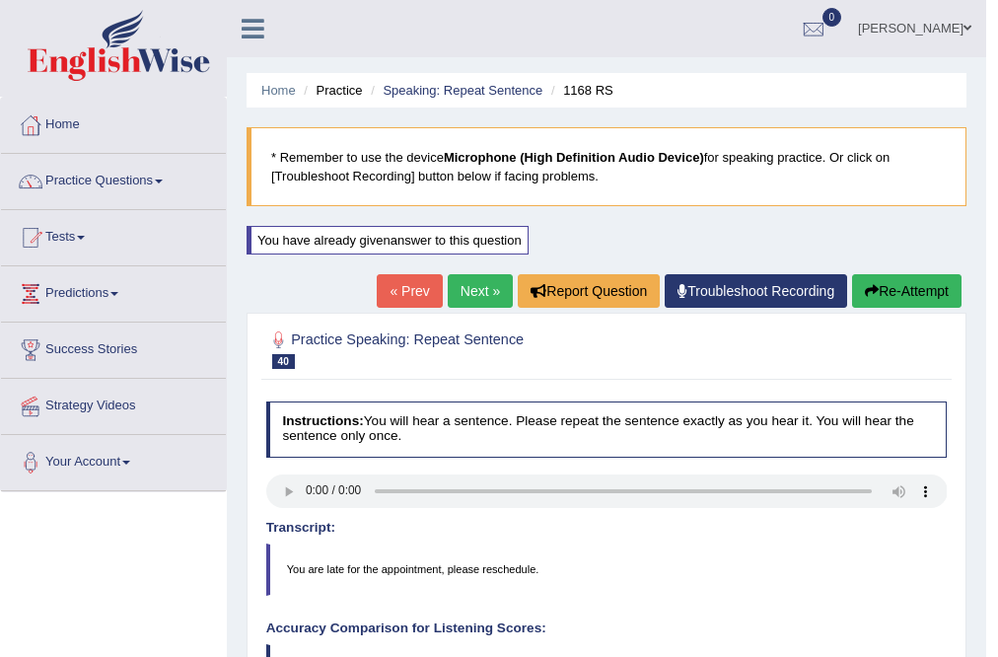
click at [478, 292] on link "Next »" at bounding box center [480, 291] width 65 height 34
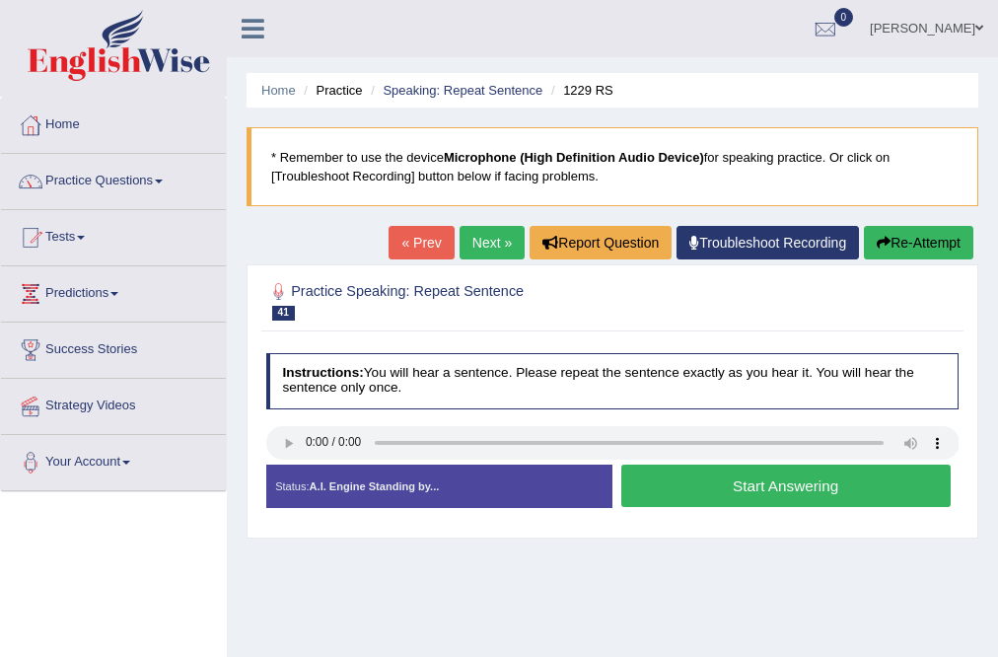
click at [821, 479] on button "Start Answering" at bounding box center [785, 486] width 329 height 42
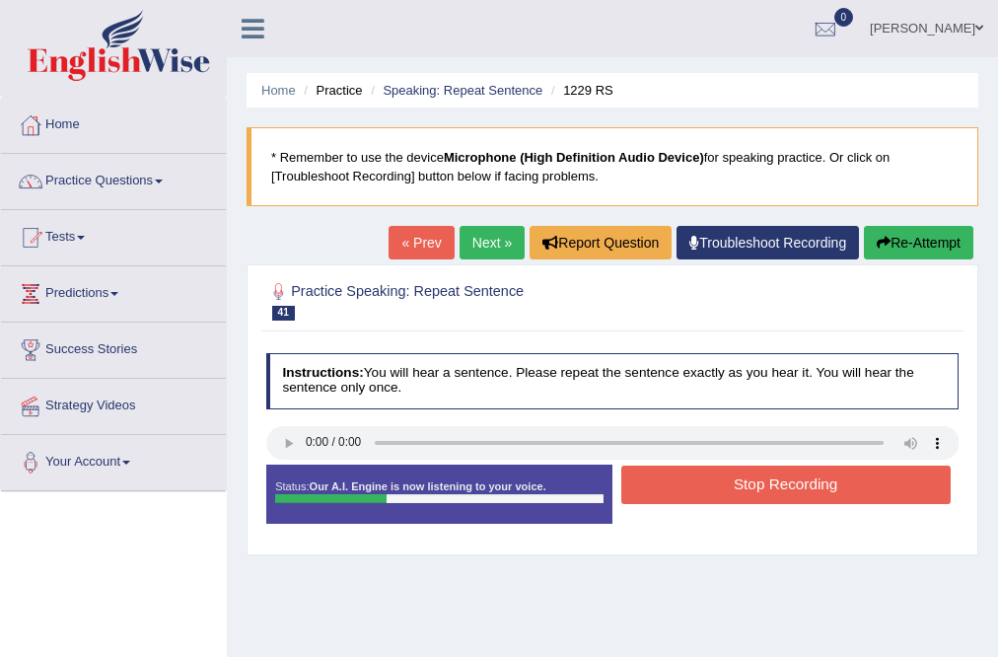
click at [758, 489] on button "Stop Recording" at bounding box center [785, 485] width 329 height 38
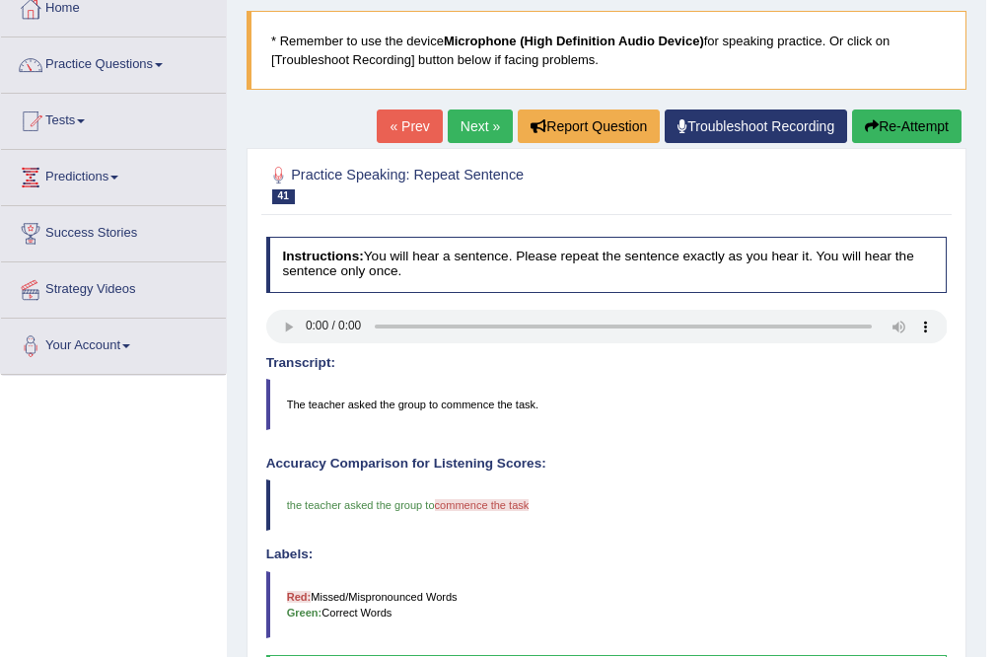
scroll to position [79, 0]
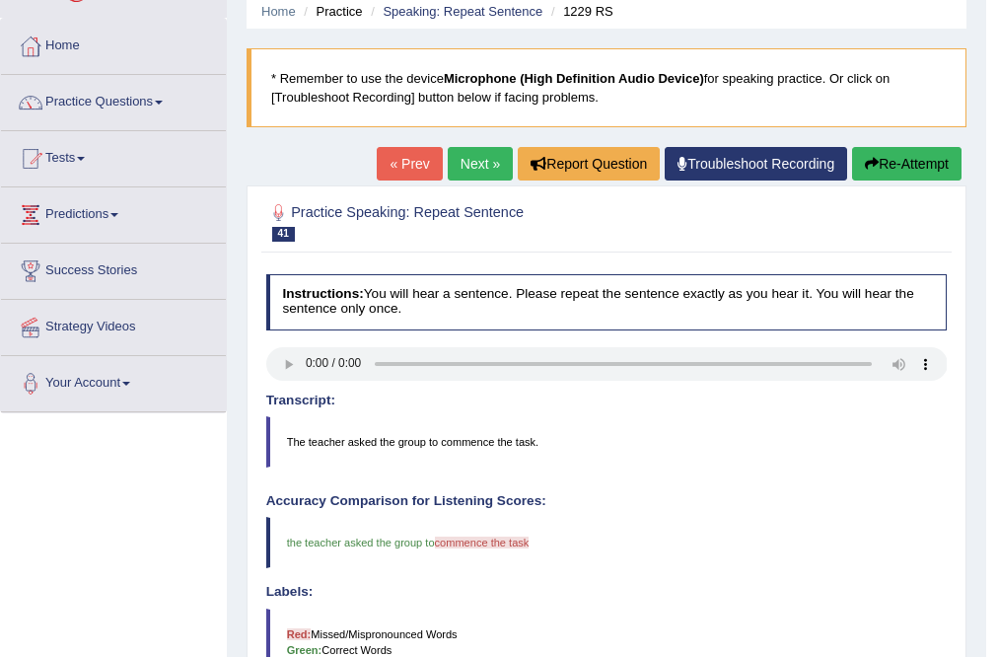
click at [466, 139] on div "Home Practice Speaking: Repeat Sentence 1229 RS * Remember to use the device Mi…" at bounding box center [607, 502] width 760 height 1163
click at [465, 150] on link "Next »" at bounding box center [480, 164] width 65 height 34
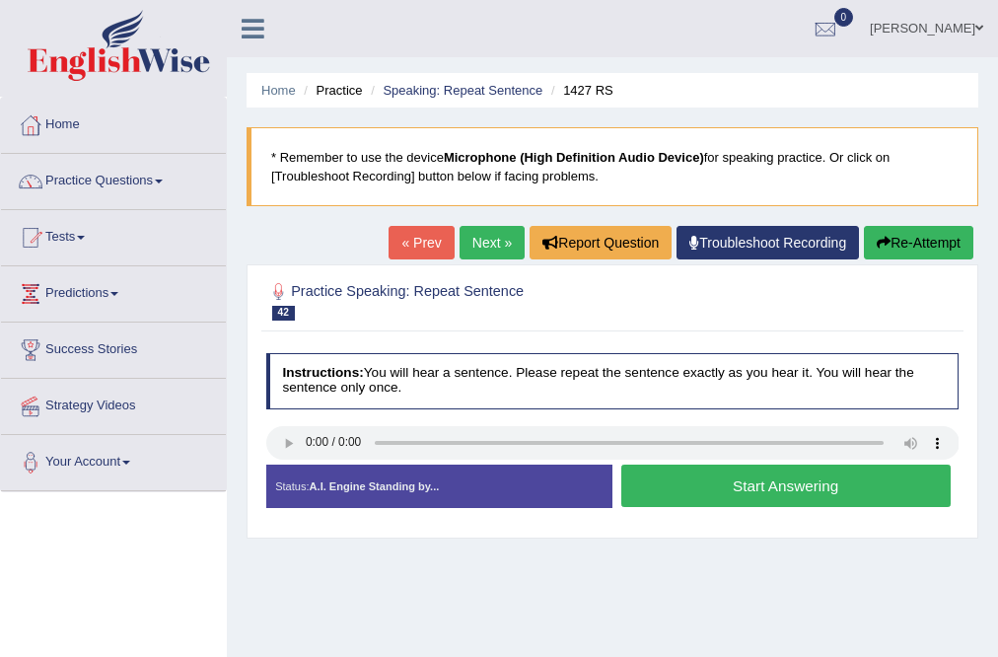
click at [787, 493] on button "Start Answering" at bounding box center [785, 486] width 329 height 42
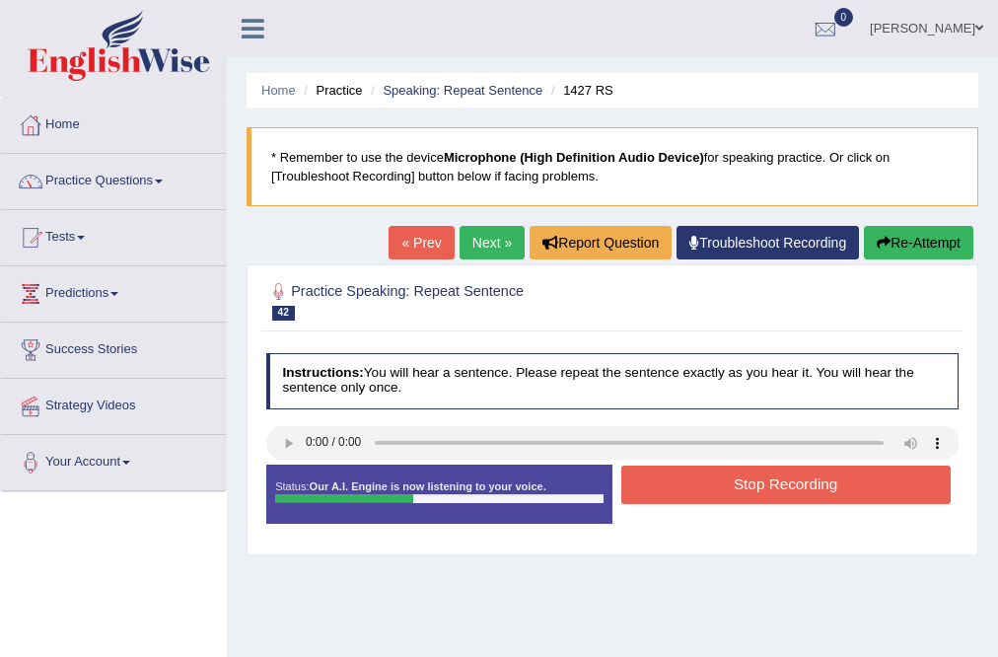
click at [789, 489] on button "Stop Recording" at bounding box center [785, 485] width 329 height 38
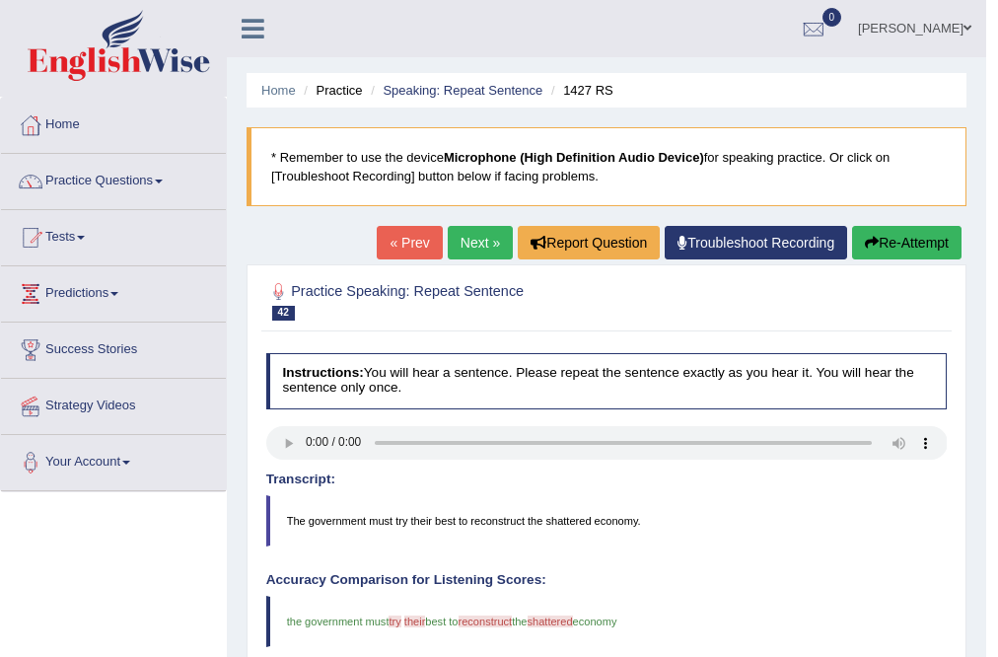
click at [481, 229] on link "Next »" at bounding box center [480, 243] width 65 height 34
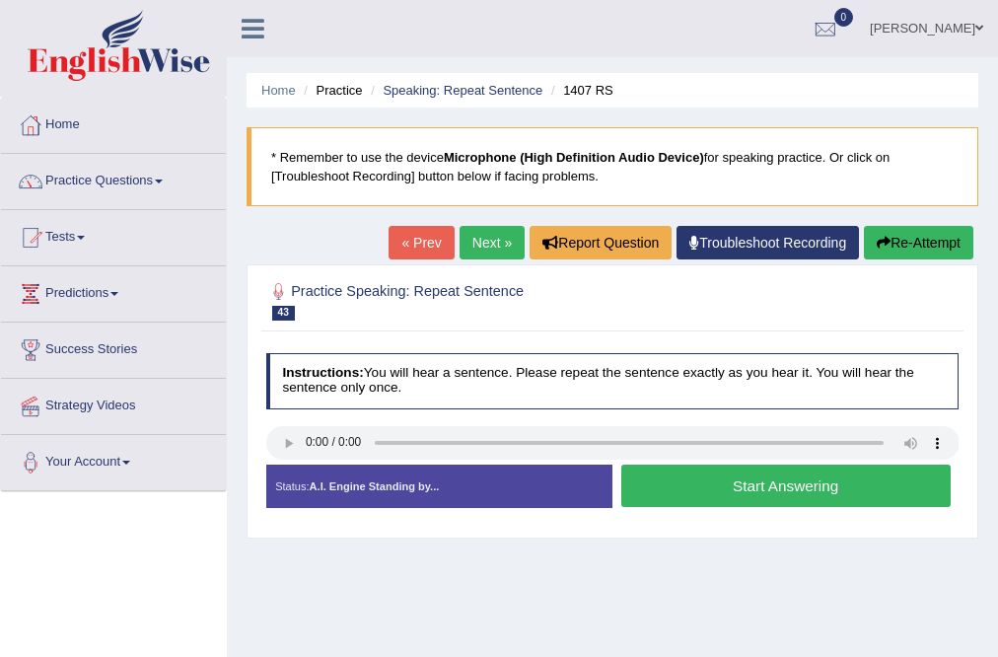
click at [782, 489] on button "Start Answering" at bounding box center [785, 486] width 329 height 42
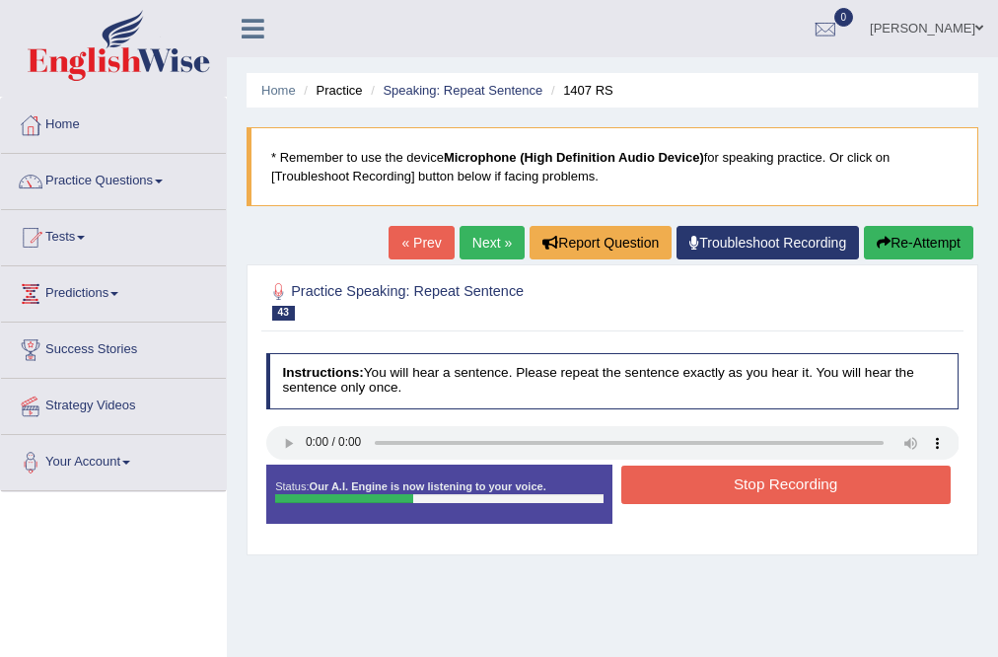
click at [785, 485] on button "Stop Recording" at bounding box center [785, 485] width 329 height 38
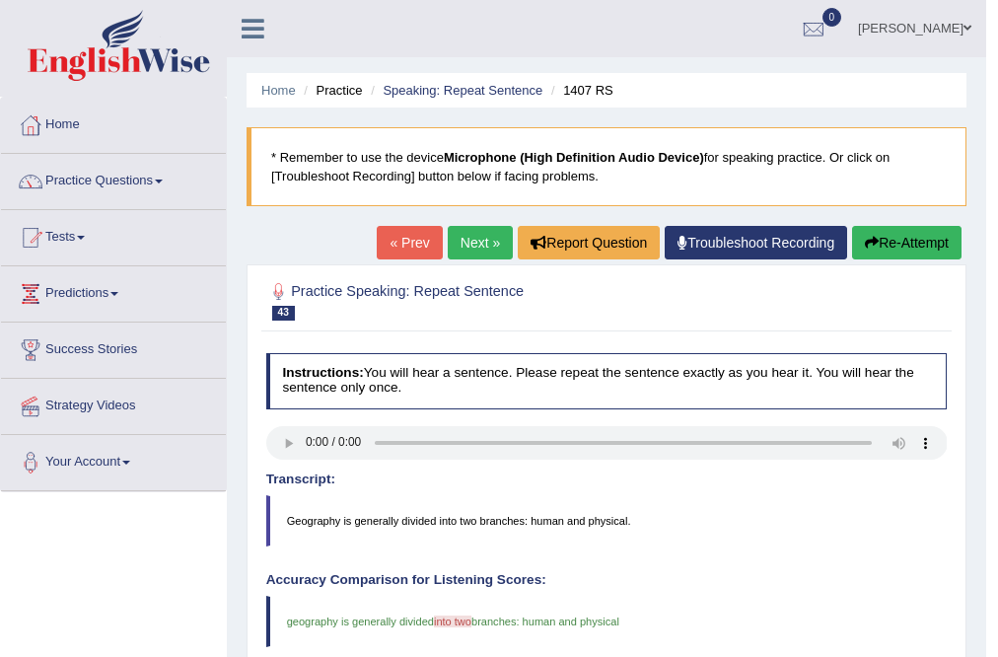
click at [455, 238] on link "Next »" at bounding box center [480, 243] width 65 height 34
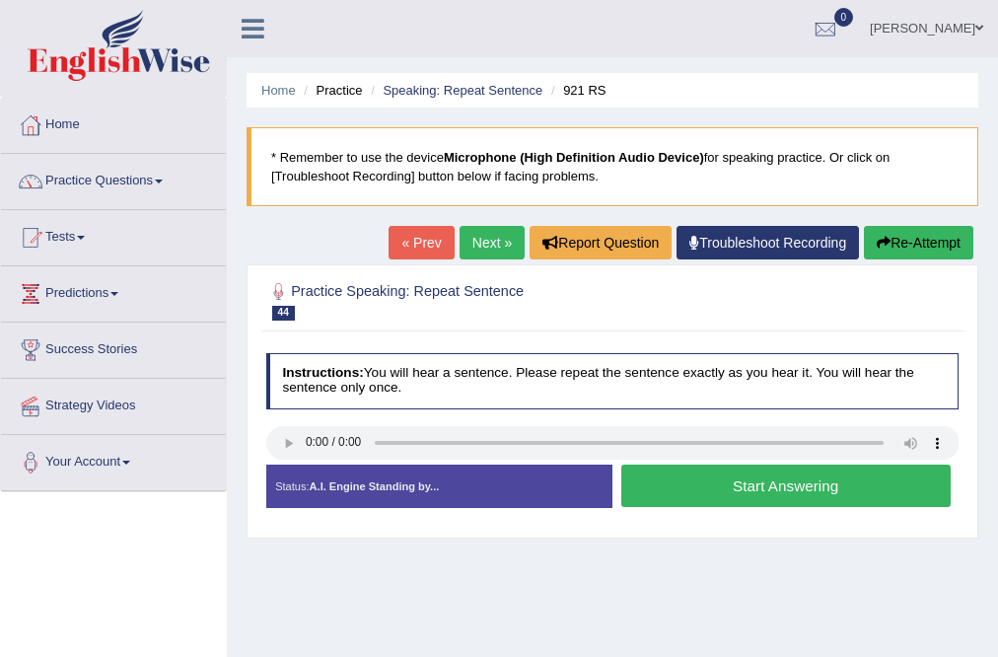
click at [680, 487] on button "Start Answering" at bounding box center [785, 486] width 329 height 42
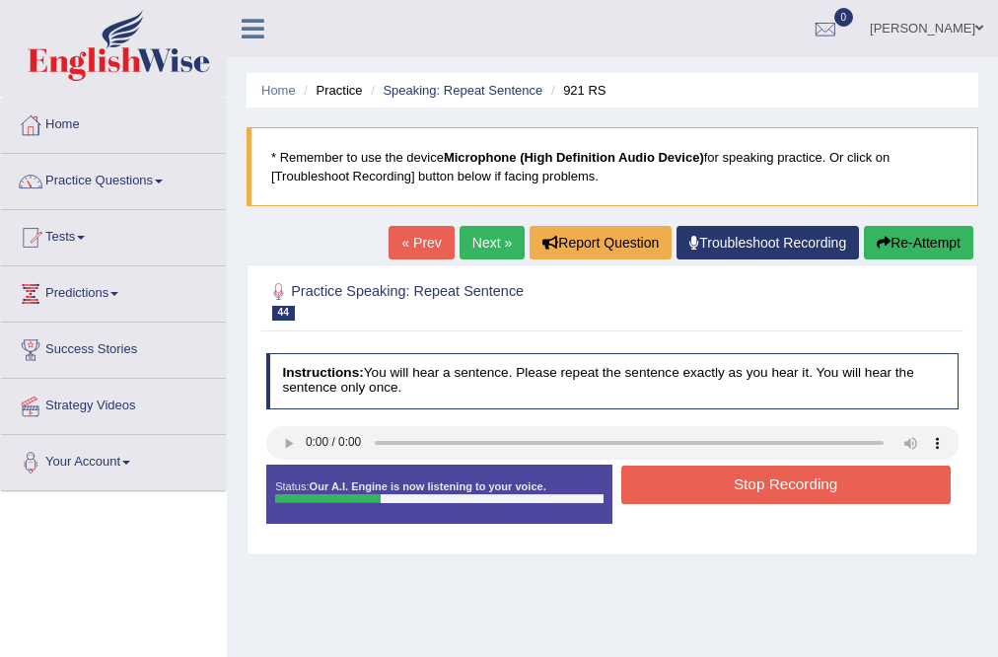
click at [680, 487] on button "Stop Recording" at bounding box center [785, 485] width 329 height 38
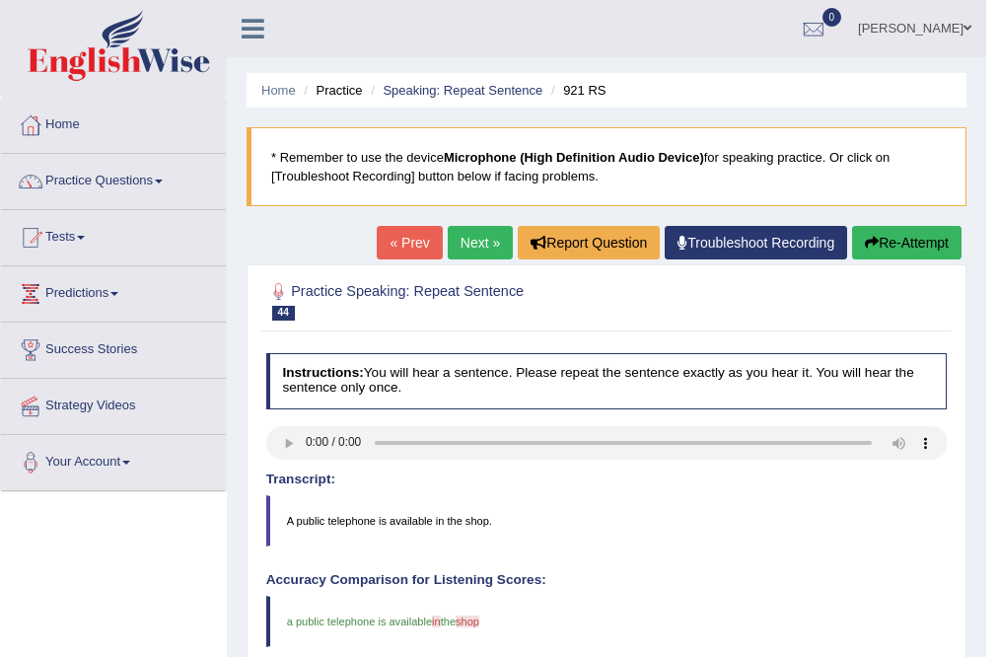
click at [931, 254] on button "Re-Attempt" at bounding box center [906, 243] width 109 height 34
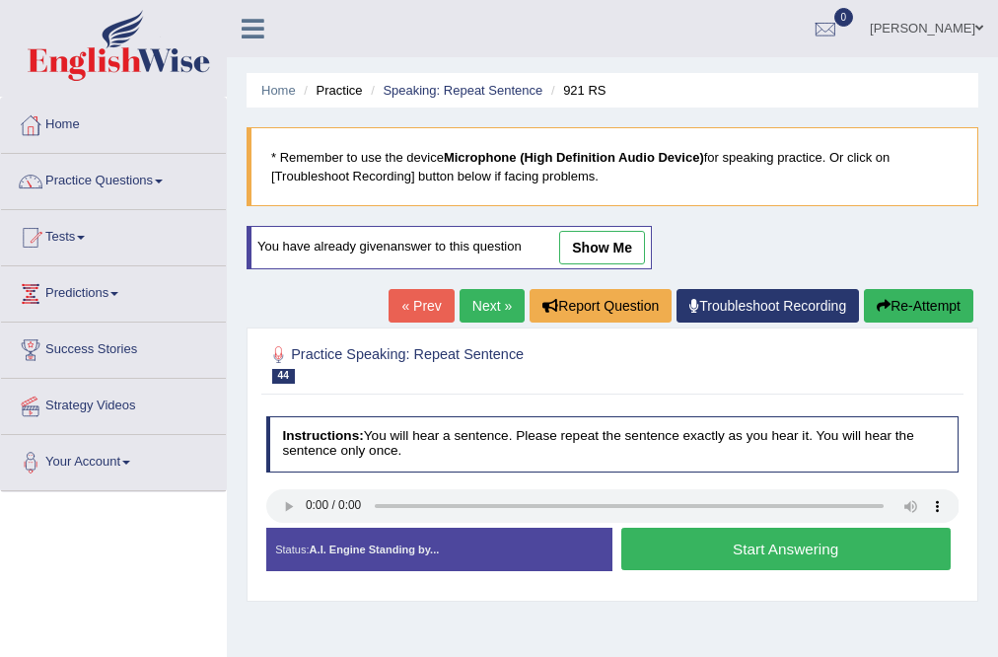
click at [755, 556] on button "Start Answering" at bounding box center [785, 549] width 329 height 42
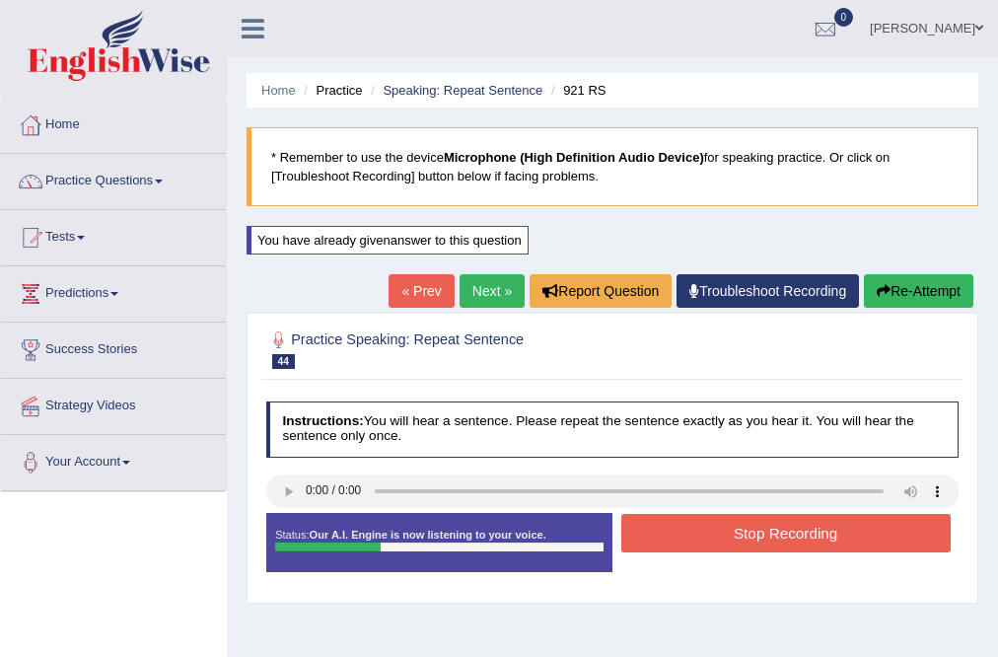
click at [765, 536] on button "Stop Recording" at bounding box center [785, 533] width 329 height 38
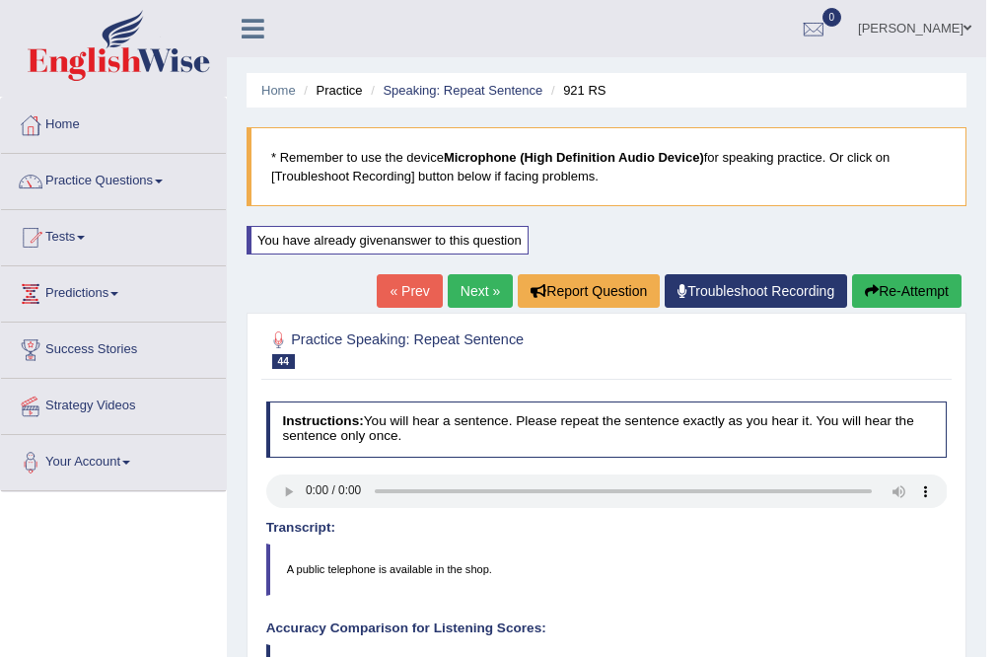
click at [473, 284] on link "Next »" at bounding box center [480, 291] width 65 height 34
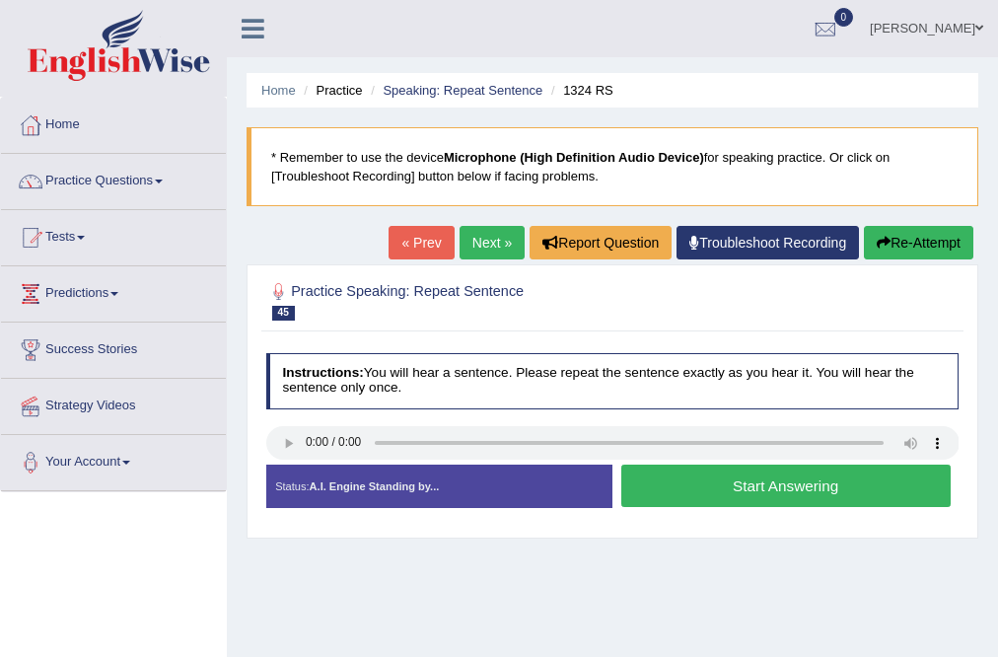
click at [830, 482] on button "Start Answering" at bounding box center [785, 486] width 329 height 42
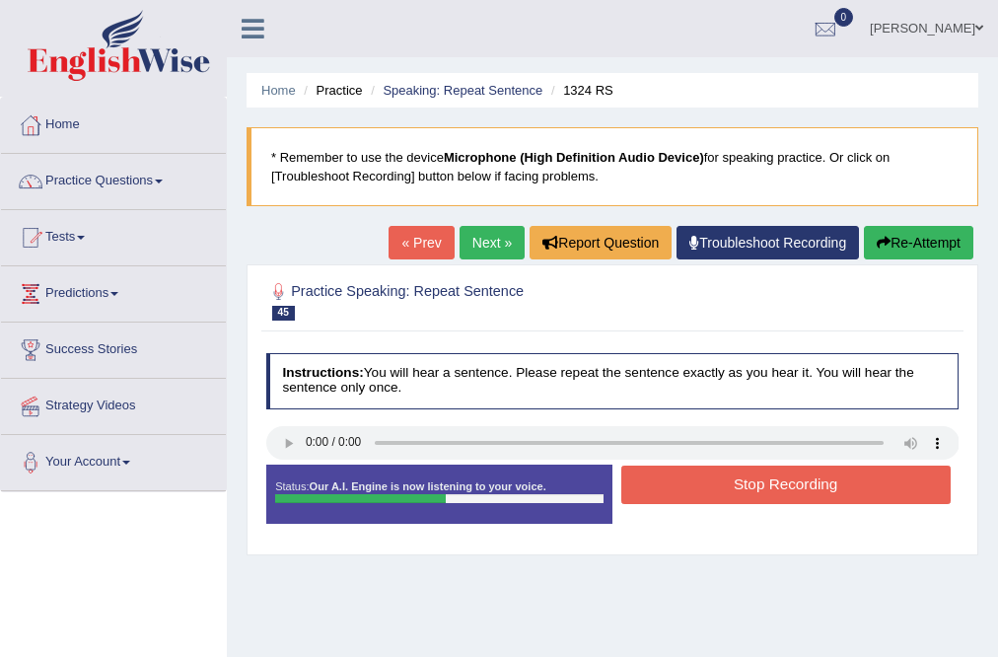
click at [830, 482] on button "Stop Recording" at bounding box center [785, 485] width 329 height 38
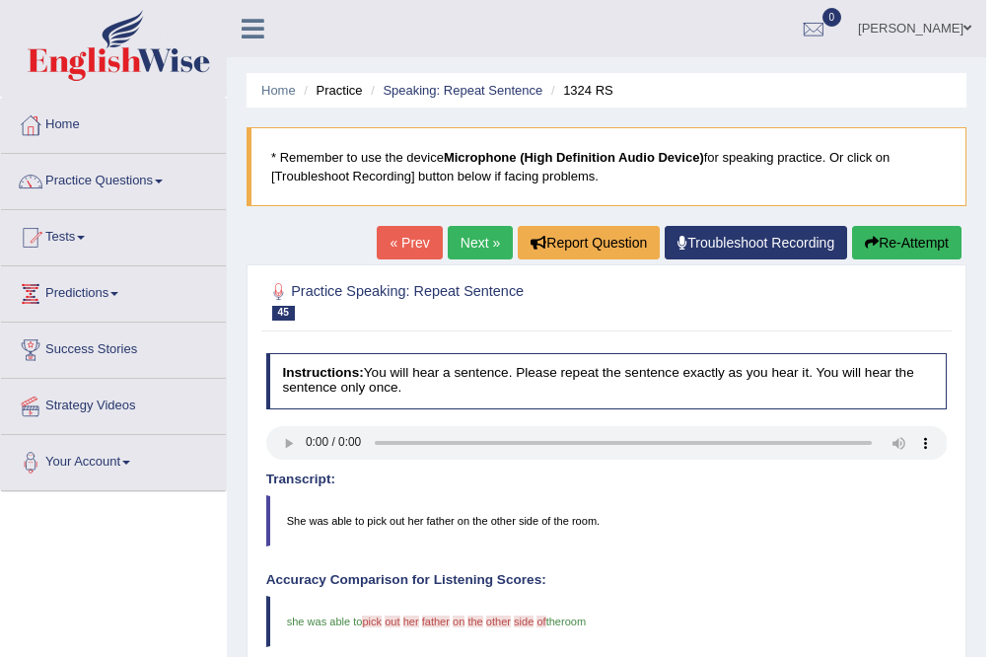
click at [884, 241] on button "Re-Attempt" at bounding box center [906, 243] width 109 height 34
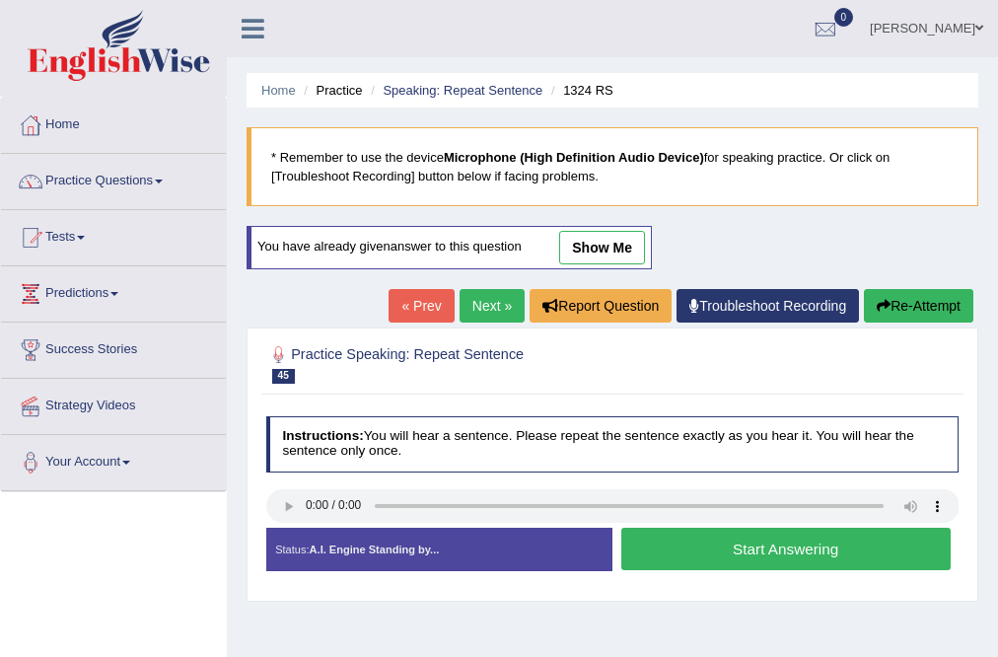
click at [833, 554] on button "Start Answering" at bounding box center [785, 549] width 329 height 42
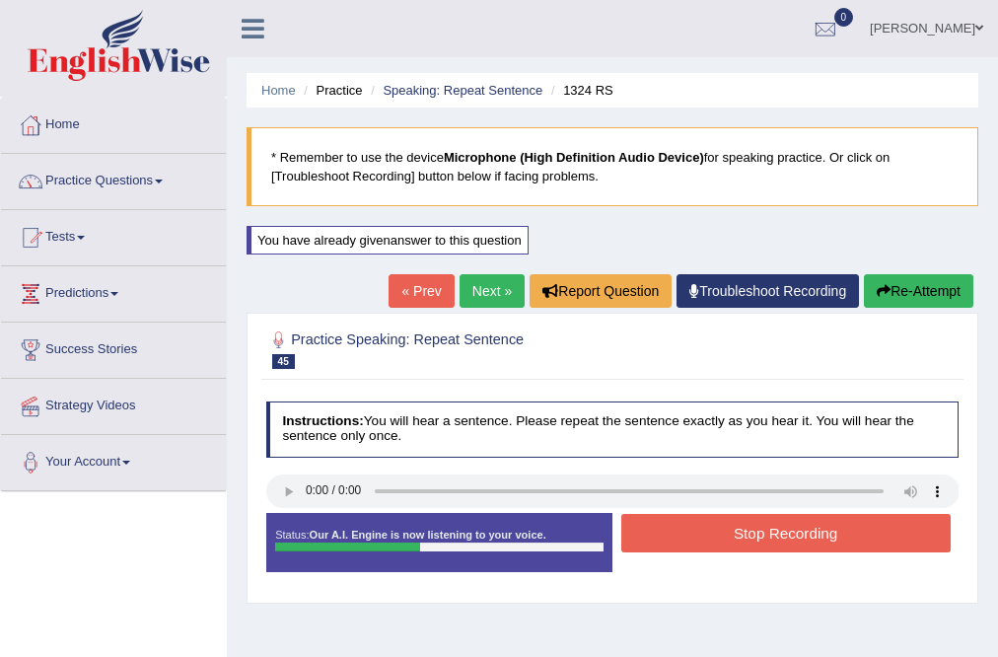
click at [842, 531] on button "Stop Recording" at bounding box center [785, 533] width 329 height 38
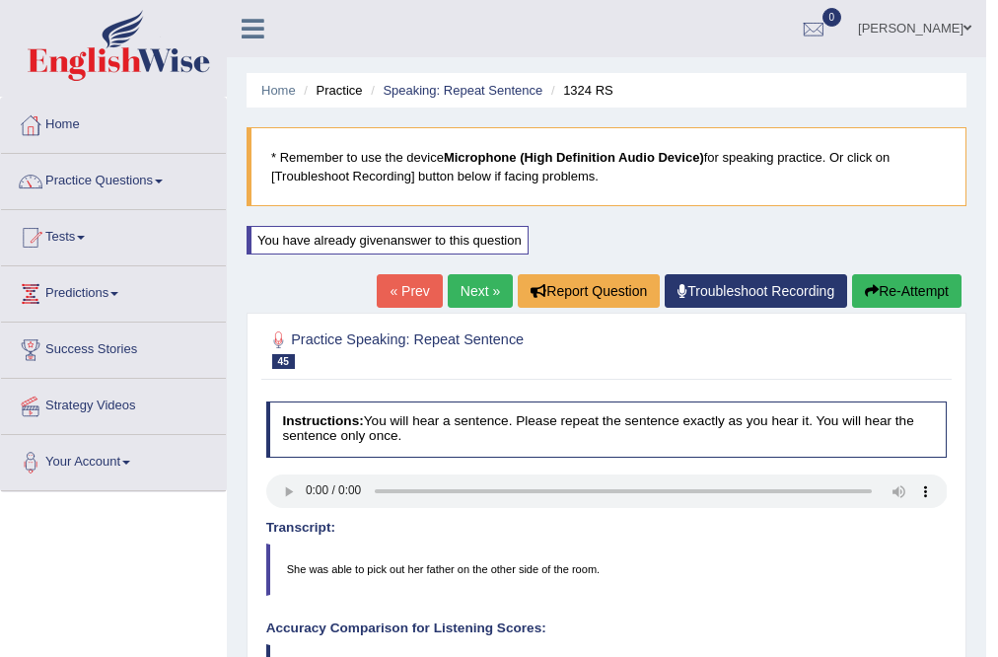
click at [486, 293] on link "Next »" at bounding box center [480, 291] width 65 height 34
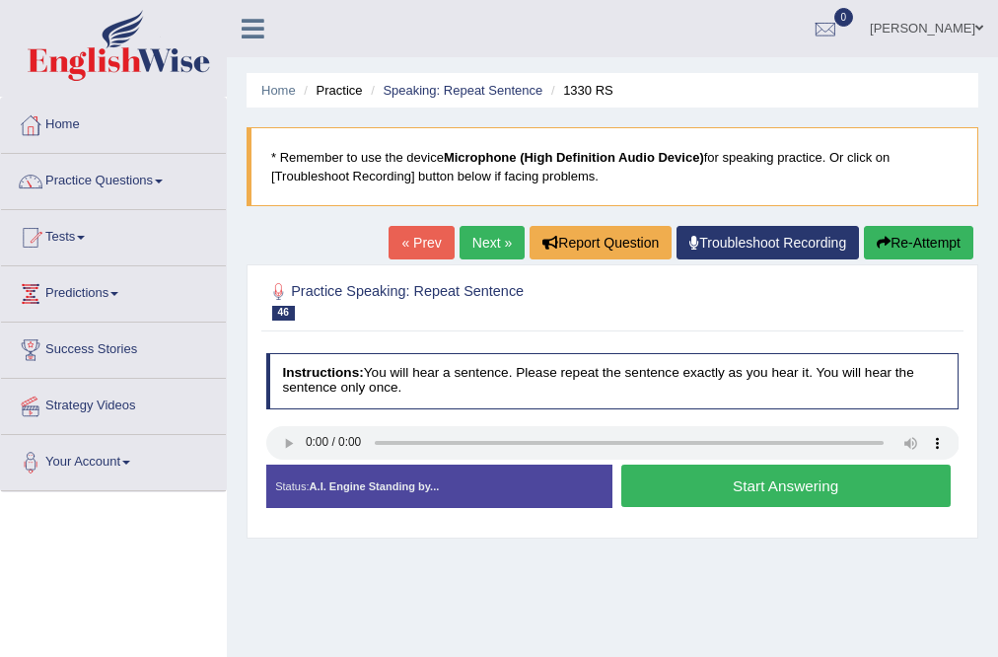
click at [782, 482] on button "Start Answering" at bounding box center [785, 486] width 329 height 42
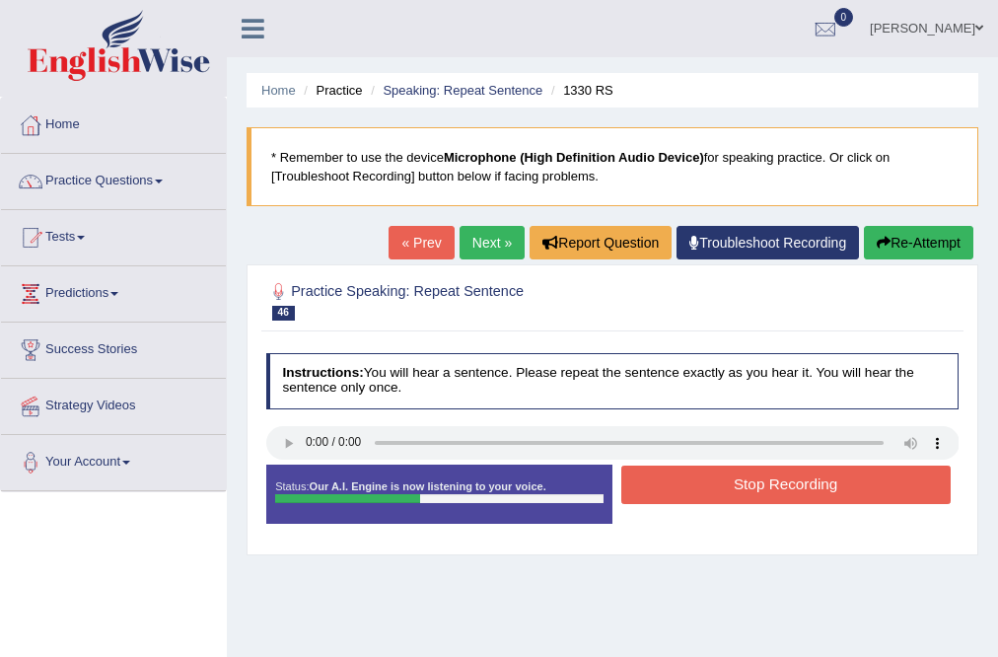
click at [782, 482] on button "Stop Recording" at bounding box center [785, 485] width 329 height 38
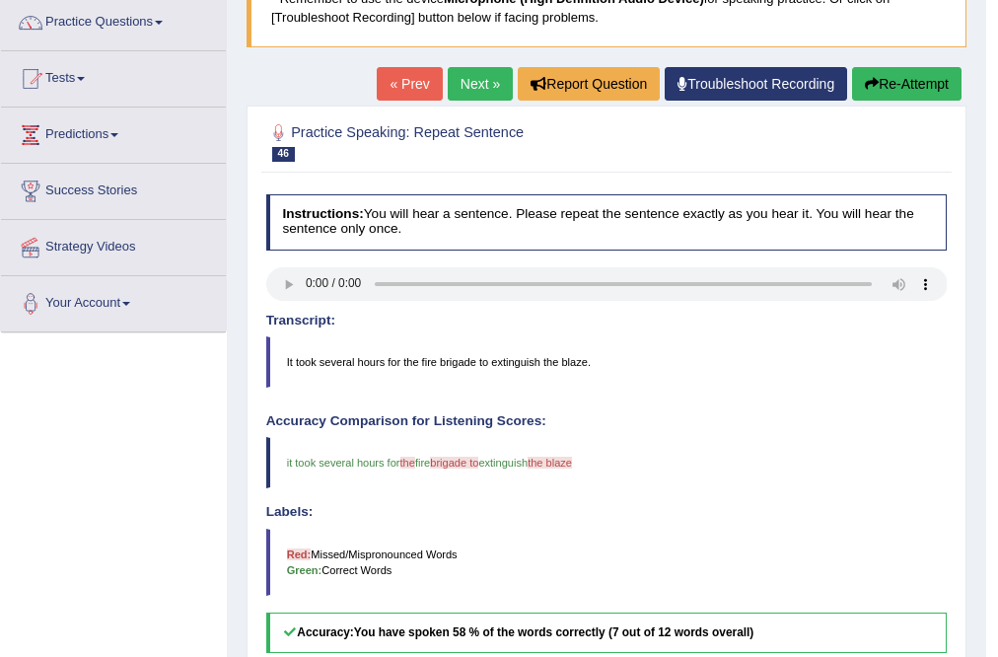
scroll to position [158, 0]
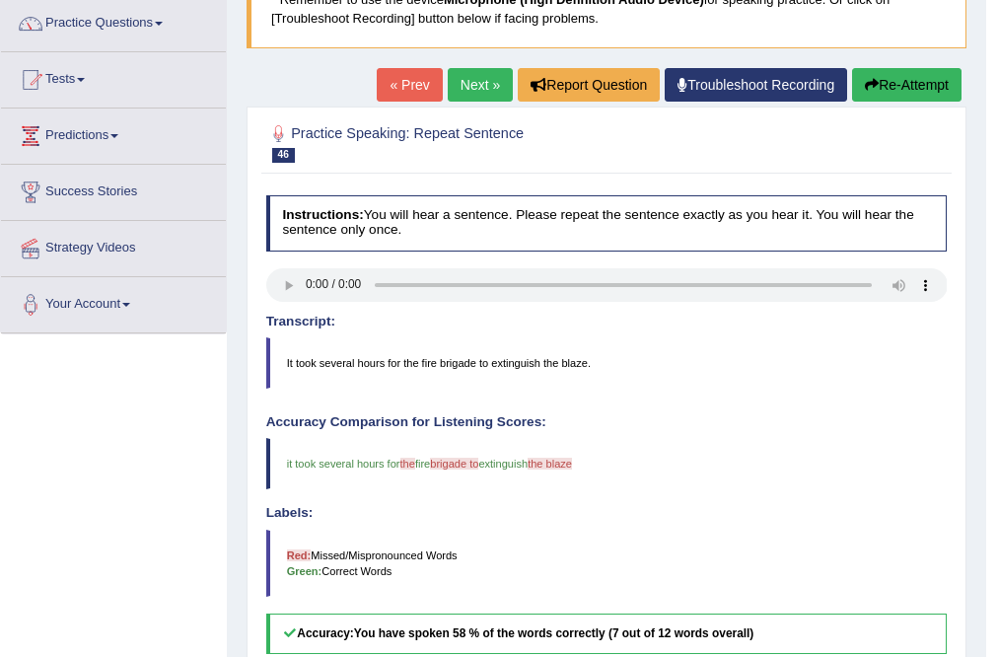
click at [889, 77] on button "Re-Attempt" at bounding box center [906, 85] width 109 height 34
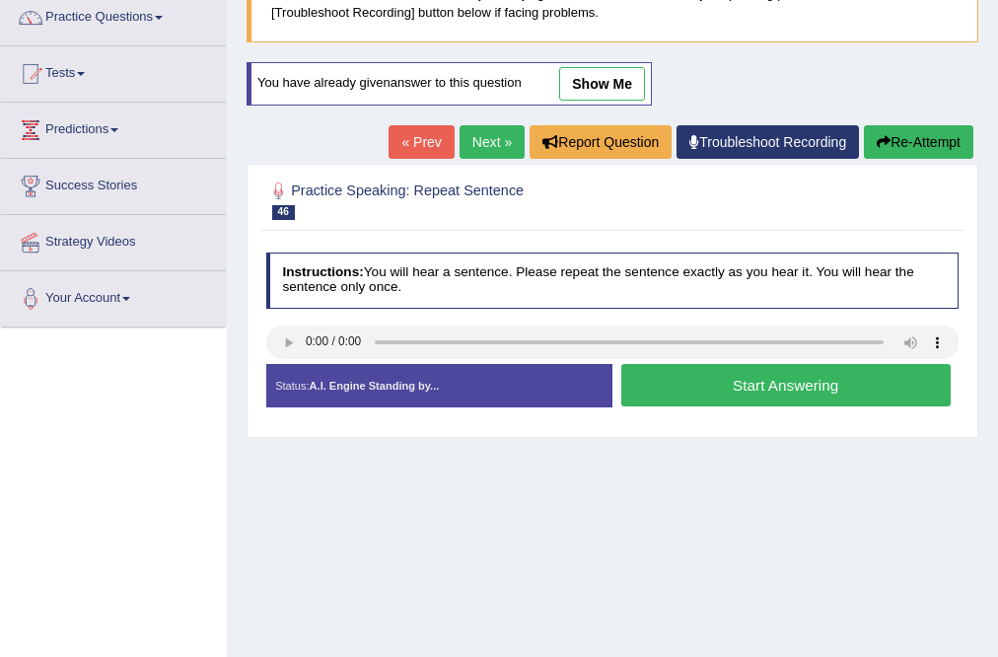
click at [834, 386] on button "Start Answering" at bounding box center [785, 385] width 329 height 42
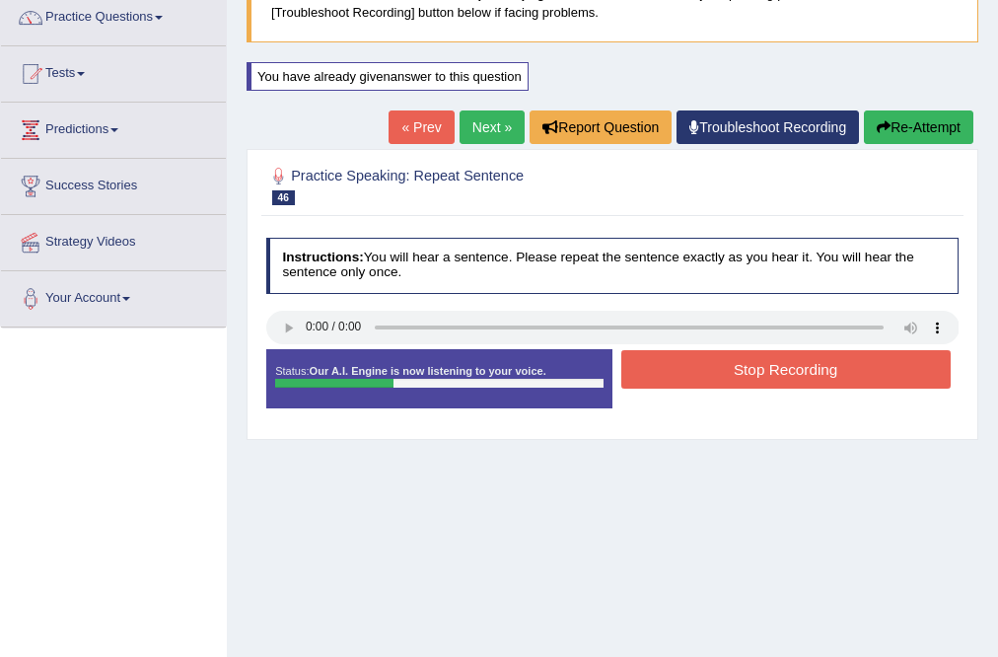
click at [821, 380] on button "Stop Recording" at bounding box center [785, 369] width 329 height 38
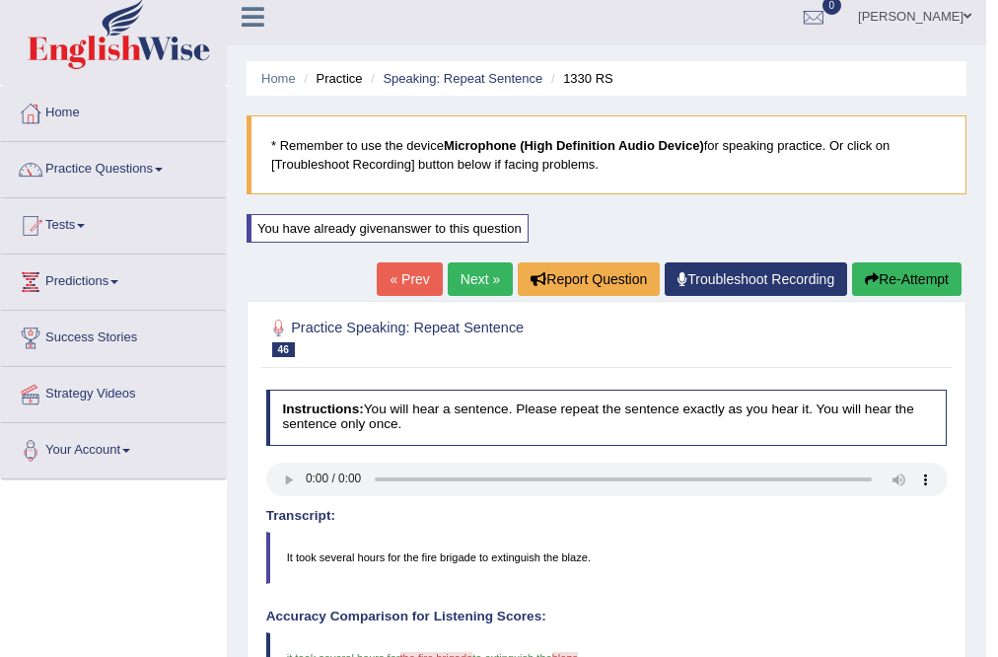
scroll to position [6, 0]
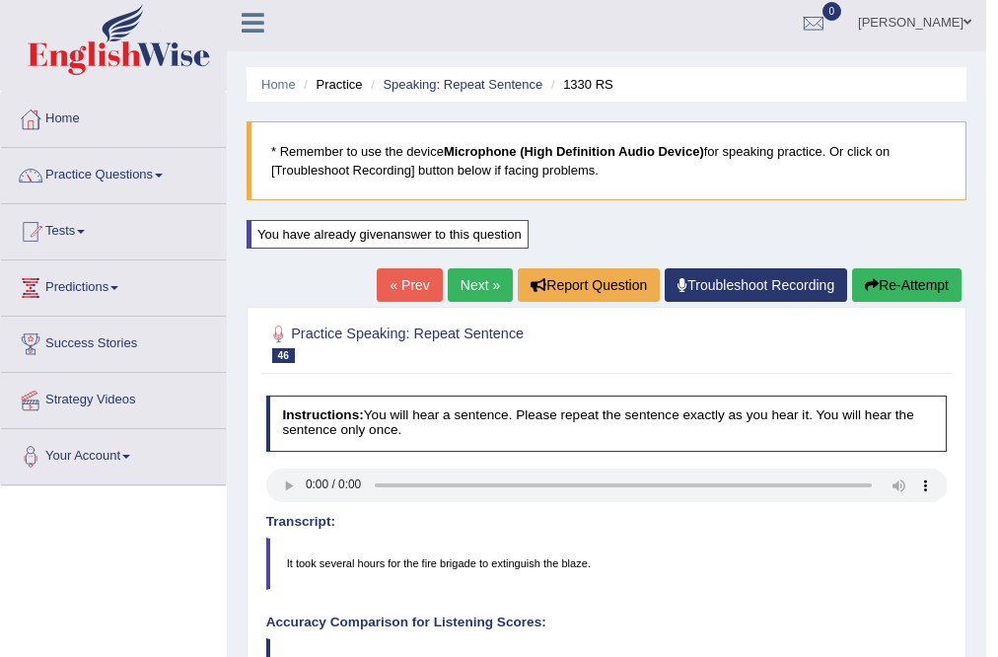
click at [475, 287] on link "Next »" at bounding box center [480, 285] width 65 height 34
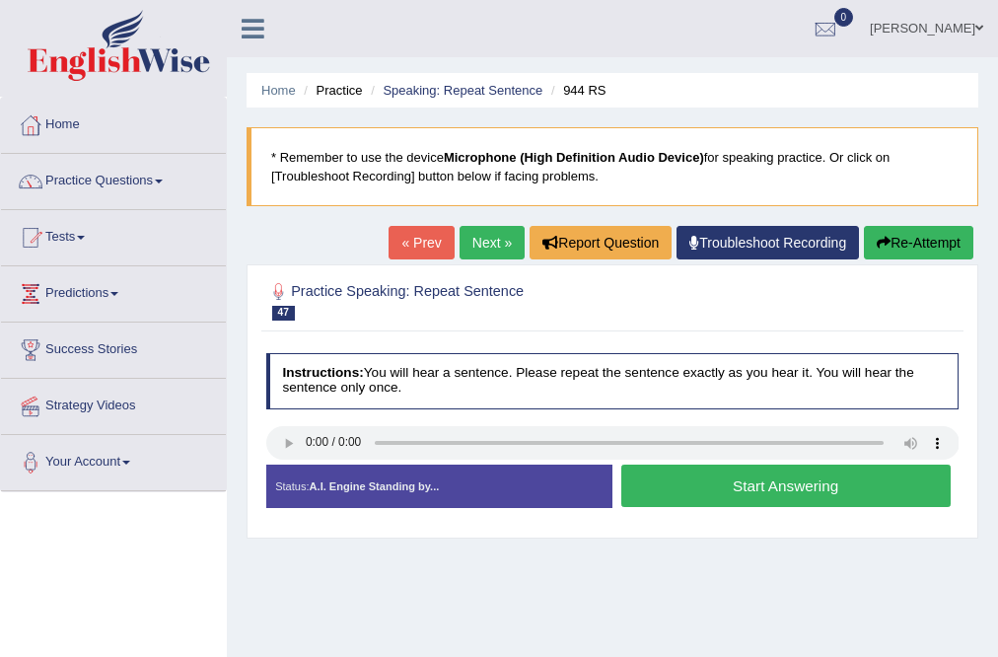
click at [800, 498] on button "Start Answering" at bounding box center [785, 486] width 329 height 42
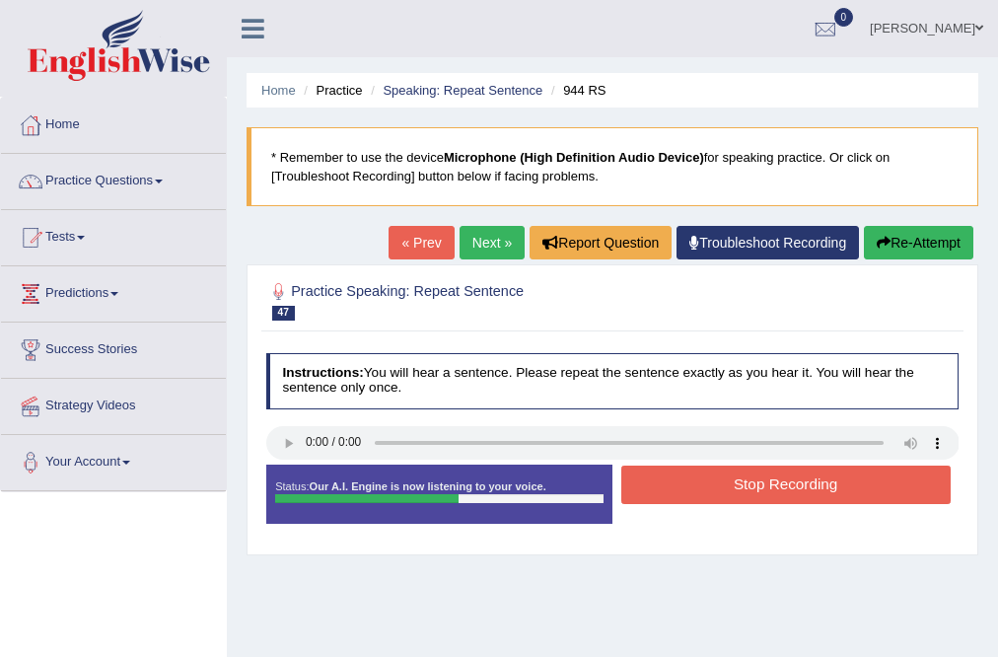
click at [805, 487] on button "Stop Recording" at bounding box center [785, 485] width 329 height 38
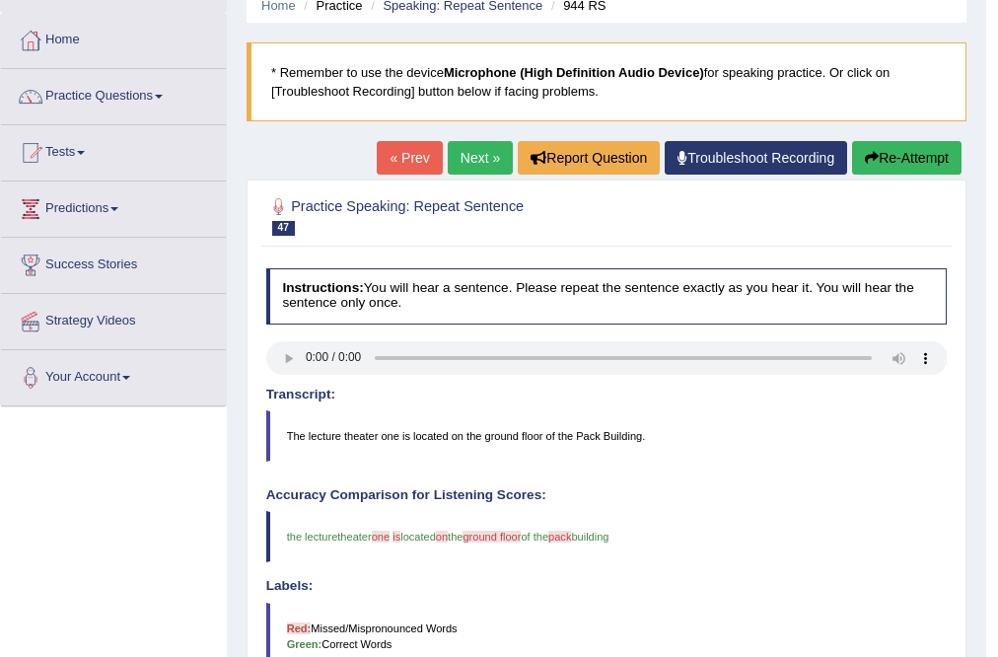
scroll to position [79, 0]
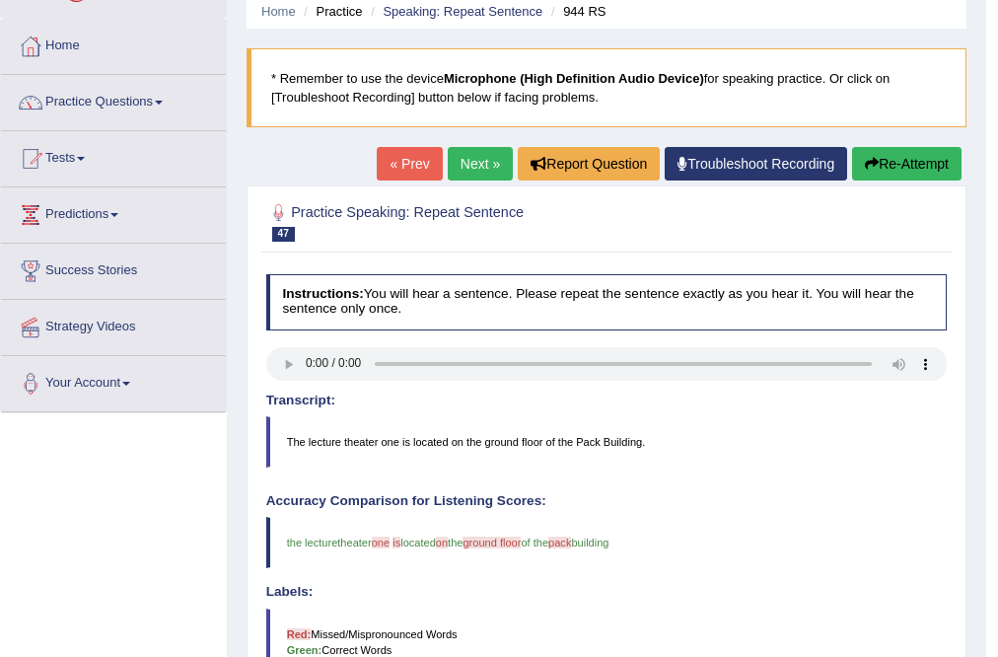
click at [949, 171] on button "Re-Attempt" at bounding box center [906, 164] width 109 height 34
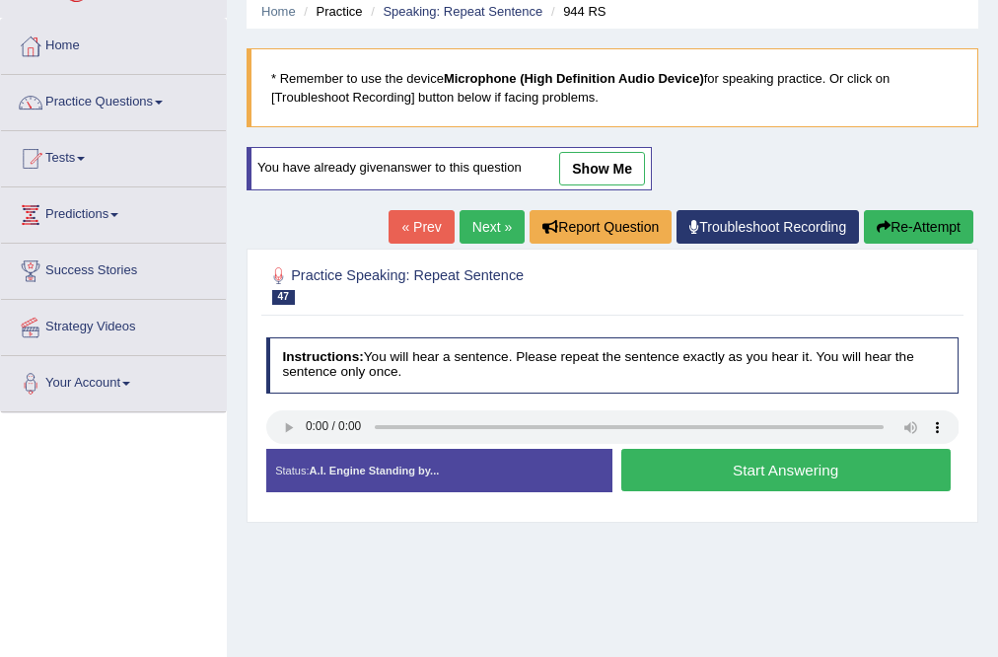
click at [909, 471] on button "Start Answering" at bounding box center [785, 470] width 329 height 42
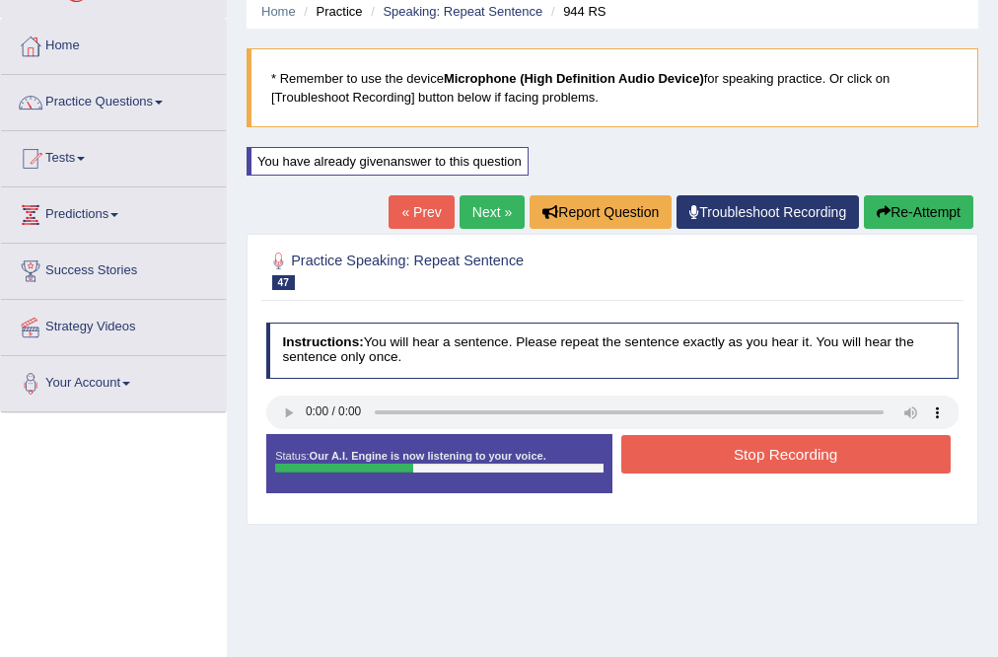
click at [909, 452] on button "Stop Recording" at bounding box center [785, 454] width 329 height 38
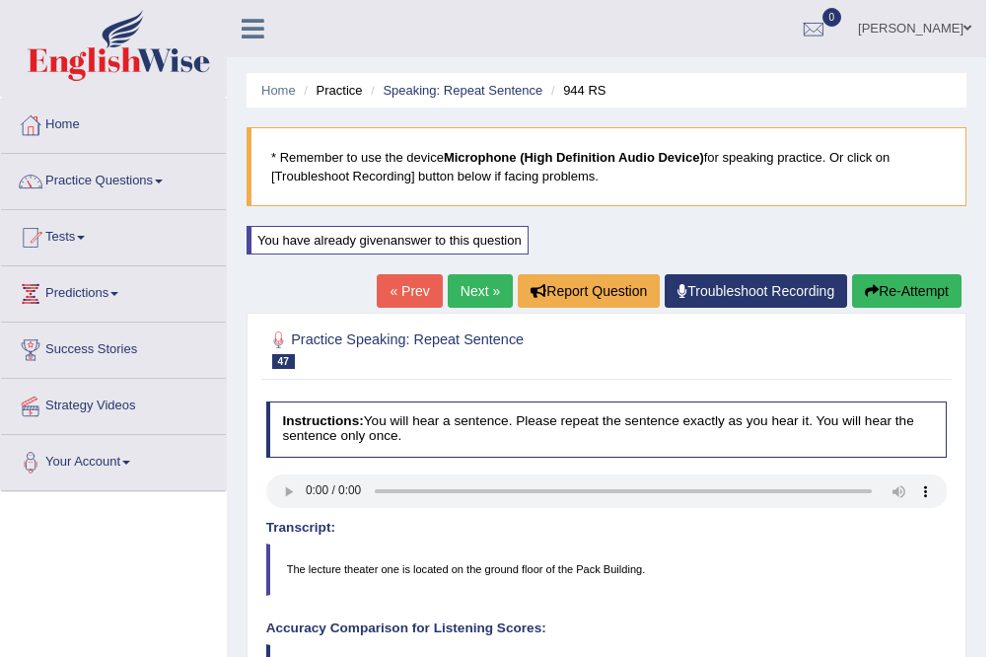
click at [458, 293] on link "Next »" at bounding box center [480, 291] width 65 height 34
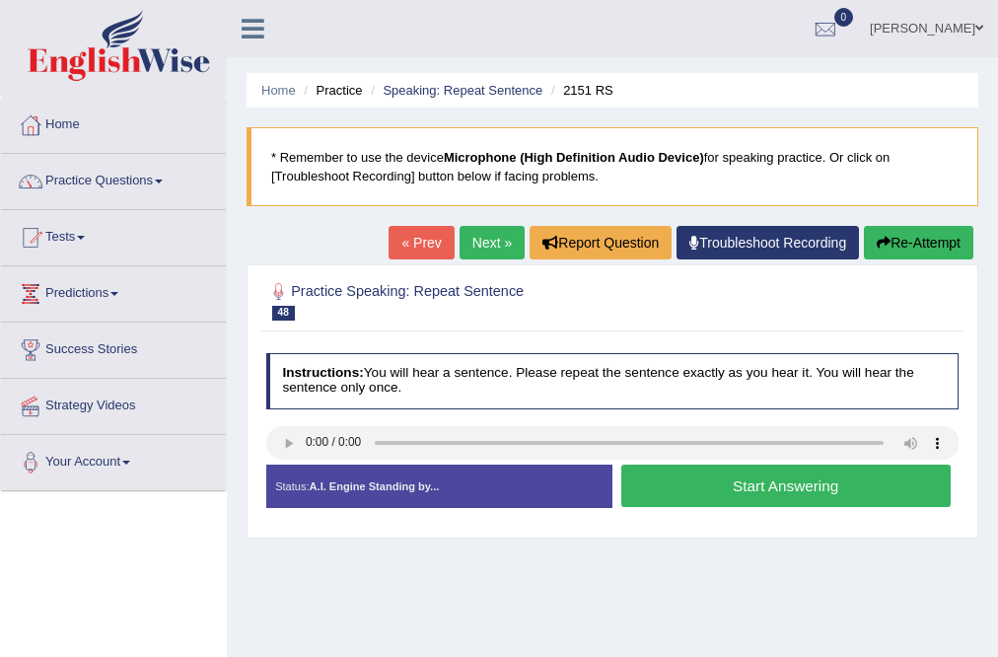
click at [712, 478] on button "Start Answering" at bounding box center [785, 486] width 329 height 42
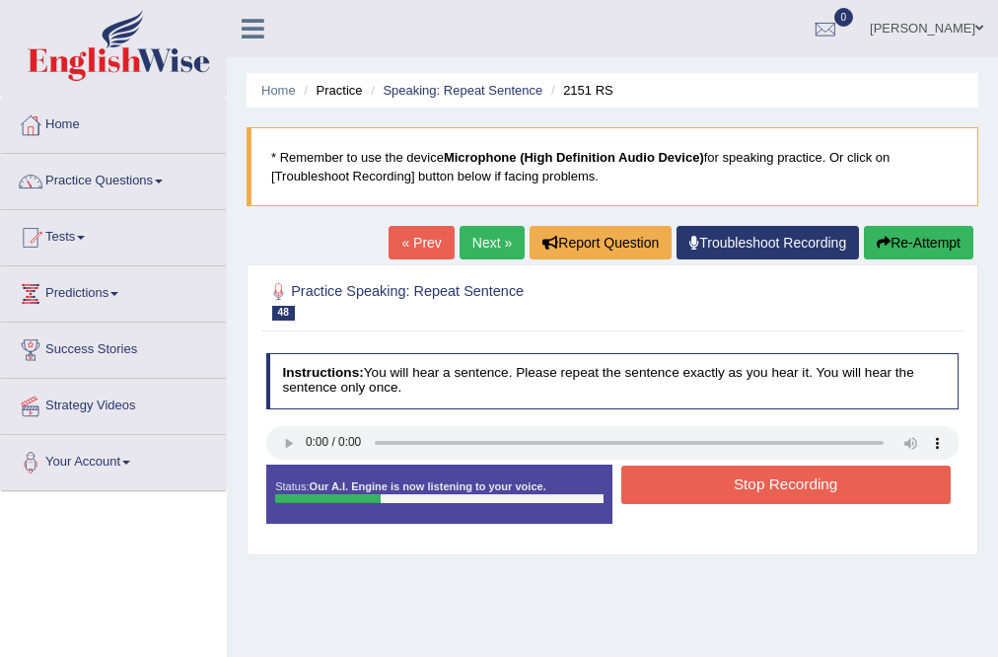
click at [712, 478] on button "Stop Recording" at bounding box center [785, 485] width 329 height 38
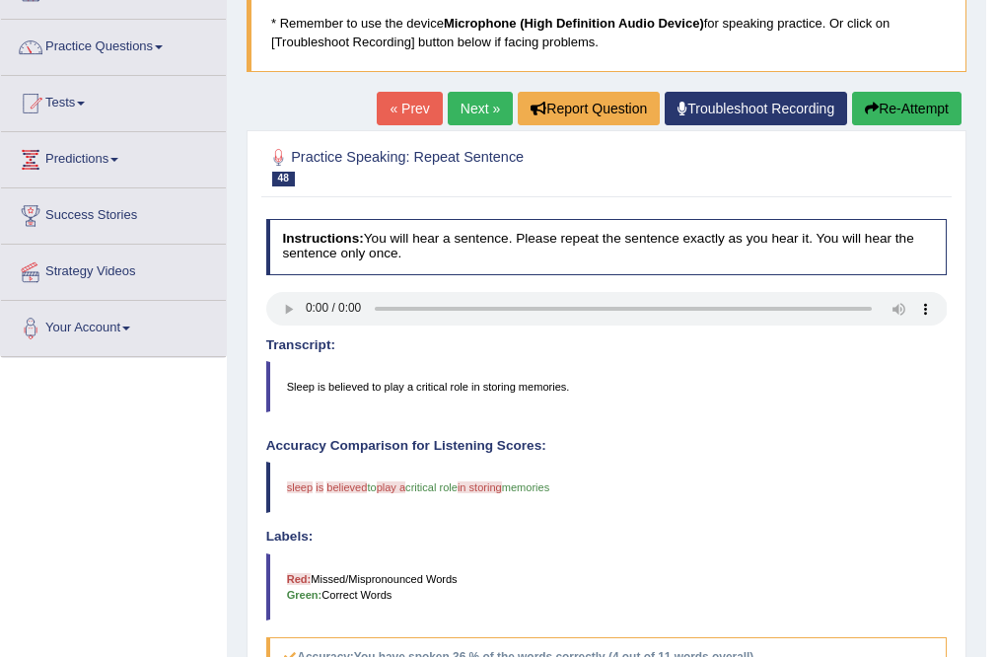
scroll to position [79, 0]
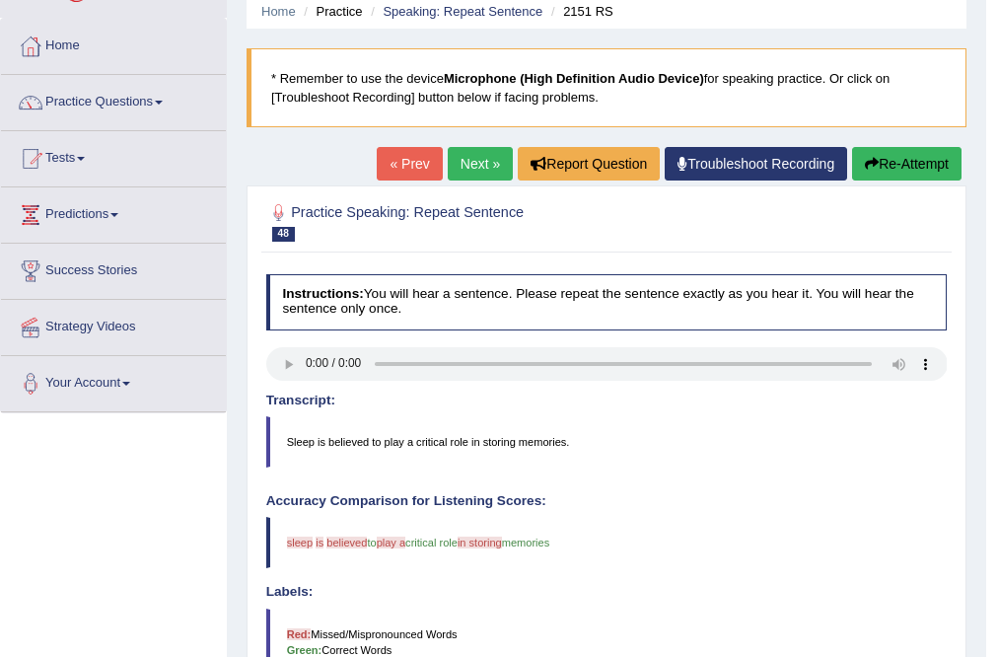
click at [936, 173] on button "Re-Attempt" at bounding box center [906, 164] width 109 height 34
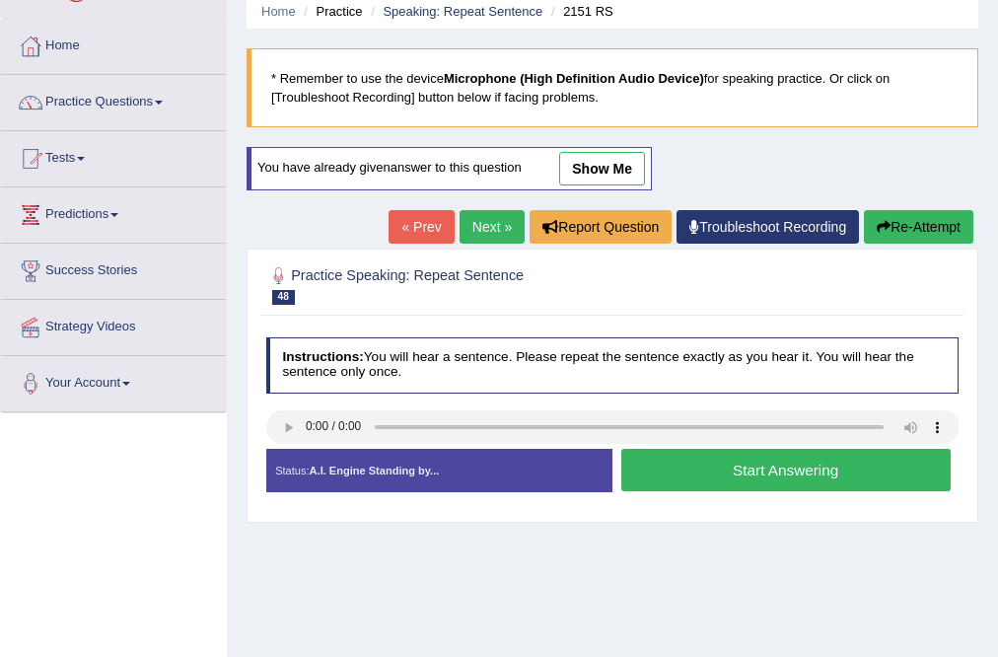
click at [756, 473] on button "Start Answering" at bounding box center [785, 470] width 329 height 42
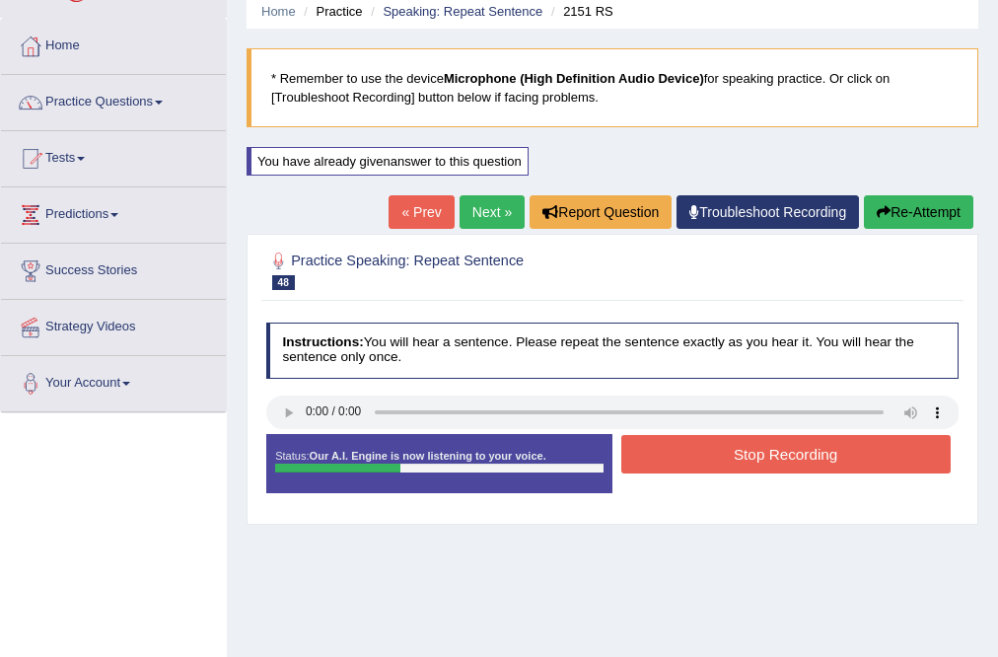
click at [791, 447] on button "Stop Recording" at bounding box center [785, 454] width 329 height 38
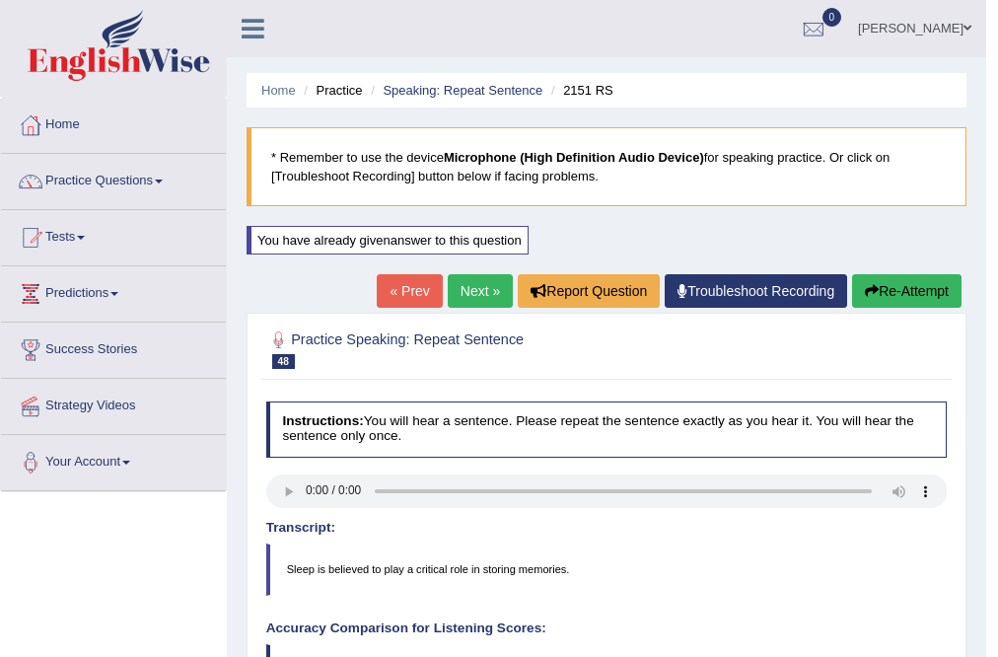
click at [489, 292] on link "Next »" at bounding box center [480, 291] width 65 height 34
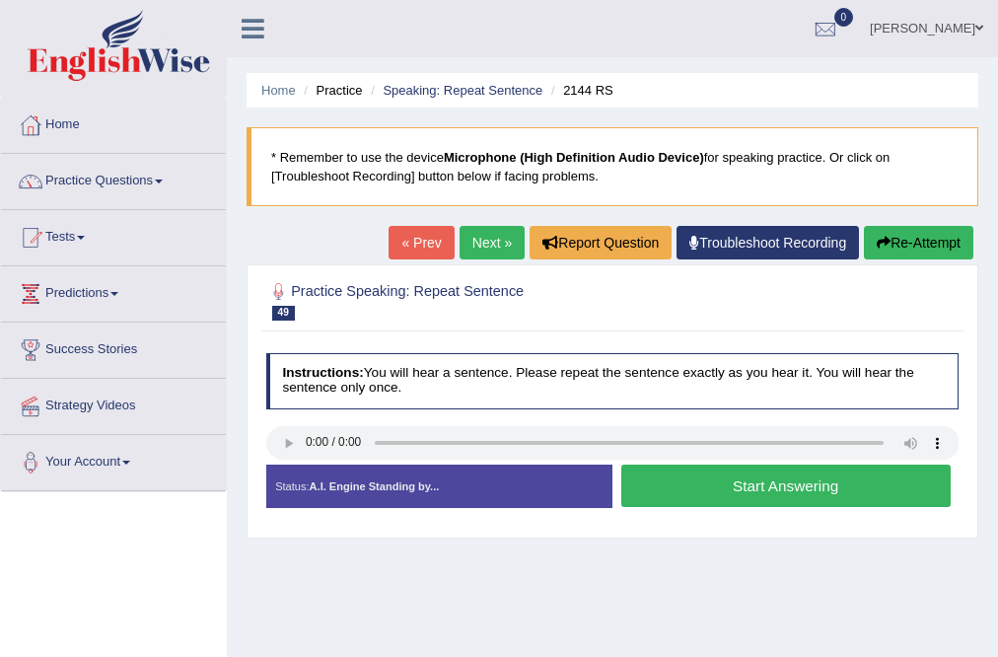
click at [804, 489] on button "Start Answering" at bounding box center [785, 486] width 329 height 42
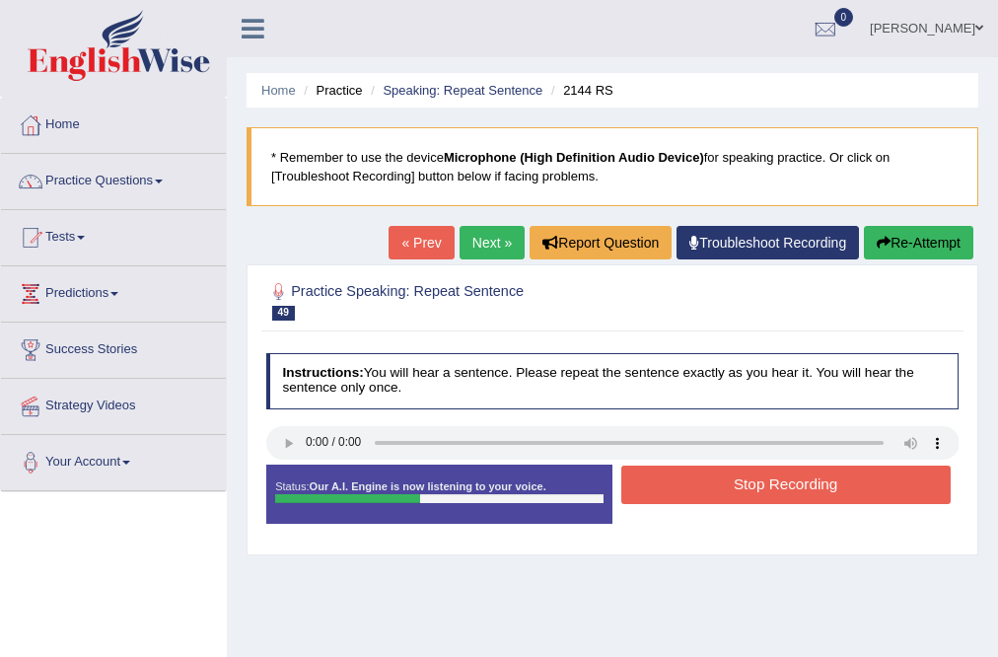
click at [804, 489] on button "Stop Recording" at bounding box center [785, 485] width 329 height 38
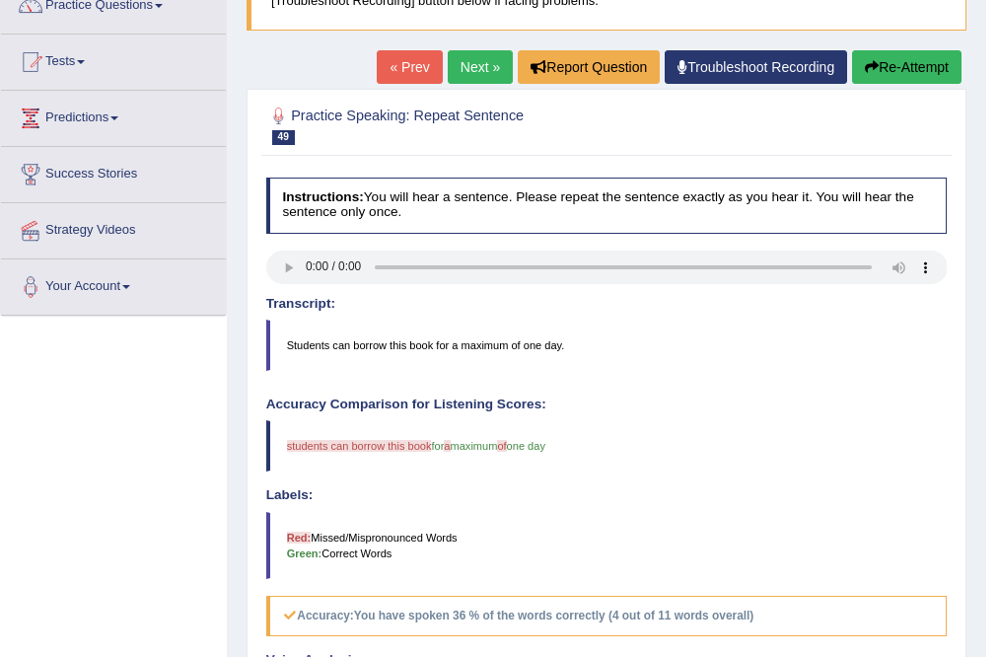
scroll to position [79, 0]
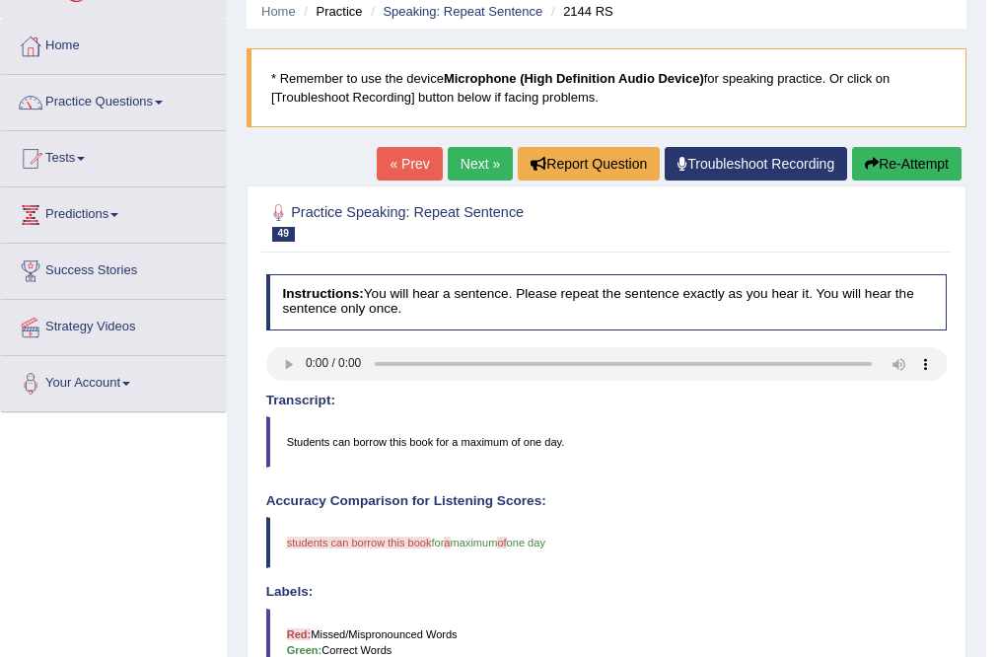
click at [878, 160] on button "Re-Attempt" at bounding box center [906, 164] width 109 height 34
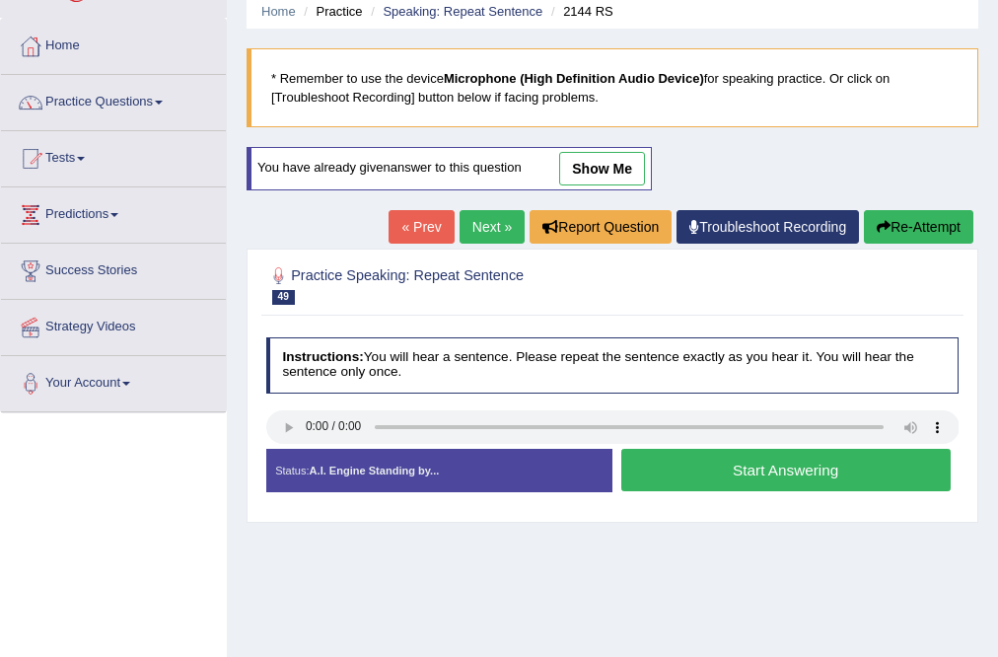
scroll to position [79, 0]
click at [913, 473] on button "Start Answering" at bounding box center [785, 470] width 329 height 42
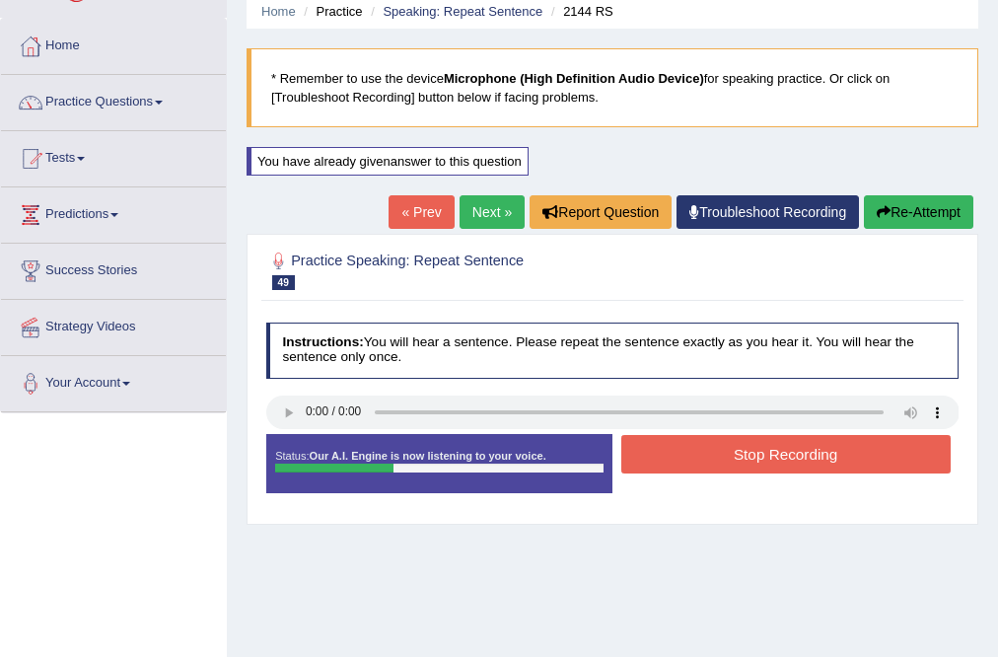
click at [924, 450] on button "Stop Recording" at bounding box center [785, 454] width 329 height 38
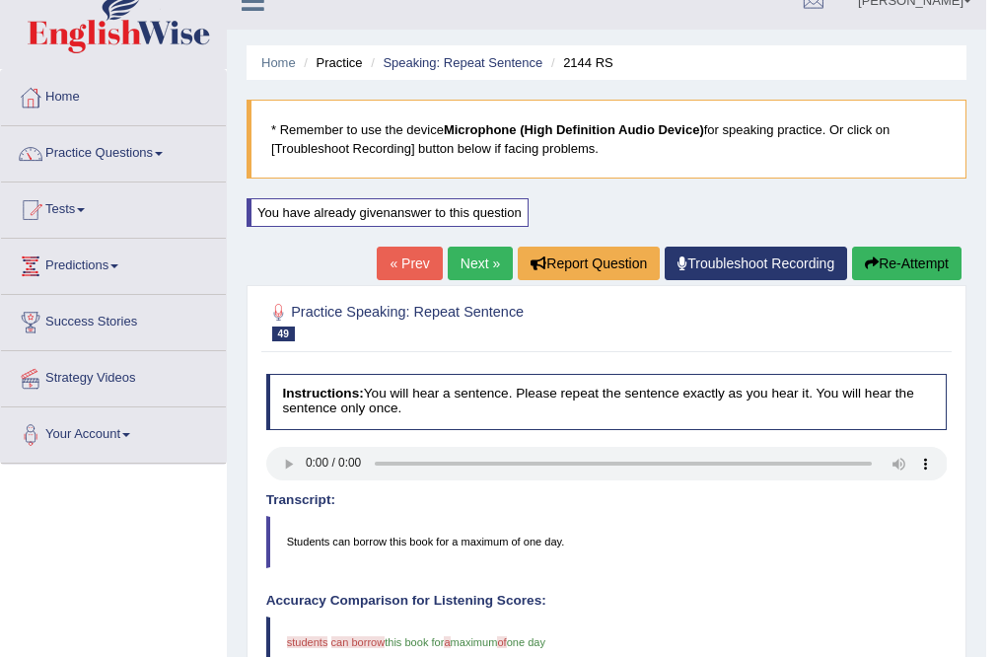
scroll to position [0, 0]
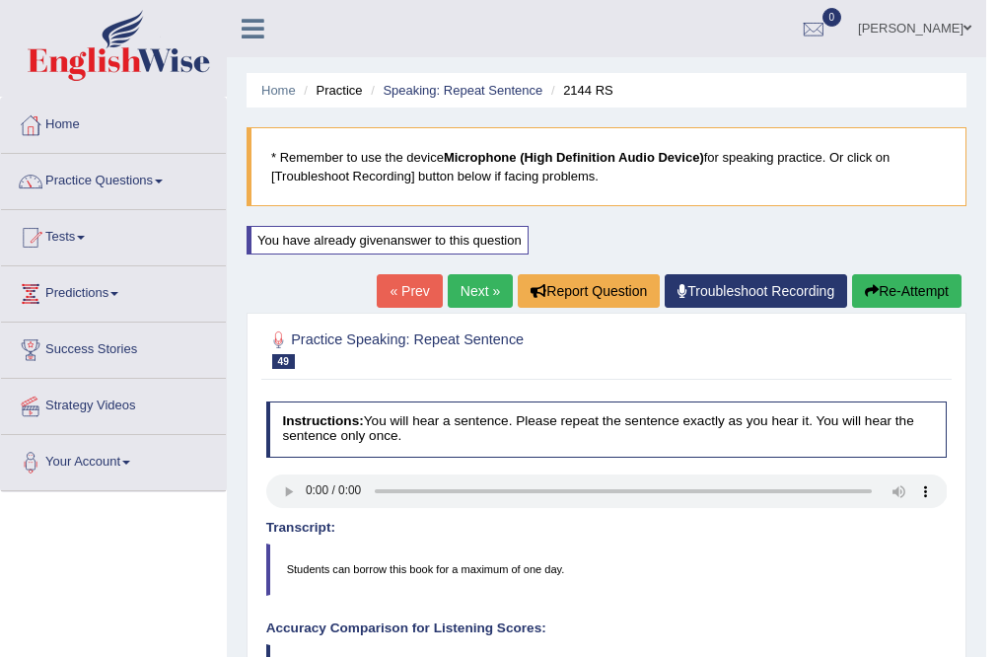
click at [459, 292] on link "Next »" at bounding box center [480, 291] width 65 height 34
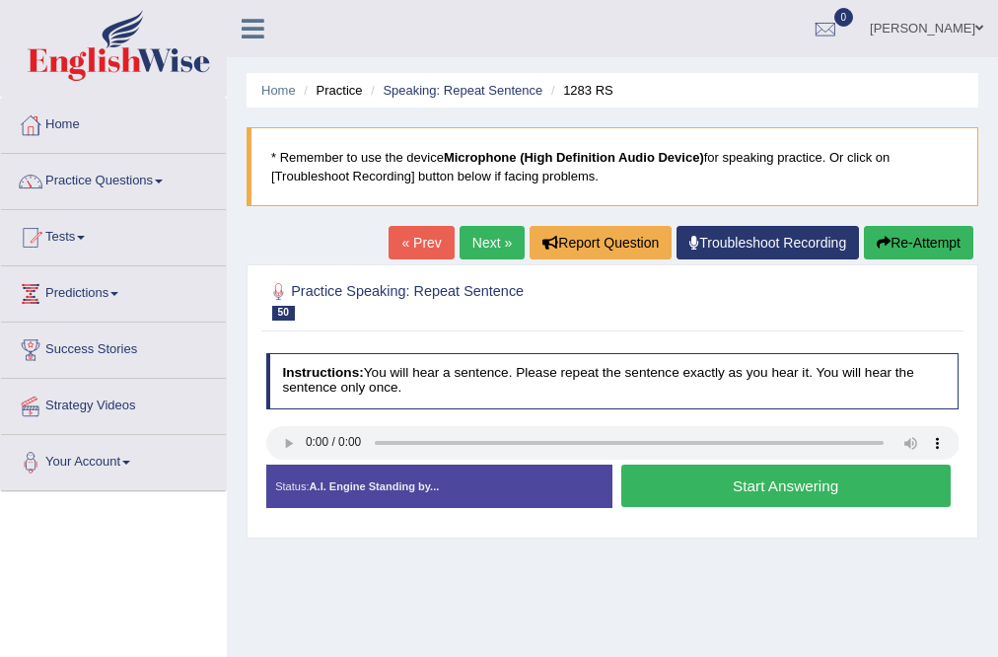
click at [689, 482] on button "Start Answering" at bounding box center [785, 486] width 329 height 42
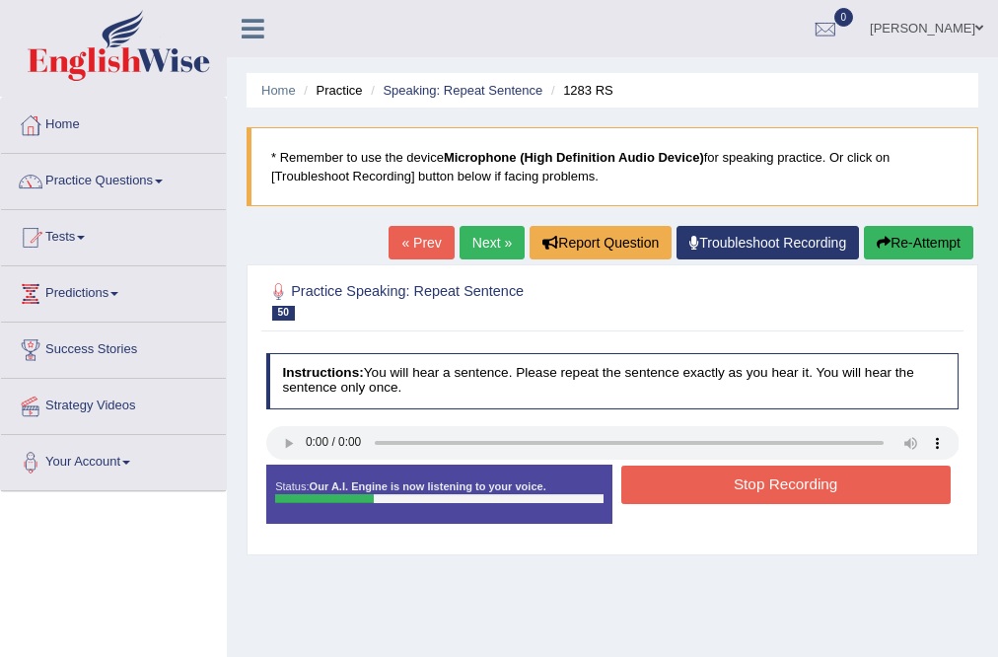
click at [689, 482] on button "Stop Recording" at bounding box center [785, 485] width 329 height 38
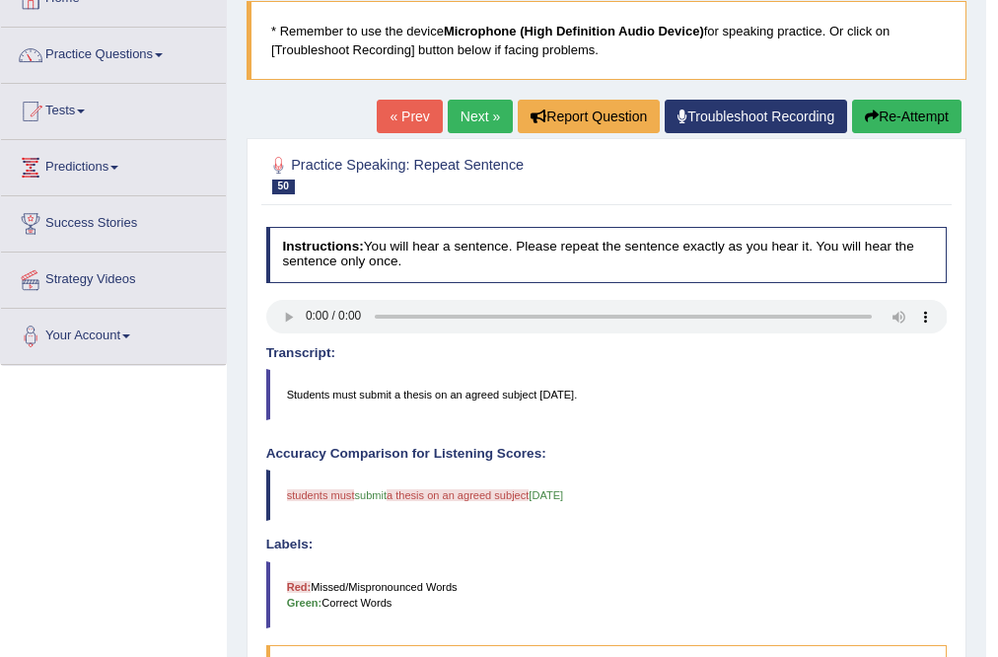
scroll to position [79, 0]
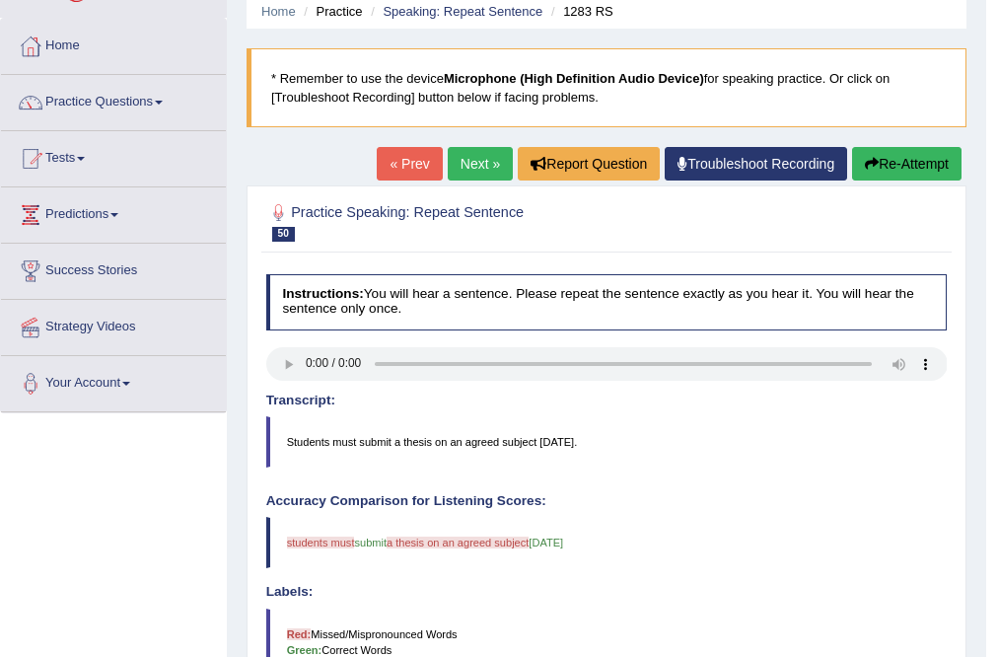
click at [481, 155] on link "Next »" at bounding box center [480, 164] width 65 height 34
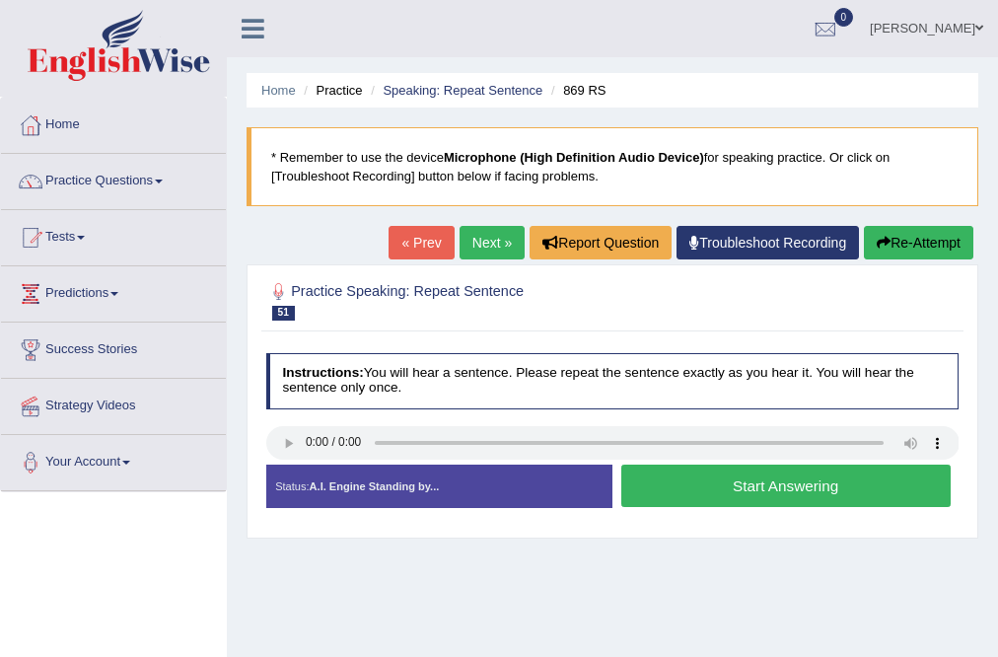
click at [840, 501] on button "Start Answering" at bounding box center [785, 486] width 329 height 42
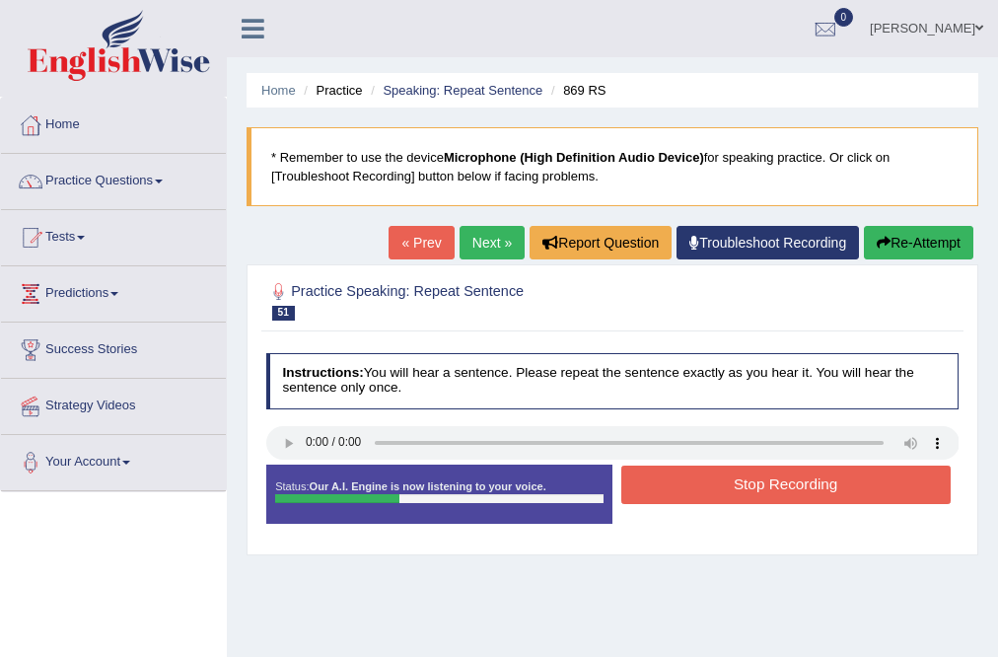
click at [862, 485] on button "Stop Recording" at bounding box center [785, 485] width 329 height 38
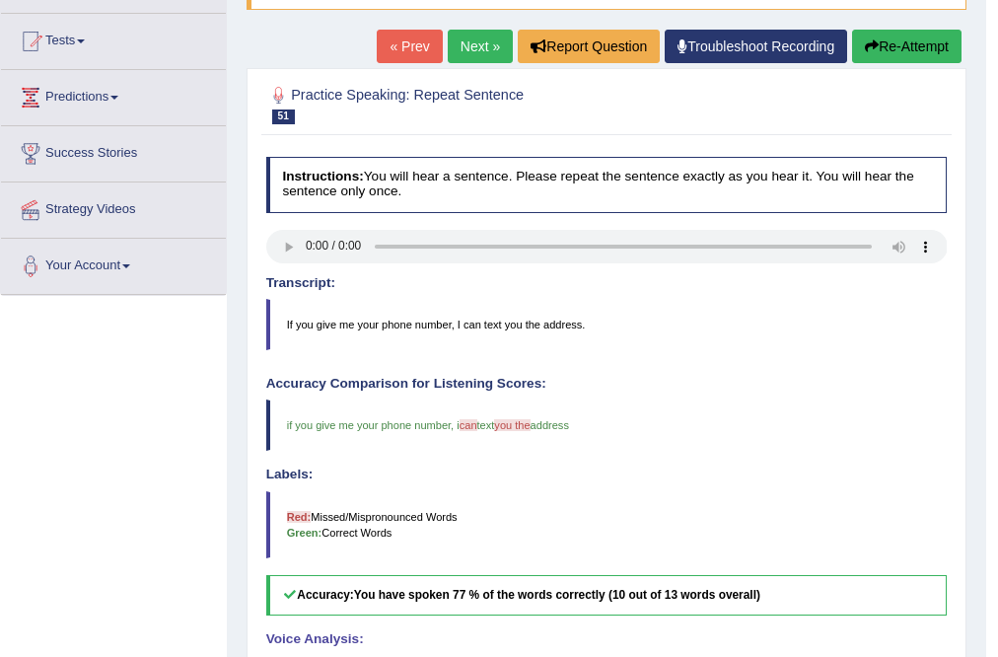
scroll to position [158, 0]
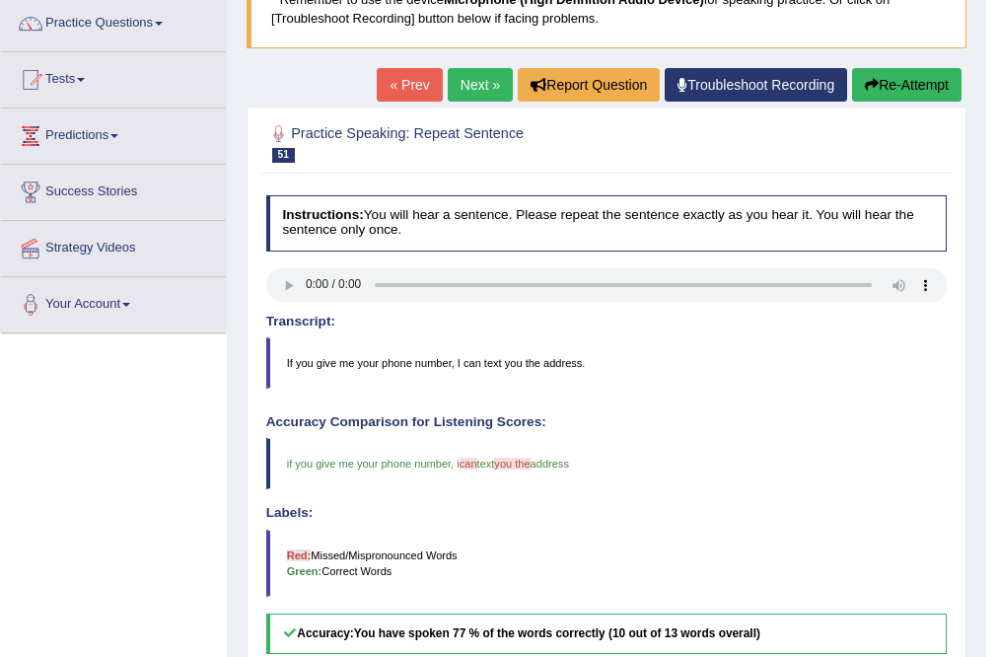
click at [477, 72] on link "Next »" at bounding box center [480, 85] width 65 height 34
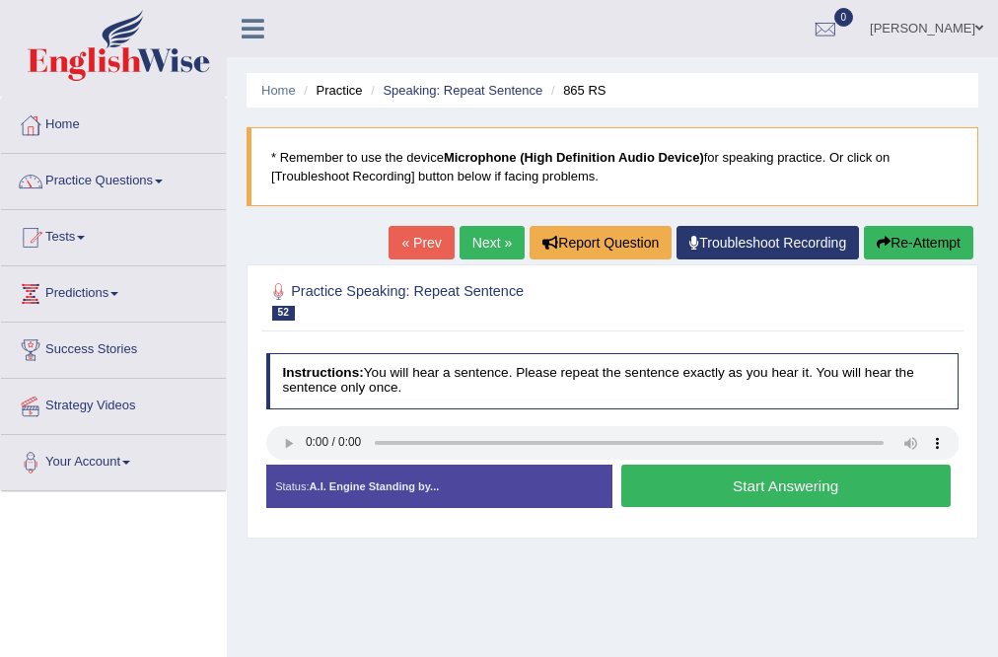
click at [765, 477] on button "Start Answering" at bounding box center [785, 486] width 329 height 42
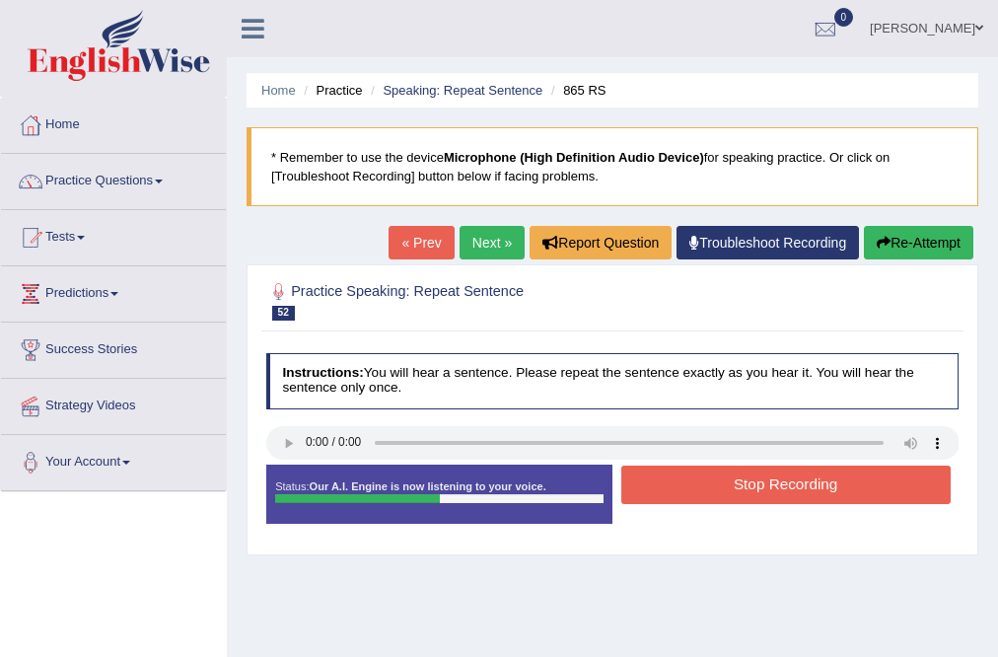
click at [765, 477] on button "Stop Recording" at bounding box center [785, 485] width 329 height 38
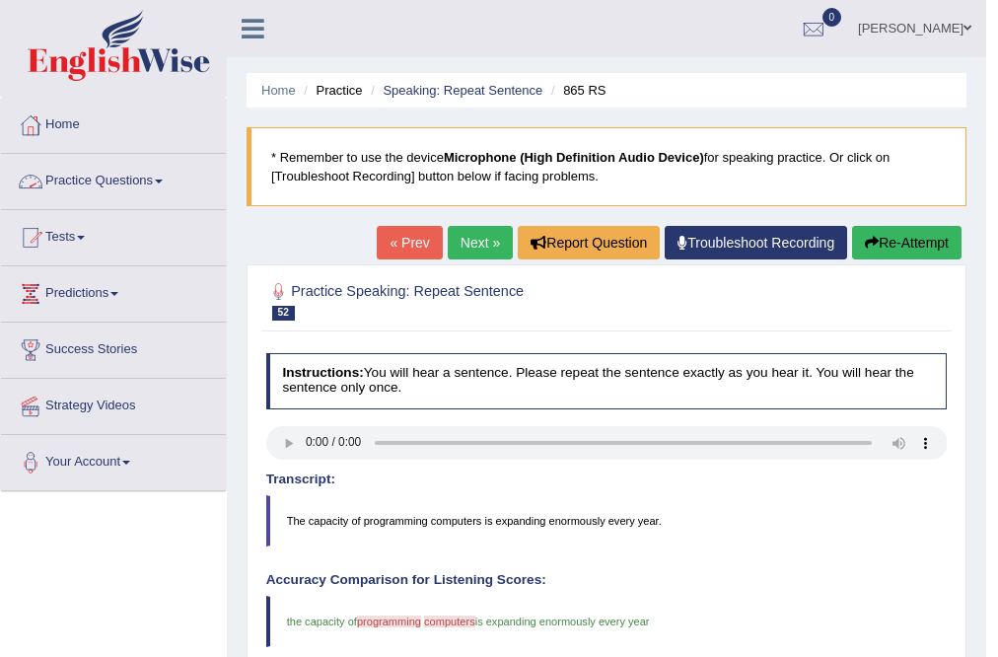
click at [466, 250] on link "Next »" at bounding box center [480, 243] width 65 height 34
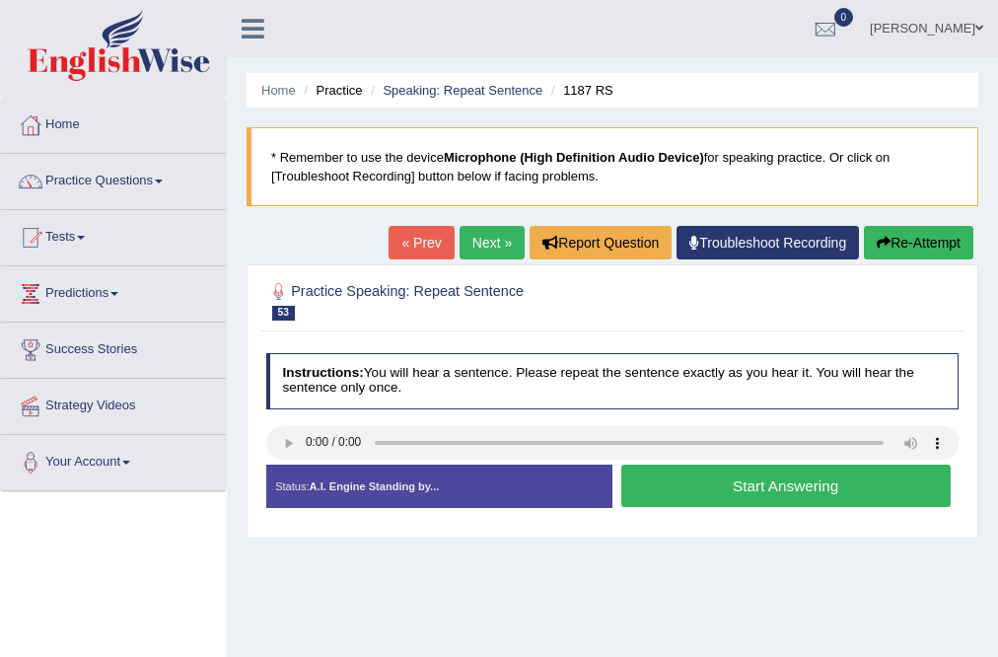
click at [773, 468] on button "Start Answering" at bounding box center [785, 486] width 329 height 42
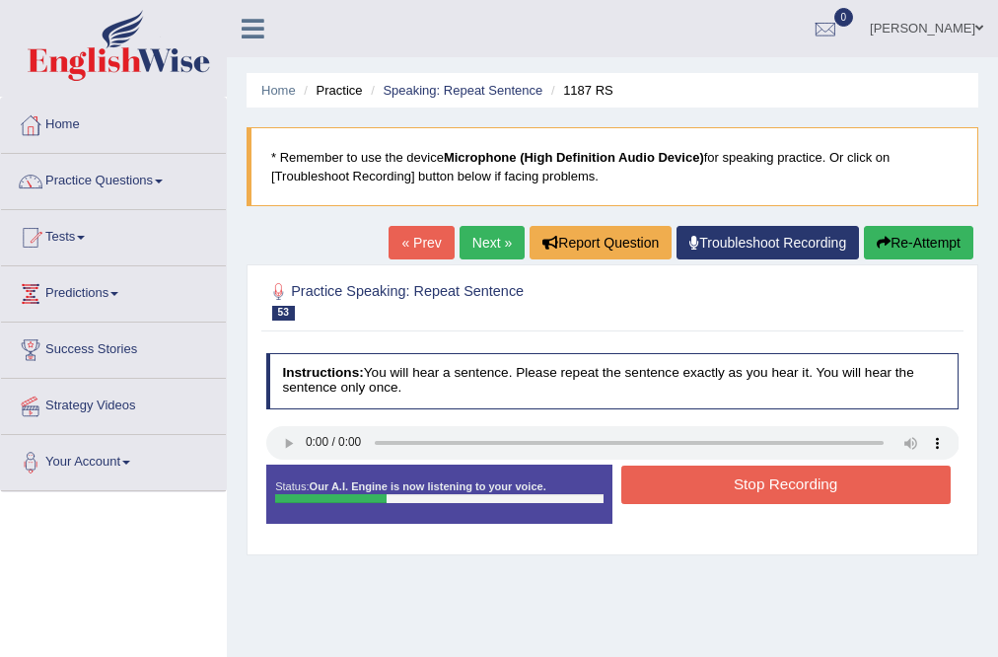
click at [773, 468] on button "Stop Recording" at bounding box center [785, 485] width 329 height 38
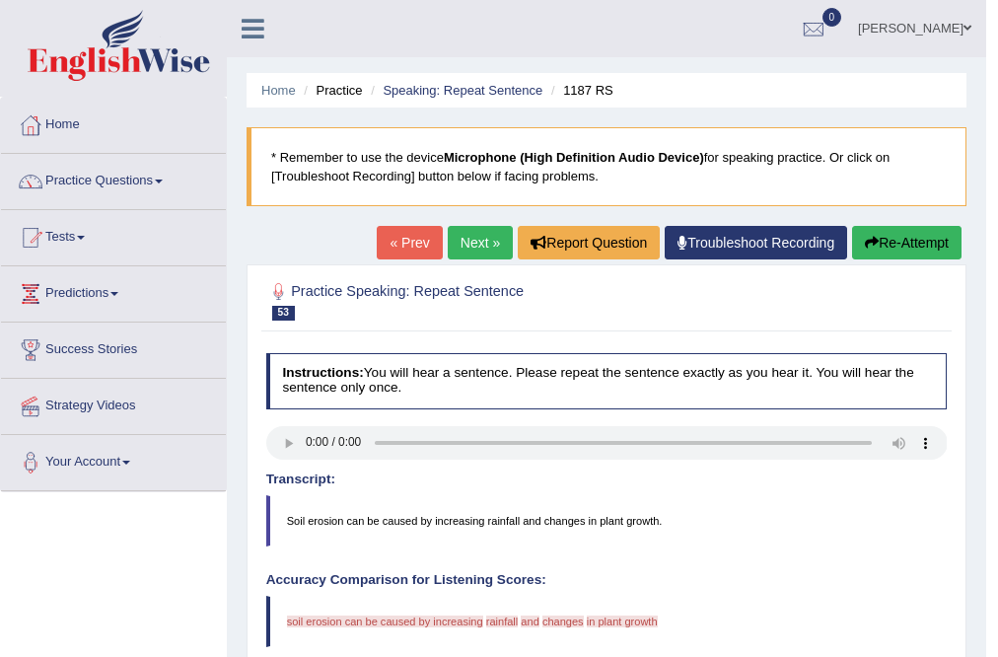
click at [479, 245] on link "Next »" at bounding box center [480, 243] width 65 height 34
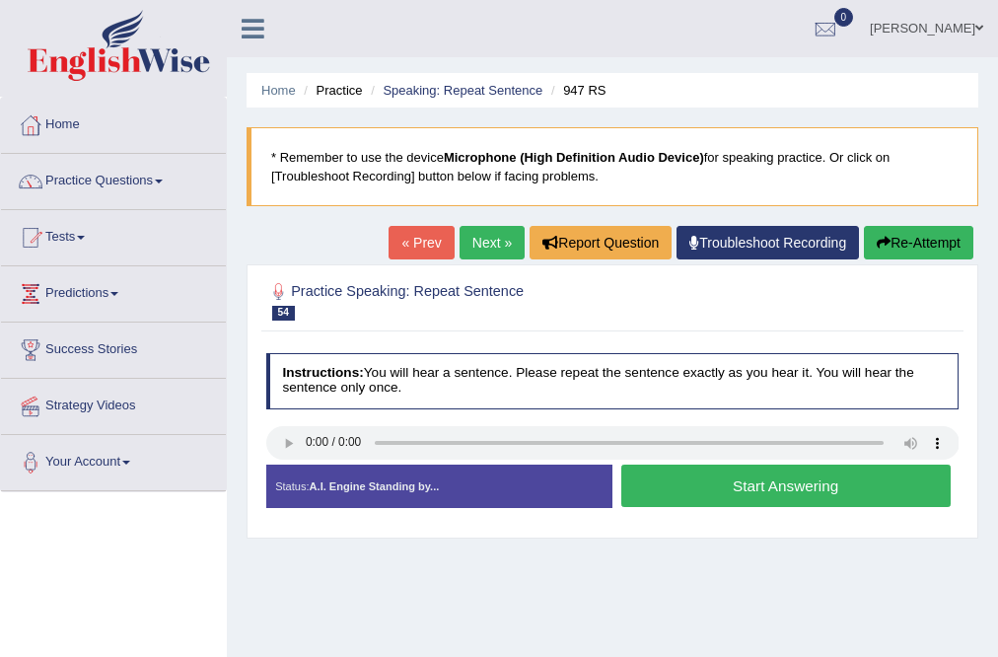
click at [714, 481] on button "Start Answering" at bounding box center [785, 486] width 329 height 42
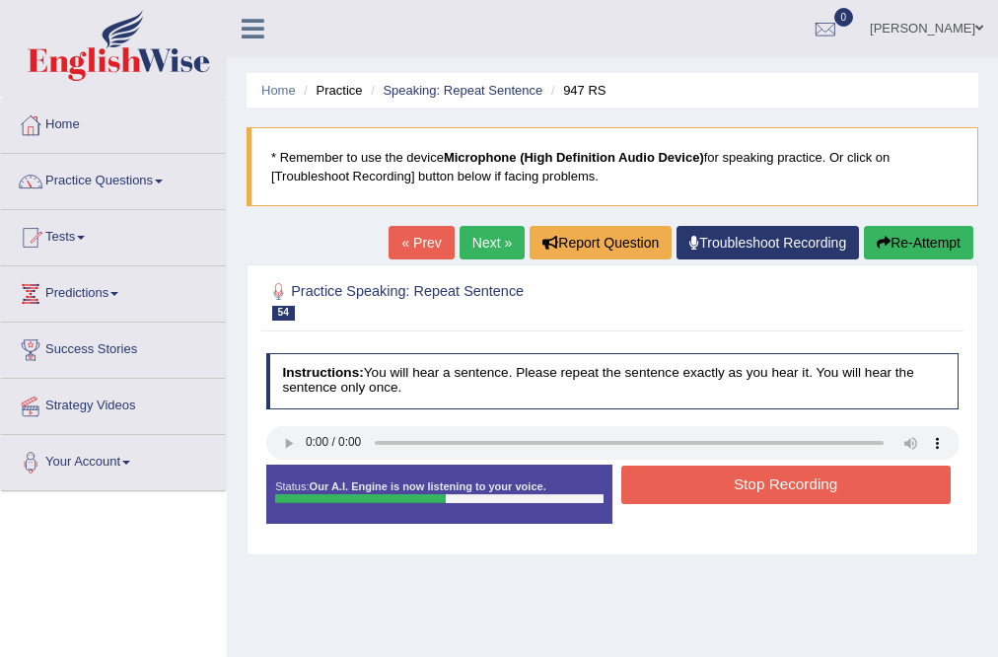
click at [715, 481] on button "Stop Recording" at bounding box center [785, 485] width 329 height 38
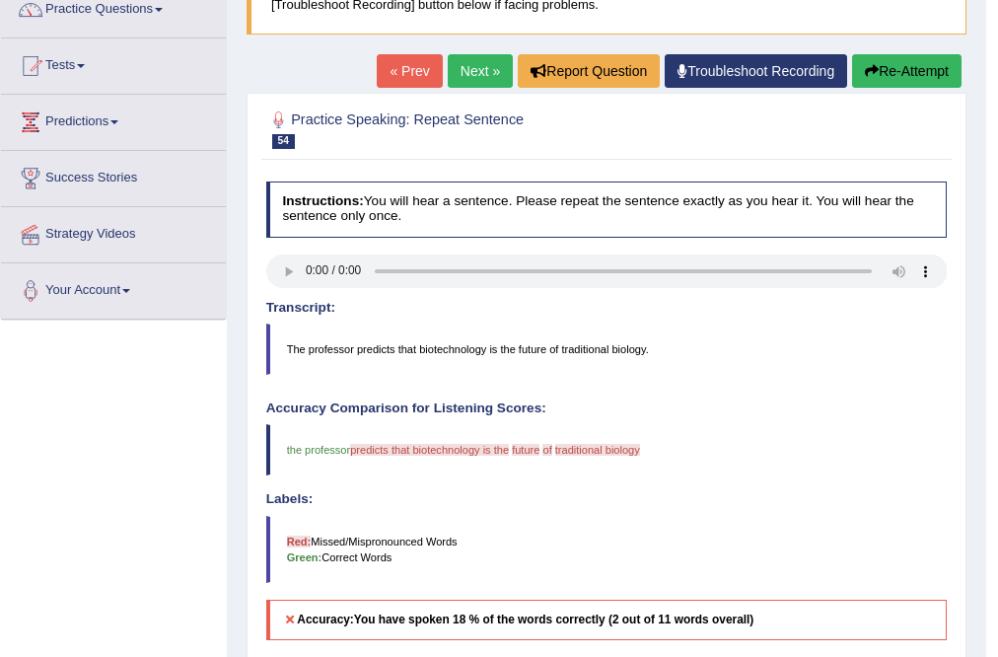
scroll to position [158, 0]
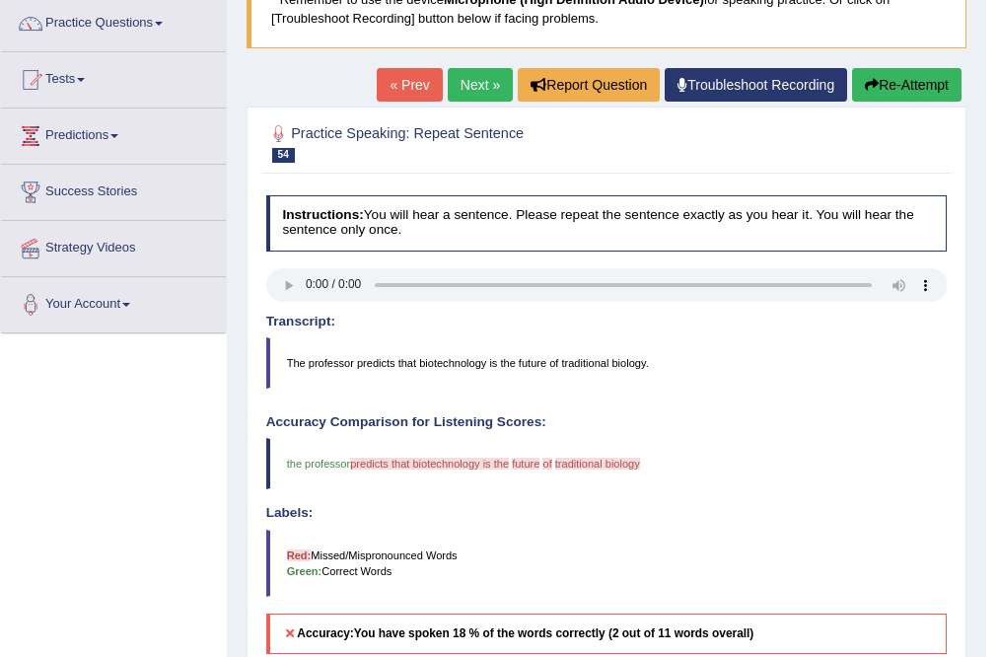
click at [873, 79] on icon "button" at bounding box center [872, 85] width 14 height 14
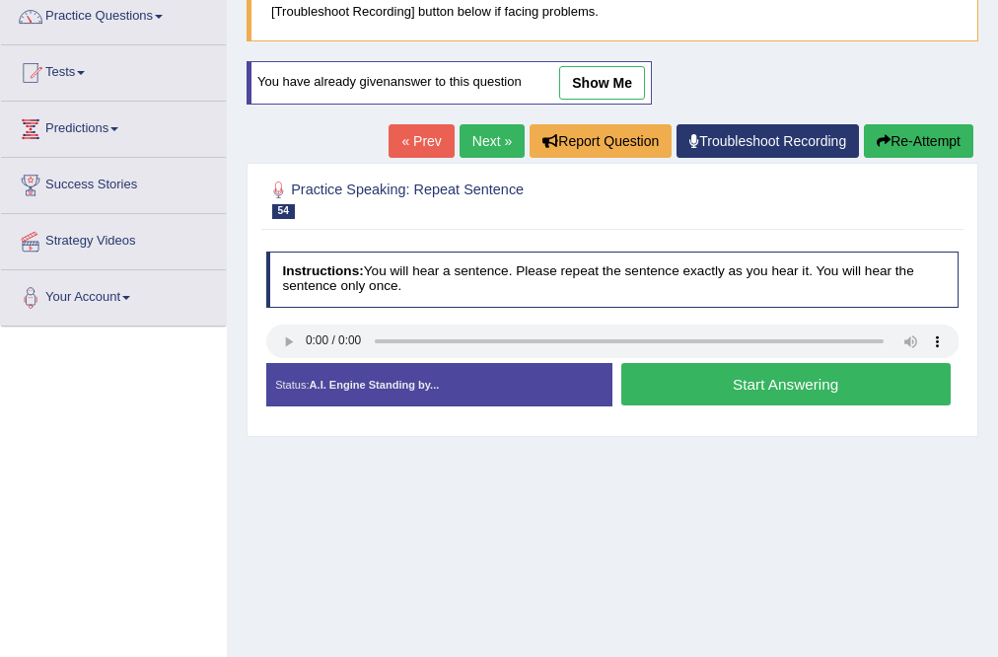
click at [774, 382] on button "Start Answering" at bounding box center [785, 384] width 329 height 42
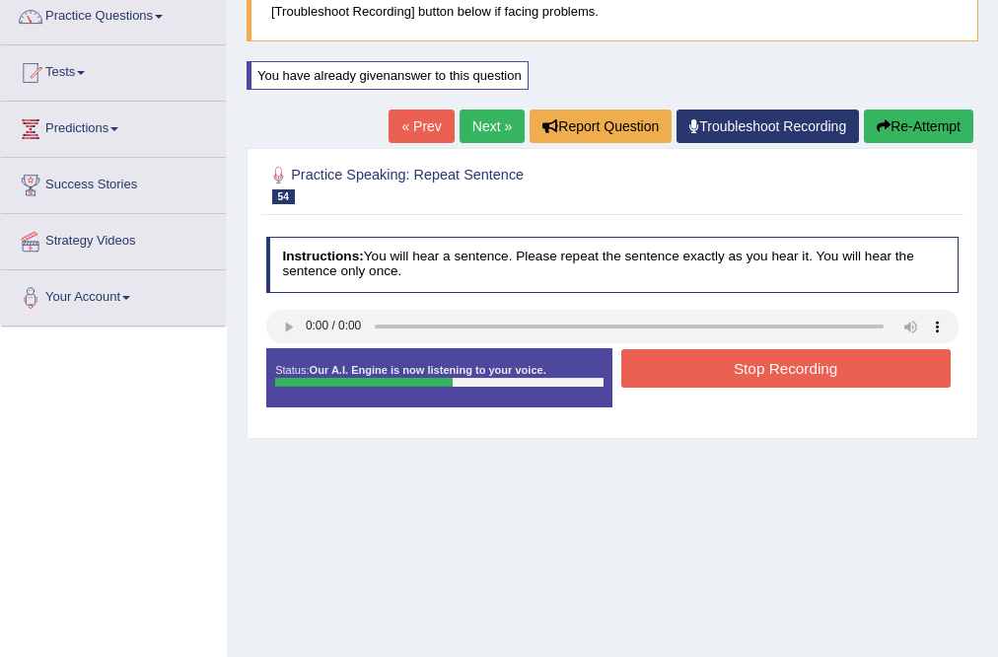
click at [775, 378] on button "Stop Recording" at bounding box center [785, 368] width 329 height 38
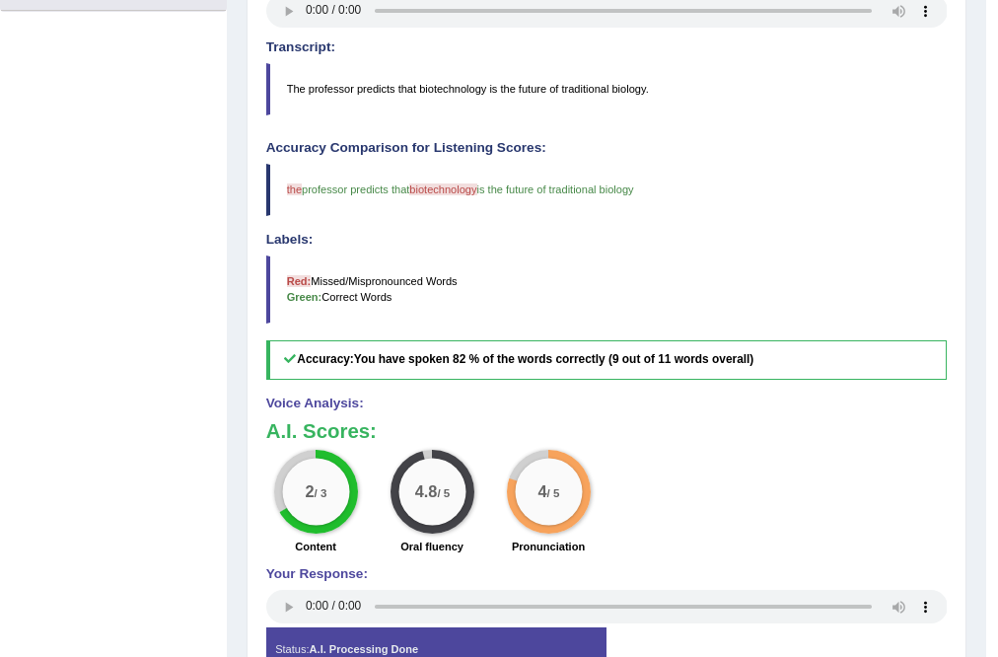
scroll to position [86, 0]
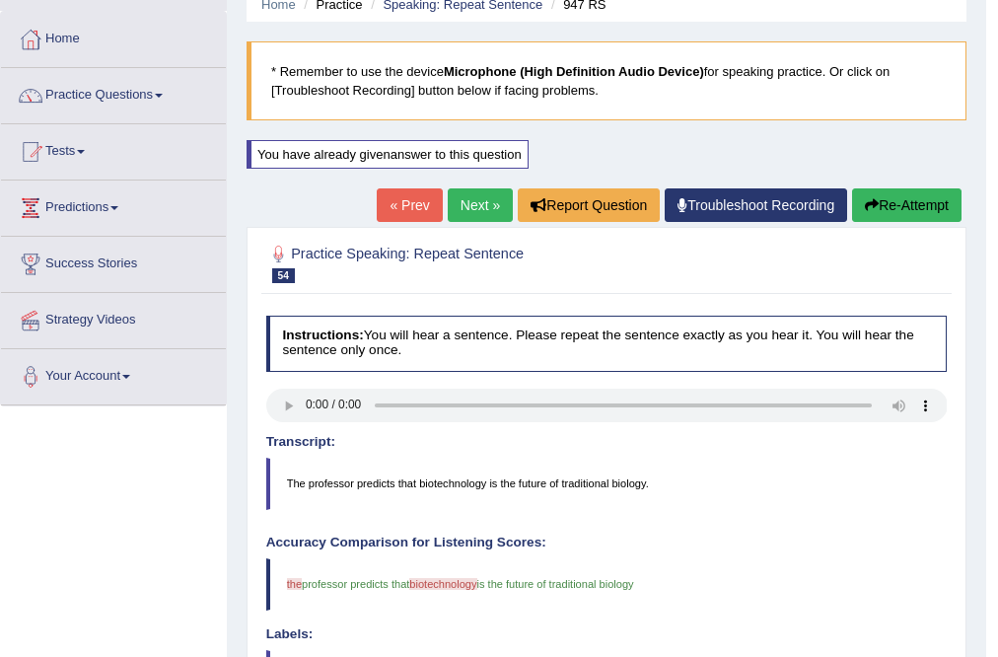
click at [463, 197] on link "Next »" at bounding box center [480, 205] width 65 height 34
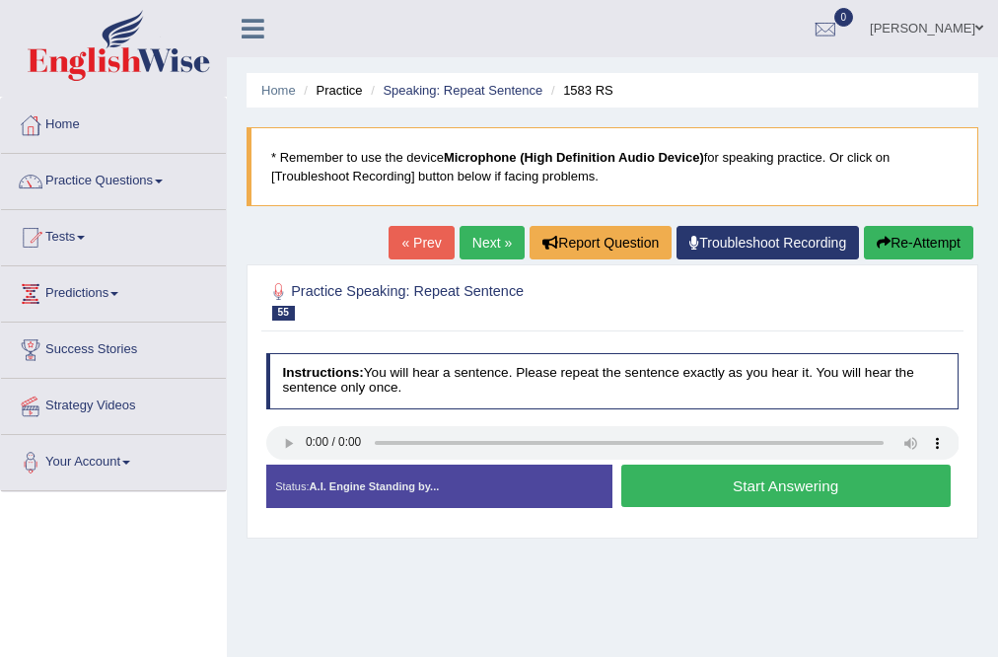
click at [735, 523] on div "Status: A.I. Engine Standing by... Start Answering Stop Recording" at bounding box center [612, 495] width 693 height 60
click at [767, 477] on button "Start Answering" at bounding box center [785, 486] width 329 height 42
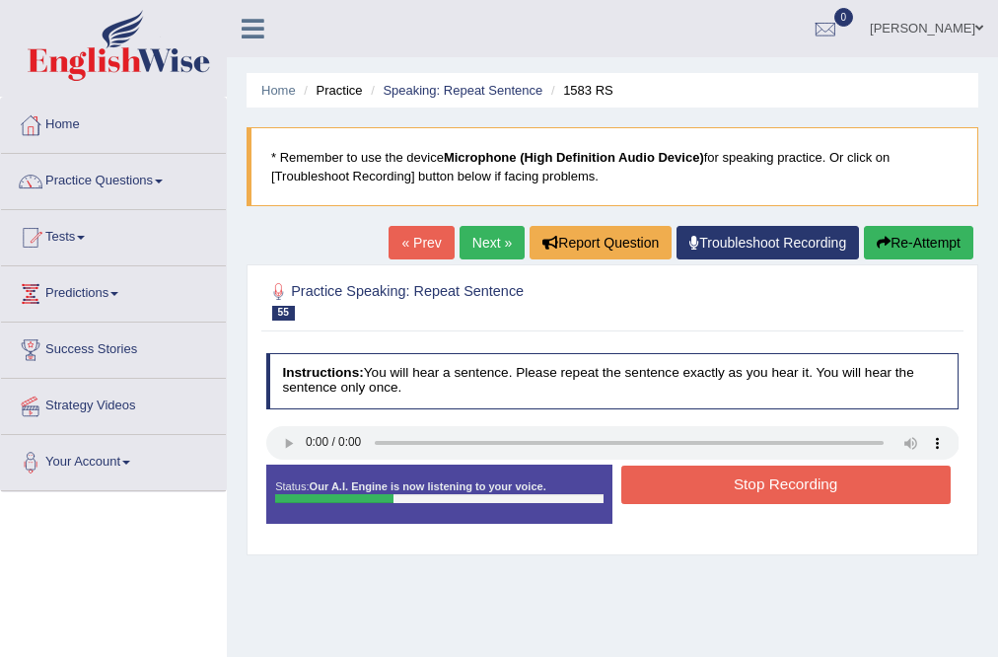
click at [767, 477] on button "Stop Recording" at bounding box center [785, 485] width 329 height 38
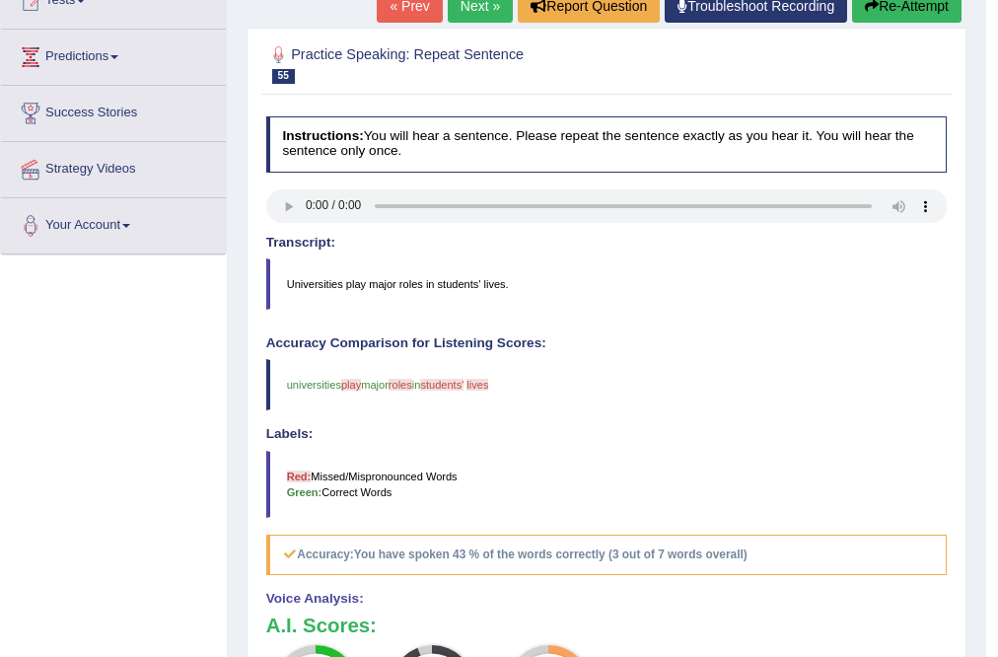
scroll to position [237, 0]
click at [880, 14] on button "Re-Attempt" at bounding box center [906, 6] width 109 height 34
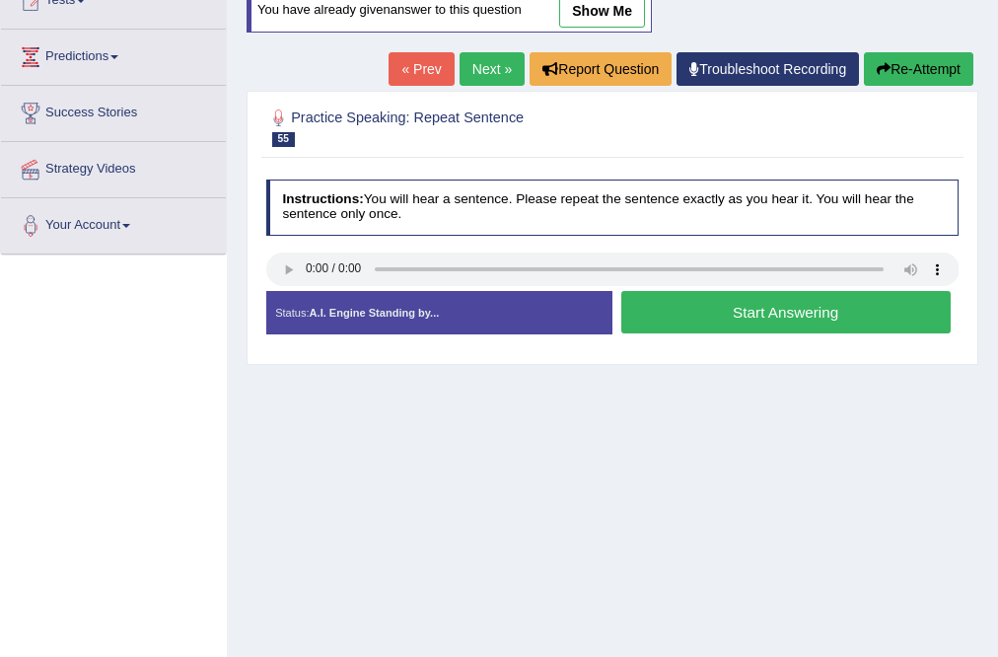
click at [741, 318] on button "Start Answering" at bounding box center [785, 312] width 329 height 42
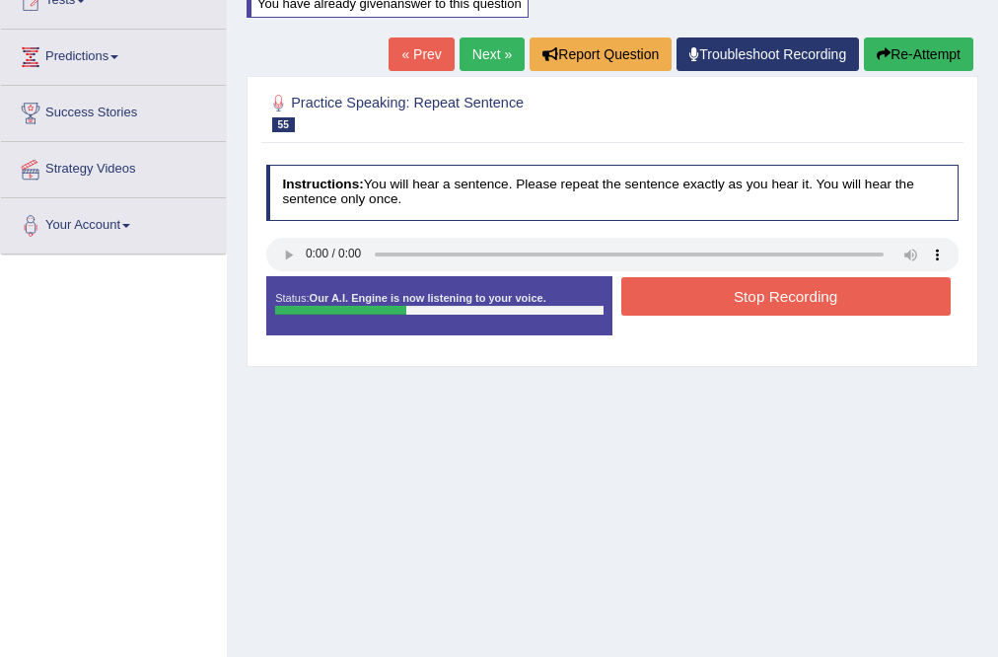
click at [746, 304] on button "Stop Recording" at bounding box center [785, 296] width 329 height 38
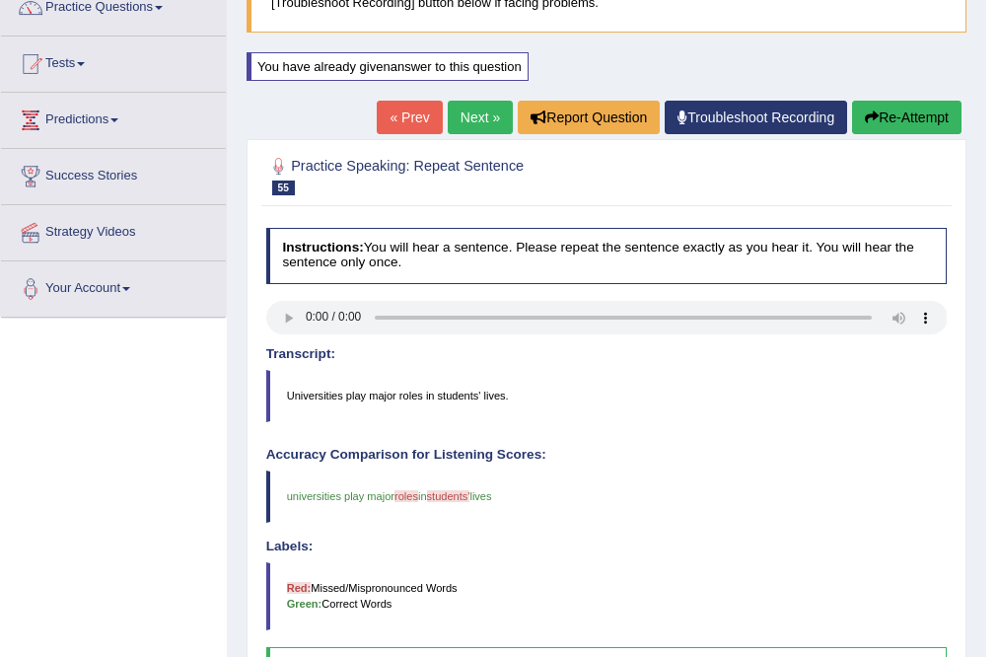
scroll to position [158, 0]
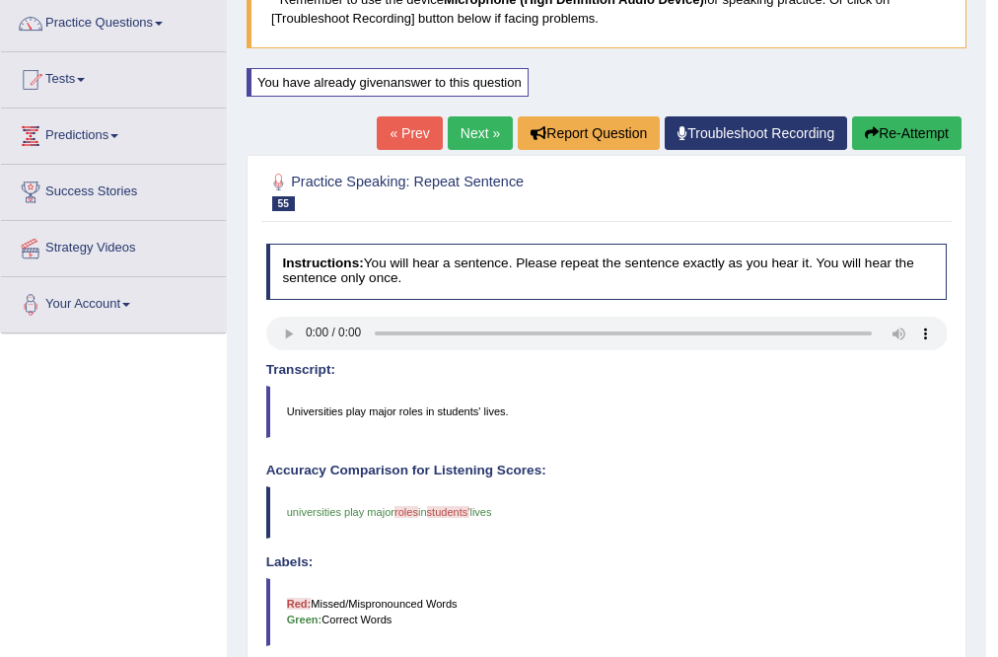
click at [928, 130] on button "Re-Attempt" at bounding box center [906, 133] width 109 height 34
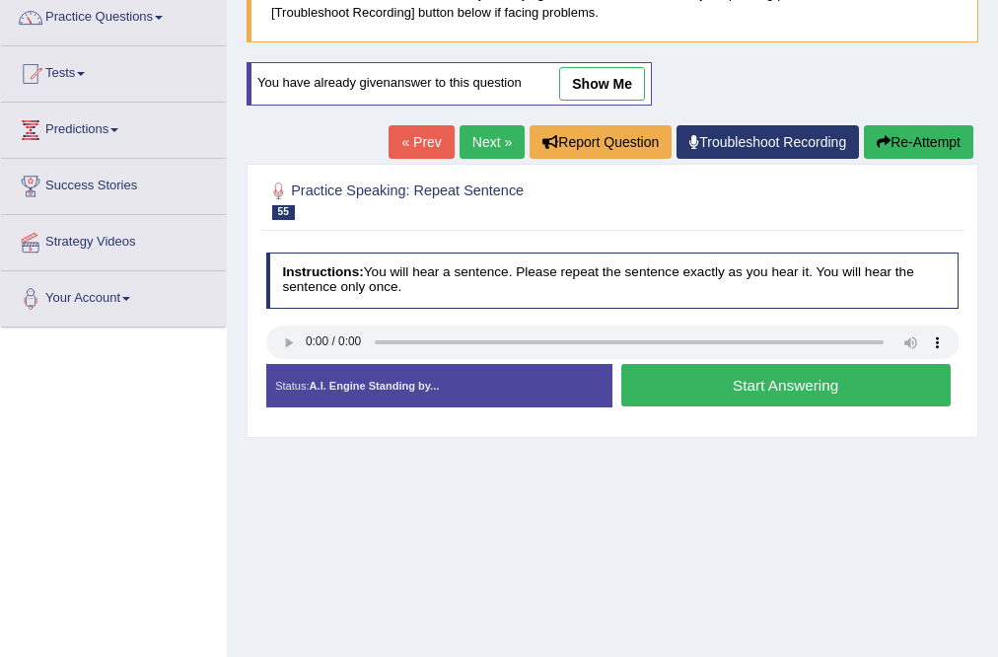
click at [770, 389] on button "Start Answering" at bounding box center [785, 385] width 329 height 42
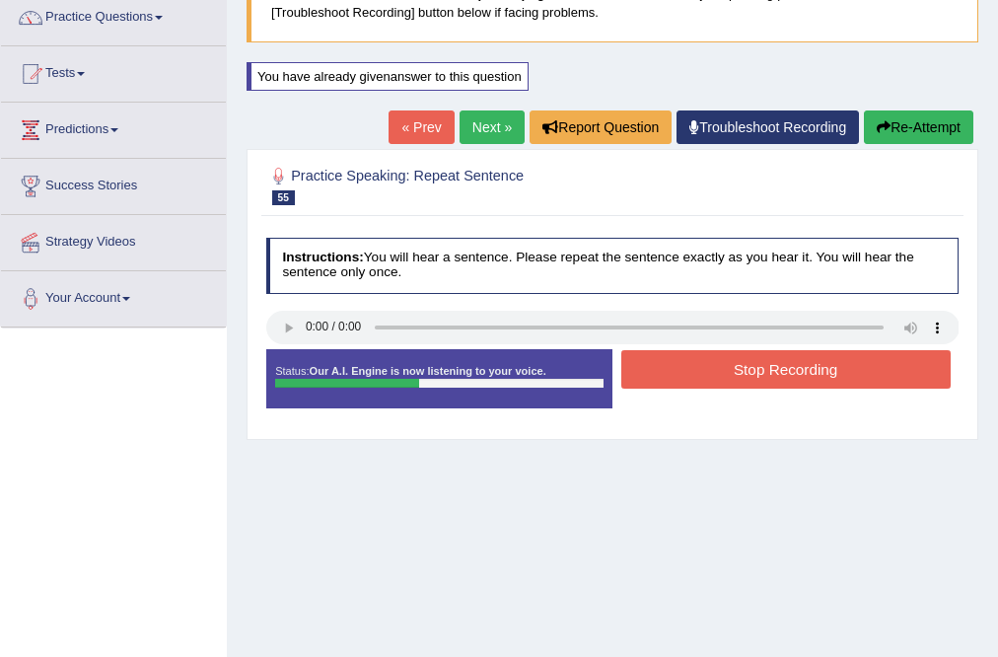
click at [786, 368] on button "Stop Recording" at bounding box center [785, 369] width 329 height 38
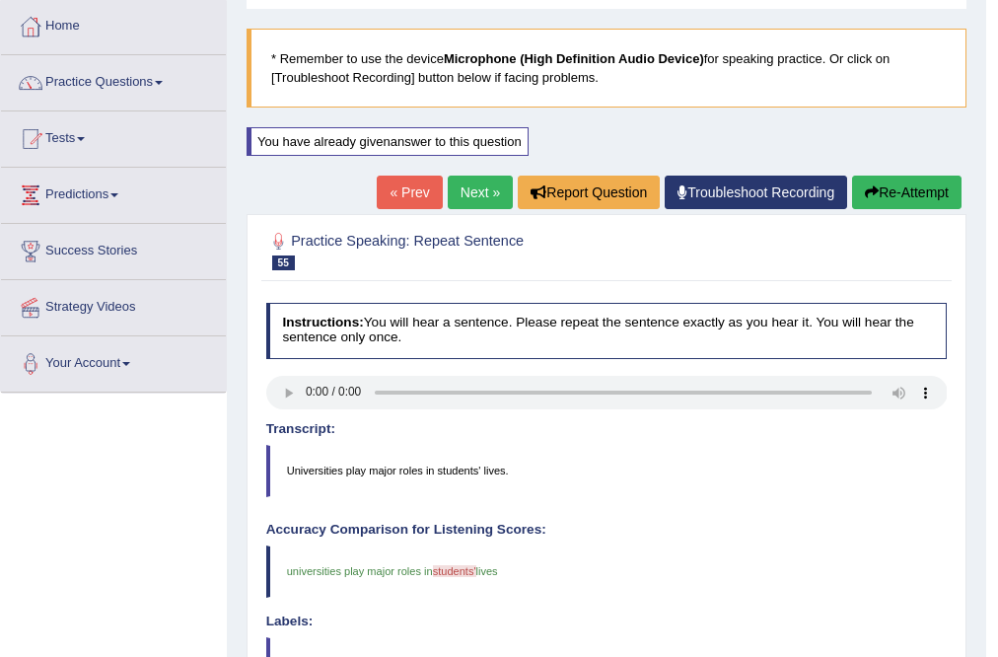
scroll to position [85, 0]
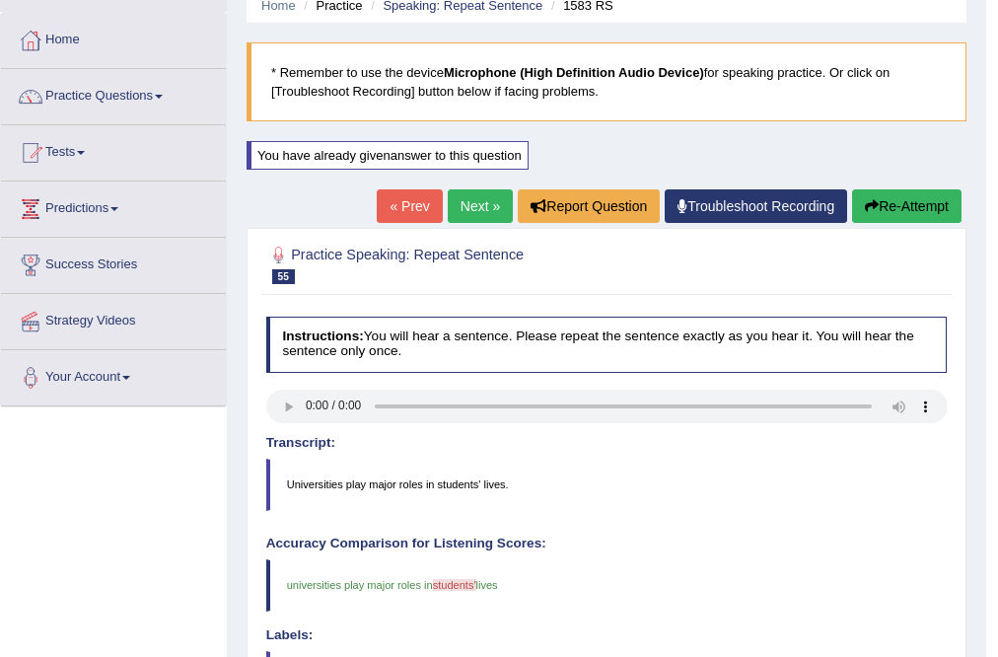
click at [920, 203] on button "Re-Attempt" at bounding box center [906, 206] width 109 height 34
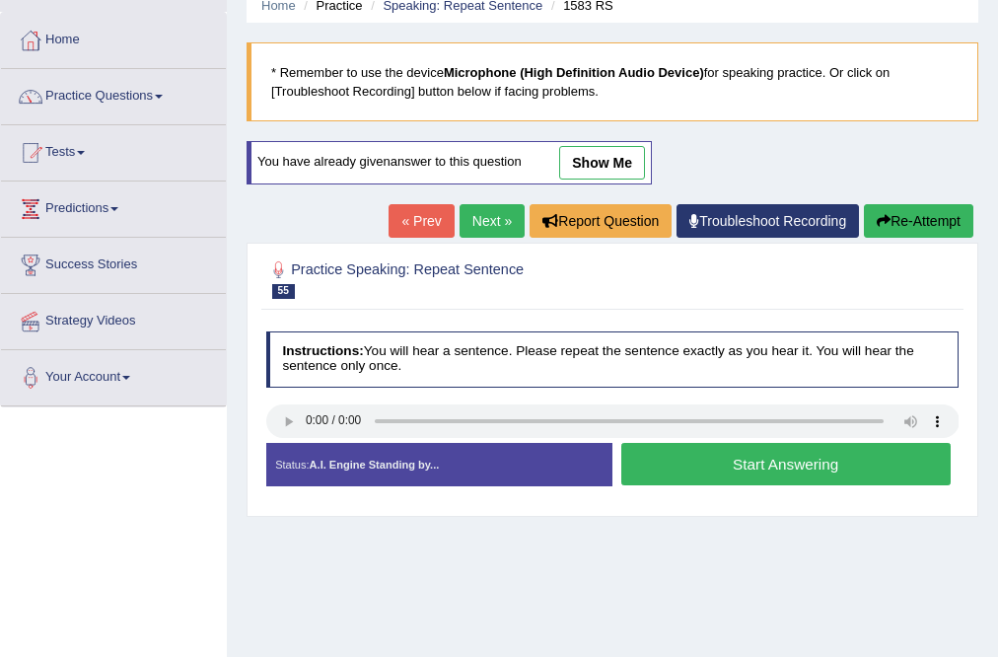
click at [796, 466] on button "Start Answering" at bounding box center [785, 464] width 329 height 42
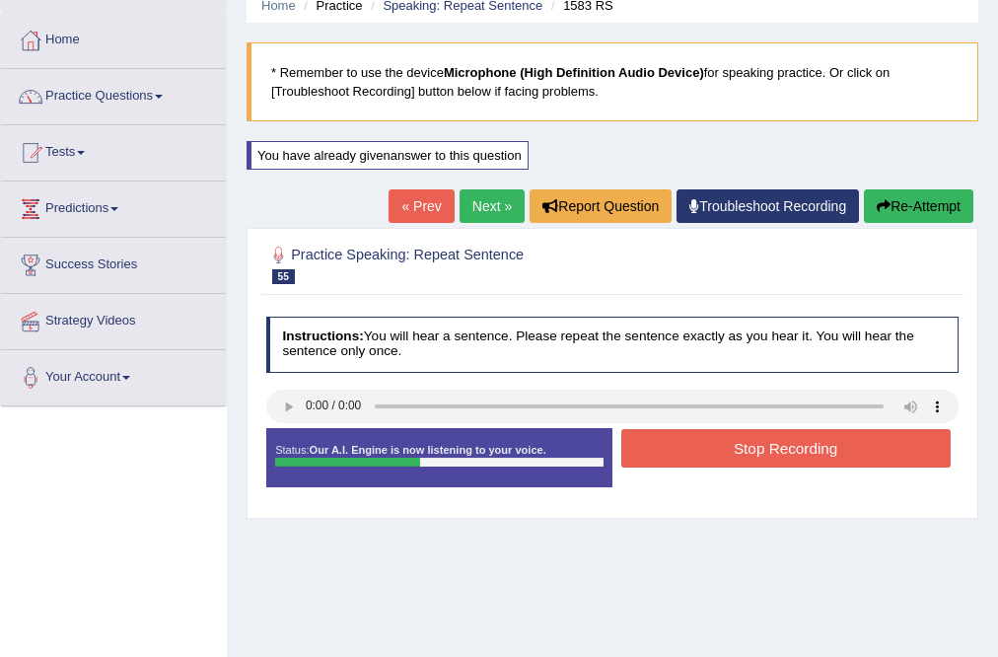
click at [806, 452] on button "Stop Recording" at bounding box center [785, 448] width 329 height 38
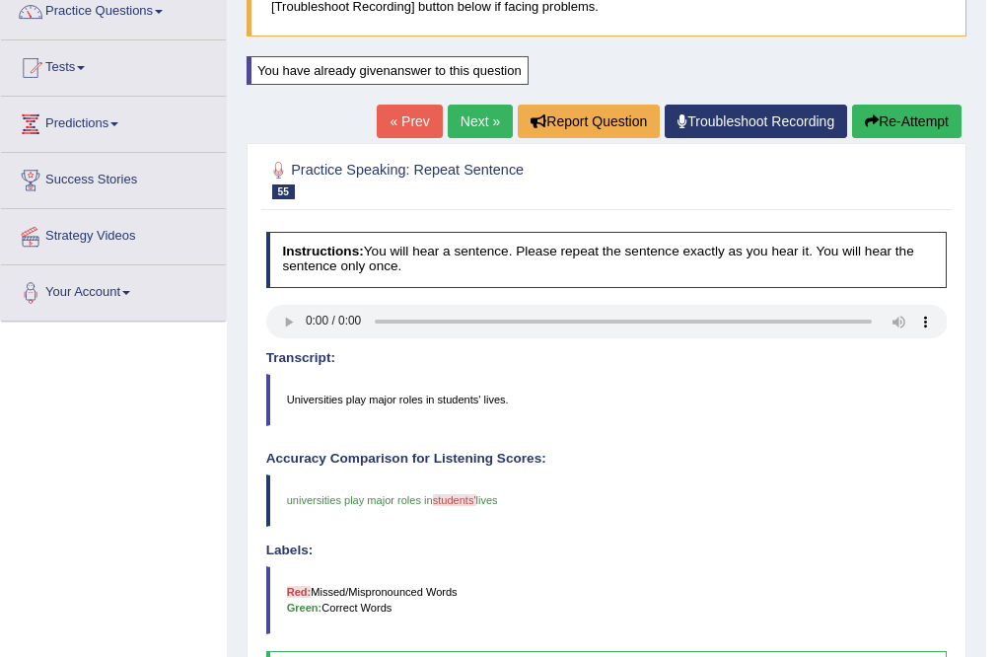
scroll to position [164, 0]
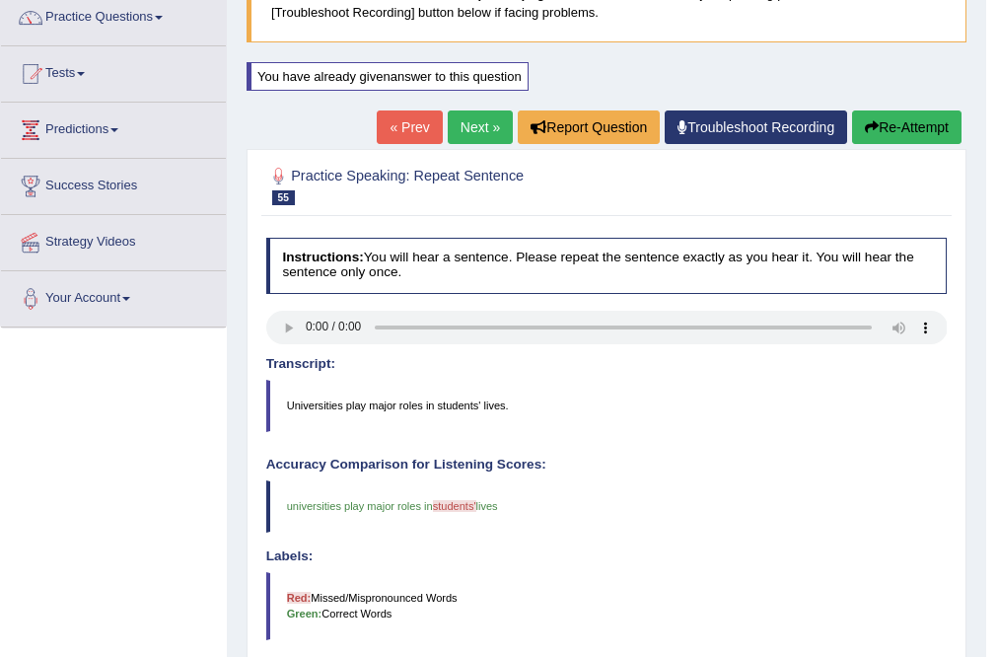
click at [905, 134] on button "Re-Attempt" at bounding box center [906, 127] width 109 height 34
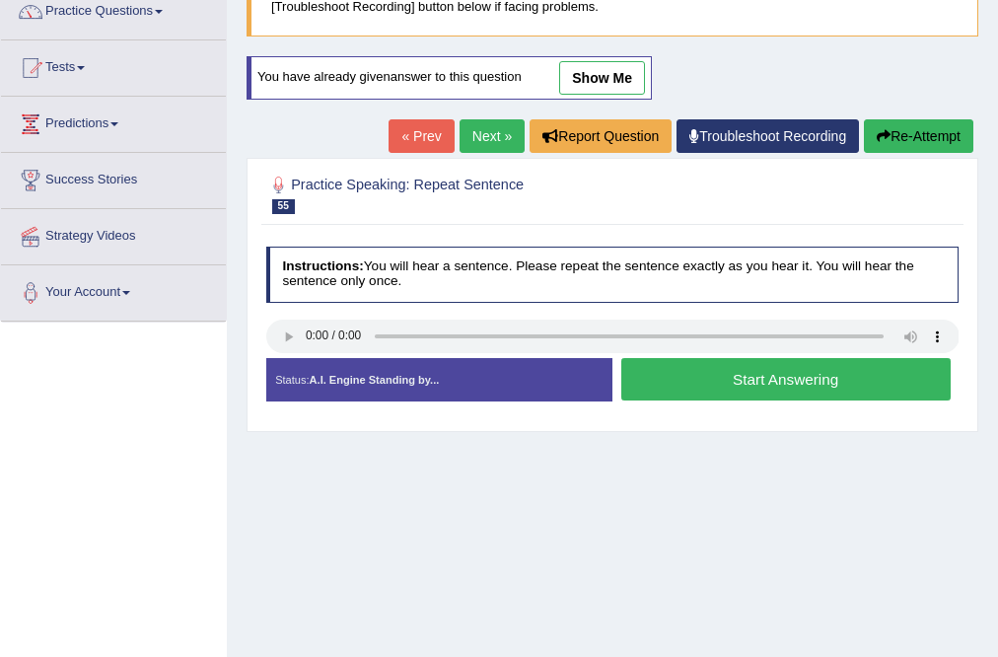
click at [817, 383] on button "Start Answering" at bounding box center [785, 379] width 329 height 42
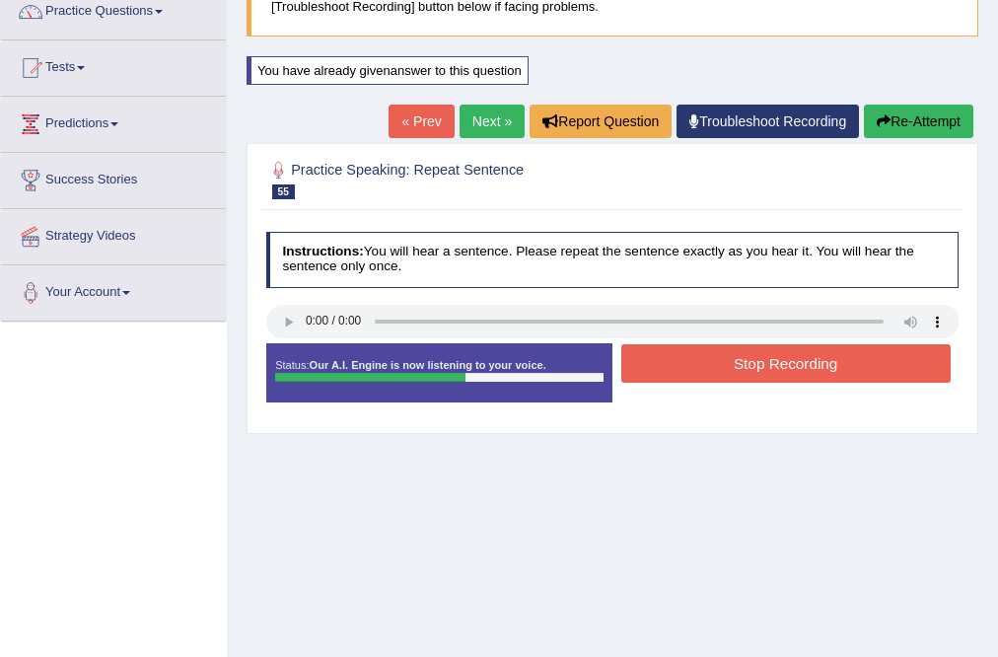
click at [825, 358] on button "Stop Recording" at bounding box center [785, 363] width 329 height 38
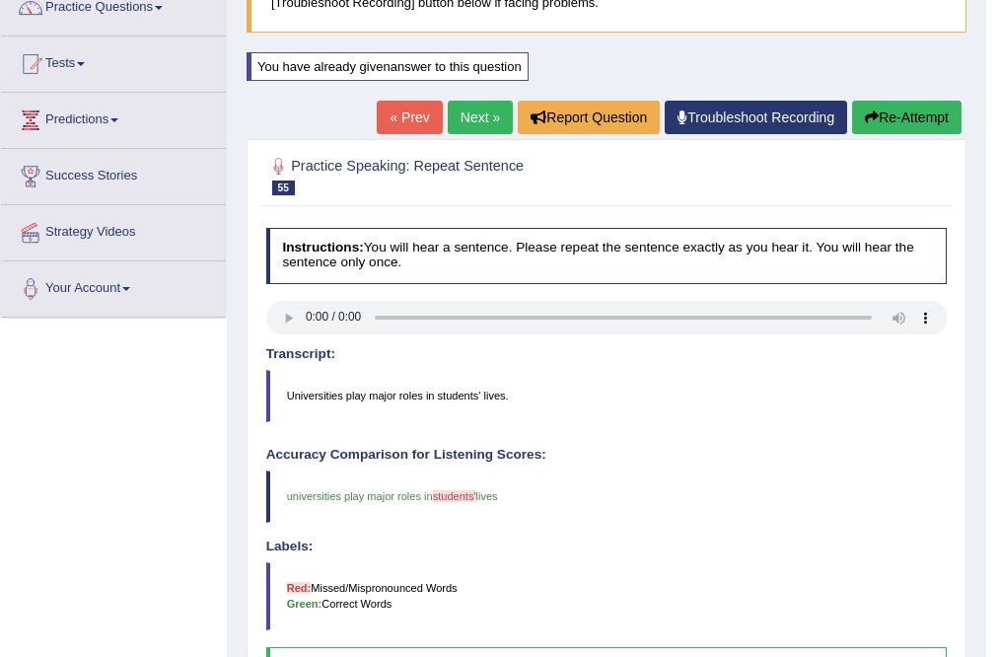
scroll to position [170, 0]
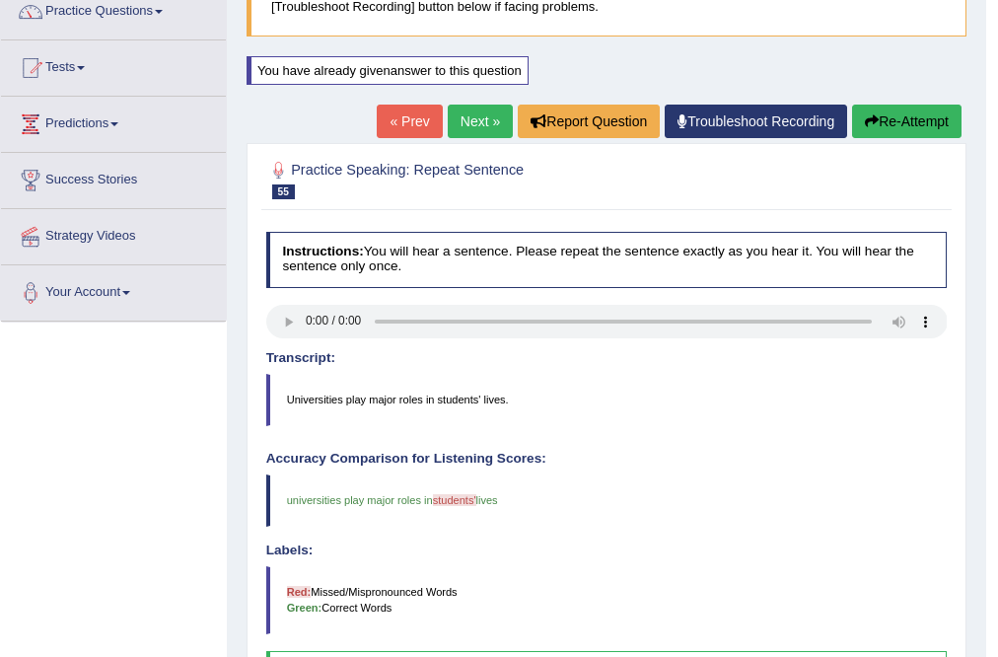
click at [919, 110] on button "Re-Attempt" at bounding box center [906, 122] width 109 height 34
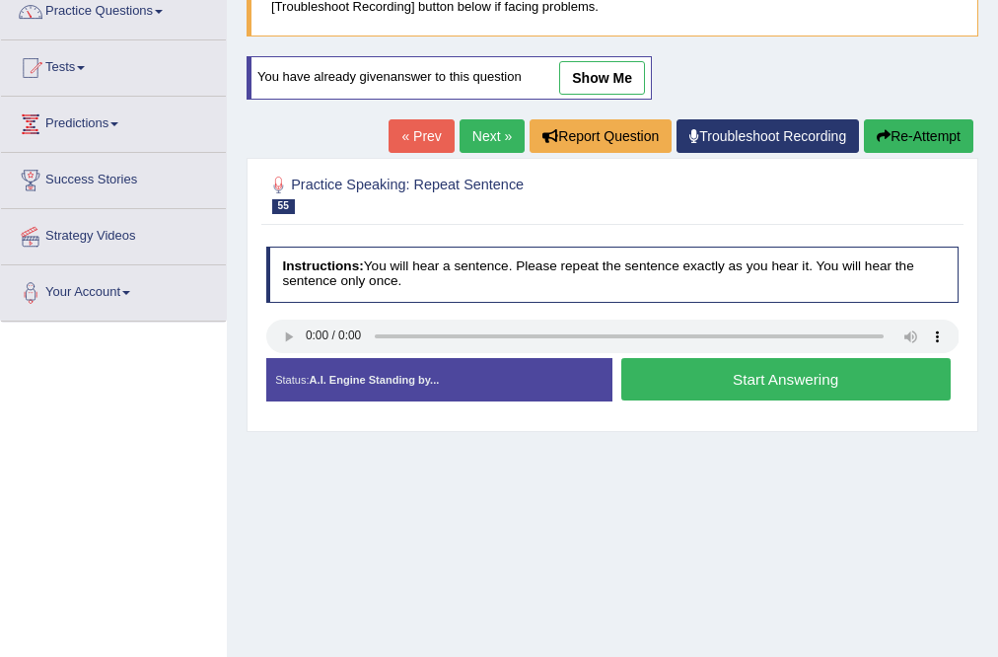
click at [877, 388] on button "Start Answering" at bounding box center [785, 379] width 329 height 42
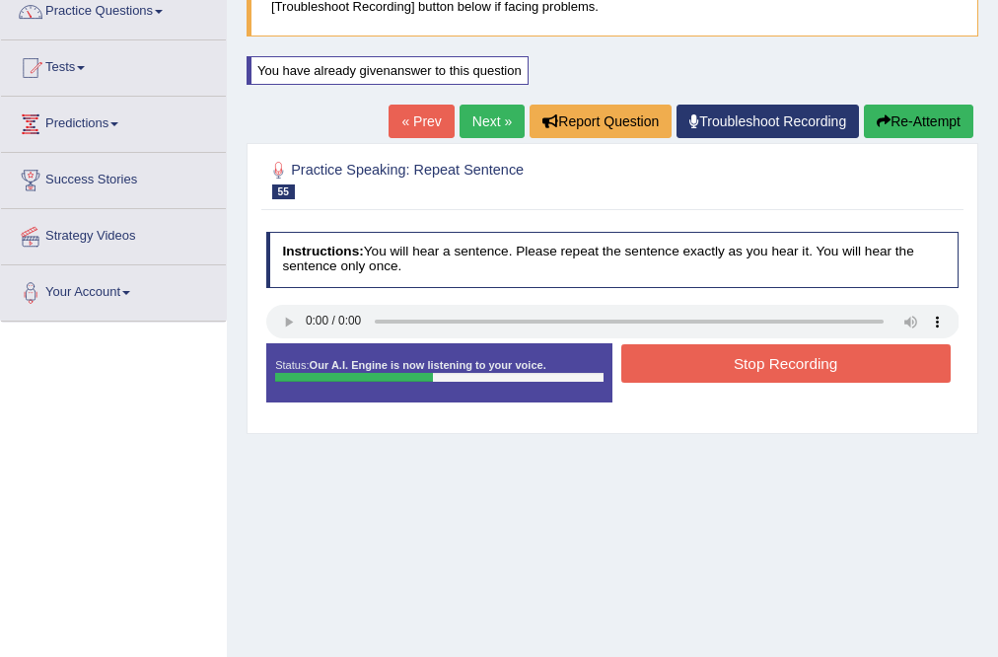
click at [880, 358] on button "Stop Recording" at bounding box center [785, 363] width 329 height 38
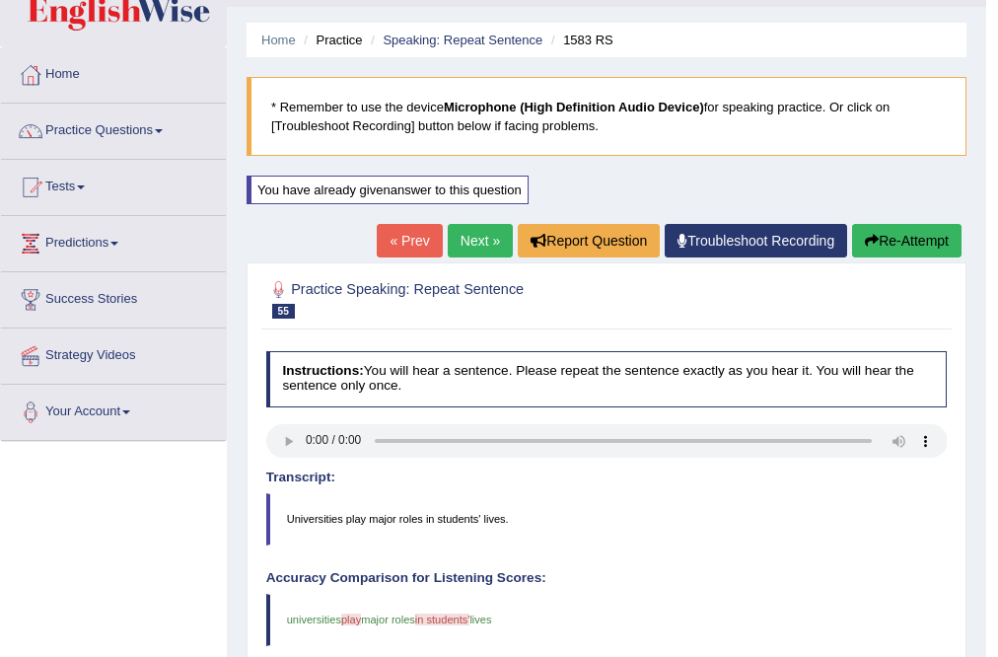
scroll to position [12, 0]
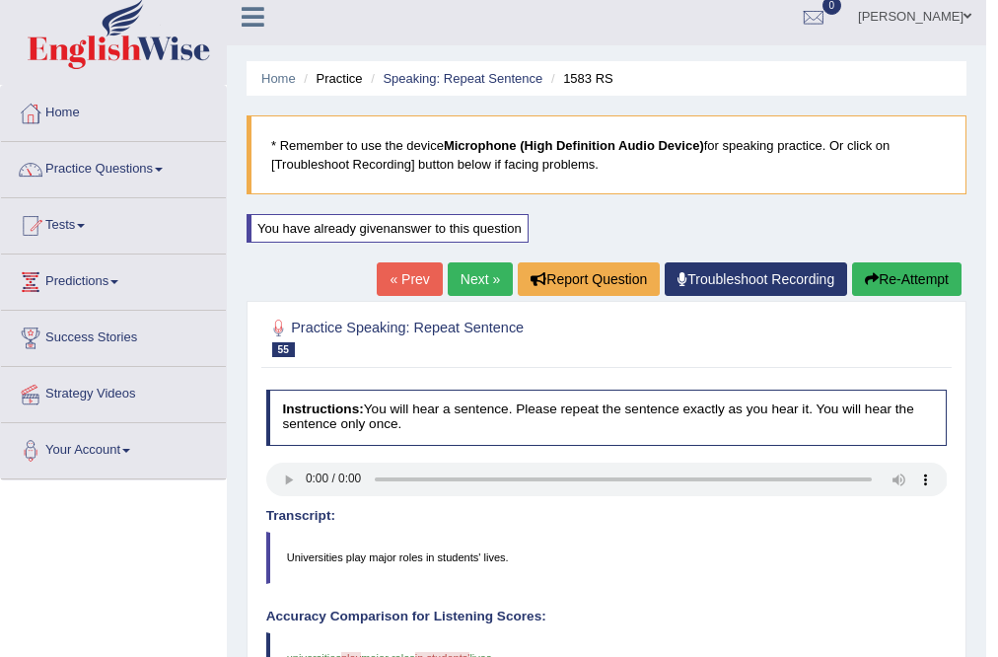
click at [465, 280] on link "Next »" at bounding box center [480, 279] width 65 height 34
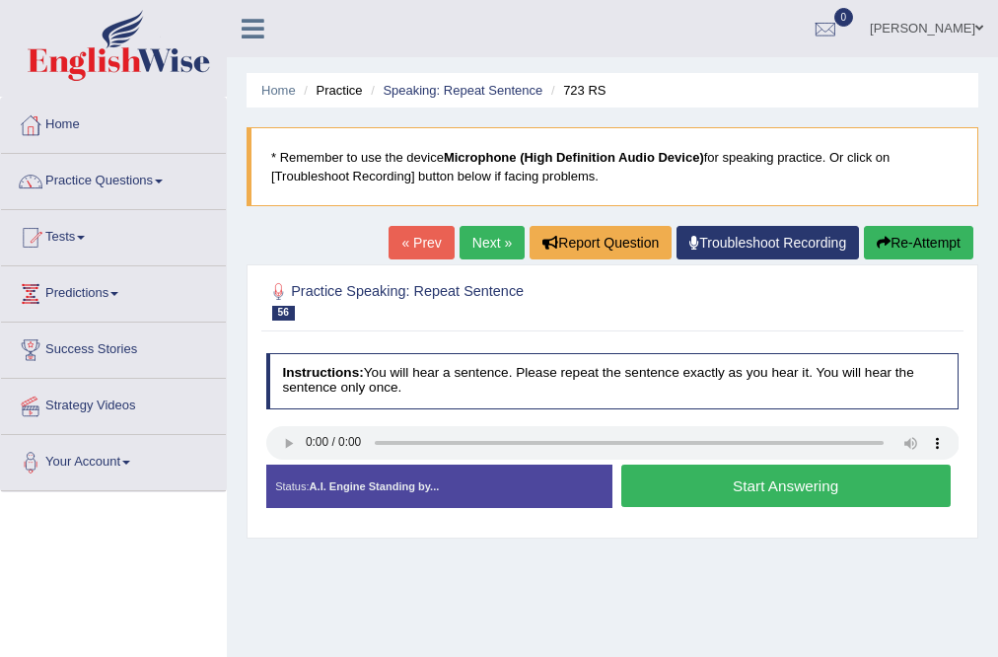
click at [790, 486] on button "Start Answering" at bounding box center [785, 486] width 329 height 42
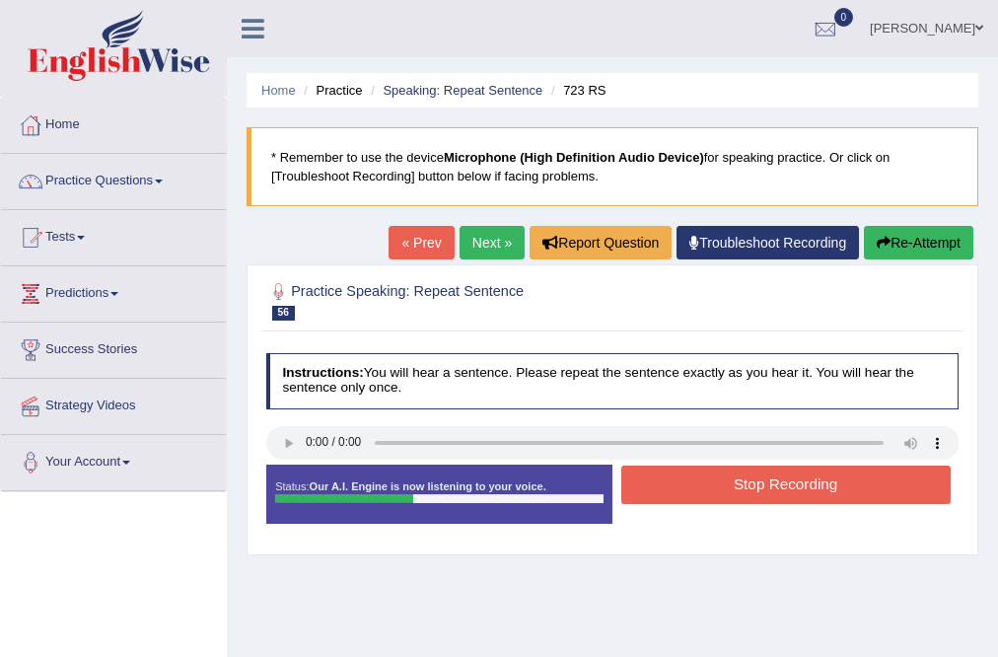
click at [790, 486] on button "Stop Recording" at bounding box center [785, 485] width 329 height 38
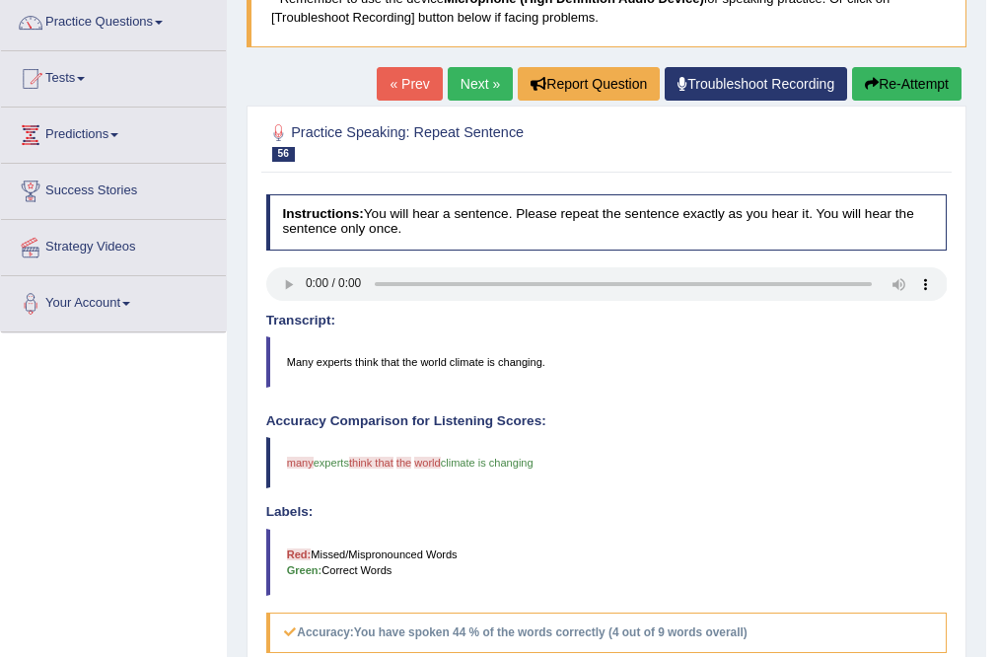
scroll to position [158, 0]
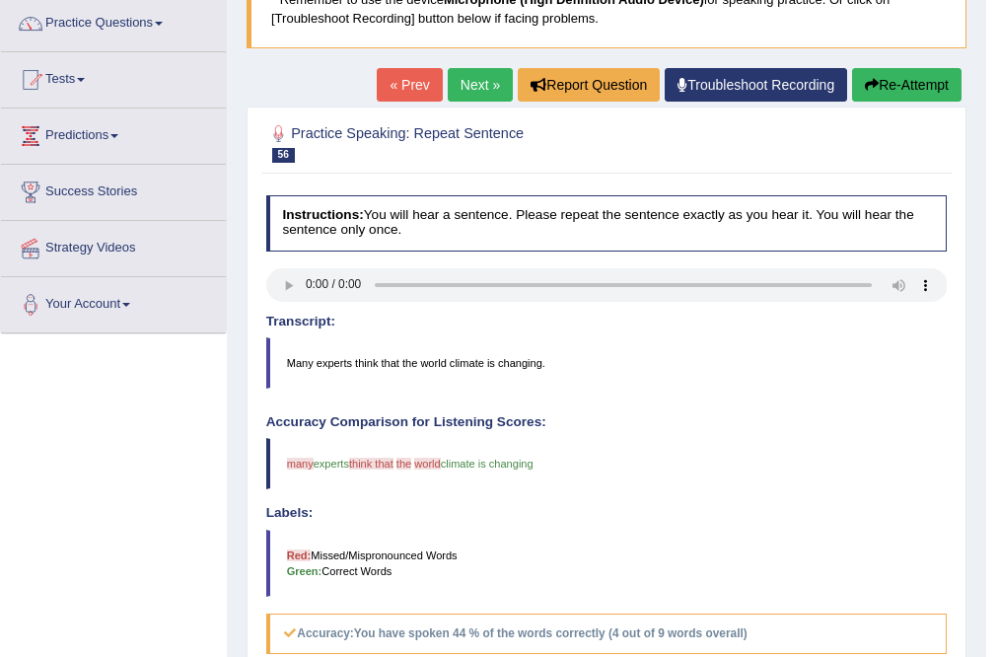
click at [886, 78] on button "Re-Attempt" at bounding box center [906, 85] width 109 height 34
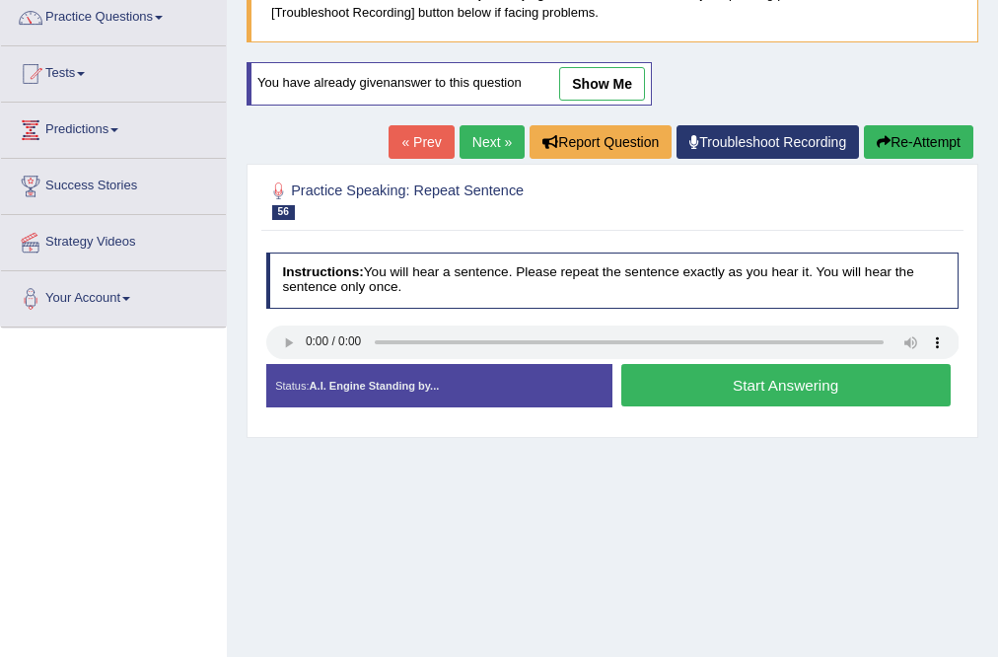
click at [817, 379] on button "Start Answering" at bounding box center [785, 385] width 329 height 42
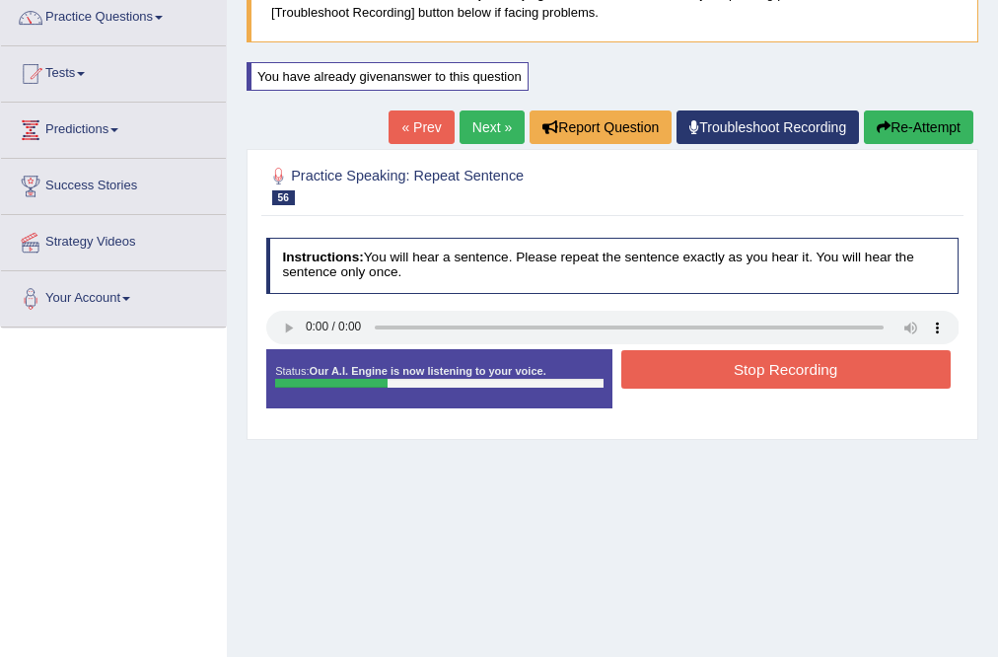
click at [817, 379] on button "Stop Recording" at bounding box center [785, 369] width 329 height 38
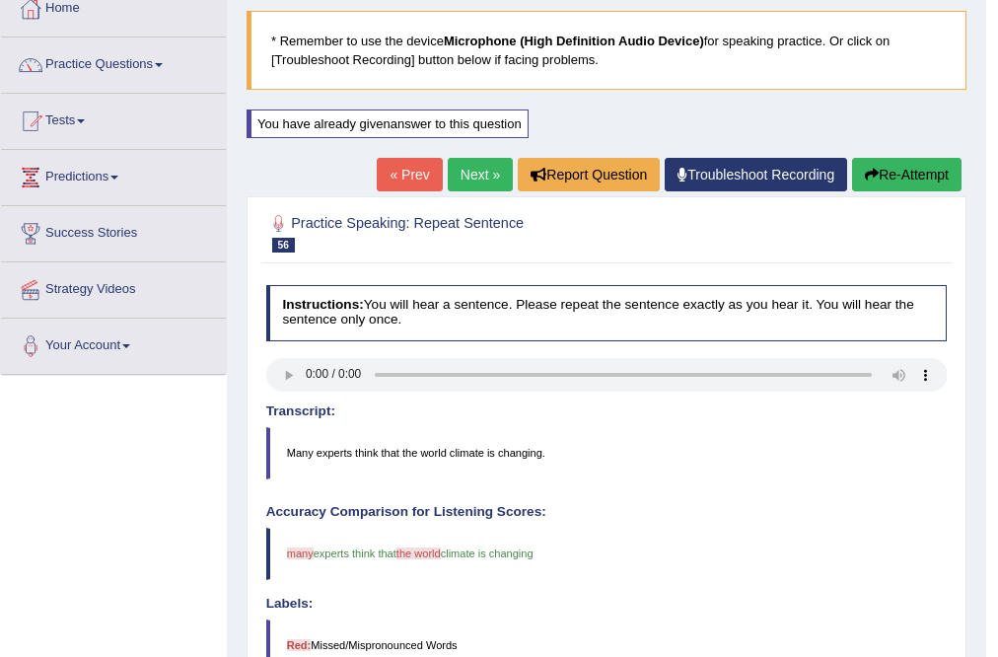
scroll to position [85, 0]
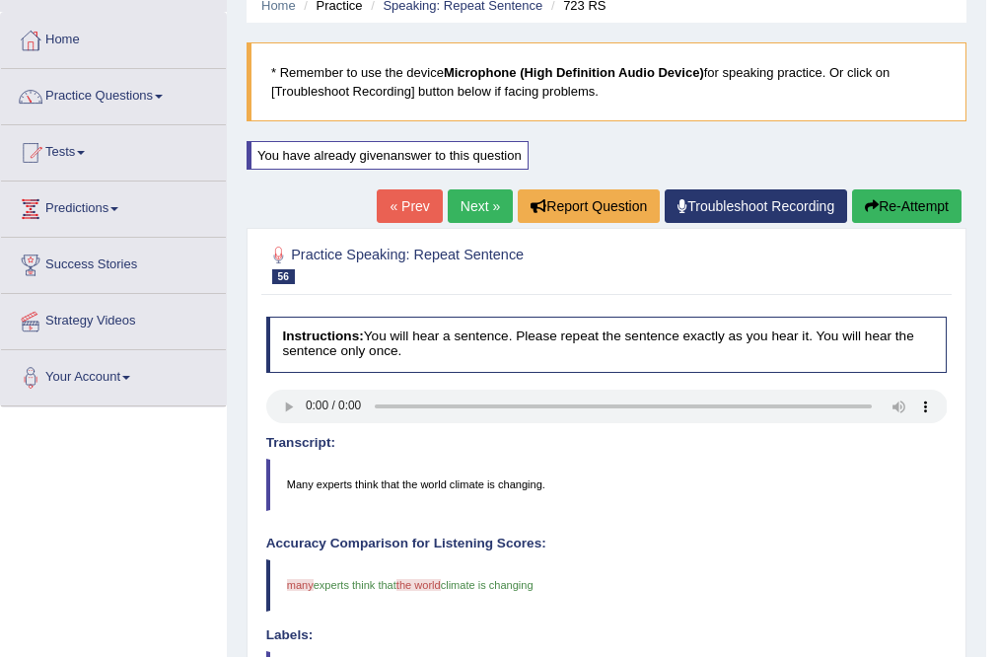
click at [462, 196] on link "Next »" at bounding box center [480, 206] width 65 height 34
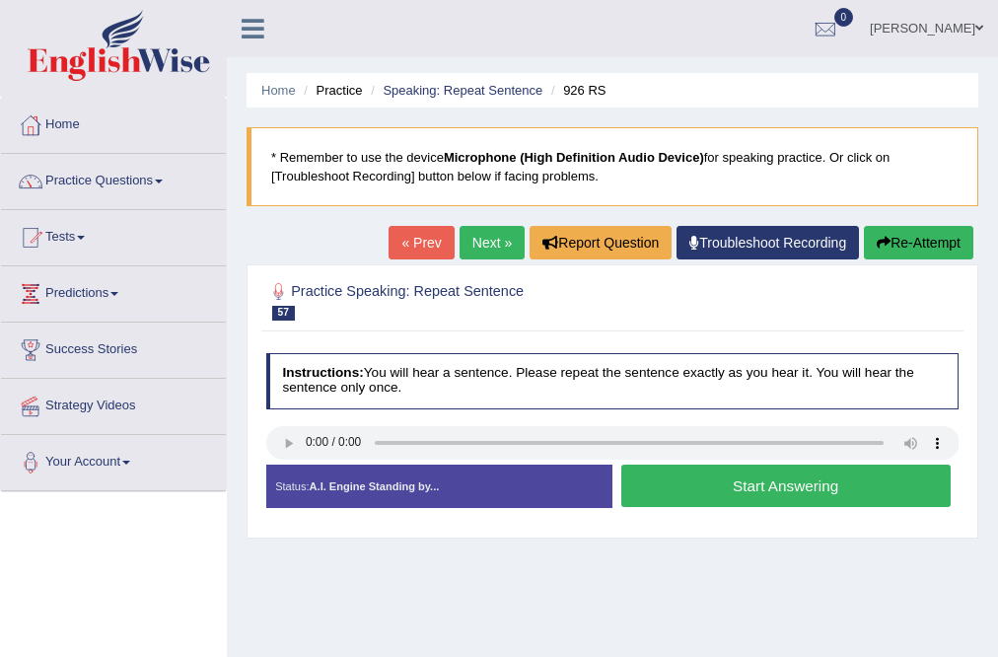
click at [741, 492] on button "Start Answering" at bounding box center [785, 486] width 329 height 42
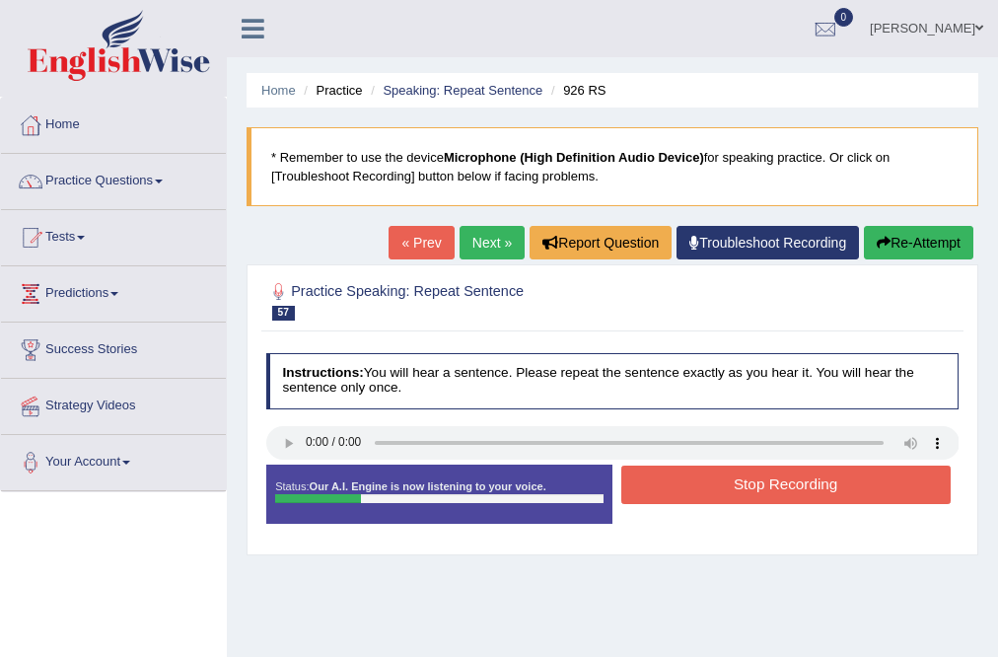
click at [741, 492] on button "Stop Recording" at bounding box center [785, 485] width 329 height 38
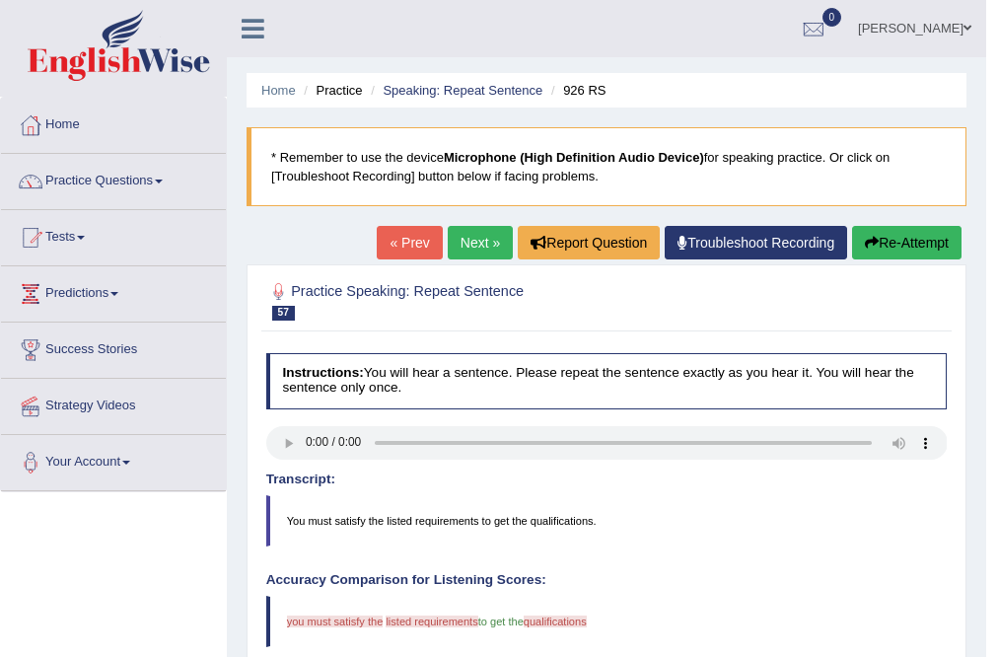
click at [466, 247] on link "Next »" at bounding box center [480, 243] width 65 height 34
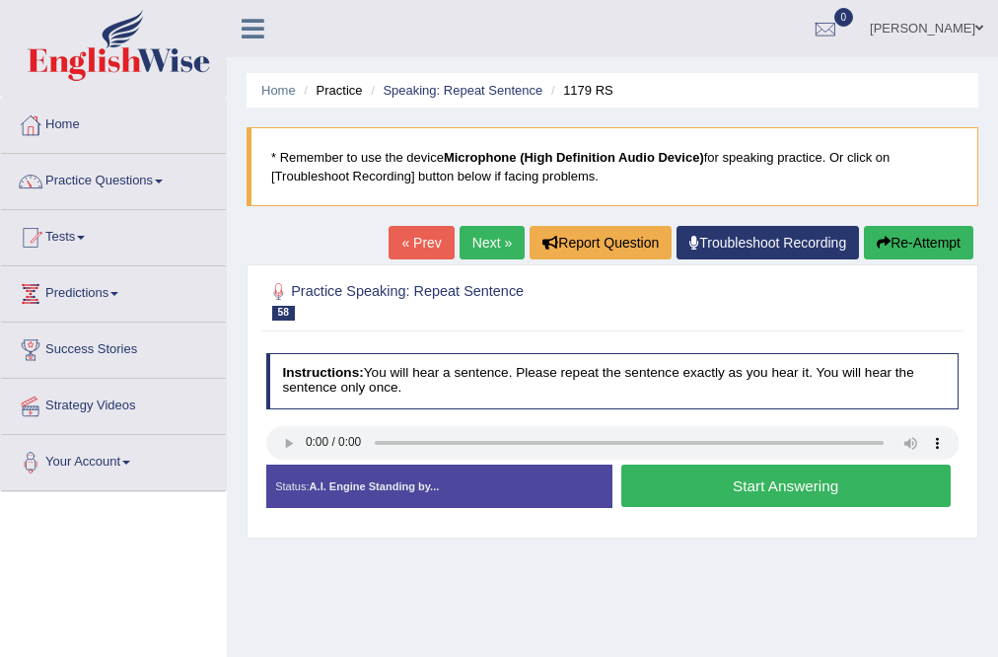
click at [757, 500] on button "Start Answering" at bounding box center [785, 486] width 329 height 42
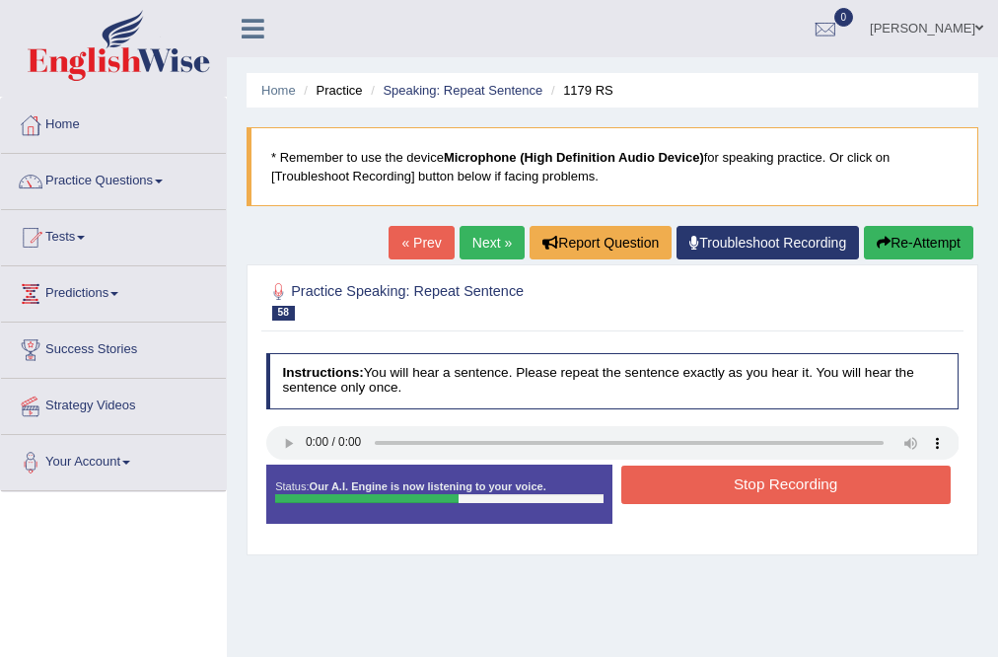
click at [759, 481] on button "Stop Recording" at bounding box center [785, 485] width 329 height 38
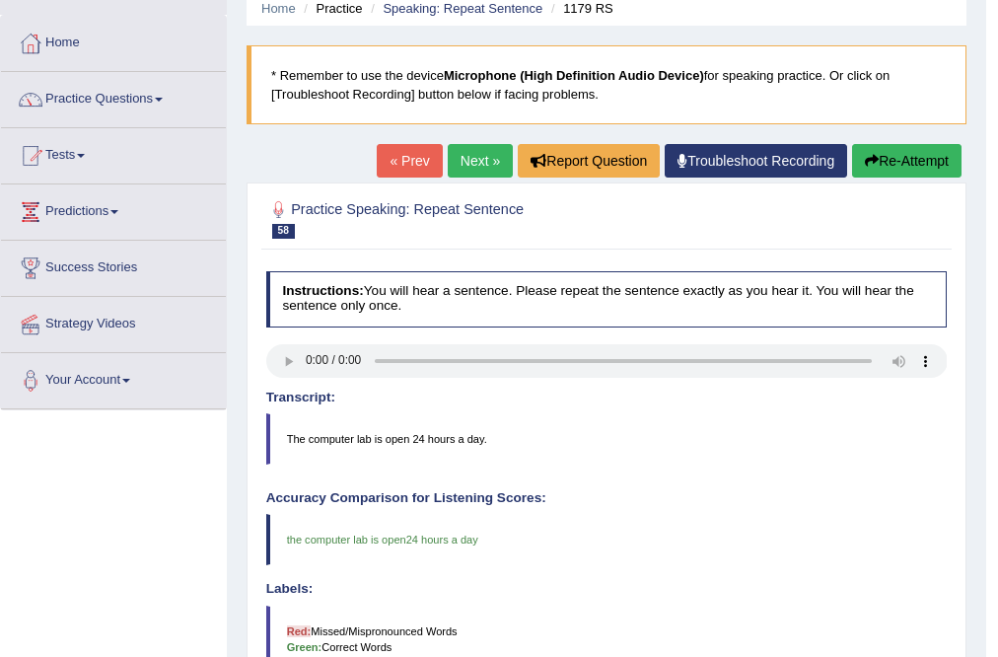
scroll to position [79, 0]
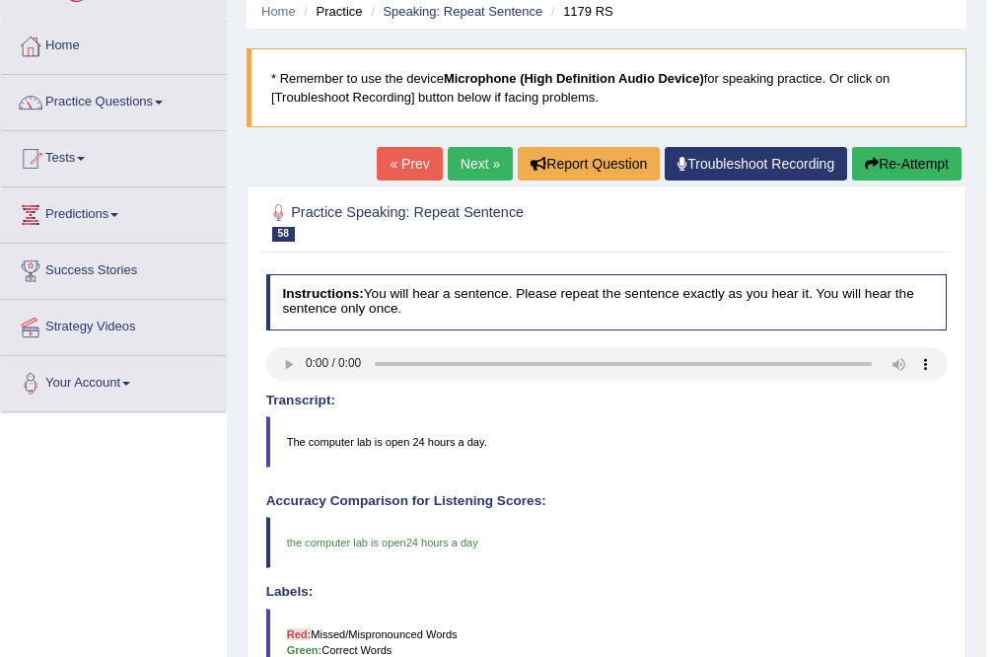
click at [913, 167] on button "Re-Attempt" at bounding box center [906, 164] width 109 height 34
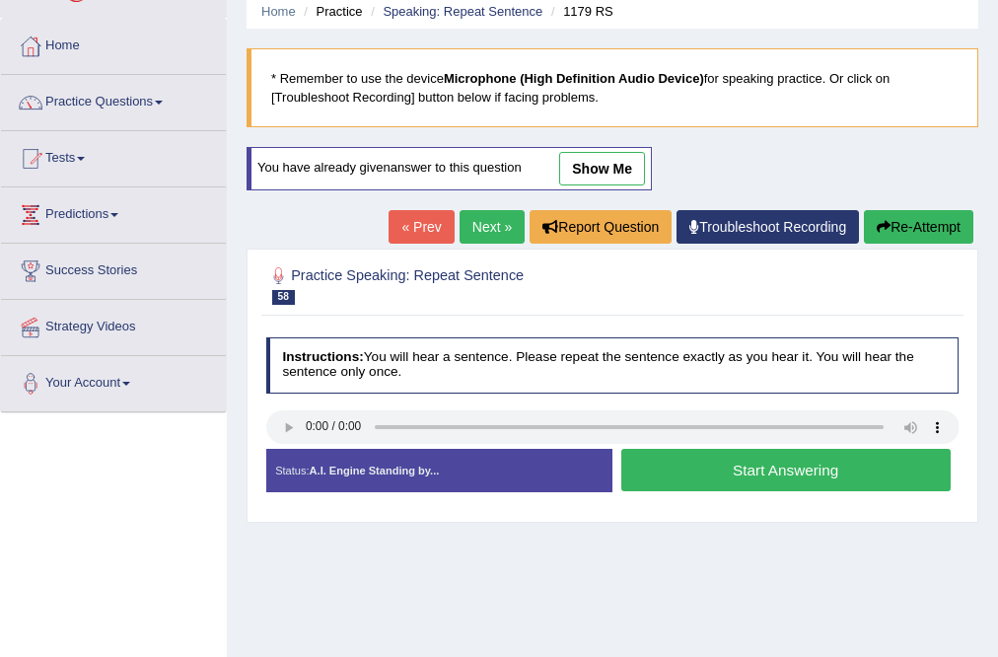
click at [762, 476] on button "Start Answering" at bounding box center [785, 470] width 329 height 42
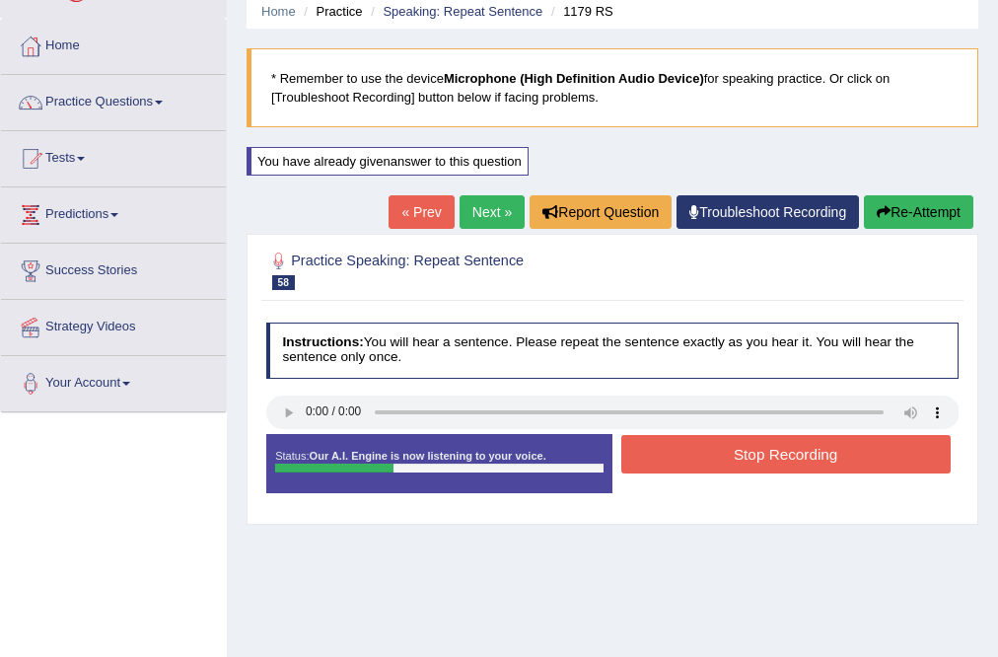
click at [768, 459] on button "Stop Recording" at bounding box center [785, 454] width 329 height 38
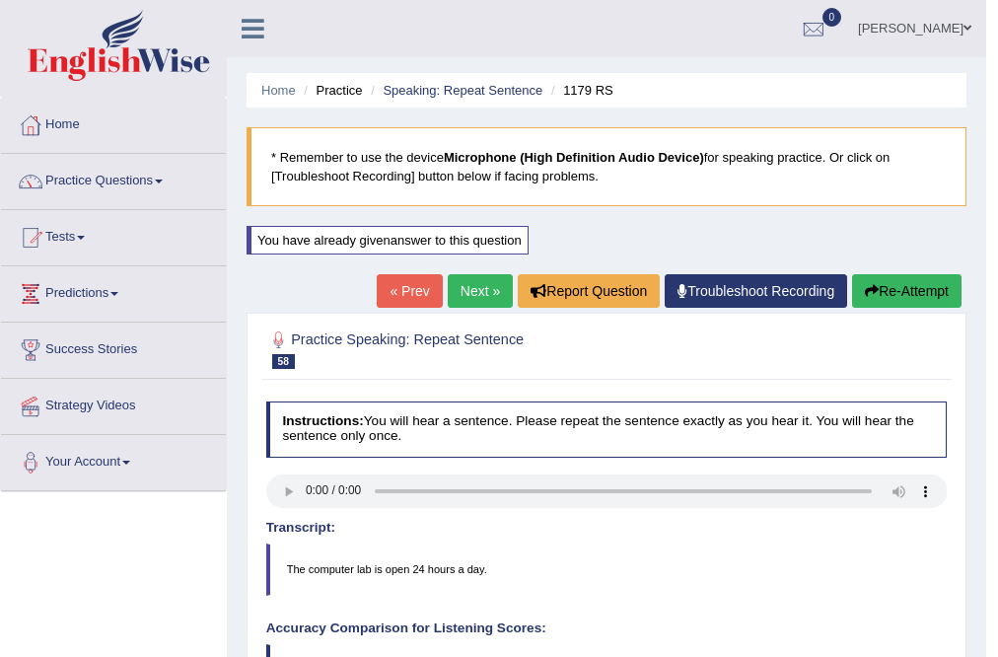
click at [477, 296] on link "Next »" at bounding box center [480, 291] width 65 height 34
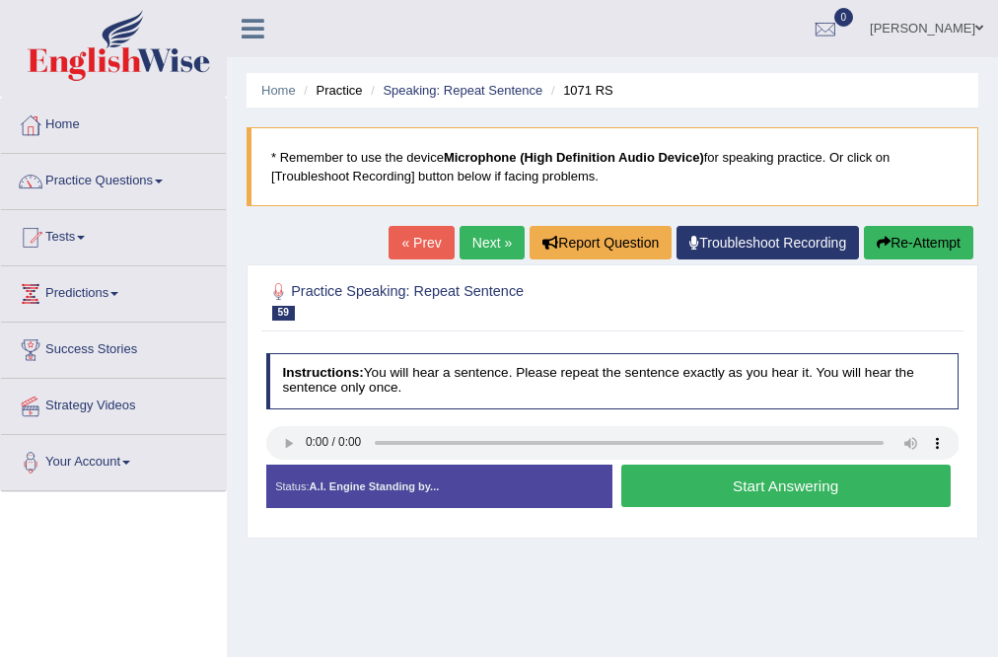
click at [839, 483] on button "Start Answering" at bounding box center [785, 486] width 329 height 42
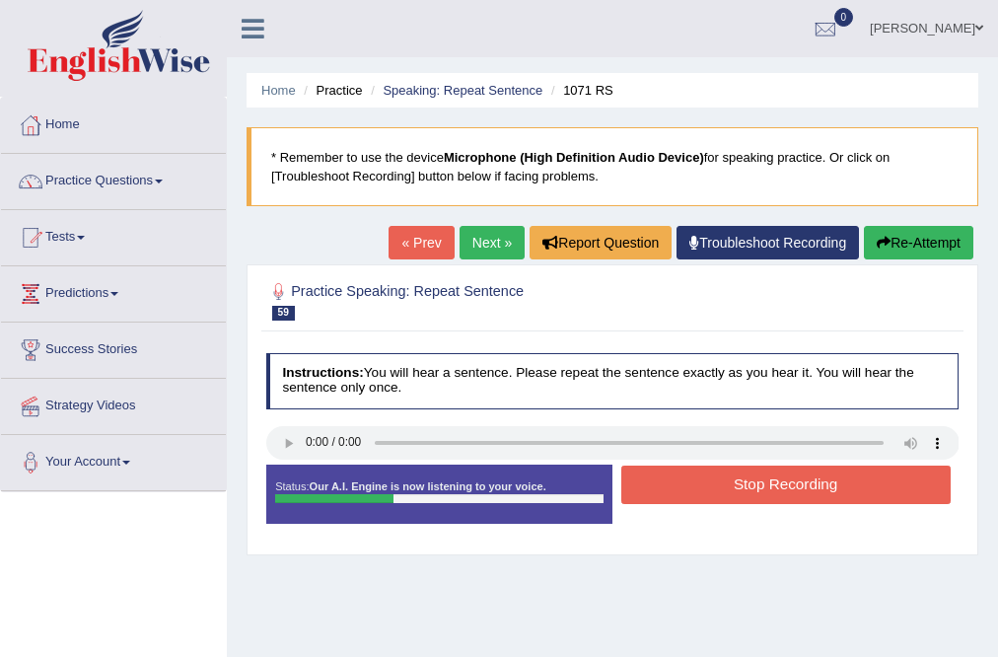
click at [839, 483] on button "Stop Recording" at bounding box center [785, 485] width 329 height 38
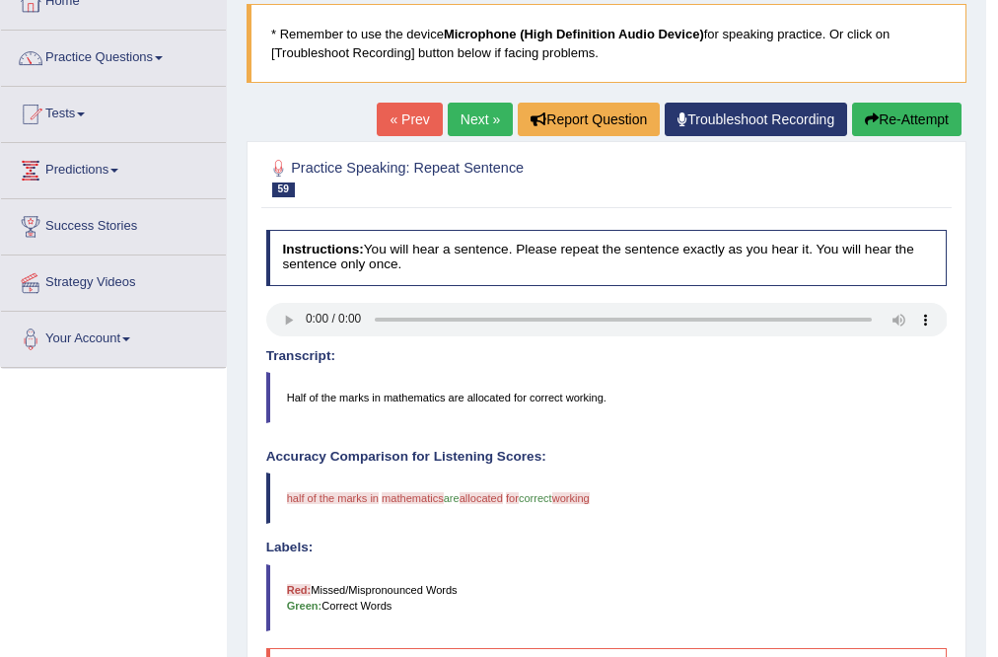
scroll to position [79, 0]
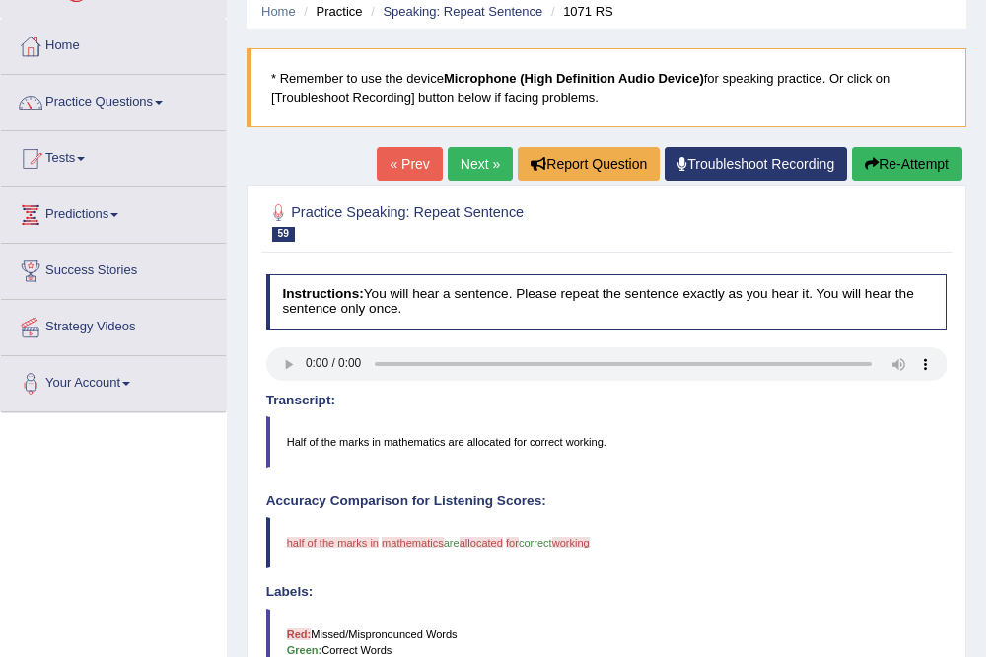
click at [458, 168] on link "Next »" at bounding box center [480, 164] width 65 height 34
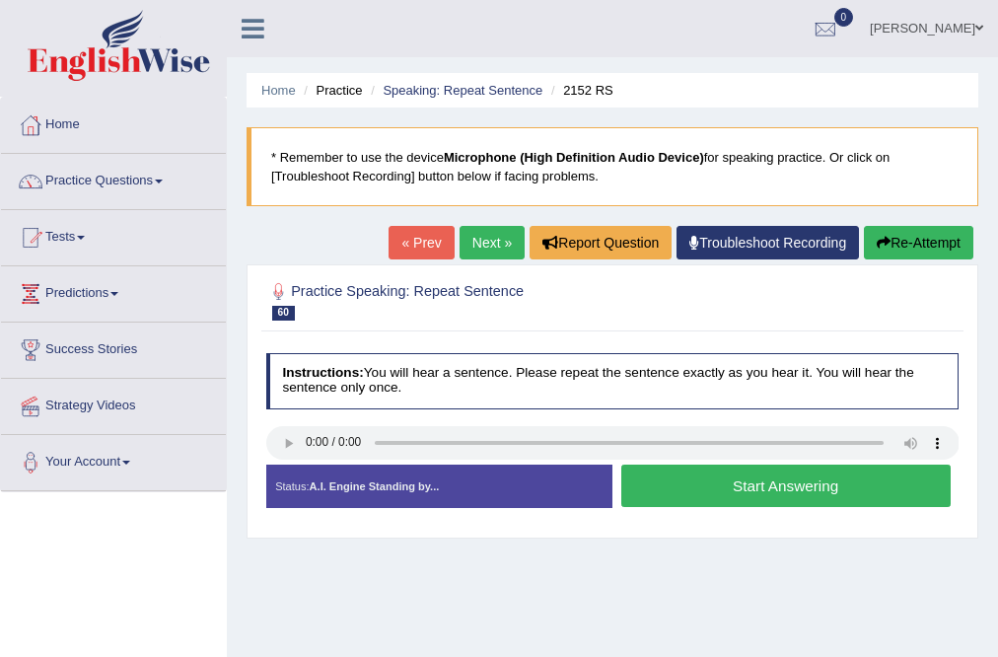
click at [715, 480] on button "Start Answering" at bounding box center [785, 486] width 329 height 42
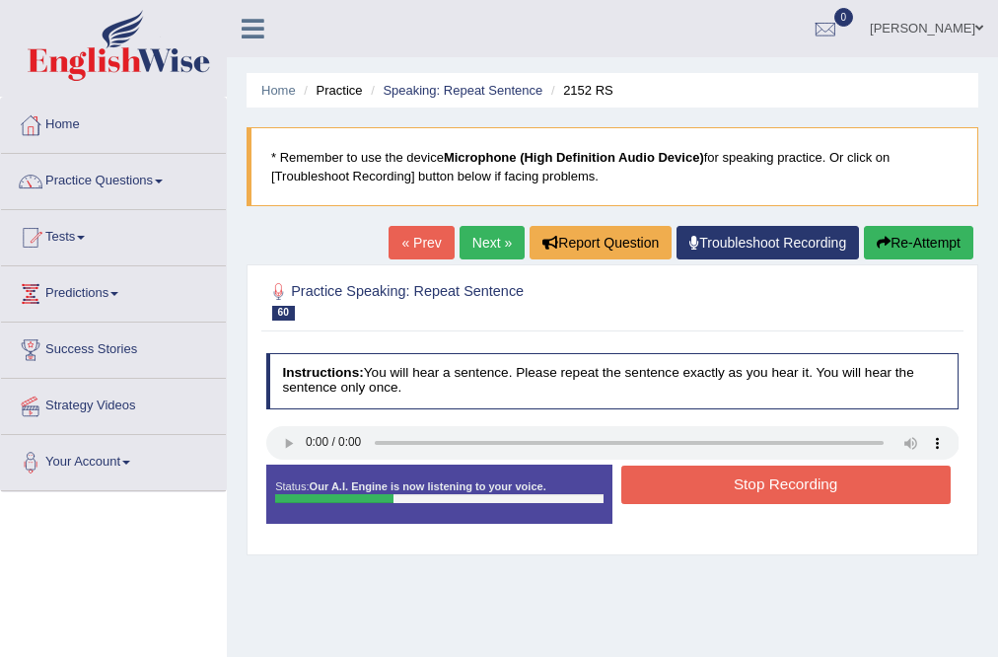
click at [718, 481] on button "Stop Recording" at bounding box center [785, 485] width 329 height 38
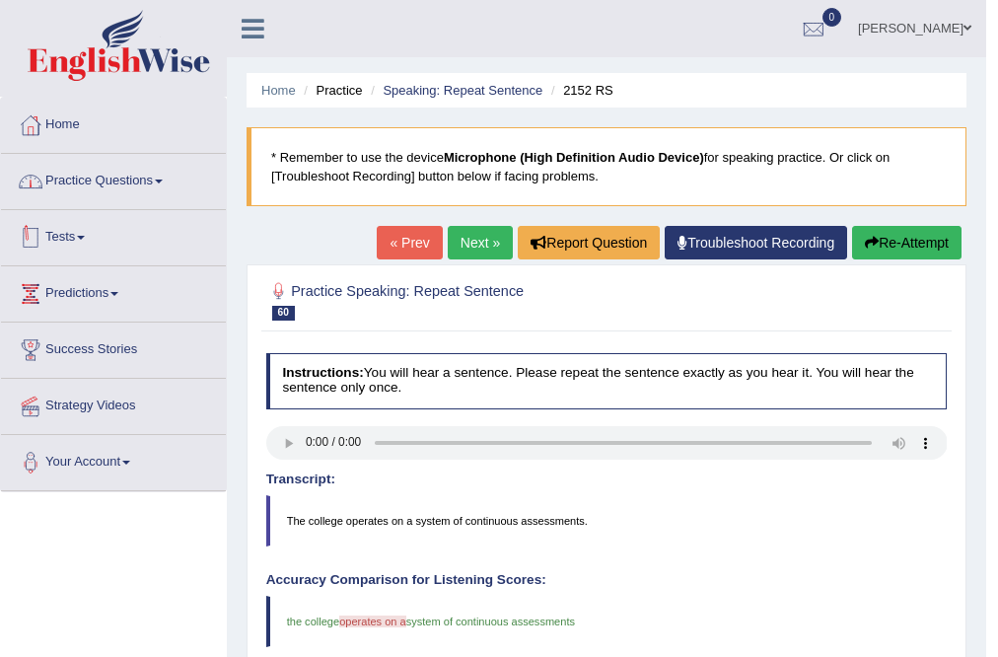
click at [179, 185] on link "Practice Questions" at bounding box center [113, 178] width 225 height 49
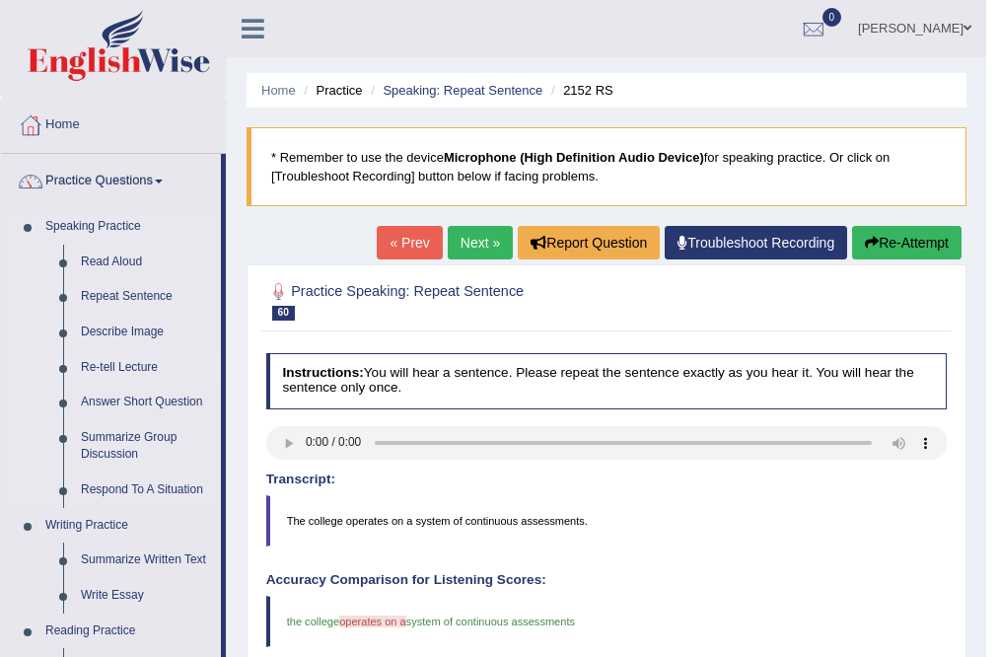
click at [136, 370] on link "Re-tell Lecture" at bounding box center [146, 368] width 149 height 36
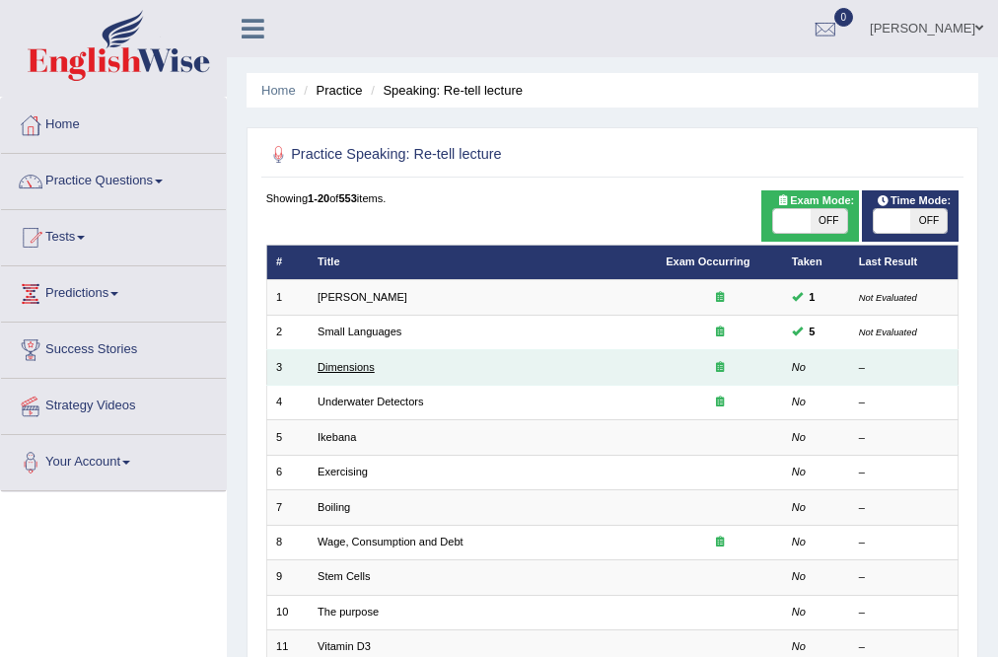
click at [324, 371] on link "Dimensions" at bounding box center [346, 367] width 57 height 12
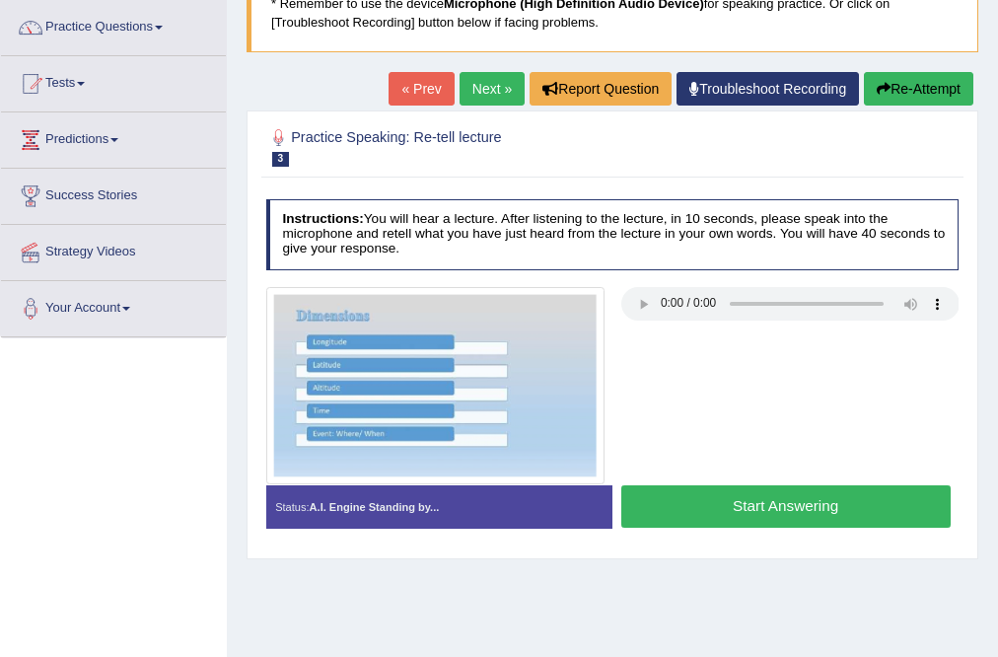
scroll to position [158, 0]
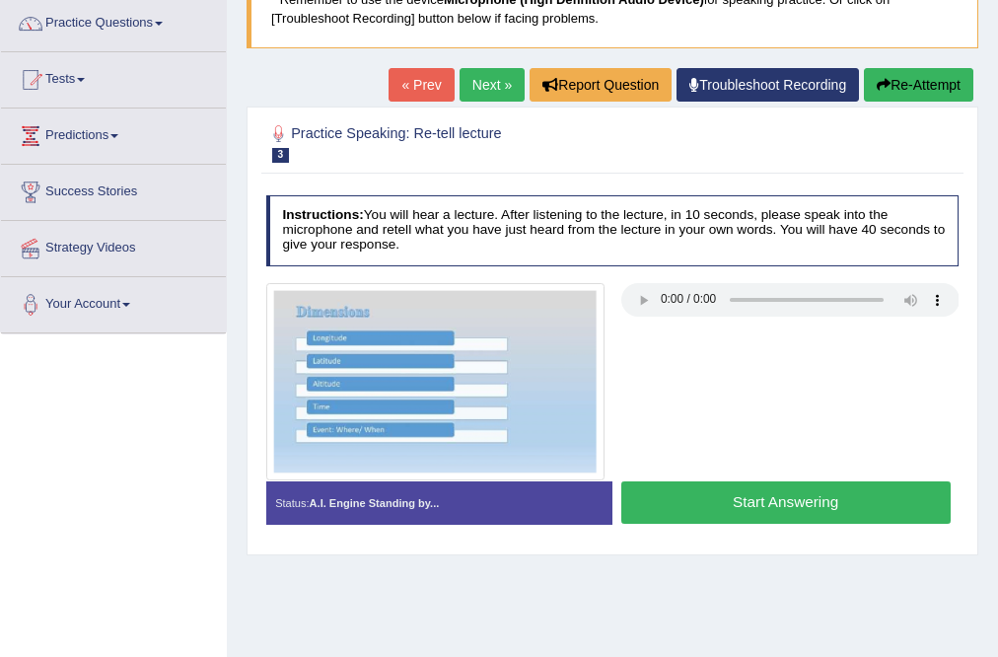
click at [470, 83] on link "Next »" at bounding box center [492, 85] width 65 height 34
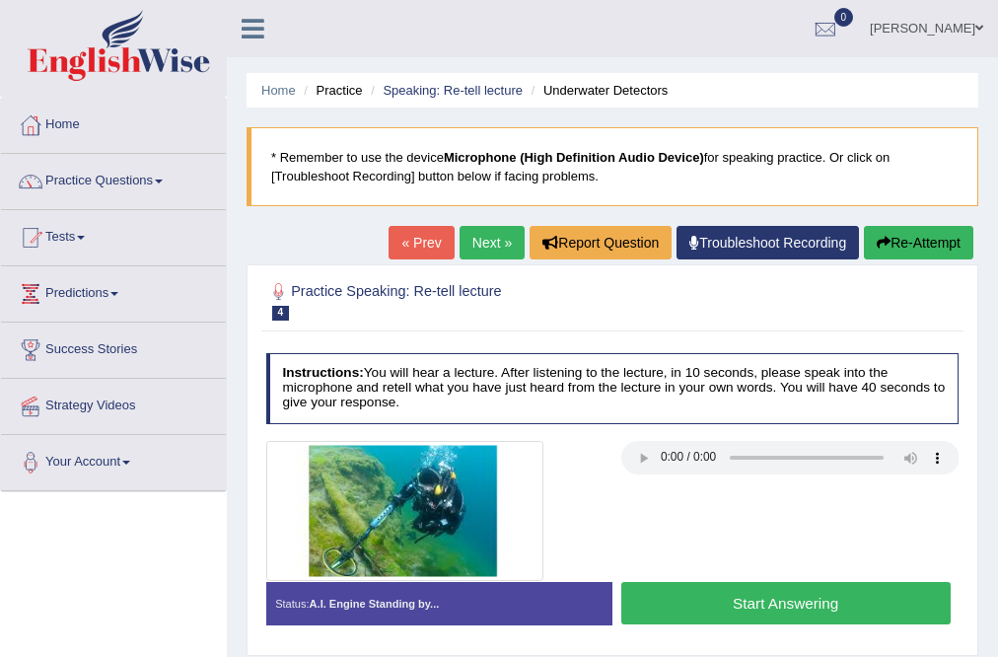
click at [663, 592] on button "Start Answering" at bounding box center [785, 603] width 329 height 42
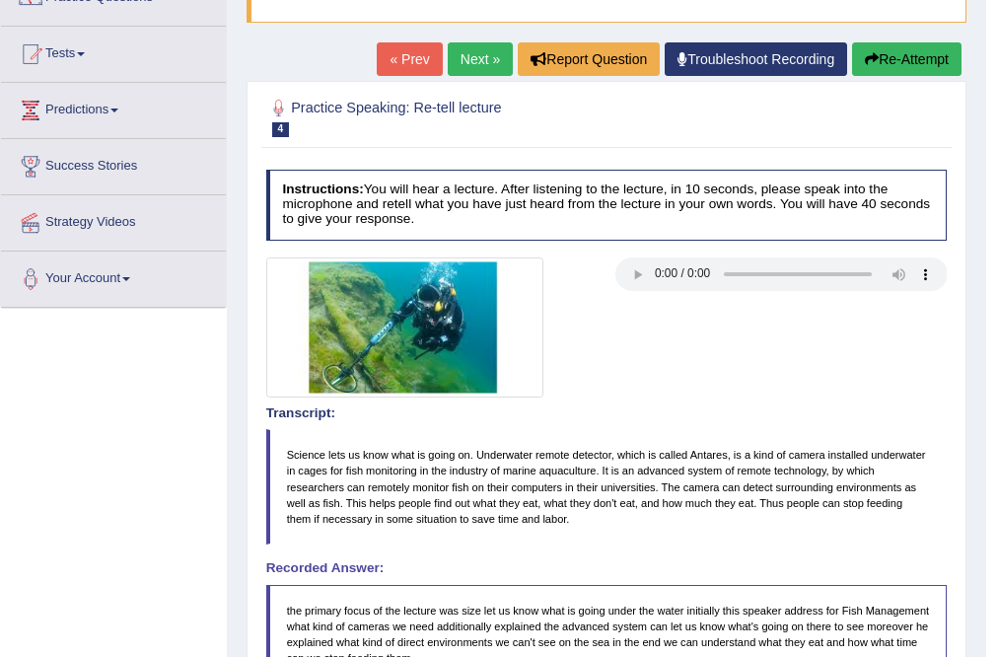
scroll to position [158, 0]
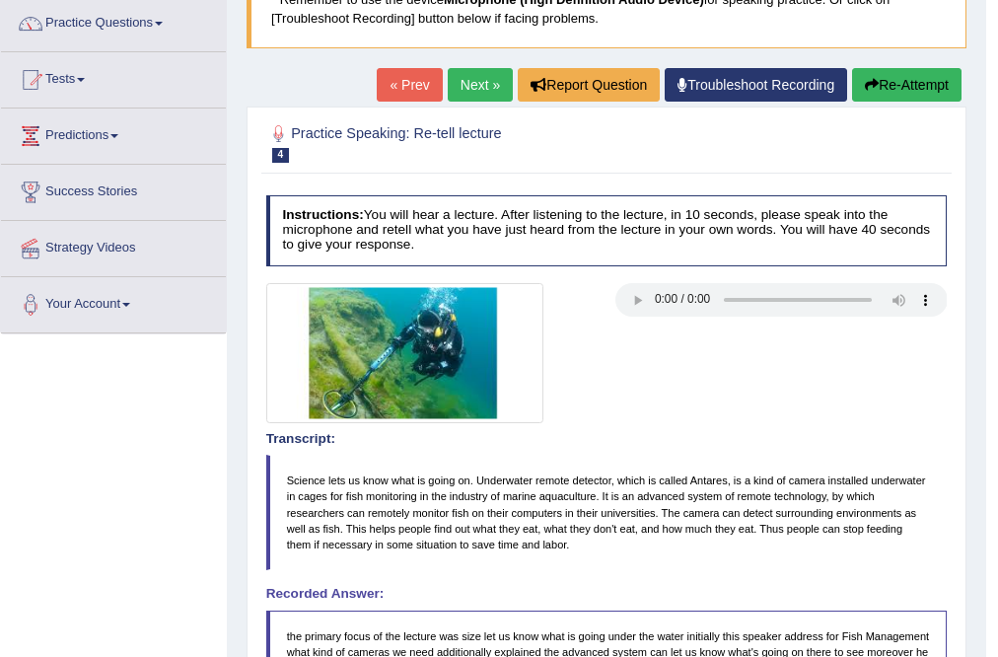
click at [455, 81] on link "Next »" at bounding box center [480, 85] width 65 height 34
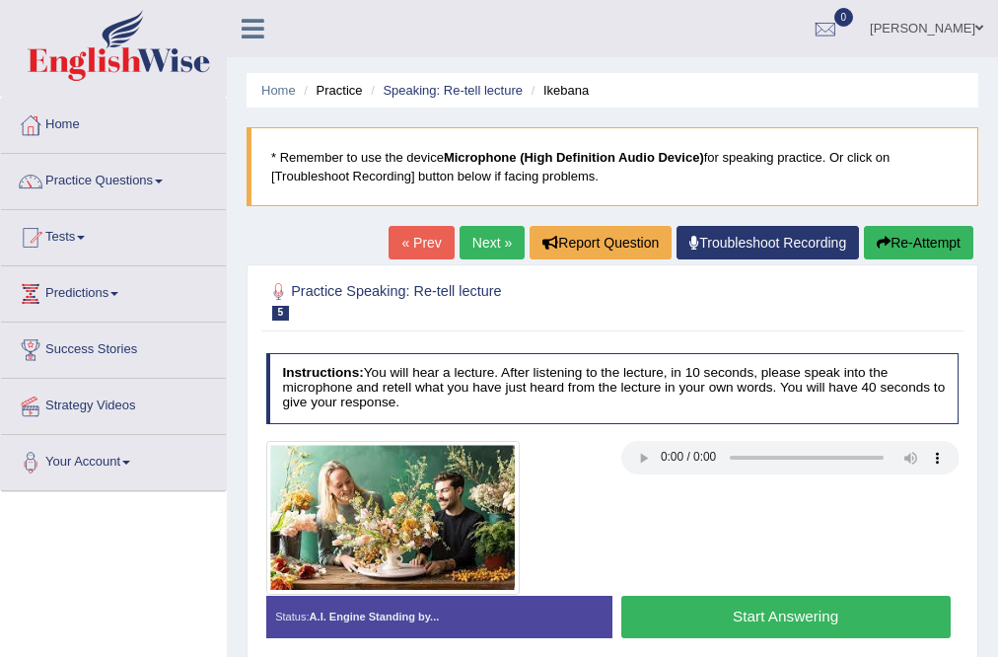
click at [816, 616] on button "Start Answering" at bounding box center [785, 617] width 329 height 42
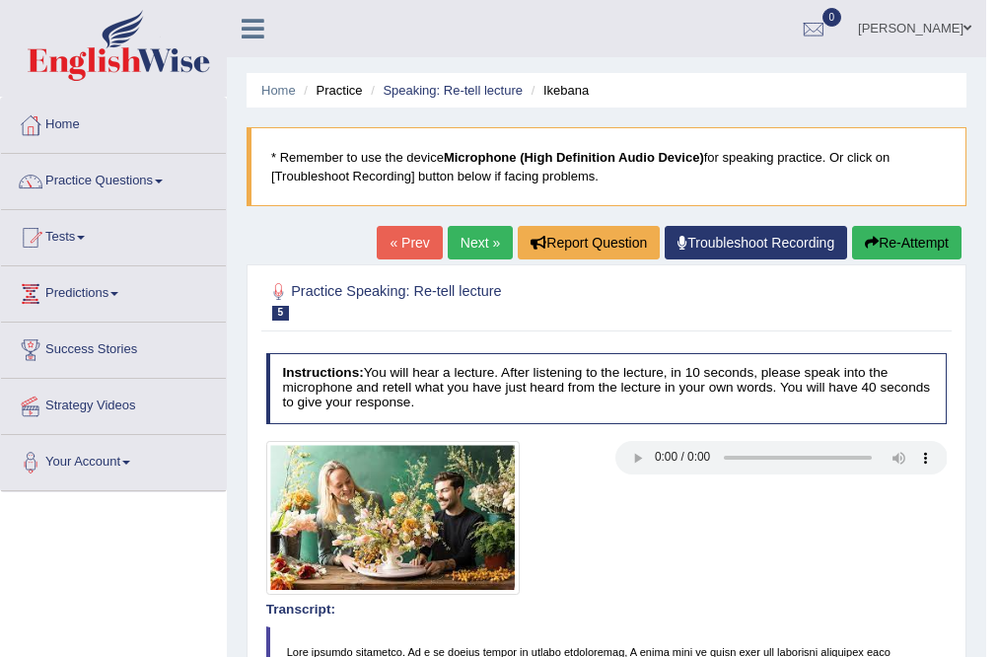
click at [455, 246] on link "Next »" at bounding box center [480, 243] width 65 height 34
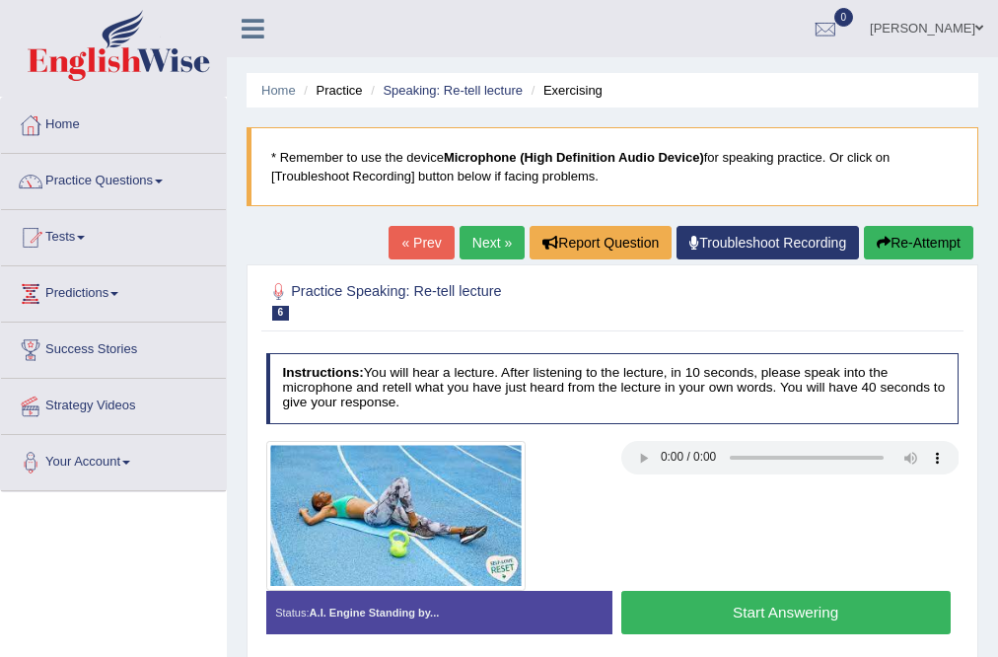
click at [755, 610] on button "Start Answering" at bounding box center [785, 612] width 329 height 42
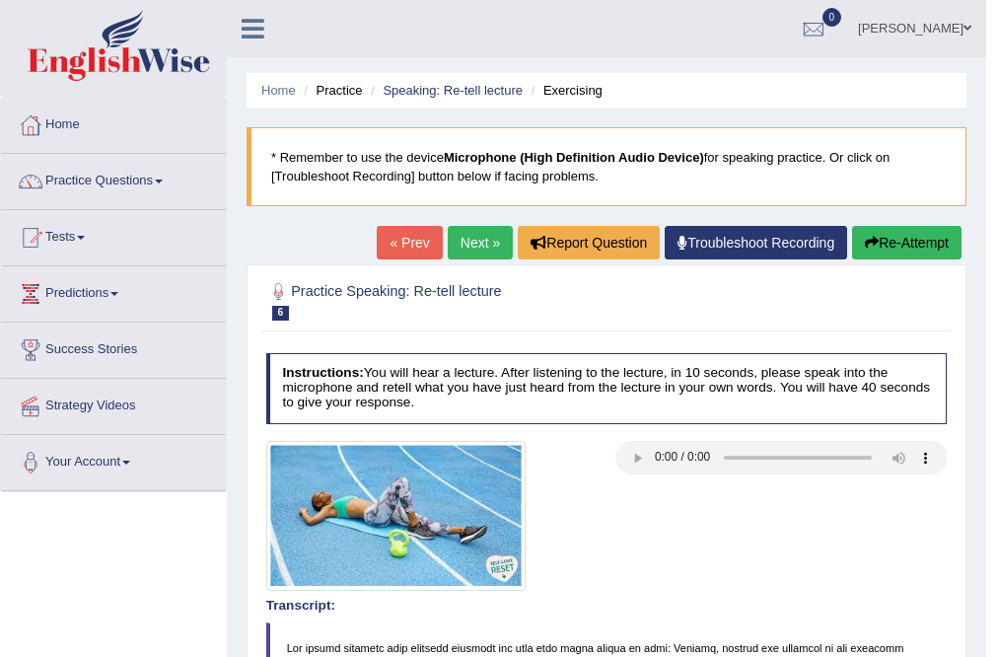
click at [480, 244] on link "Next »" at bounding box center [480, 243] width 65 height 34
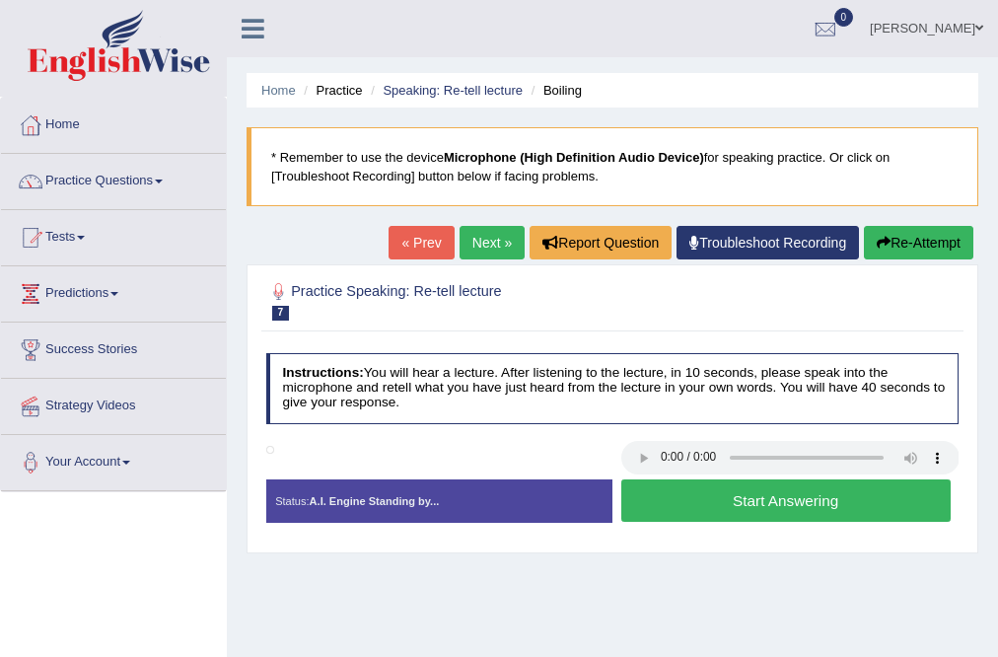
click at [726, 501] on button "Start Answering" at bounding box center [785, 500] width 329 height 42
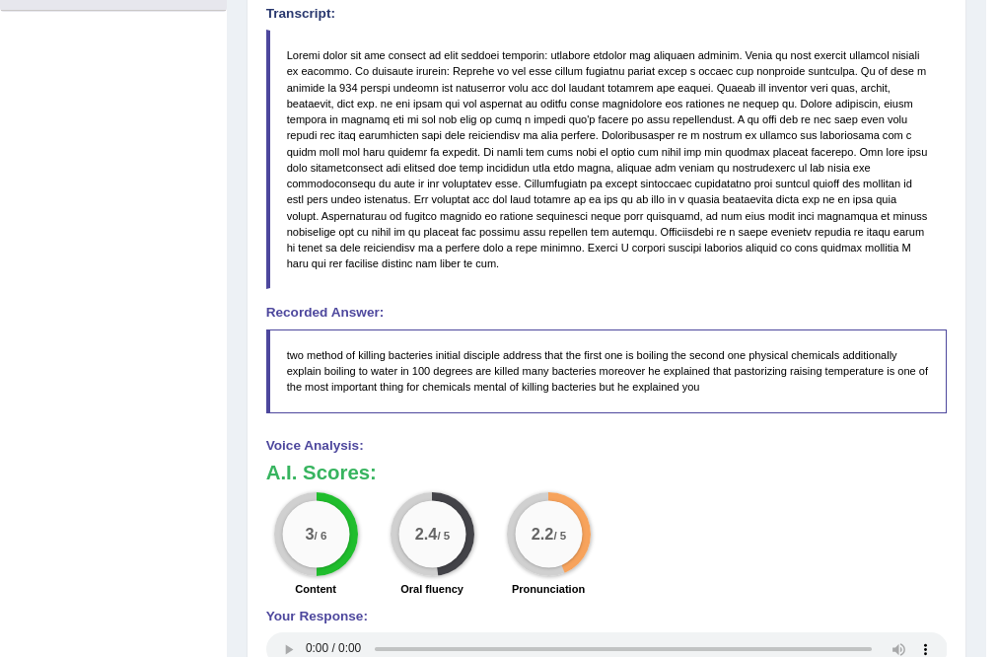
scroll to position [158, 0]
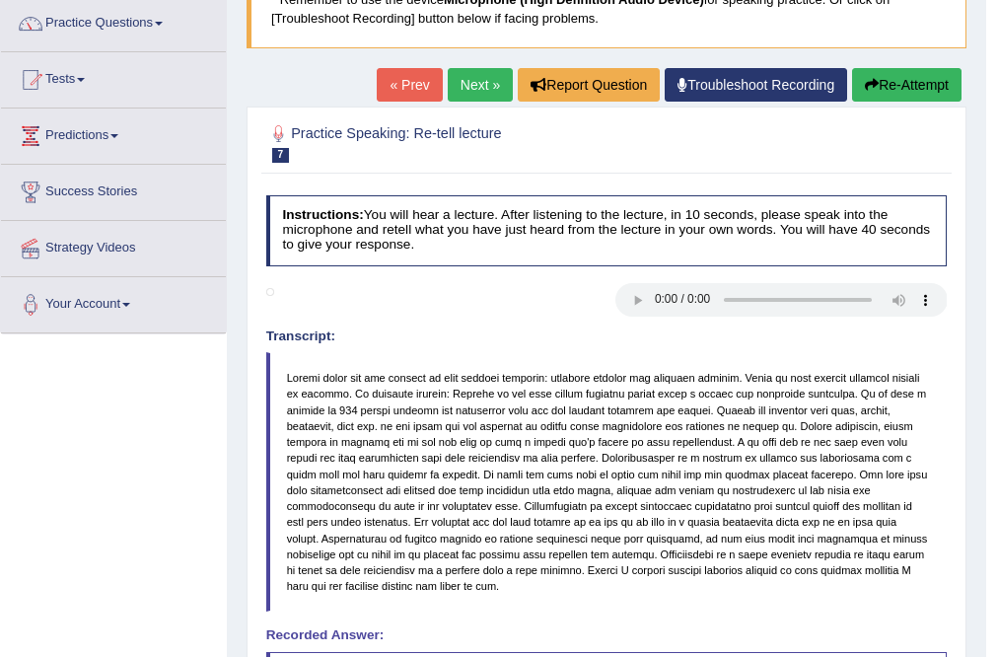
click at [494, 83] on link "Next »" at bounding box center [480, 85] width 65 height 34
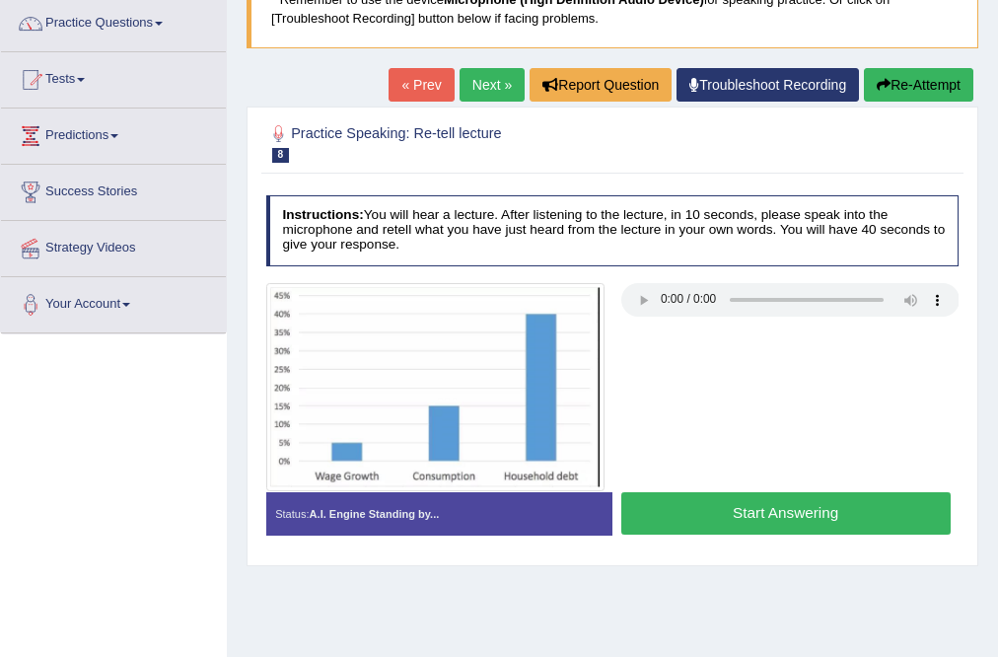
click at [775, 514] on button "Start Answering" at bounding box center [785, 513] width 329 height 42
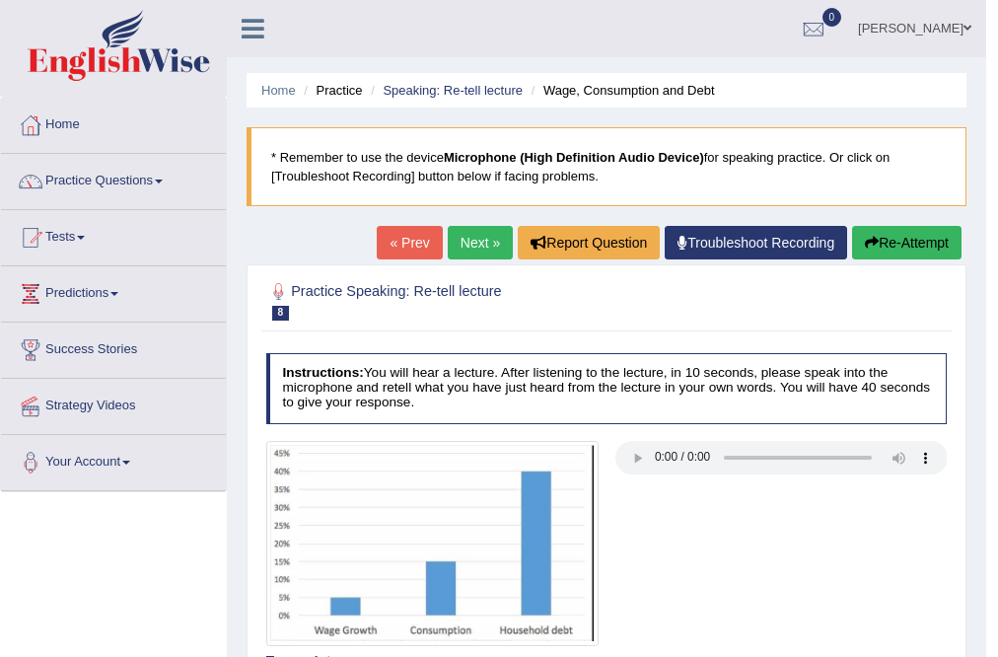
click at [483, 250] on link "Next »" at bounding box center [480, 243] width 65 height 34
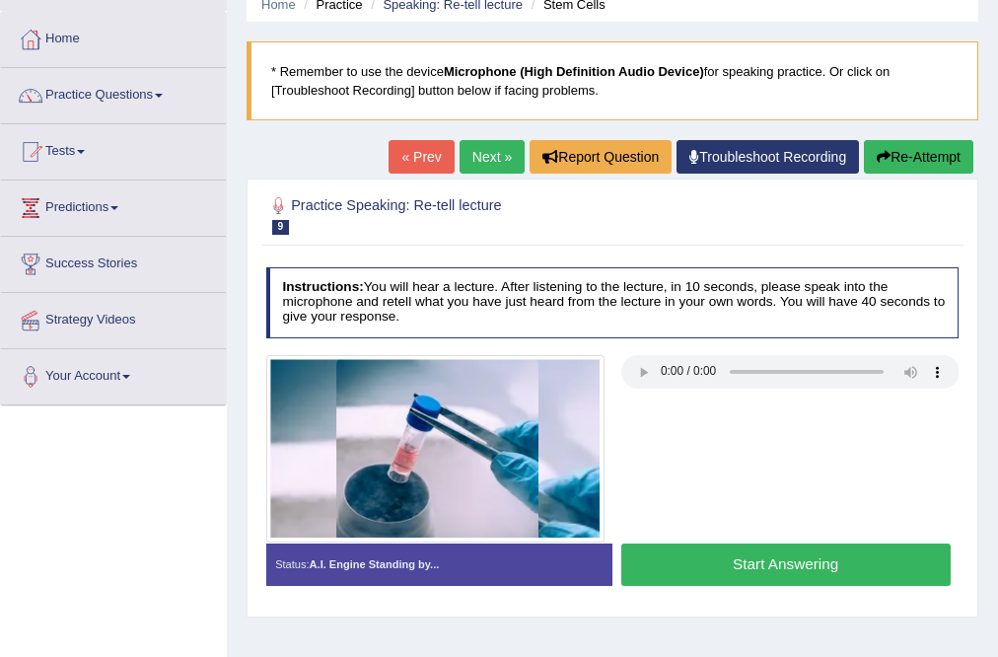
scroll to position [237, 0]
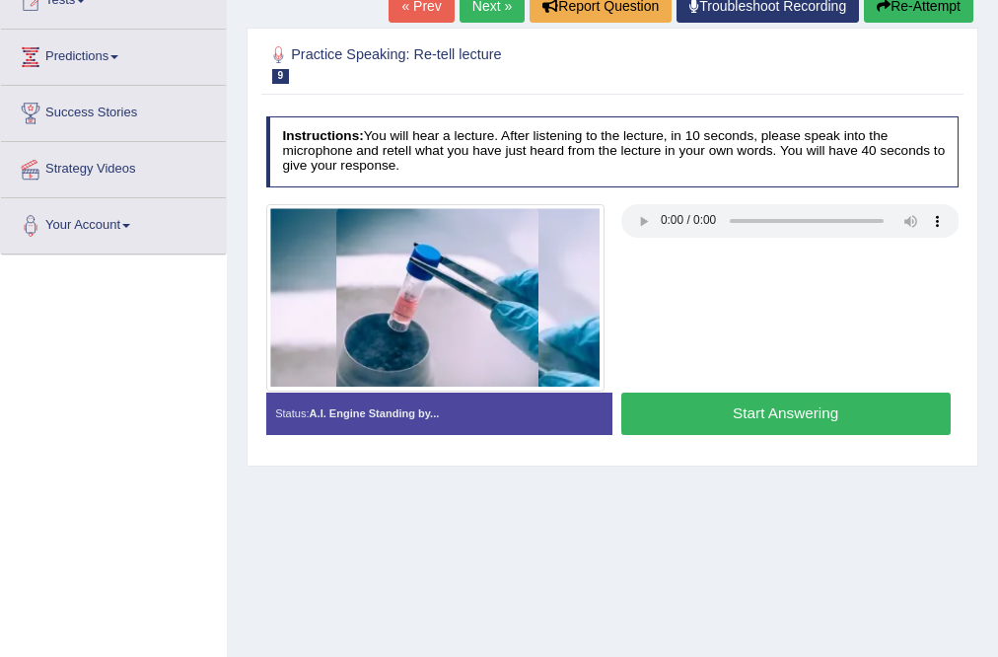
click at [693, 395] on button "Start Answering" at bounding box center [785, 414] width 329 height 42
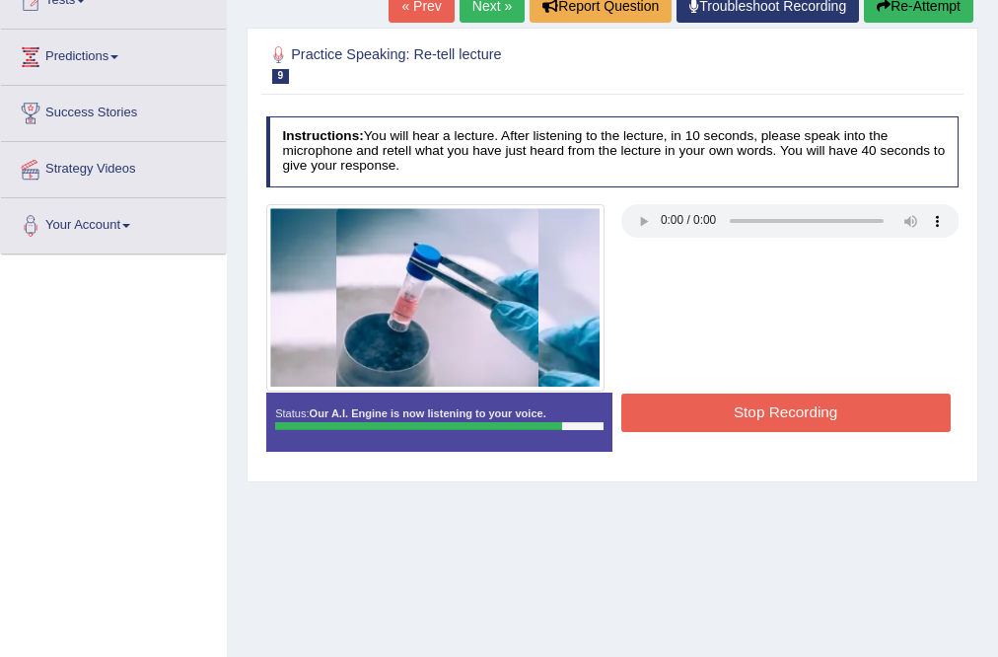
click at [730, 422] on button "Stop Recording" at bounding box center [785, 413] width 329 height 38
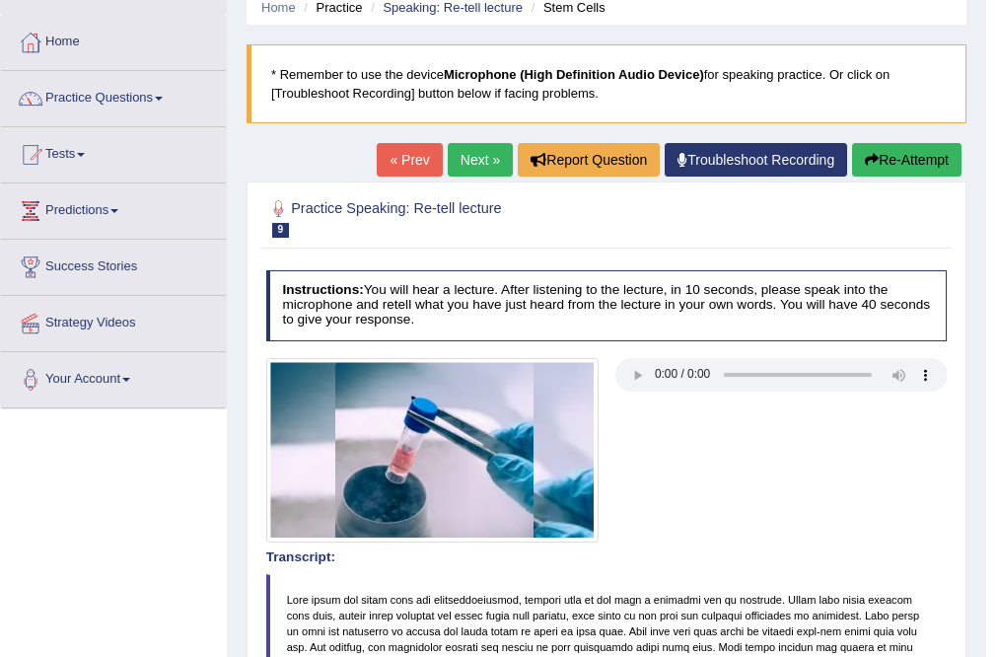
scroll to position [79, 0]
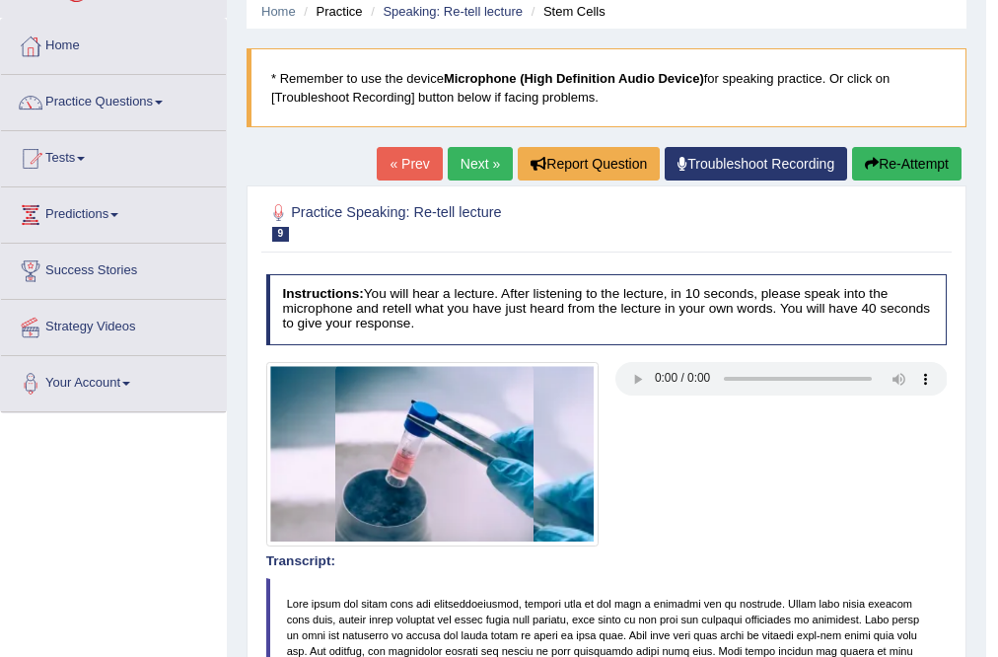
click at [486, 201] on h2 "Practice Speaking: Re-tell lecture 9 Stem Cells" at bounding box center [477, 220] width 422 height 41
click at [472, 172] on link "Next »" at bounding box center [480, 164] width 65 height 34
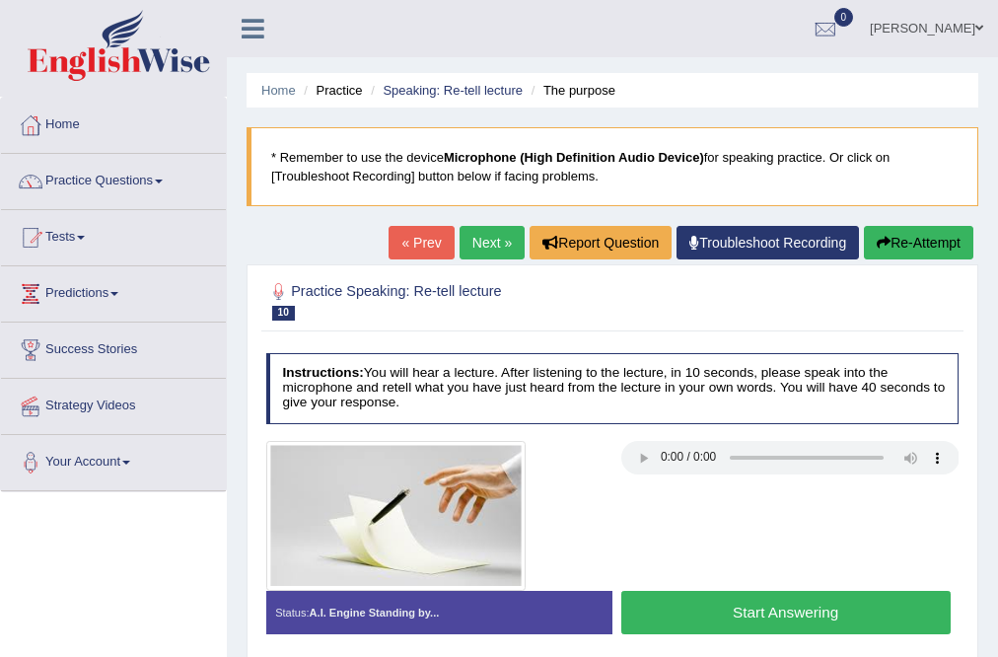
click at [823, 612] on button "Start Answering" at bounding box center [785, 612] width 329 height 42
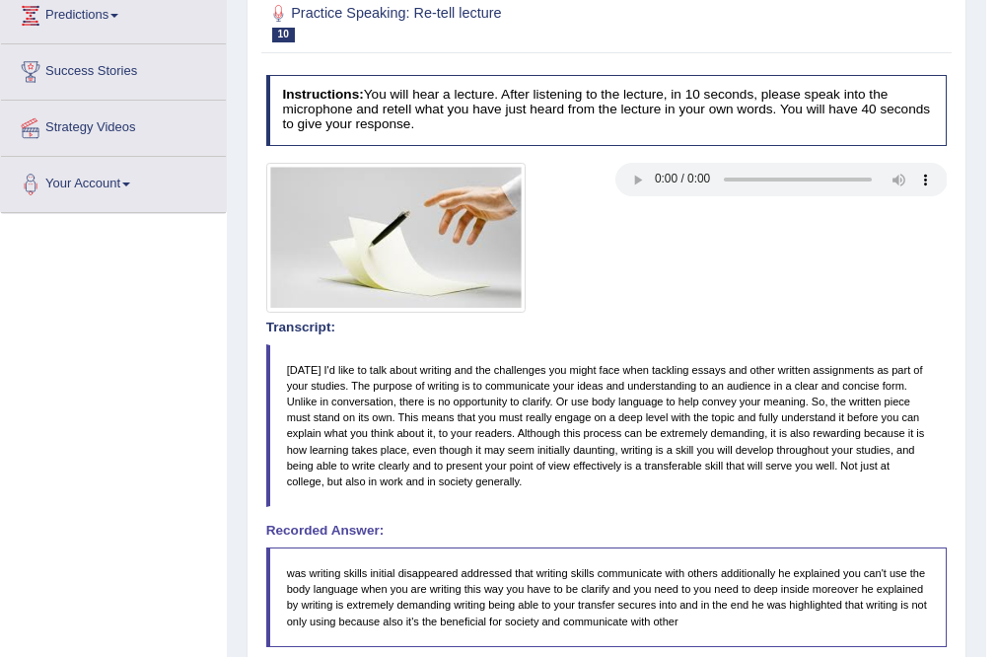
scroll to position [158, 0]
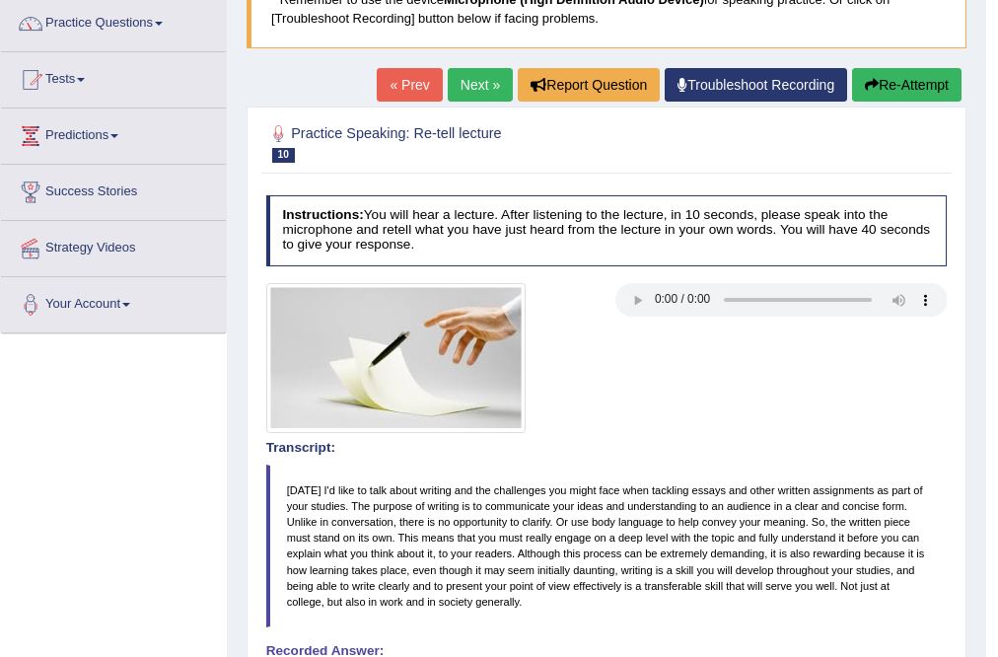
click at [471, 83] on link "Next »" at bounding box center [480, 85] width 65 height 34
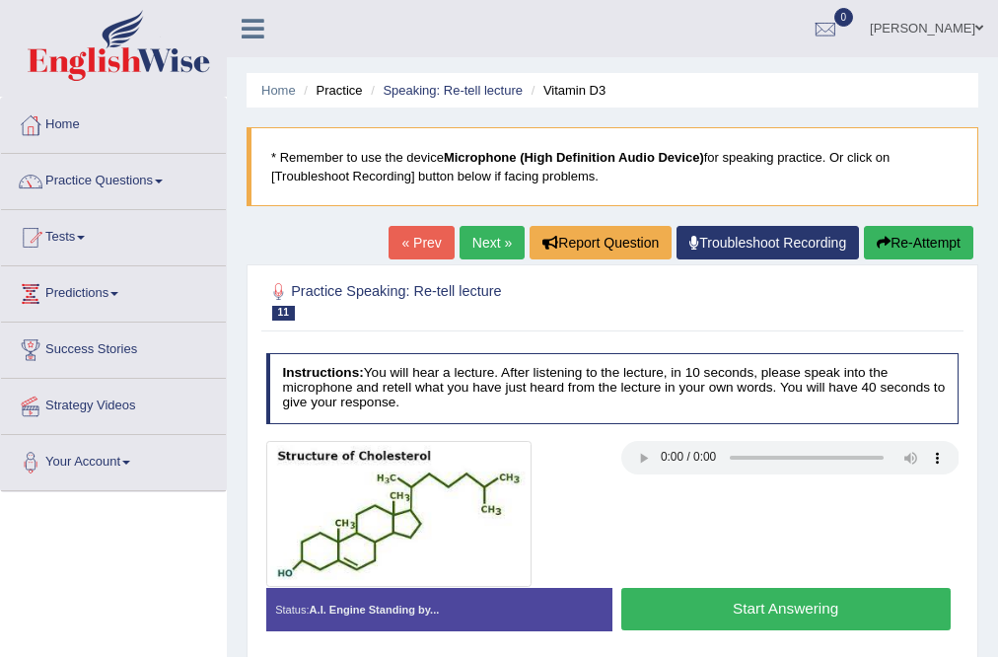
click at [700, 600] on button "Start Answering" at bounding box center [785, 609] width 329 height 42
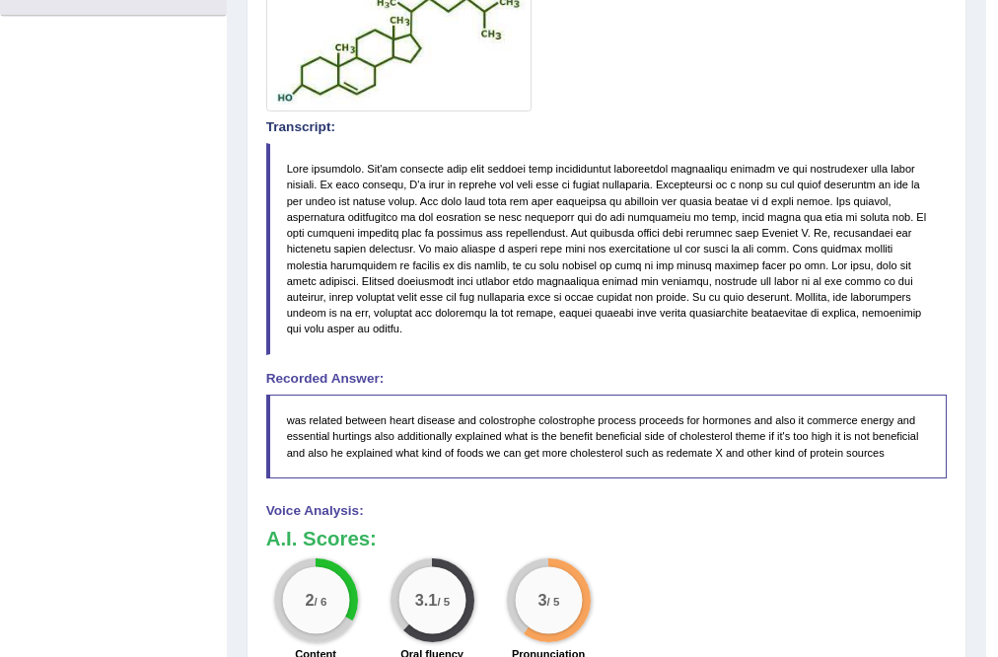
scroll to position [237, 0]
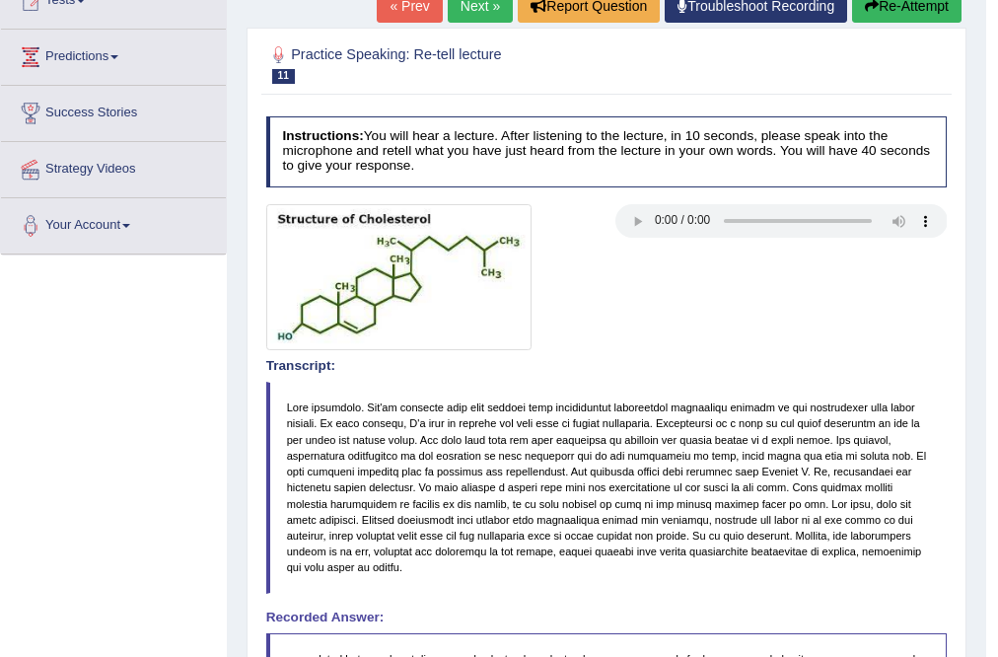
click at [911, 19] on button "Re-Attempt" at bounding box center [906, 6] width 109 height 34
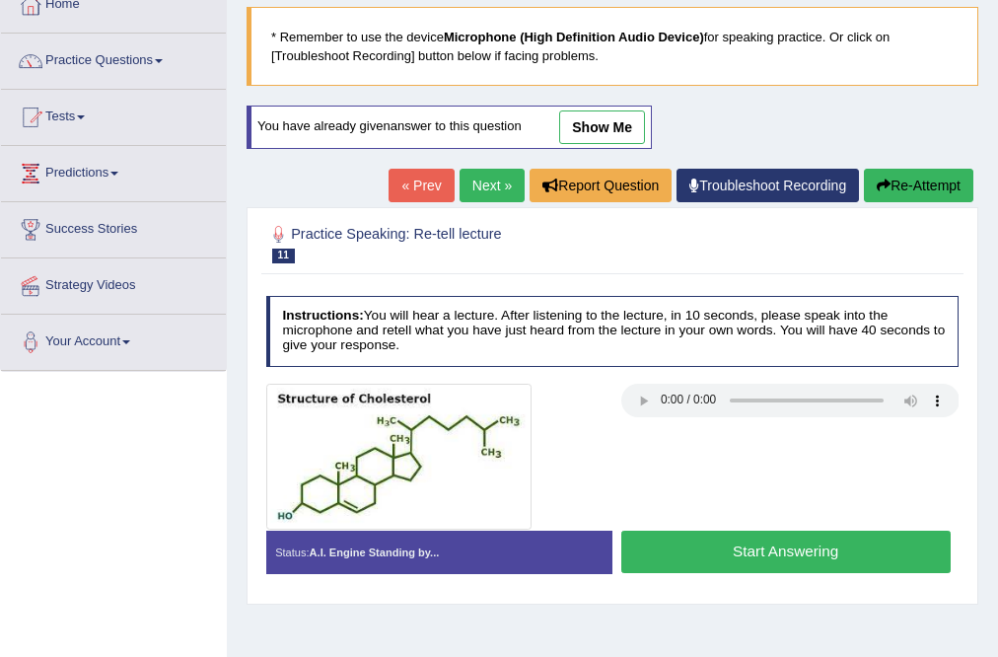
scroll to position [316, 0]
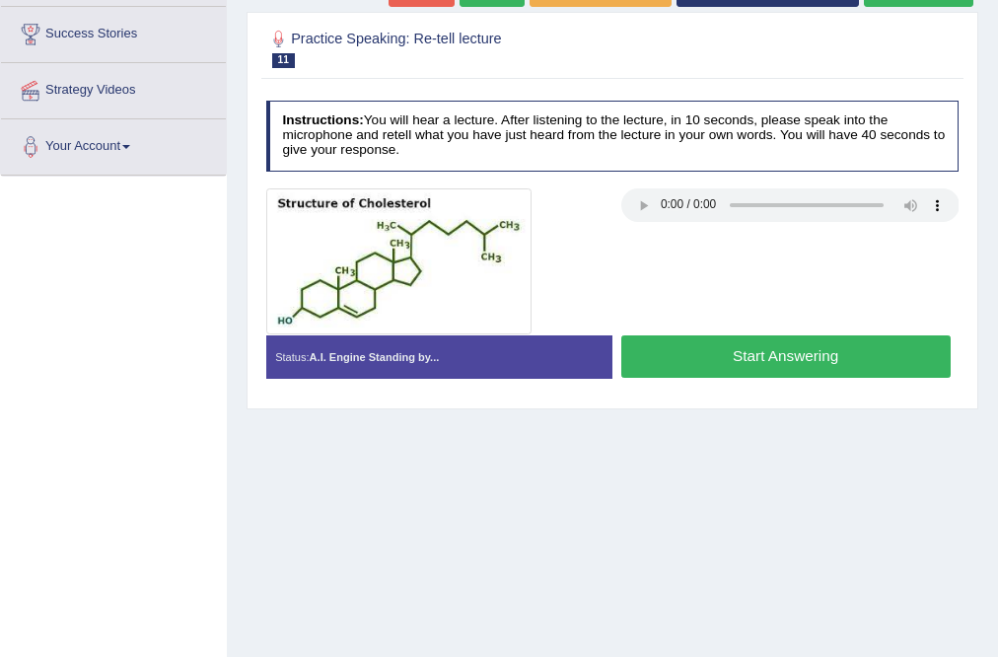
click at [820, 359] on button "Start Answering" at bounding box center [785, 356] width 329 height 42
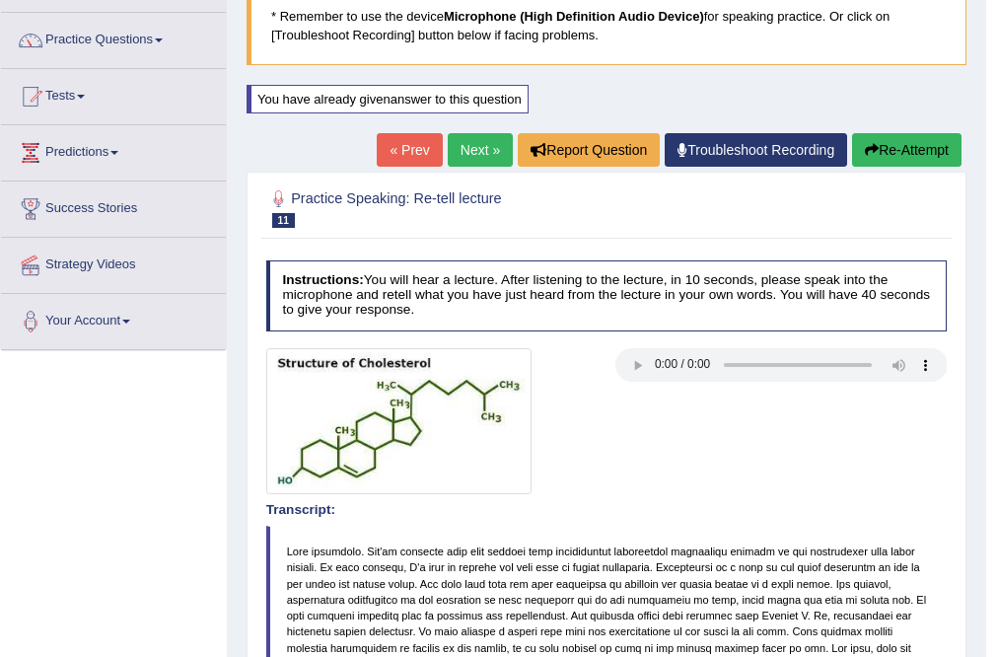
scroll to position [0, 0]
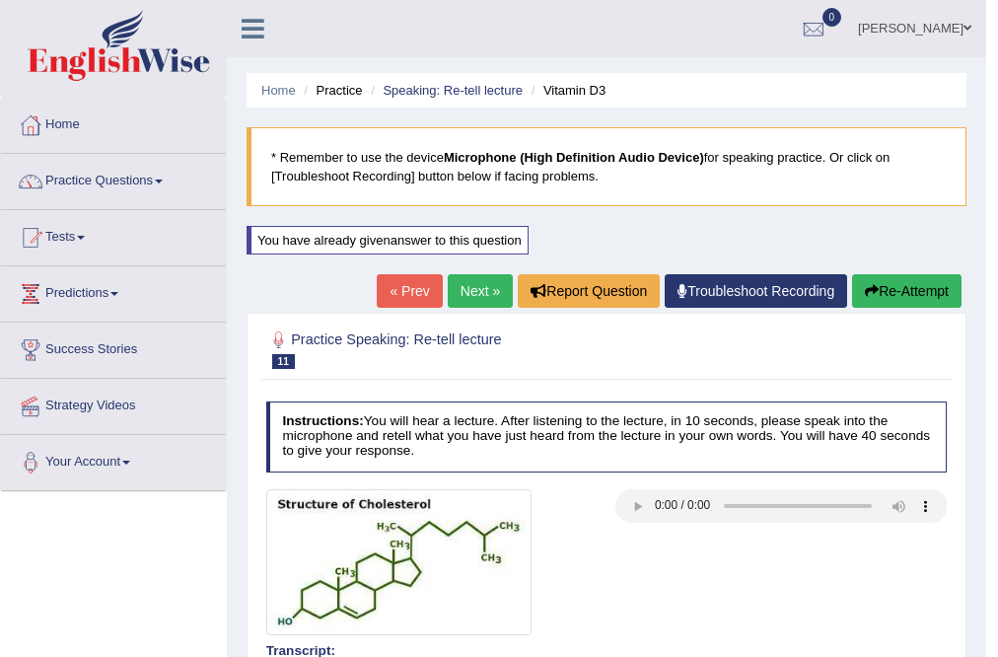
click at [472, 284] on link "Next »" at bounding box center [480, 291] width 65 height 34
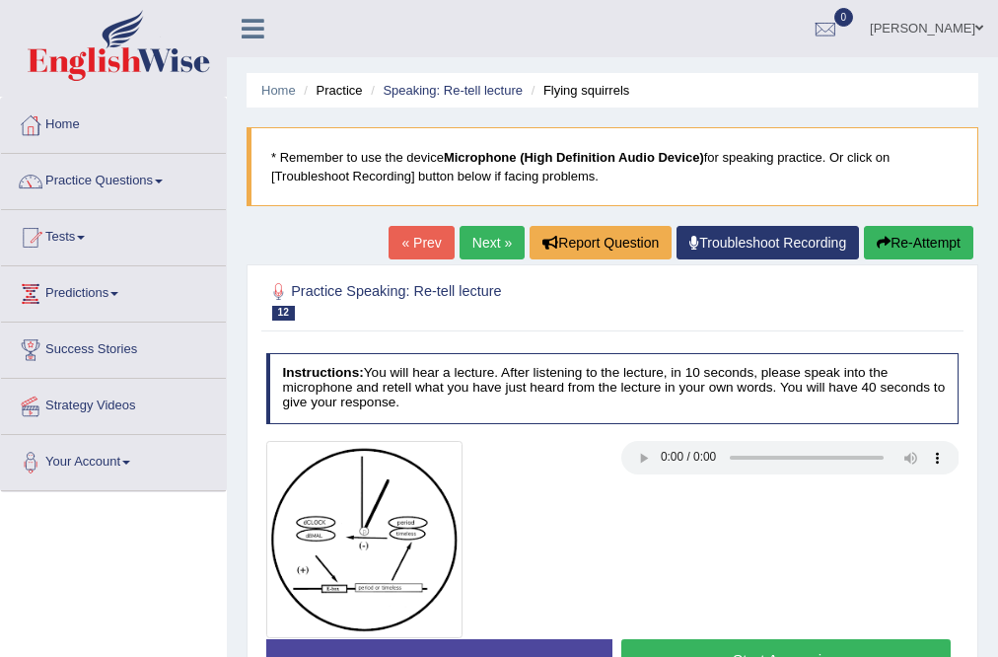
drag, startPoint x: 391, startPoint y: 364, endPoint x: 570, endPoint y: 378, distance: 180.1
click at [570, 378] on h4 "Instructions: You will hear a lecture. After listening to the lecture, in 10 se…" at bounding box center [612, 388] width 693 height 71
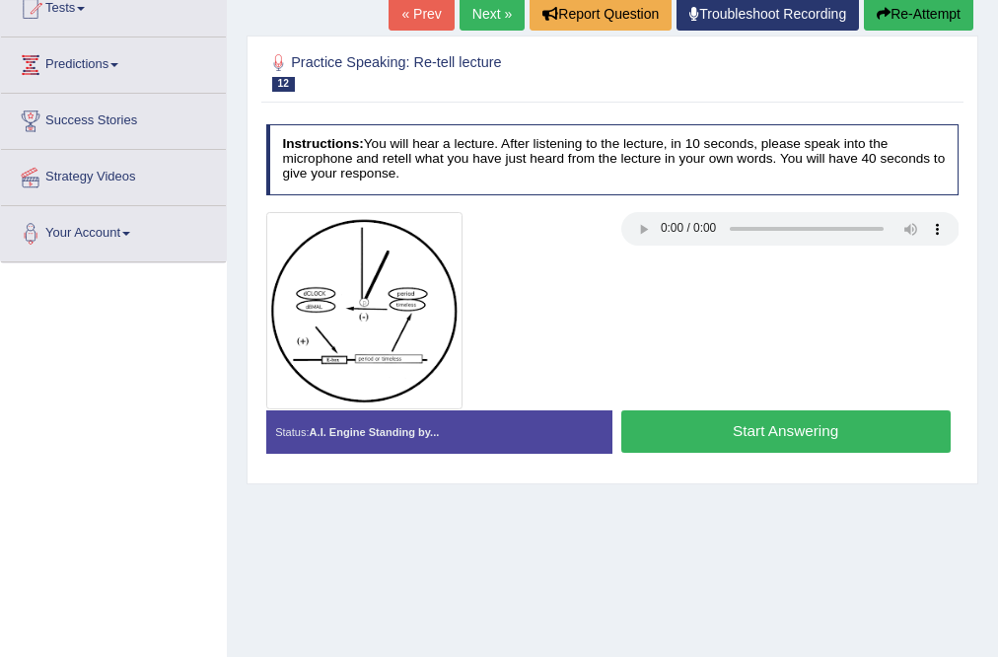
scroll to position [237, 0]
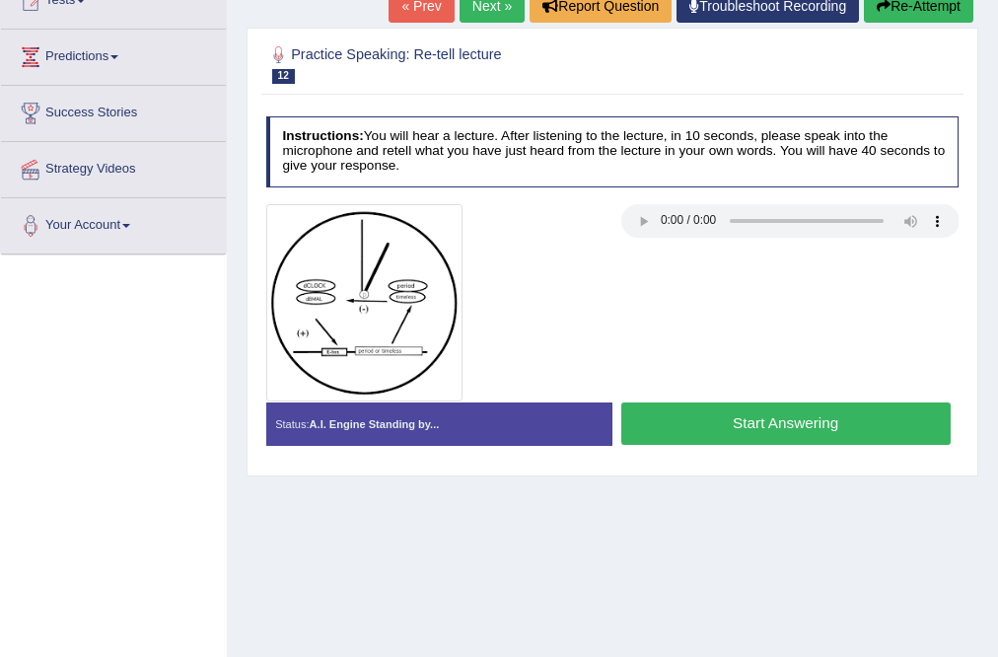
click at [778, 414] on button "Start Answering" at bounding box center [785, 423] width 329 height 42
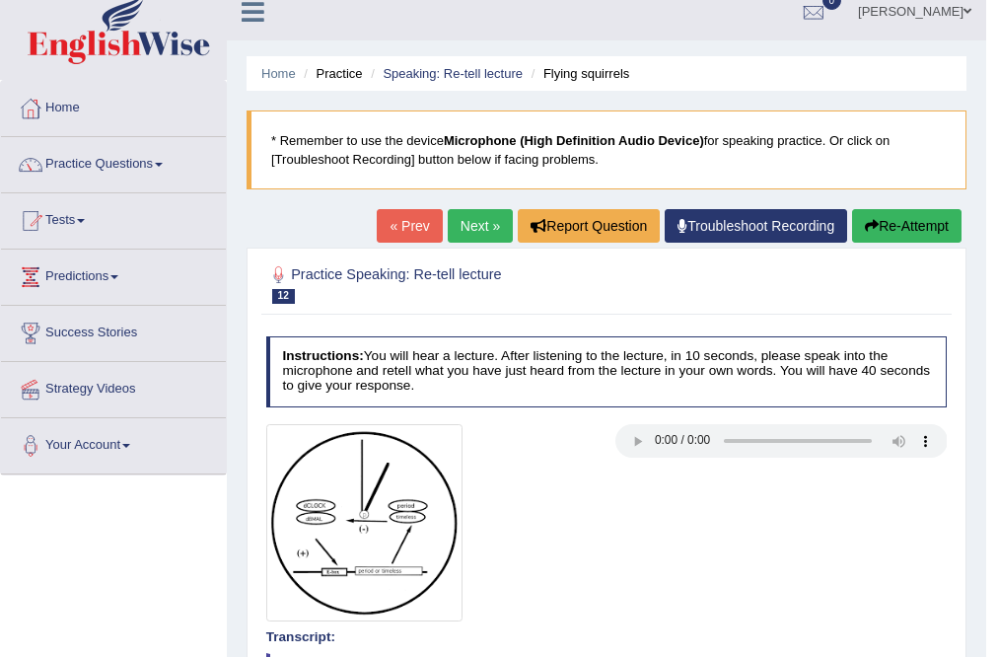
scroll to position [15, 0]
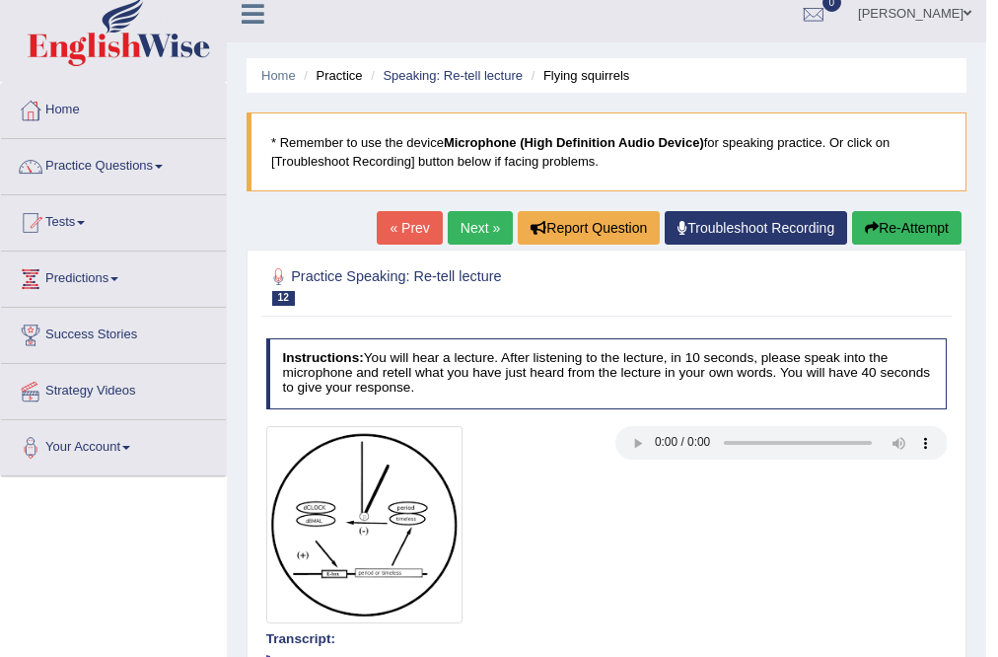
click at [475, 226] on link "Next »" at bounding box center [480, 228] width 65 height 34
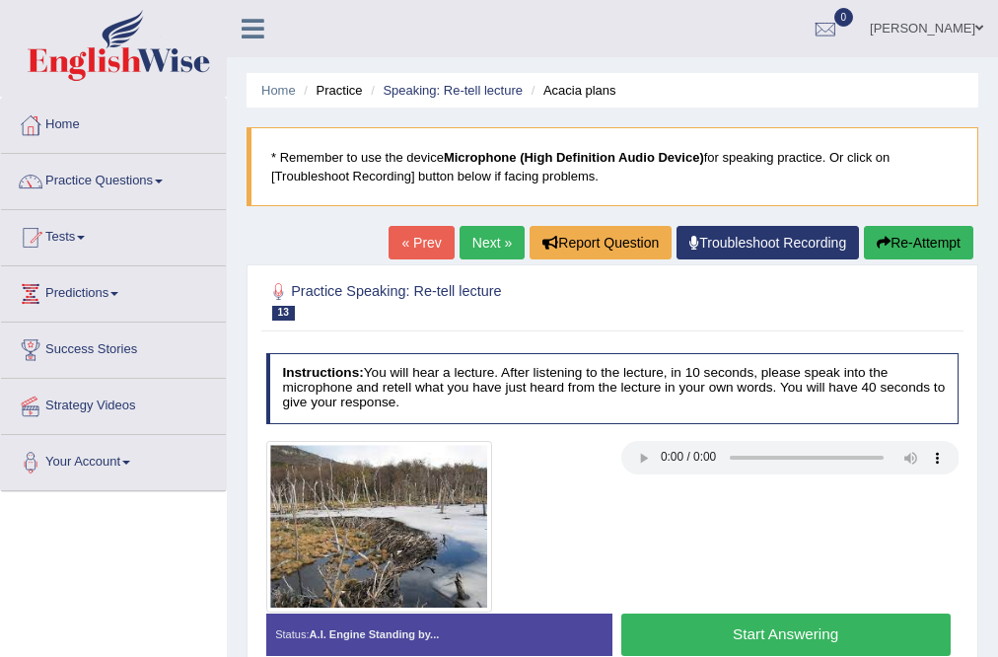
click at [460, 232] on link "Next »" at bounding box center [492, 243] width 65 height 34
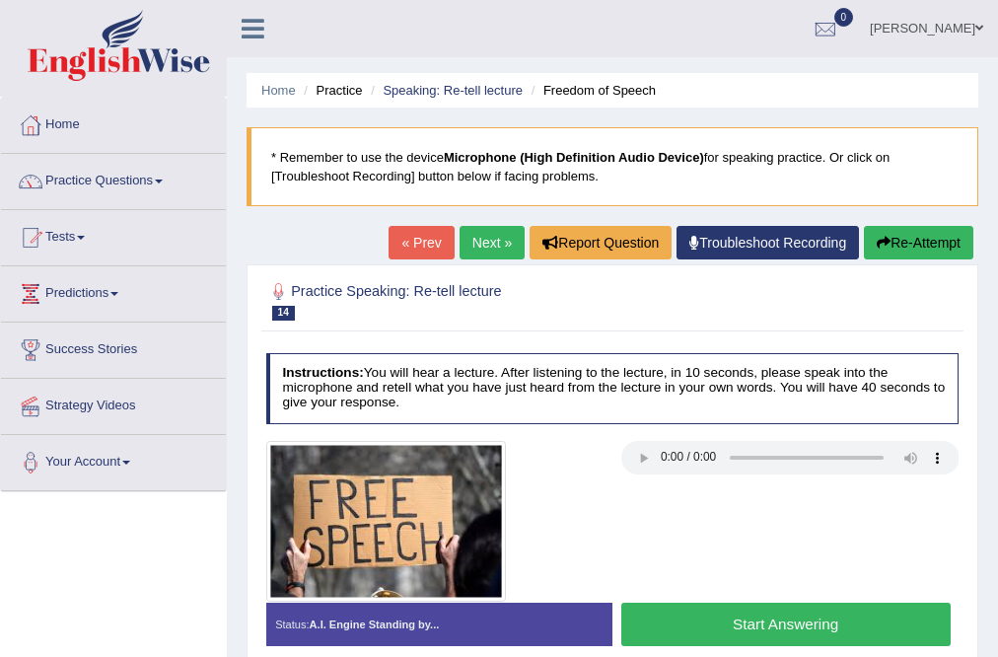
click at [757, 616] on button "Start Answering" at bounding box center [785, 624] width 329 height 42
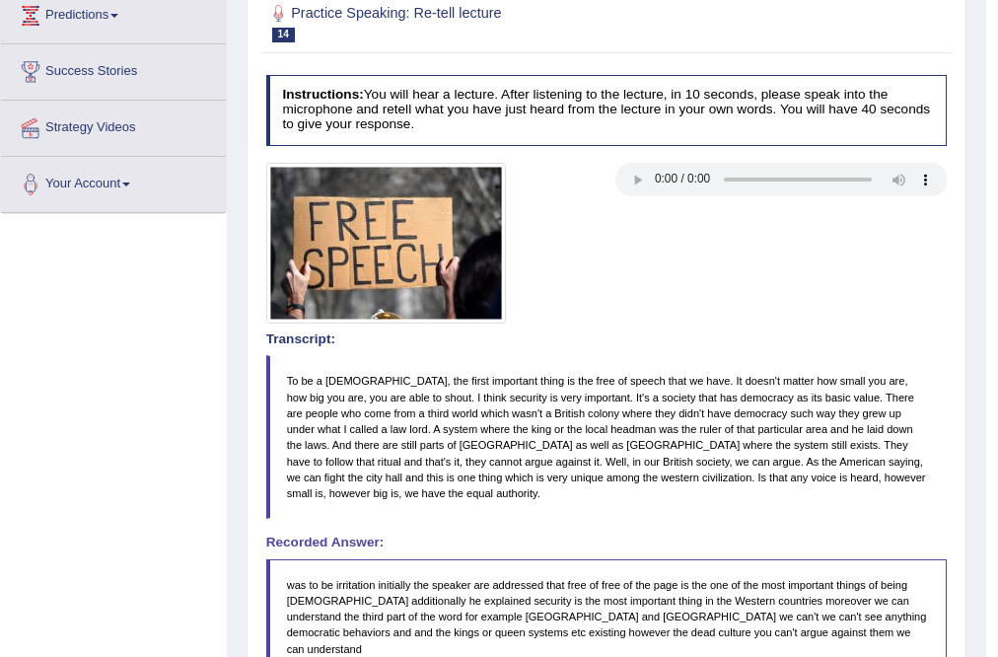
scroll to position [137, 0]
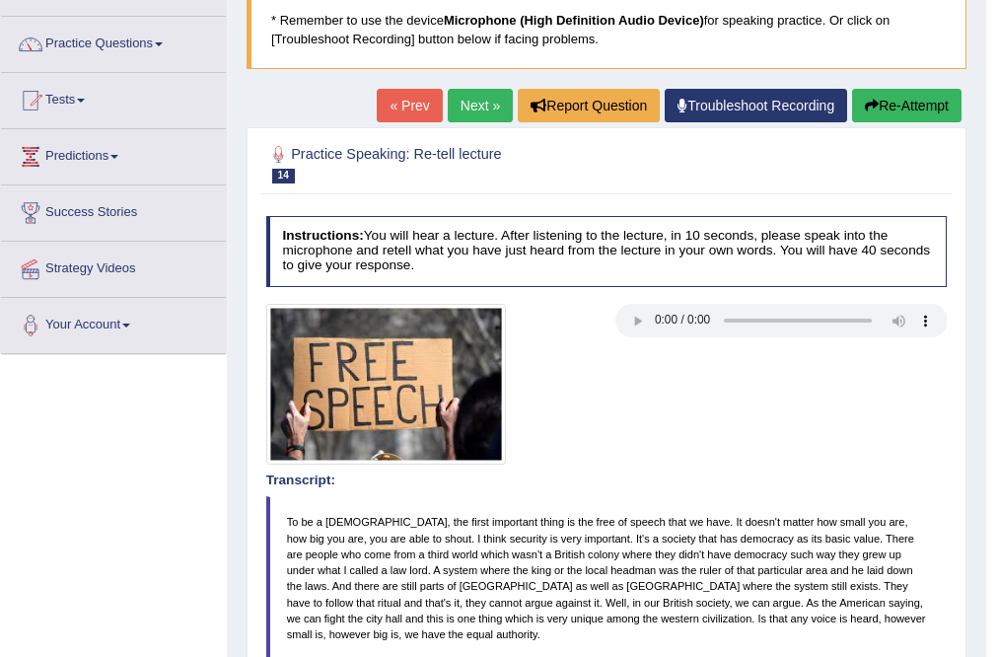
click at [491, 99] on link "Next »" at bounding box center [480, 106] width 65 height 34
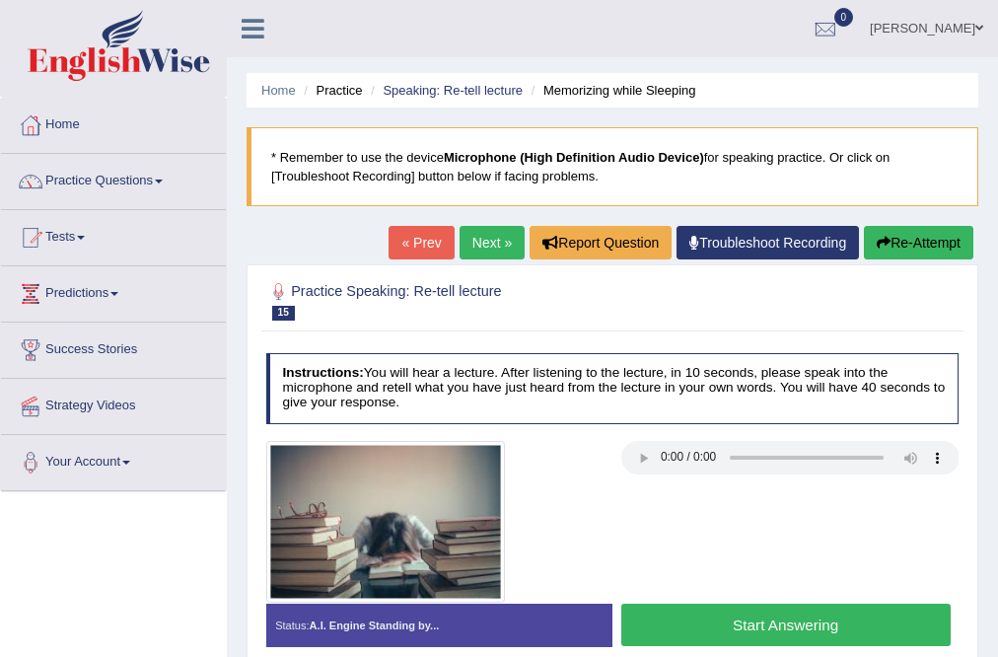
drag, startPoint x: 809, startPoint y: 638, endPoint x: 817, endPoint y: 620, distance: 19.4
click at [807, 637] on button "Start Answering" at bounding box center [785, 625] width 329 height 42
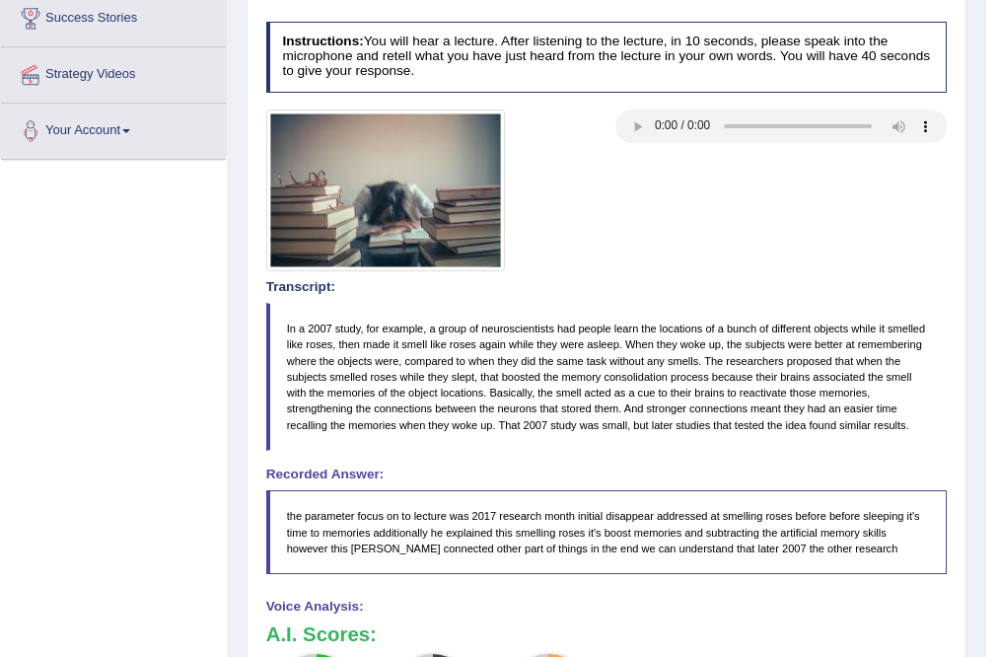
scroll to position [316, 0]
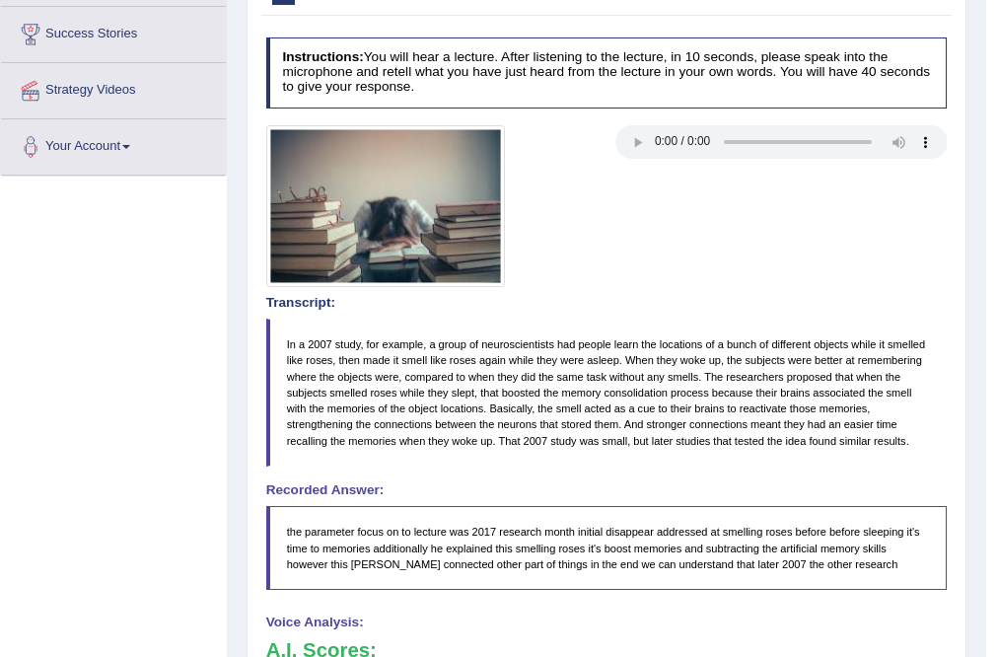
drag, startPoint x: 383, startPoint y: 351, endPoint x: 678, endPoint y: 374, distance: 295.8
click at [678, 374] on blockquote "In a 2007 study, for example, a group of neuroscientists had people learn the l…" at bounding box center [607, 393] width 682 height 148
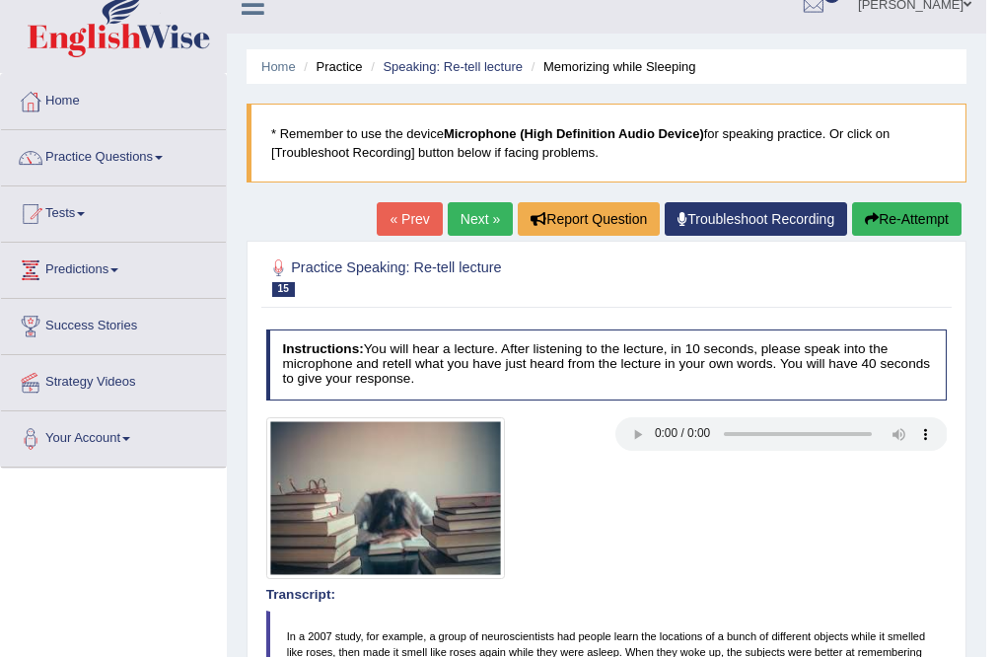
scroll to position [0, 0]
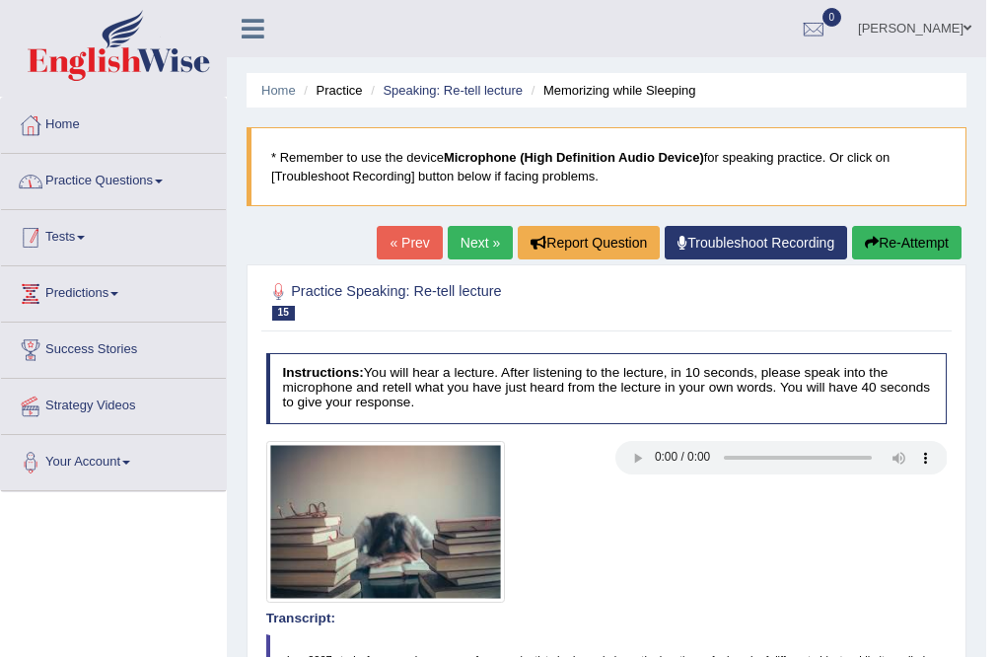
click at [181, 175] on link "Practice Questions" at bounding box center [113, 178] width 225 height 49
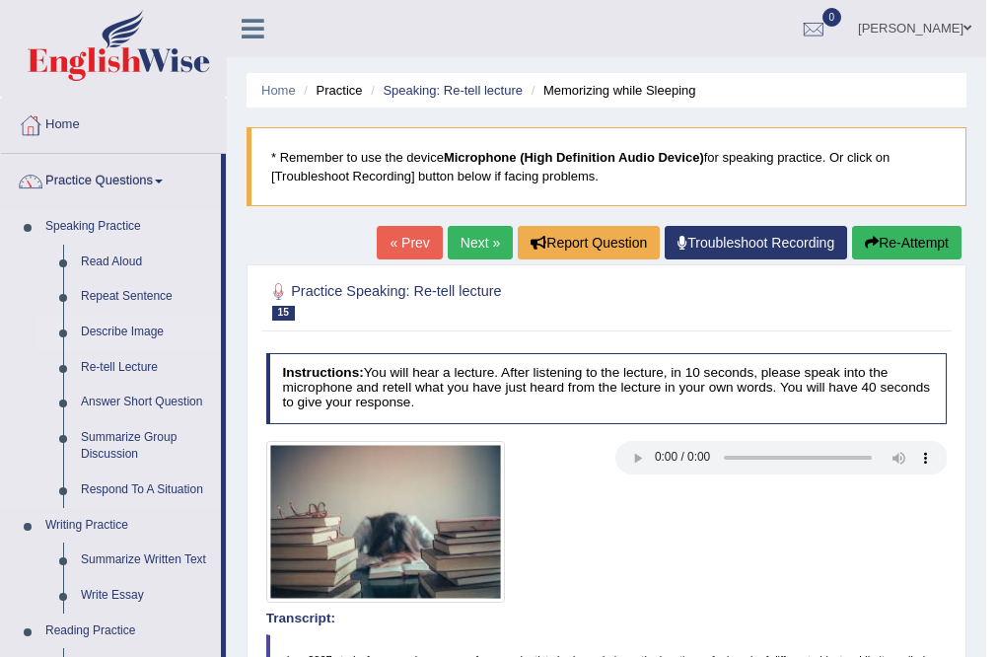
click at [141, 325] on link "Describe Image" at bounding box center [146, 333] width 149 height 36
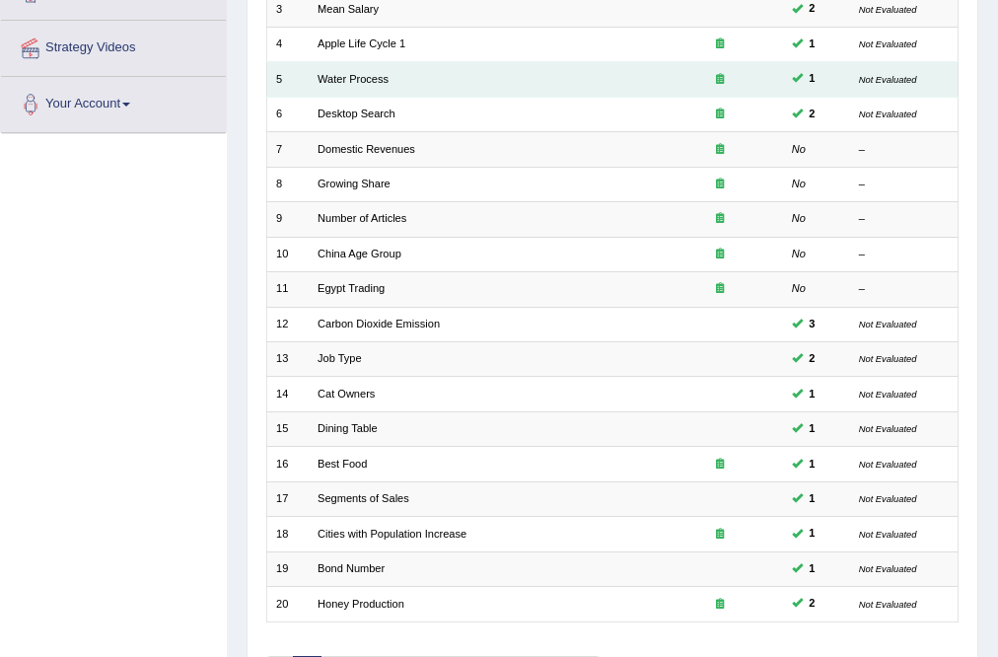
scroll to position [395, 0]
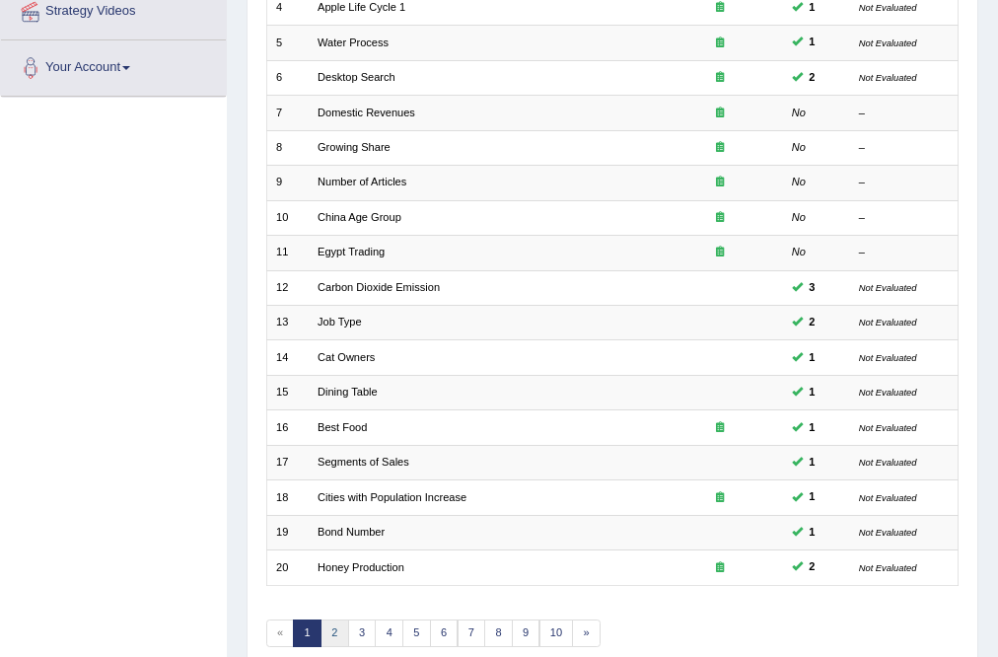
click at [339, 631] on link "2" at bounding box center [335, 633] width 29 height 28
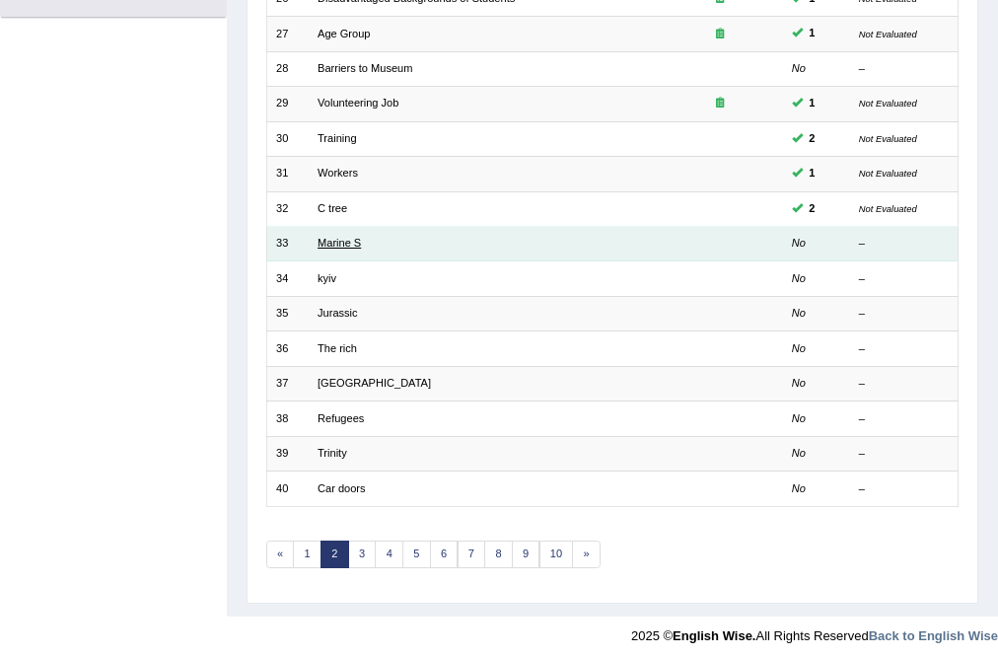
click at [347, 242] on link "Marine S" at bounding box center [339, 243] width 43 height 12
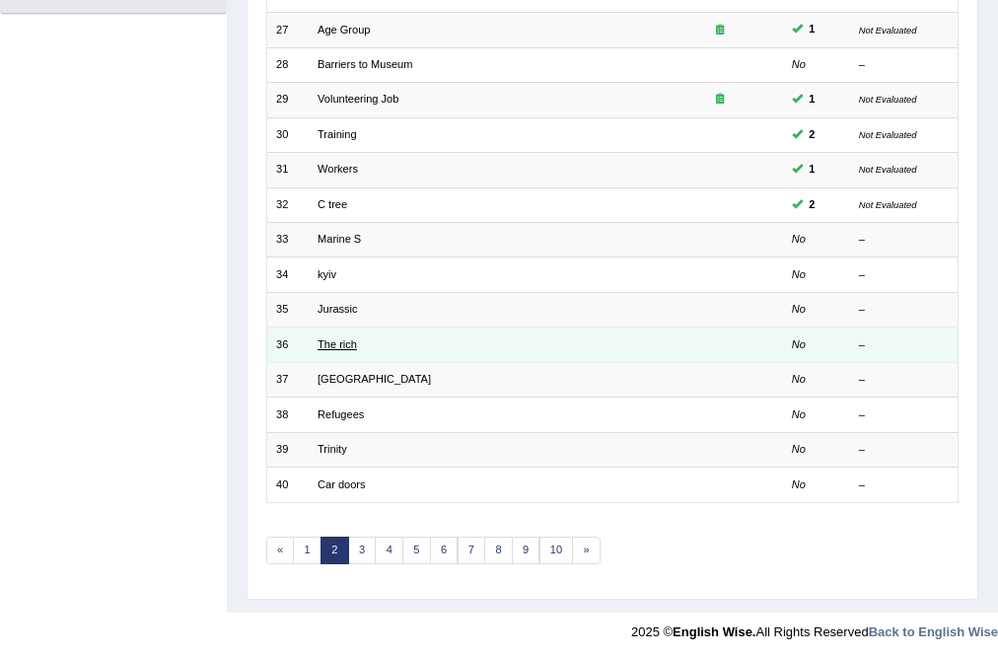
click at [327, 338] on link "The rich" at bounding box center [337, 344] width 39 height 12
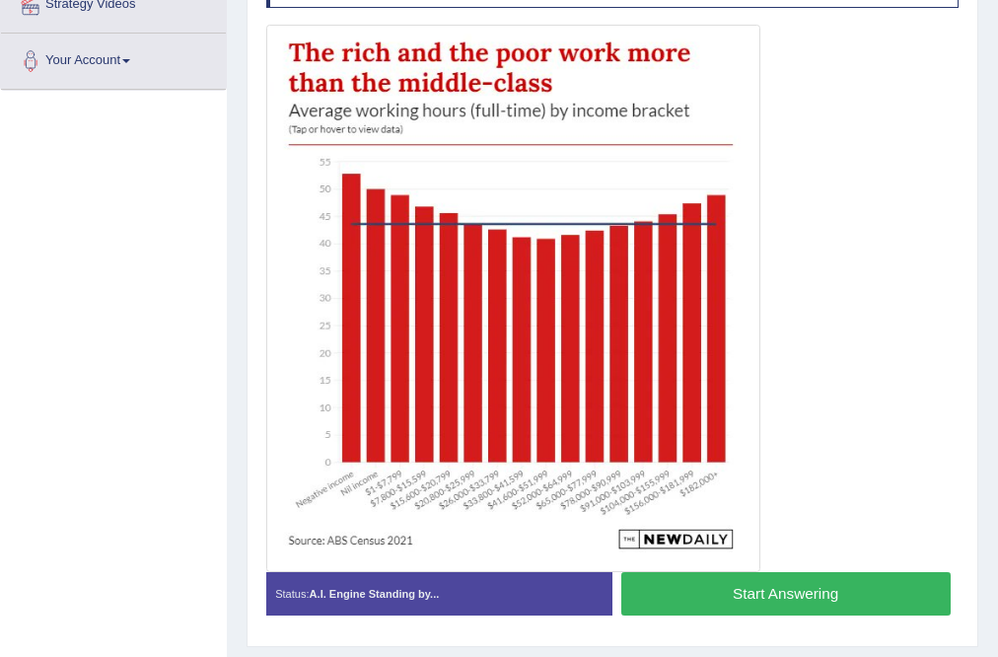
scroll to position [373, 0]
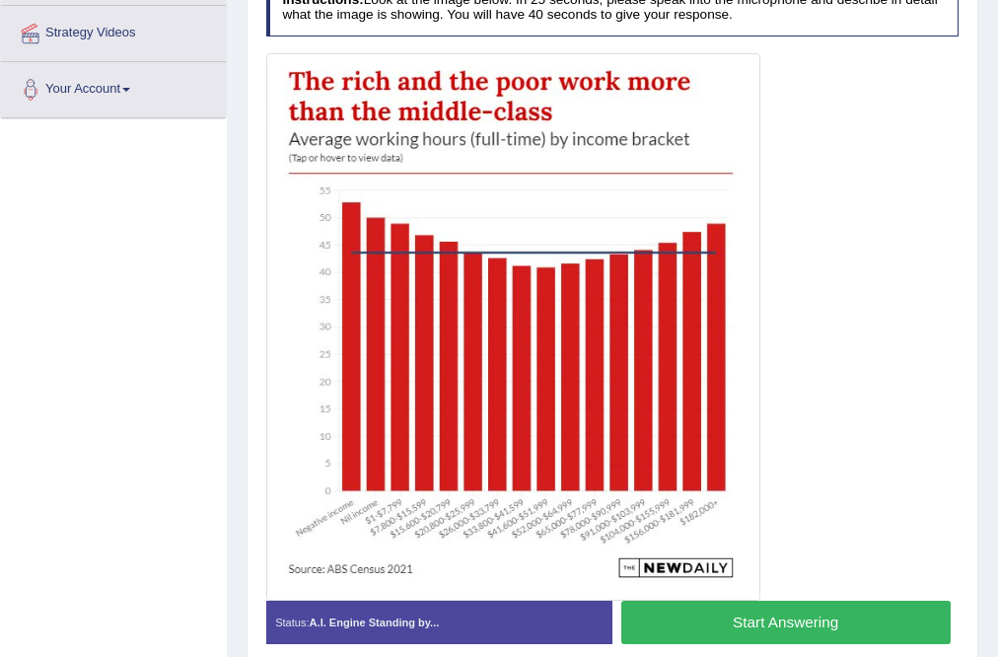
click at [919, 606] on button "Start Answering" at bounding box center [785, 622] width 329 height 42
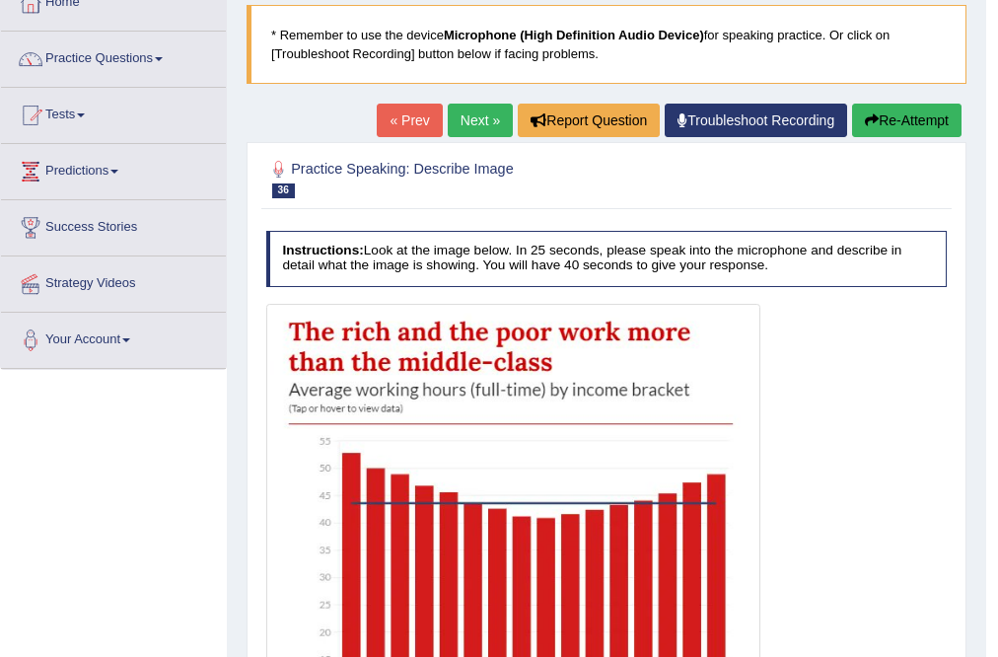
scroll to position [0, 0]
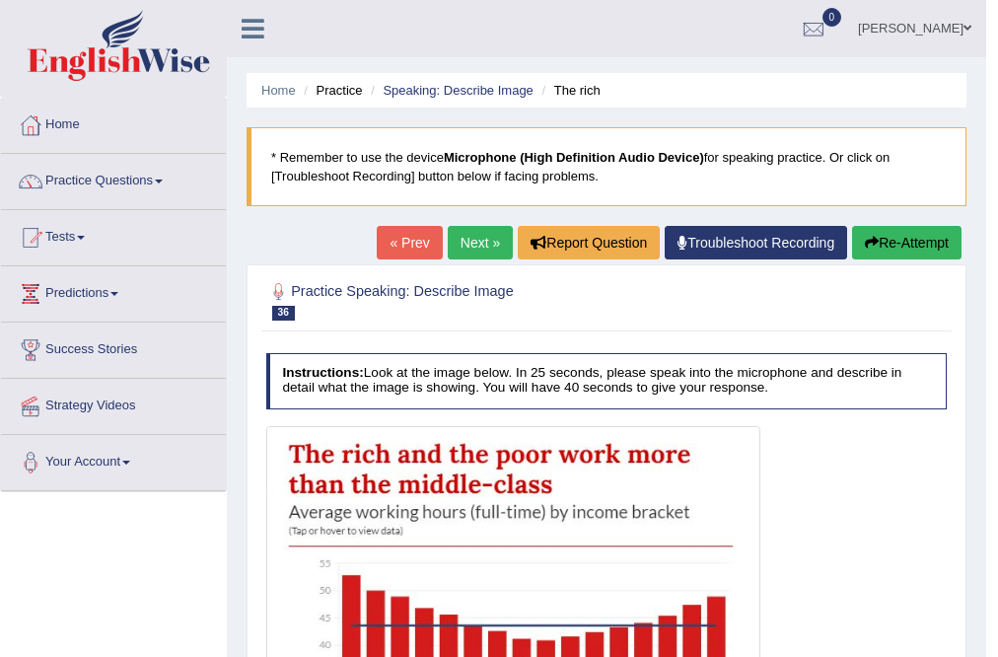
click at [471, 239] on link "Next »" at bounding box center [480, 243] width 65 height 34
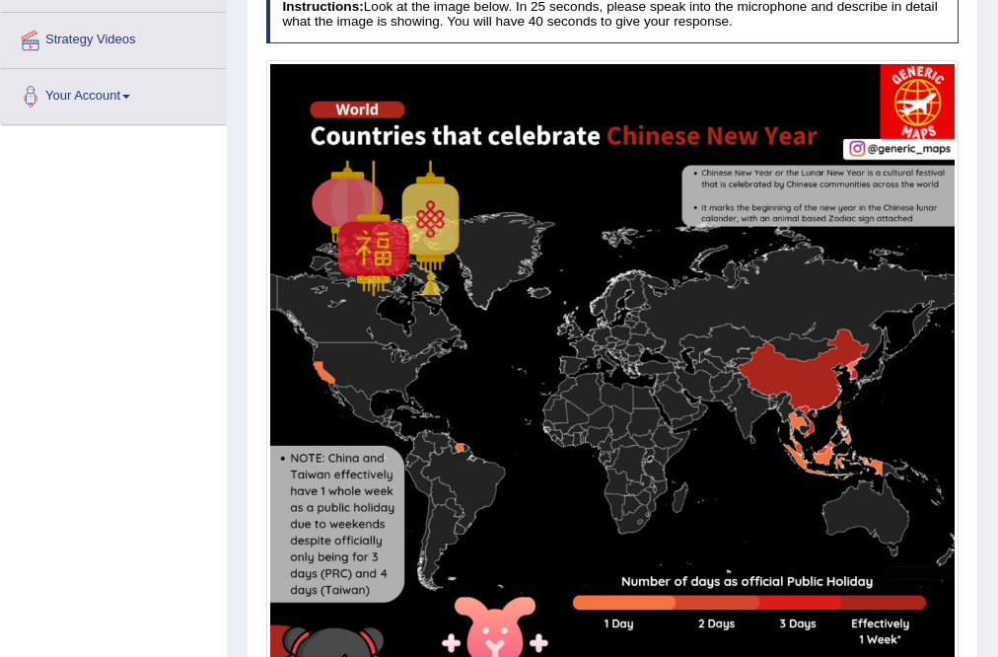
scroll to position [395, 0]
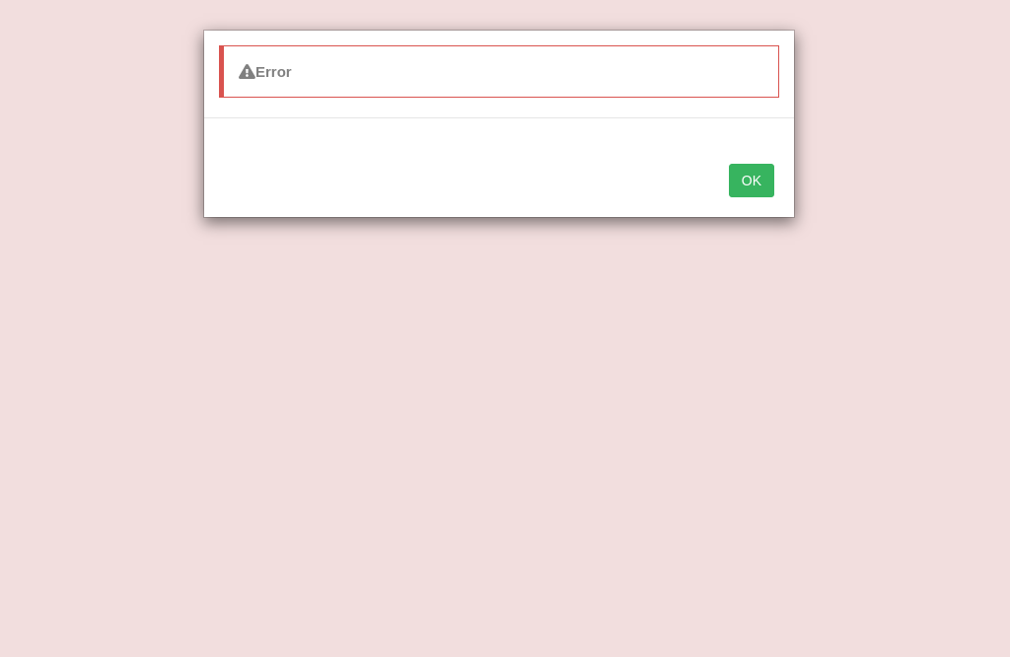
click at [751, 187] on button "OK" at bounding box center [751, 181] width 45 height 34
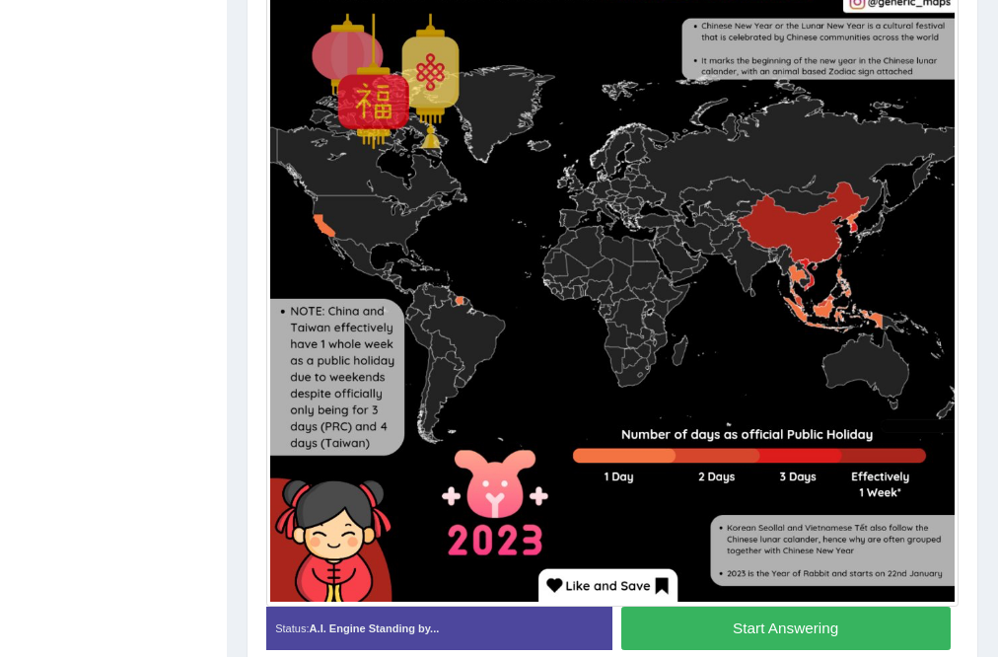
scroll to position [520, 0]
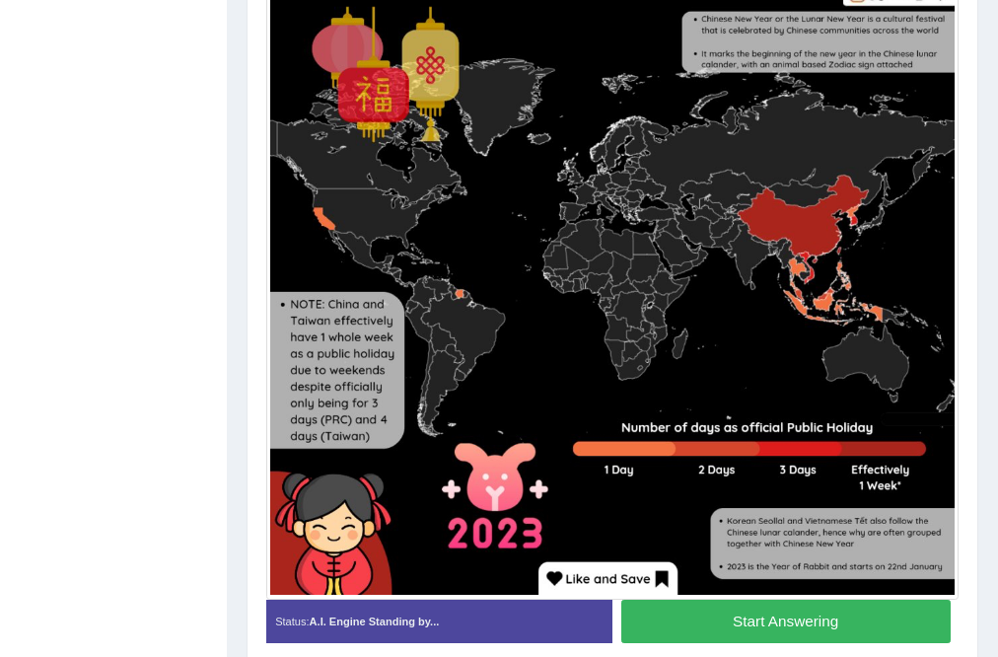
click at [816, 619] on button "Start Answering" at bounding box center [785, 621] width 329 height 42
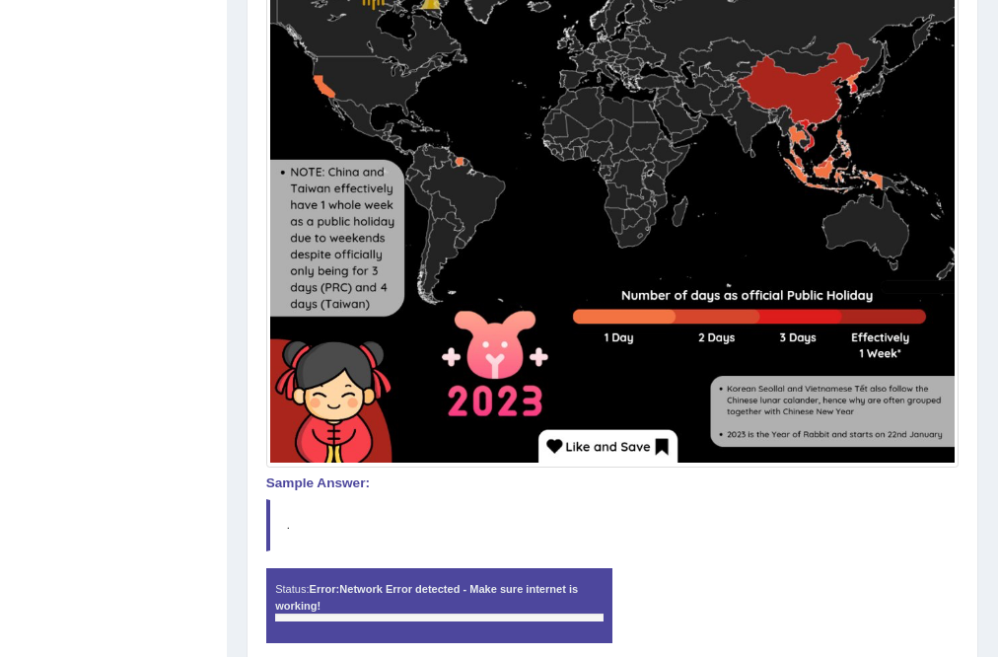
scroll to position [651, 0]
